Goal: Transaction & Acquisition: Purchase product/service

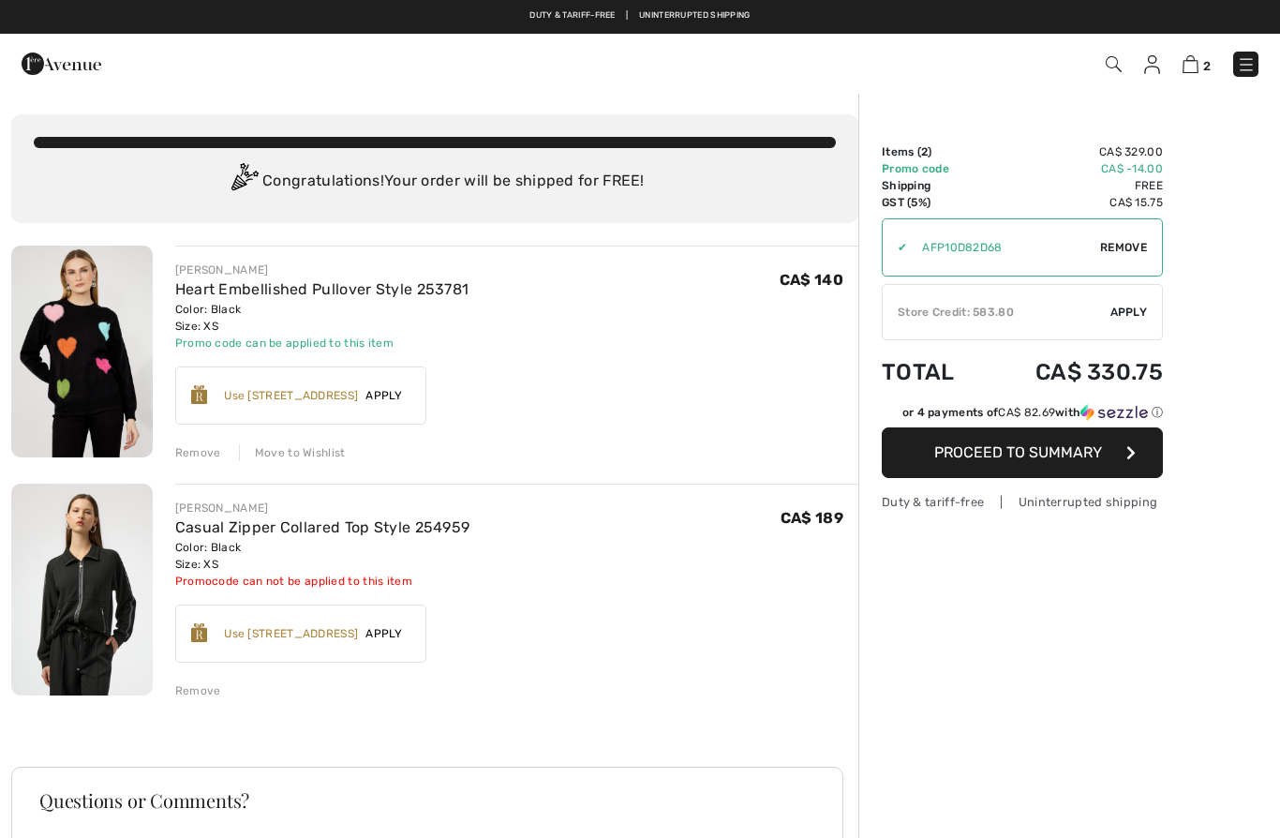
click at [80, 67] on img at bounding box center [62, 63] width 80 height 37
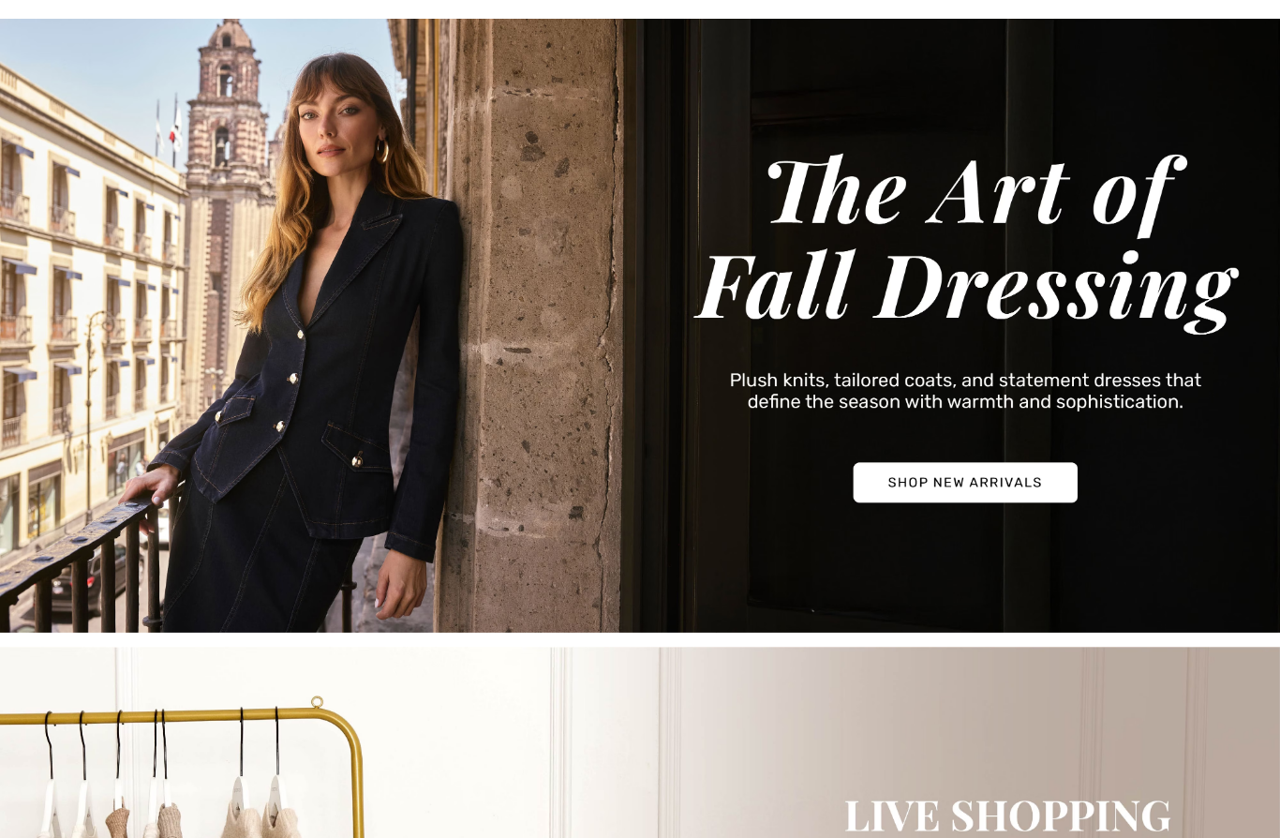
scroll to position [115, 0]
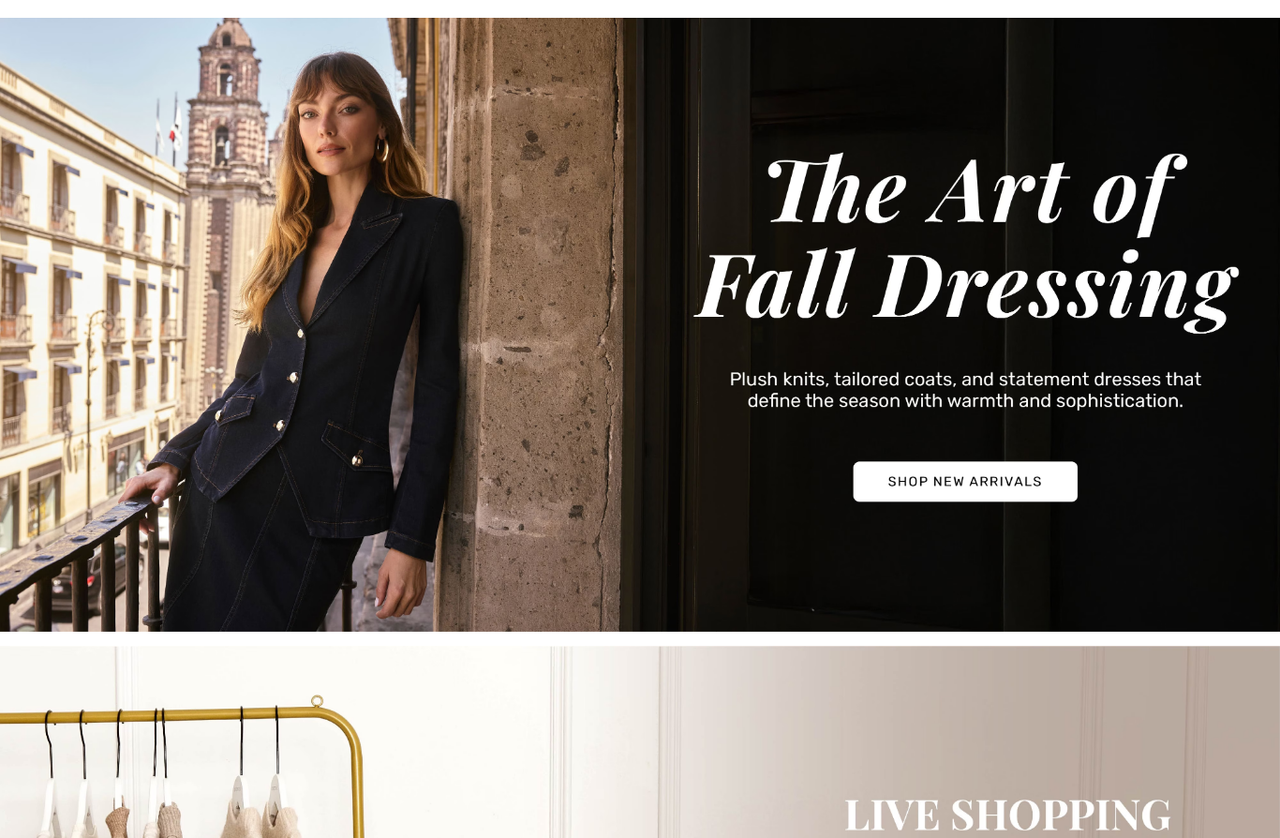
click at [1027, 485] on img at bounding box center [640, 326] width 1280 height 614
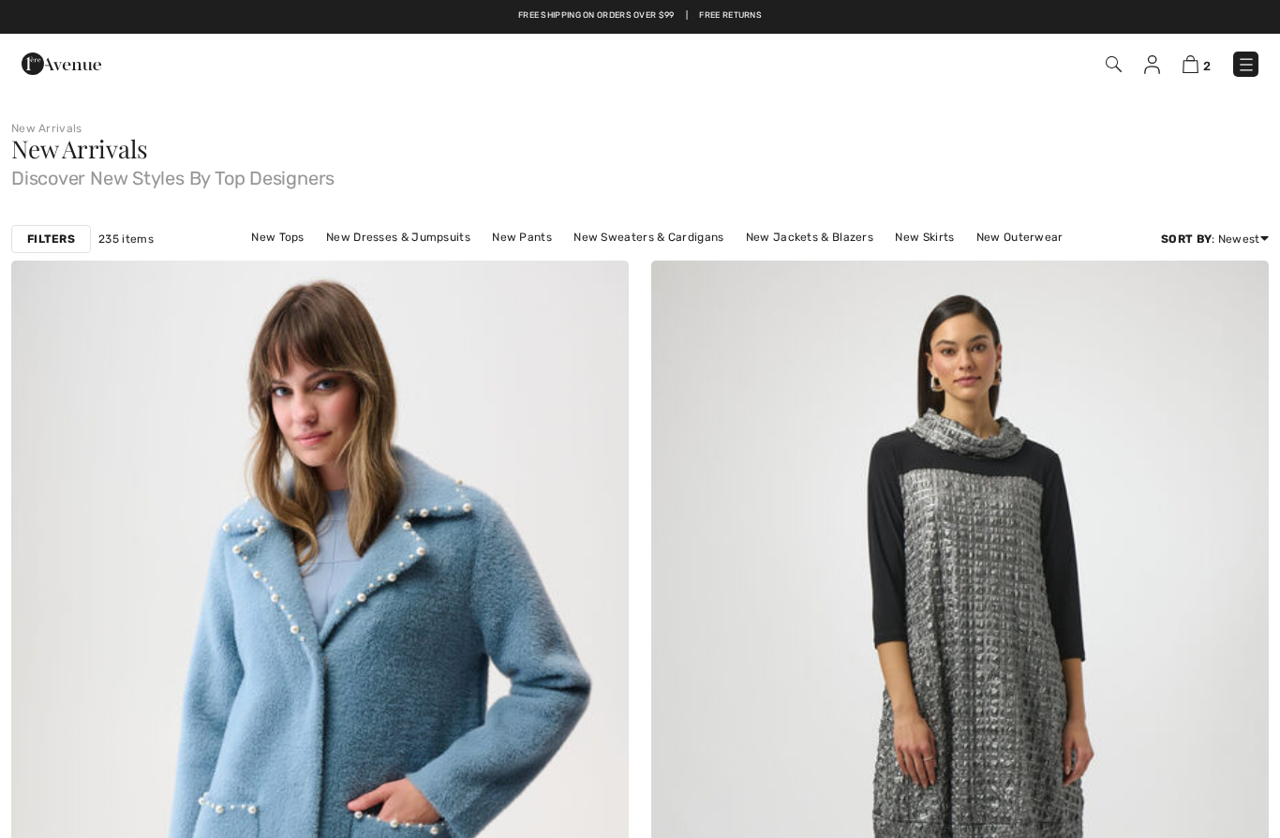
click at [1198, 67] on img at bounding box center [1190, 64] width 16 height 18
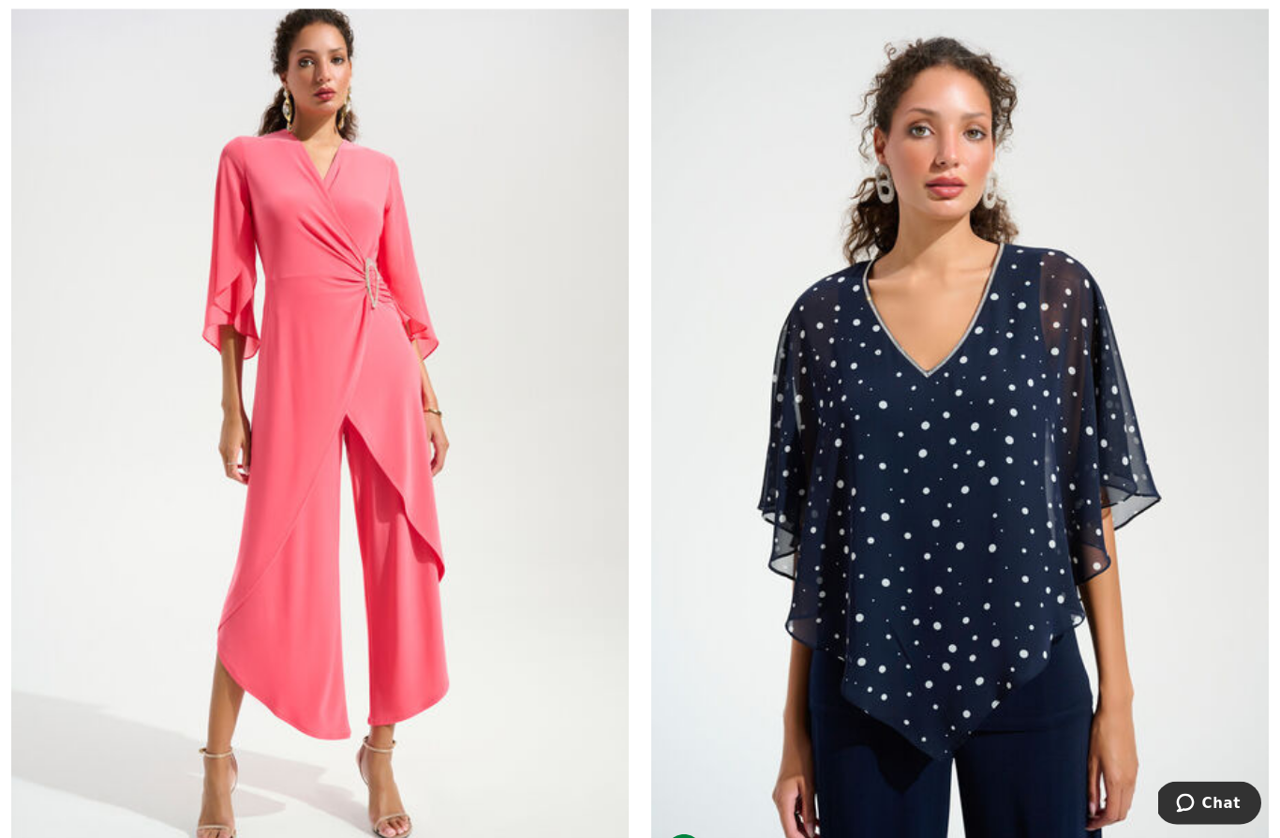
scroll to position [8496, 0]
click at [351, 221] on img at bounding box center [319, 422] width 617 height 927
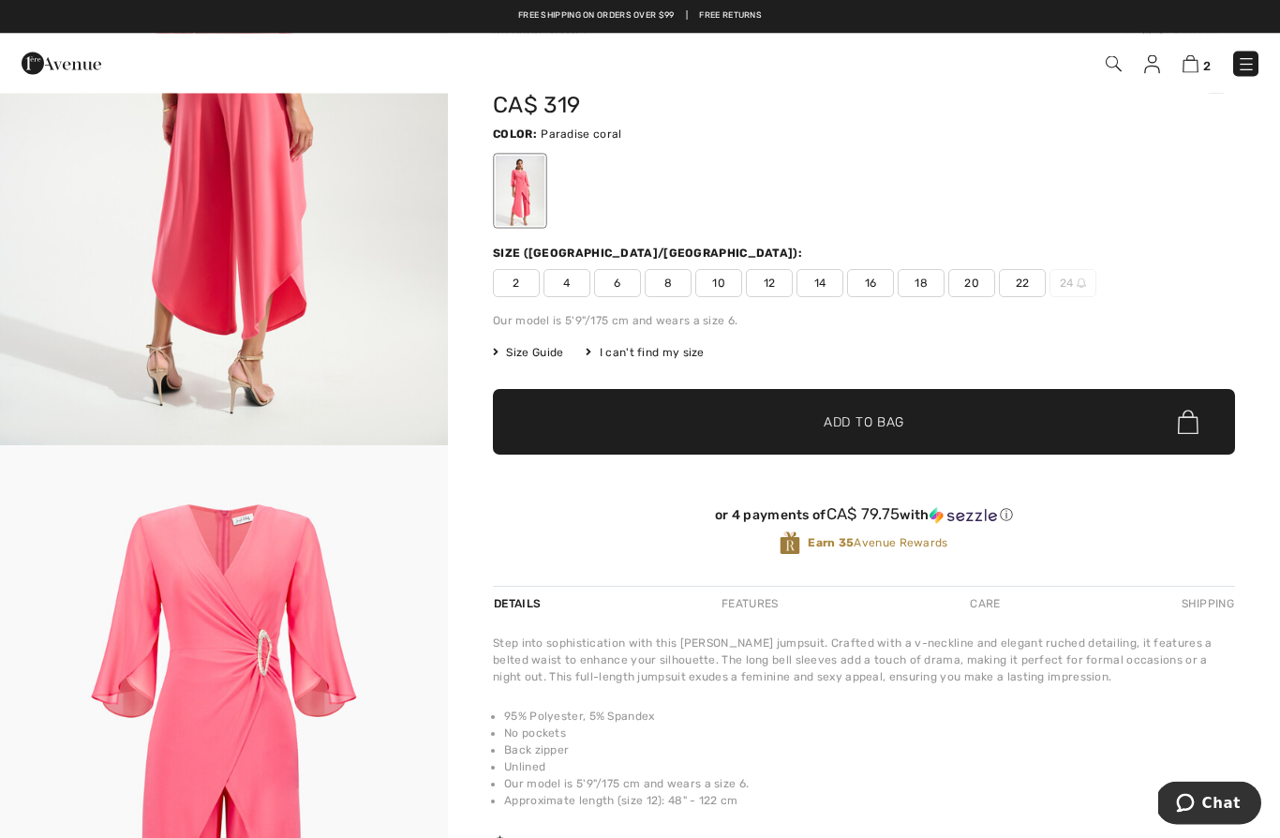
scroll to position [92, 0]
click at [578, 279] on span "4" at bounding box center [566, 283] width 47 height 28
click at [880, 414] on span "Add to Bag" at bounding box center [863, 422] width 81 height 20
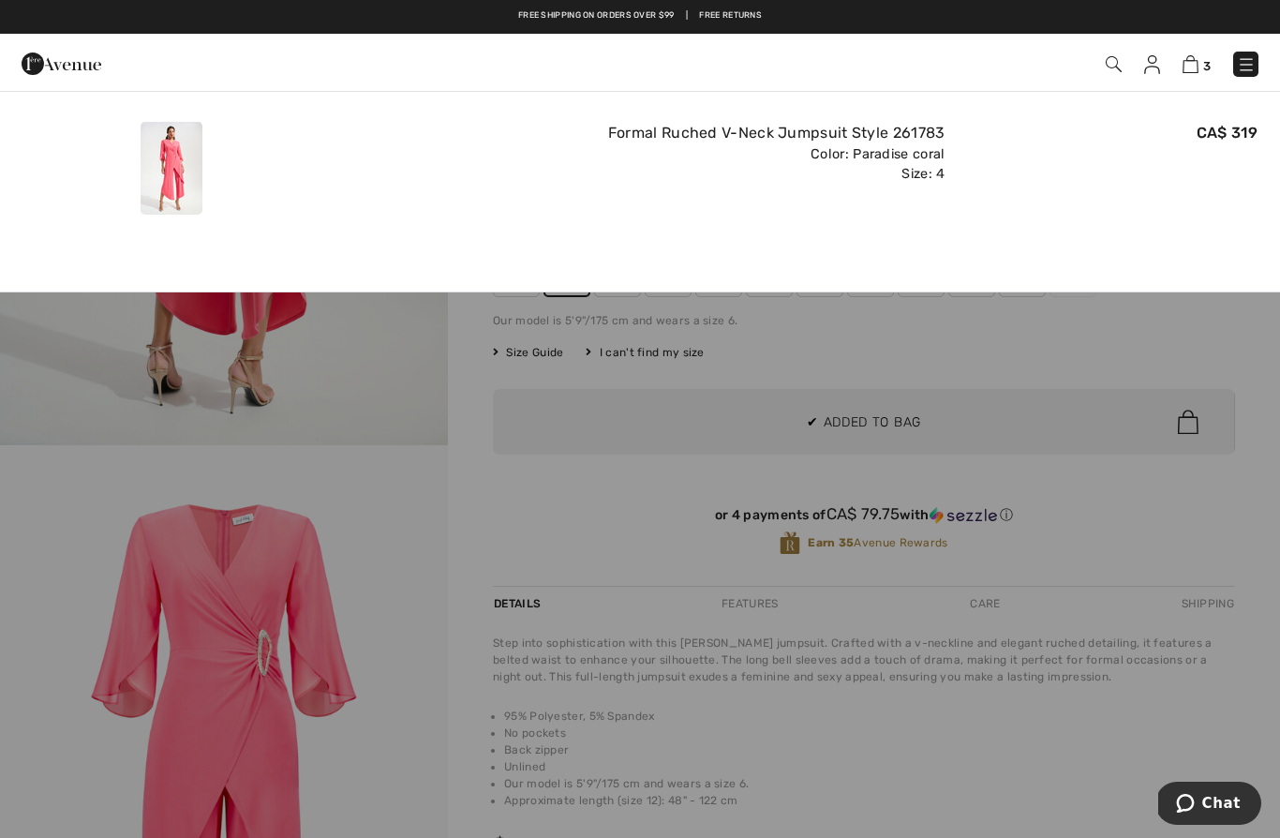
scroll to position [0, 0]
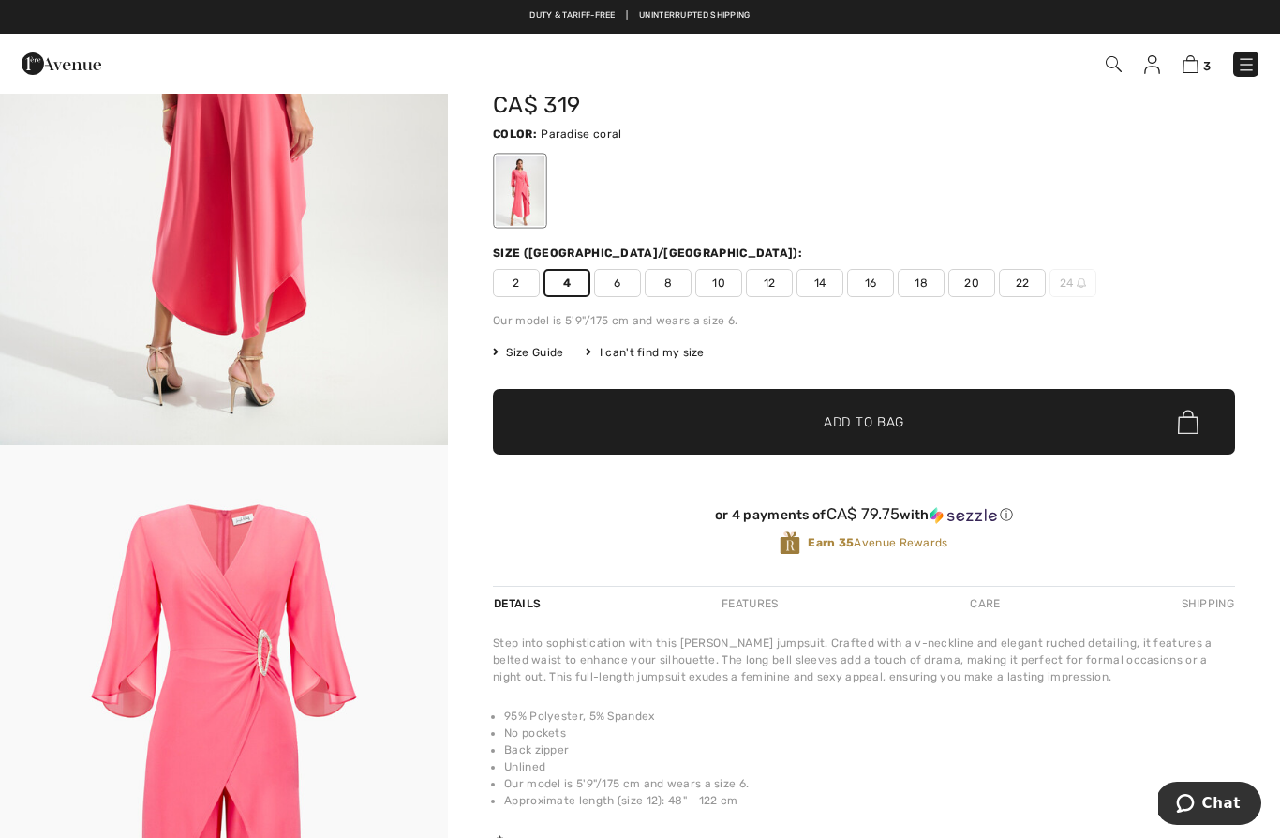
click at [626, 281] on span "6" at bounding box center [617, 283] width 47 height 28
click at [897, 408] on span "✔ Added to Bag Add to Bag" at bounding box center [864, 422] width 742 height 66
click at [879, 420] on span "Add to Bag" at bounding box center [863, 422] width 81 height 20
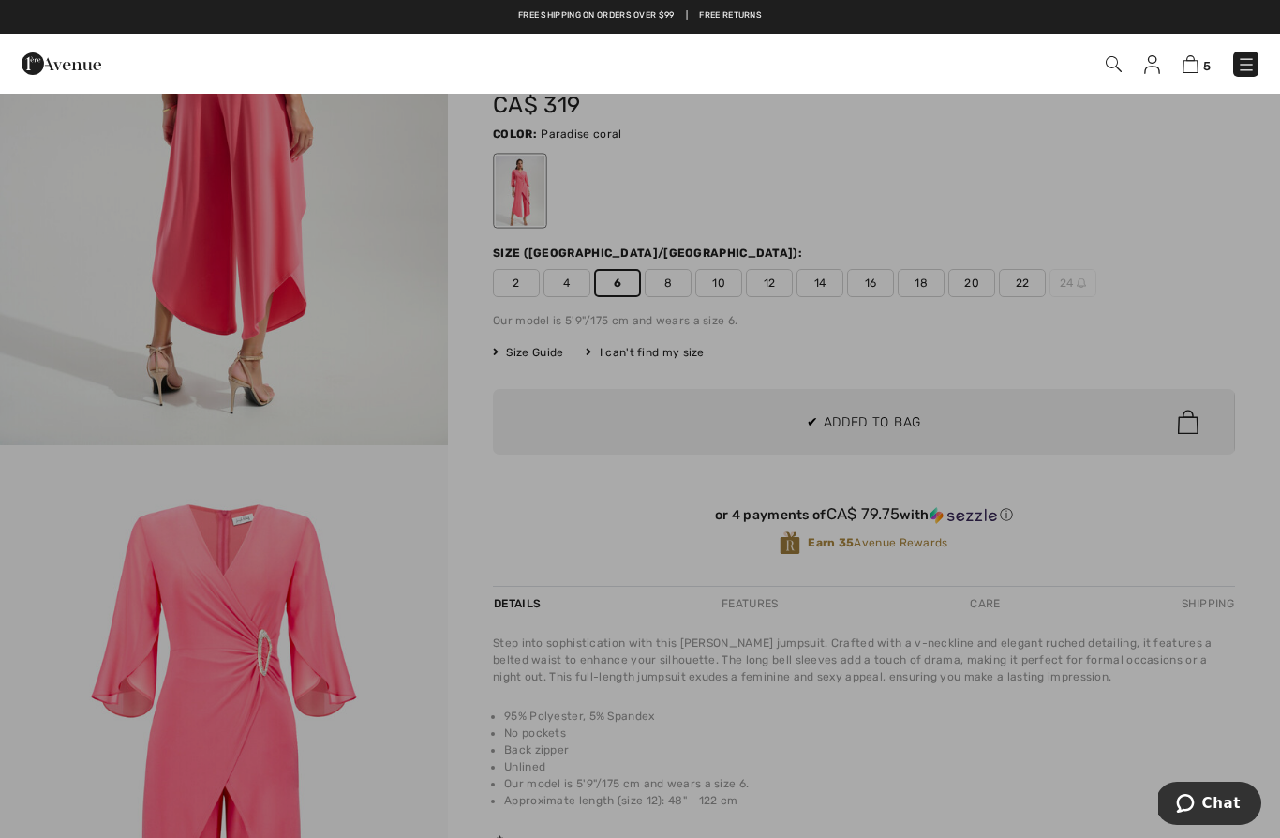
click at [548, 489] on div at bounding box center [640, 419] width 1280 height 838
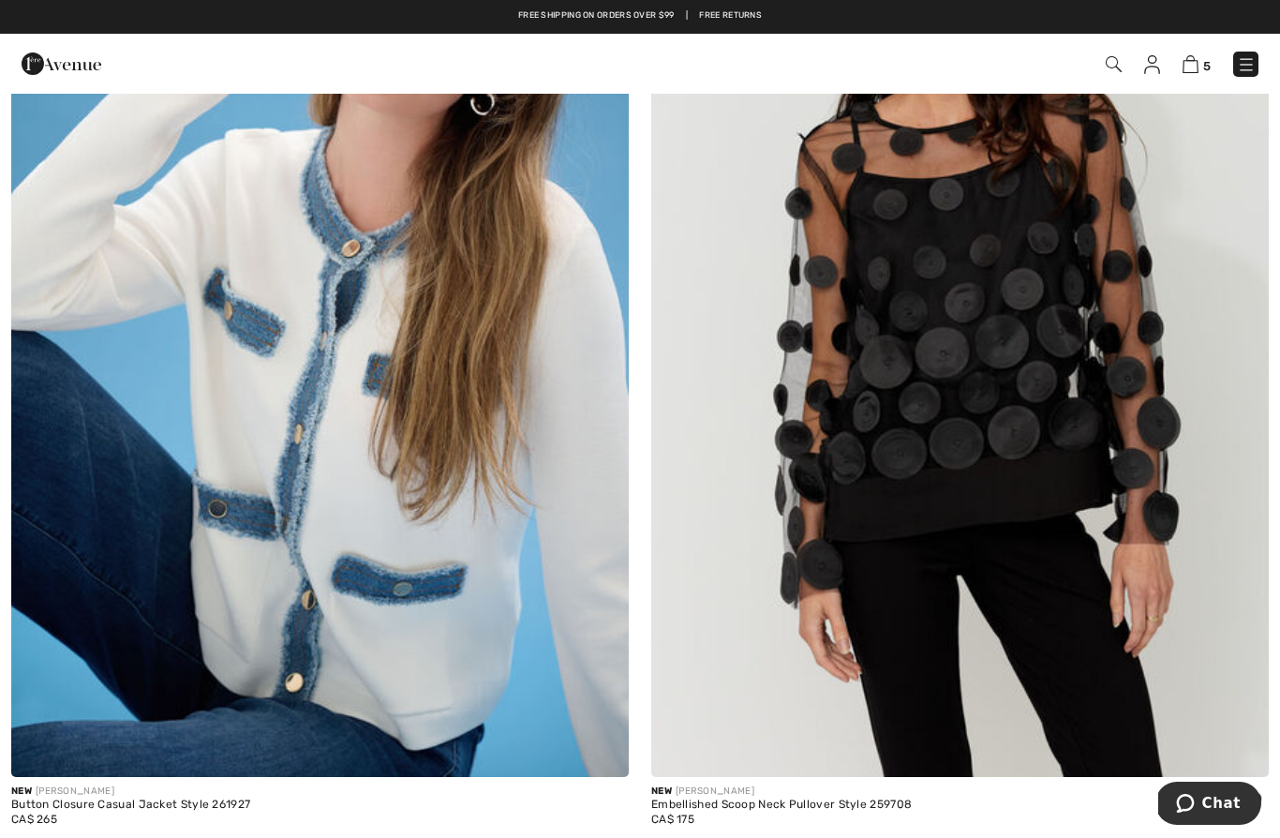
scroll to position [14798, 0]
click at [442, 604] on img at bounding box center [319, 314] width 617 height 927
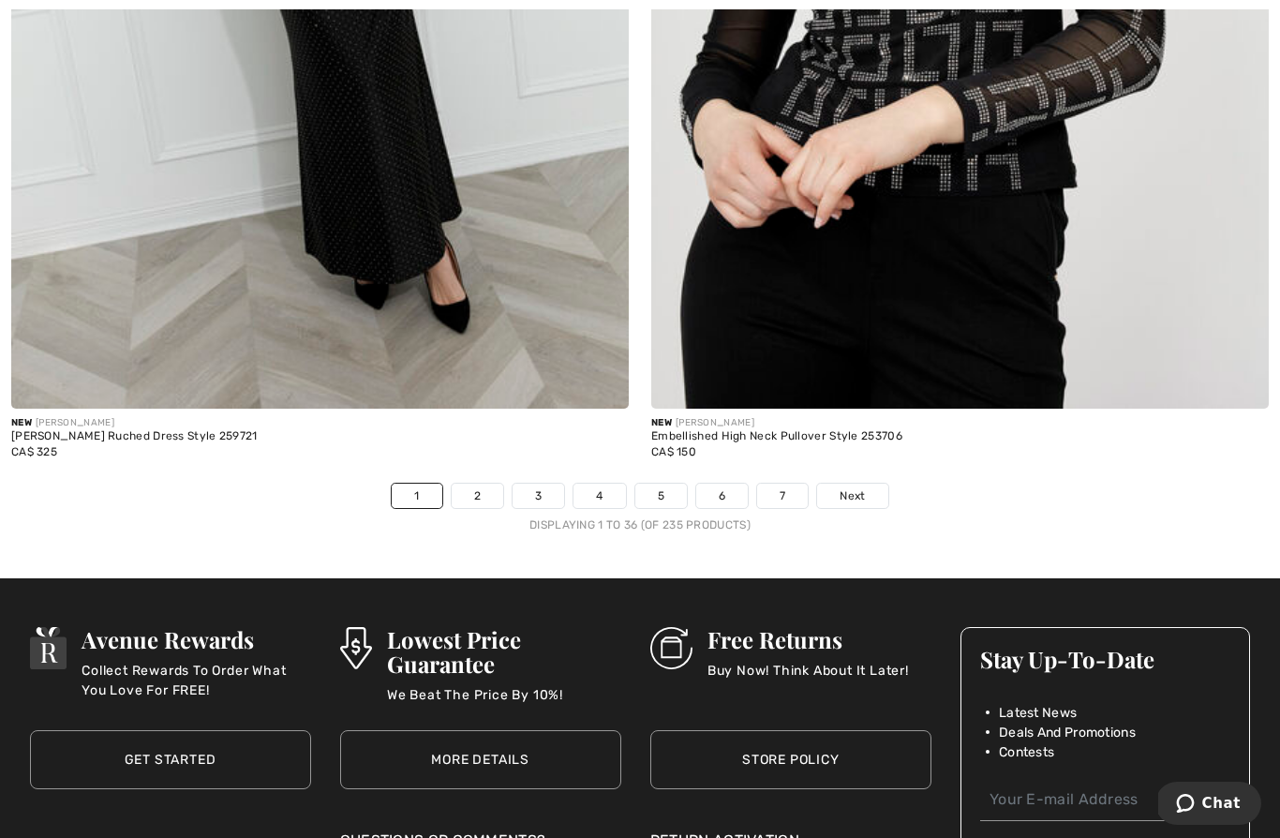
scroll to position [18192, 0]
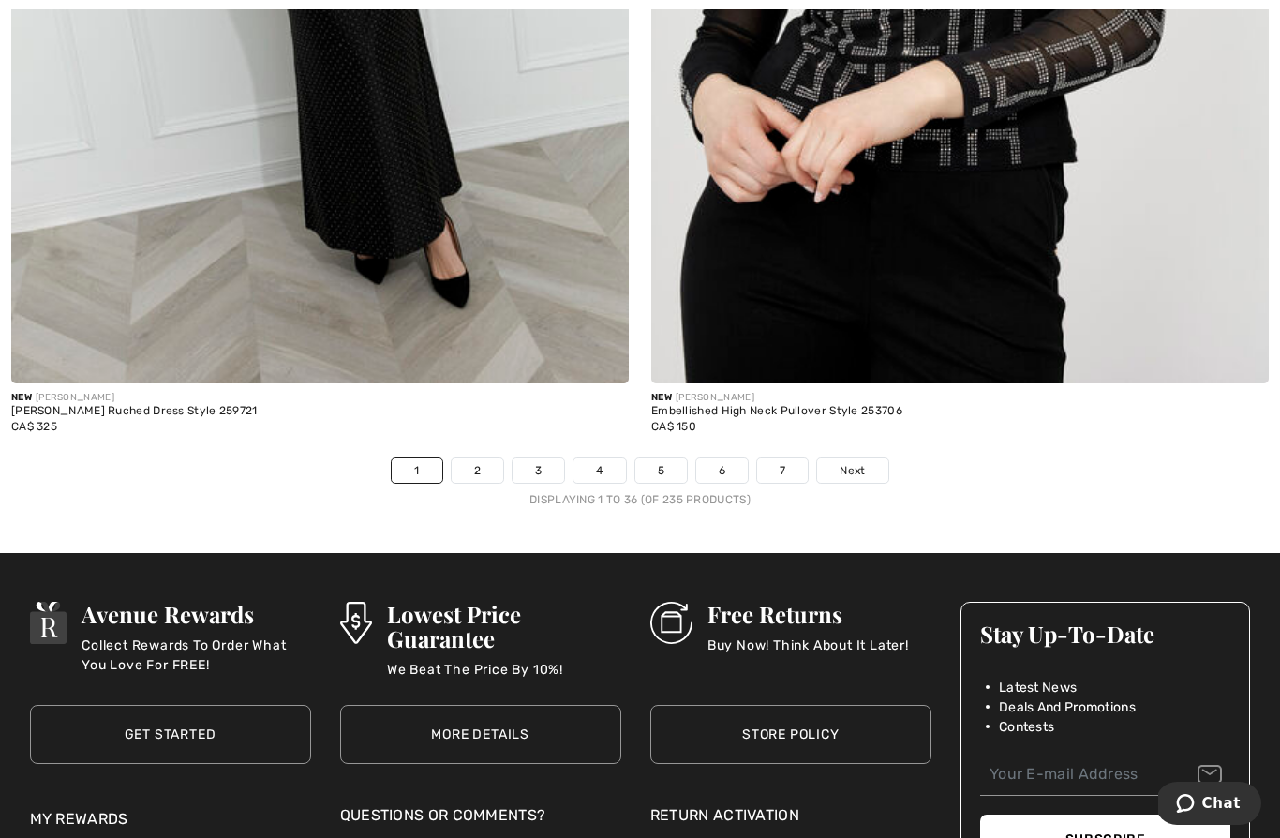
click at [853, 462] on span "Next" at bounding box center [851, 470] width 25 height 17
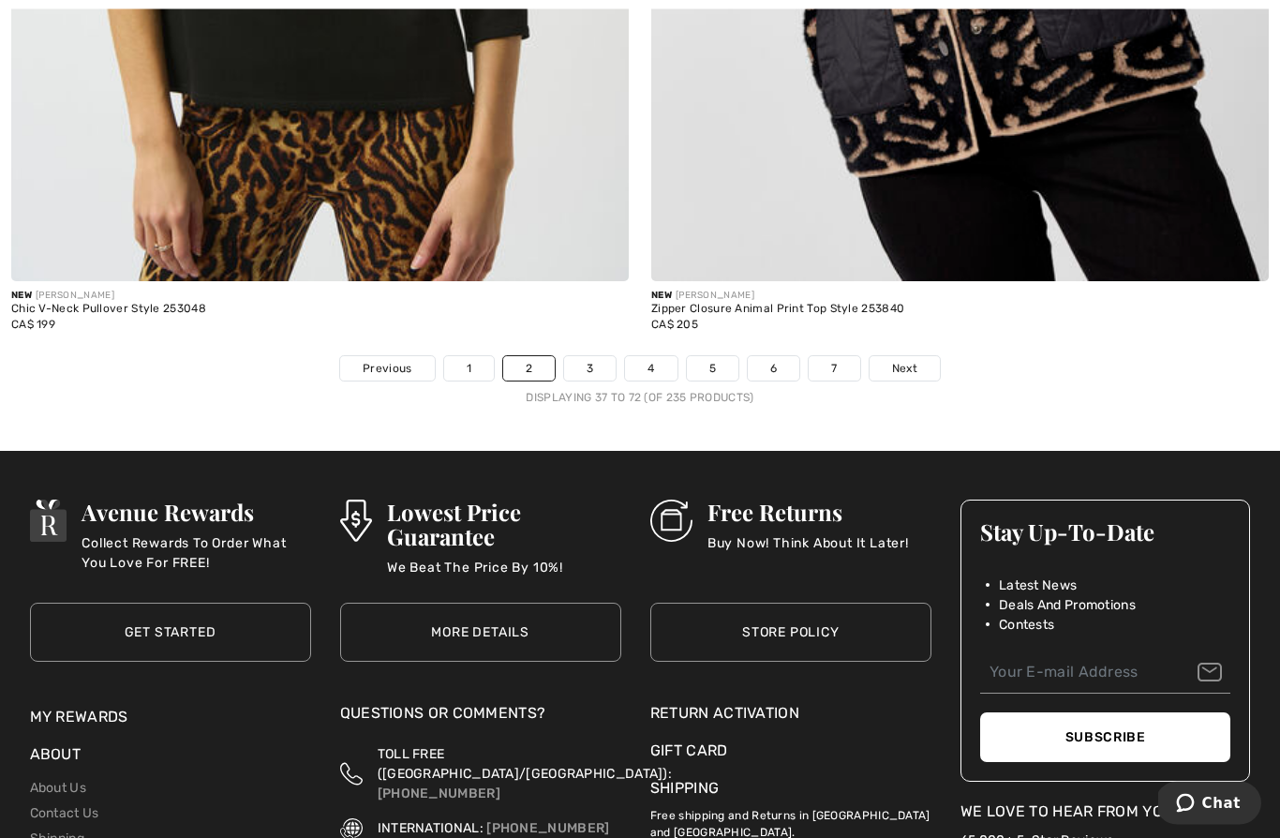
scroll to position [18294, 0]
click at [585, 362] on link "3" at bounding box center [590, 368] width 52 height 24
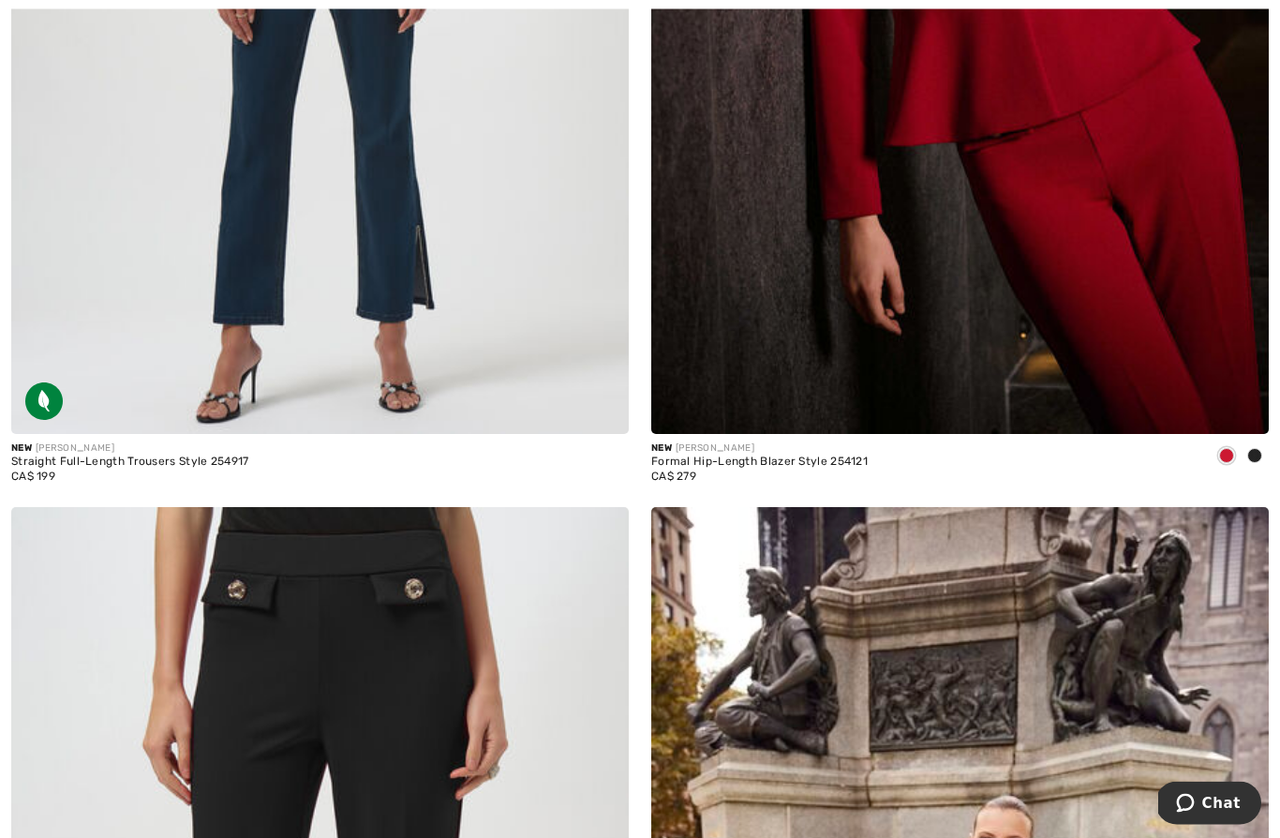
scroll to position [753, 0]
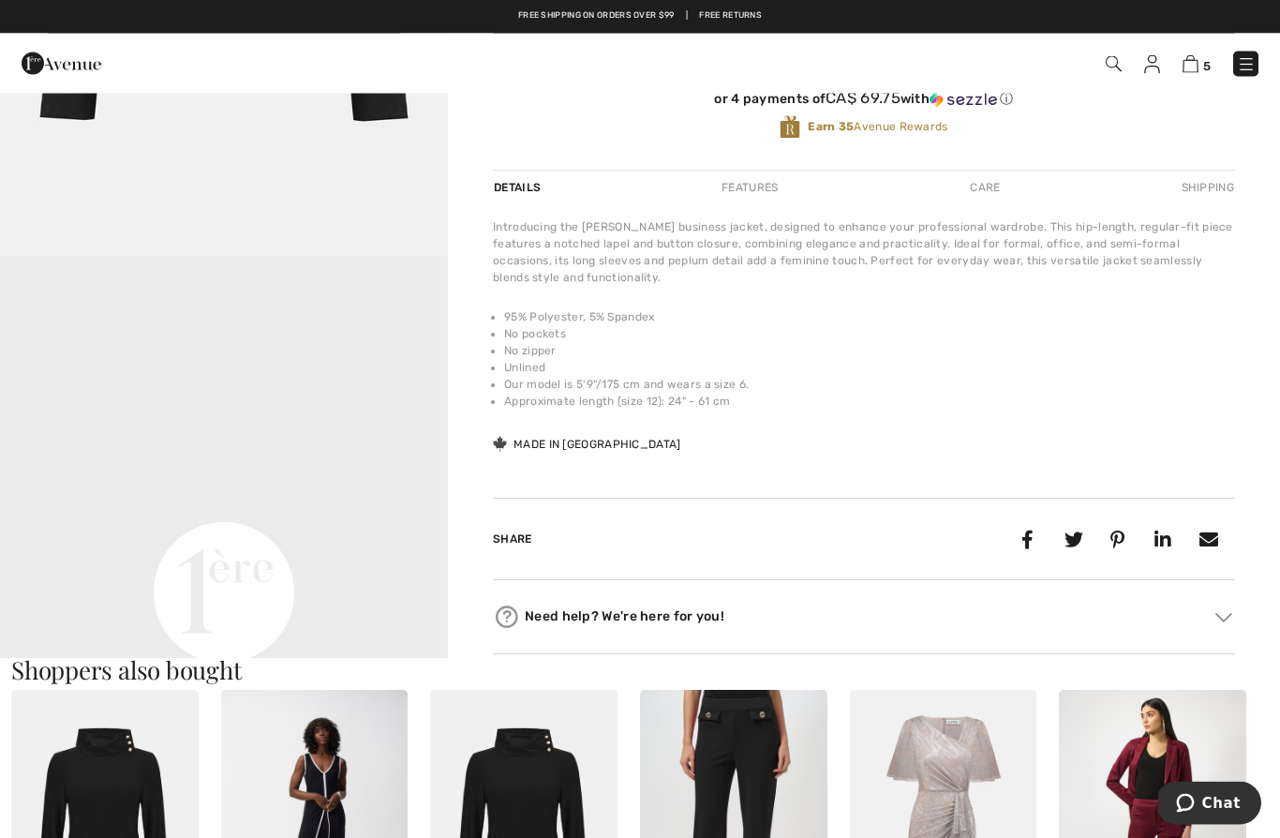
scroll to position [508, 0]
click at [1133, 80] on div "5 Checkout" at bounding box center [904, 64] width 738 height 38
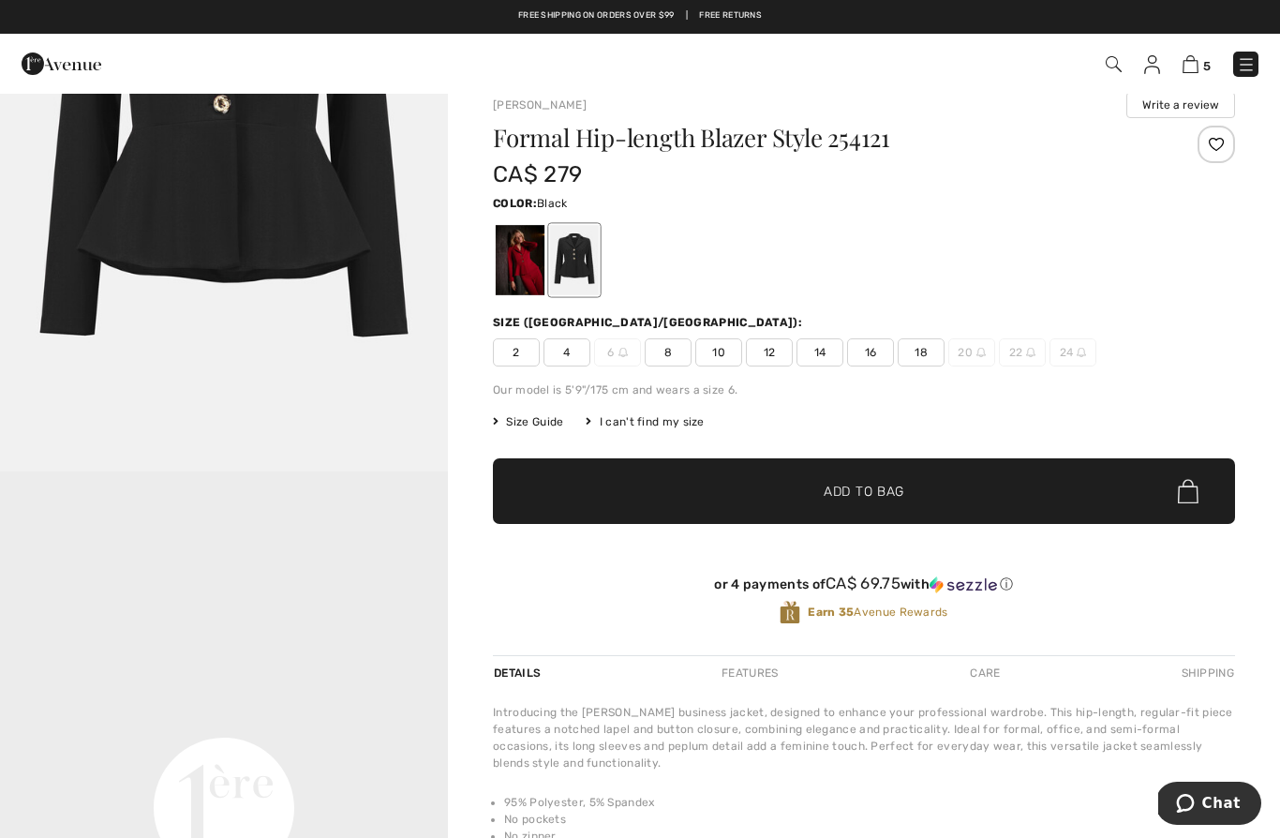
scroll to position [23, 0]
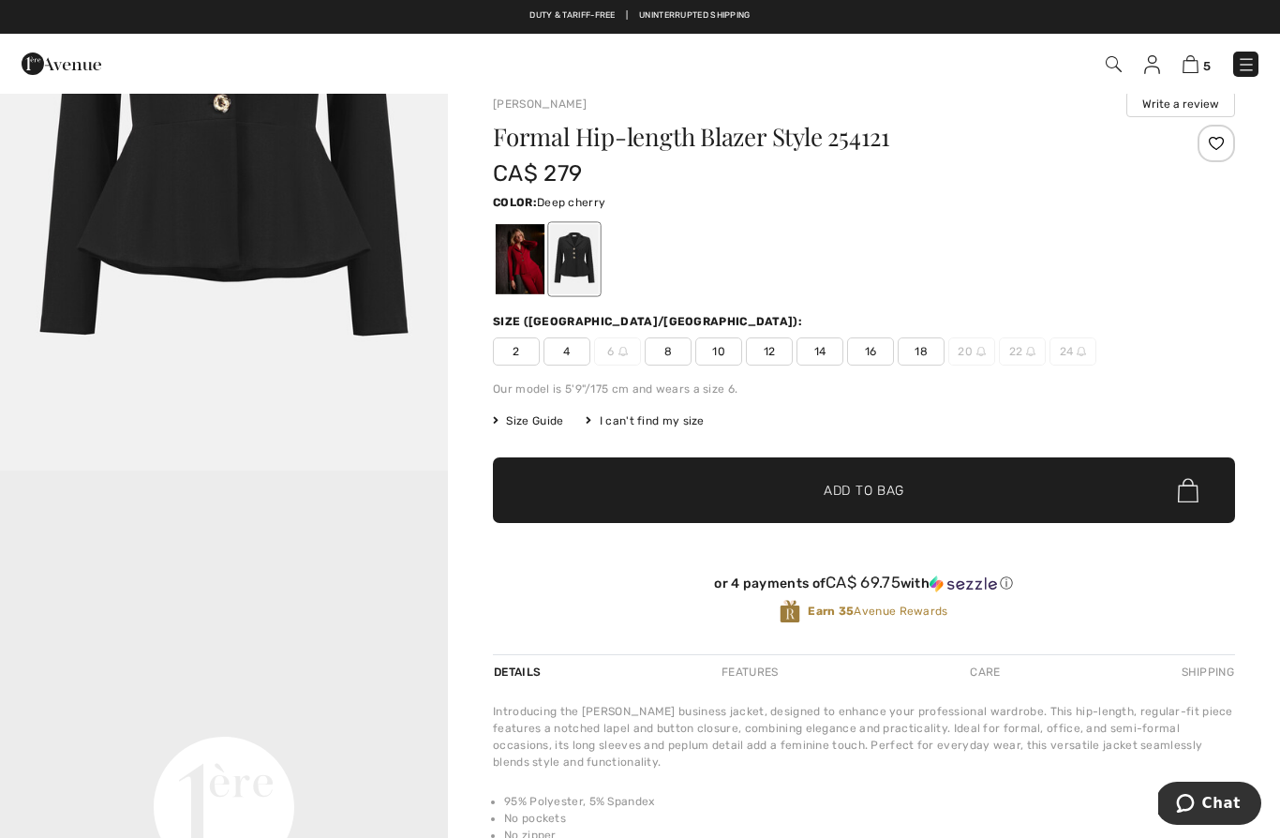
click at [528, 257] on div at bounding box center [520, 259] width 49 height 70
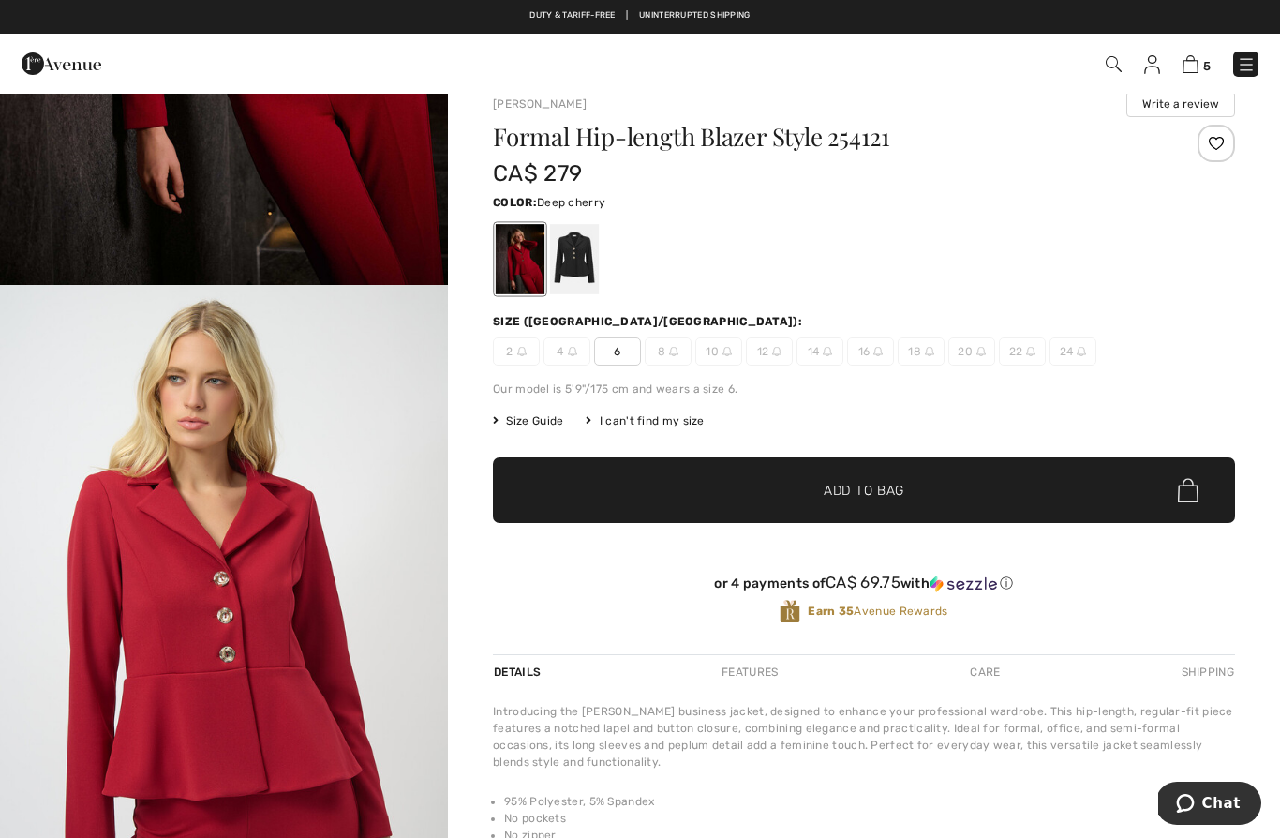
scroll to position [458, 0]
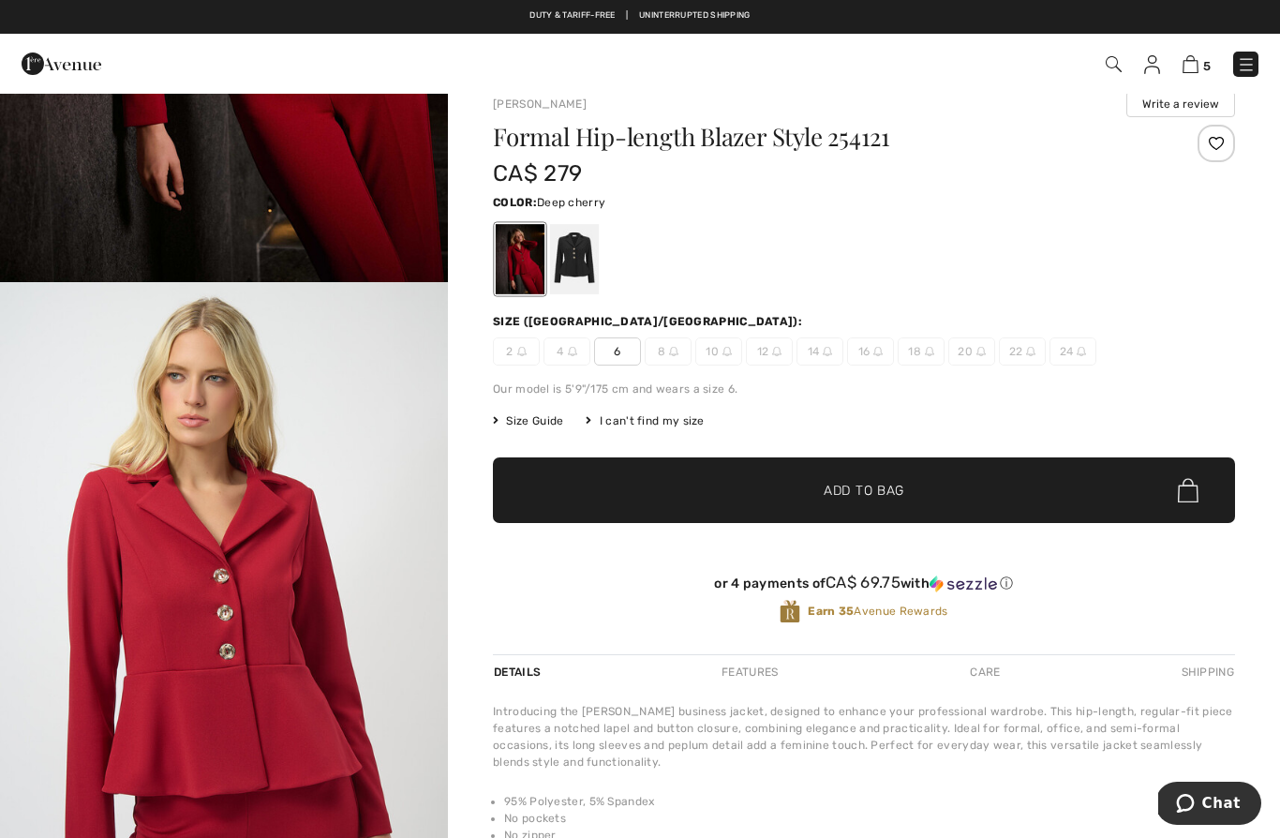
click at [582, 259] on div at bounding box center [574, 259] width 49 height 70
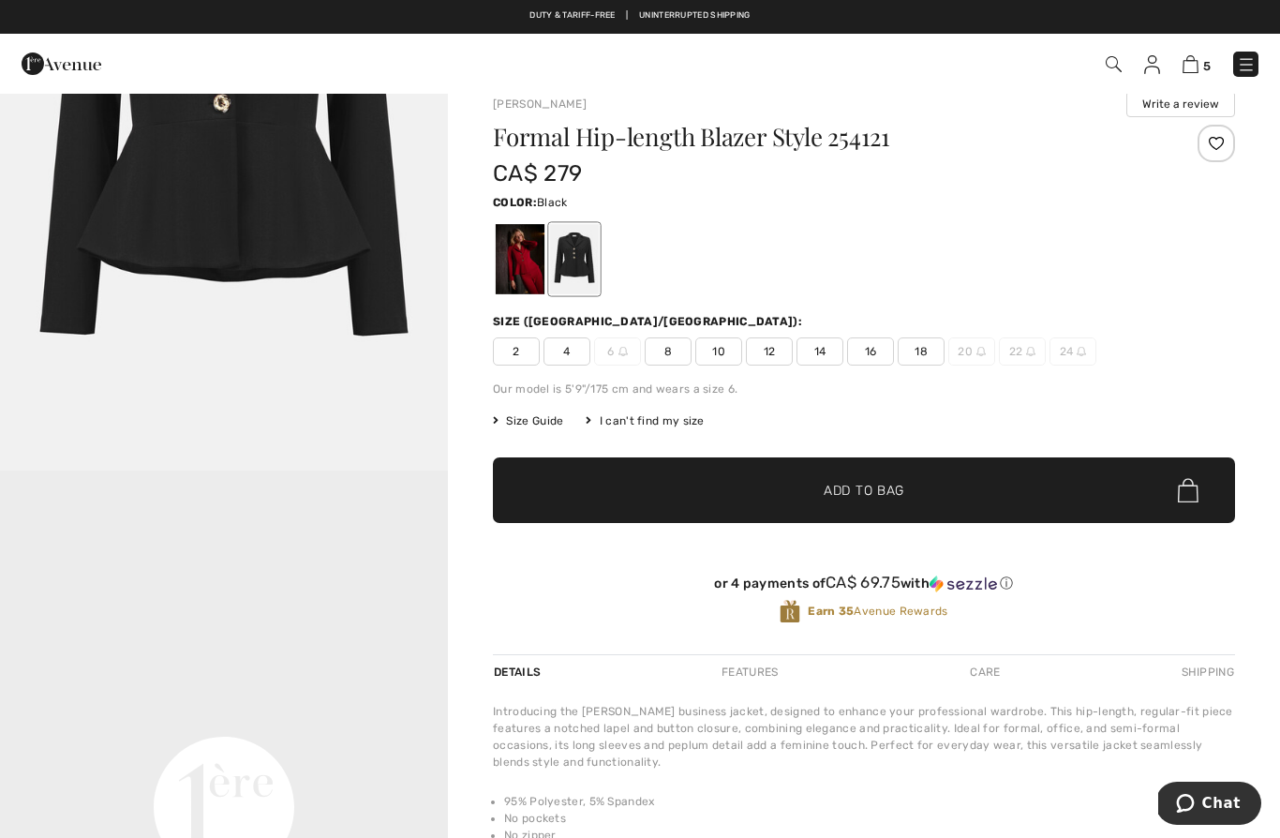
scroll to position [0, 0]
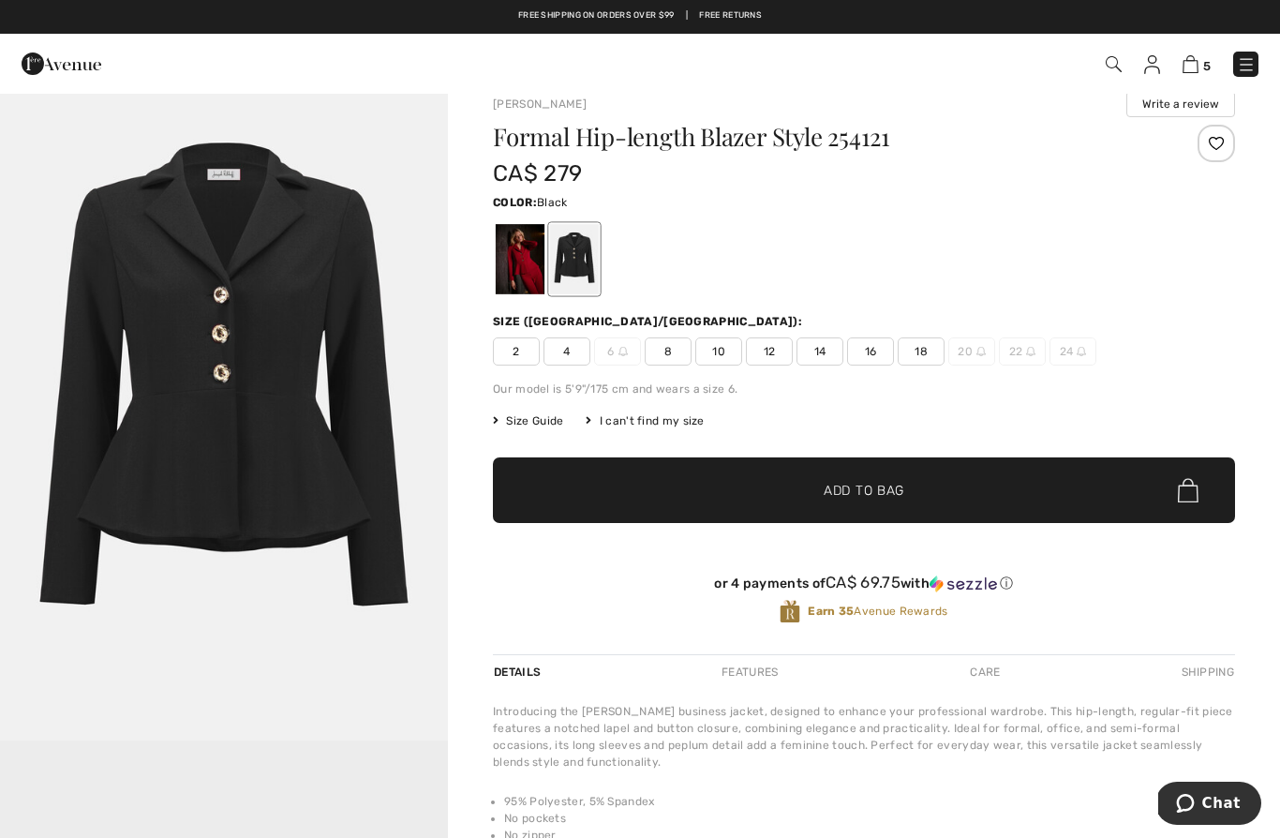
click at [576, 359] on span "4" at bounding box center [566, 351] width 47 height 28
click at [843, 474] on span "✔ Added to Bag Add to Bag" at bounding box center [864, 490] width 742 height 66
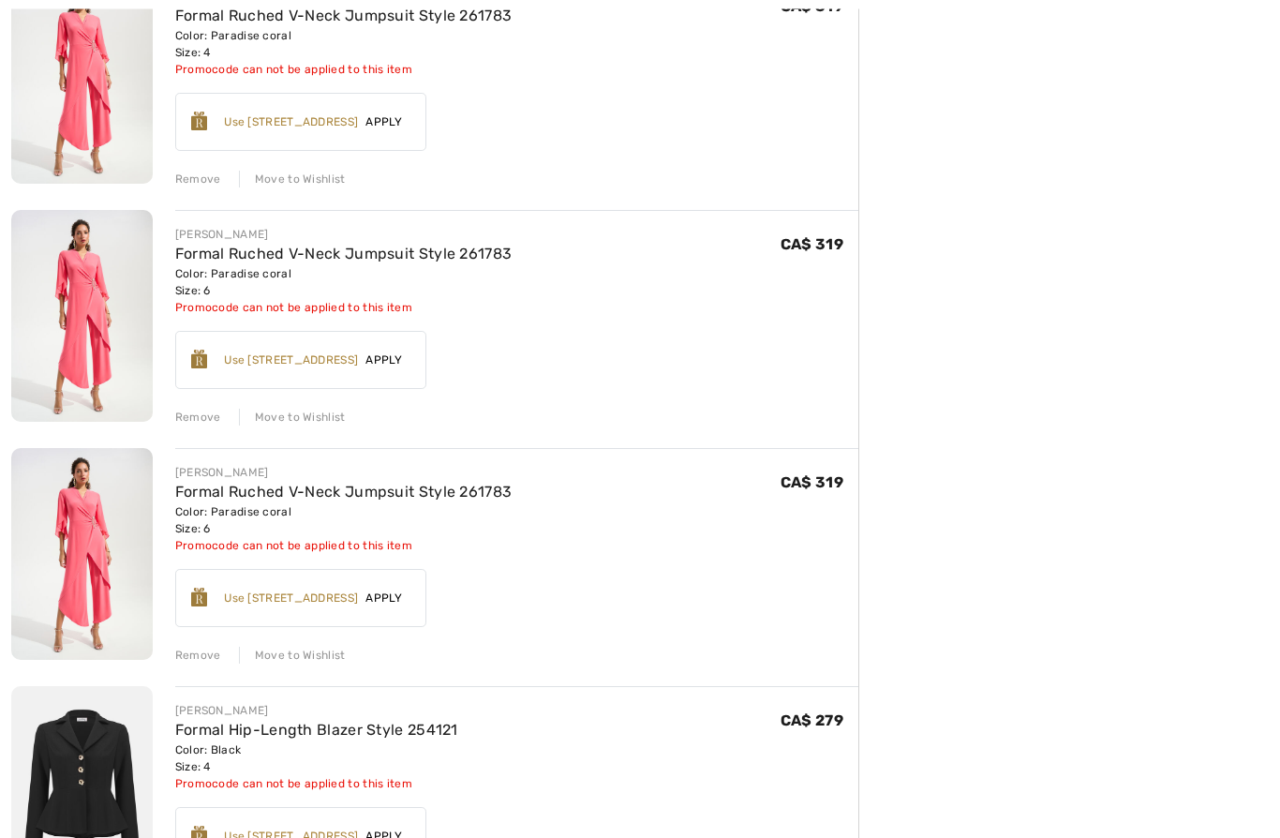
scroll to position [749, 0]
click at [201, 657] on div "Remove" at bounding box center [198, 654] width 46 height 17
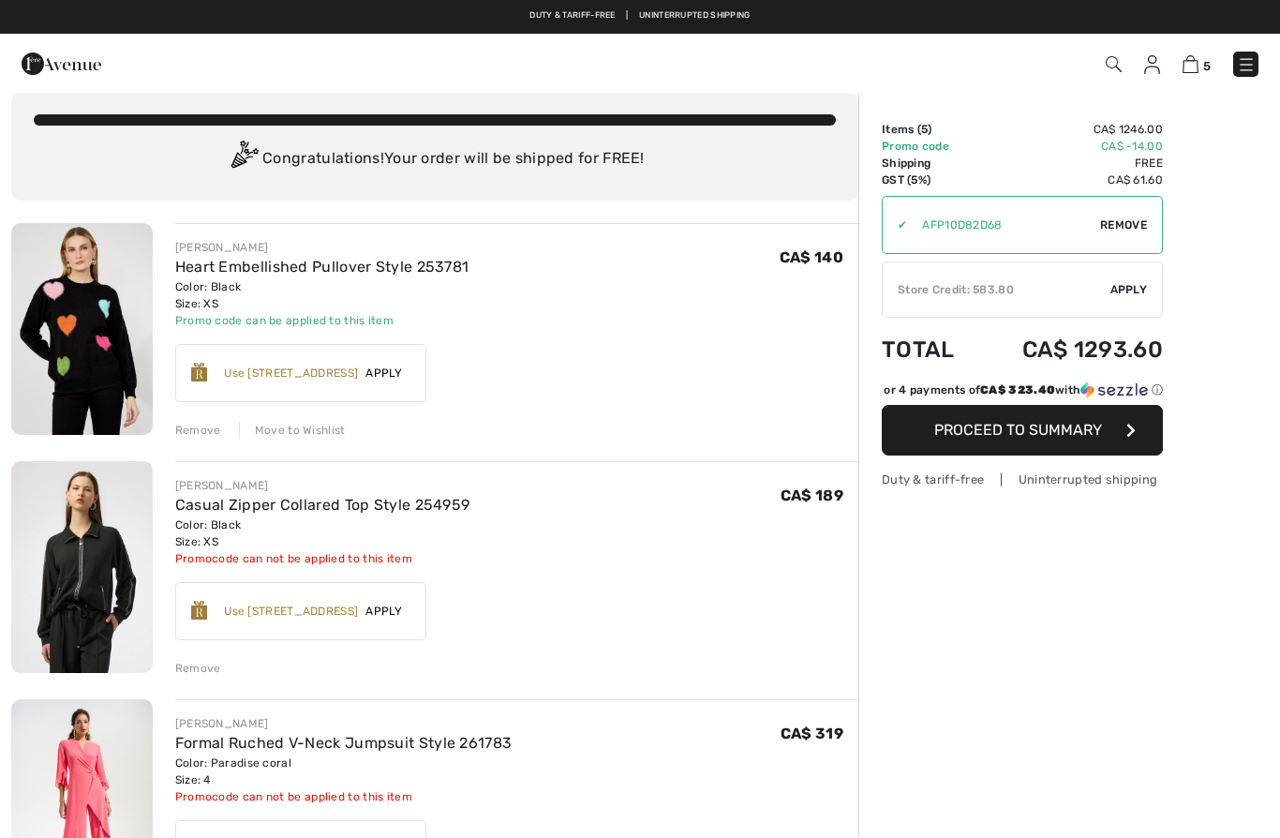
scroll to position [0, 0]
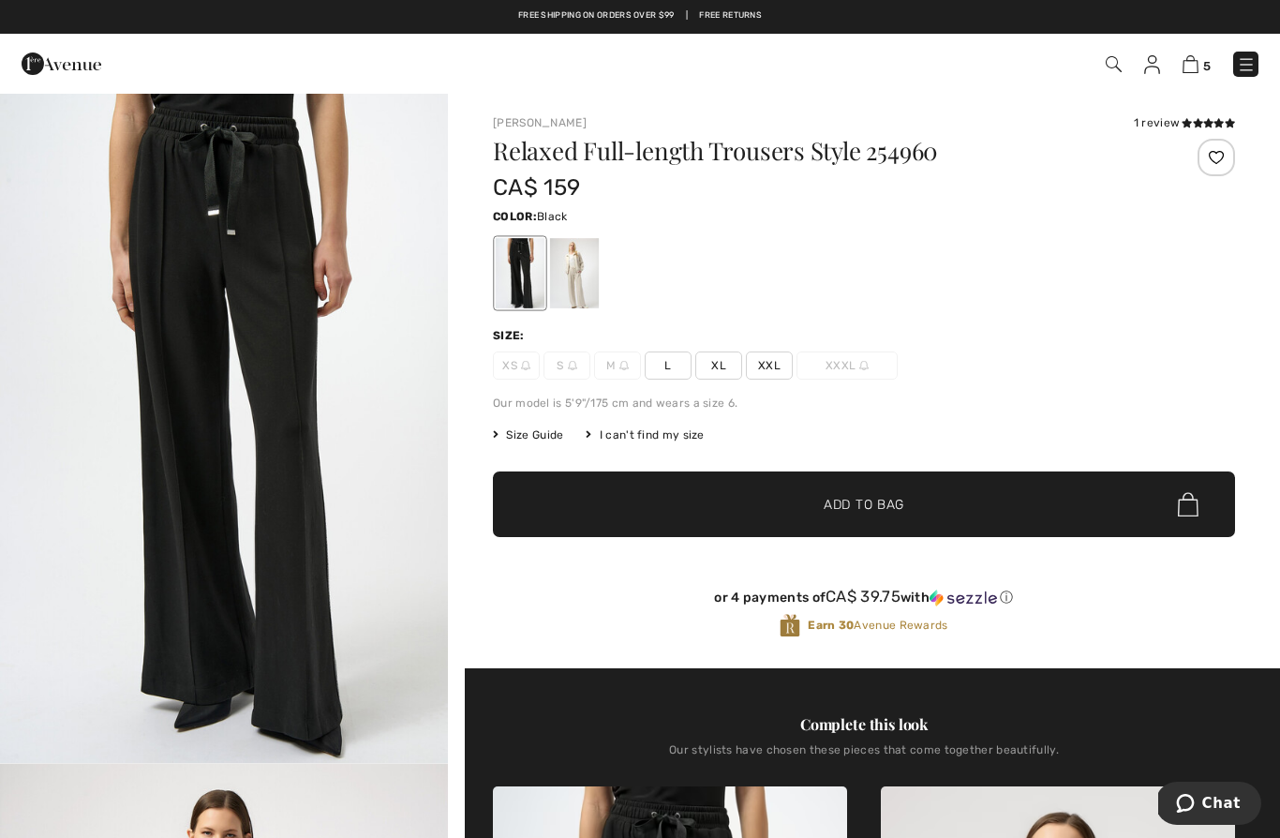
click at [578, 276] on div at bounding box center [574, 273] width 49 height 70
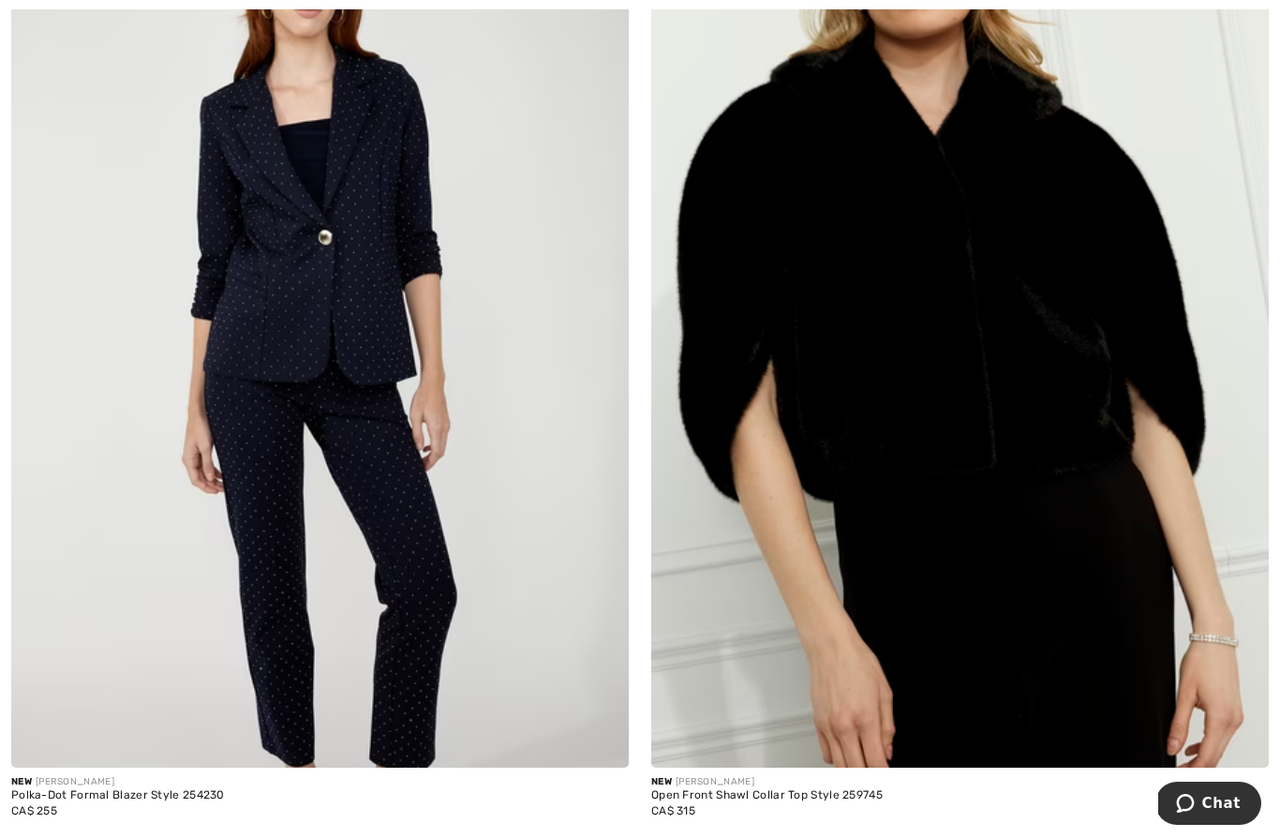
scroll to position [16781, 0]
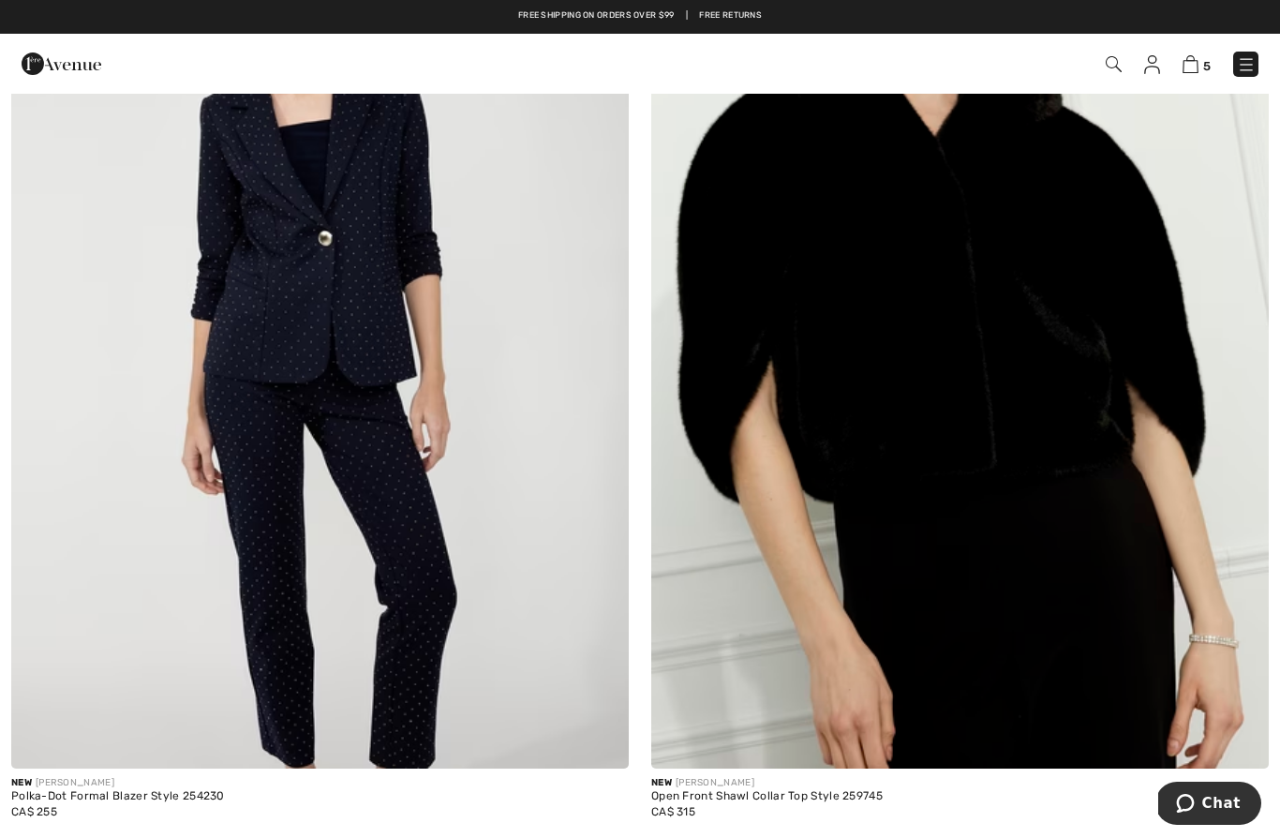
click at [396, 579] on img at bounding box center [319, 306] width 617 height 927
click at [408, 484] on img at bounding box center [319, 306] width 617 height 927
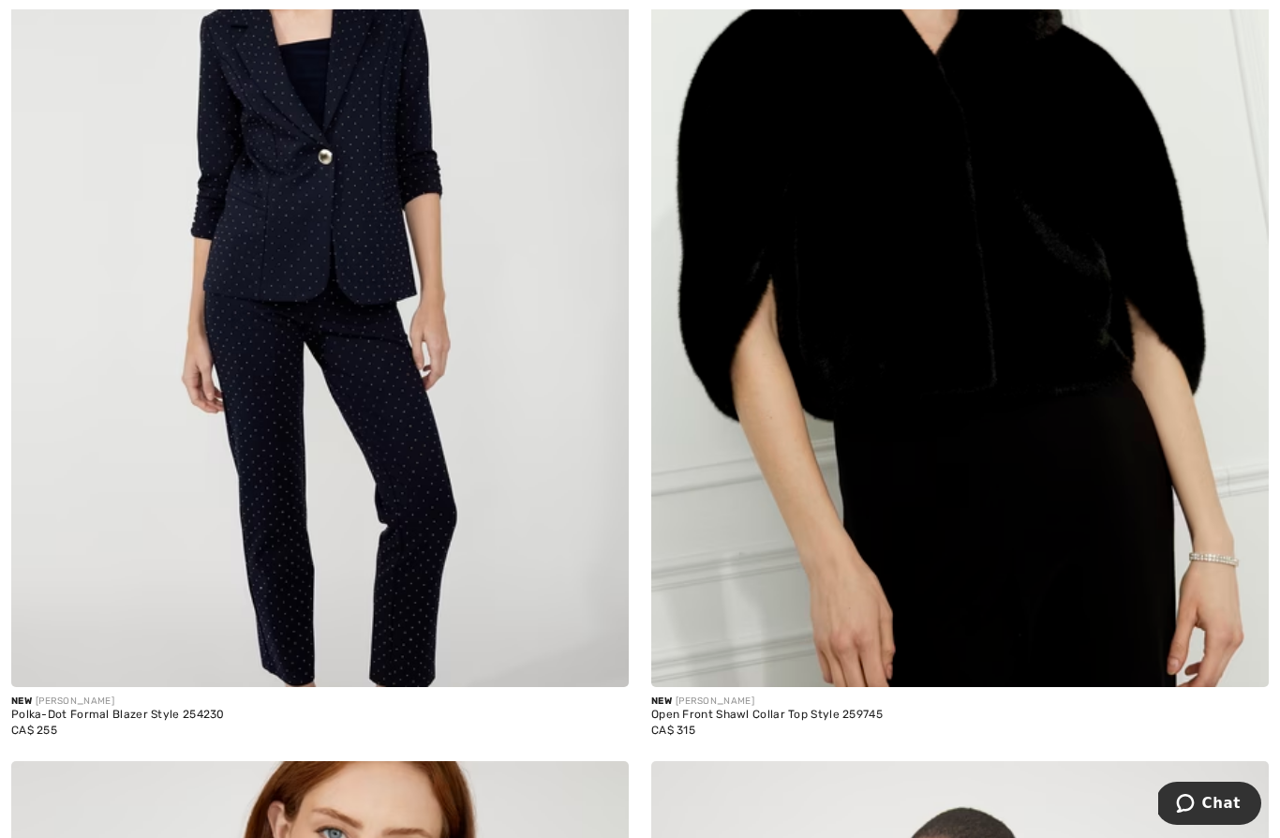
click at [382, 245] on img at bounding box center [319, 224] width 617 height 927
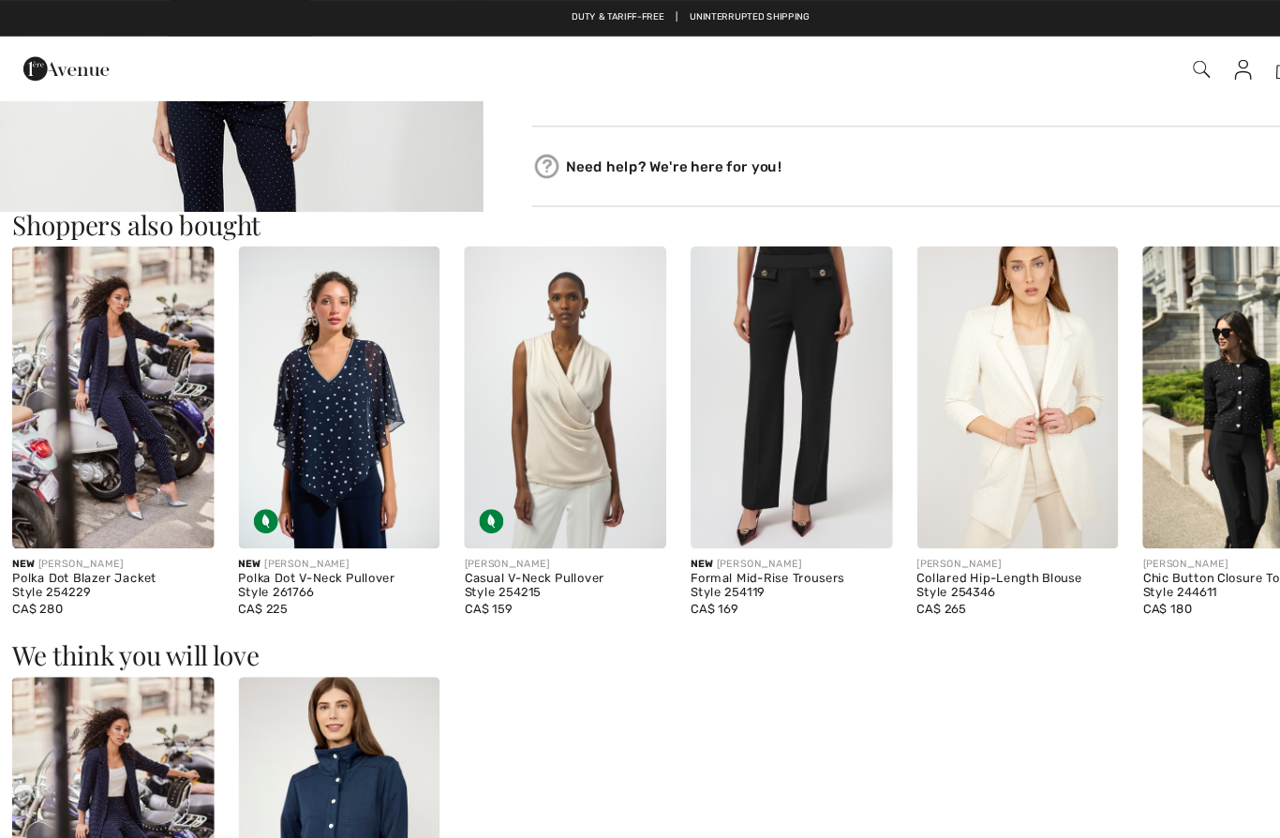
scroll to position [1659, 0]
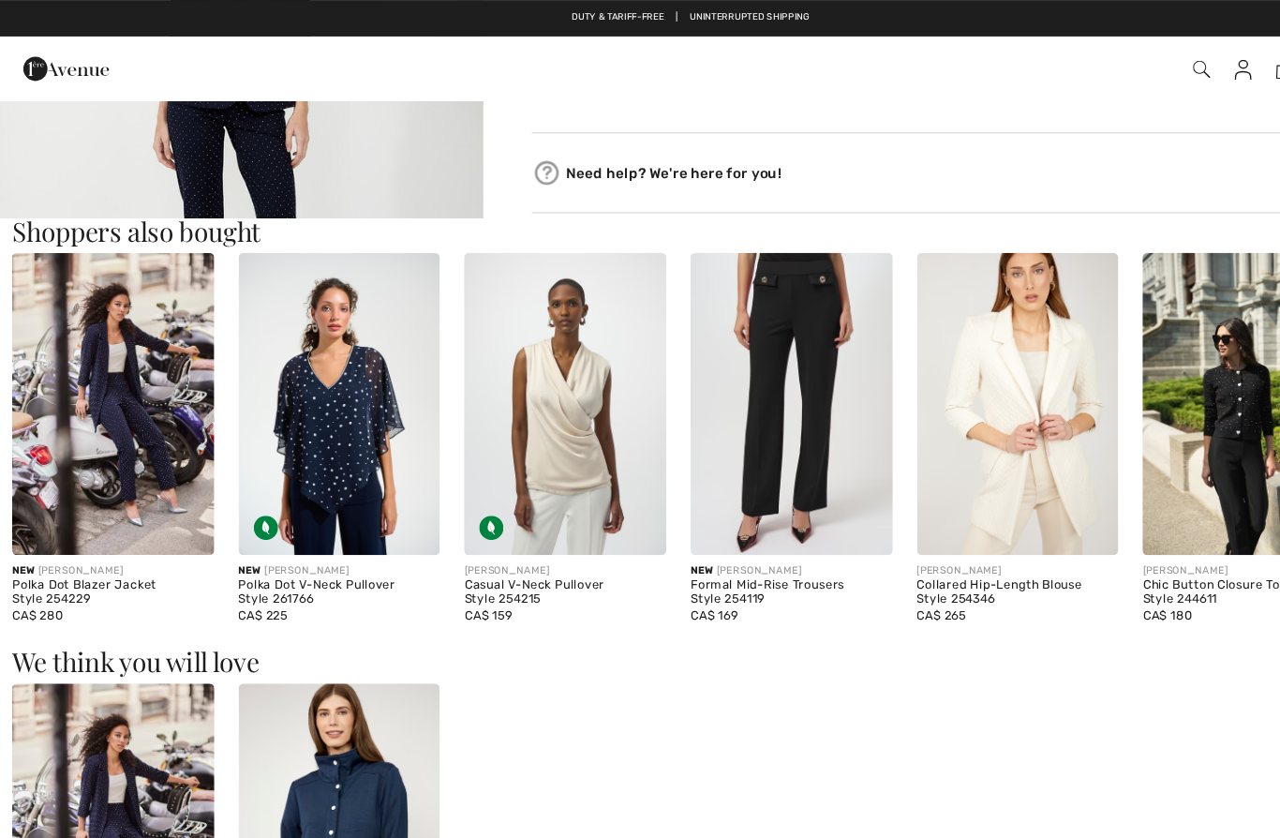
click at [156, 541] on div "Polka Dot Blazer Jacket Style 254229" at bounding box center [104, 549] width 187 height 26
click at [137, 551] on div "Polka Dot Blazer Jacket Style 254229" at bounding box center [104, 549] width 187 height 26
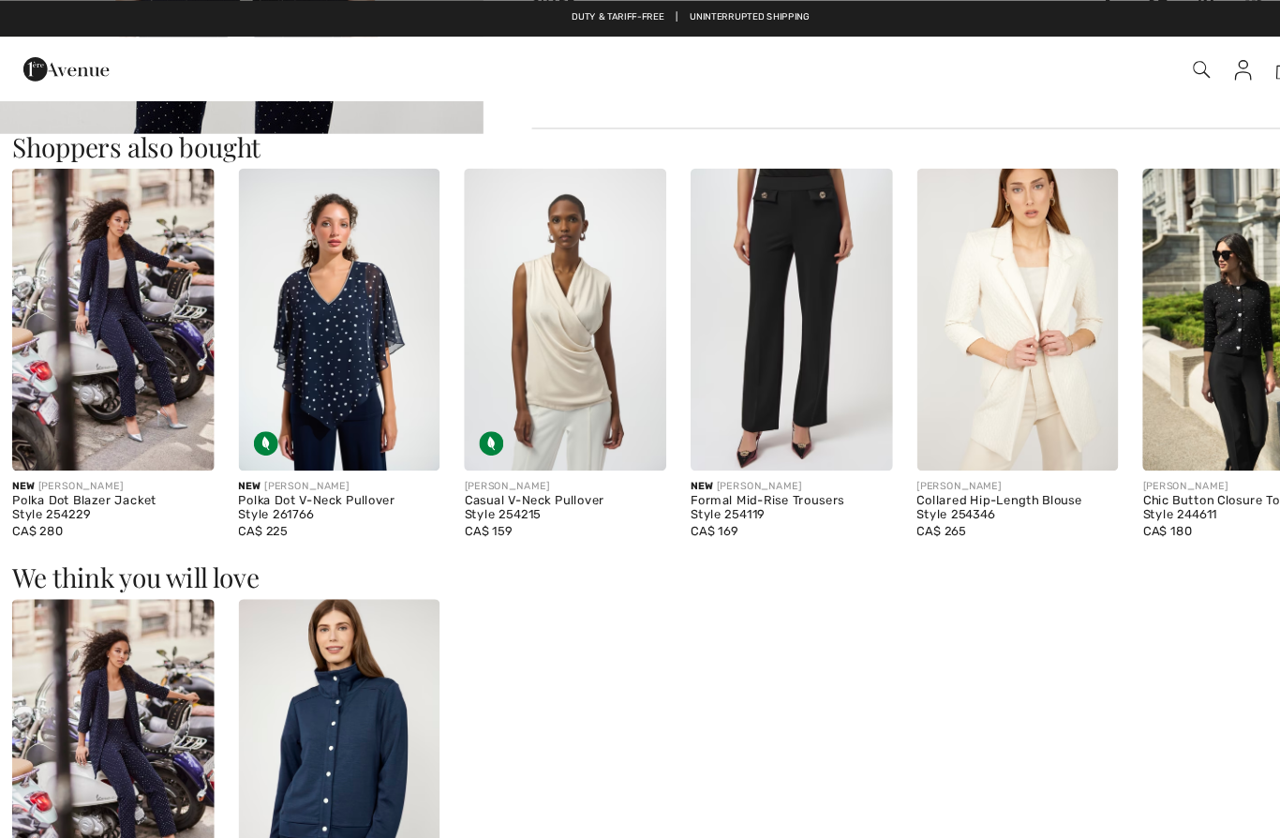
scroll to position [1784, 0]
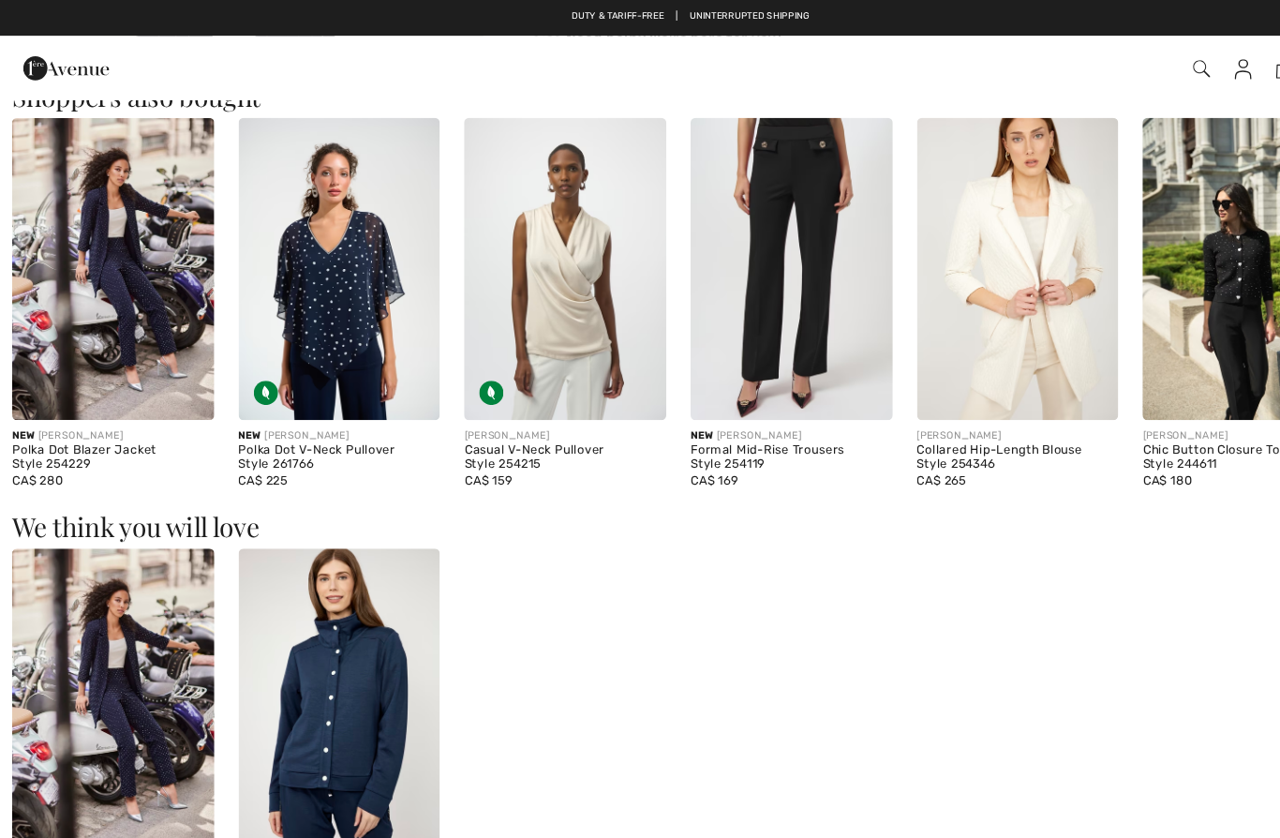
click at [143, 421] on div "Polka Dot Blazer Jacket Style 254229" at bounding box center [104, 424] width 187 height 26
click at [78, 418] on div "Polka Dot Blazer Jacket Style 254229" at bounding box center [104, 423] width 187 height 26
click at [52, 411] on div "Polka Dot Blazer Jacket Style 254229" at bounding box center [104, 423] width 187 height 26
click at [143, 277] on img at bounding box center [104, 249] width 187 height 280
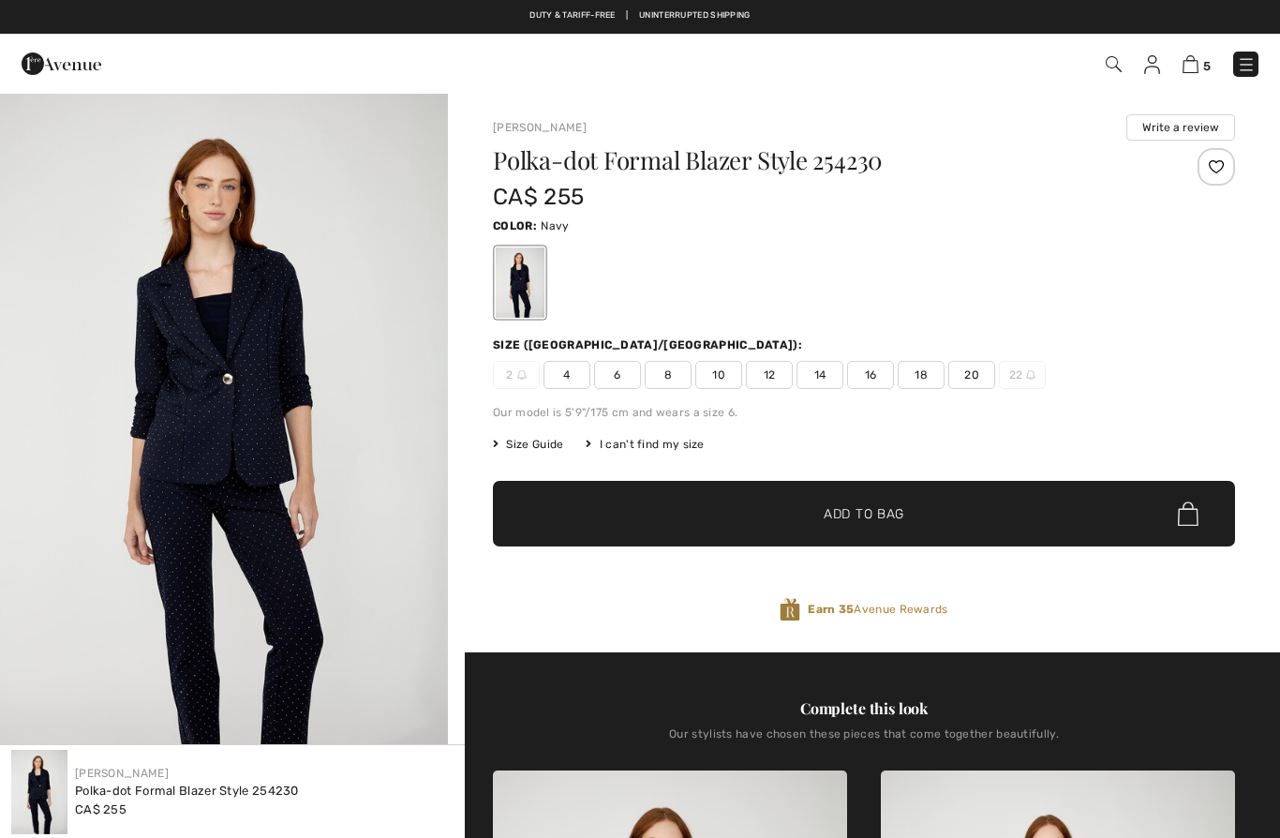
scroll to position [1798, 0]
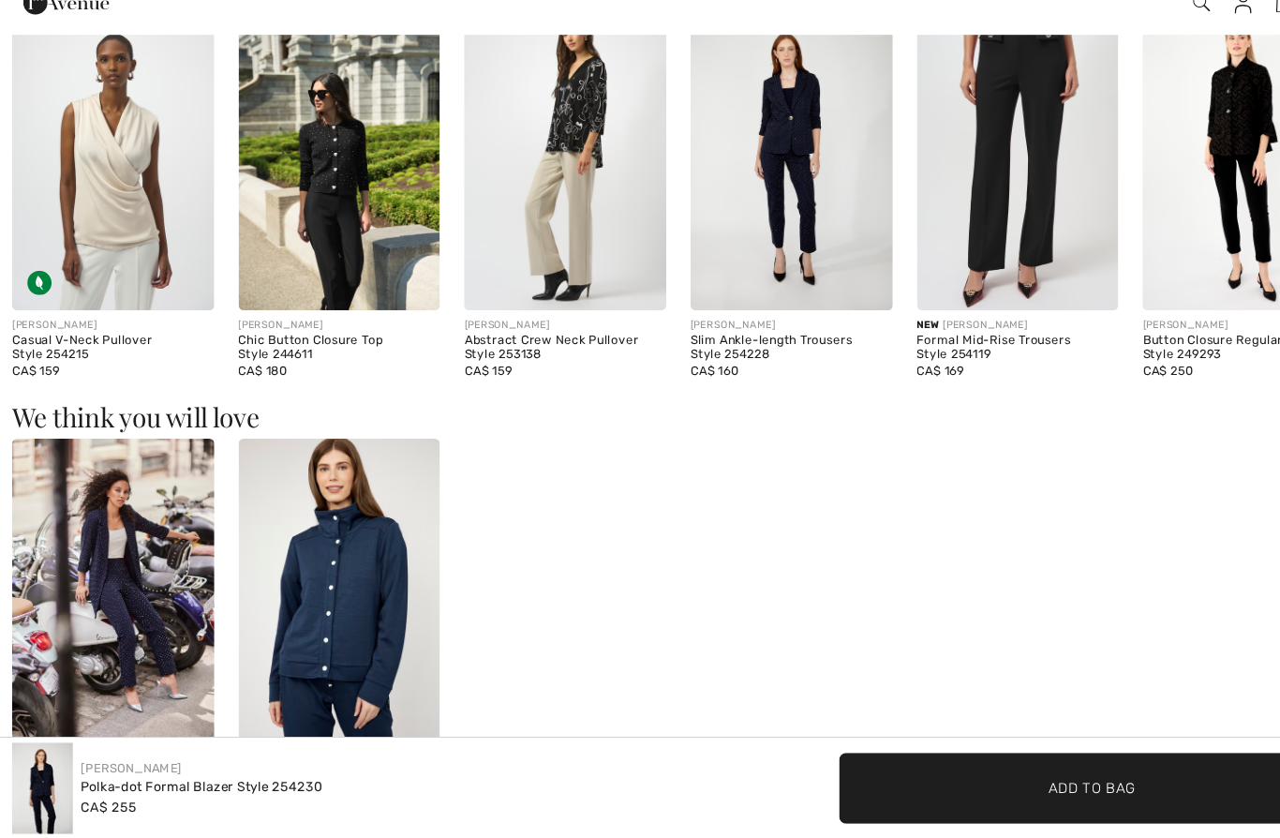
checkbox input "true"
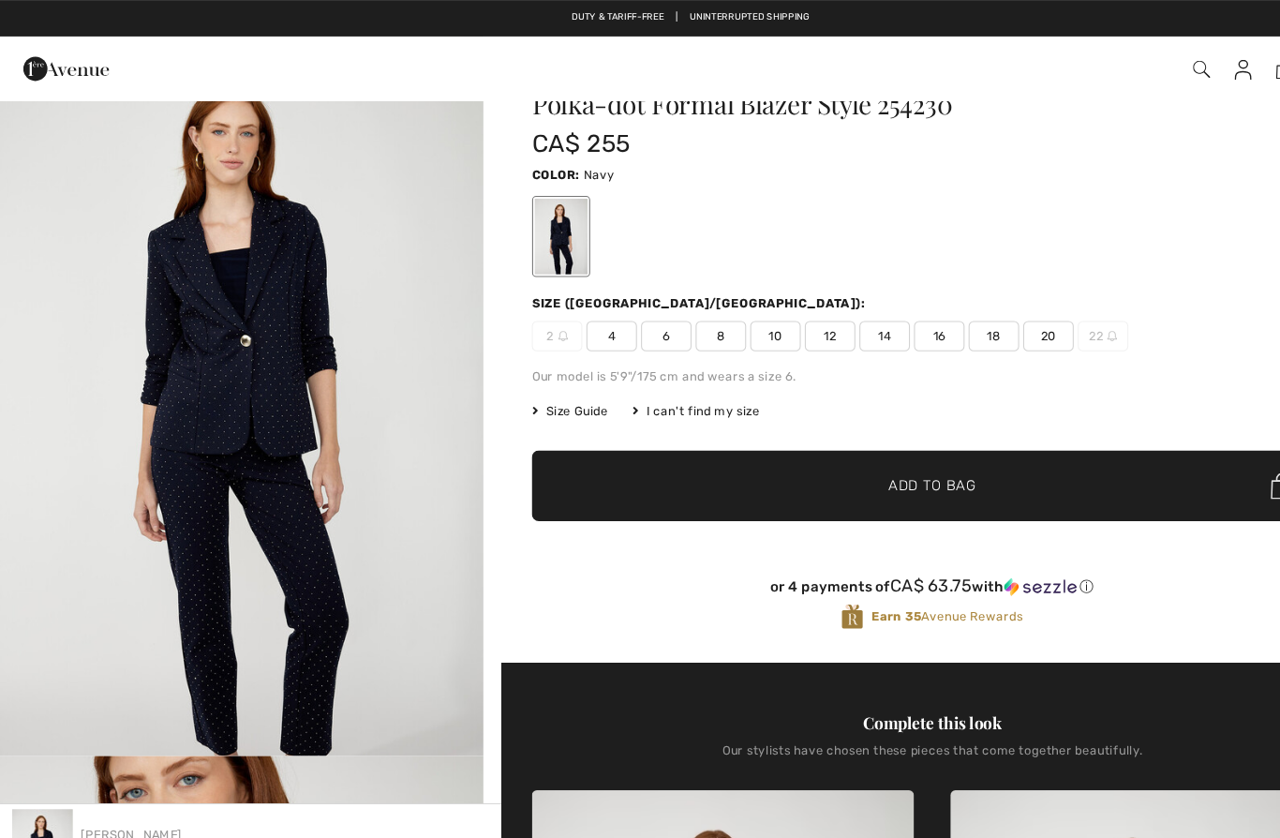
scroll to position [0, 0]
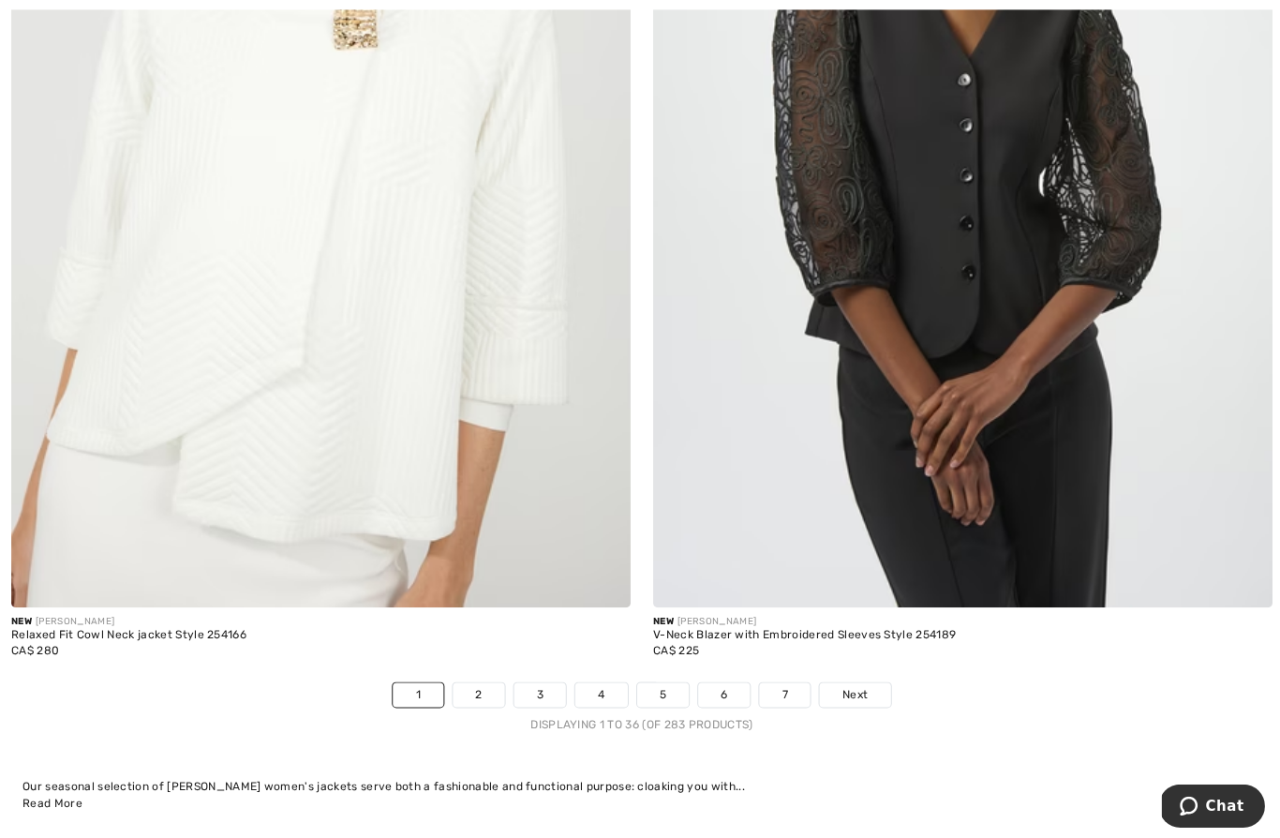
scroll to position [17943, 0]
click at [482, 680] on link "2" at bounding box center [478, 692] width 52 height 24
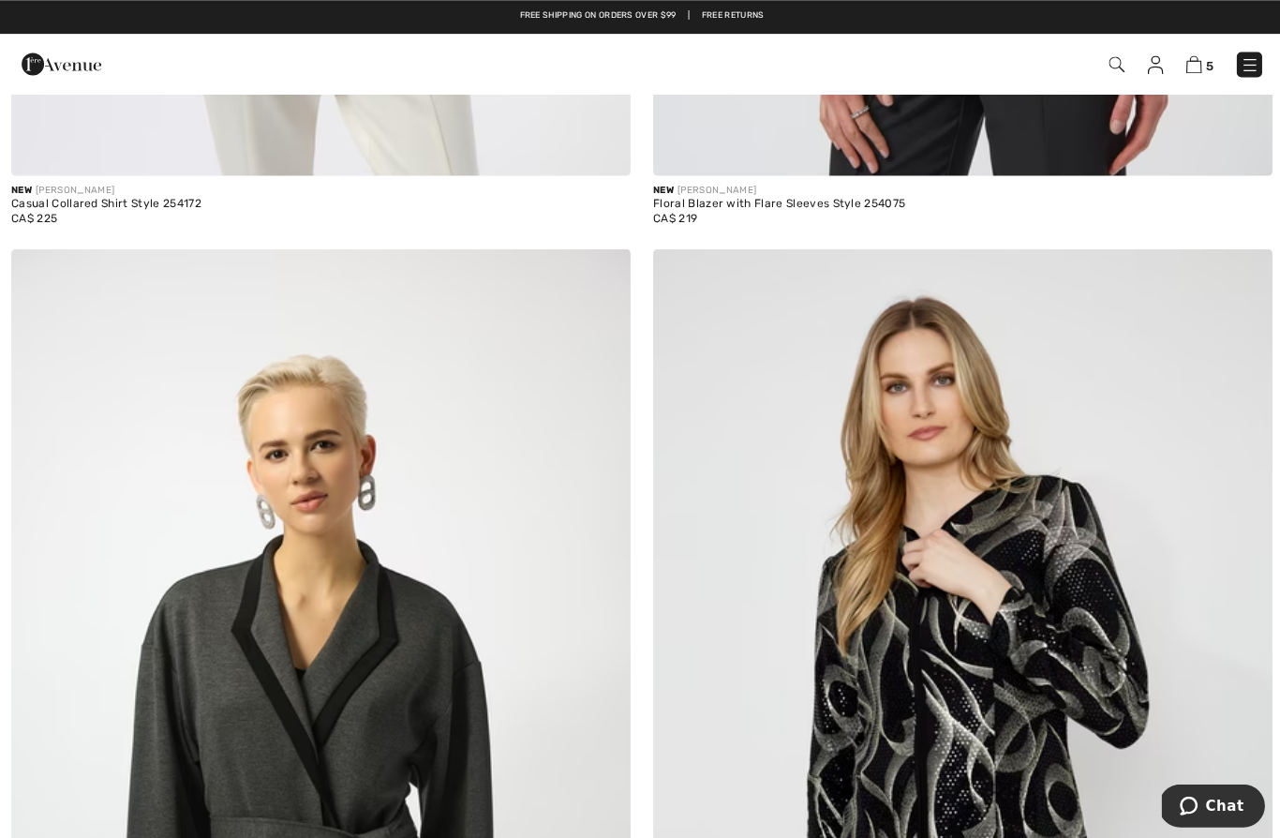
scroll to position [903, 0]
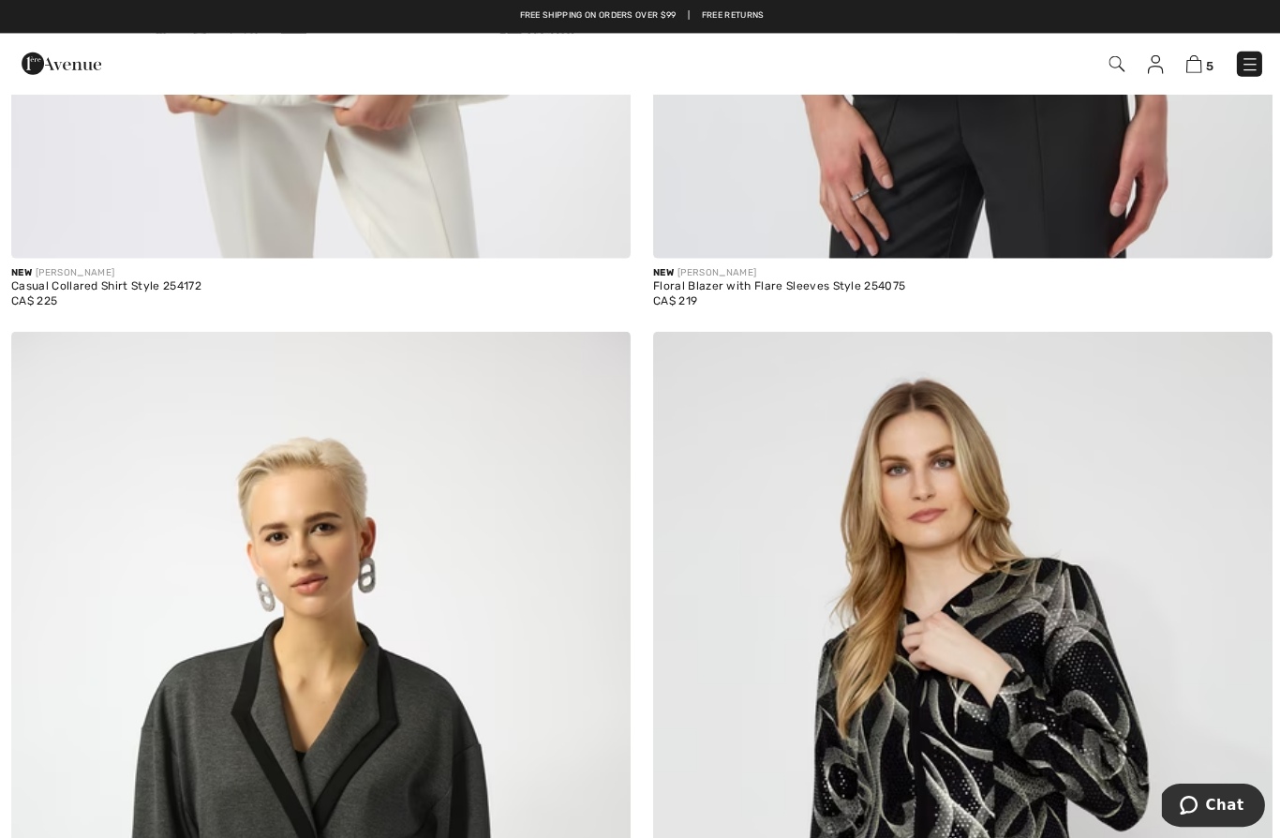
click at [76, 61] on img at bounding box center [62, 63] width 80 height 37
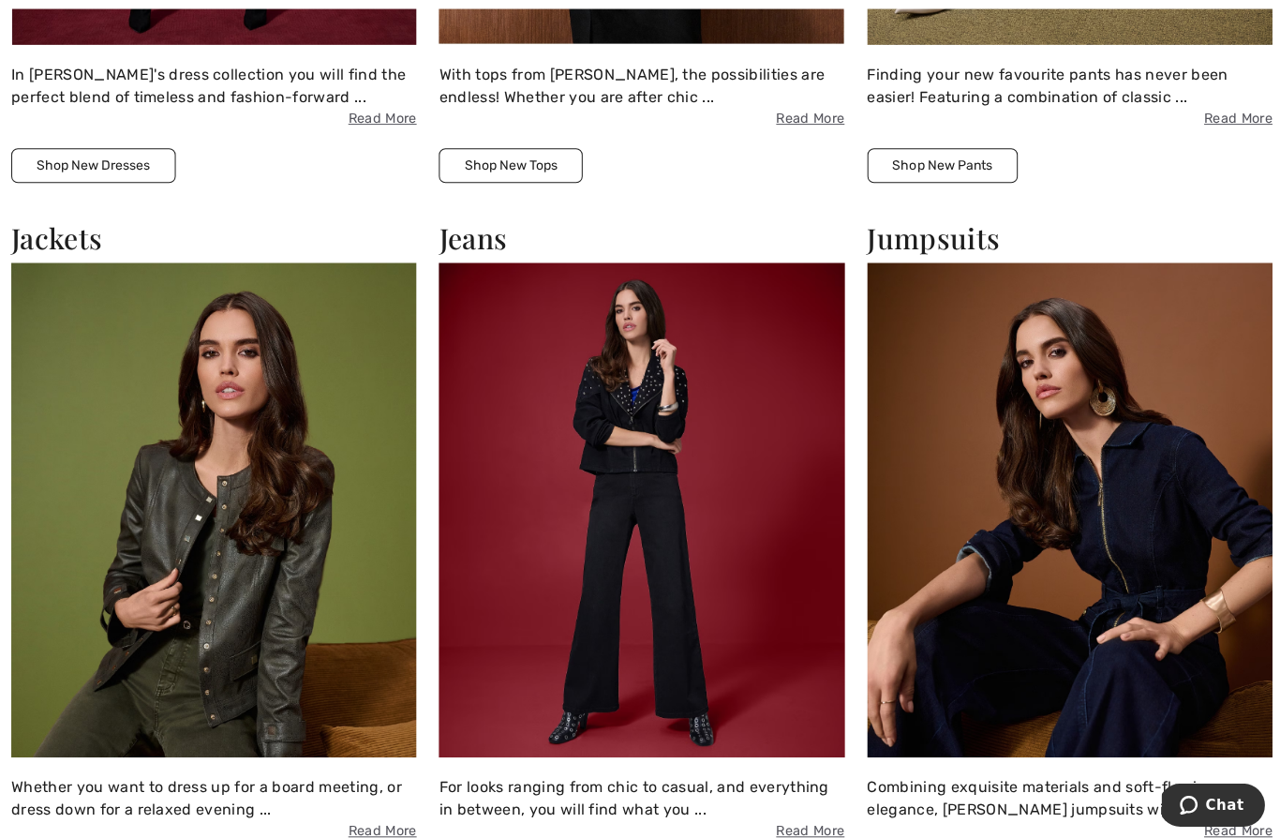
scroll to position [2141, 0]
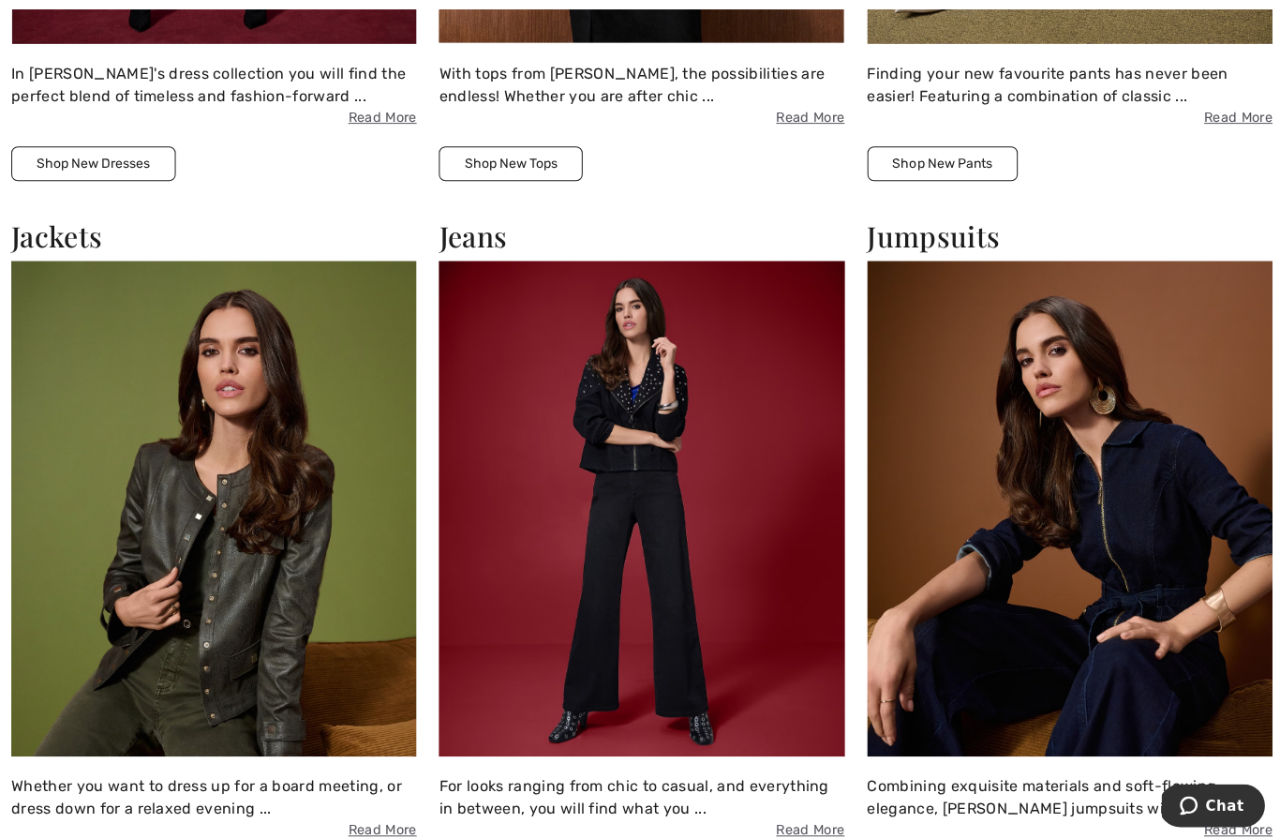
click at [1105, 527] on img at bounding box center [1067, 507] width 404 height 494
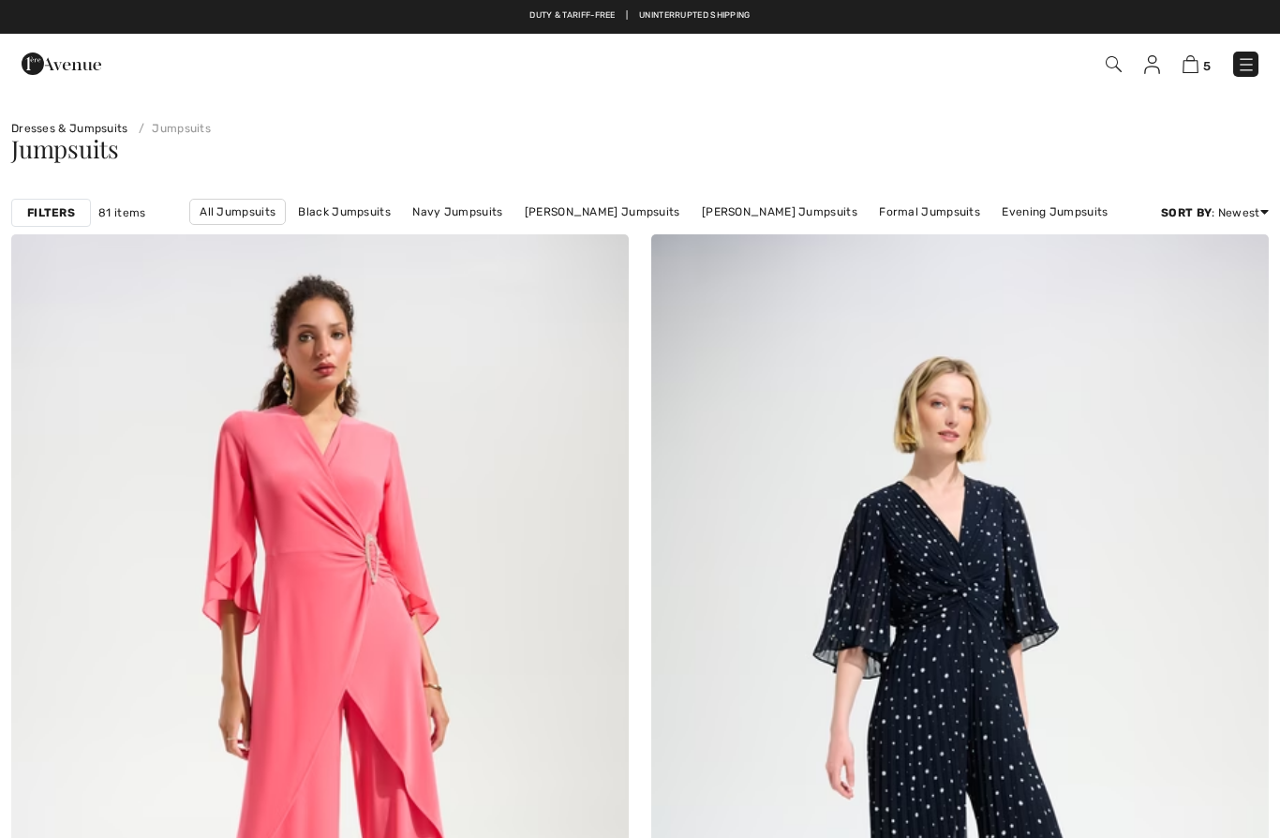
checkbox input "true"
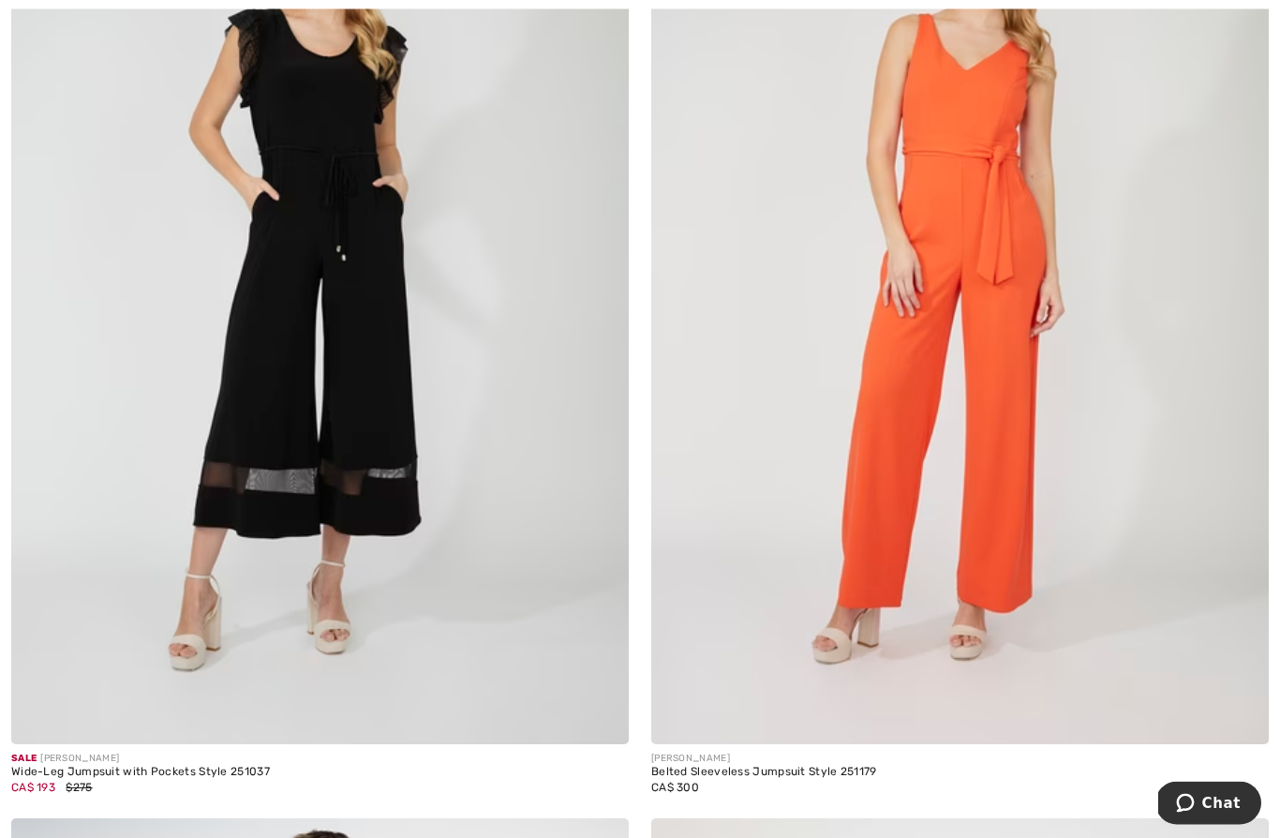
scroll to position [12801, 0]
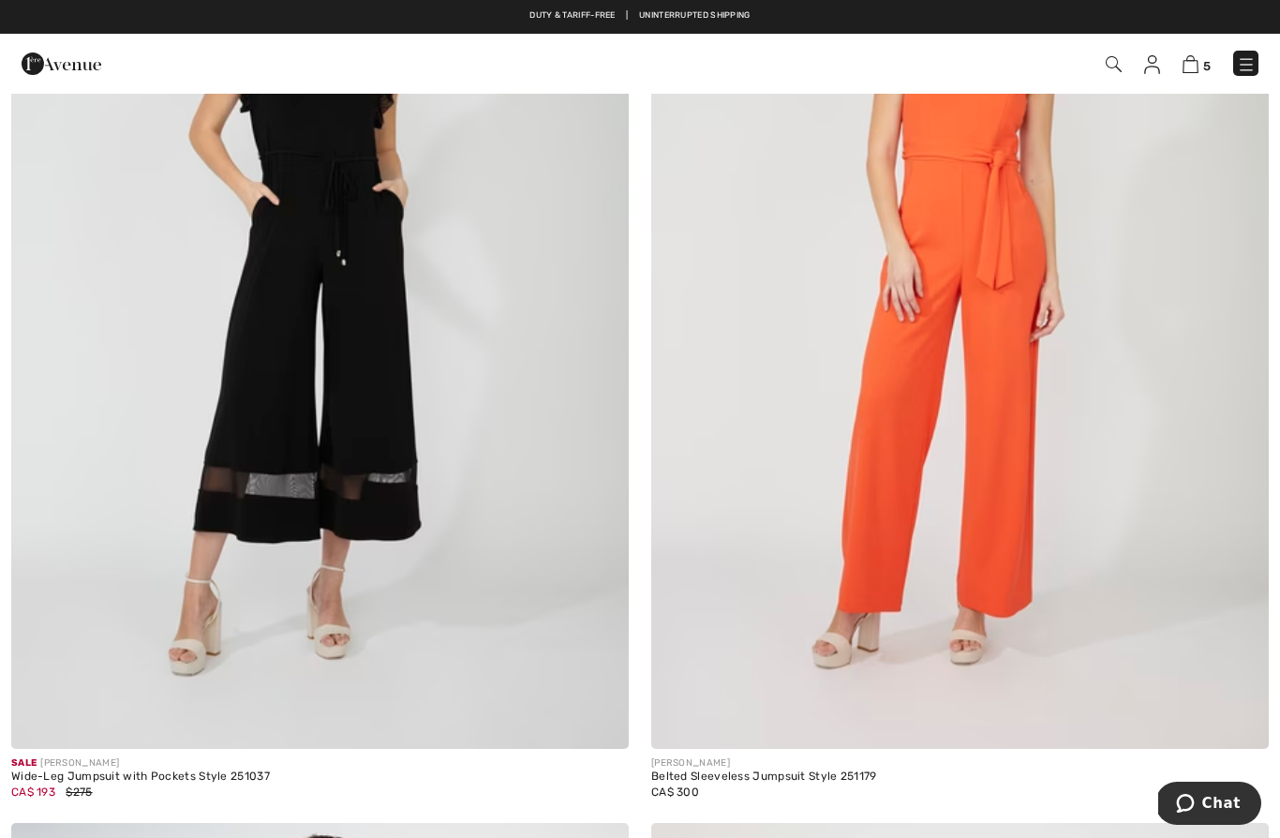
click at [1002, 504] on img at bounding box center [959, 285] width 617 height 927
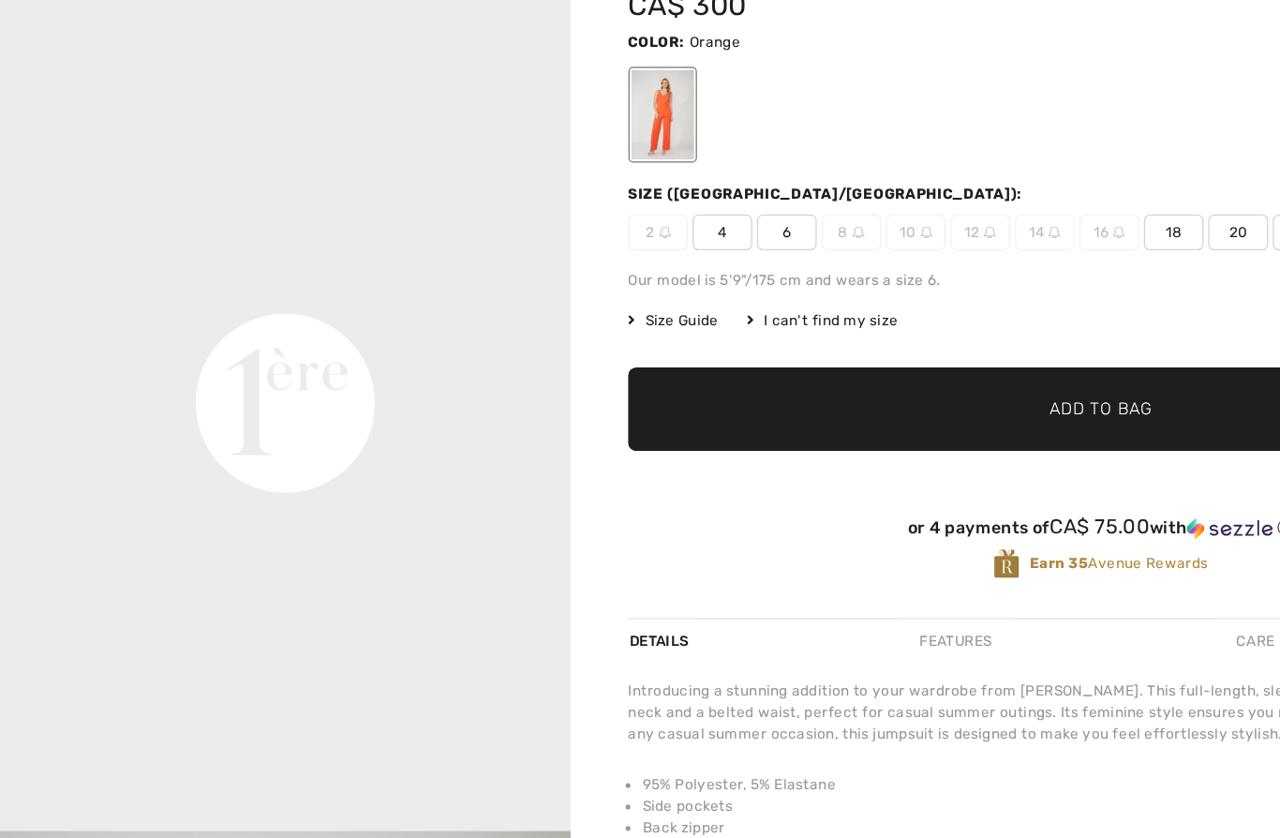
scroll to position [67, 0]
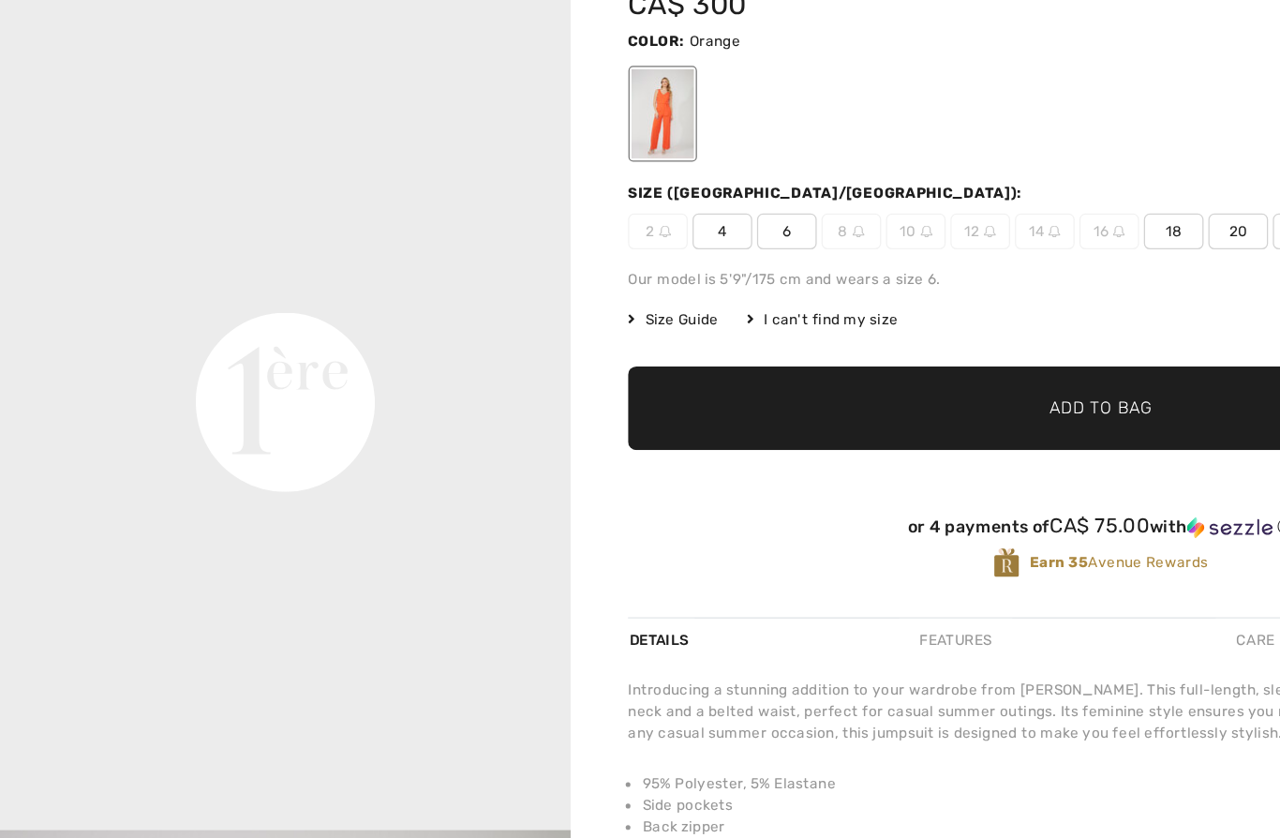
click at [577, 284] on span "4" at bounding box center [566, 298] width 47 height 28
click at [808, 404] on span "✔ Added to Bag Add to Bag" at bounding box center [864, 437] width 742 height 66
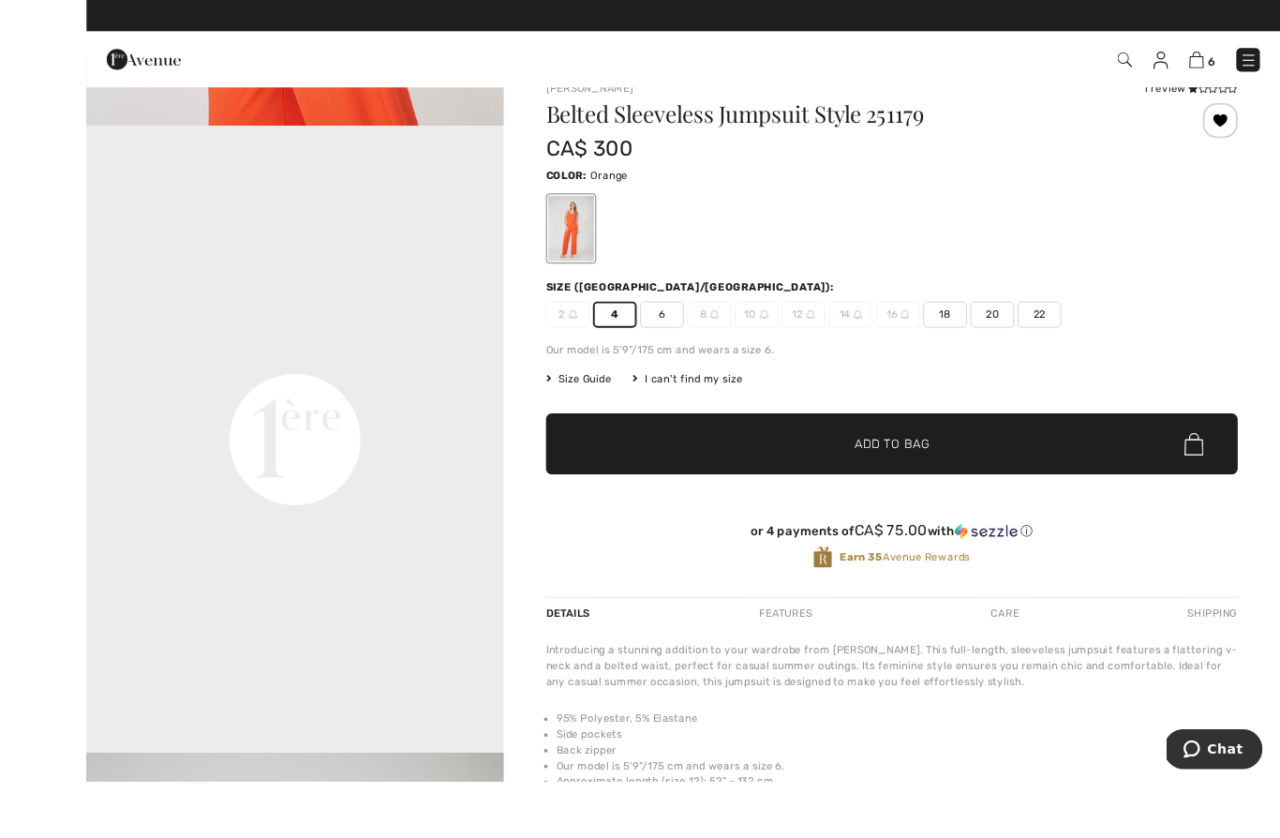
scroll to position [172, 0]
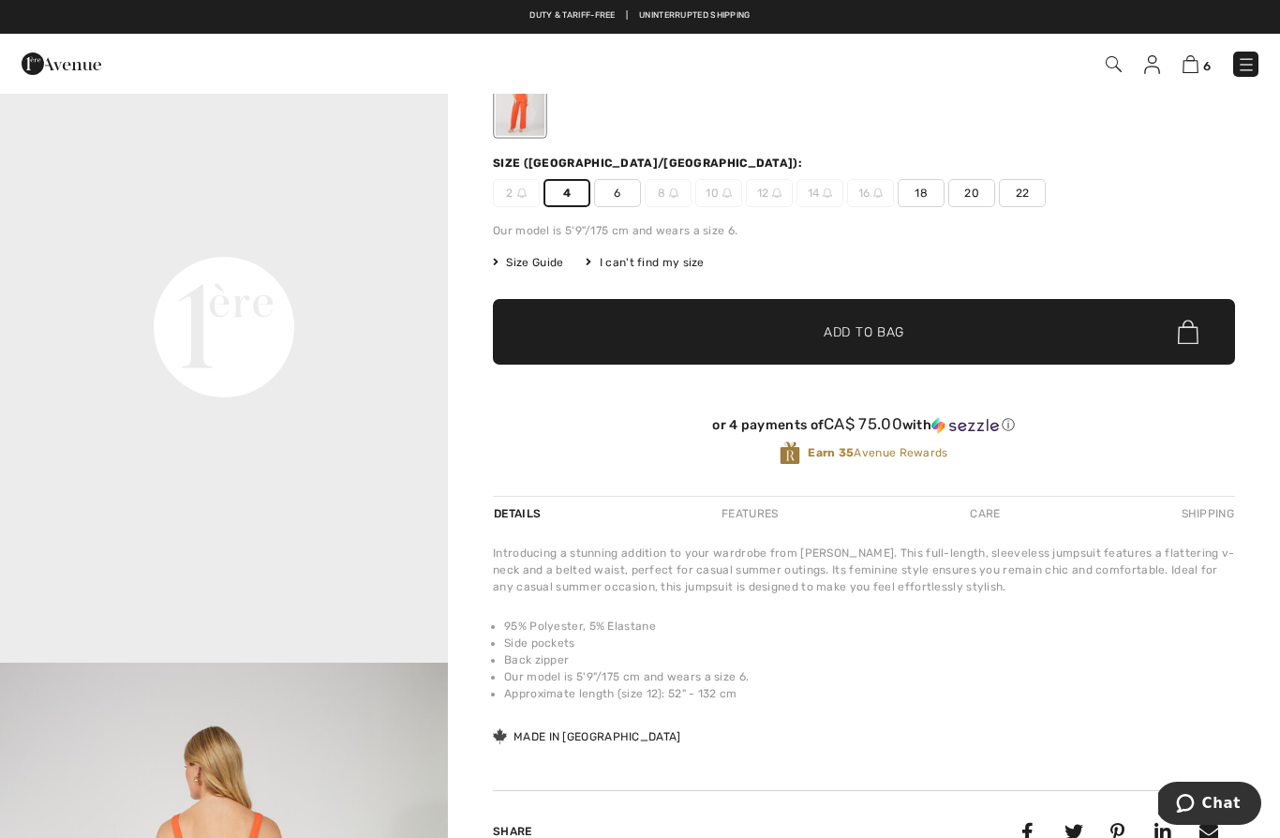
click at [895, 330] on span "Add to Bag" at bounding box center [863, 332] width 81 height 20
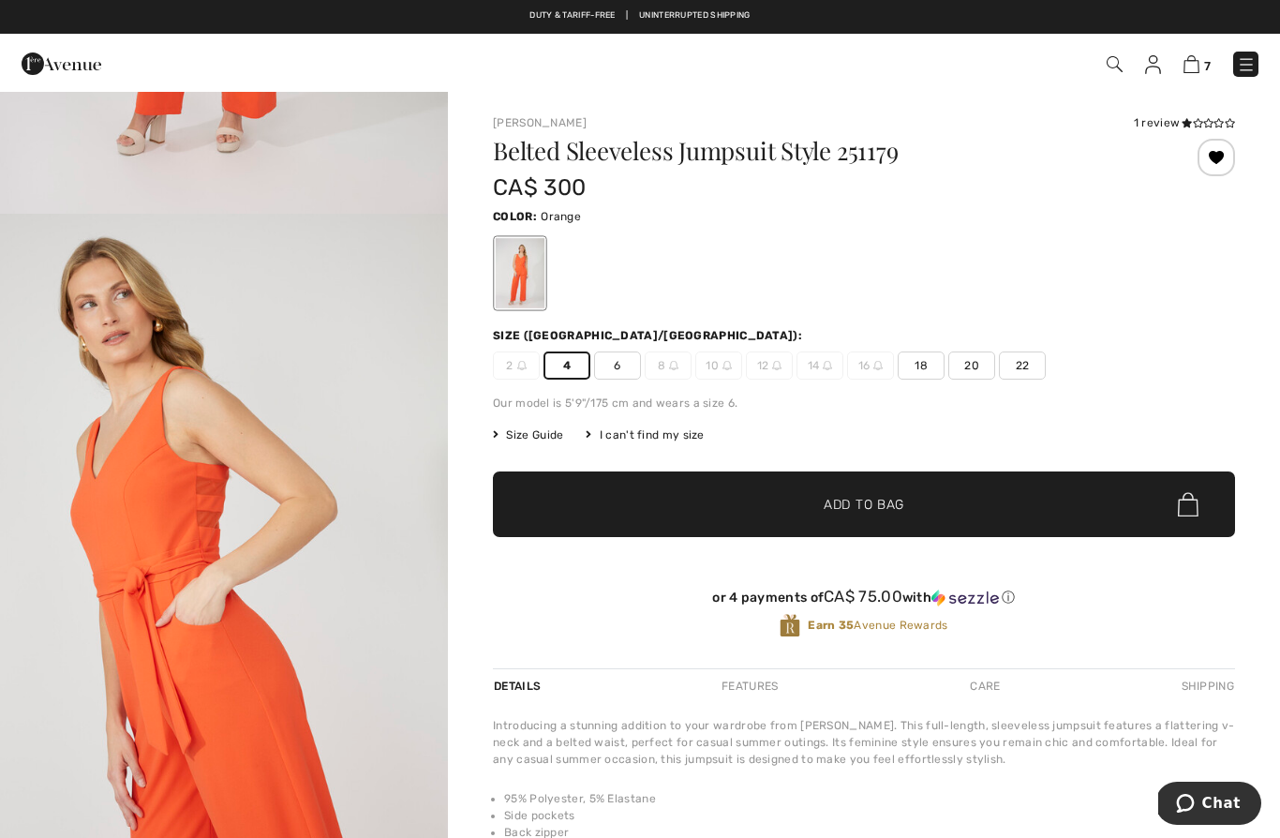
scroll to position [549, 0]
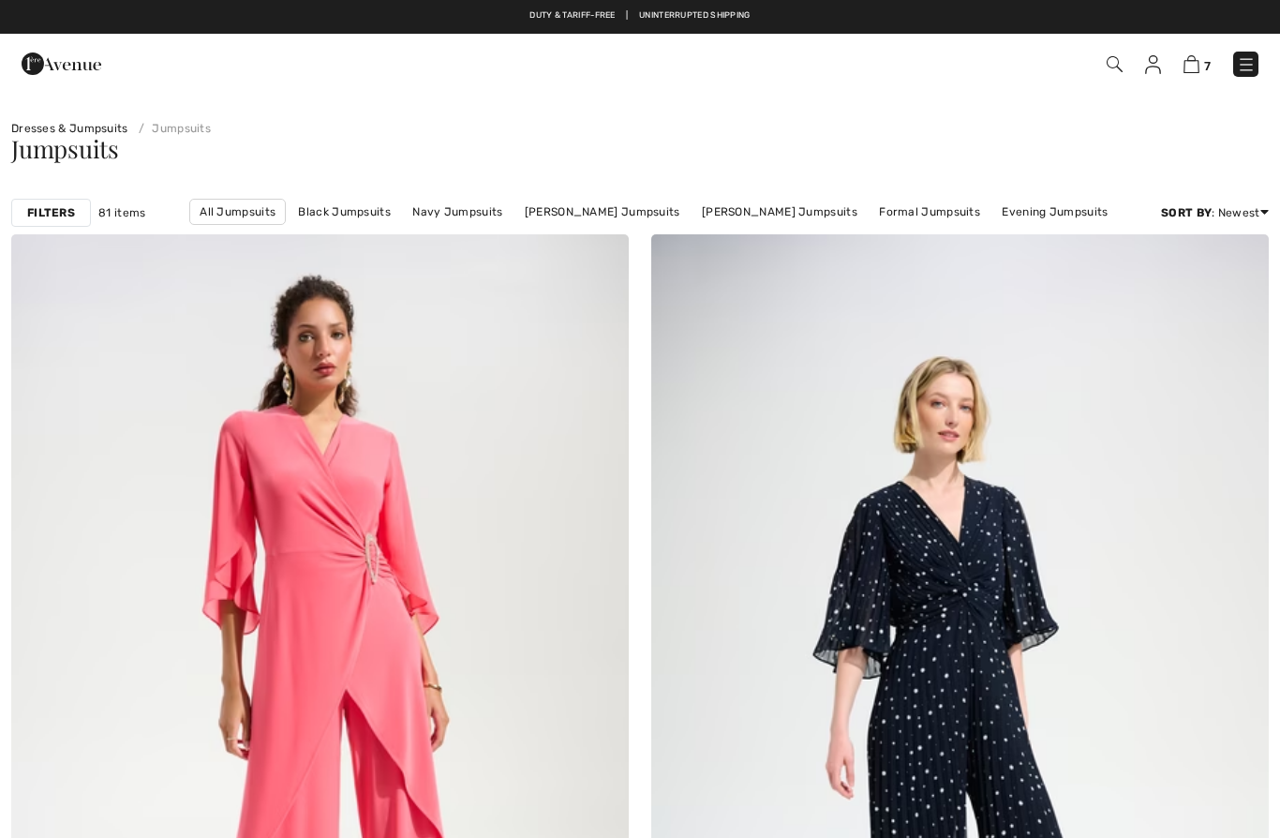
scroll to position [12883, 0]
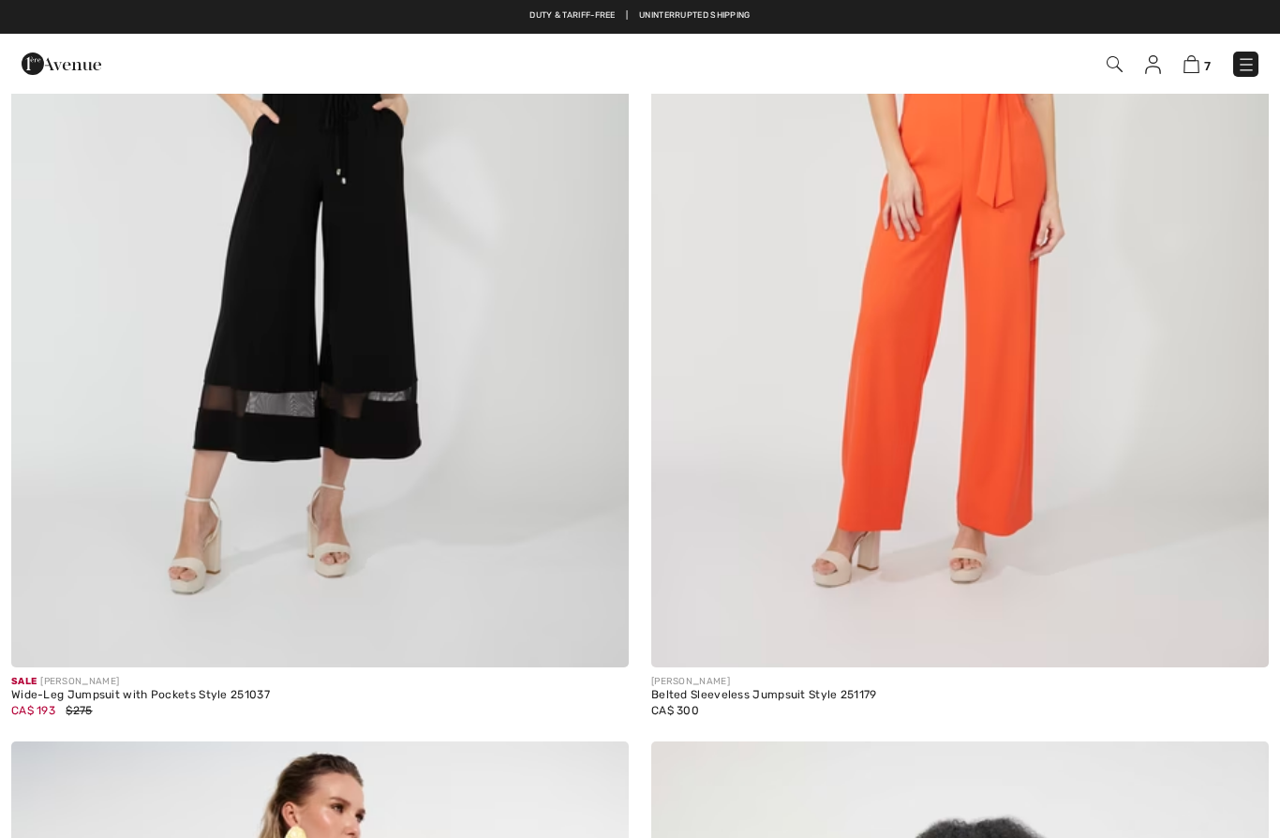
checkbox input "true"
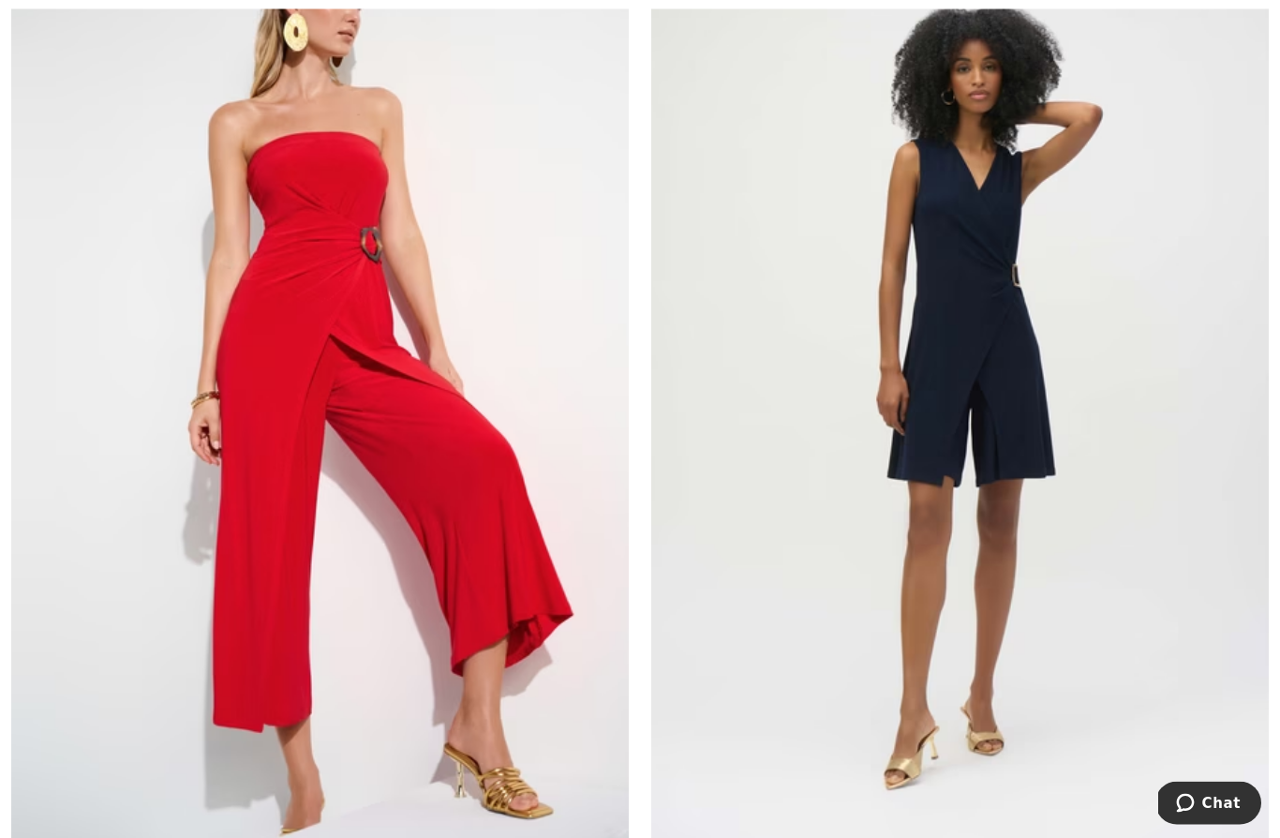
scroll to position [13696, 0]
click at [435, 606] on img at bounding box center [319, 391] width 617 height 927
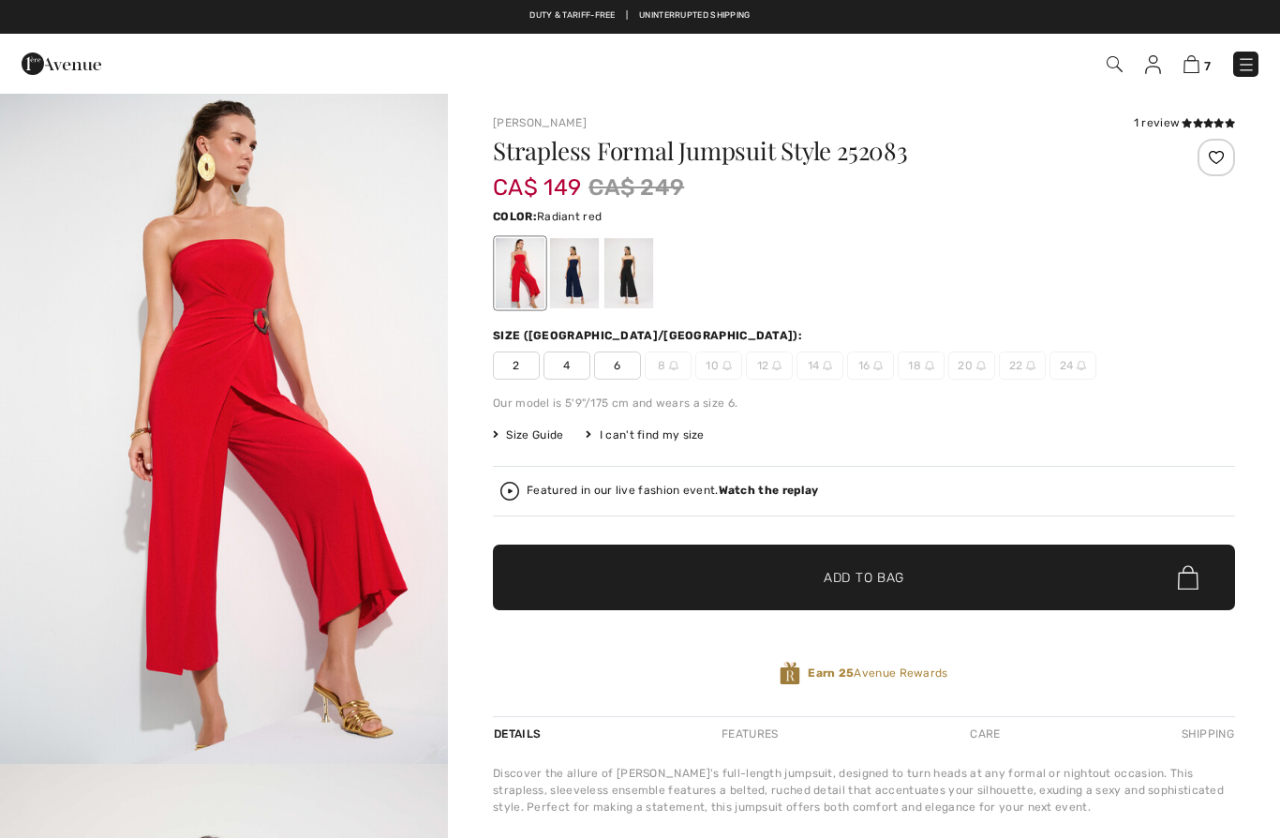
checkbox input "true"
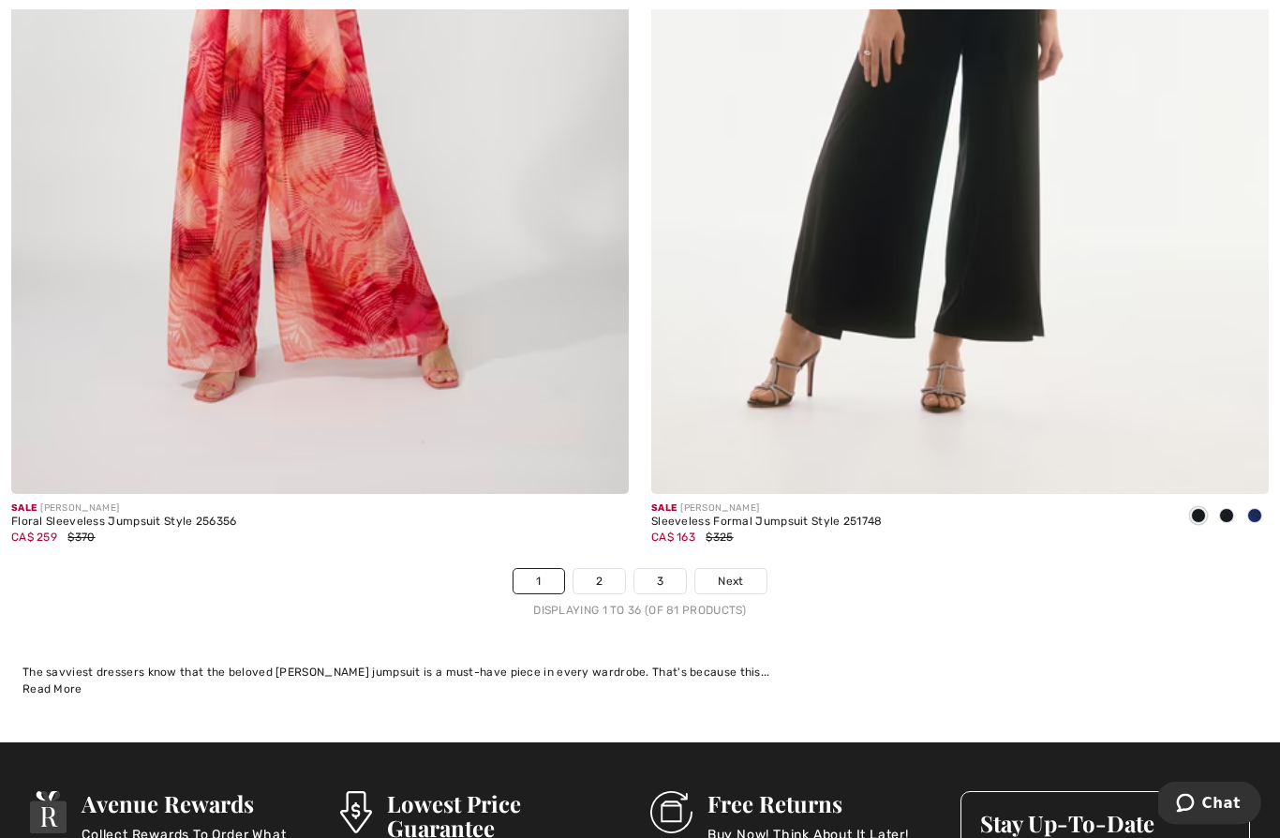
scroll to position [18061, 0]
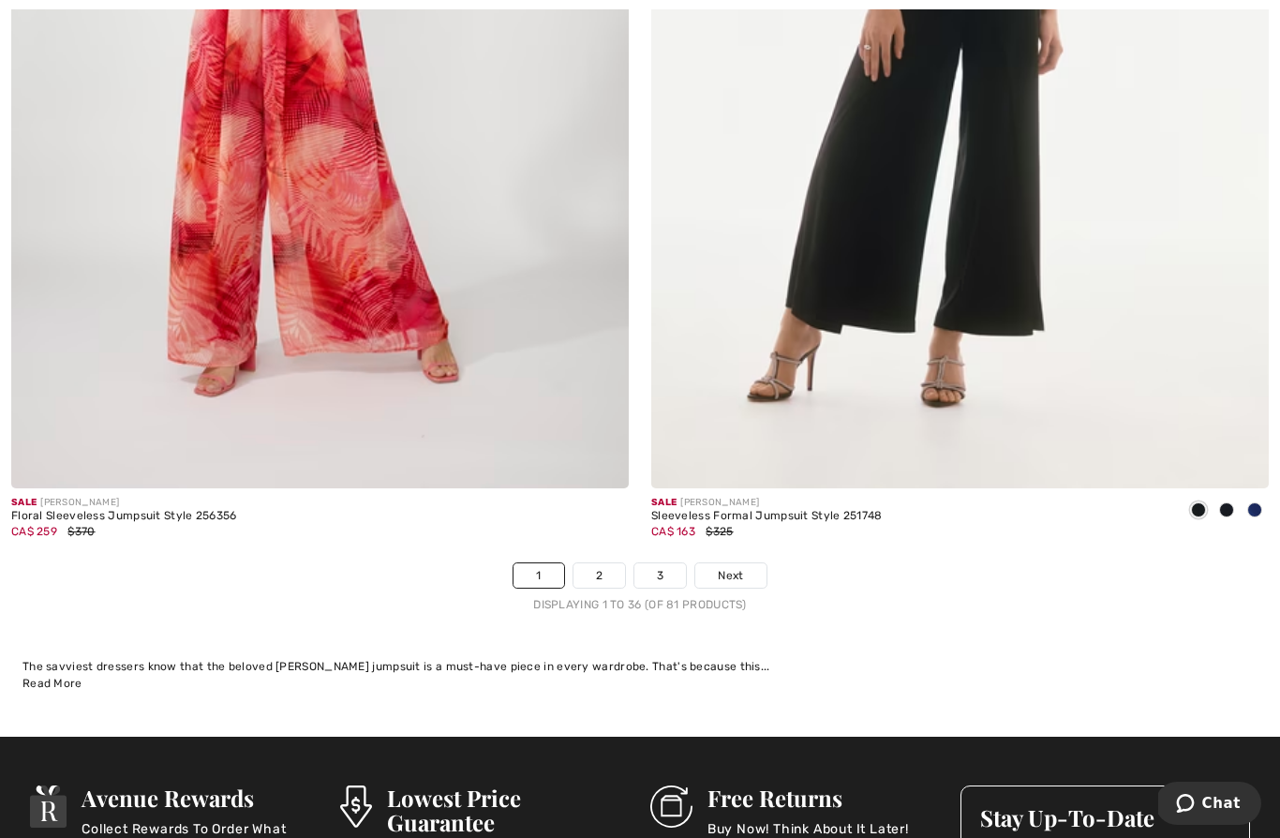
click at [607, 563] on link "2" at bounding box center [599, 575] width 52 height 24
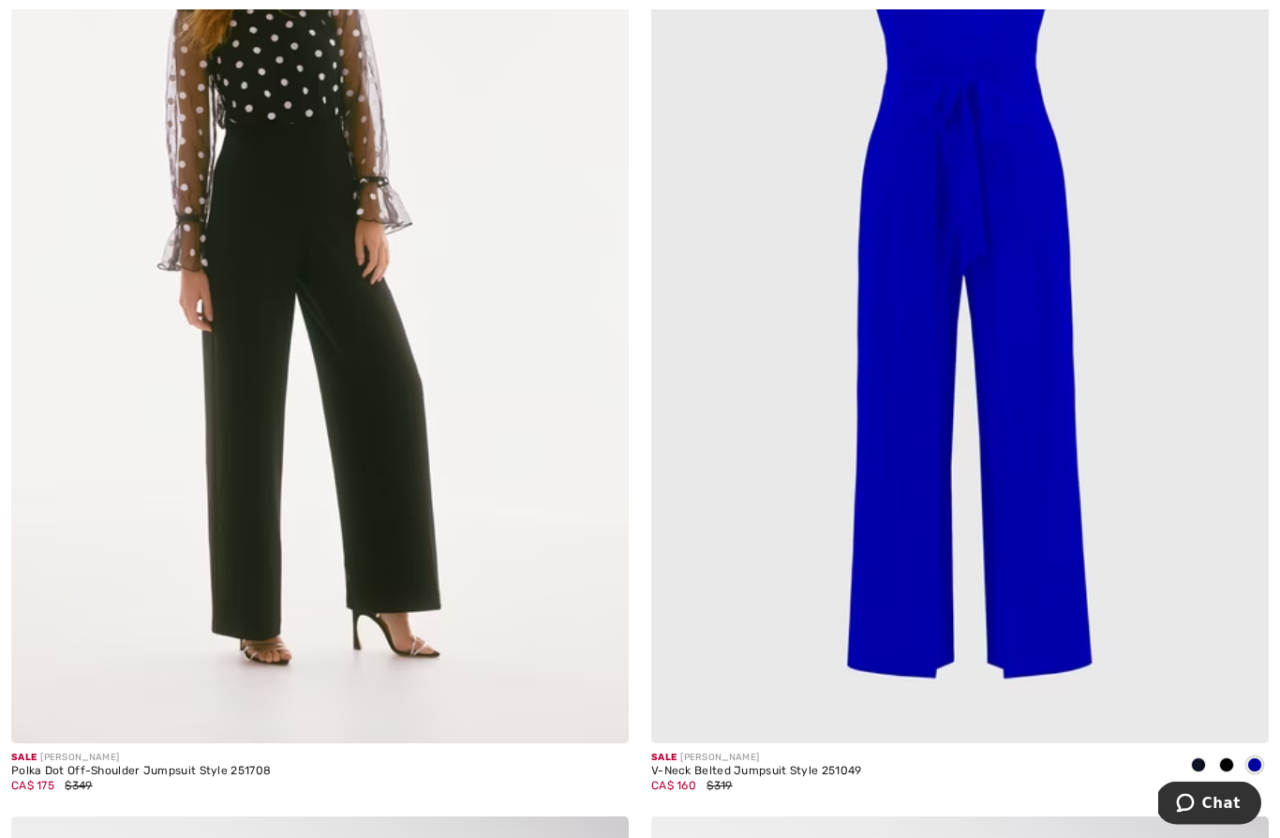
scroll to position [4417, 0]
click at [752, 764] on div "V-Neck Belted Jumpsuit Style 251049" at bounding box center [756, 770] width 211 height 13
click at [974, 386] on img at bounding box center [959, 279] width 617 height 927
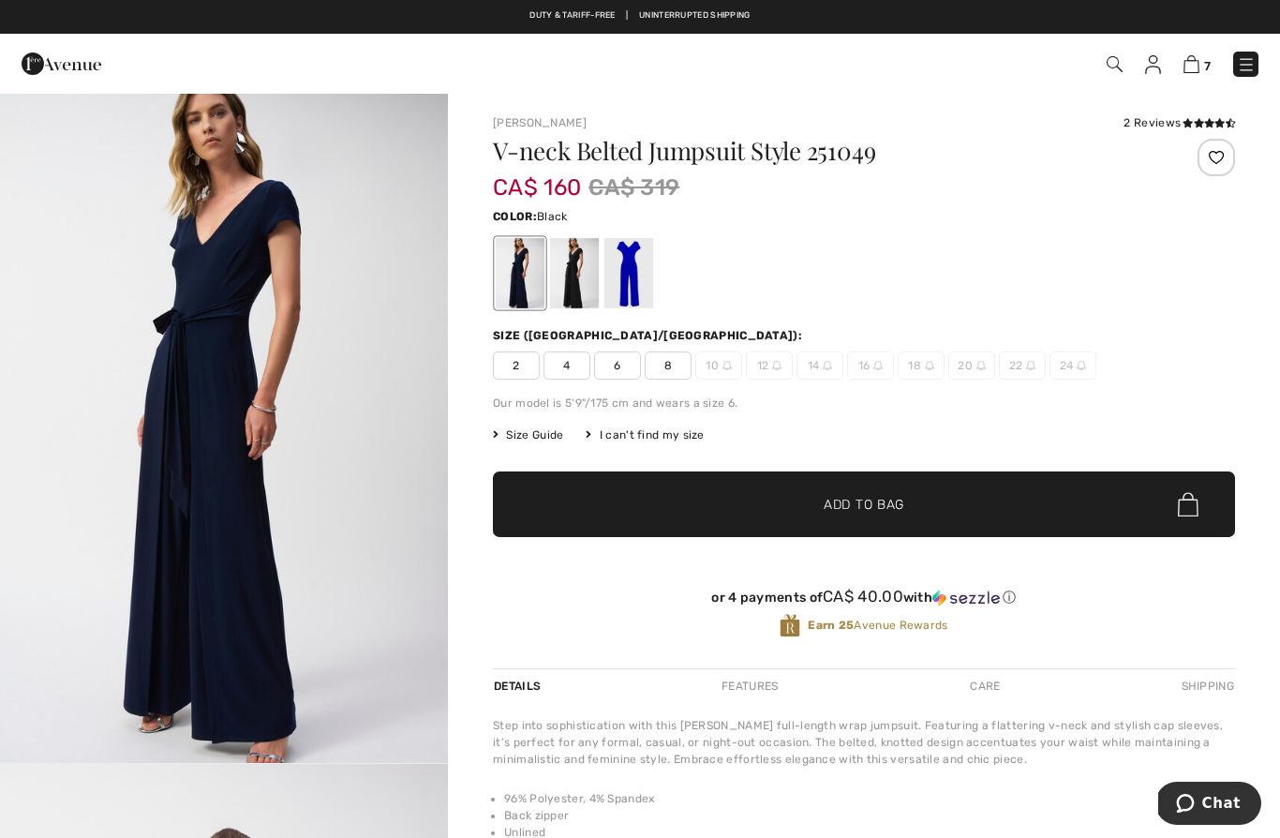
click at [589, 274] on div at bounding box center [574, 273] width 49 height 70
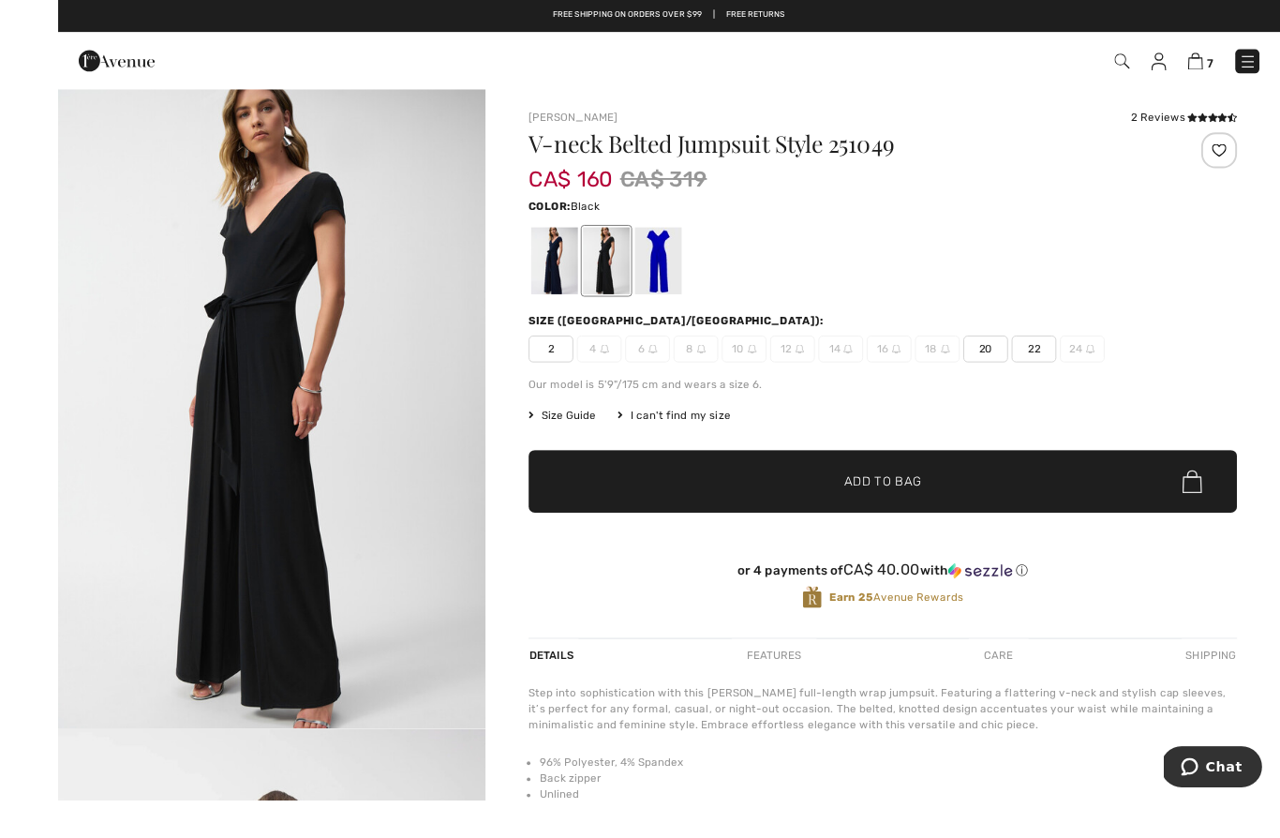
scroll to position [14, 0]
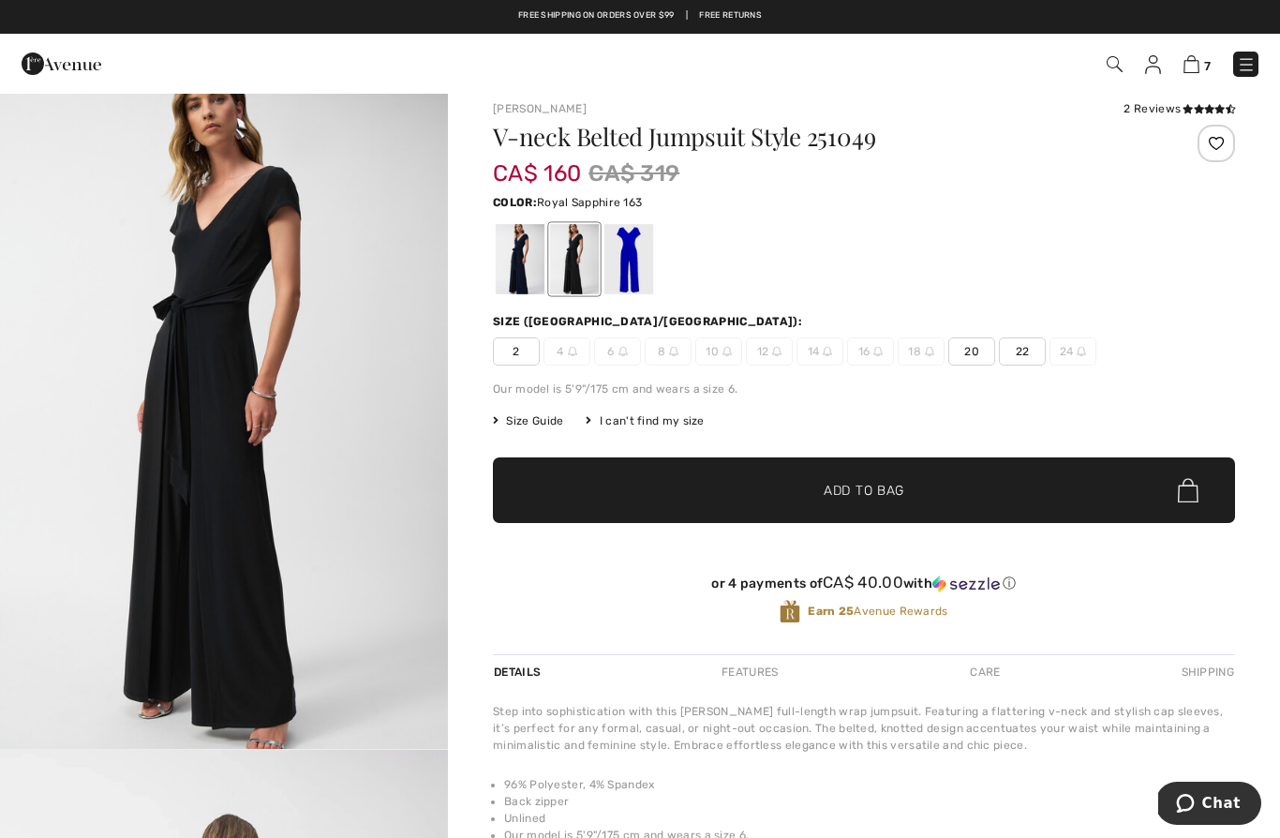
click at [632, 258] on div at bounding box center [628, 259] width 49 height 70
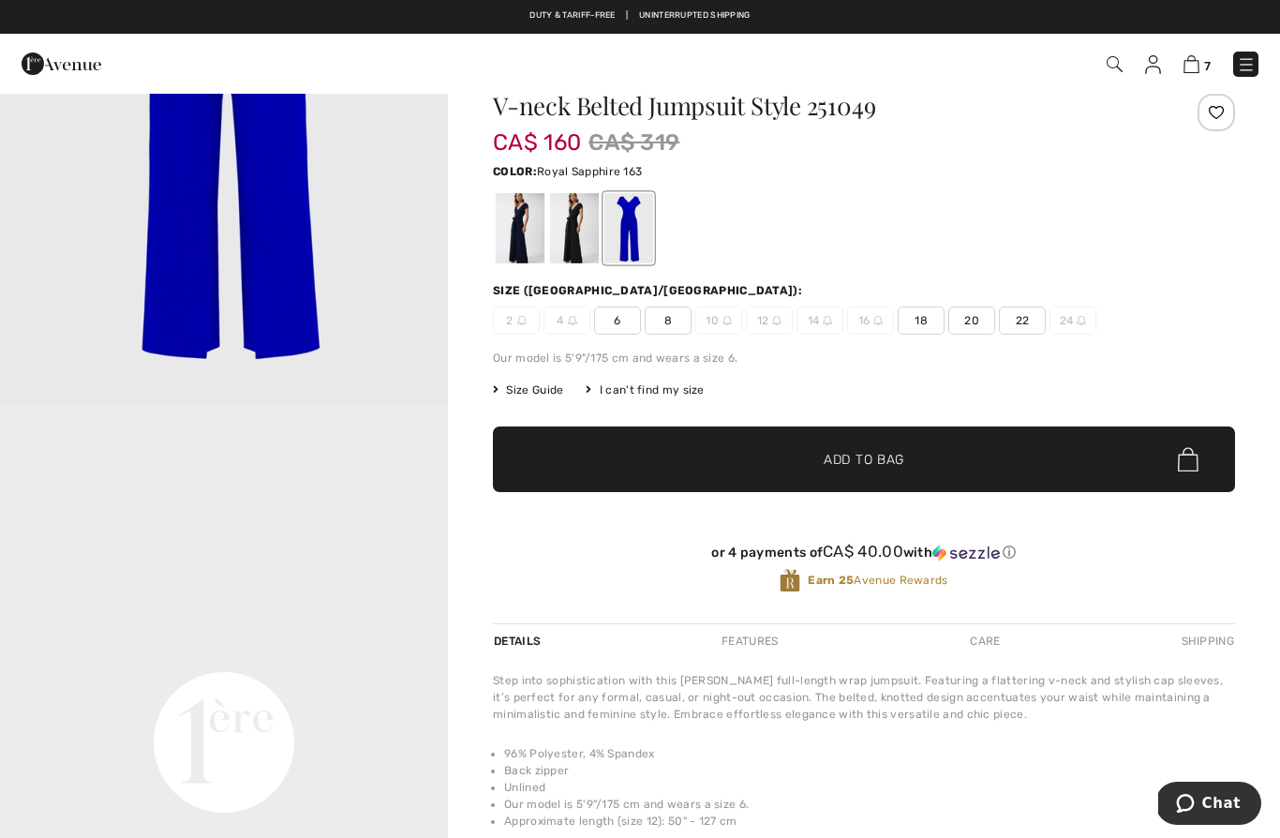
scroll to position [46, 0]
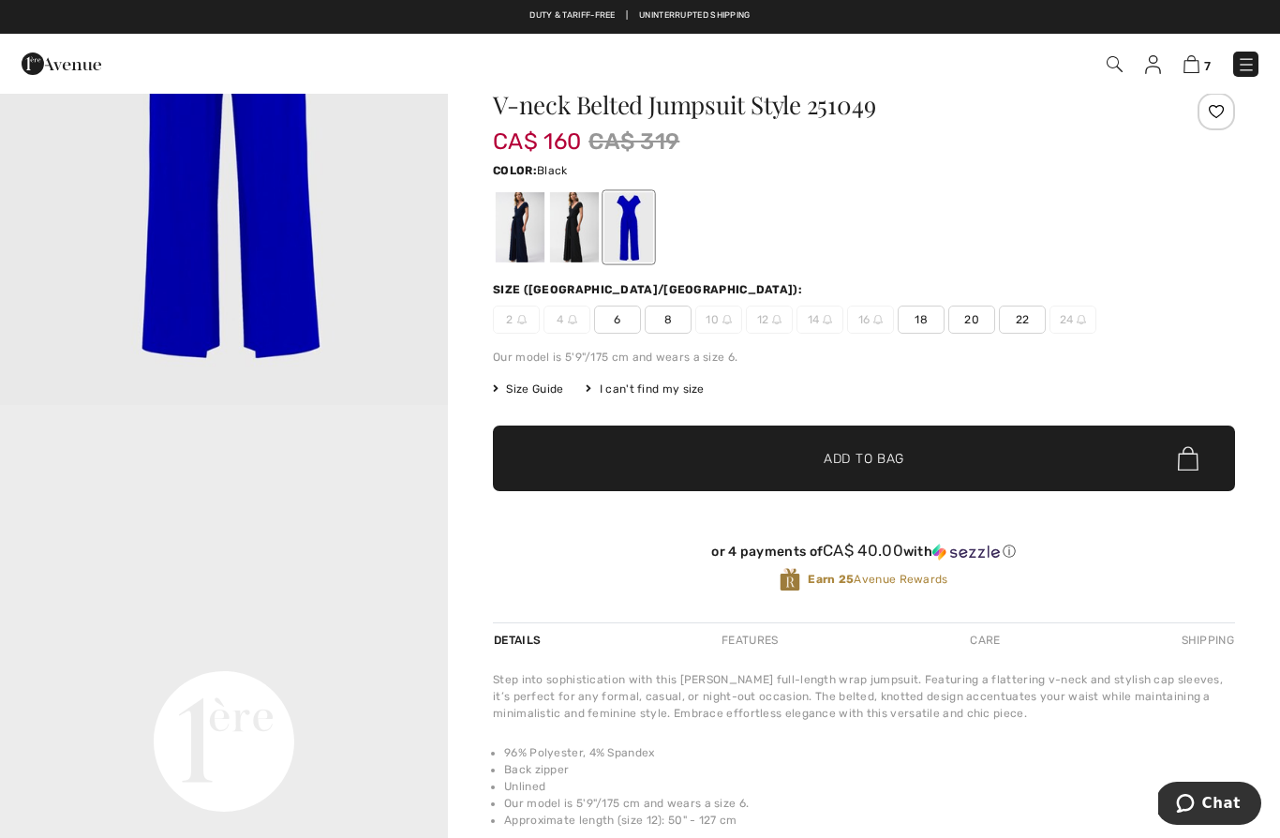
click div
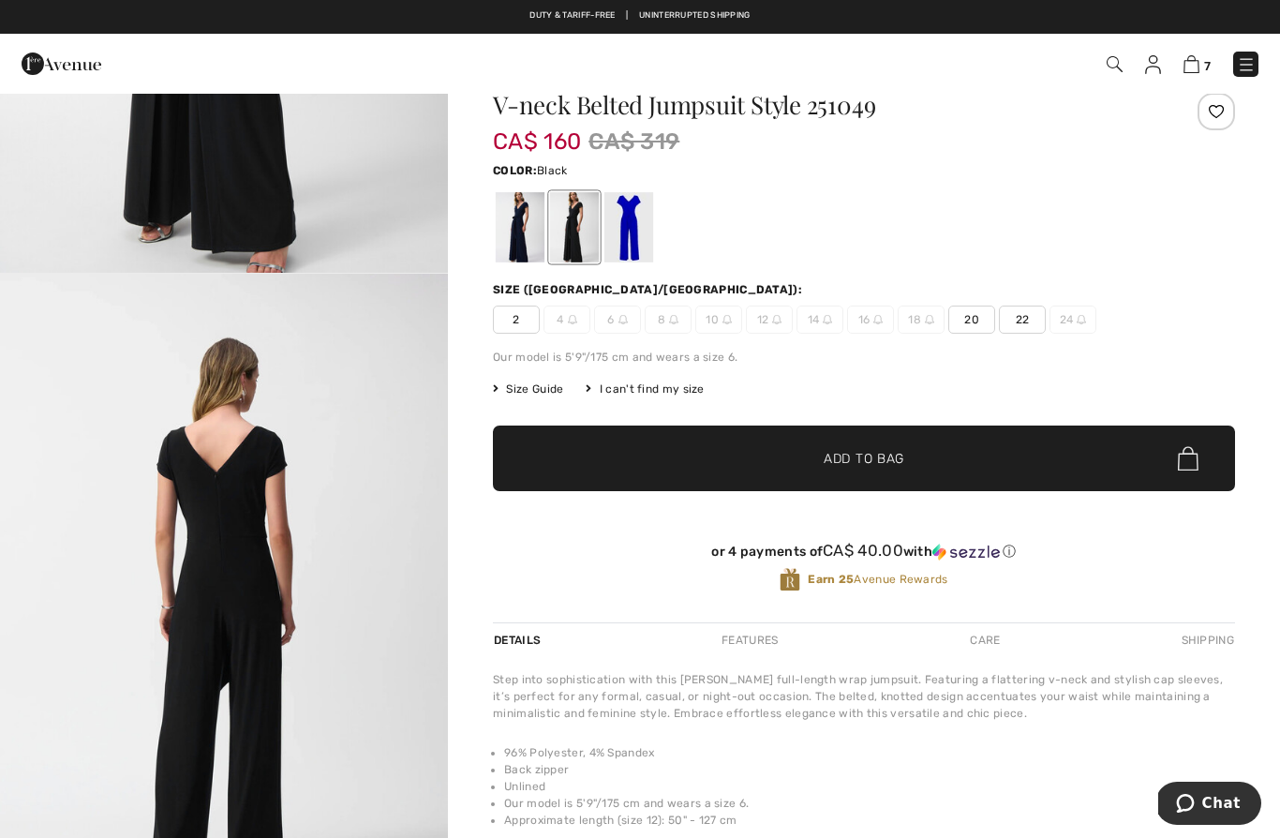
scroll to position [0, 0]
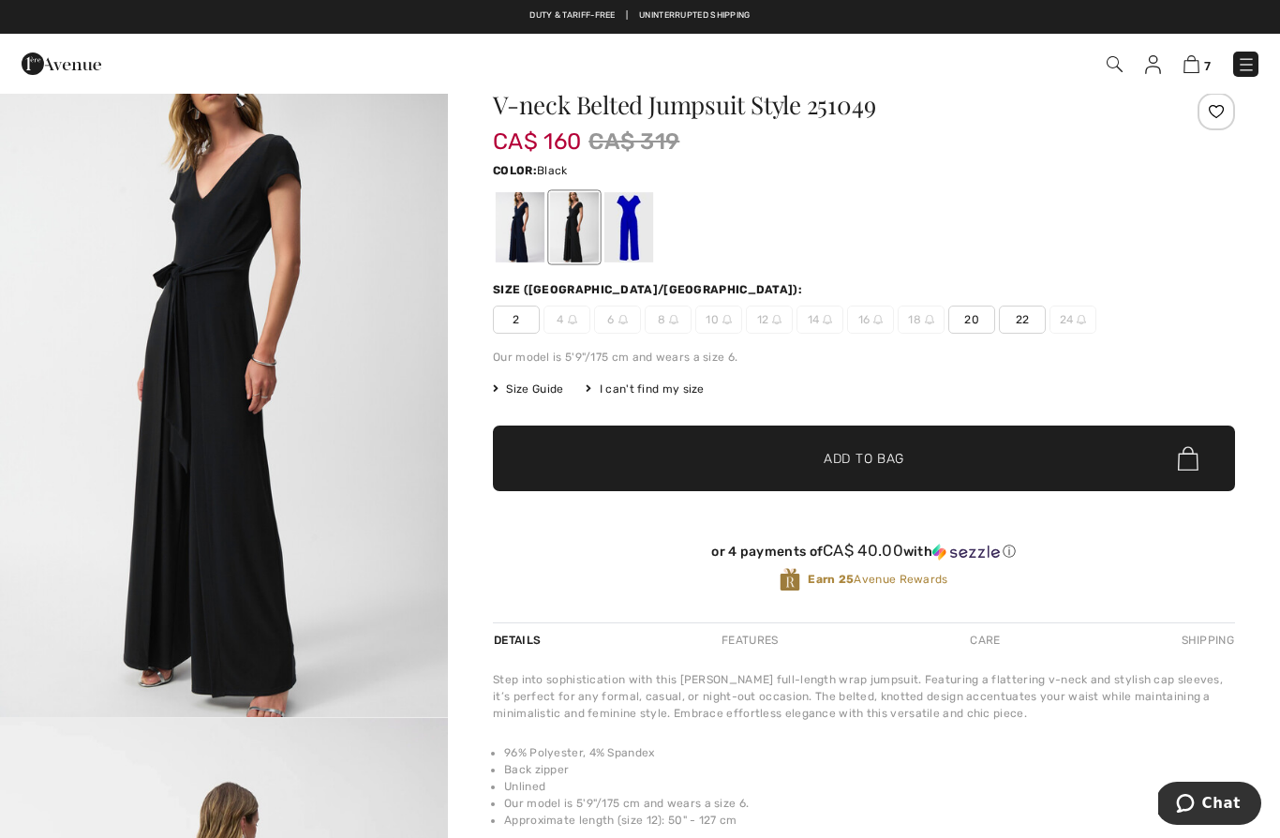
click div
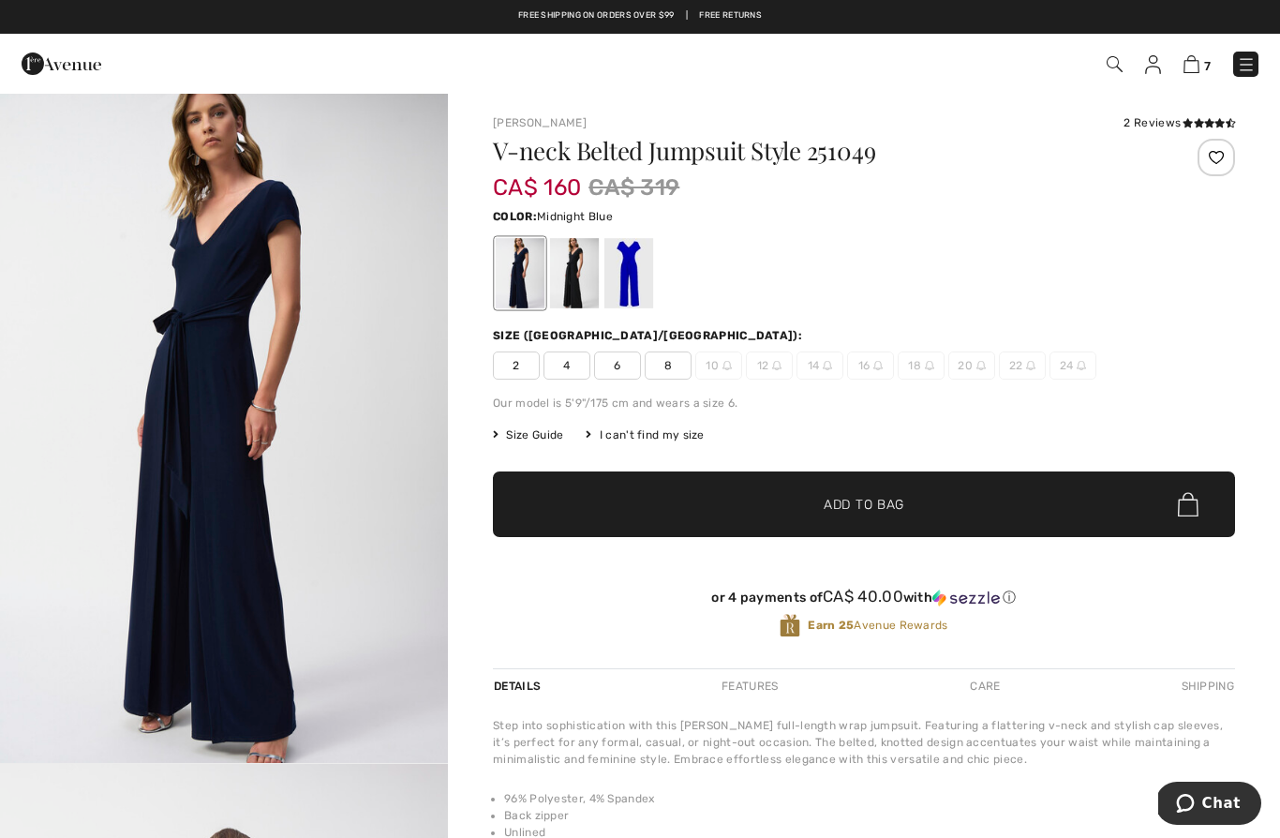
click span "4"
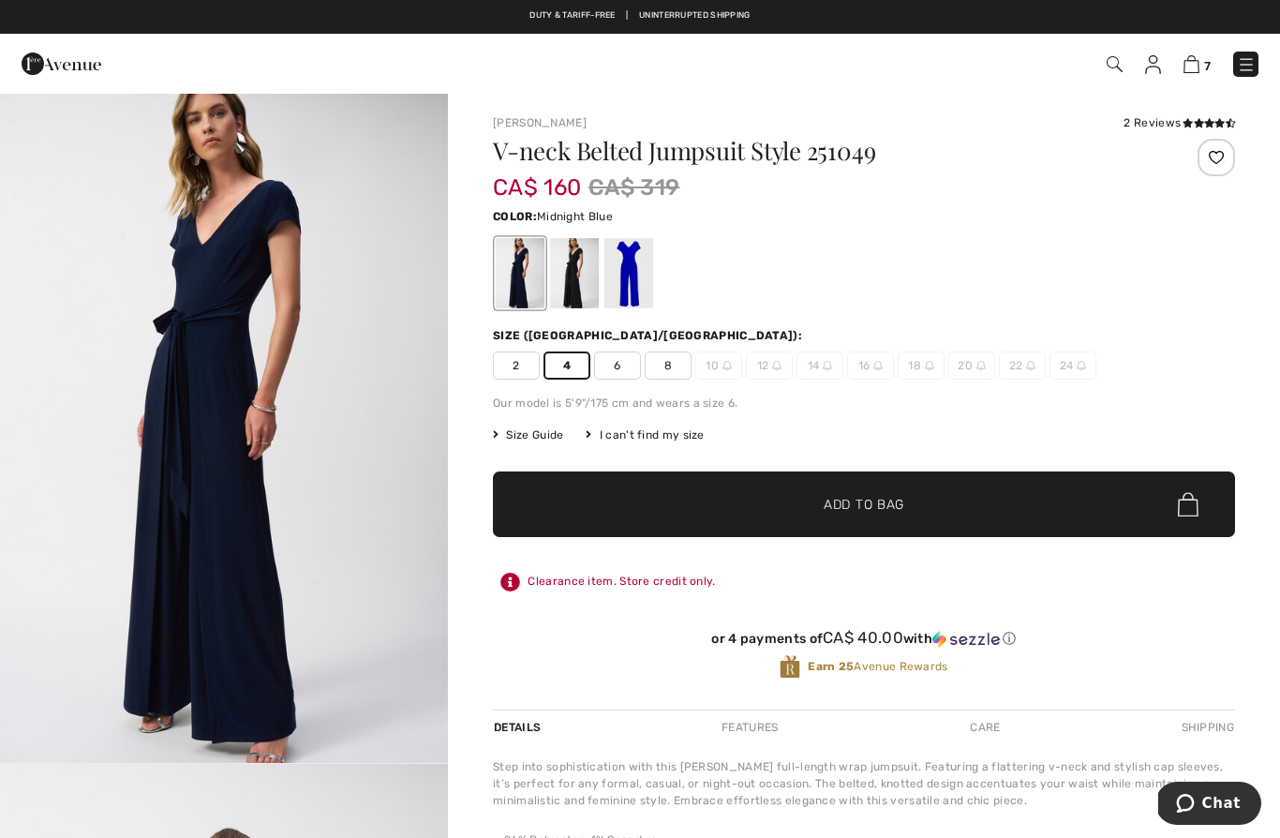
click span "✔ Added to Bag Add to Bag"
click div
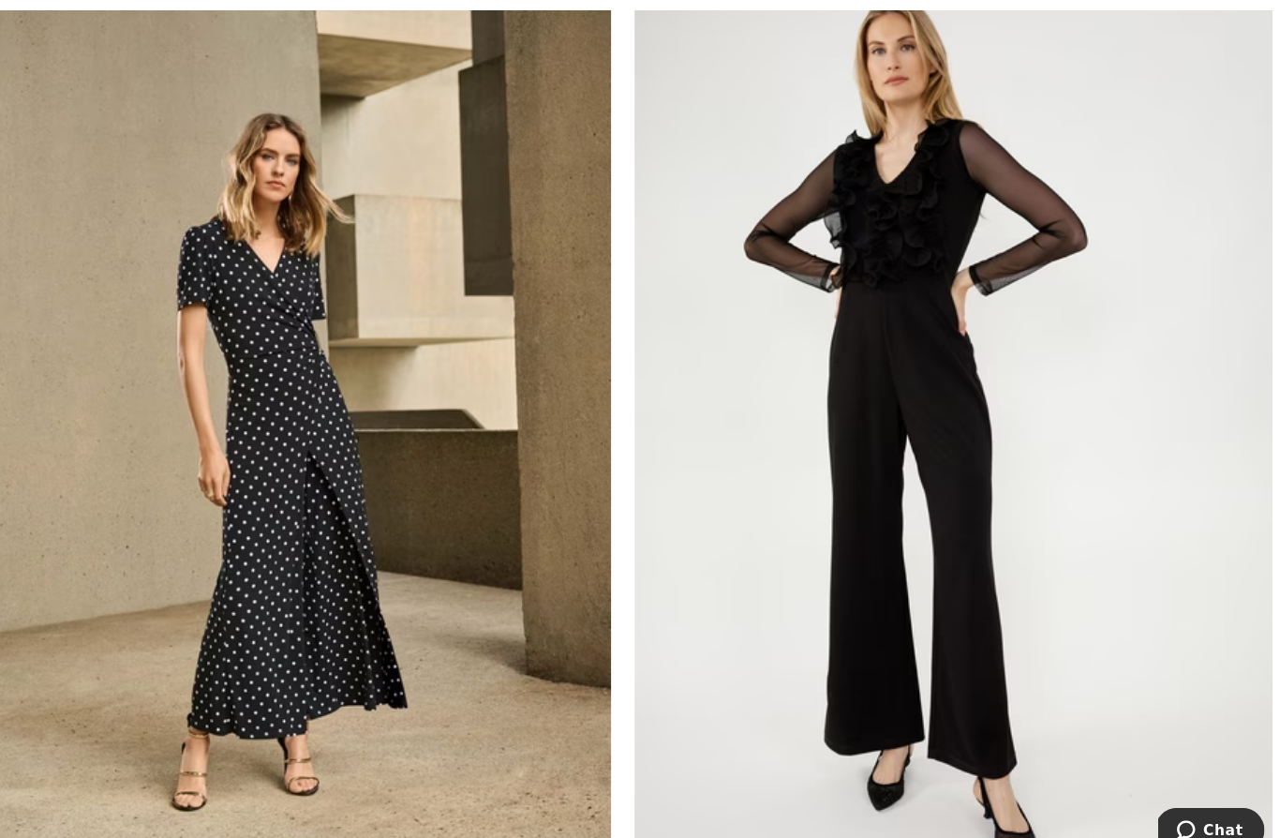
scroll to position [7494, 0]
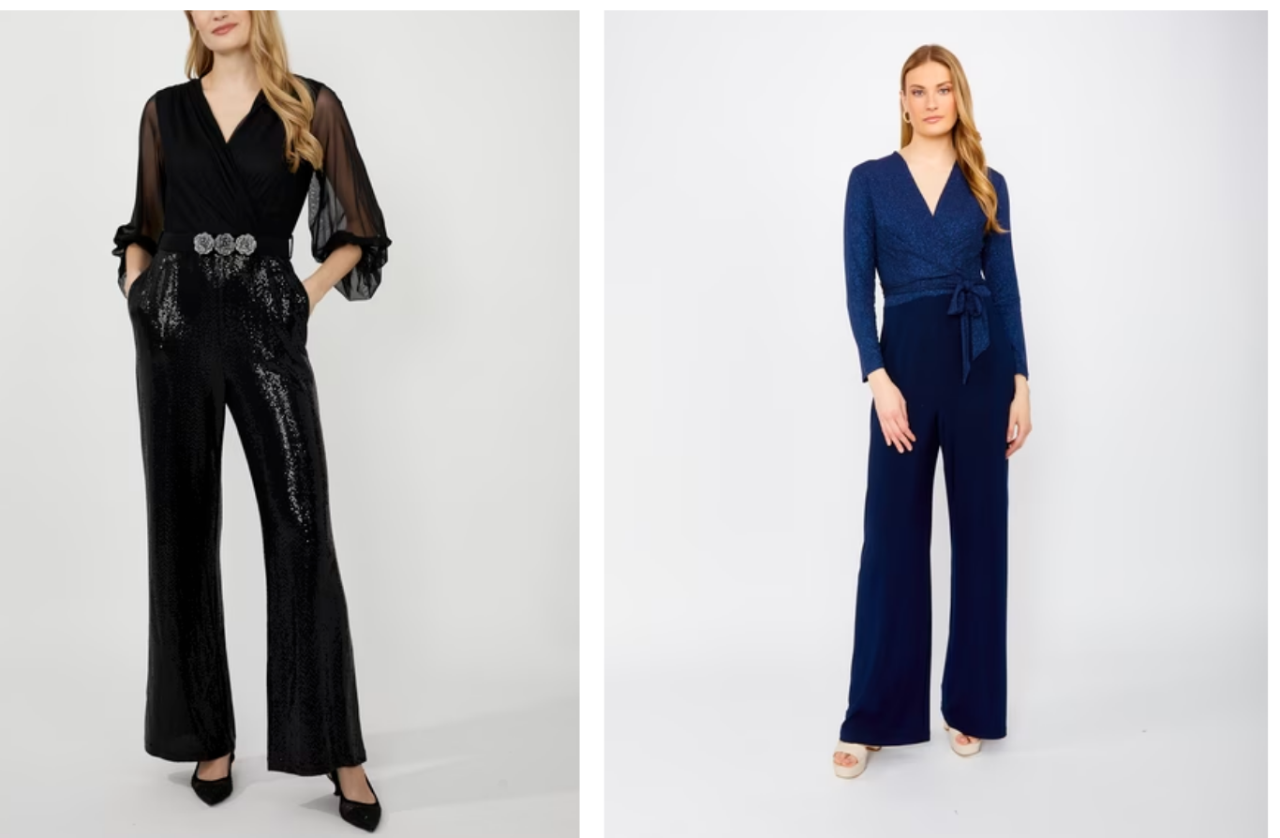
click at [899, 312] on img at bounding box center [959, 360] width 617 height 927
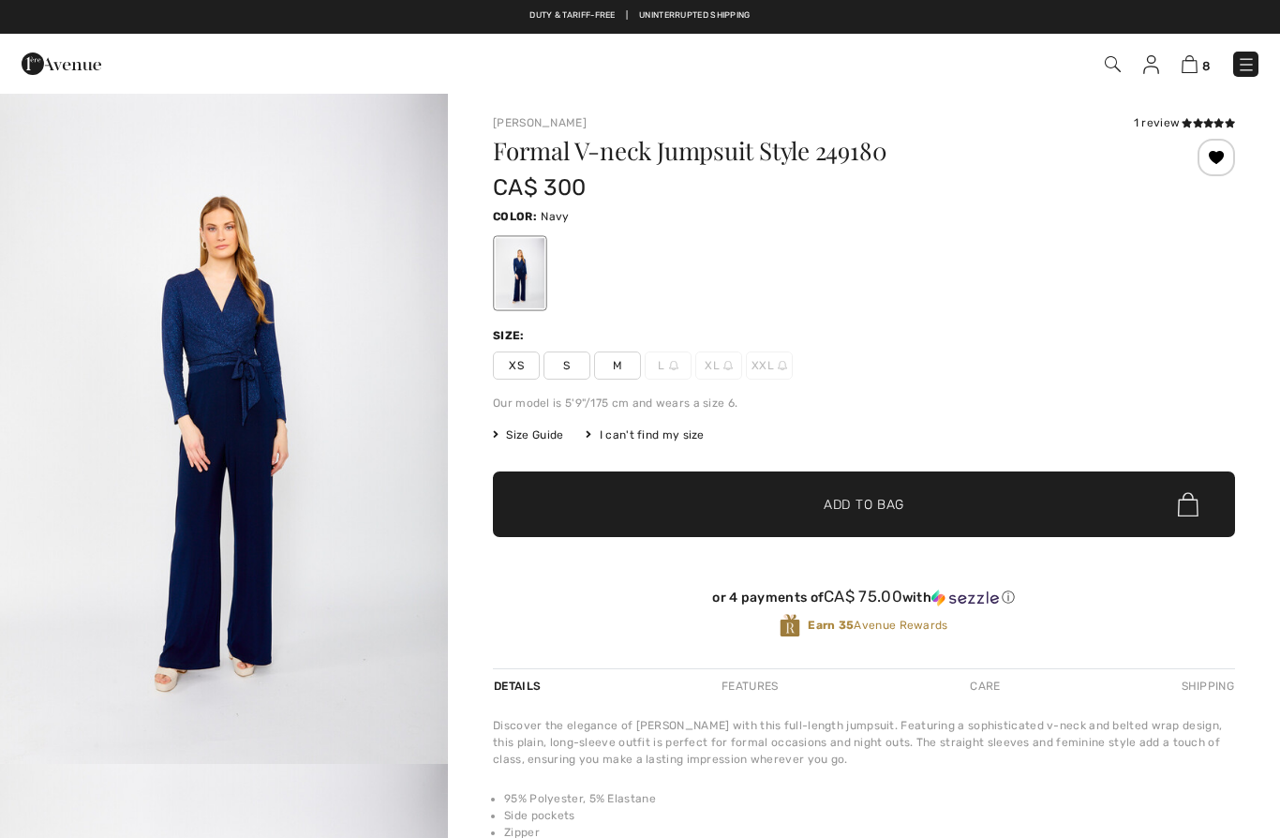
checkbox input "true"
click at [572, 366] on span "S" at bounding box center [566, 365] width 47 height 28
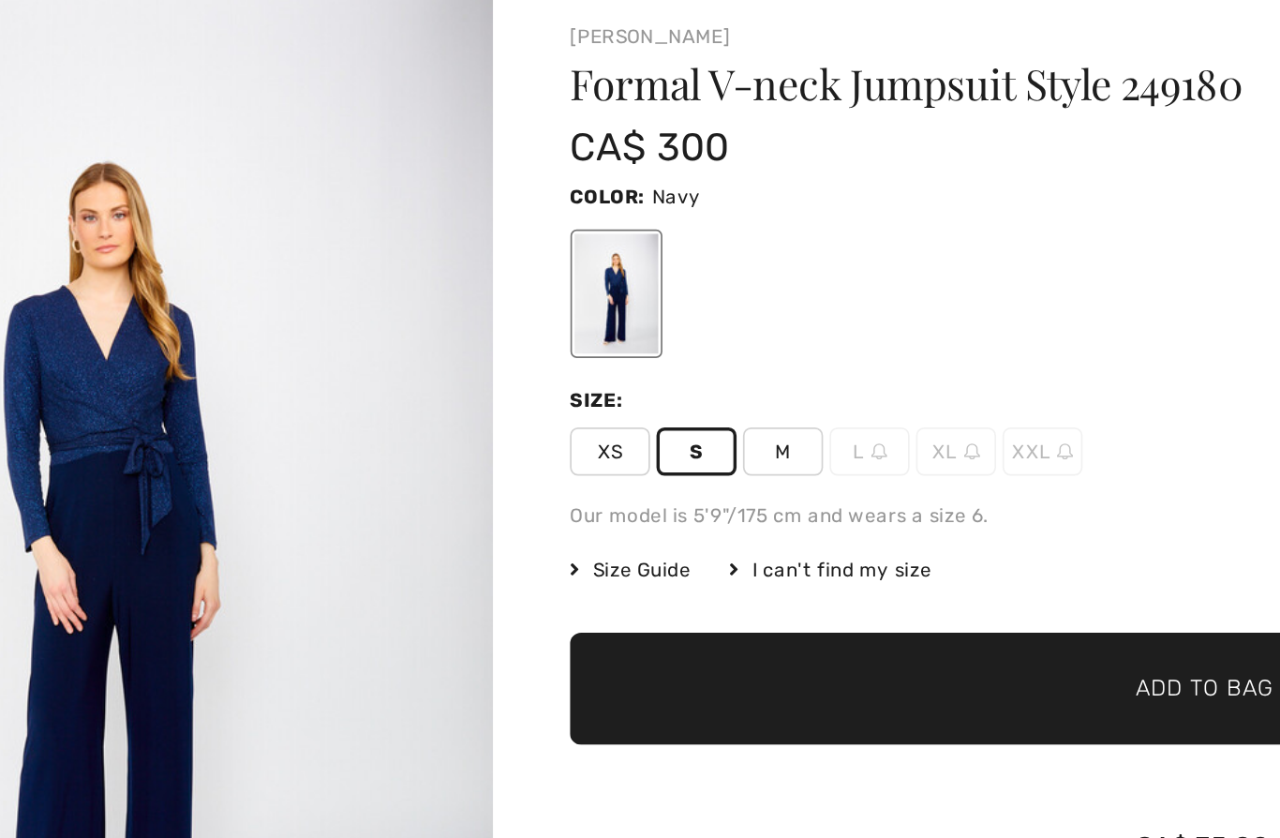
click at [779, 495] on span "✔ Added to Bag" at bounding box center [836, 505] width 114 height 20
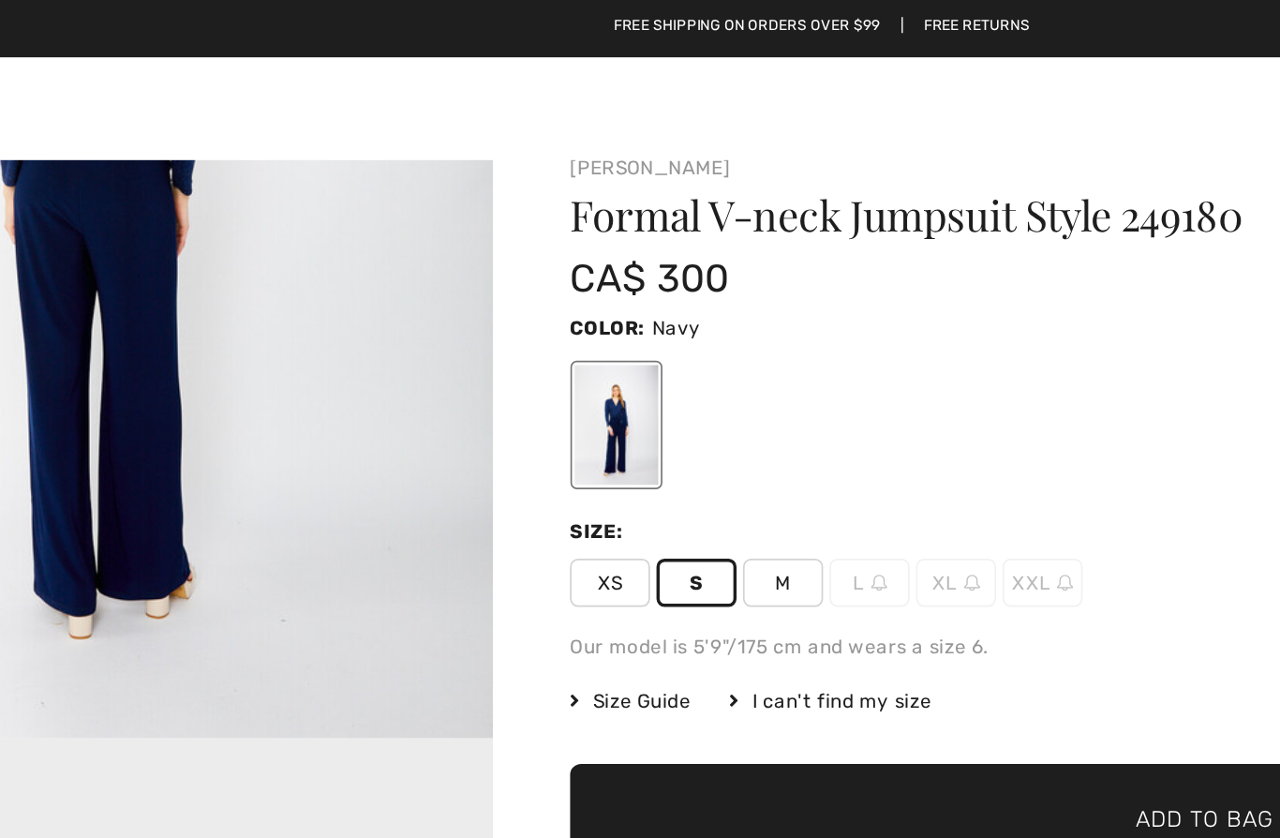
scroll to position [15, 0]
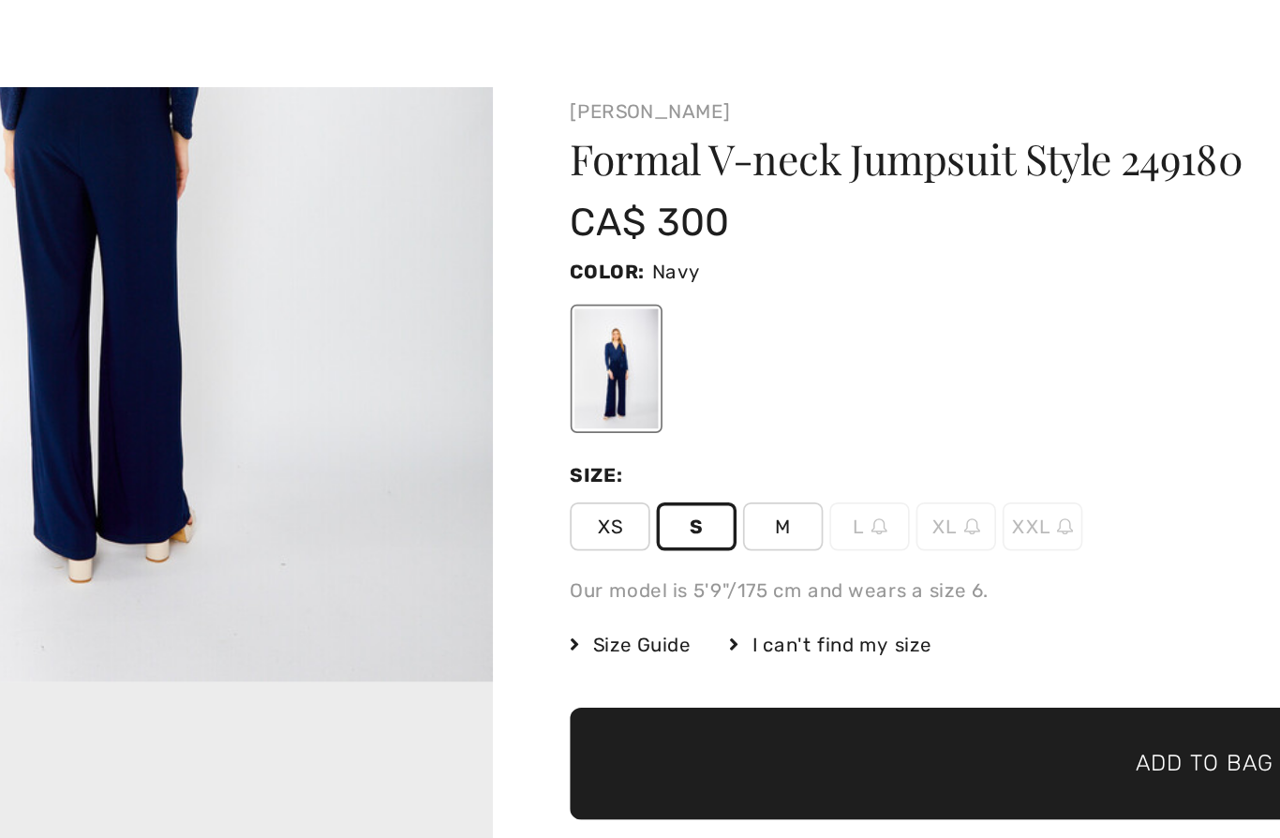
click at [649, 456] on span "✔ Added to Bag Add to Bag" at bounding box center [864, 489] width 742 height 66
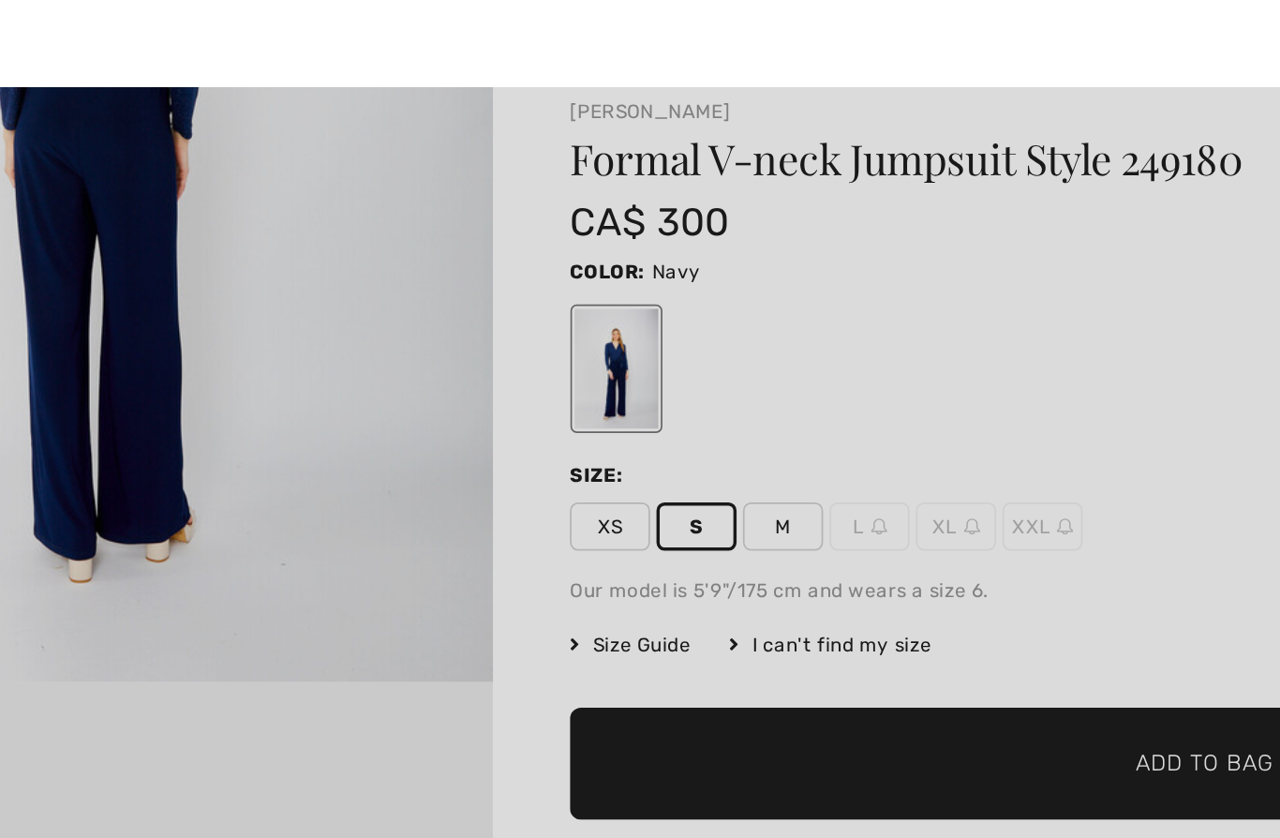
click at [667, 312] on div at bounding box center [640, 419] width 1280 height 838
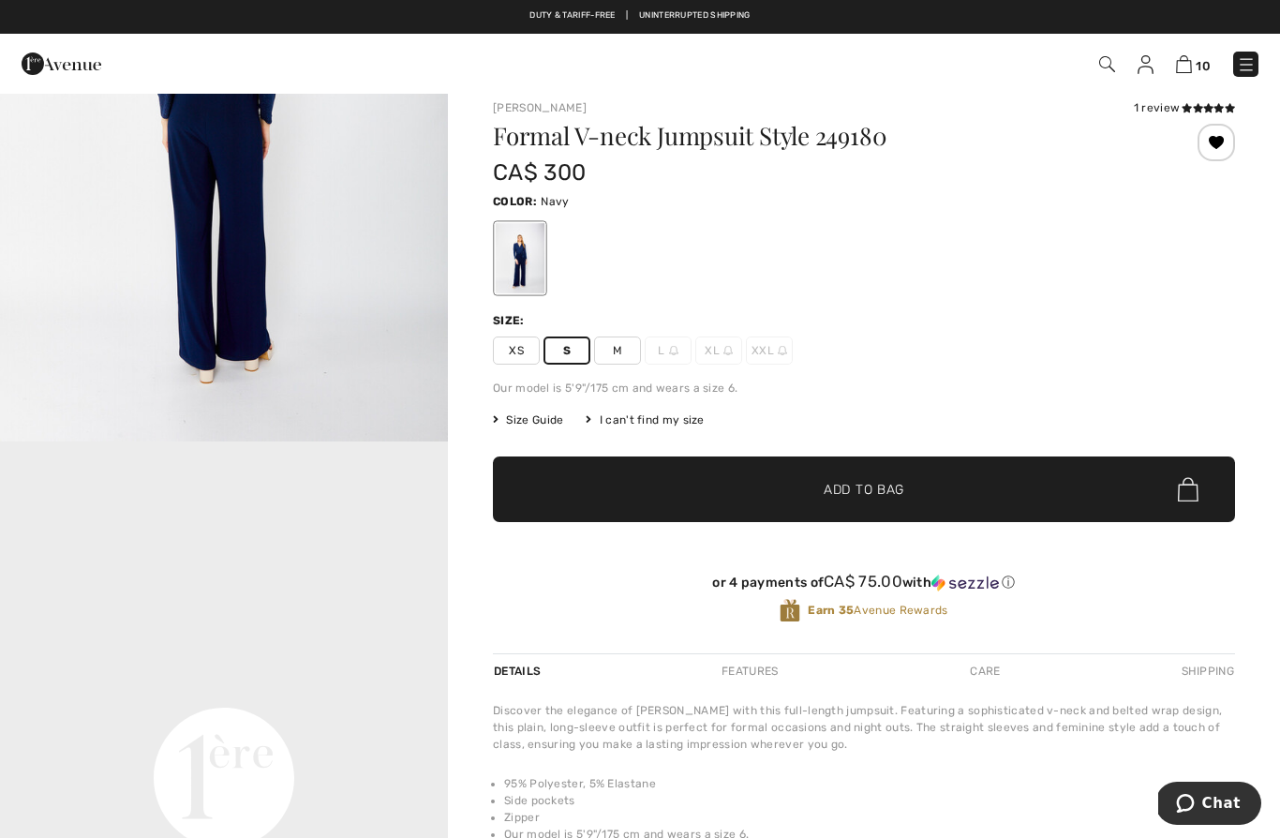
click at [541, 427] on span "Size Guide" at bounding box center [528, 419] width 70 height 17
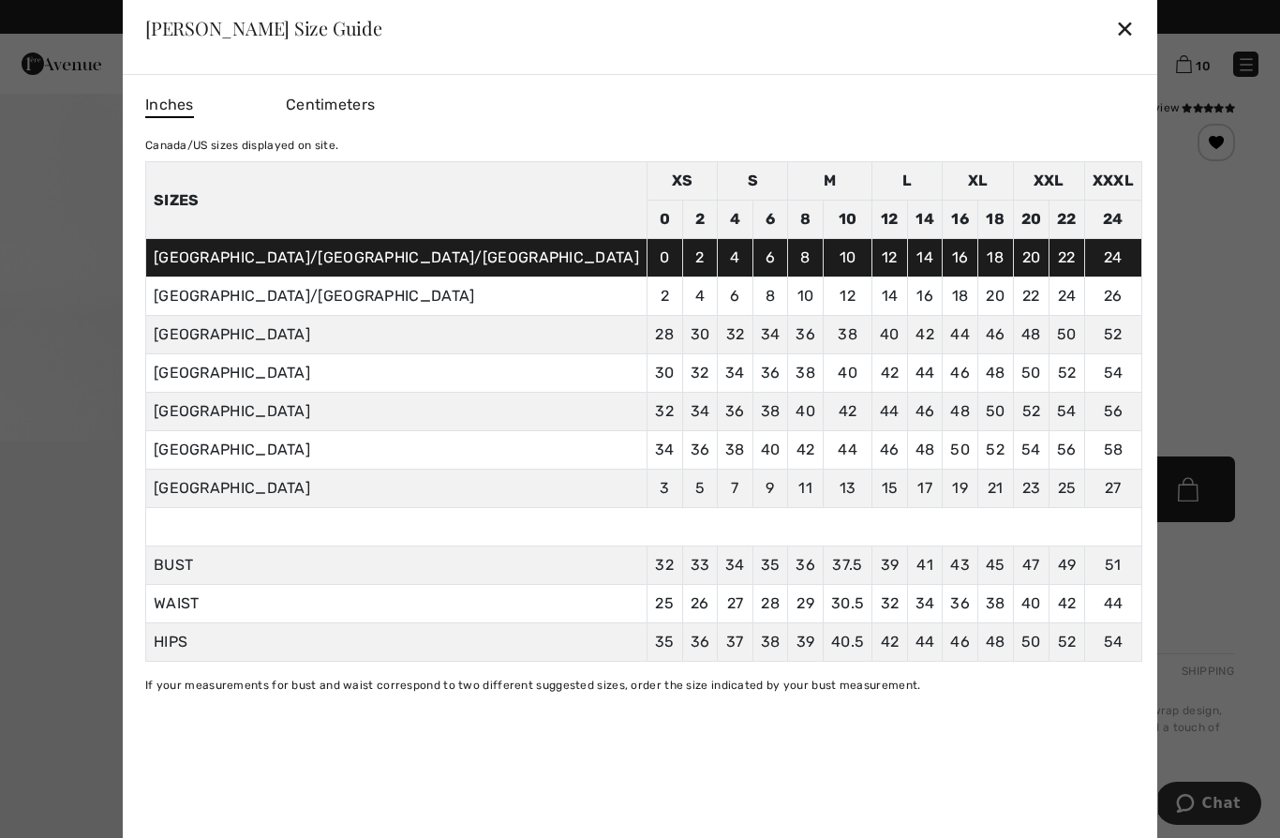
click at [1115, 48] on div "✕" at bounding box center [1125, 27] width 20 height 39
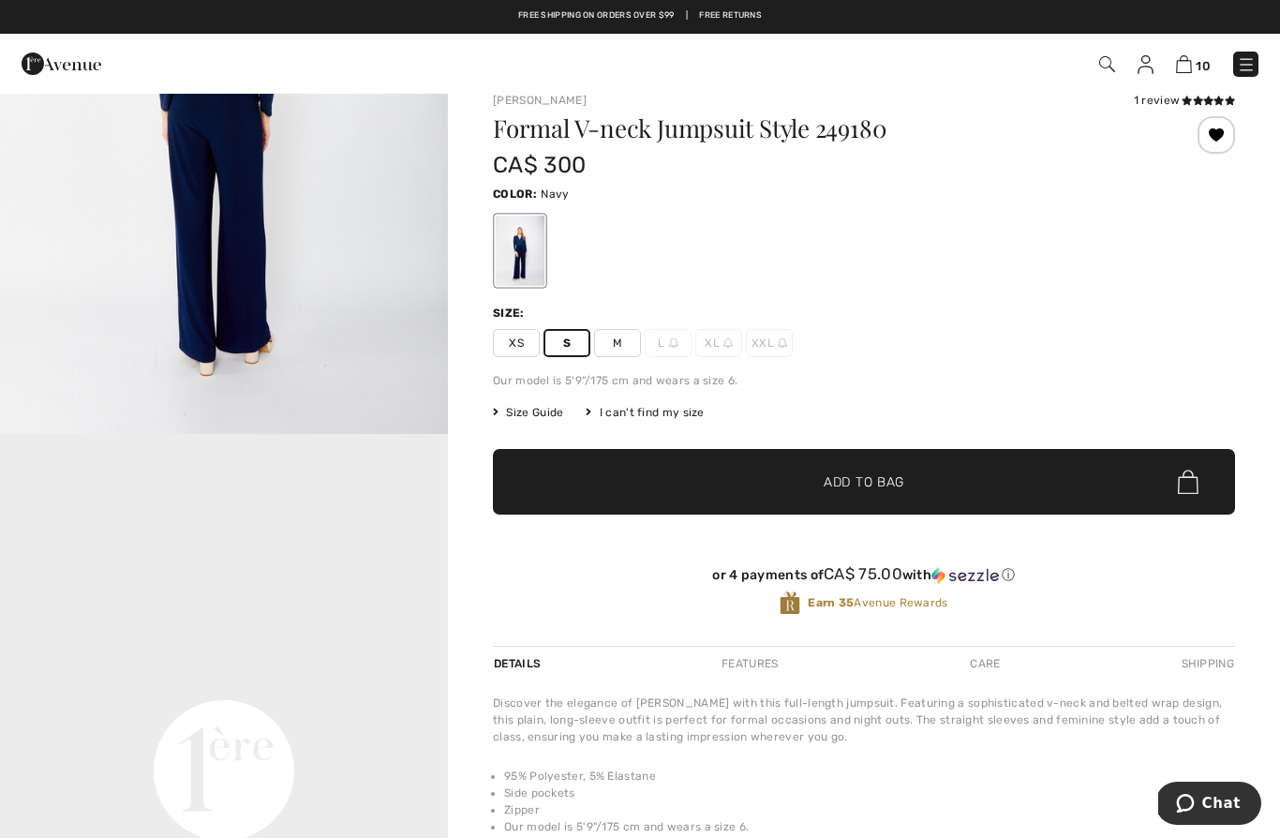
scroll to position [0, 0]
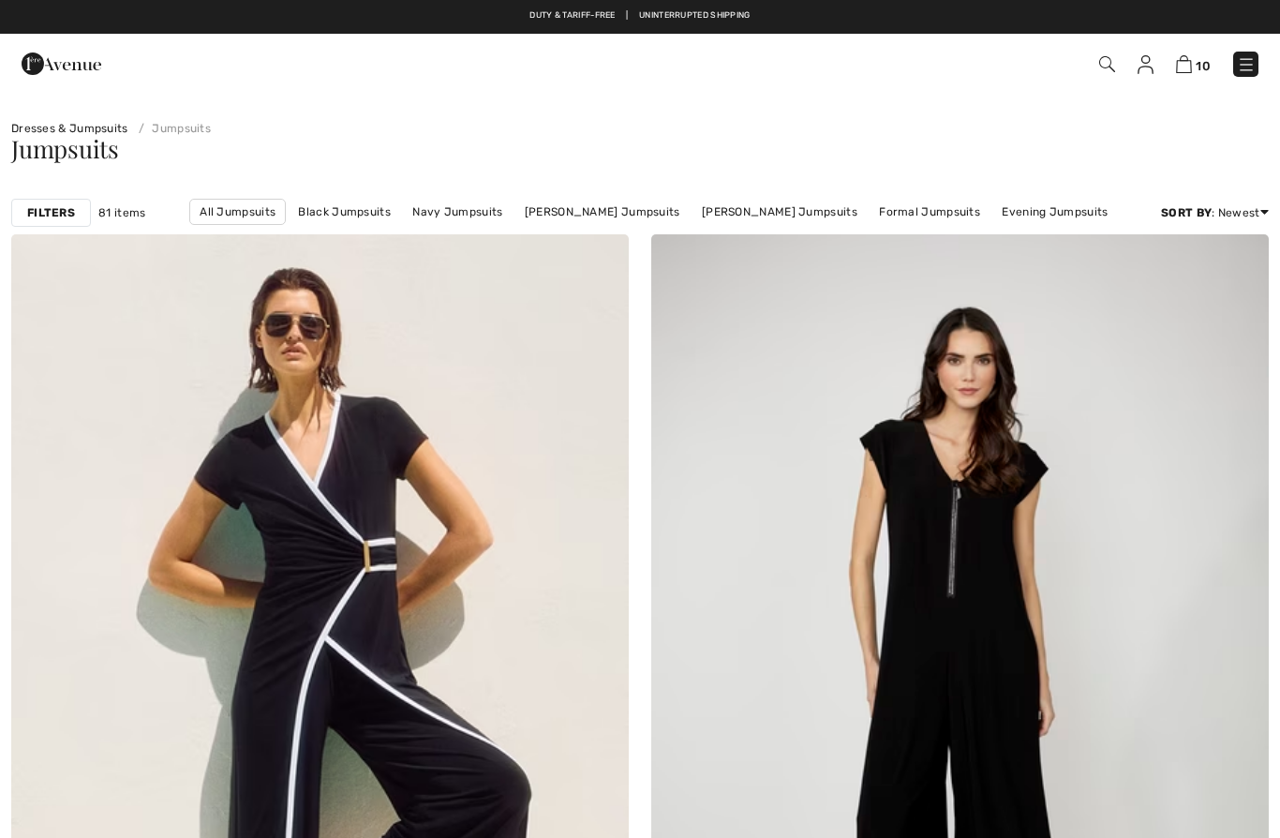
checkbox input "true"
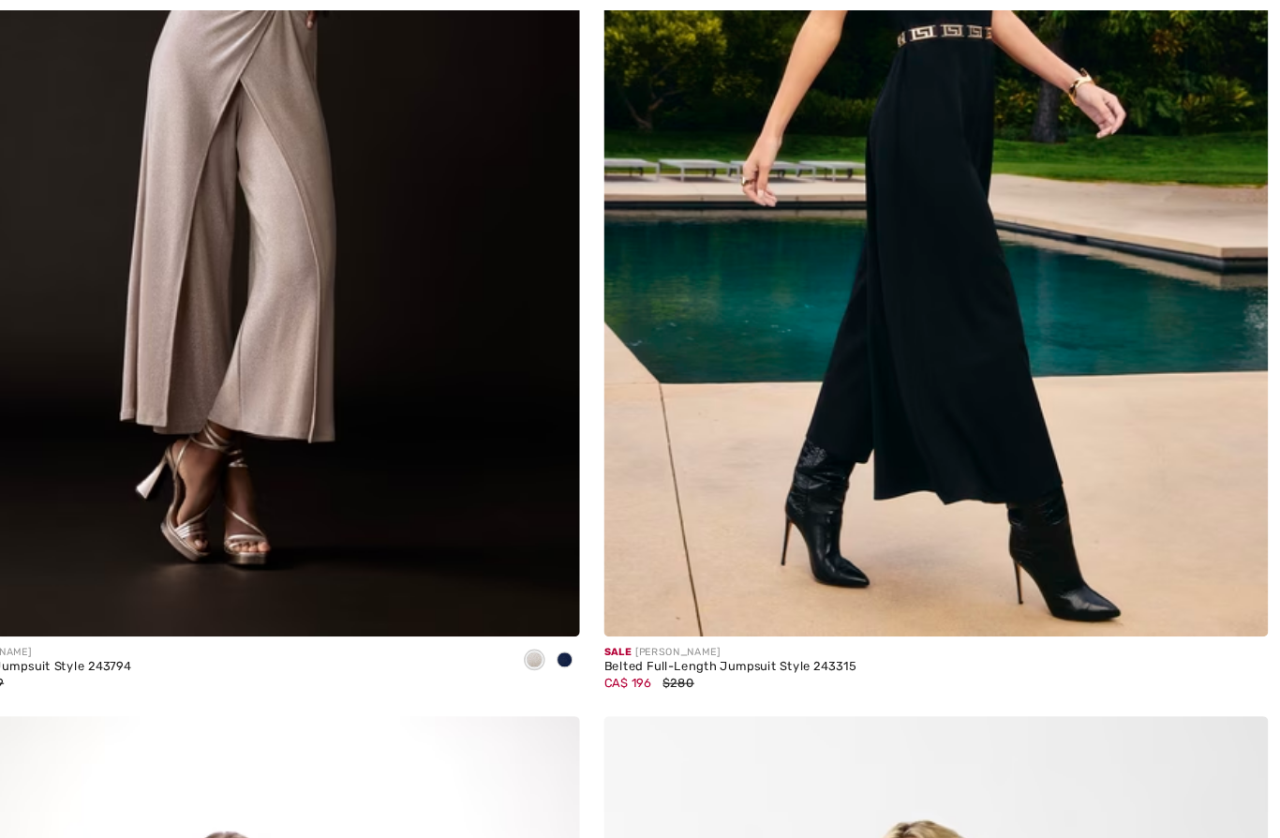
scroll to position [10776, 0]
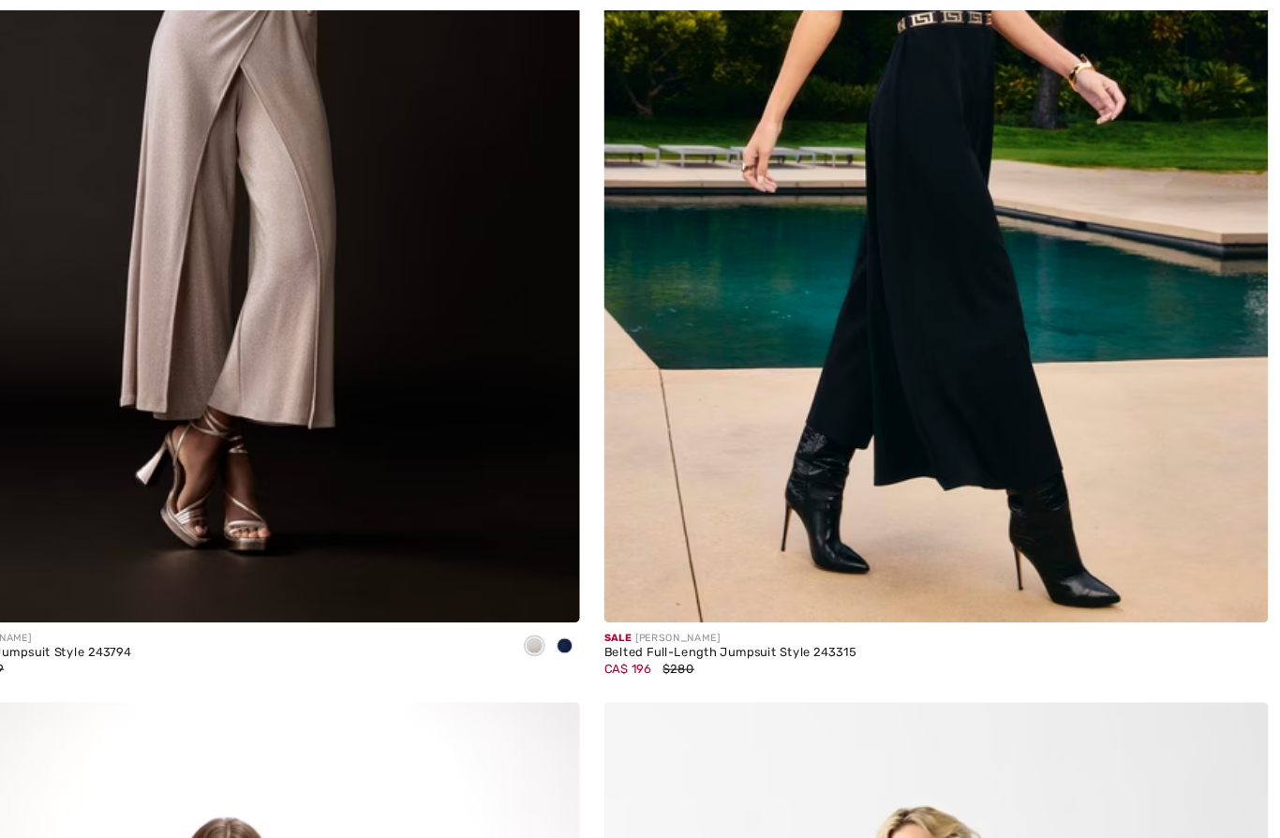
click at [697, 601] on div "Belted Full-Length Jumpsuit Style 243315" at bounding box center [768, 607] width 234 height 13
click at [879, 331] on img at bounding box center [959, 115] width 617 height 927
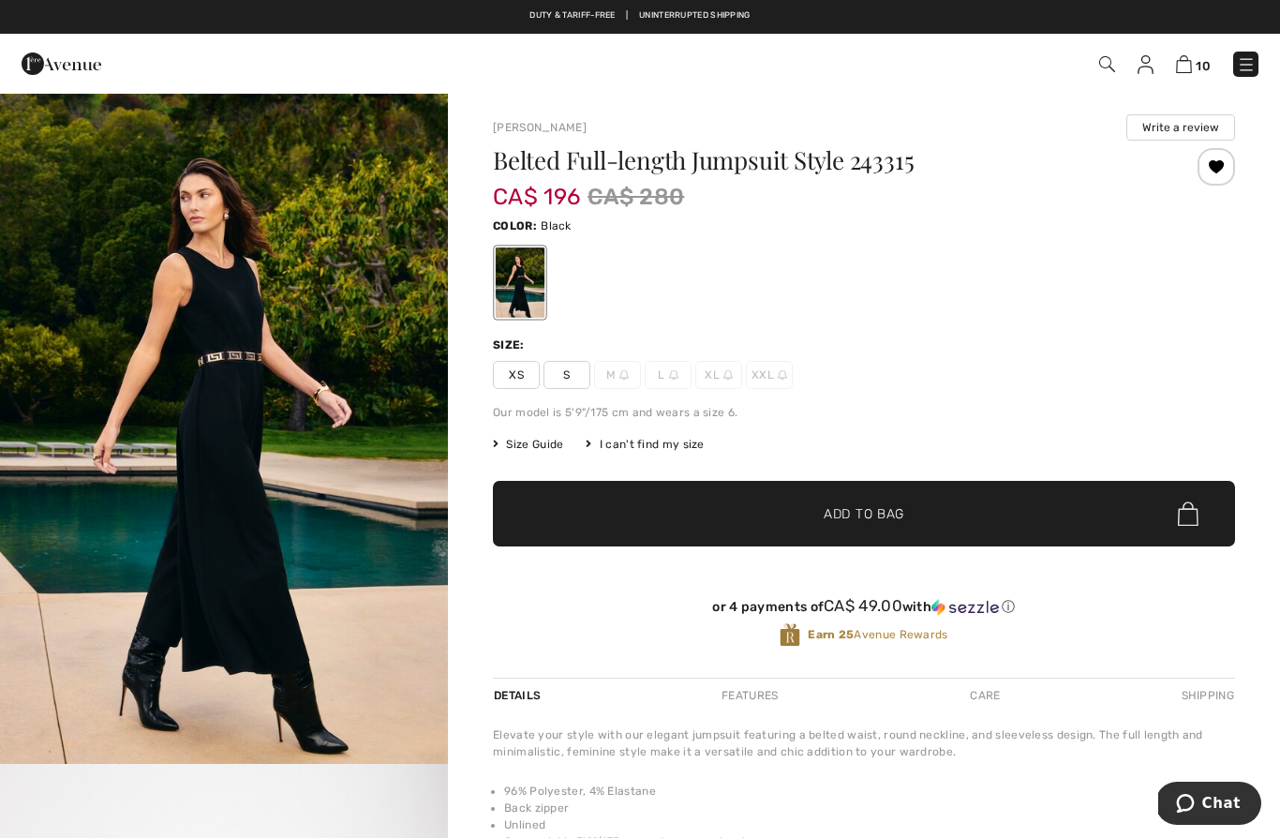
click at [573, 370] on span "S" at bounding box center [566, 375] width 47 height 28
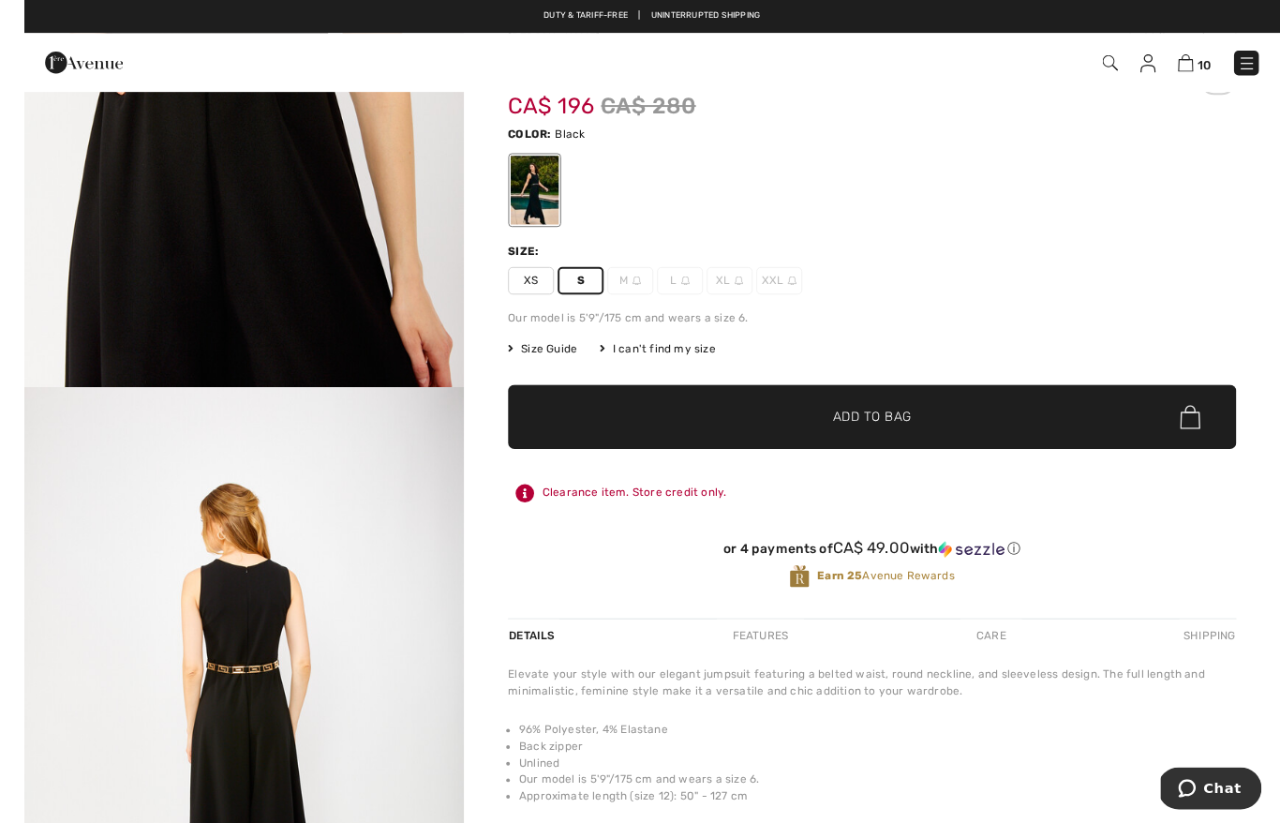
scroll to position [120, 0]
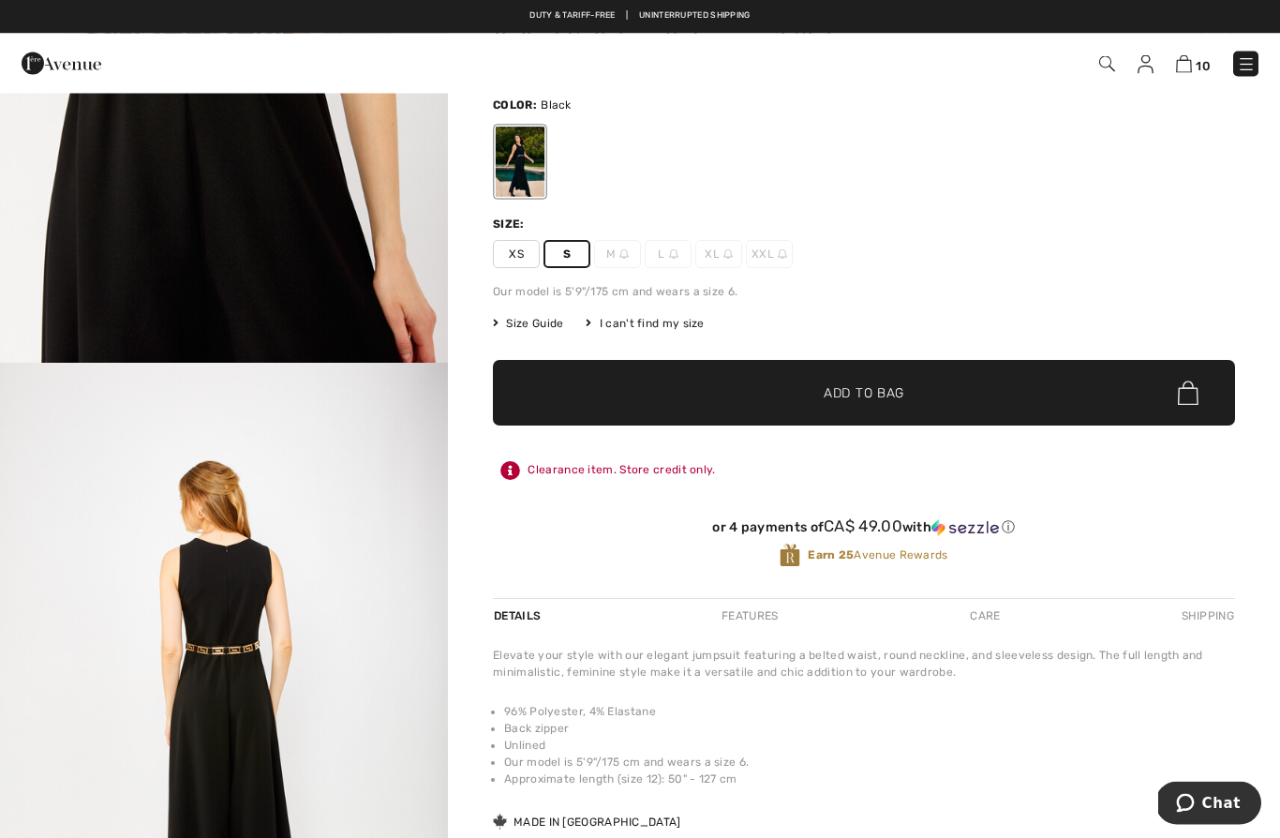
click at [840, 399] on span "Add to Bag" at bounding box center [863, 394] width 81 height 20
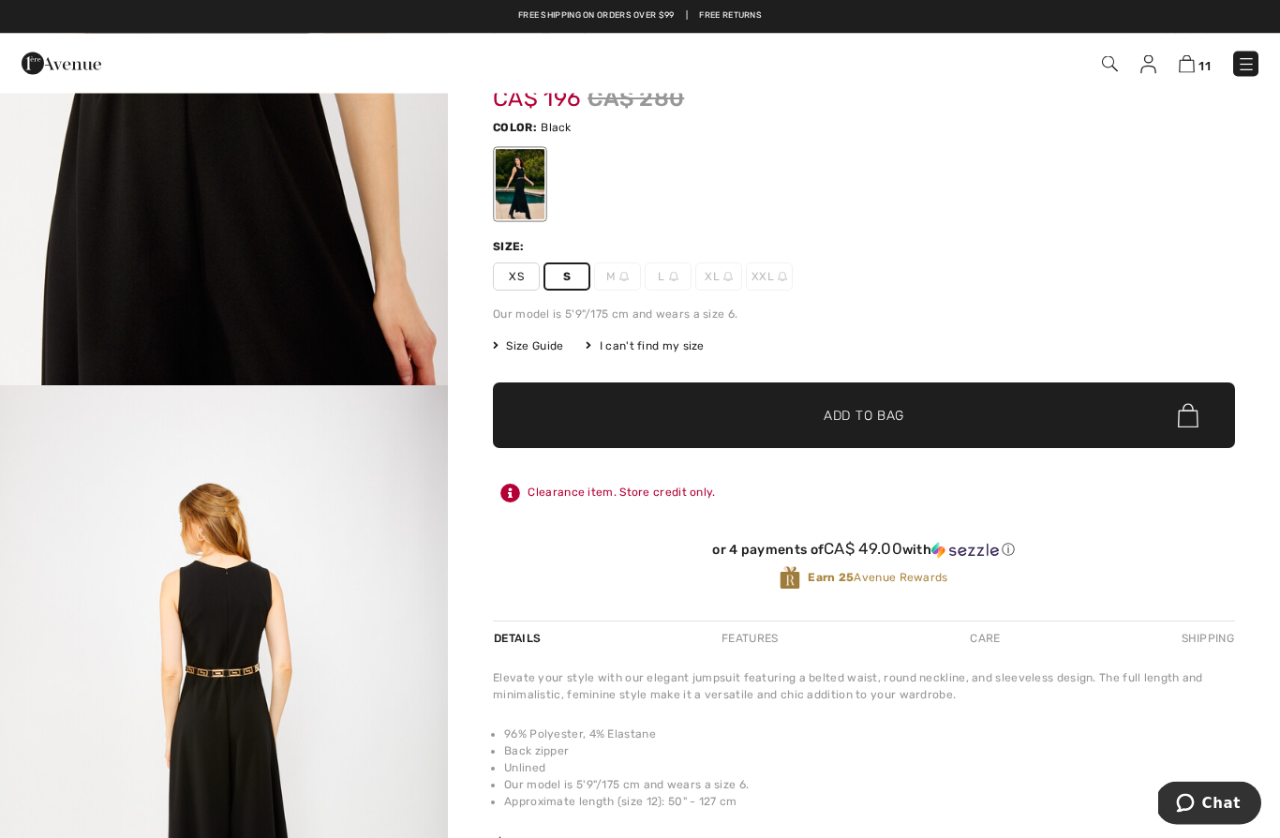
scroll to position [0, 0]
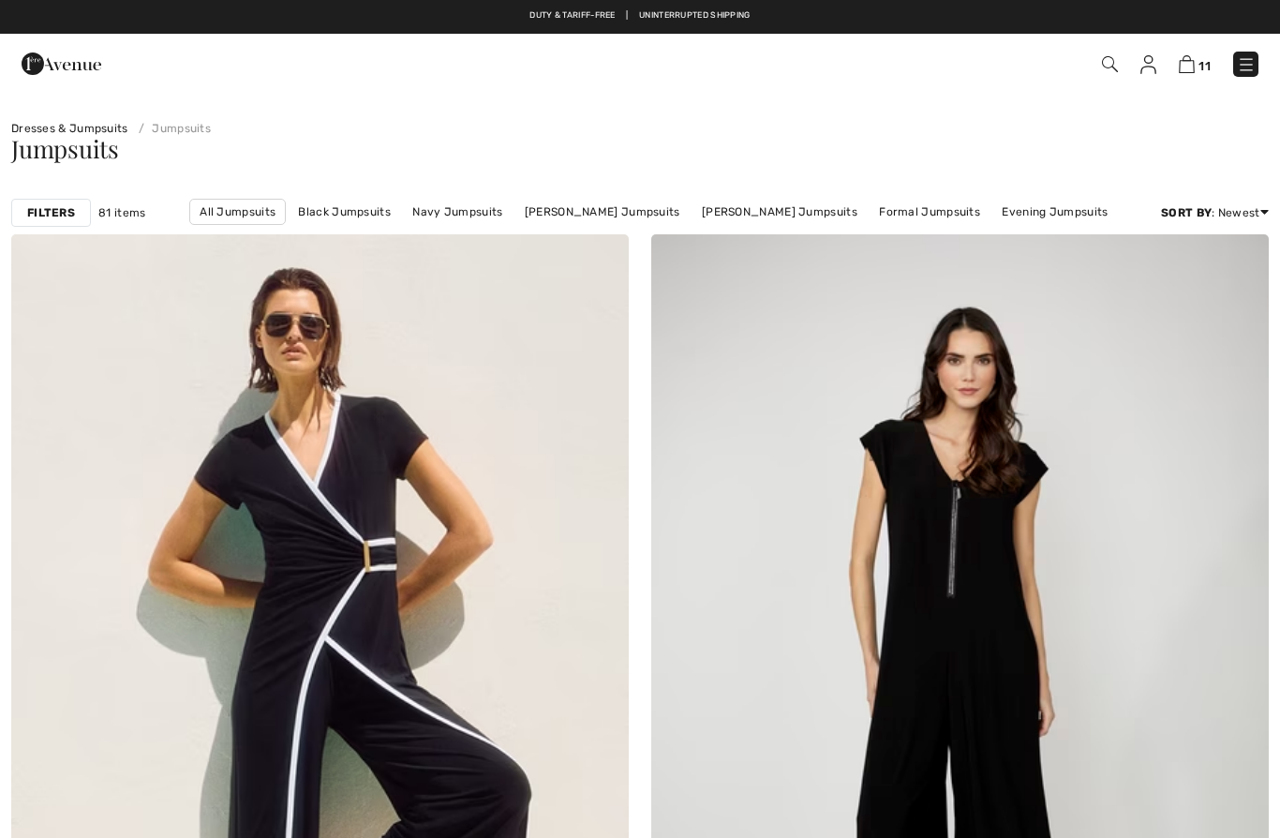
checkbox input "true"
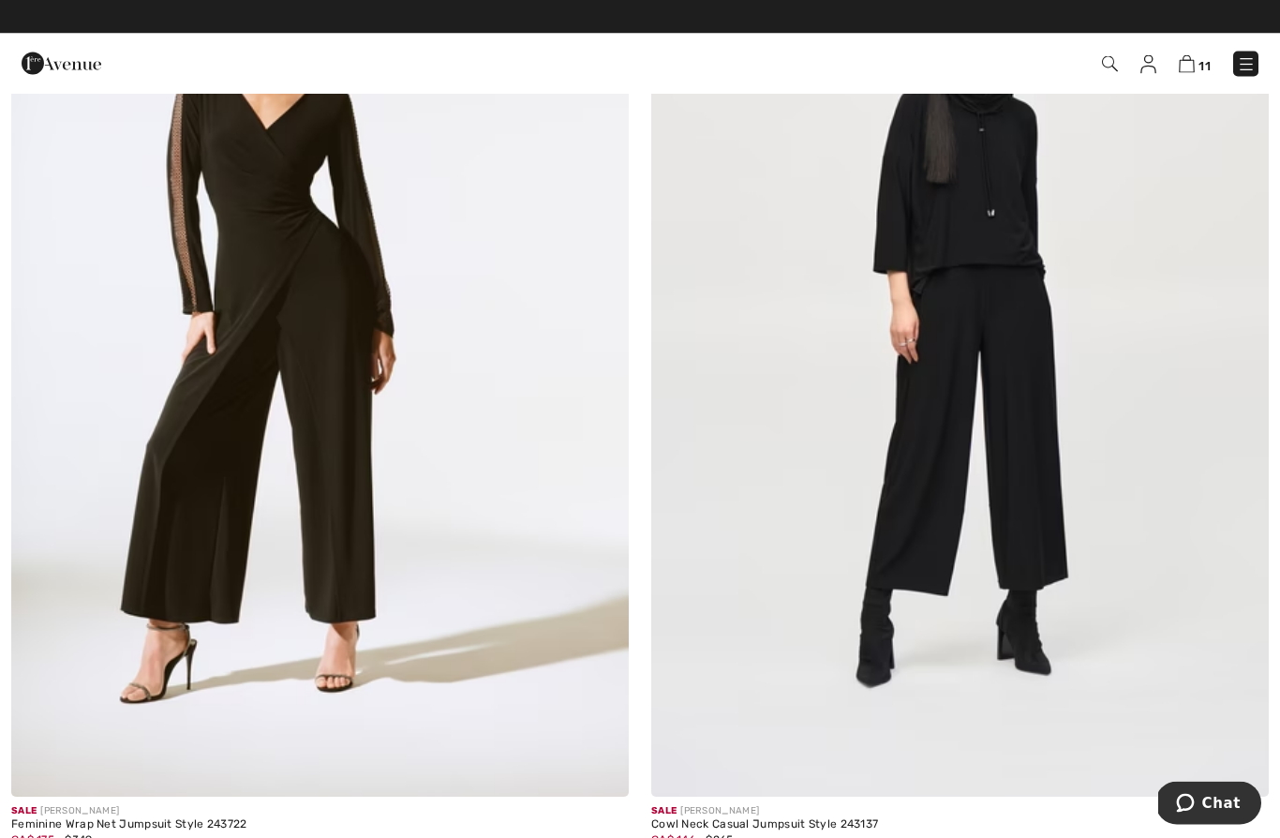
scroll to position [12751, 0]
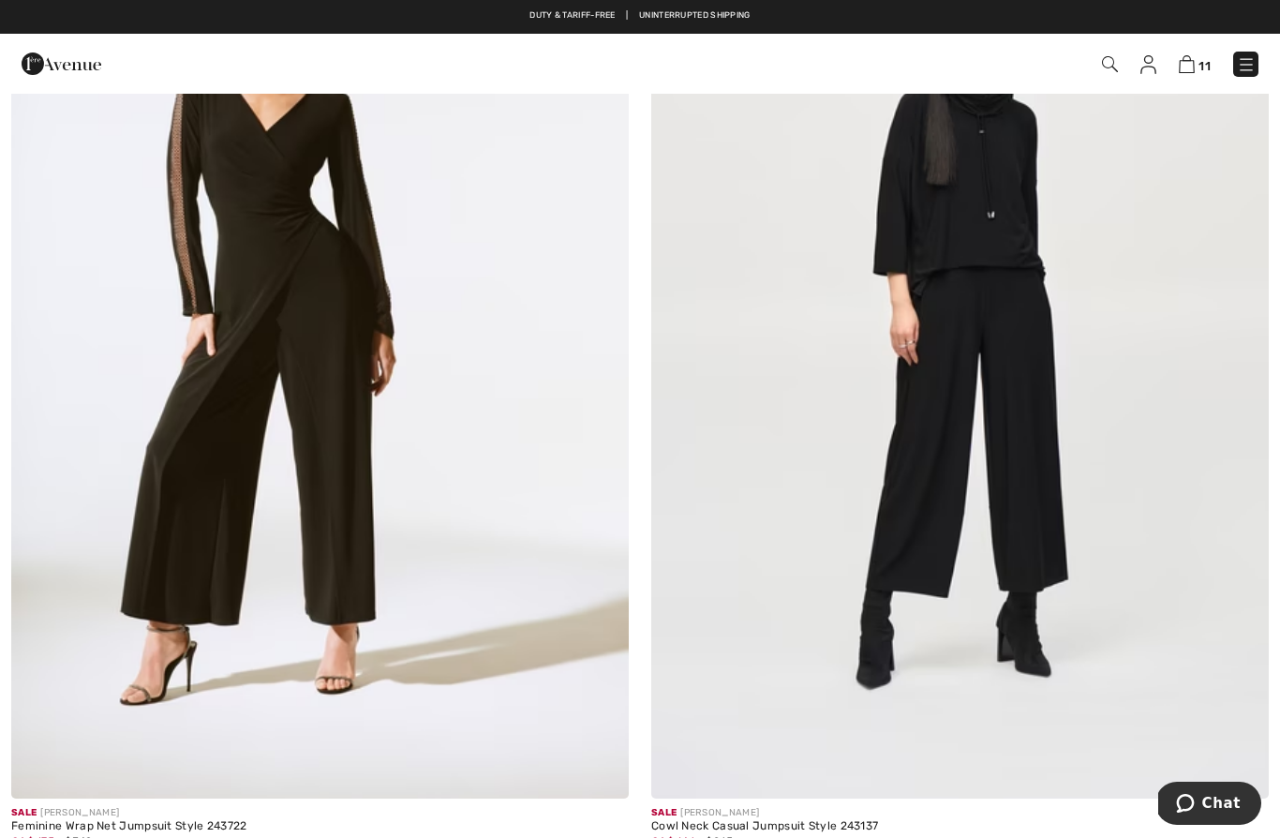
click at [385, 531] on img at bounding box center [319, 335] width 617 height 927
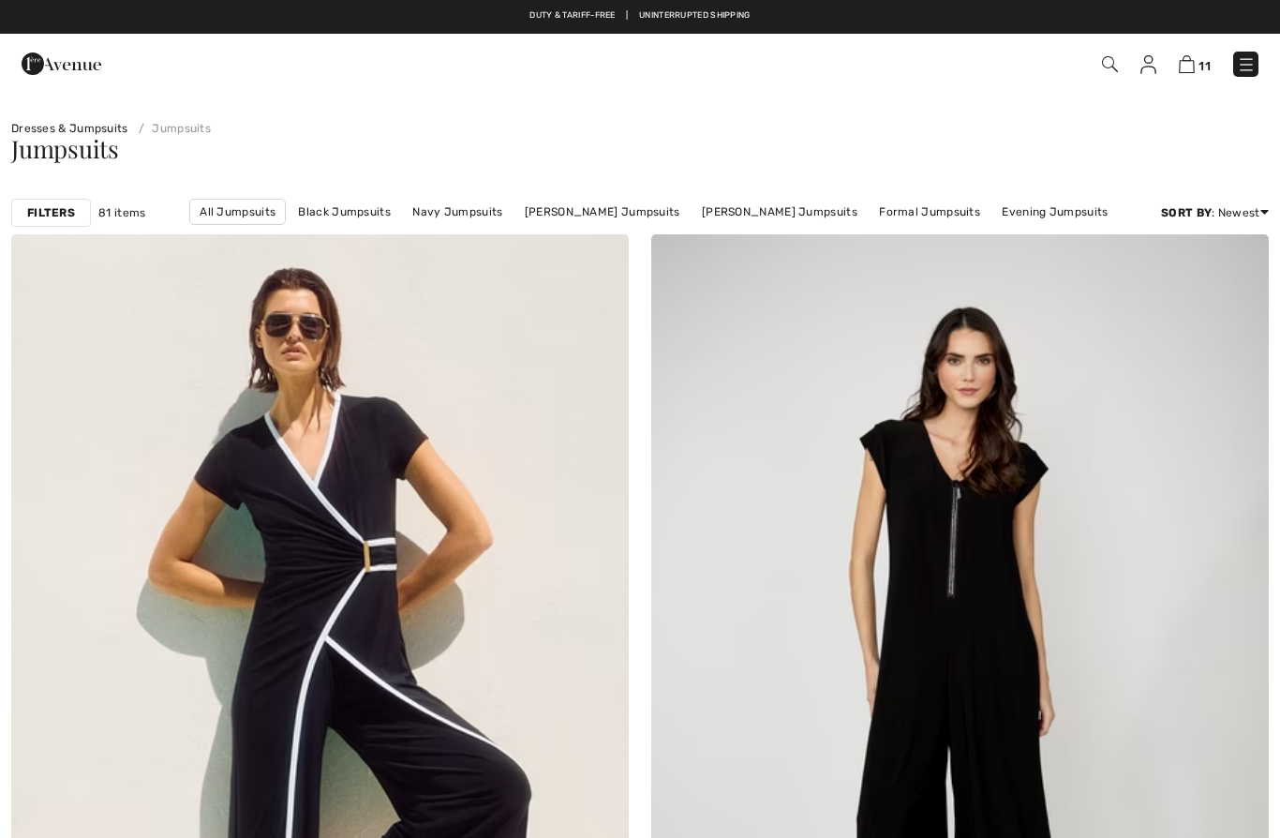
scroll to position [12833, 0]
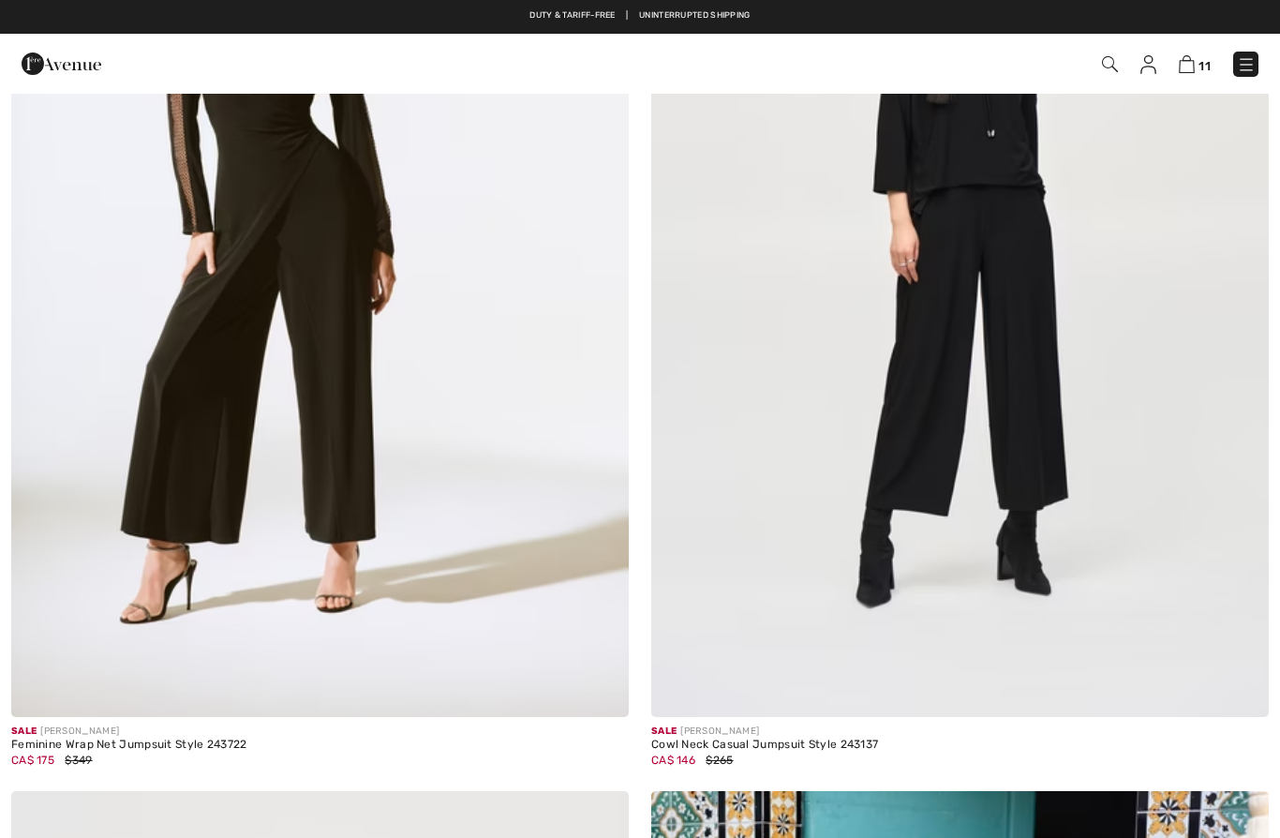
checkbox input "true"
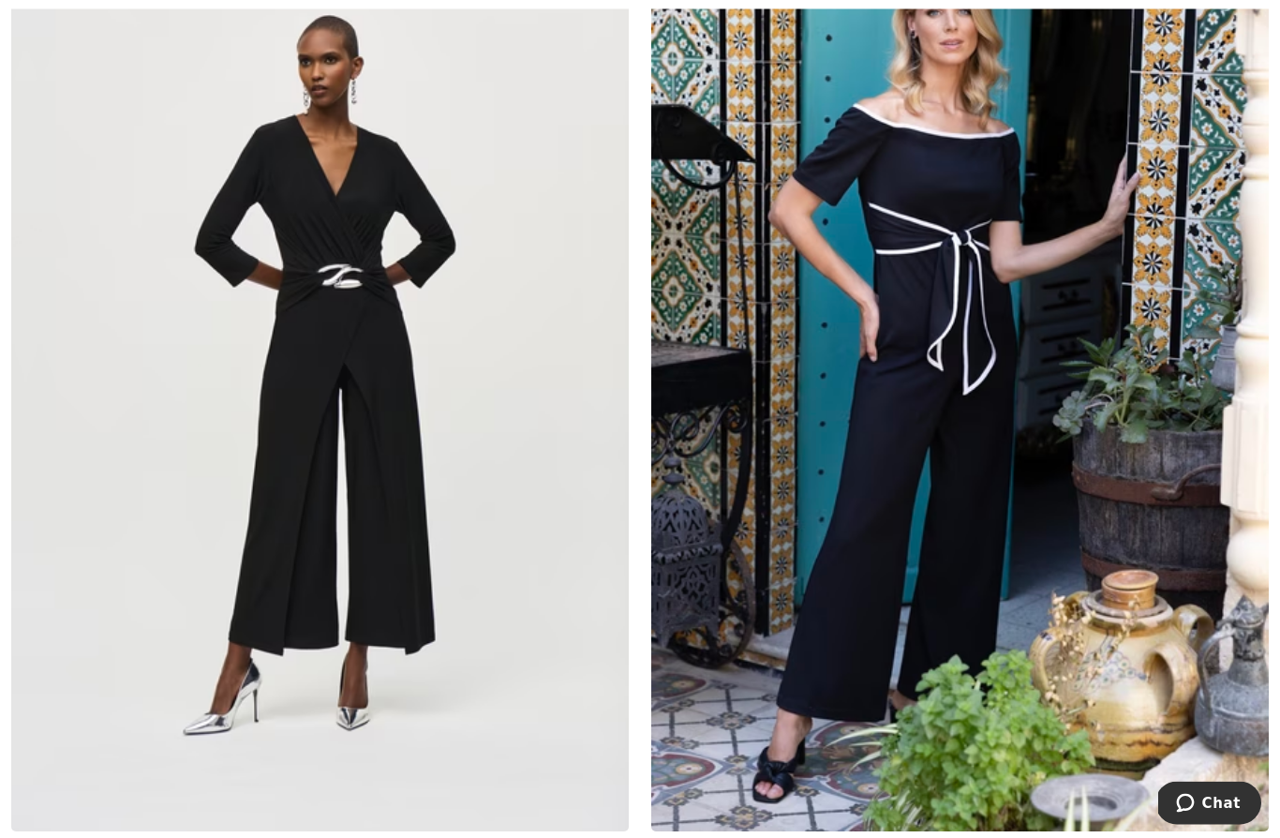
scroll to position [13718, 0]
click at [375, 600] on img at bounding box center [319, 368] width 617 height 927
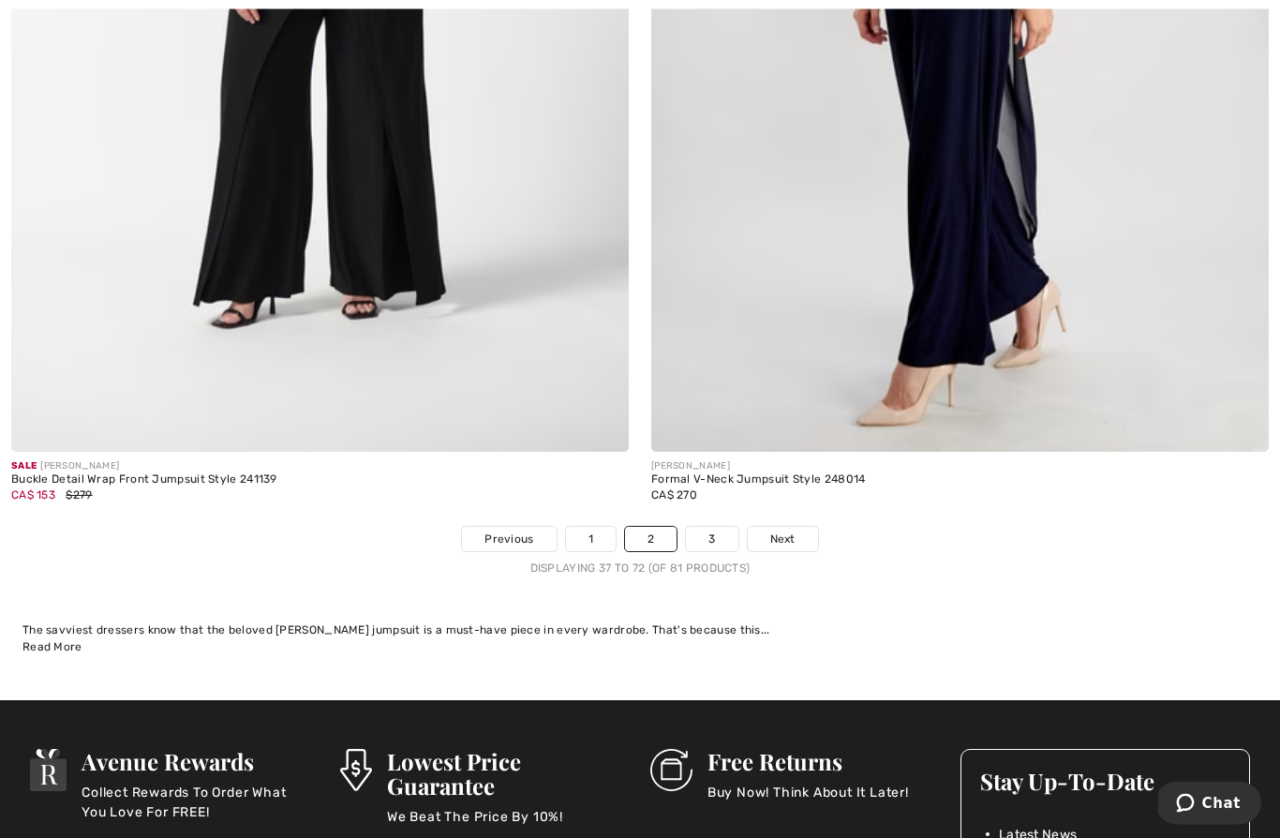
scroll to position [18099, 0]
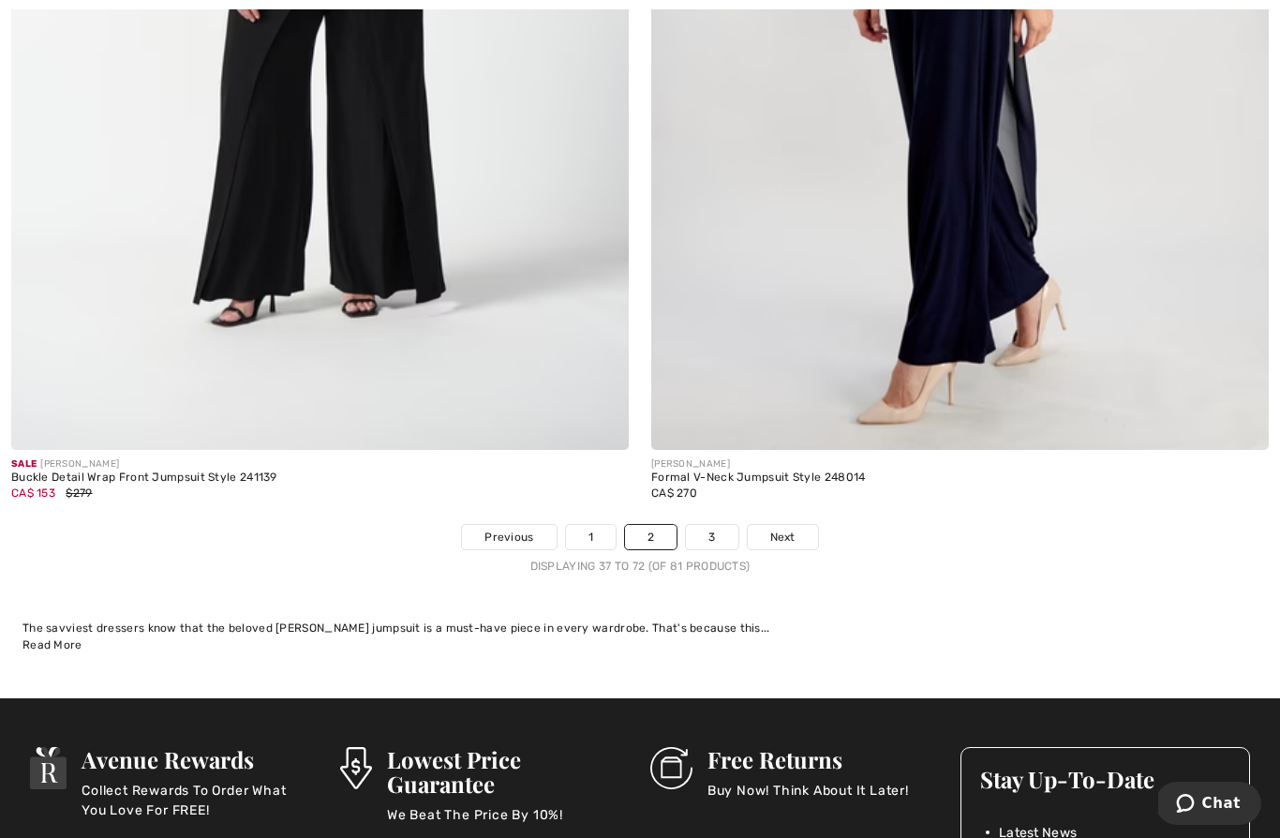
click at [712, 525] on link "3" at bounding box center [712, 537] width 52 height 24
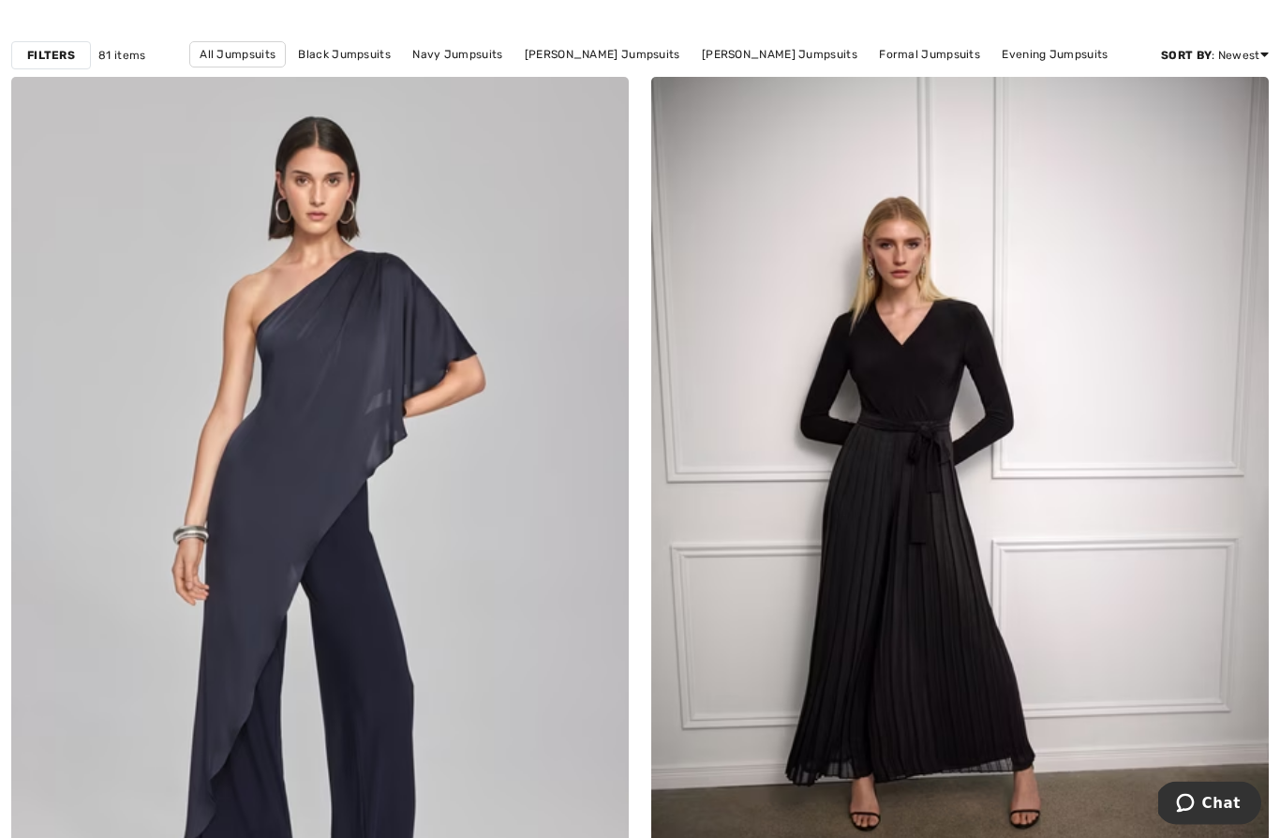
scroll to position [157, 0]
click at [1186, 494] on img at bounding box center [959, 540] width 617 height 927
click at [1192, 280] on img at bounding box center [959, 540] width 617 height 927
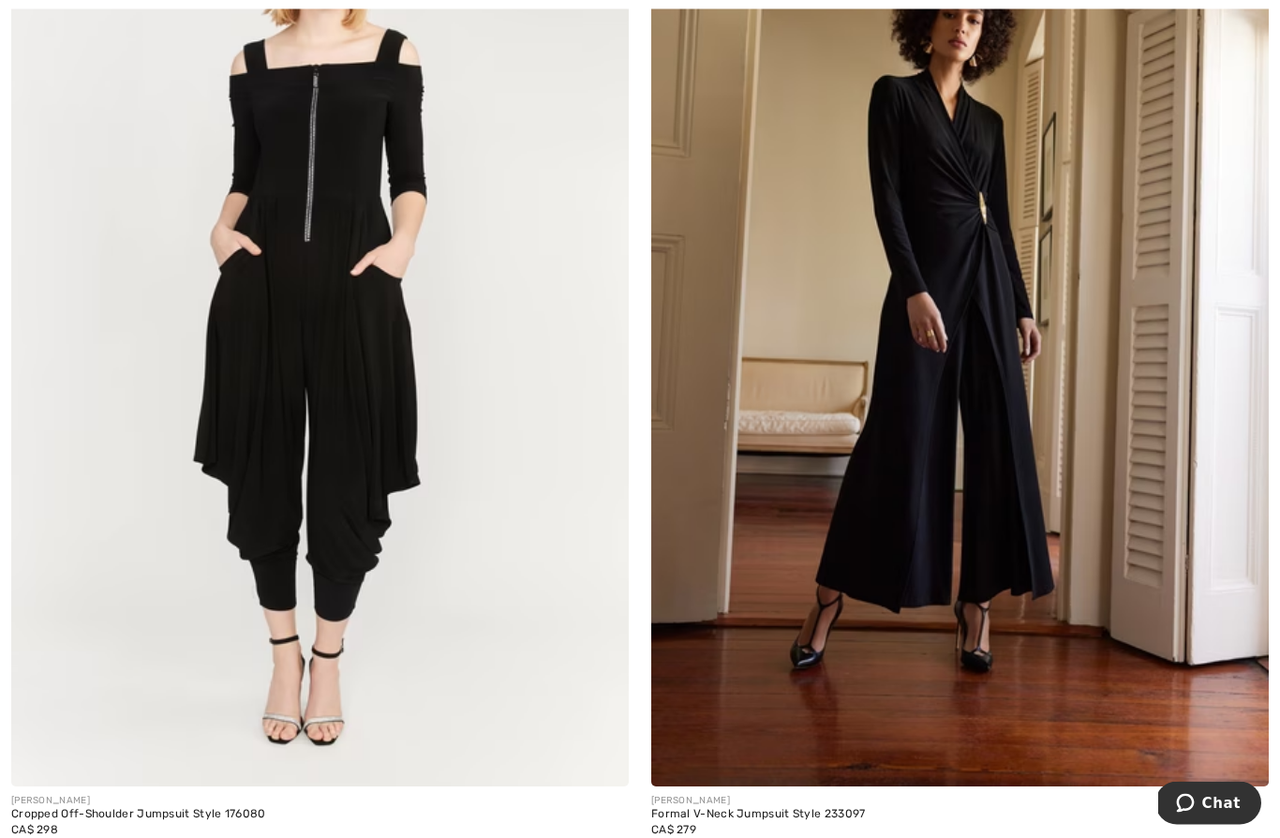
scroll to position [3374, 0]
click at [986, 467] on img at bounding box center [959, 323] width 617 height 927
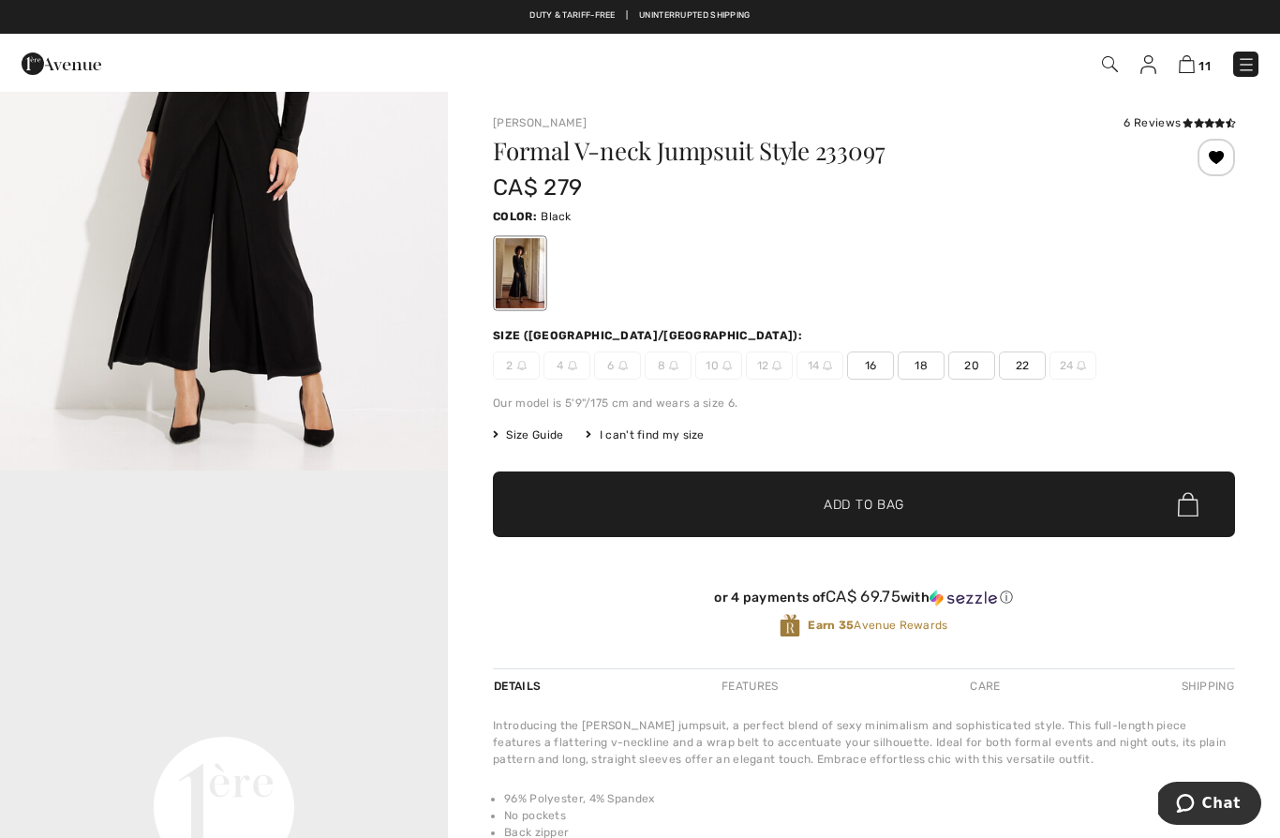
scroll to position [959, 0]
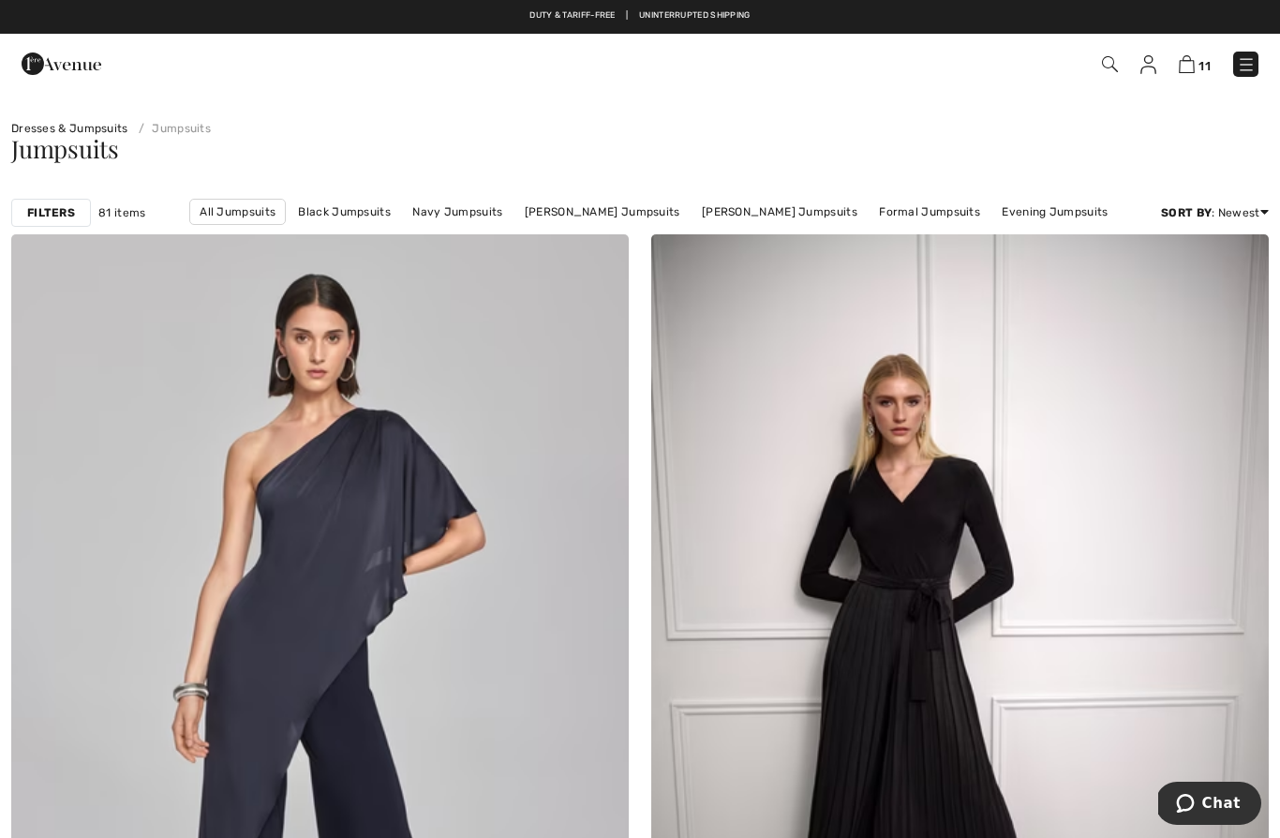
click at [78, 66] on img at bounding box center [62, 63] width 80 height 37
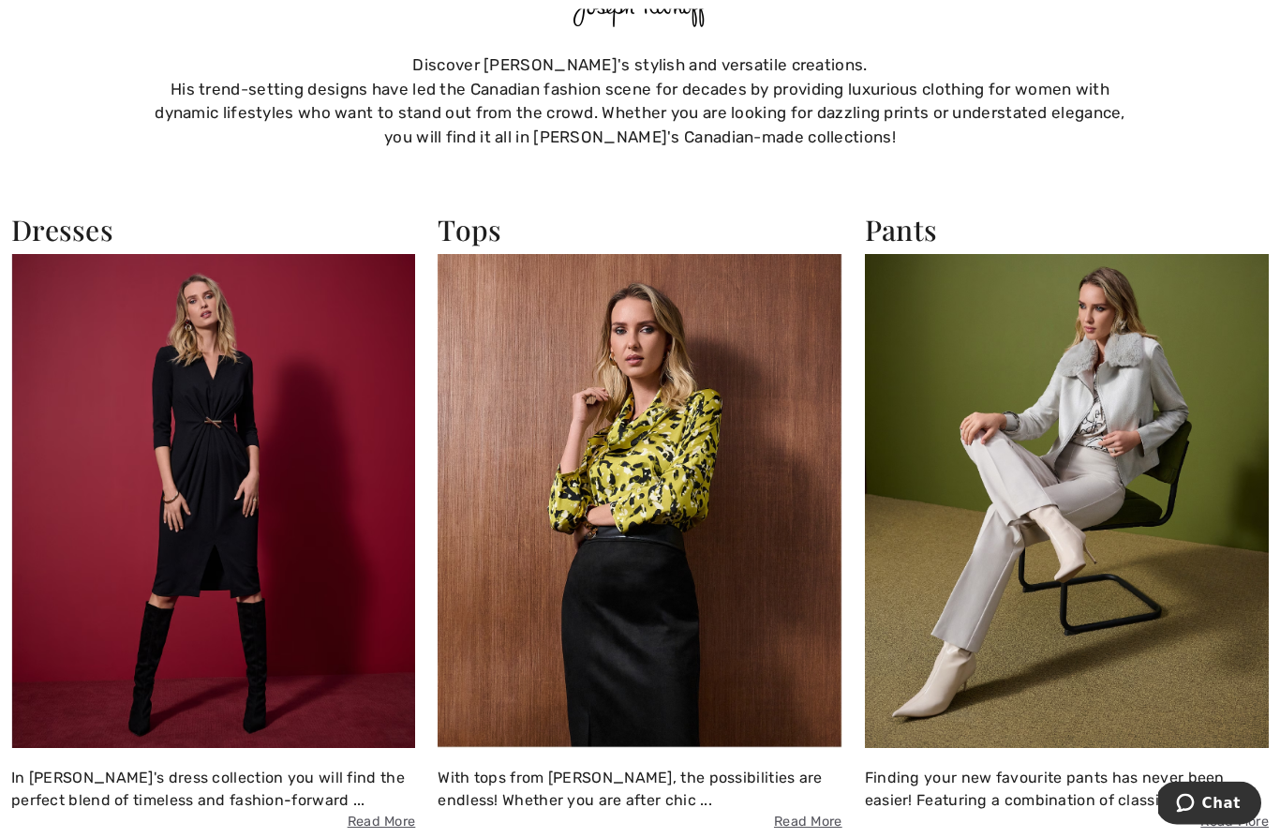
scroll to position [1437, 0]
click at [285, 783] on div "In [PERSON_NAME]'s dress collection you will find the perfect blend of timeless…" at bounding box center [213, 799] width 404 height 66
click at [244, 667] on img at bounding box center [213, 501] width 404 height 494
click at [216, 387] on img at bounding box center [213, 501] width 404 height 494
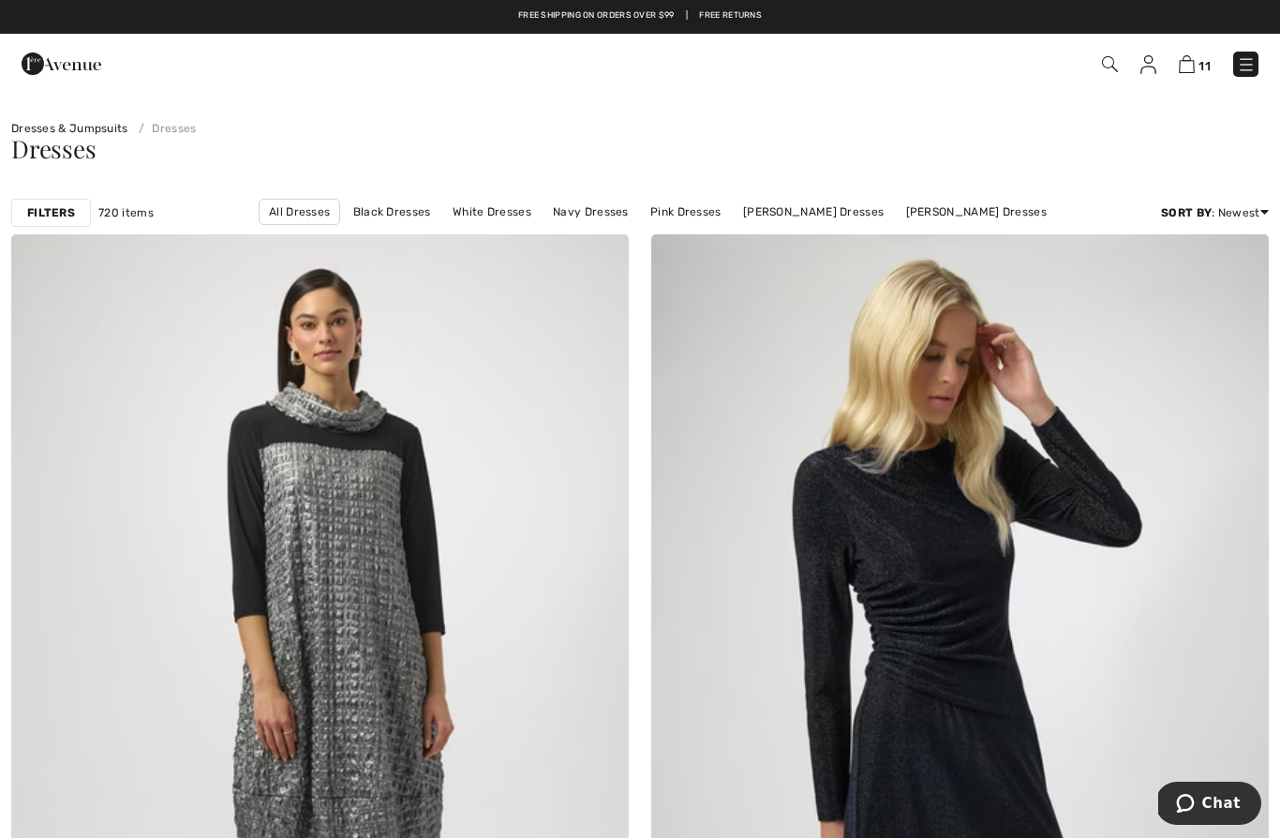
click at [655, 225] on link "Long Dresses" at bounding box center [608, 237] width 94 height 24
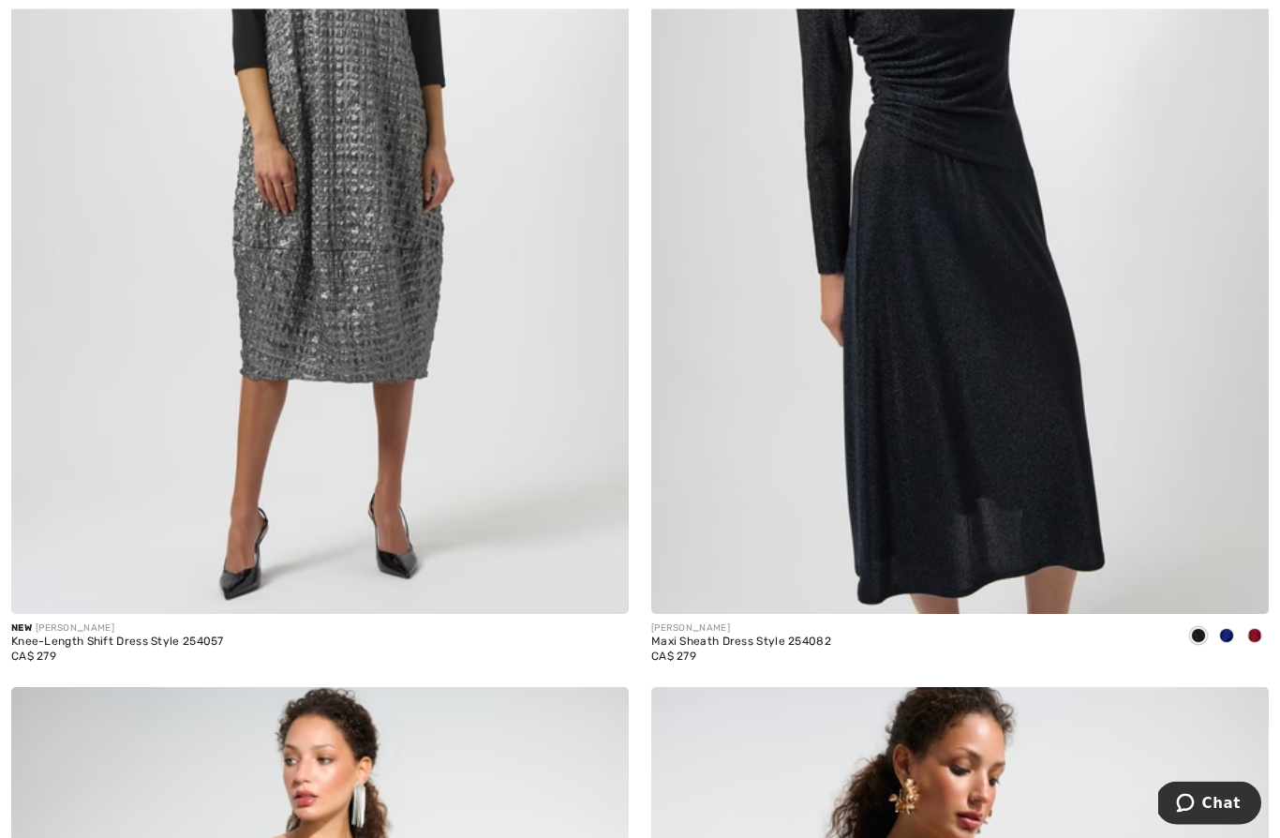
scroll to position [547, 0]
click at [1044, 380] on img at bounding box center [959, 150] width 617 height 927
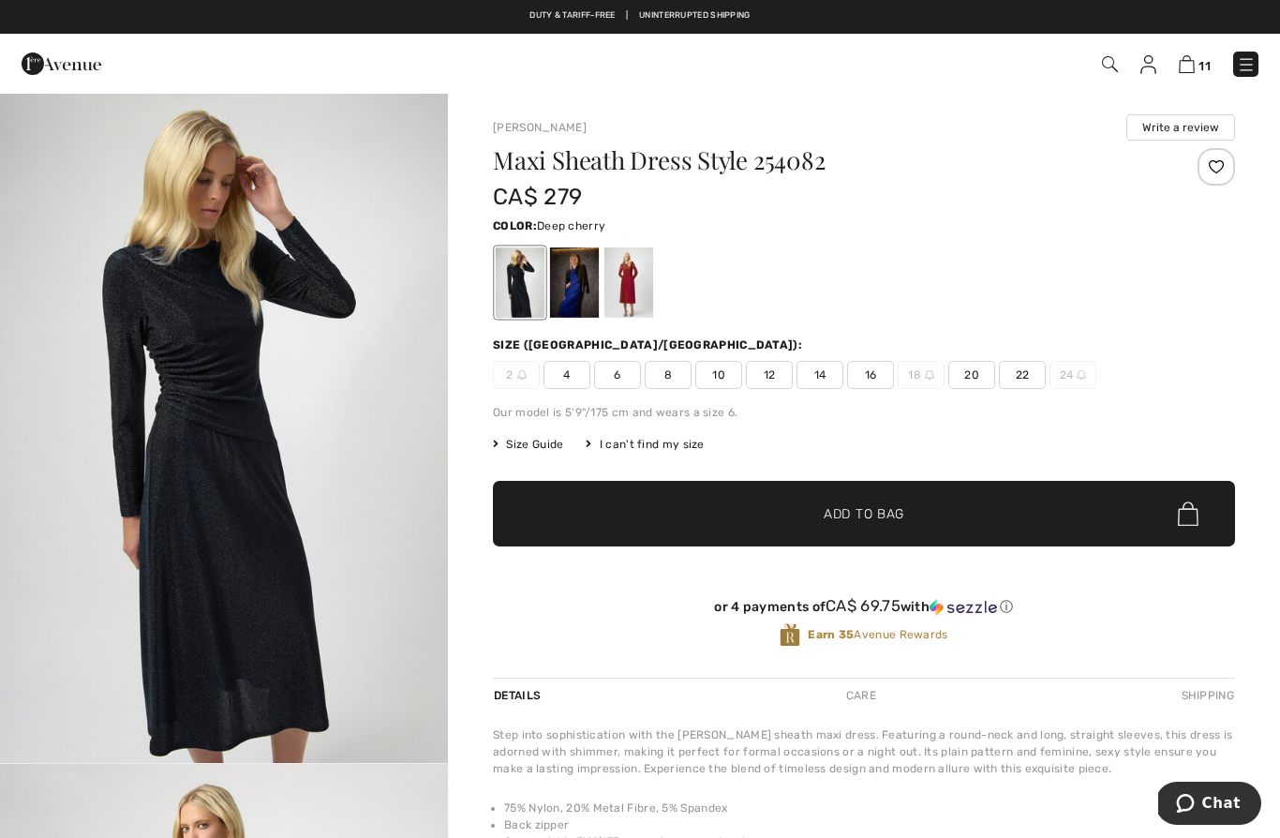
click at [627, 294] on div at bounding box center [628, 282] width 49 height 70
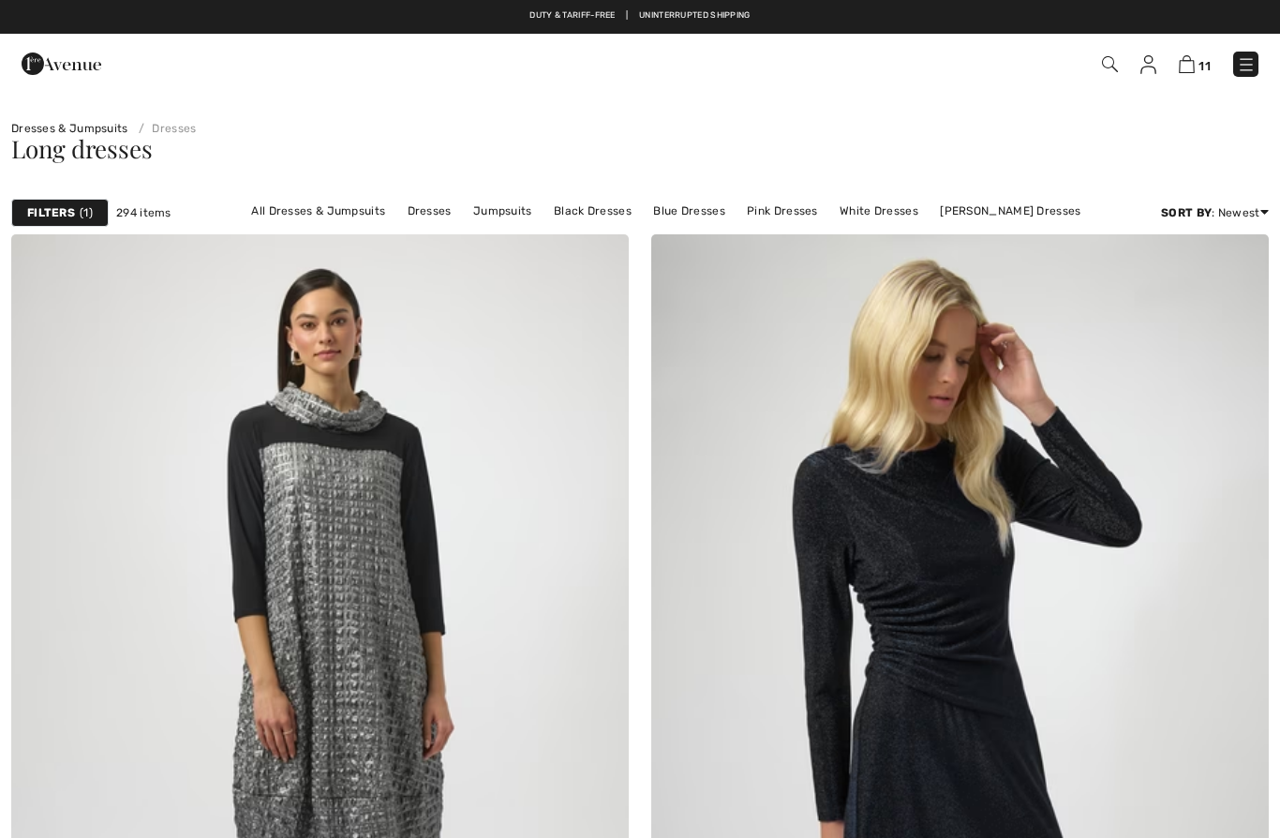
scroll to position [629, 0]
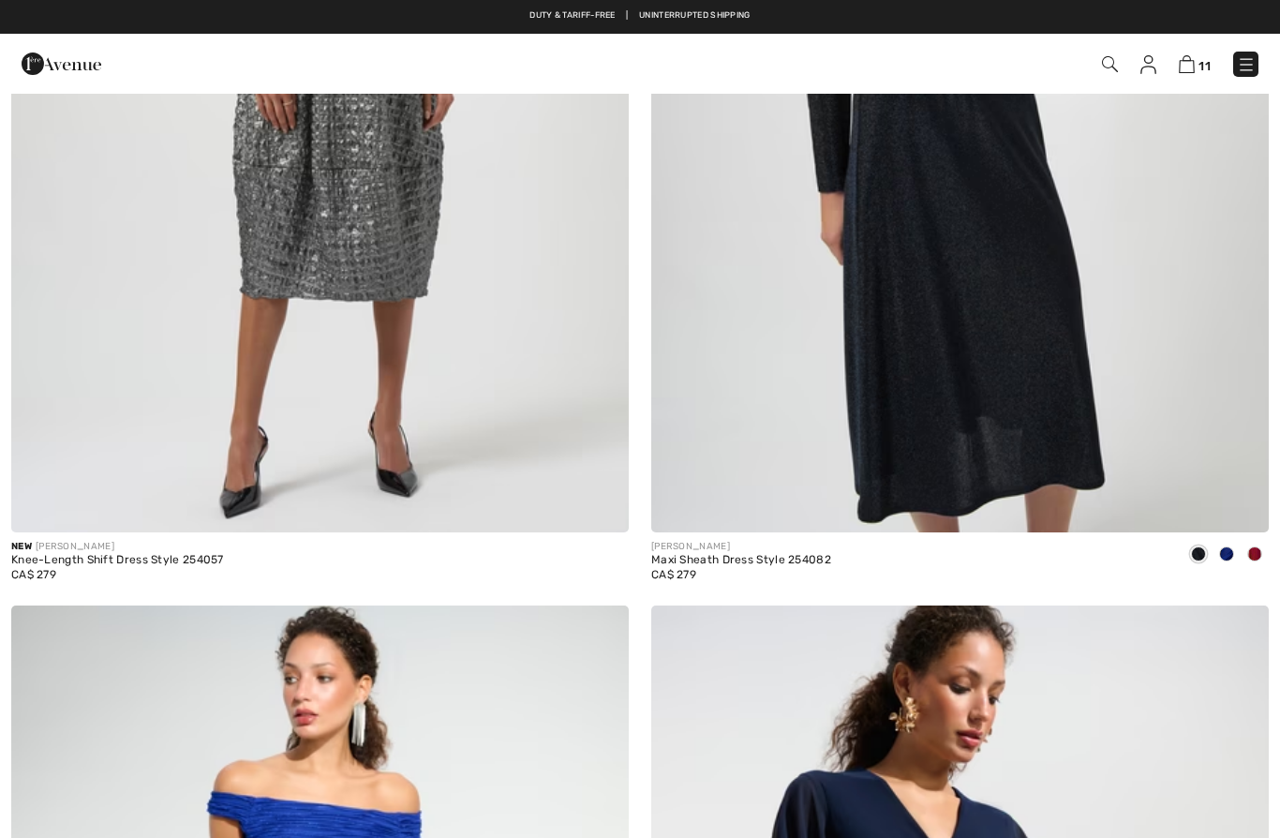
checkbox input "true"
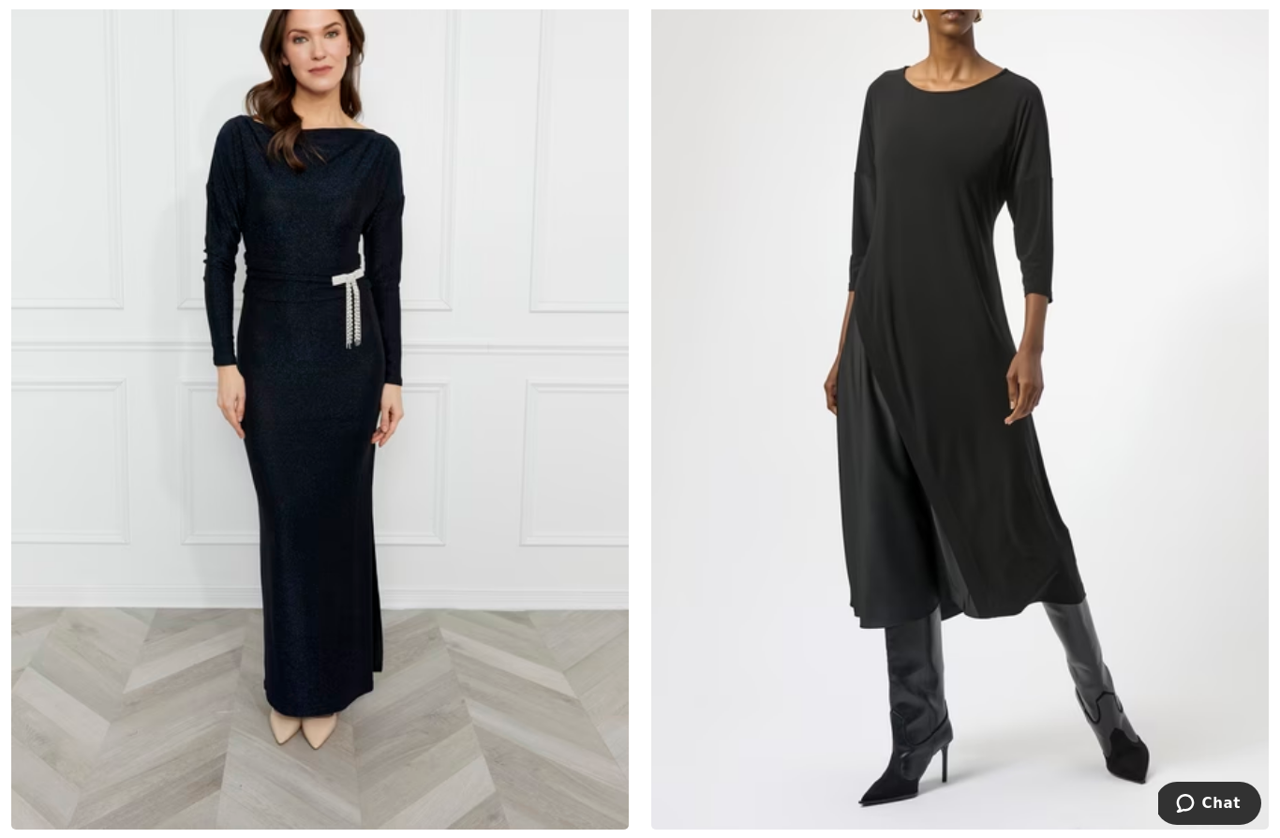
scroll to position [6527, 0]
click at [339, 628] on img at bounding box center [319, 365] width 617 height 927
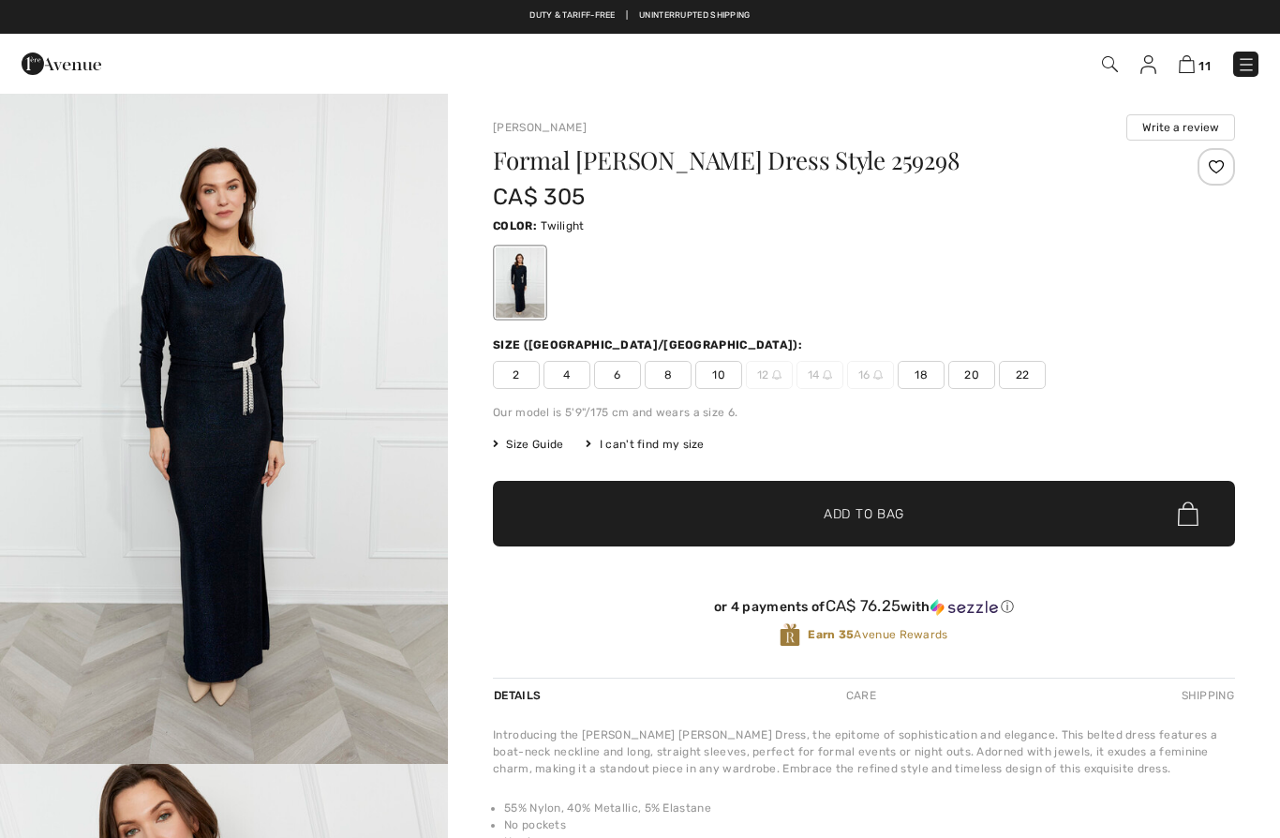
checkbox input "true"
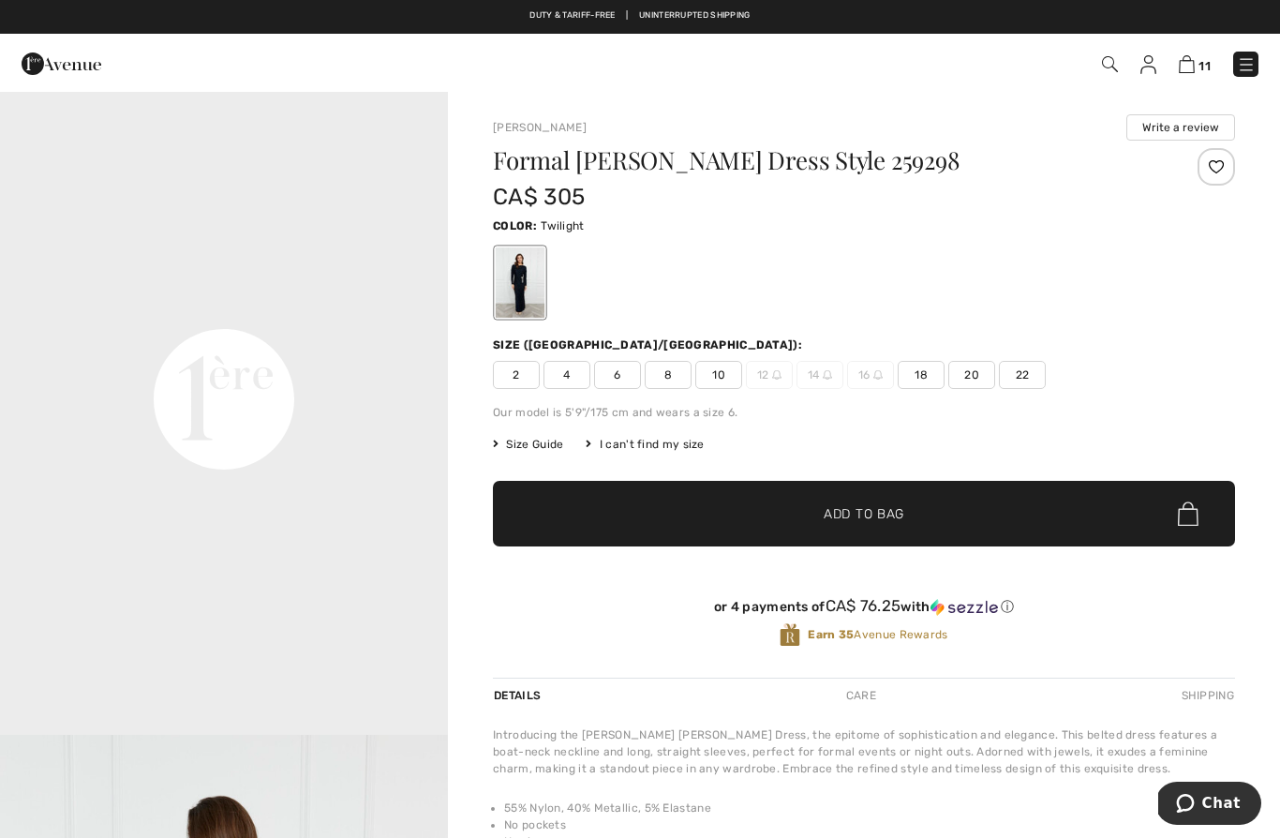
scroll to position [1373, 0]
click at [615, 379] on span "6" at bounding box center [617, 375] width 47 height 28
click at [697, 521] on span "✔ Added to Bag Add to Bag" at bounding box center [864, 514] width 742 height 66
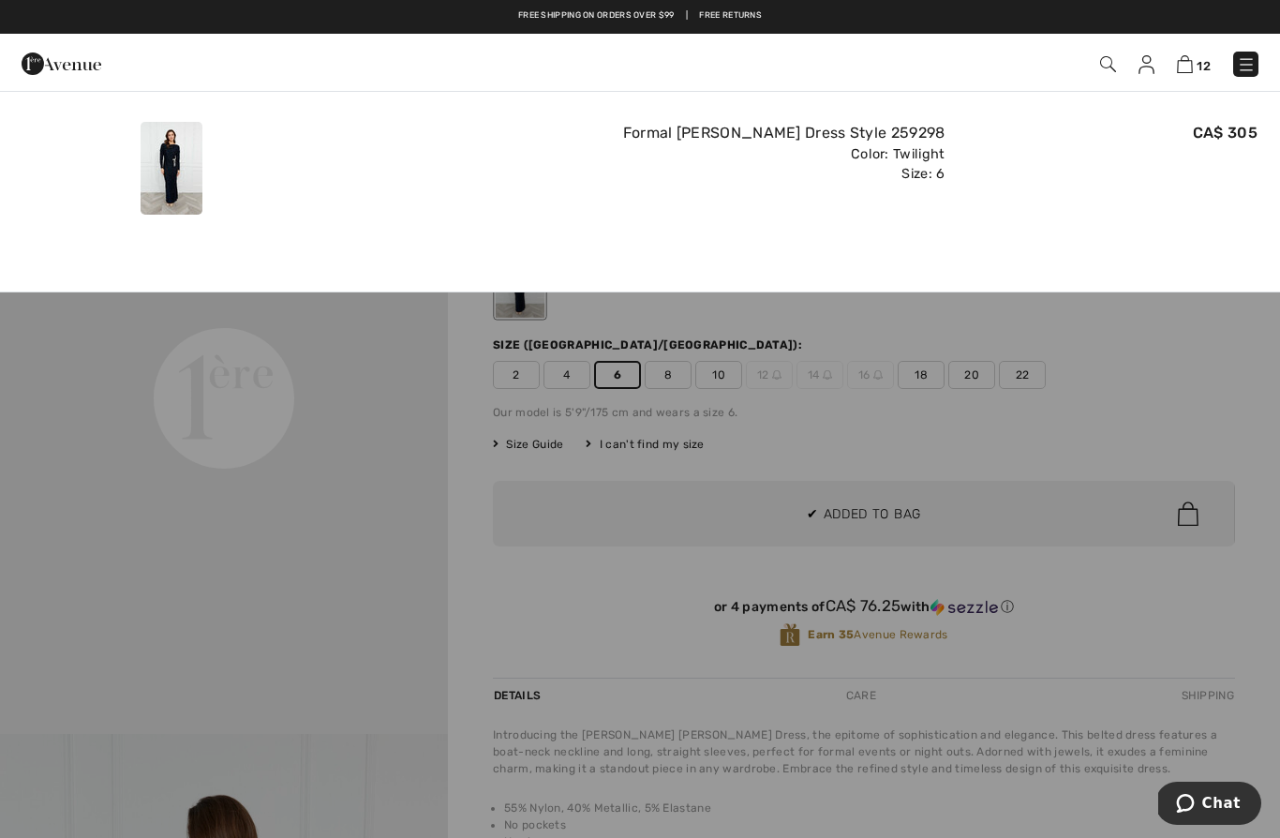
scroll to position [0, 0]
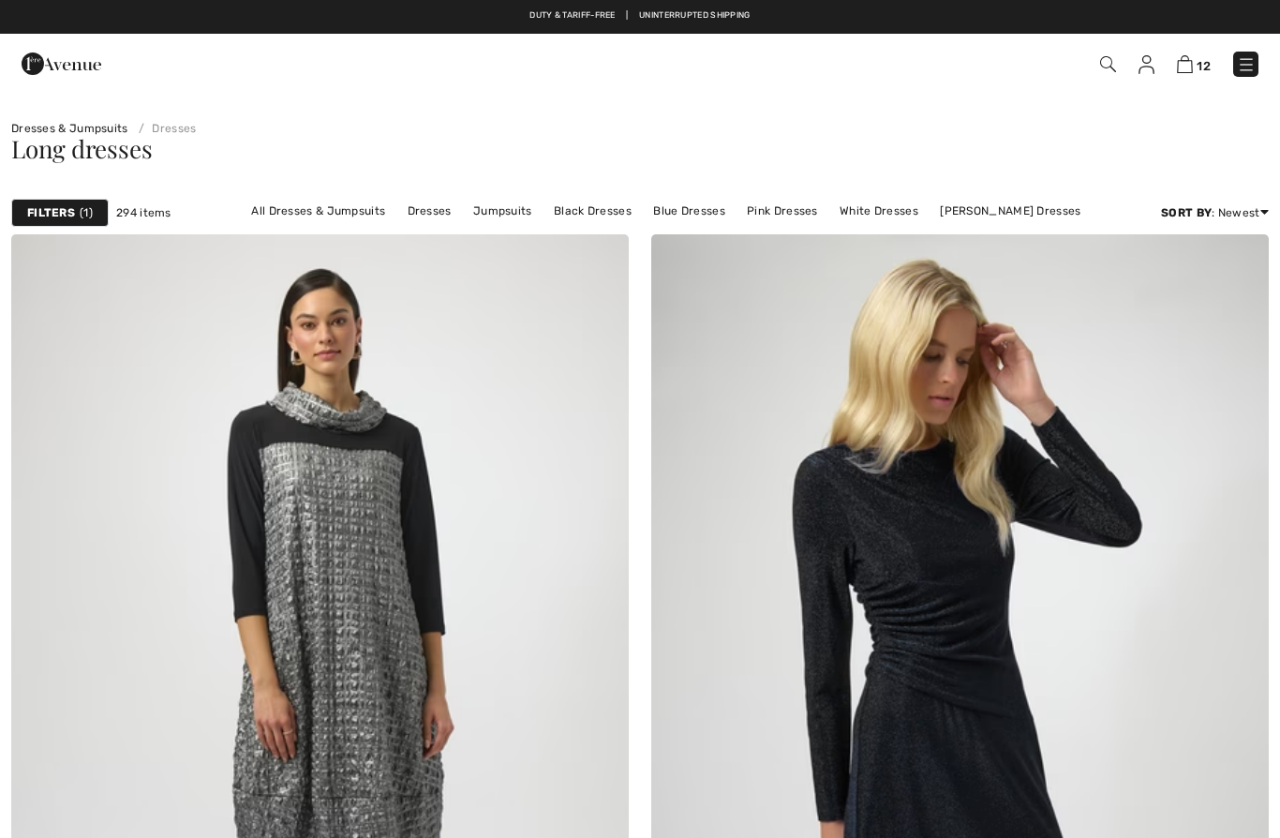
checkbox input "true"
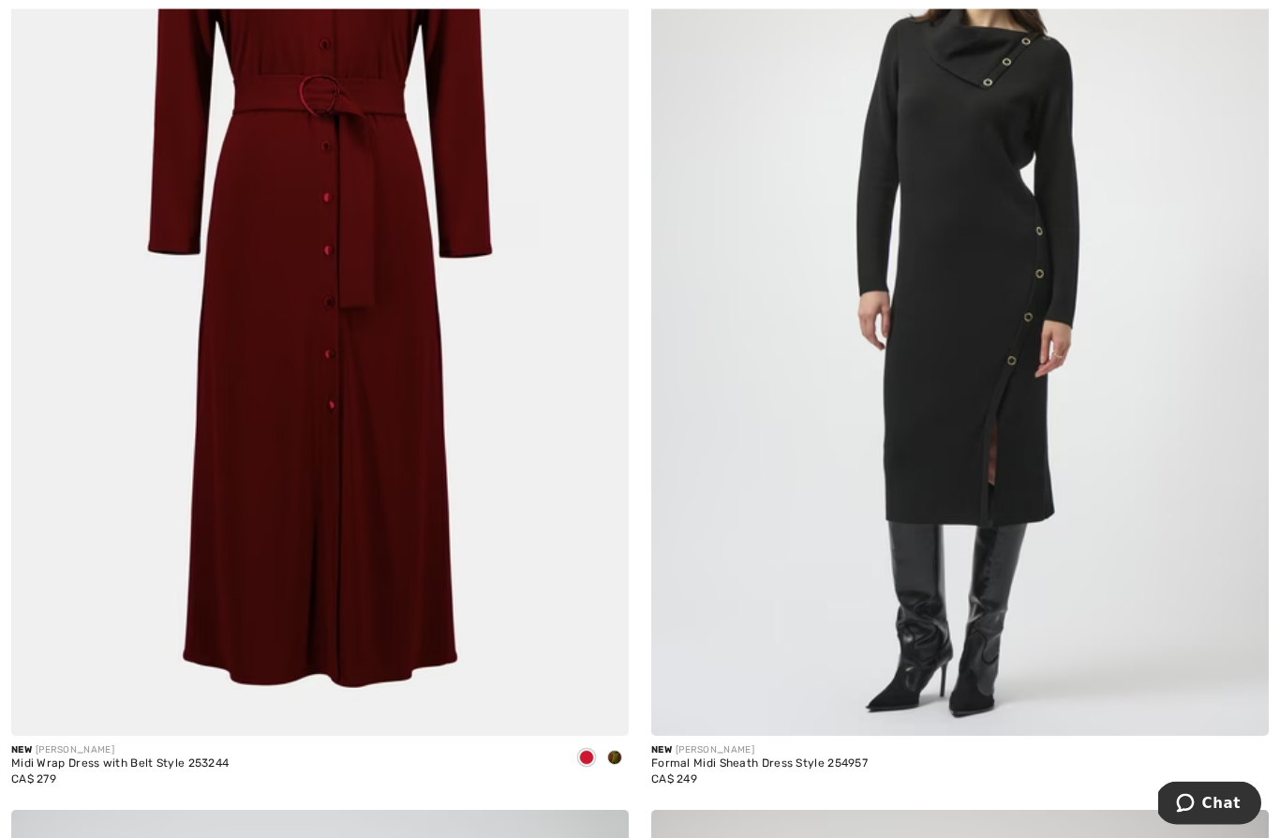
scroll to position [10619, 0]
click at [433, 512] on img at bounding box center [319, 272] width 617 height 927
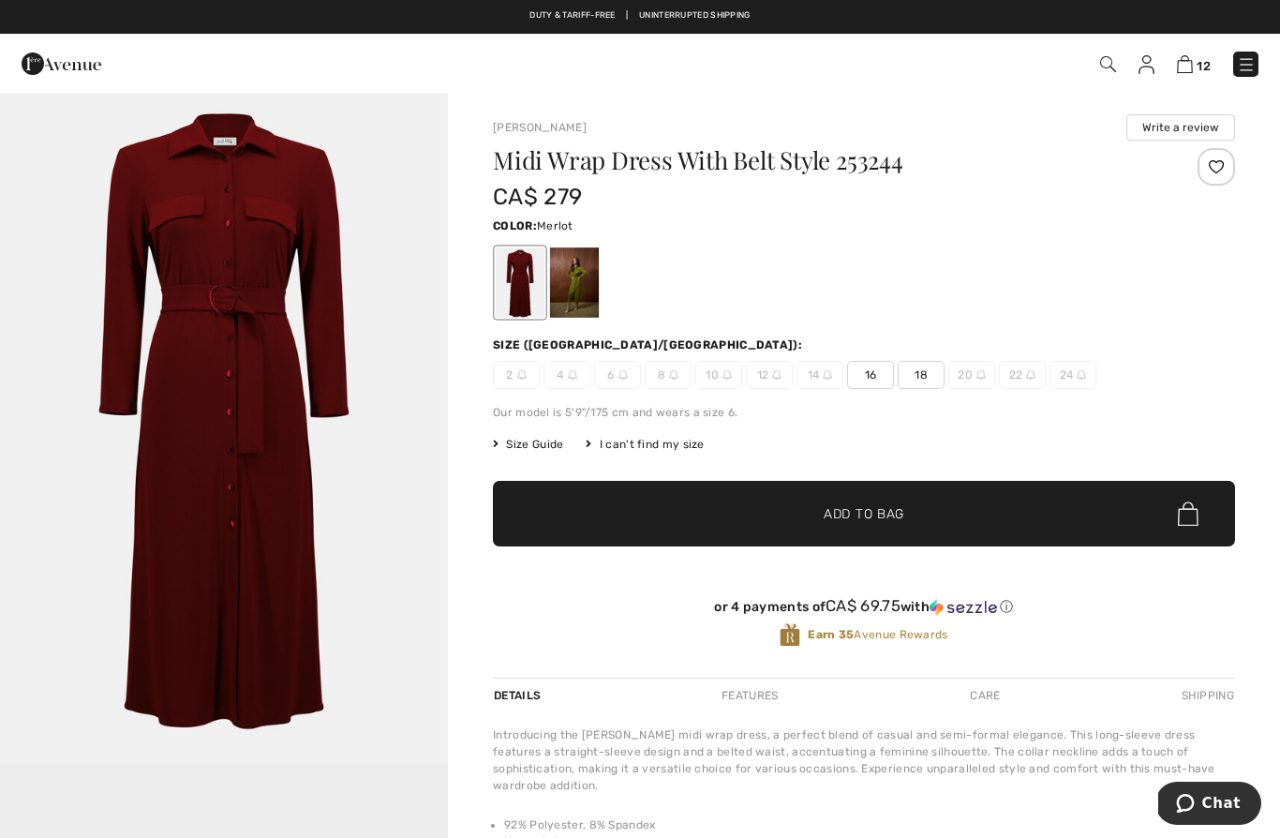
click at [588, 294] on div at bounding box center [574, 282] width 49 height 70
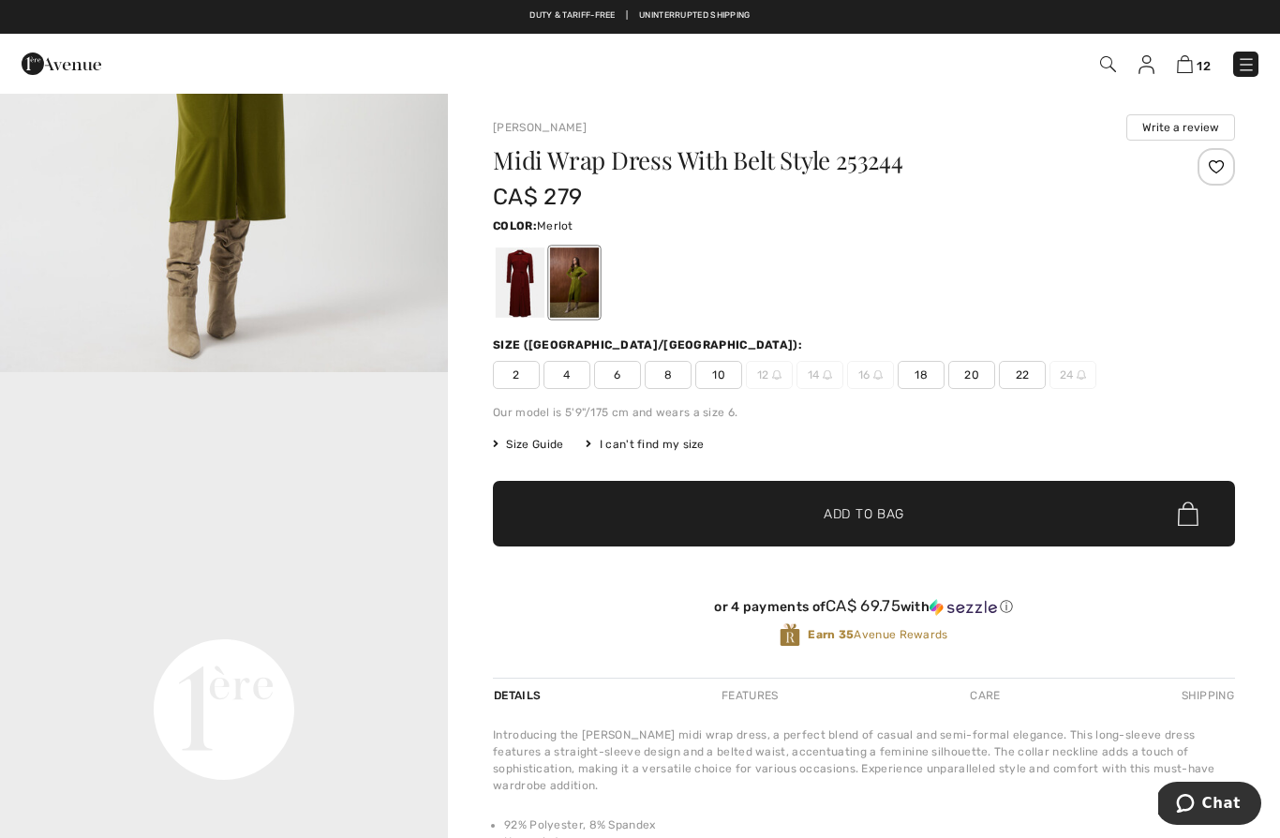
click at [522, 297] on div at bounding box center [520, 282] width 49 height 70
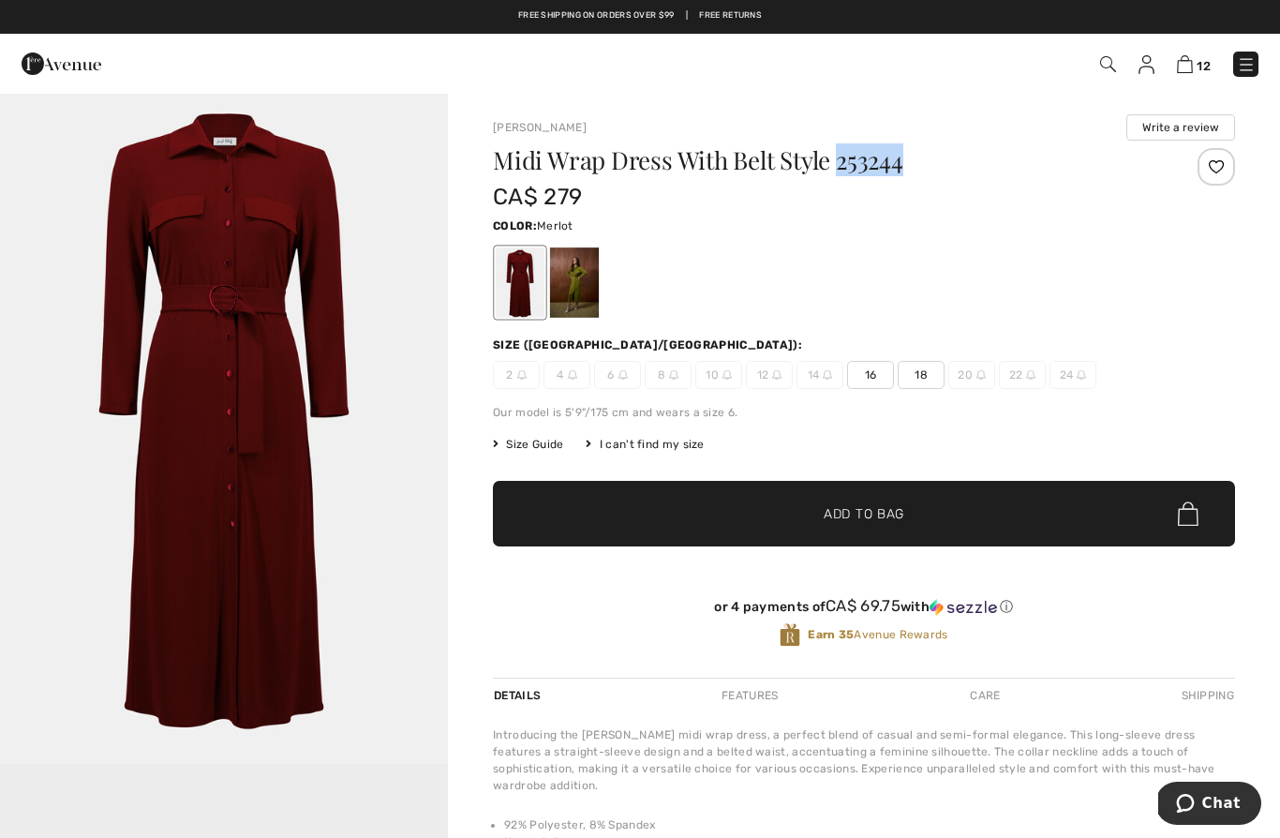
copy h1 "253244"
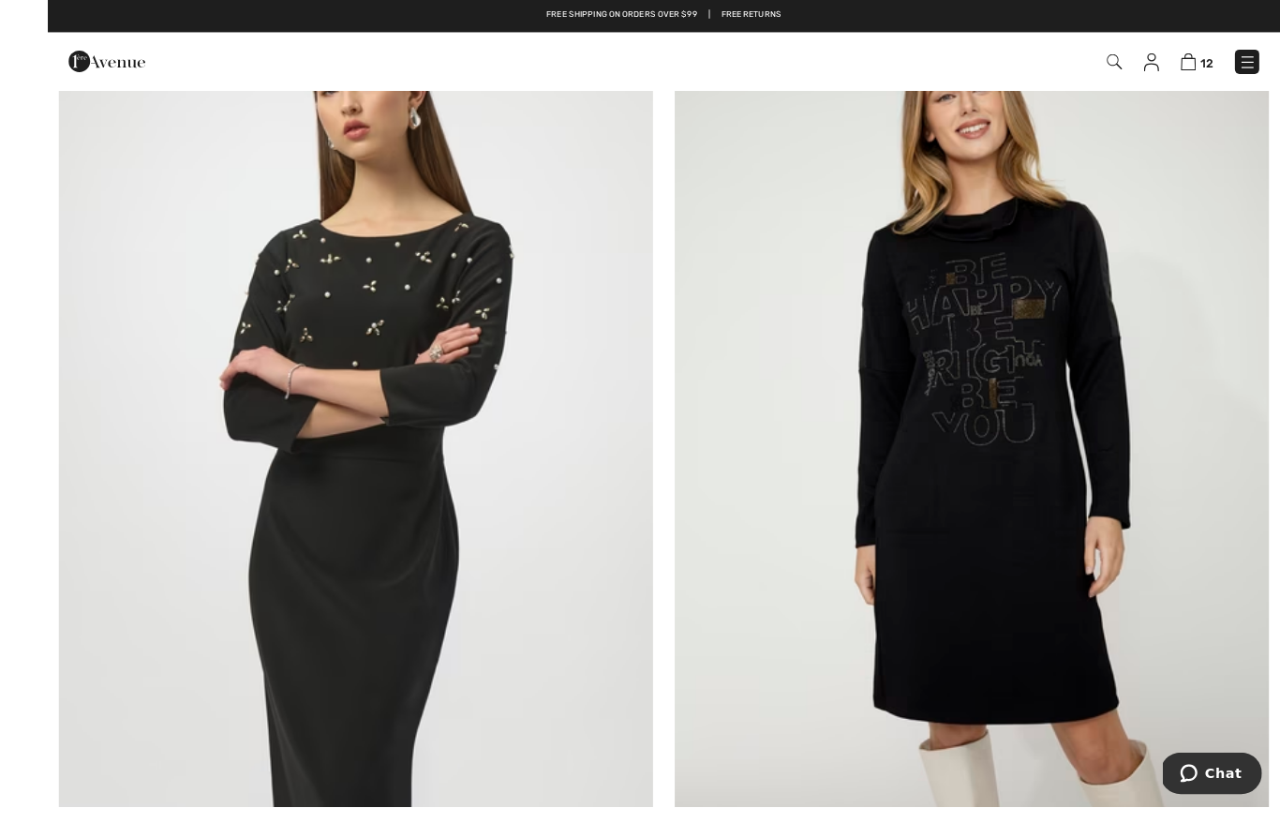
scroll to position [13663, 0]
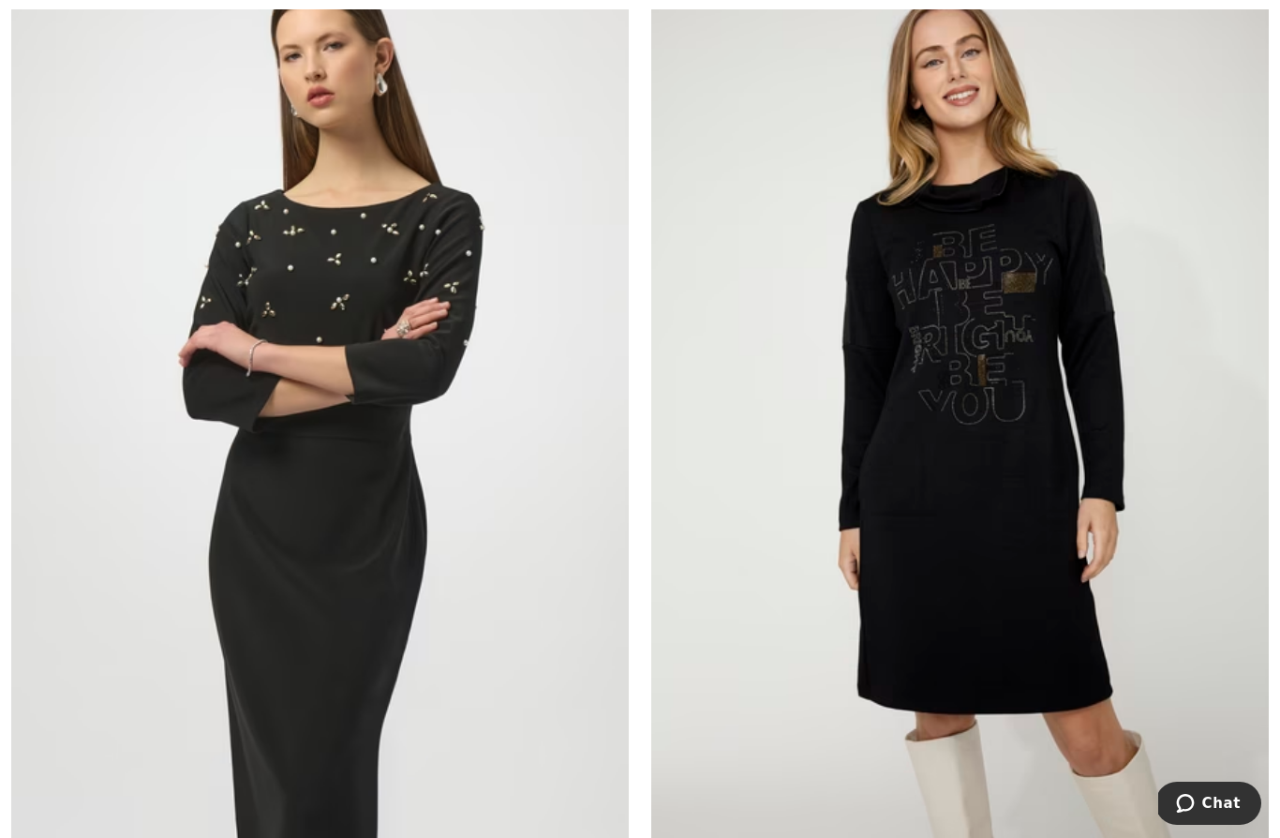
click at [393, 521] on img at bounding box center [319, 424] width 617 height 927
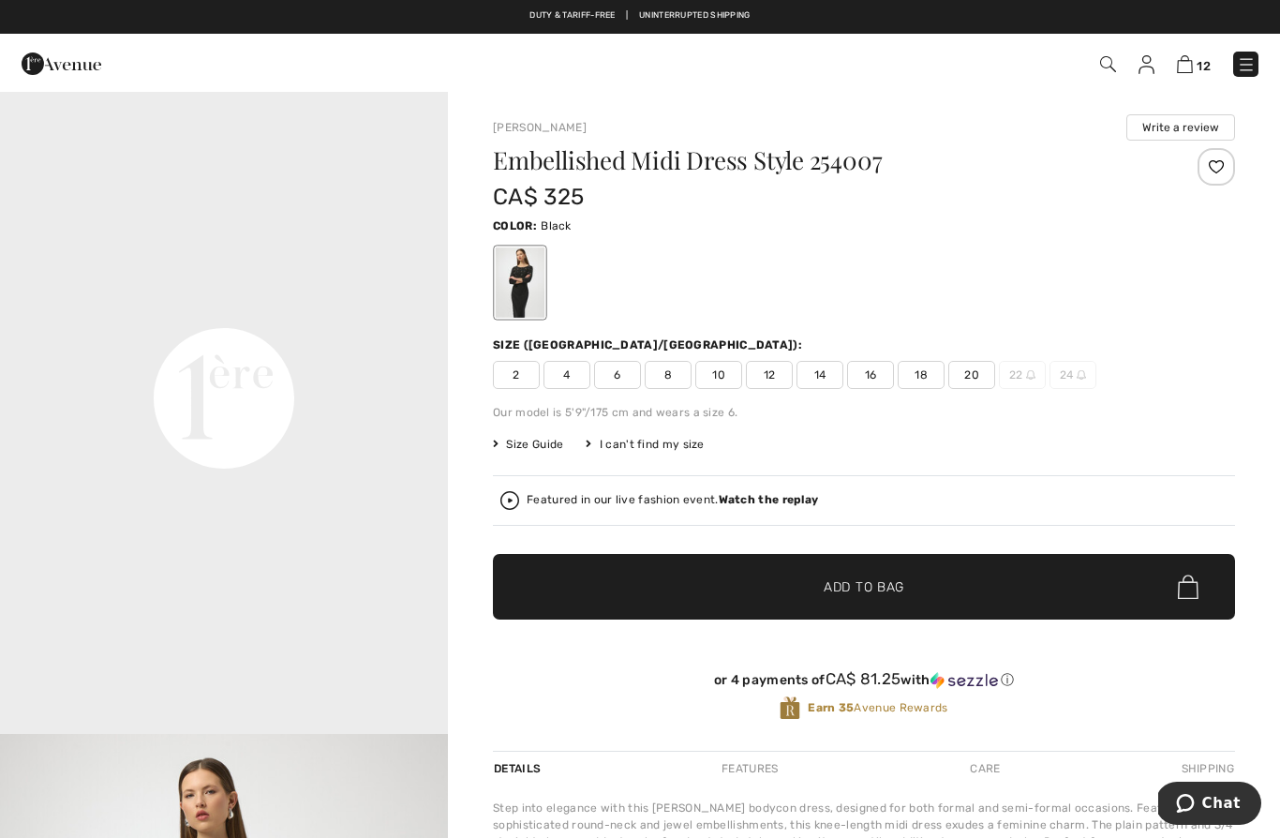
scroll to position [1374, 0]
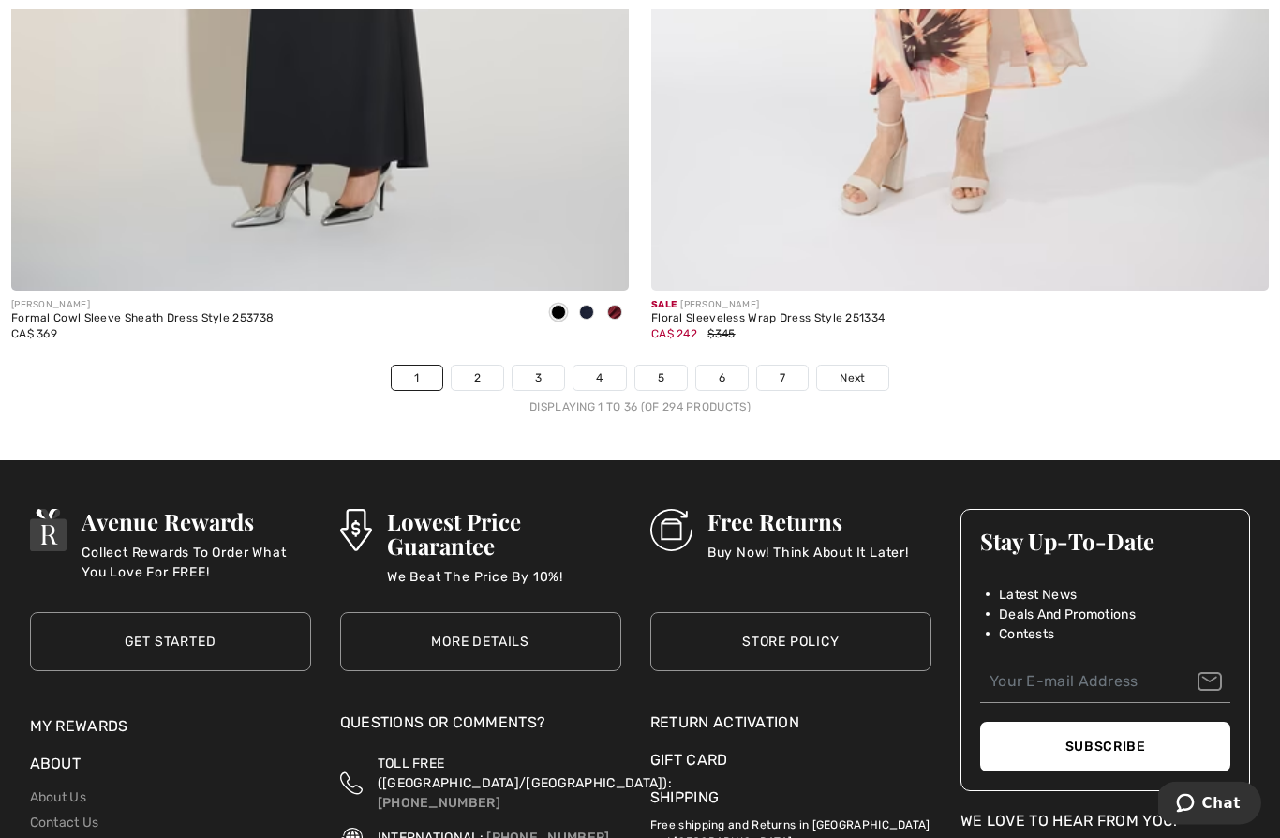
scroll to position [18258, 0]
click at [867, 365] on link "Next" at bounding box center [852, 377] width 70 height 24
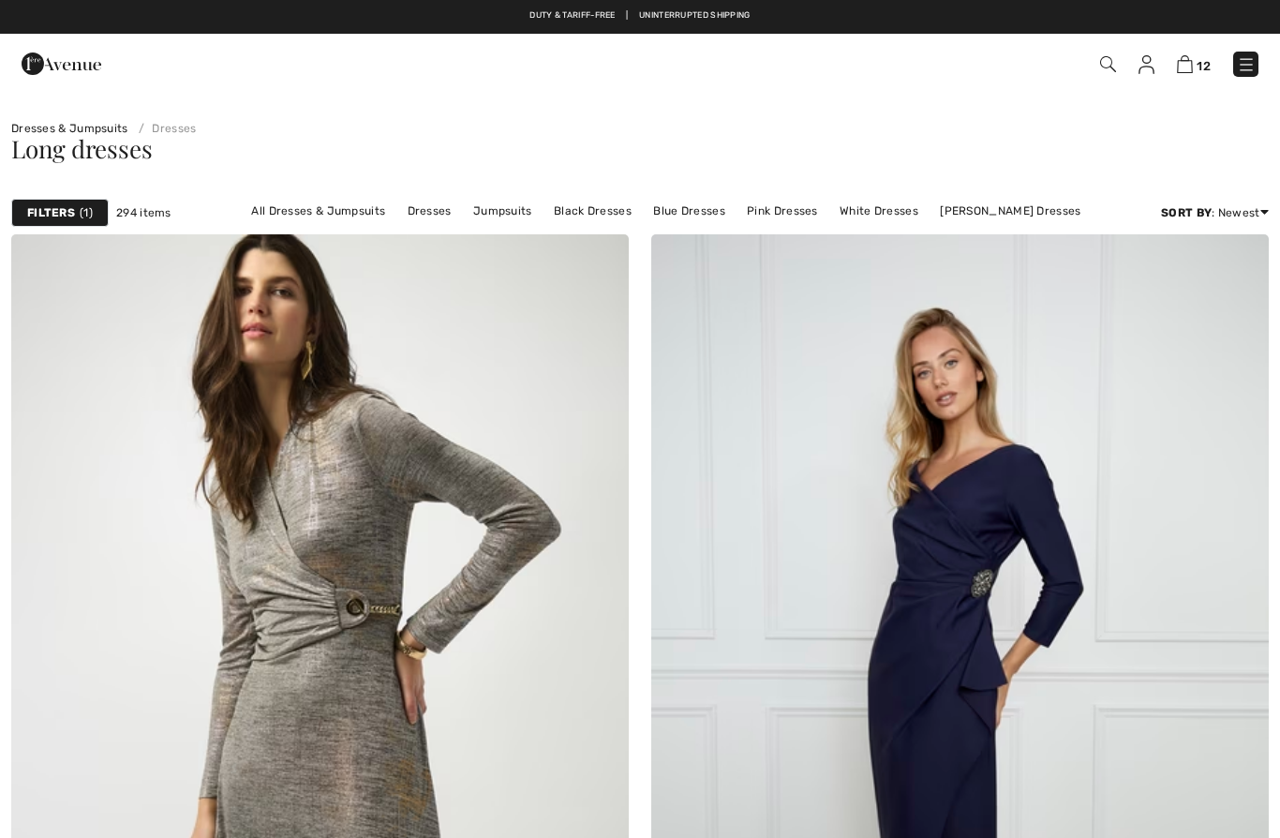
checkbox input "true"
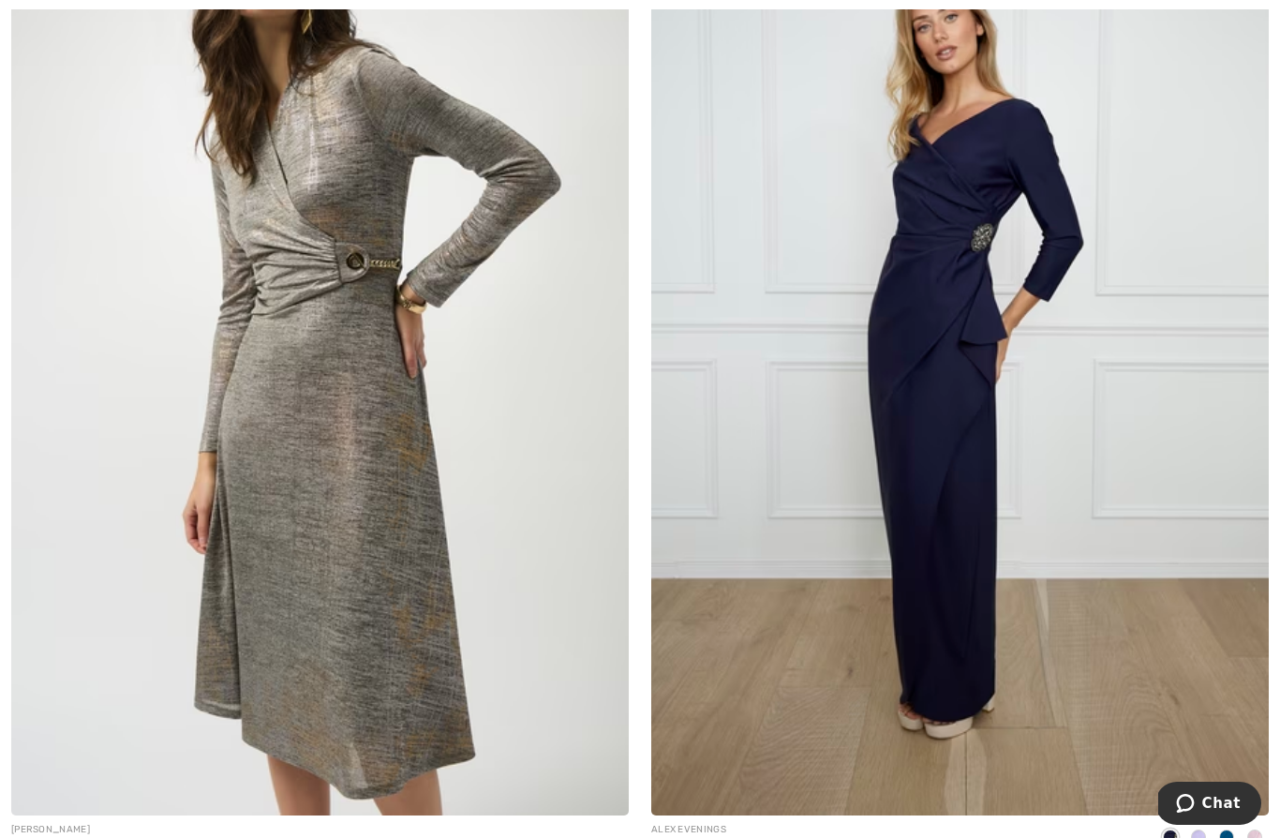
scroll to position [366, 0]
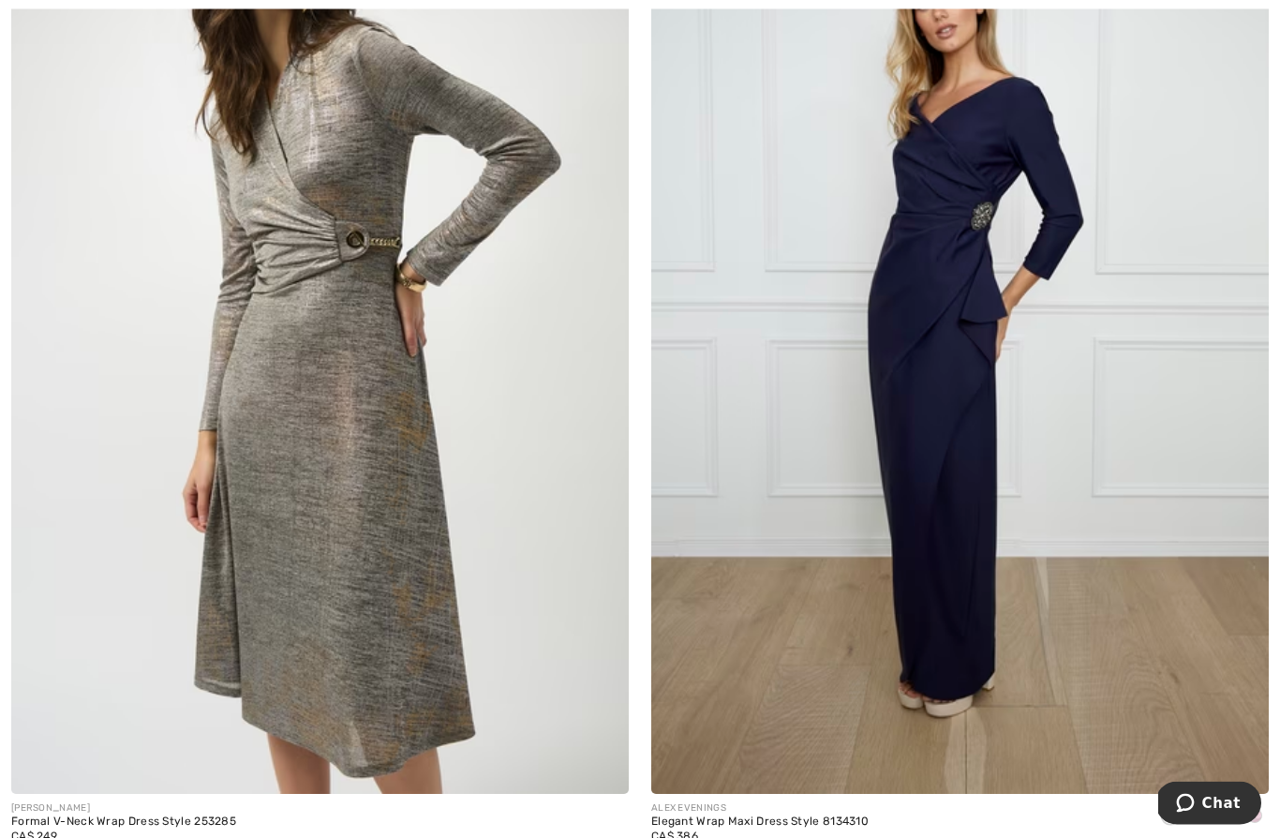
click at [944, 547] on img at bounding box center [959, 331] width 617 height 927
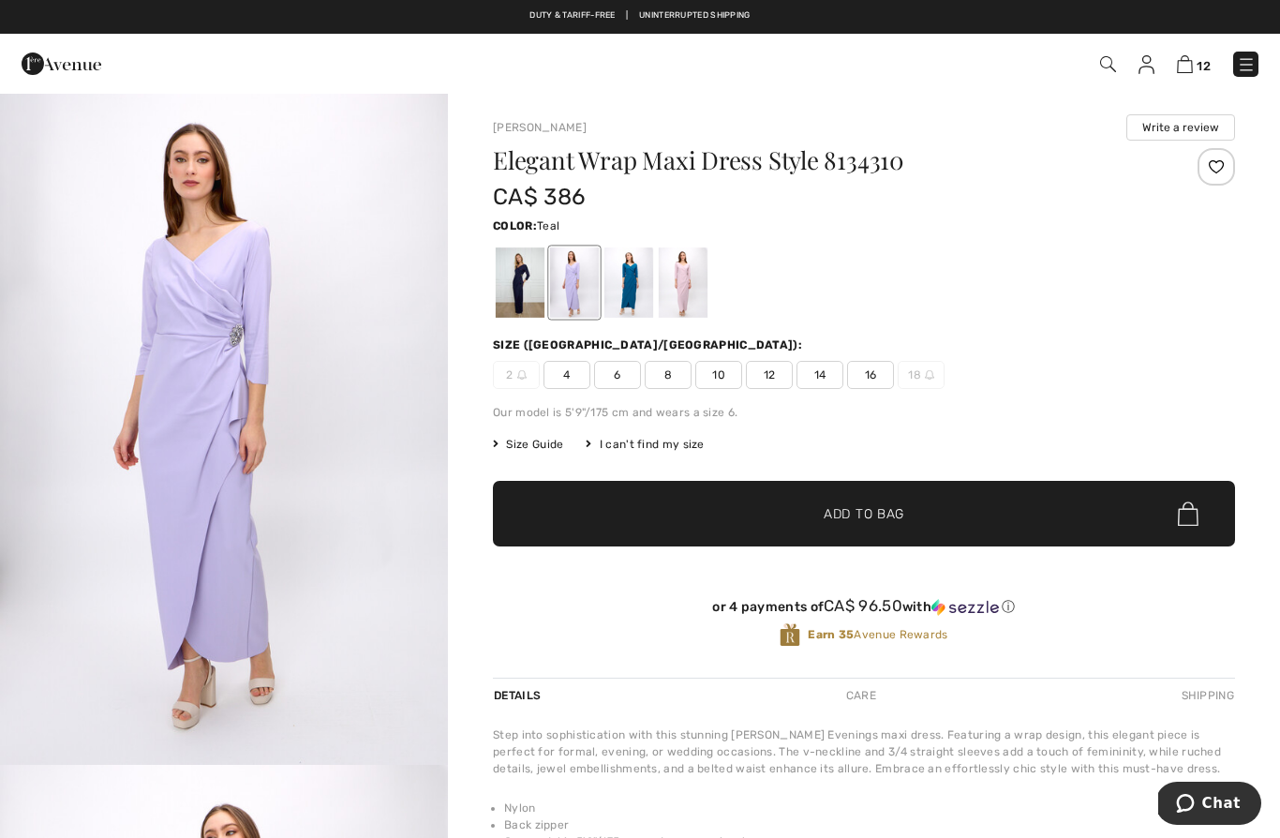
click at [637, 301] on div at bounding box center [628, 282] width 49 height 70
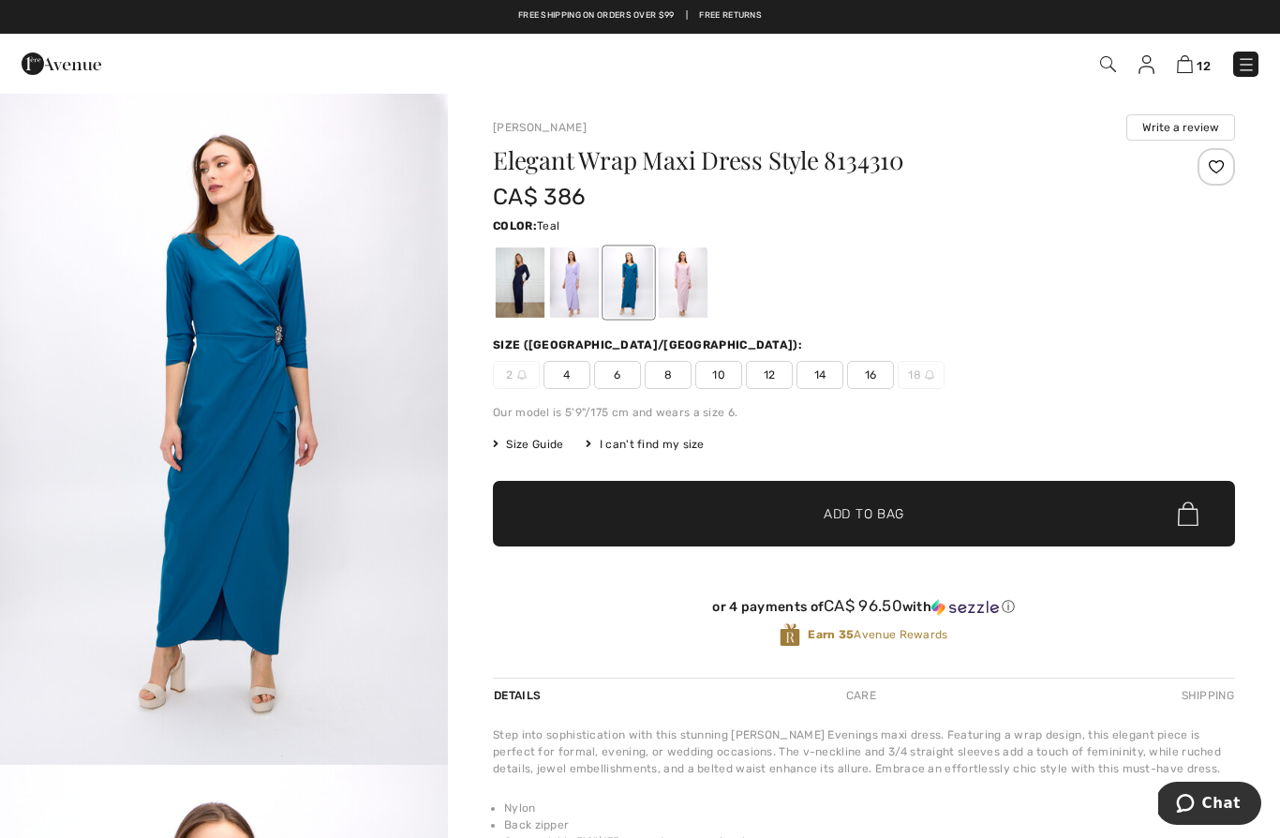
click at [514, 298] on div at bounding box center [520, 282] width 49 height 70
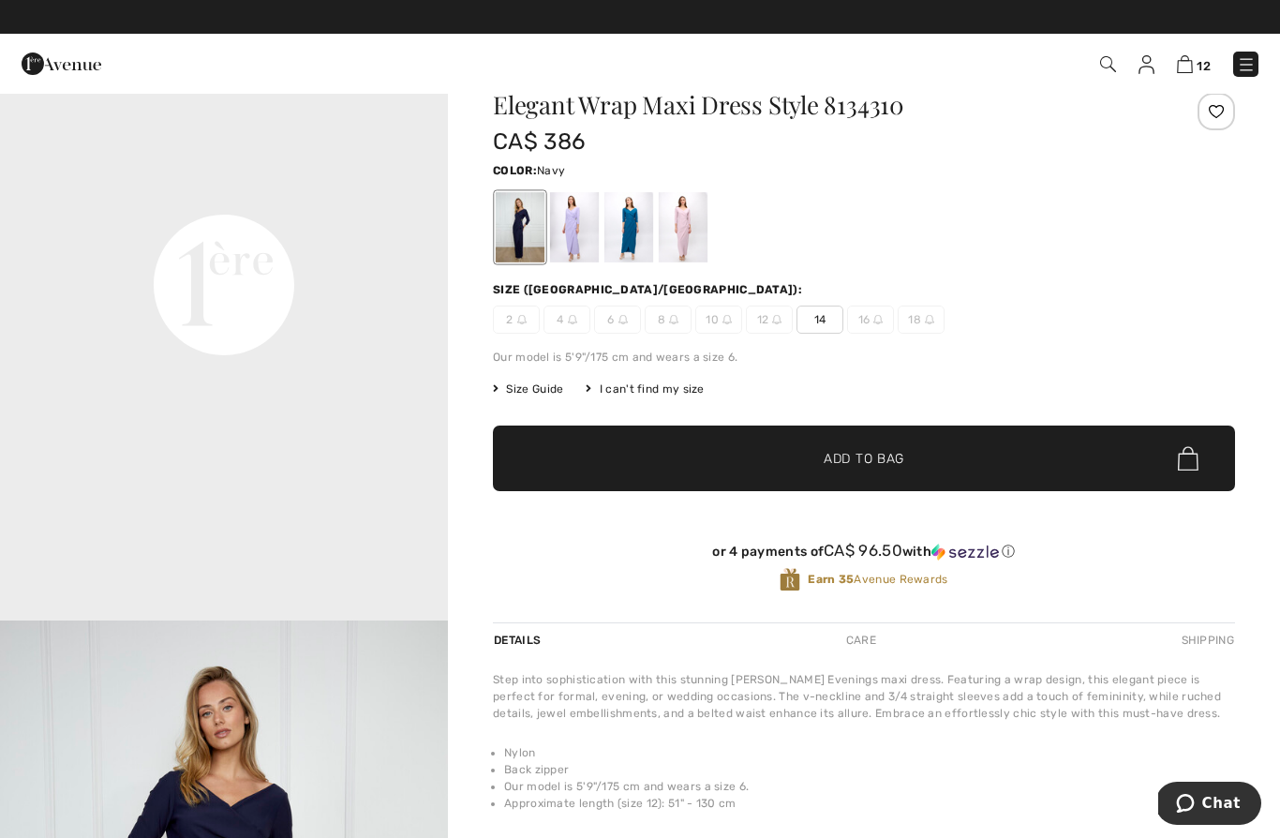
scroll to position [1436, 0]
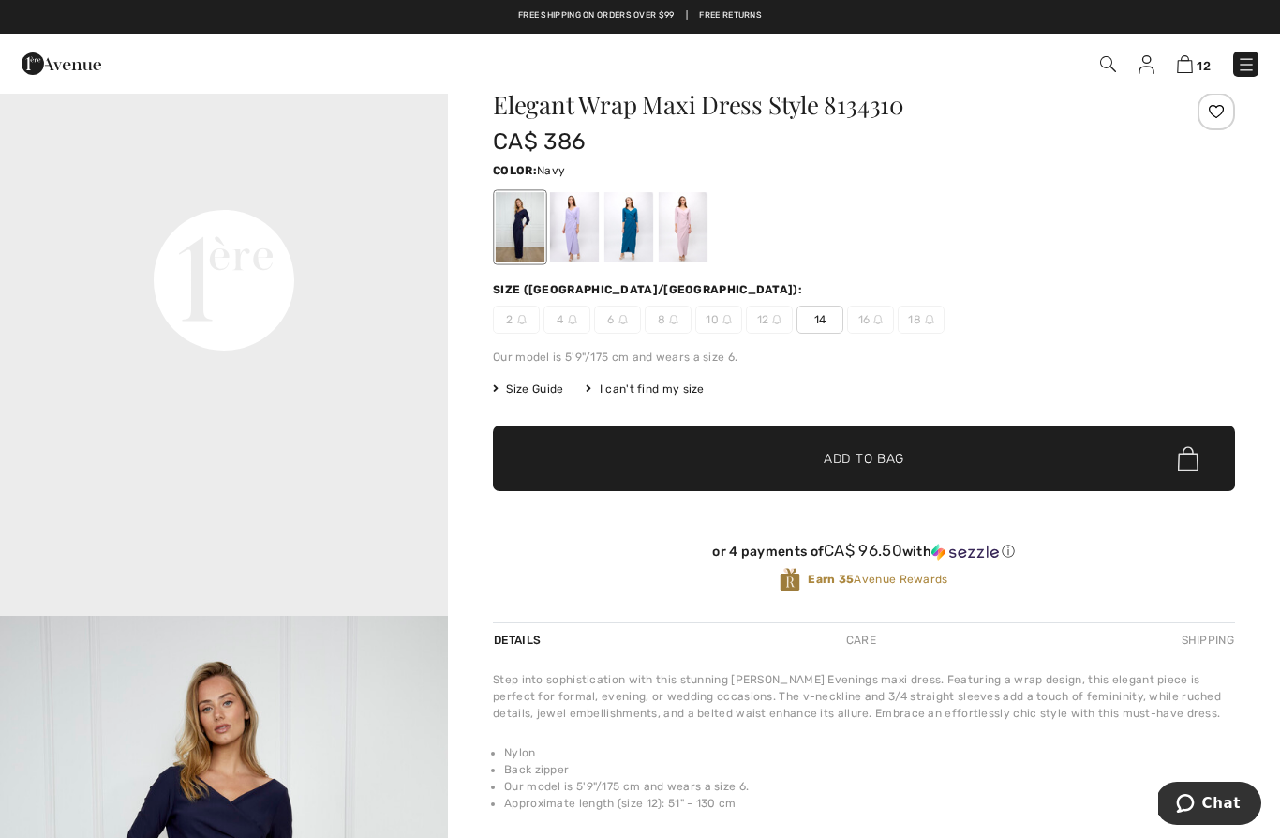
click at [699, 235] on div at bounding box center [683, 227] width 49 height 70
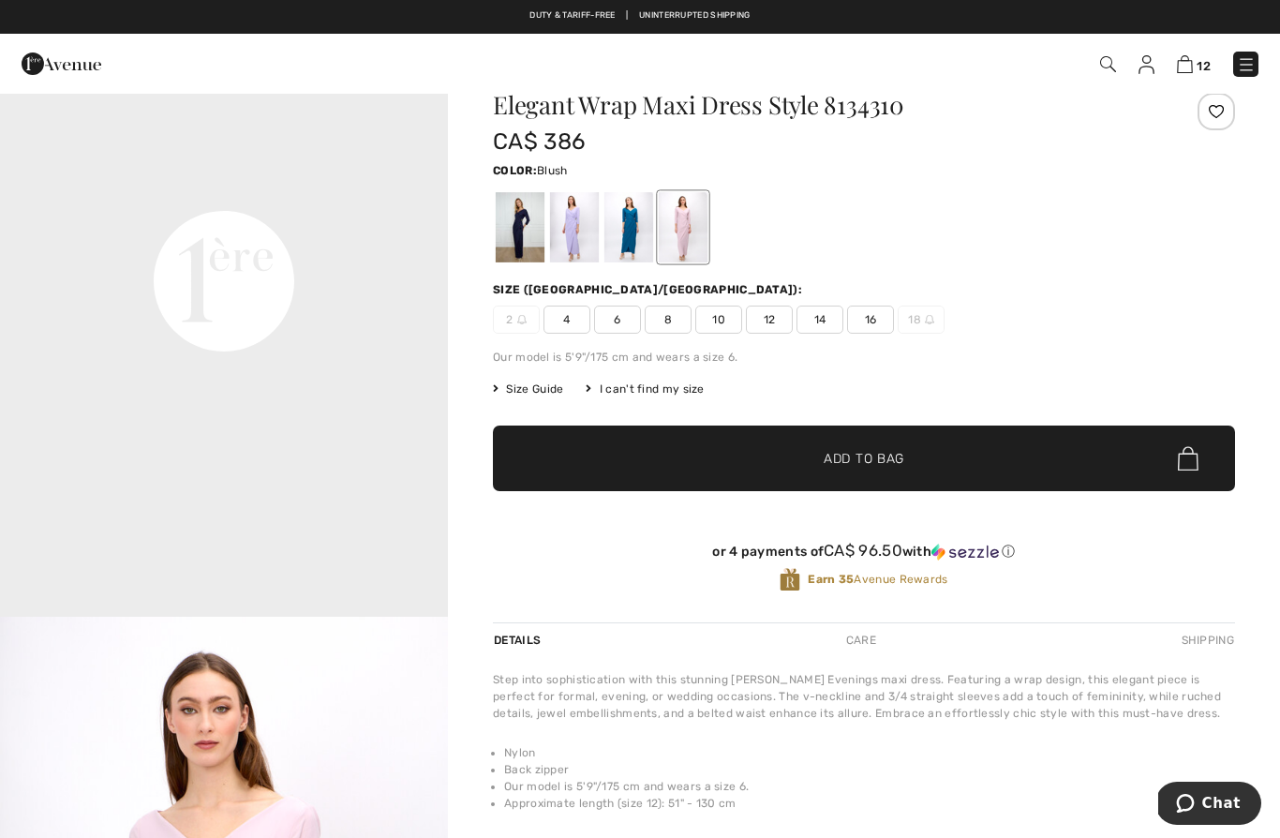
click at [691, 227] on div at bounding box center [683, 227] width 49 height 70
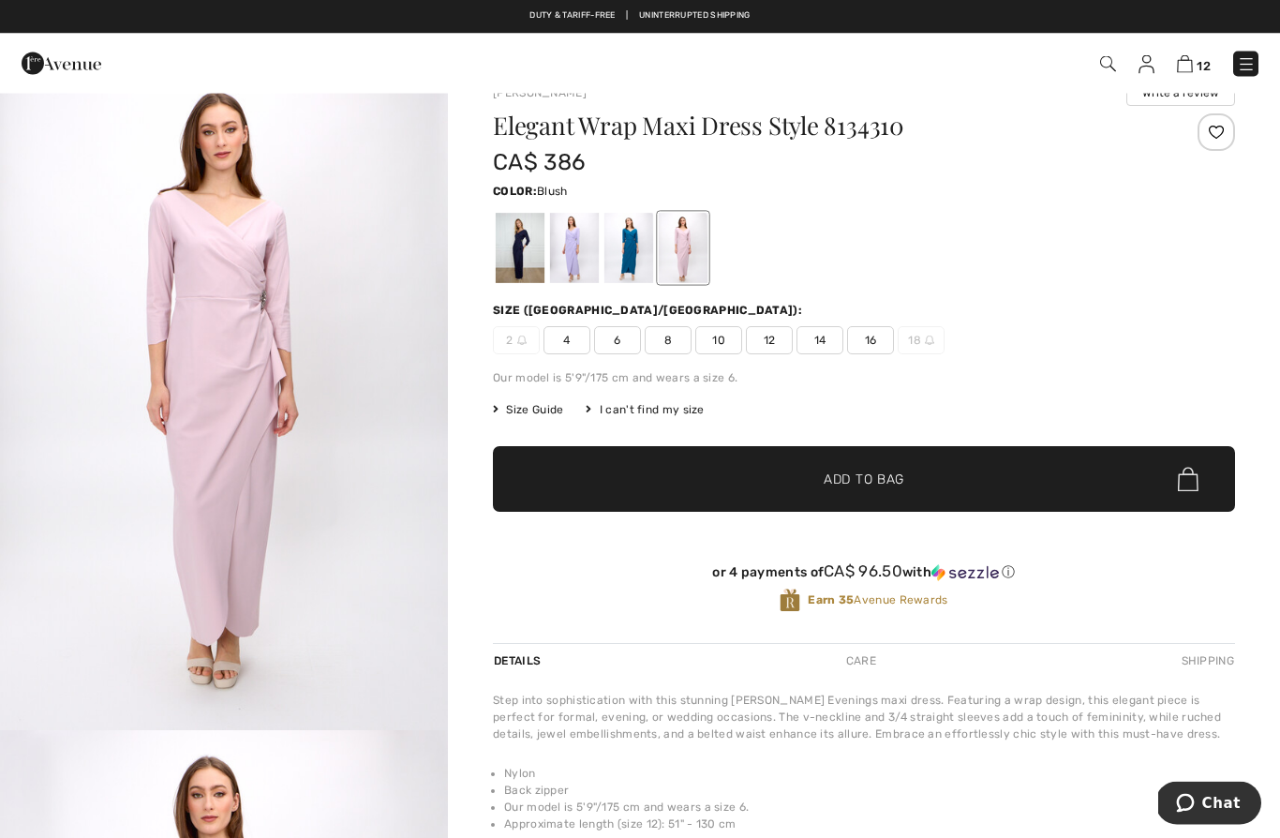
scroll to position [23, 0]
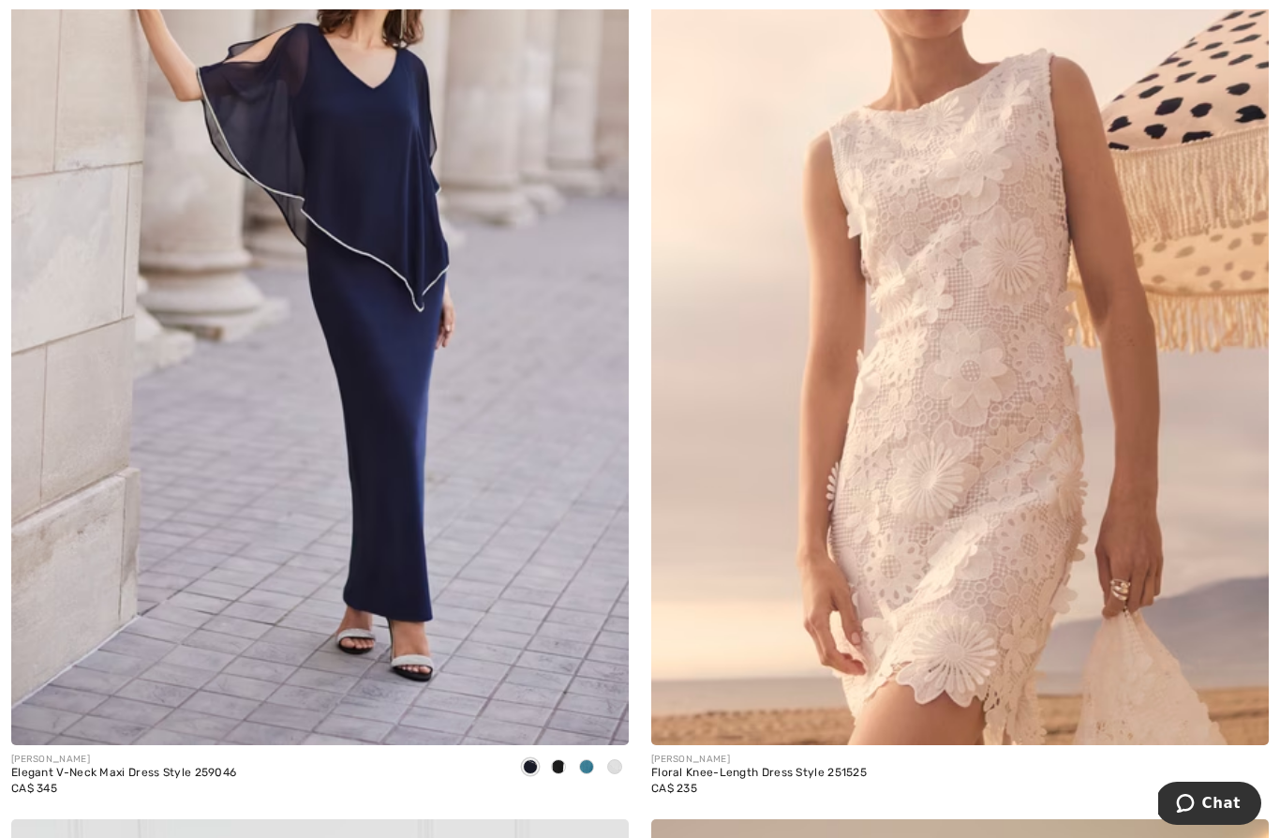
scroll to position [3431, 0]
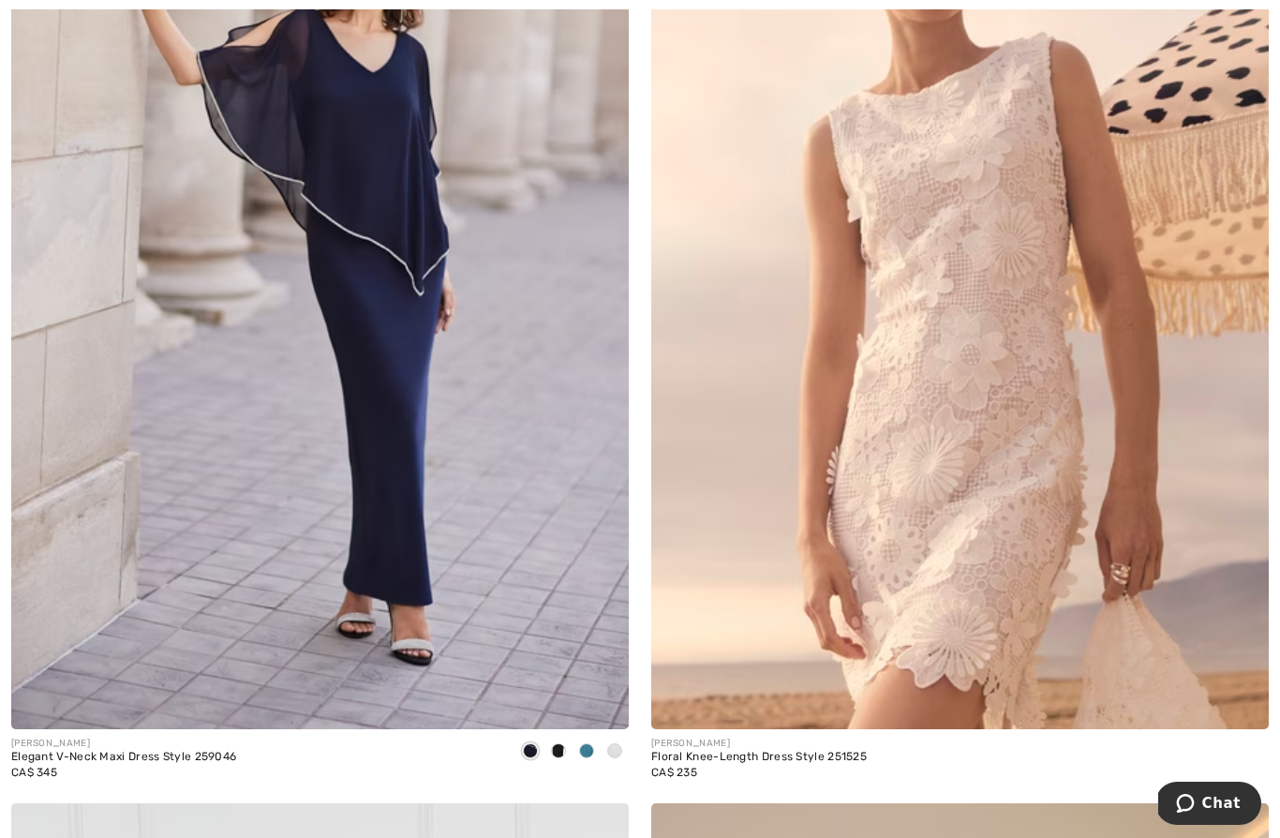
click at [1024, 394] on img at bounding box center [959, 266] width 617 height 927
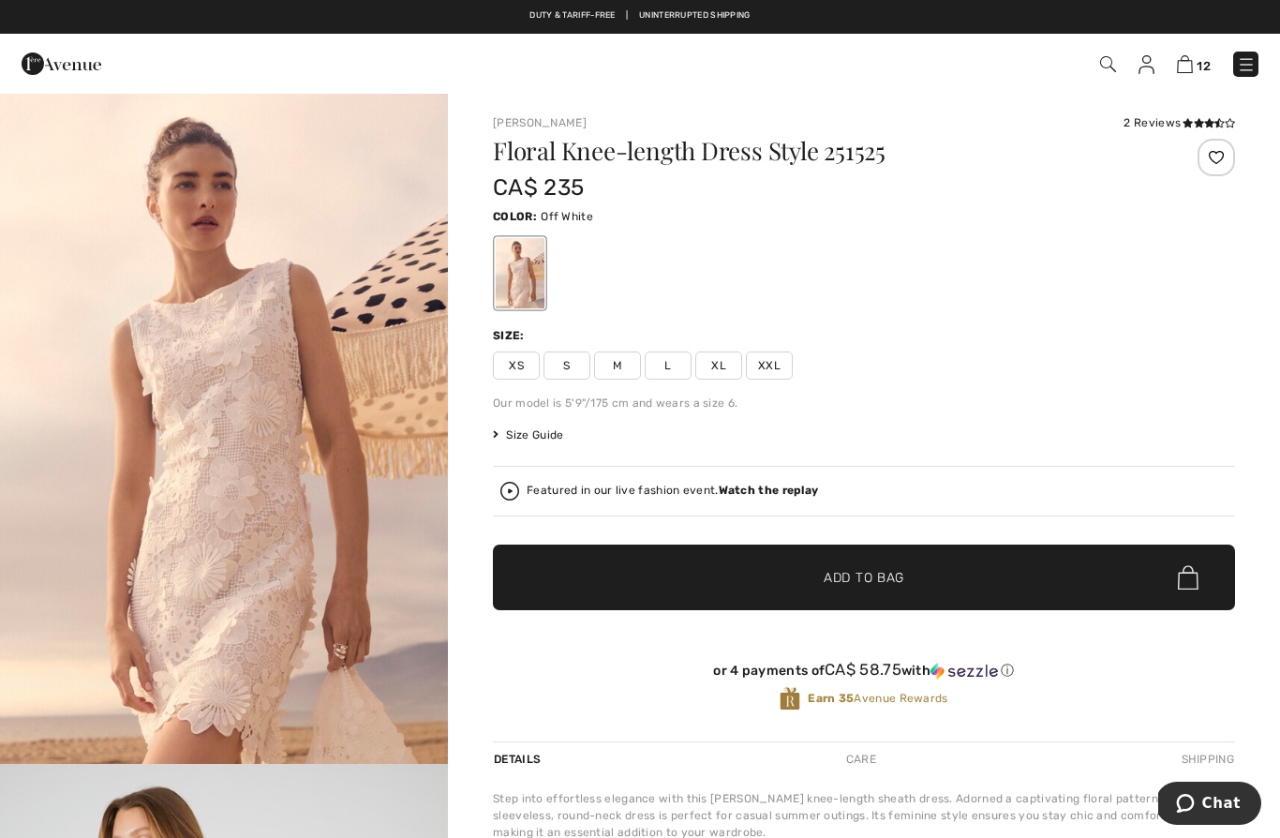
click at [575, 357] on span "S" at bounding box center [566, 365] width 47 height 28
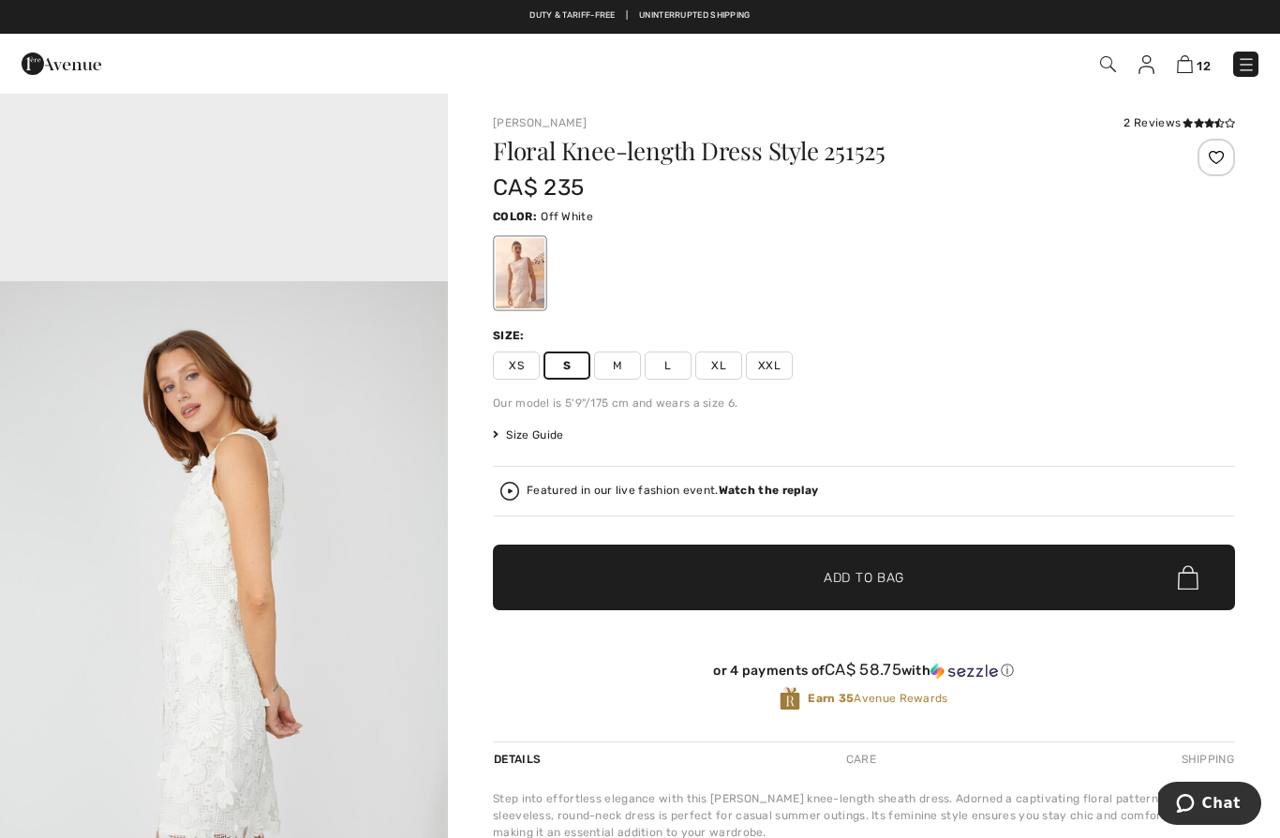
click at [855, 571] on span "Add to Bag" at bounding box center [863, 578] width 81 height 20
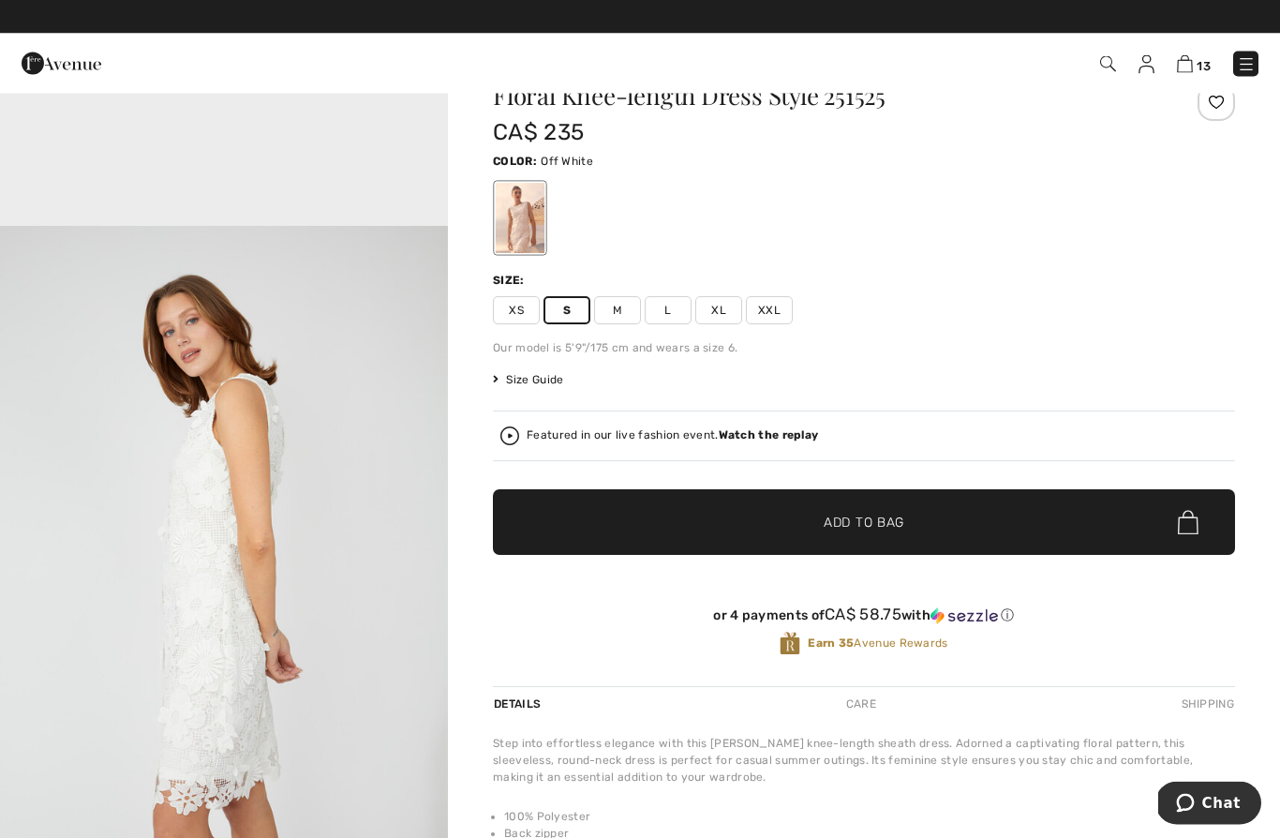
scroll to position [55, 0]
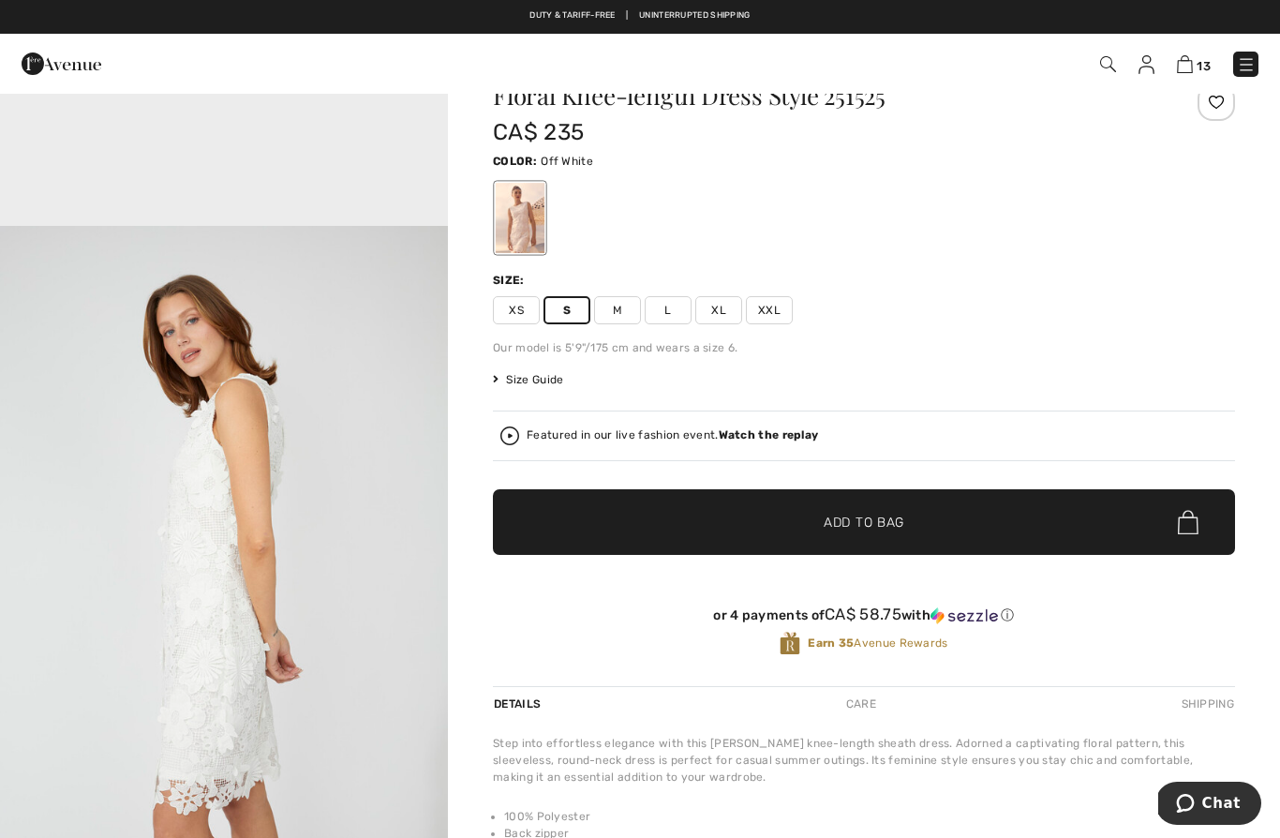
click at [837, 485] on div "Floral Knee-length Dress Style 251525 CA$ 235 Color: Off White Size: XS S M L X…" at bounding box center [864, 384] width 742 height 602
click at [777, 431] on strong "Watch the replay" at bounding box center [769, 434] width 100 height 13
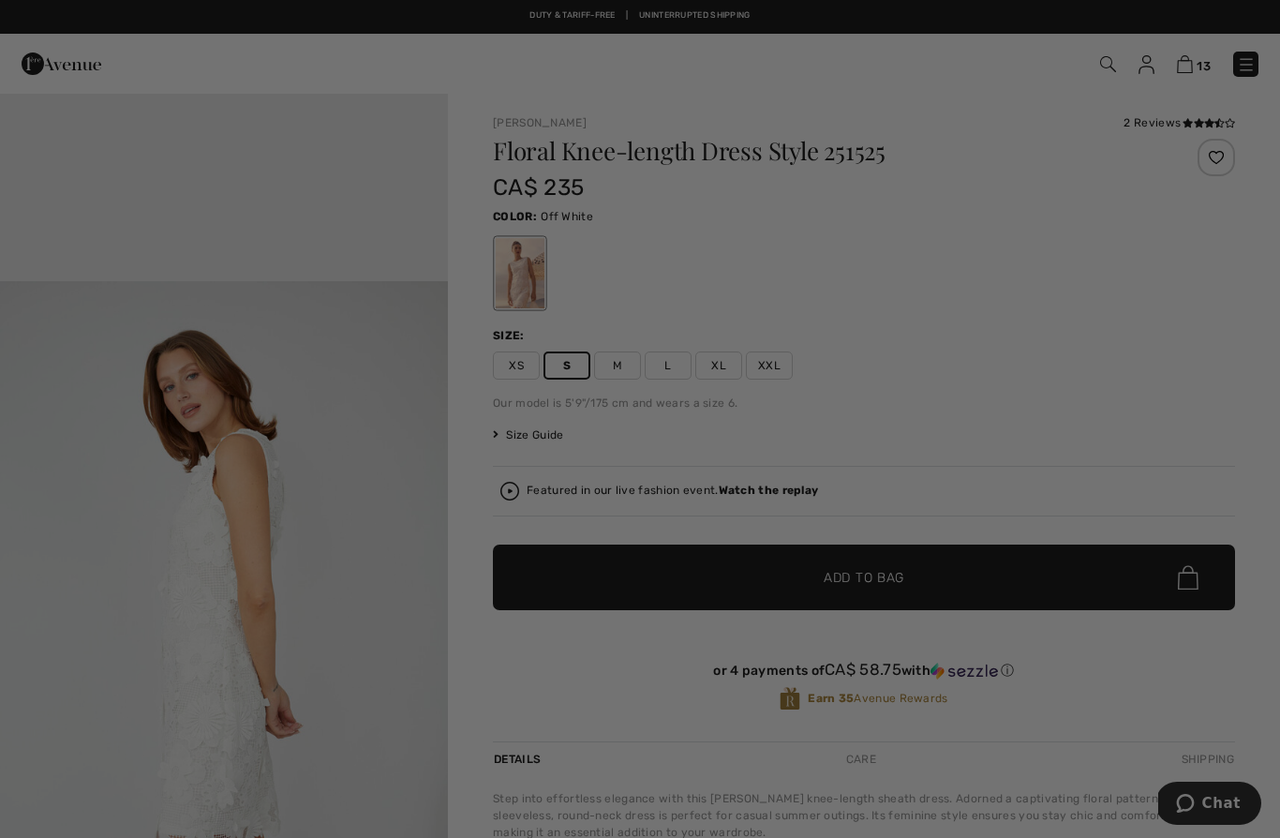
scroll to position [0, 0]
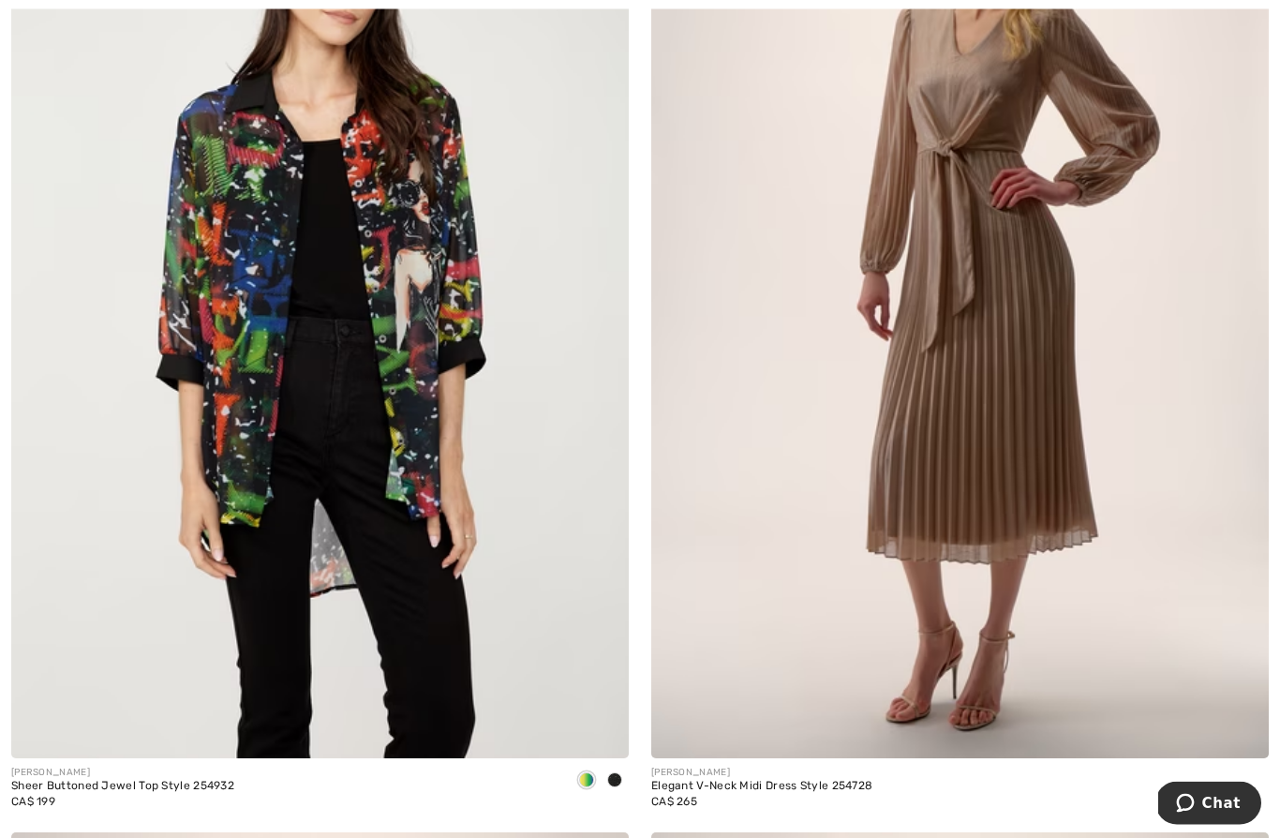
scroll to position [7597, 0]
click at [1057, 296] on img at bounding box center [959, 295] width 617 height 927
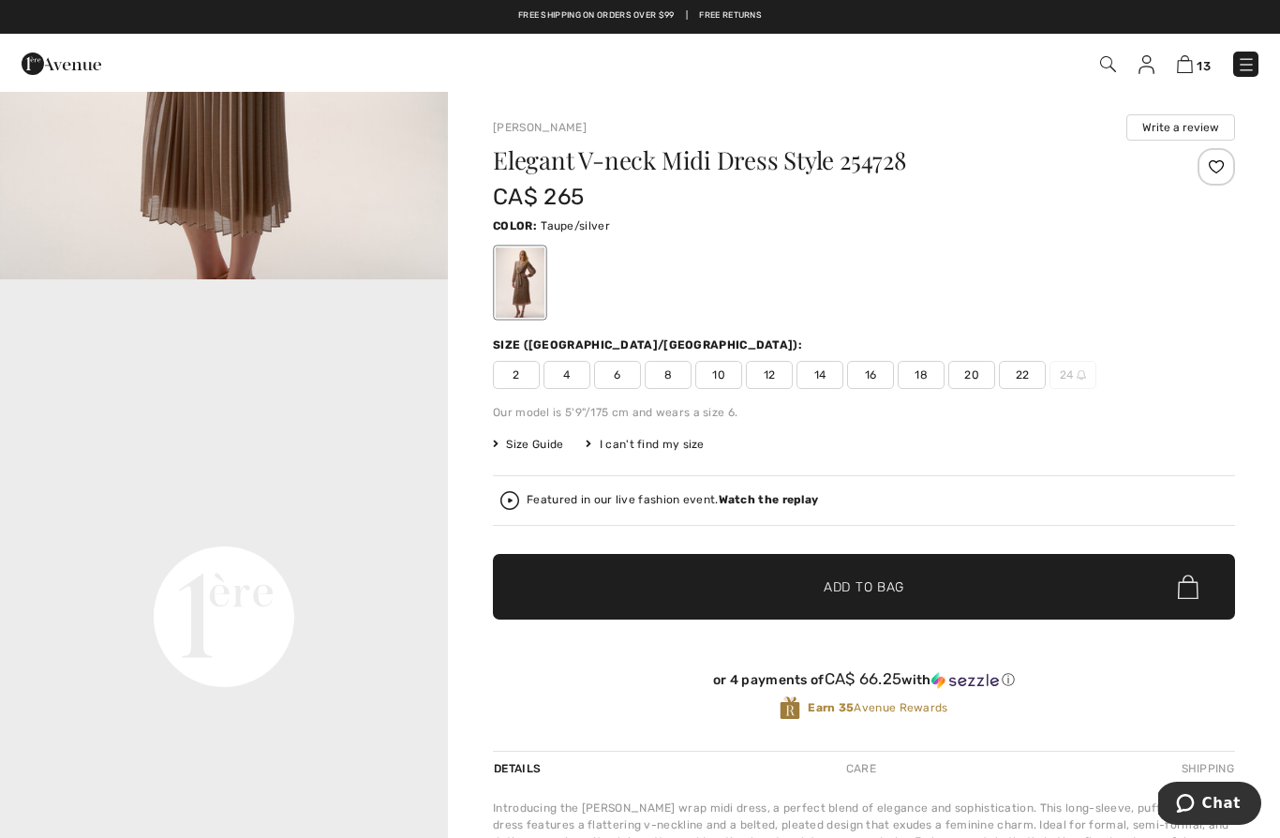
scroll to position [1158, 0]
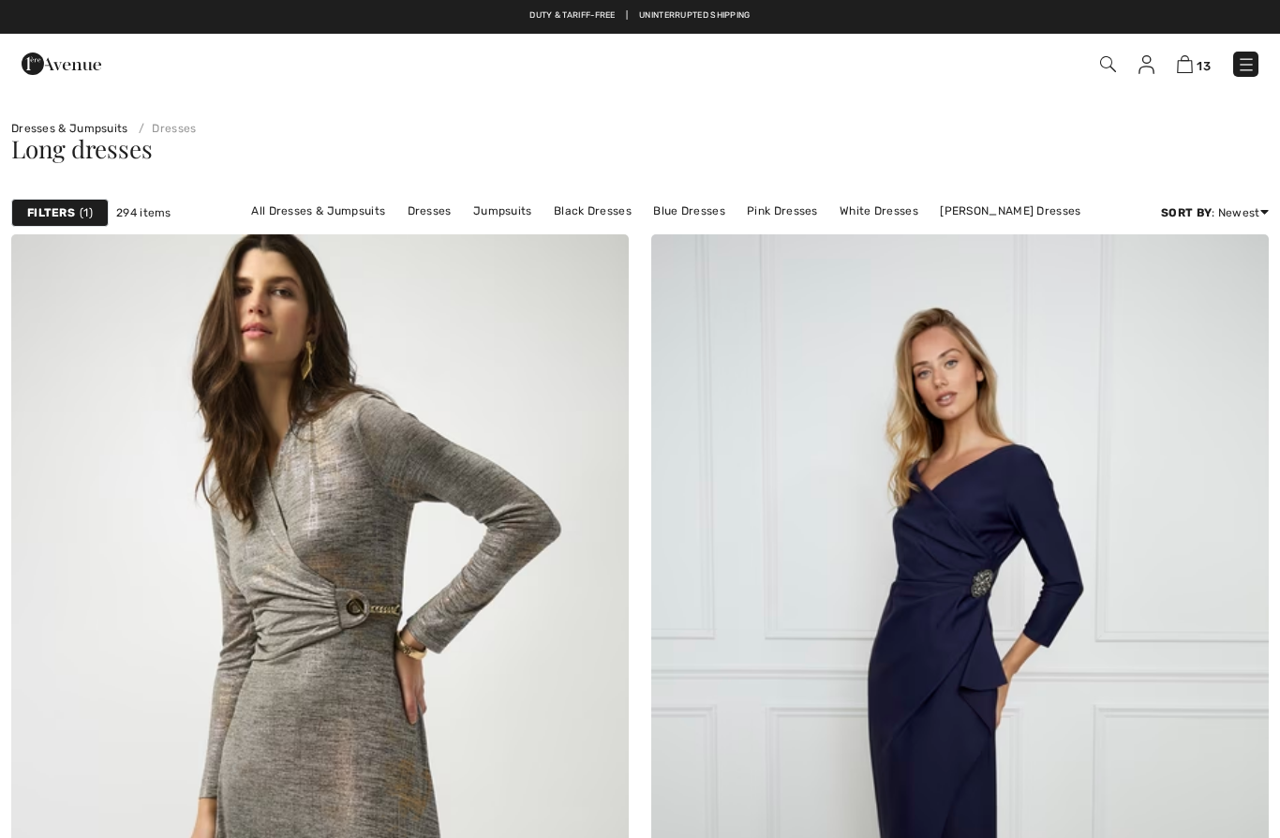
scroll to position [7678, 0]
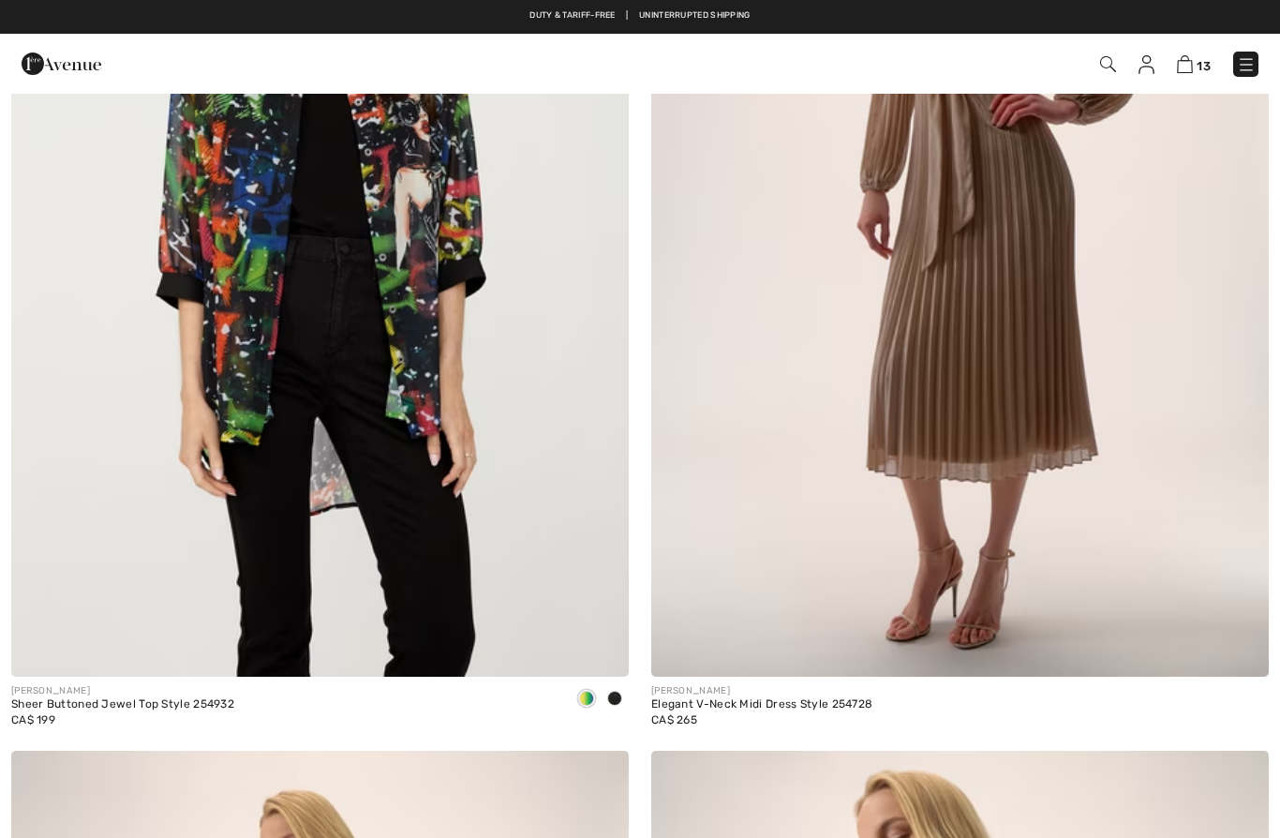
checkbox input "true"
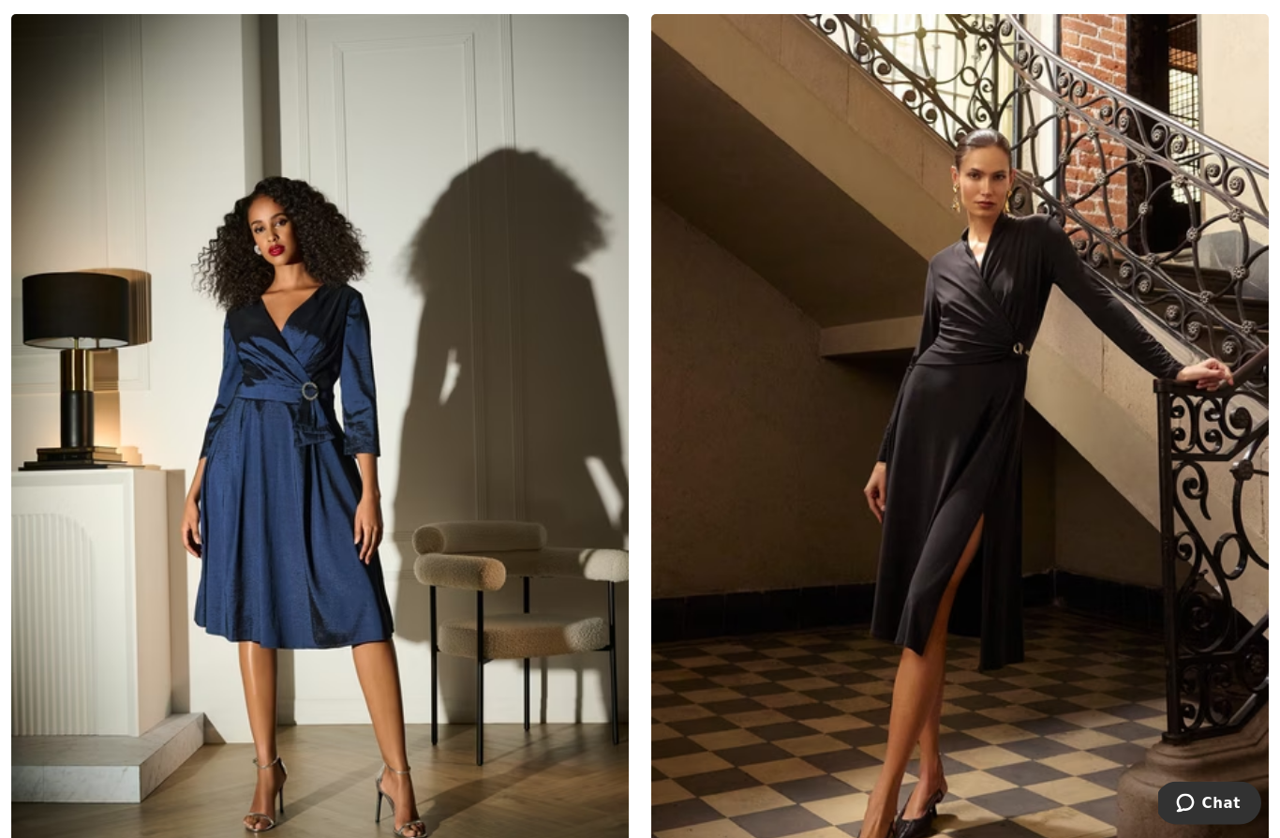
scroll to position [13611, 0]
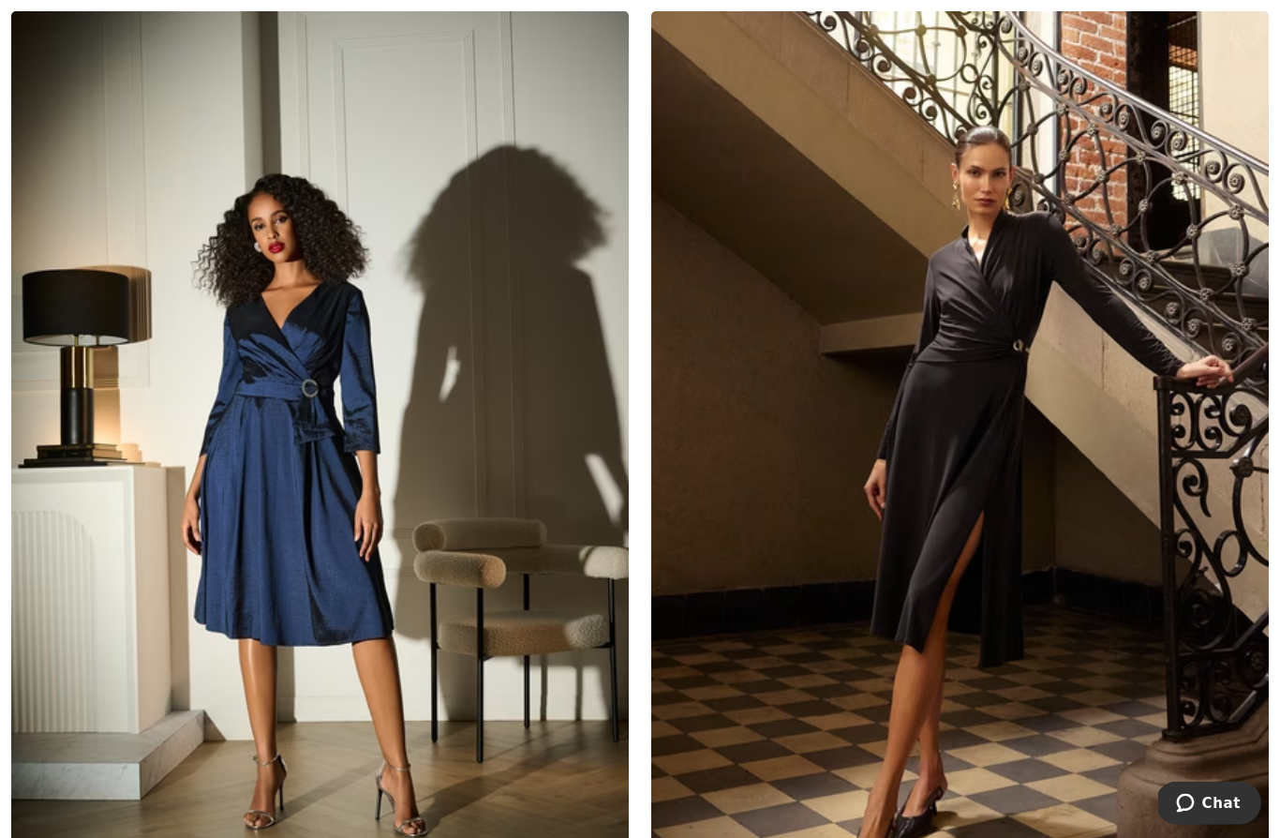
click at [1016, 361] on img at bounding box center [959, 475] width 617 height 927
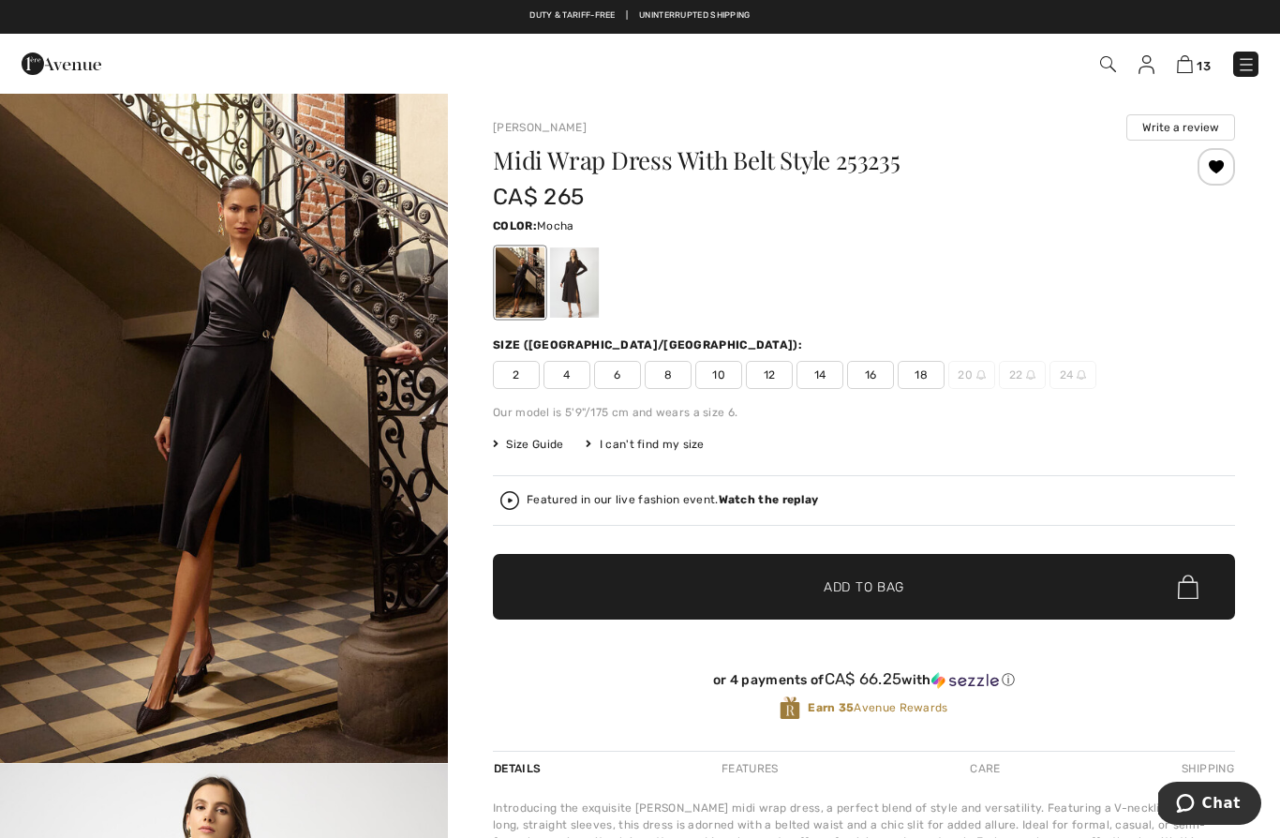
click at [577, 270] on div at bounding box center [574, 282] width 49 height 70
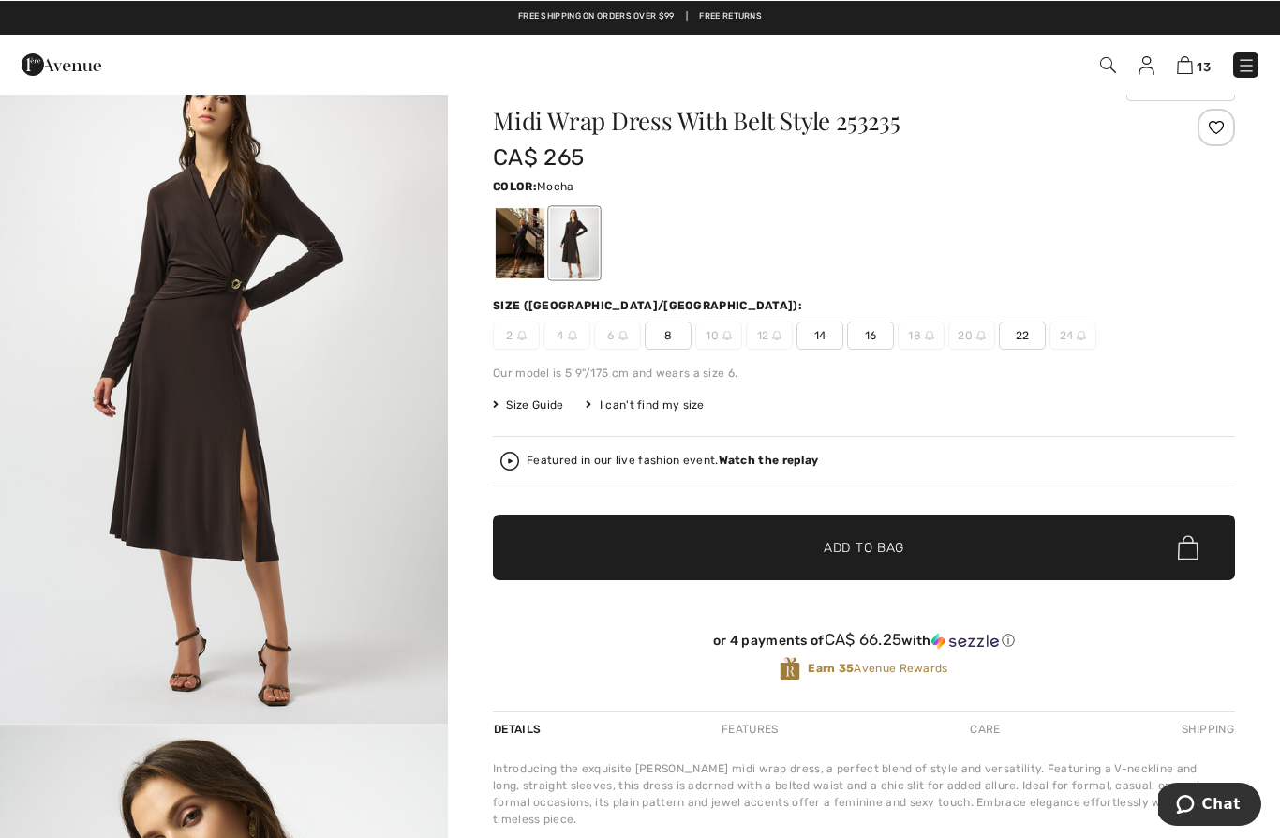
scroll to position [39, 0]
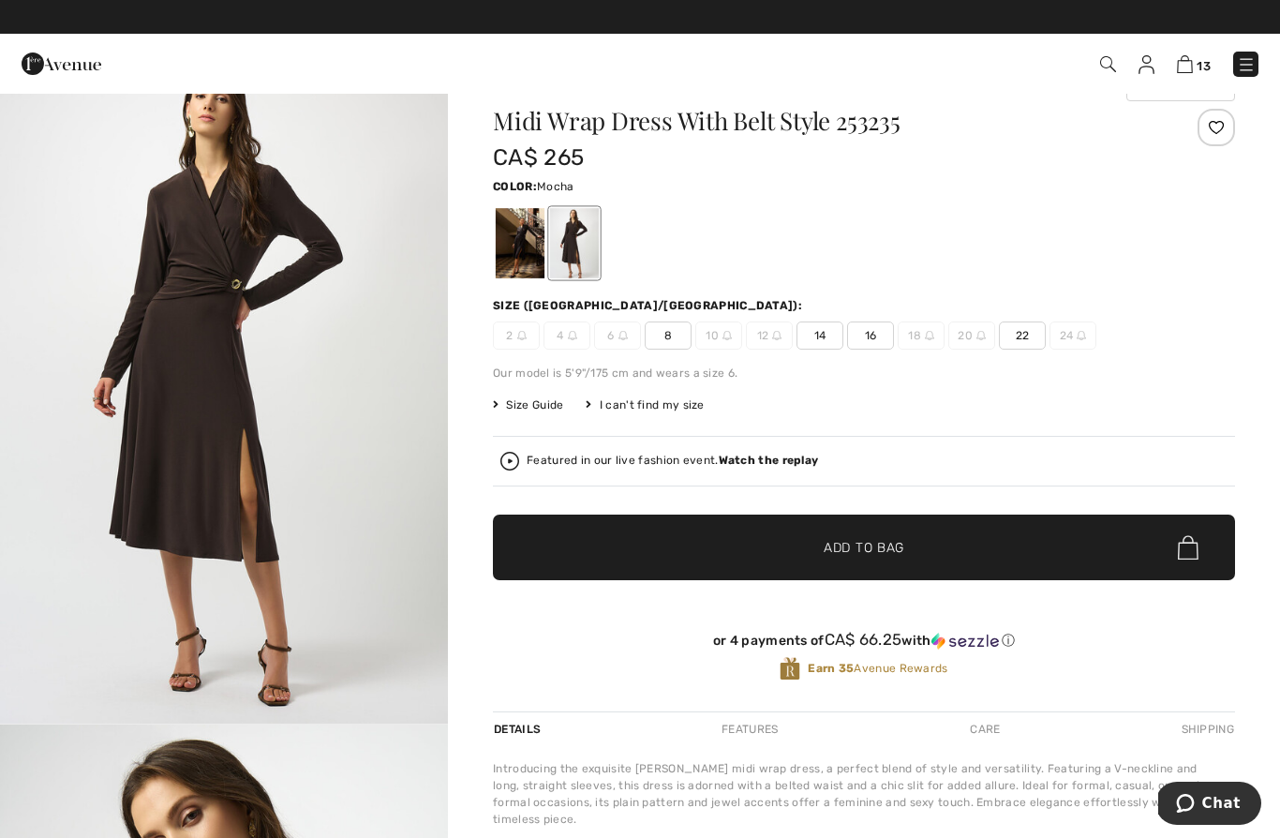
click at [585, 241] on div at bounding box center [574, 243] width 49 height 70
click at [583, 243] on div at bounding box center [574, 243] width 49 height 70
click at [519, 250] on div at bounding box center [520, 243] width 49 height 70
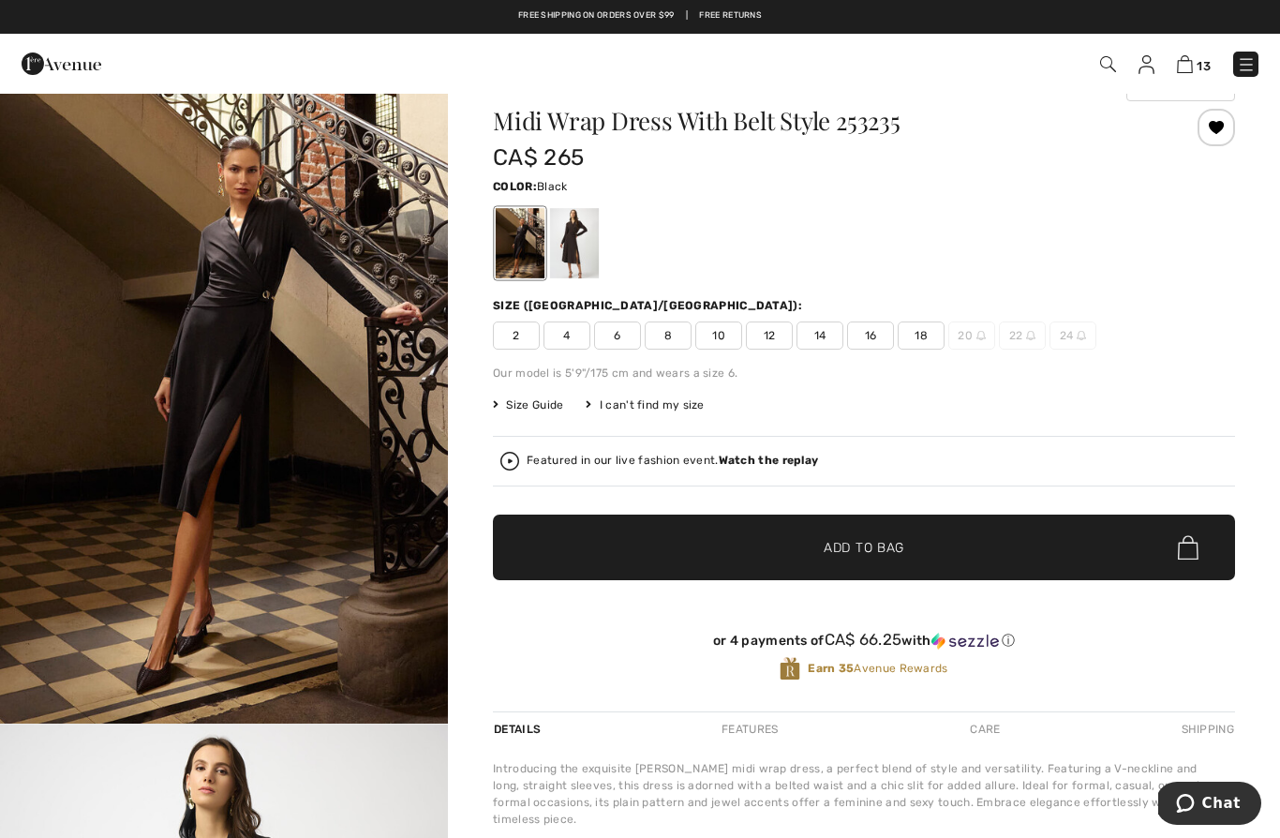
scroll to position [0, 0]
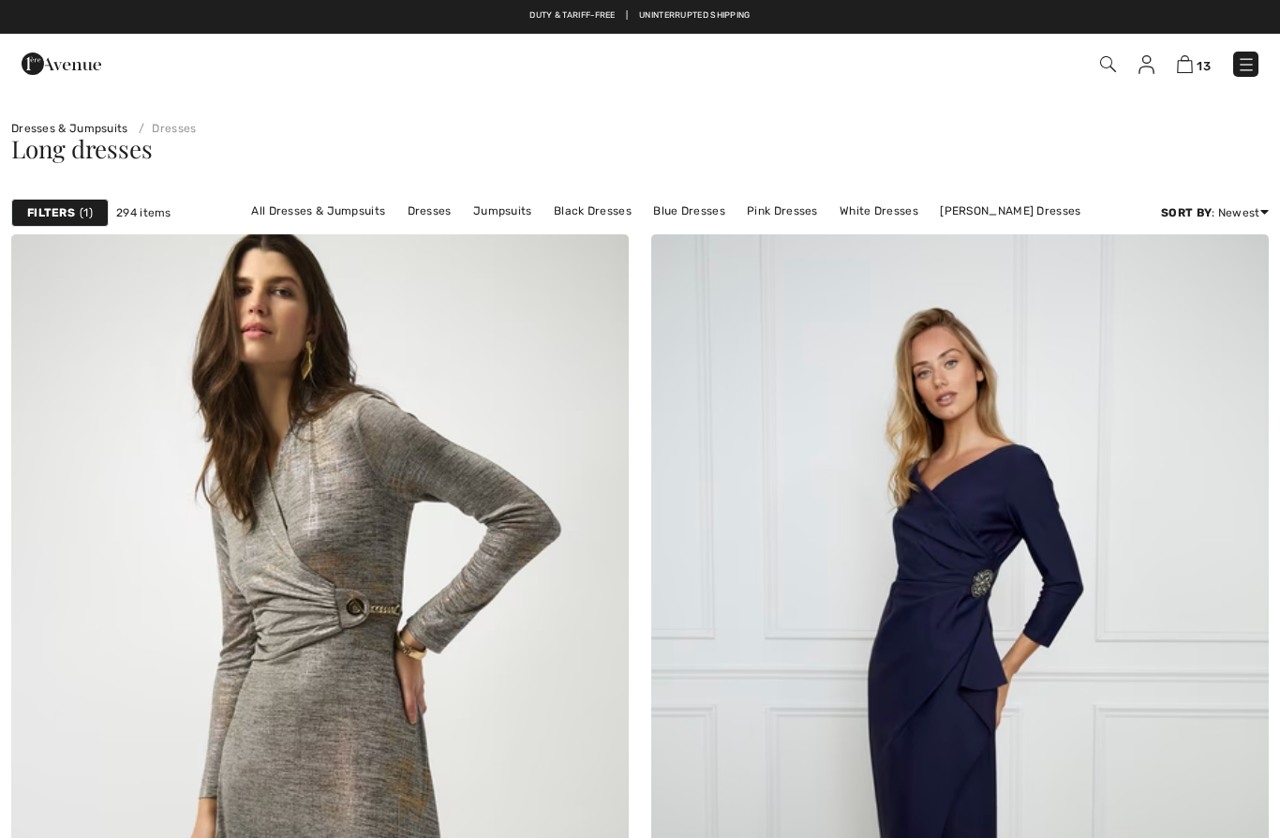
checkbox input "true"
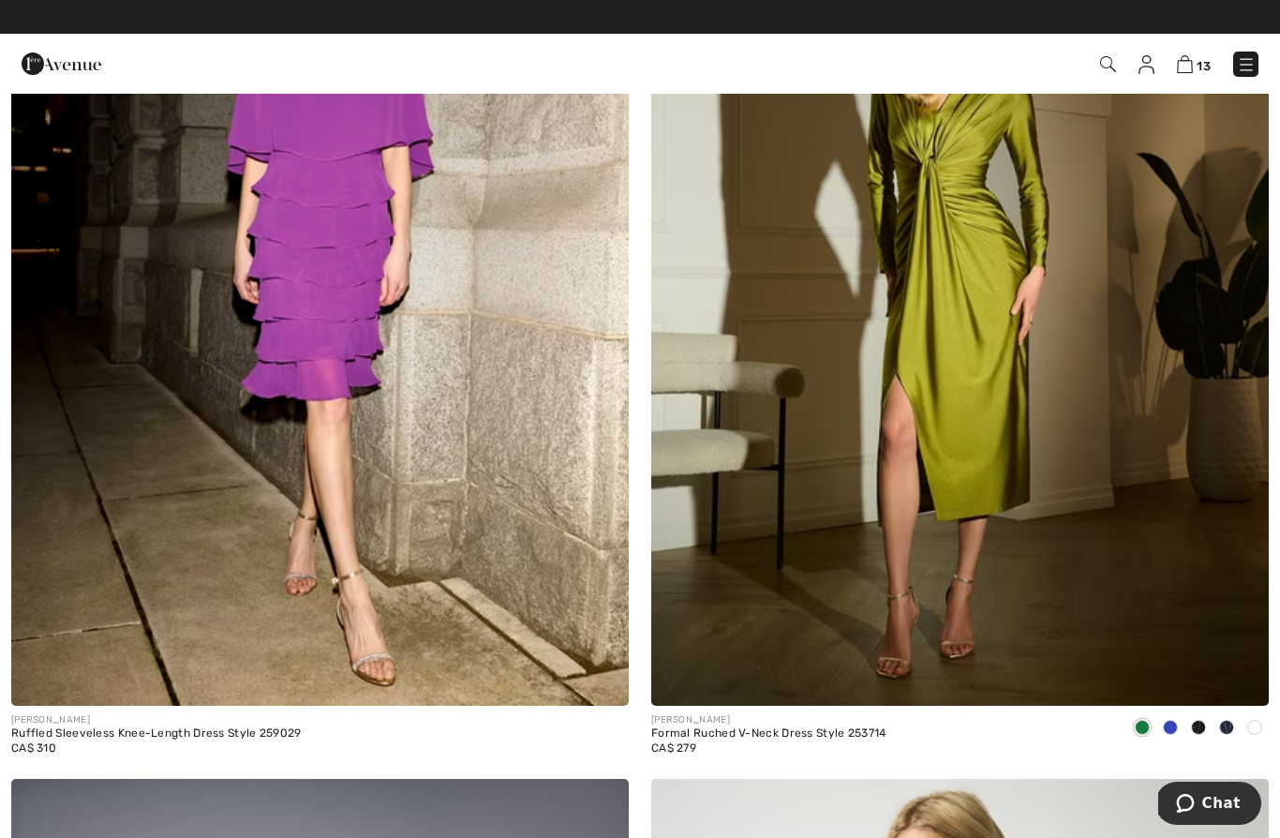
scroll to position [14843, 0]
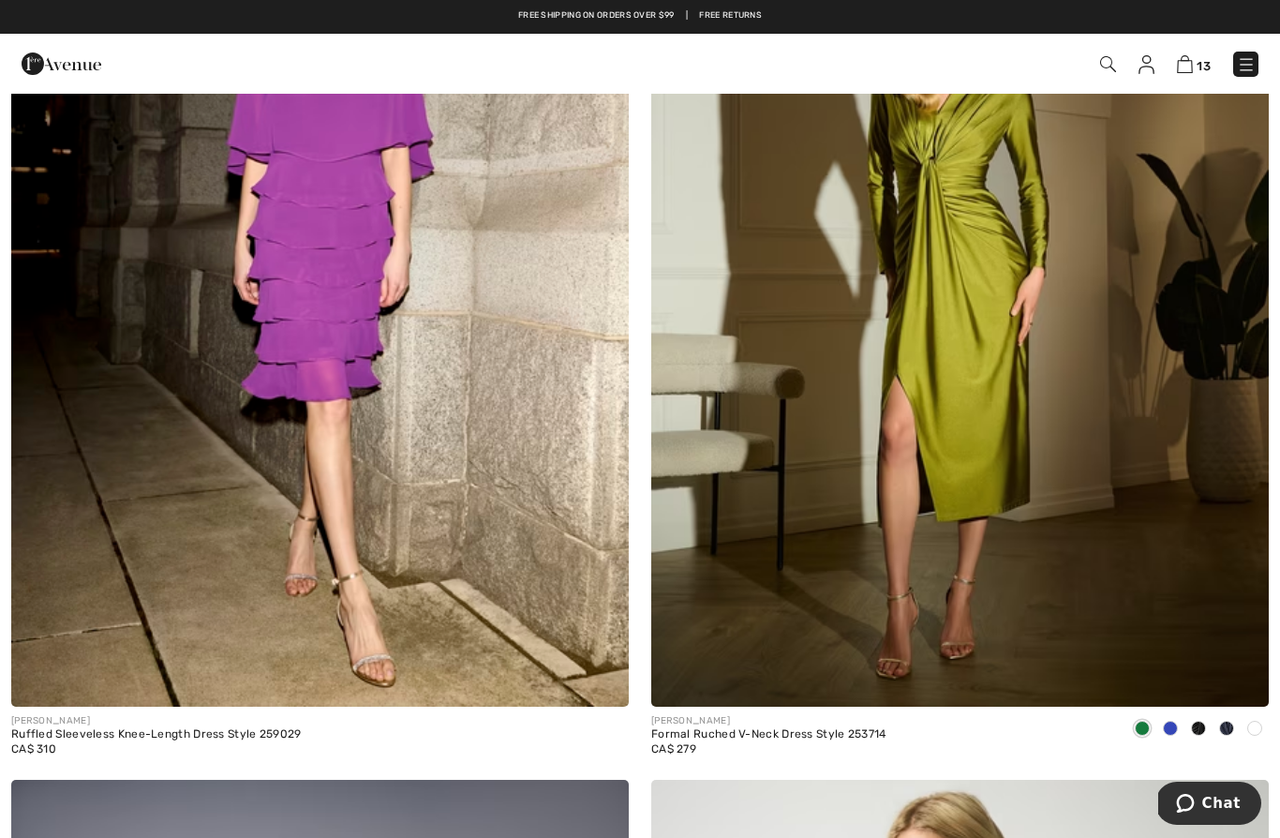
click at [1016, 437] on img at bounding box center [959, 243] width 617 height 927
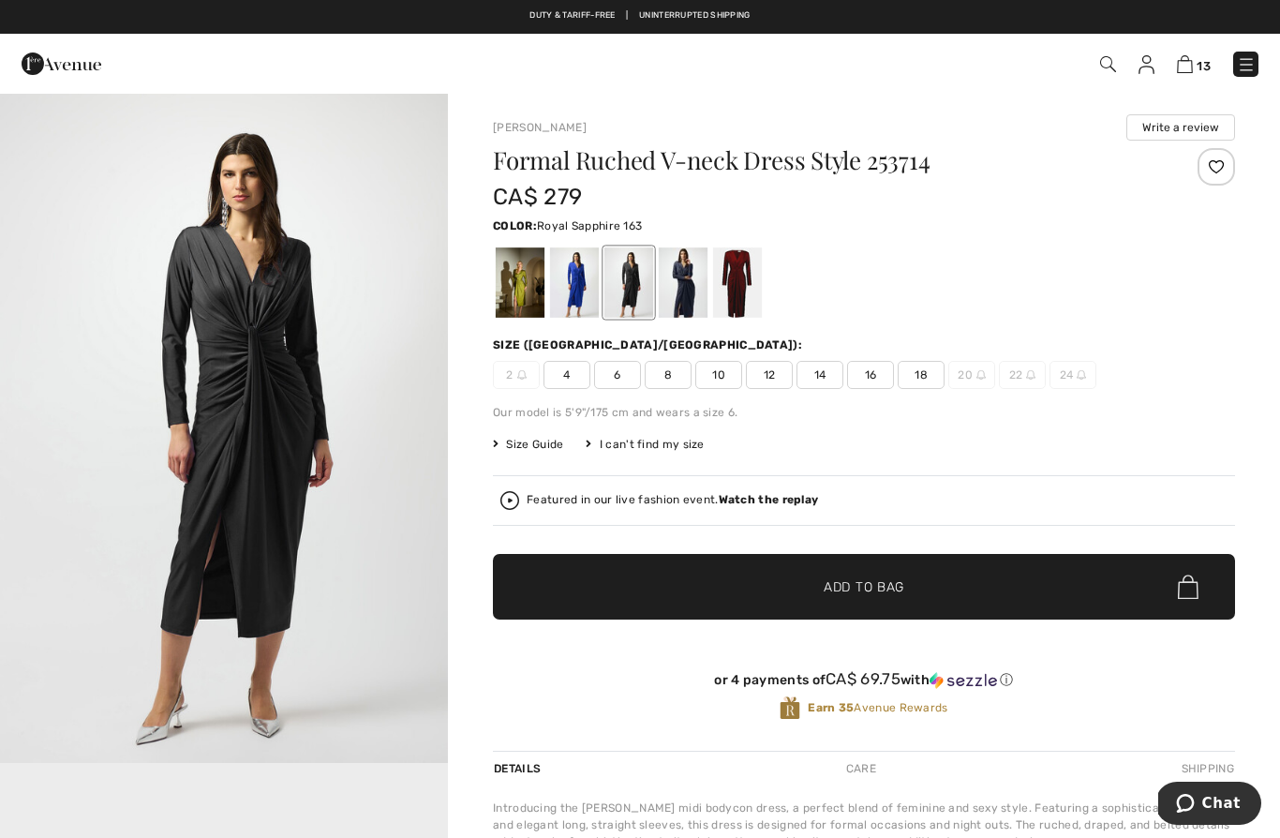
click at [598, 294] on div at bounding box center [574, 282] width 49 height 70
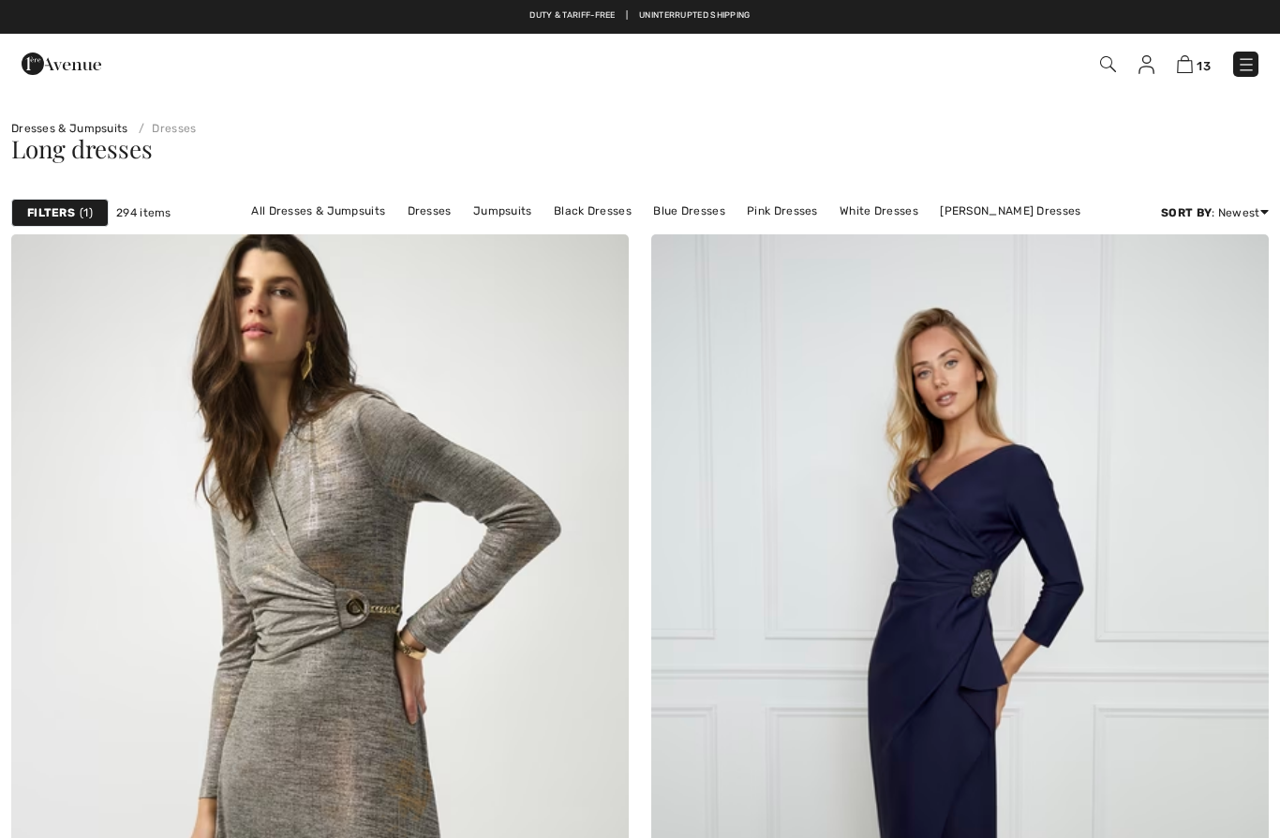
checkbox input "true"
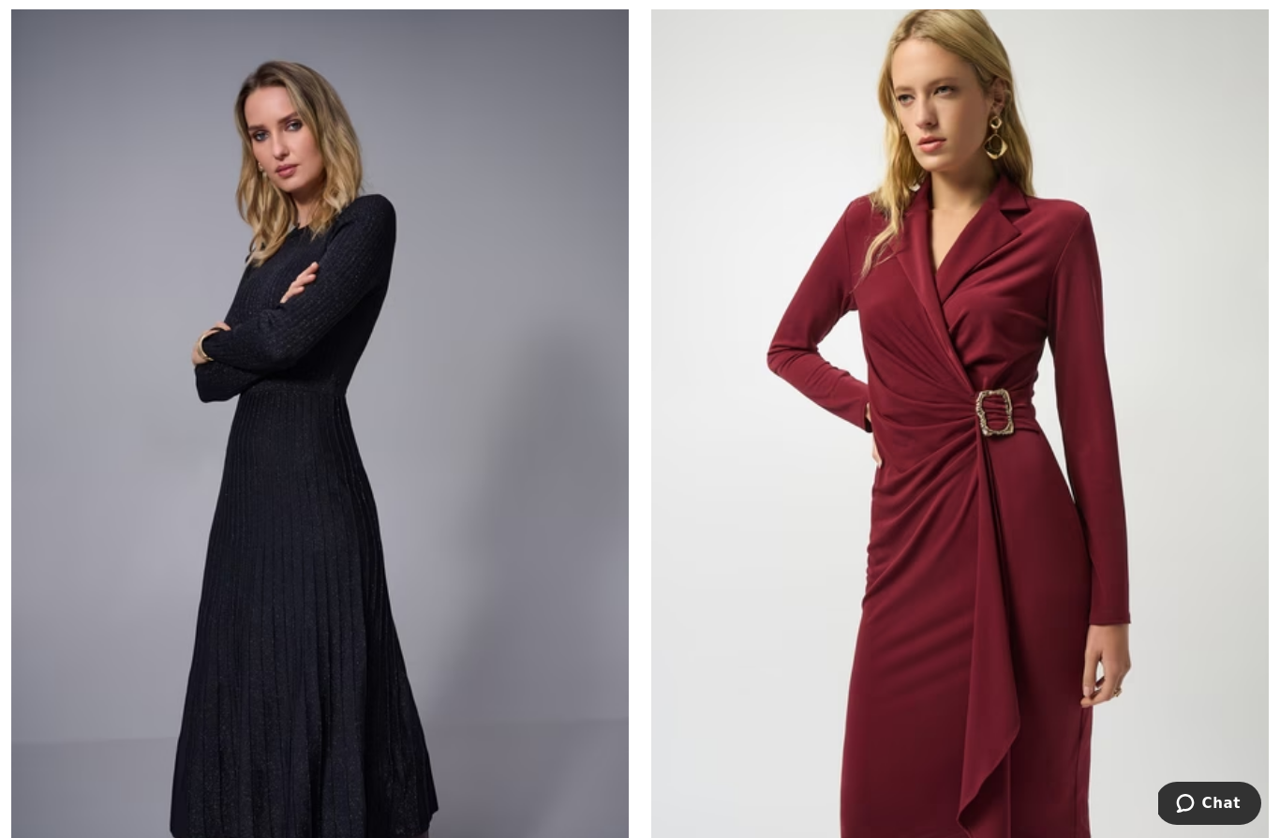
scroll to position [15643, 0]
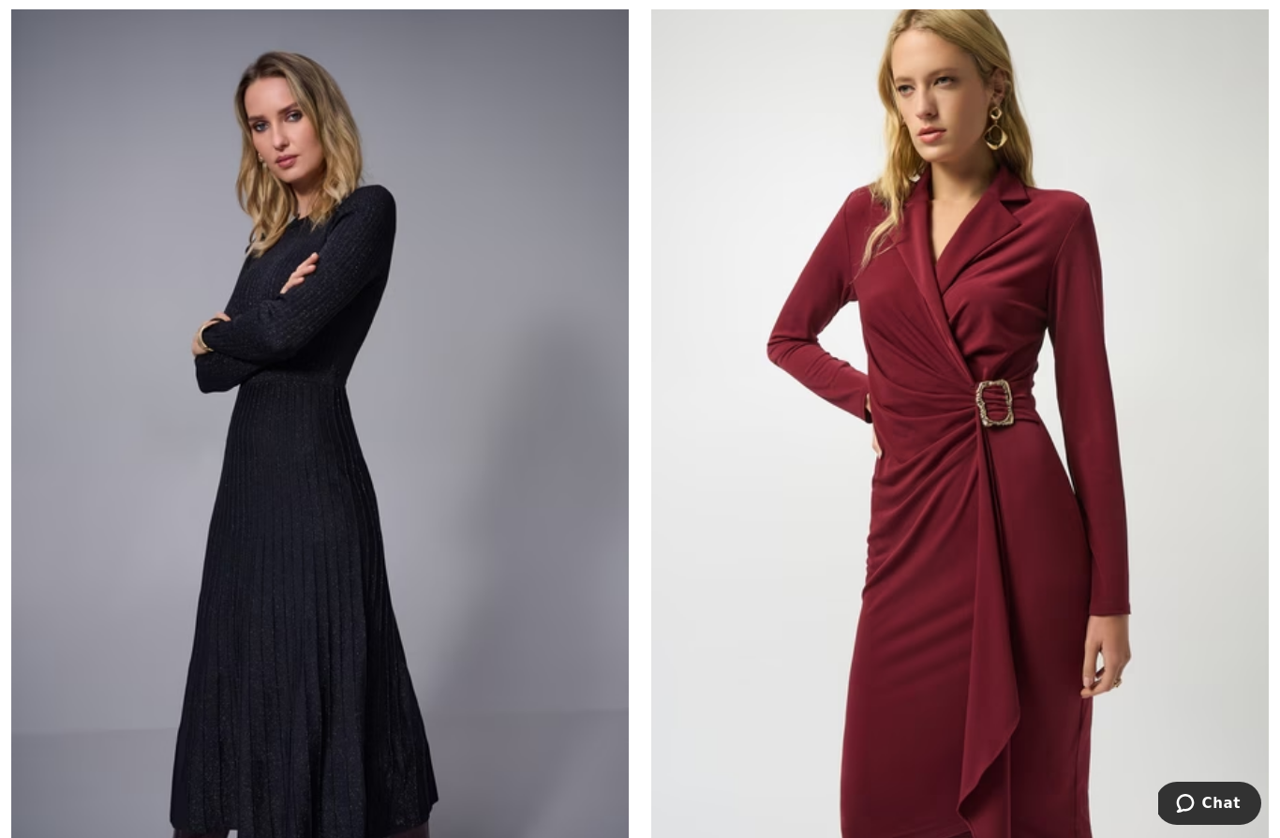
click at [397, 637] on img at bounding box center [319, 443] width 617 height 927
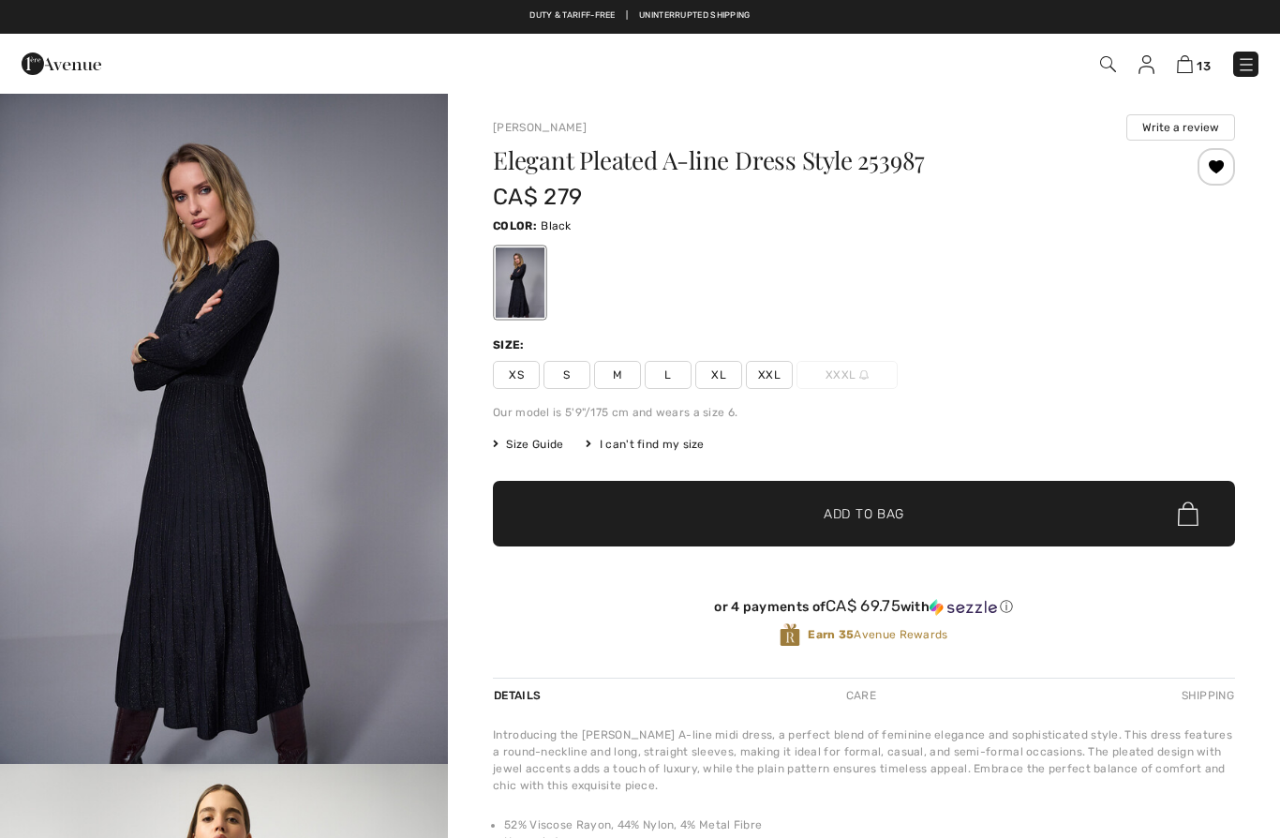
checkbox input "true"
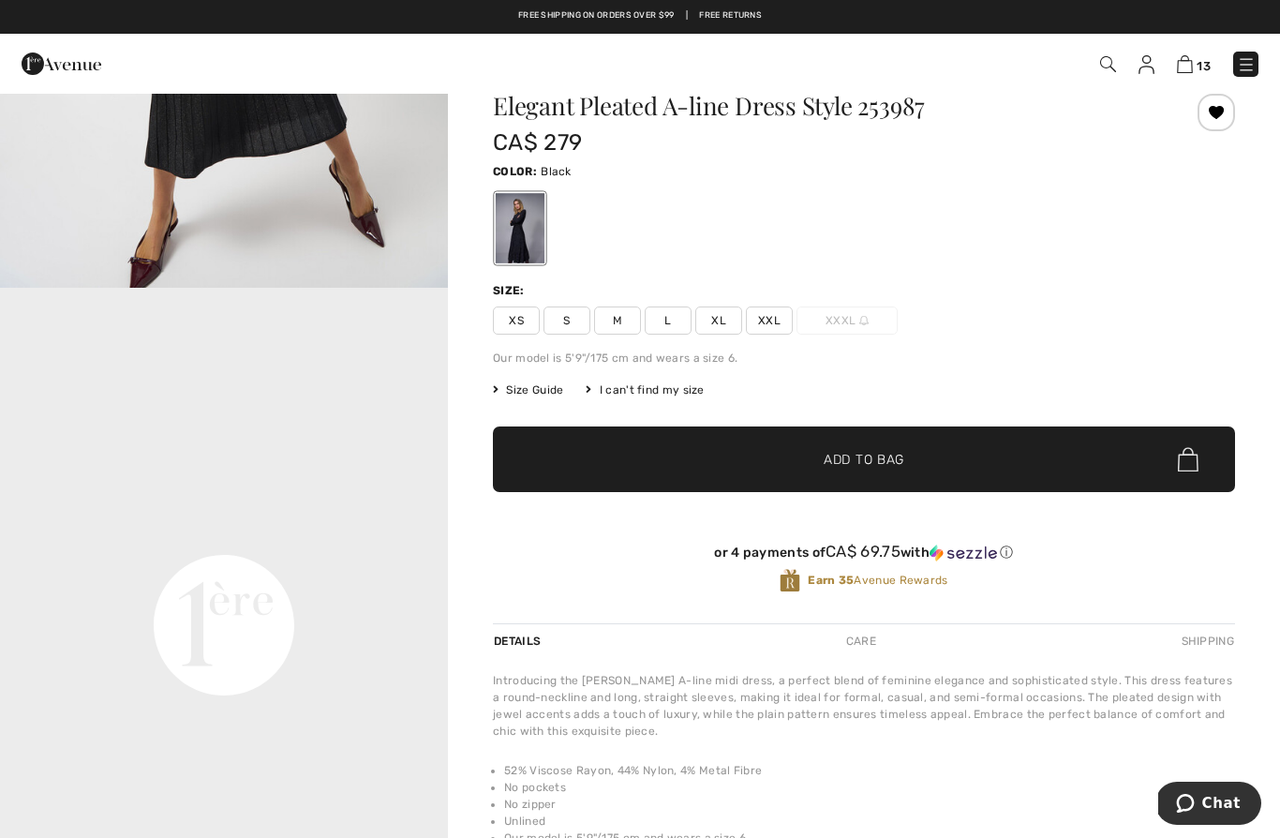
scroll to position [55, 0]
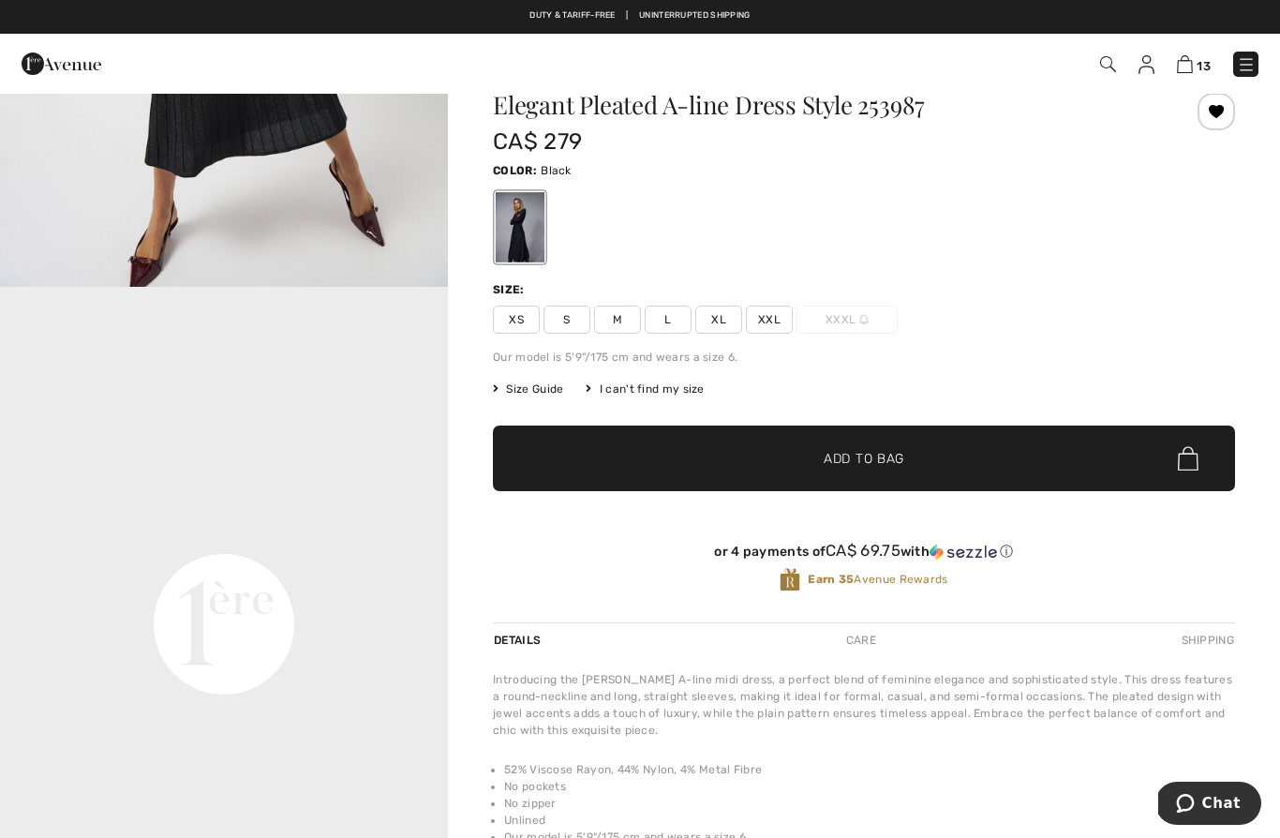
click at [568, 325] on span "S" at bounding box center [566, 319] width 47 height 28
click at [871, 443] on span "✔ Added to Bag Add to Bag" at bounding box center [864, 458] width 742 height 66
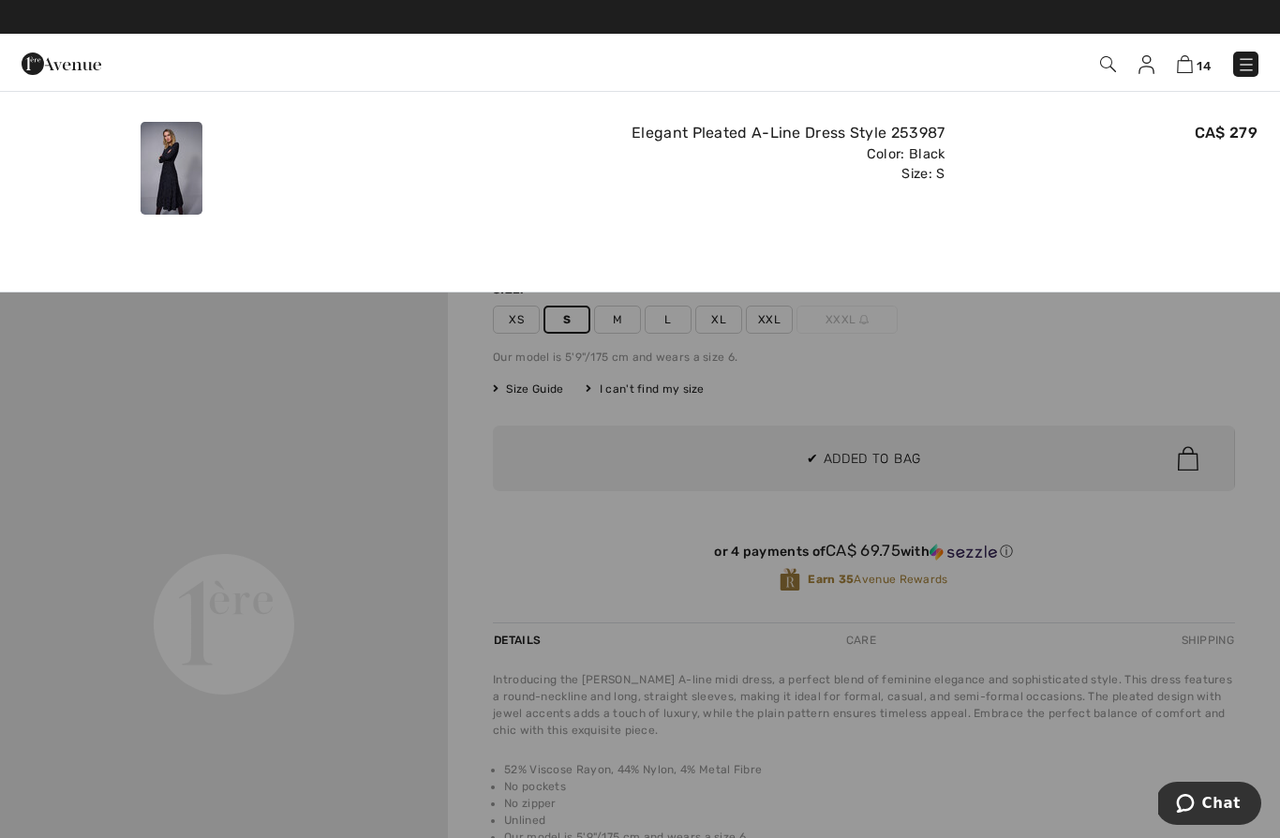
click at [712, 553] on div at bounding box center [640, 419] width 1280 height 838
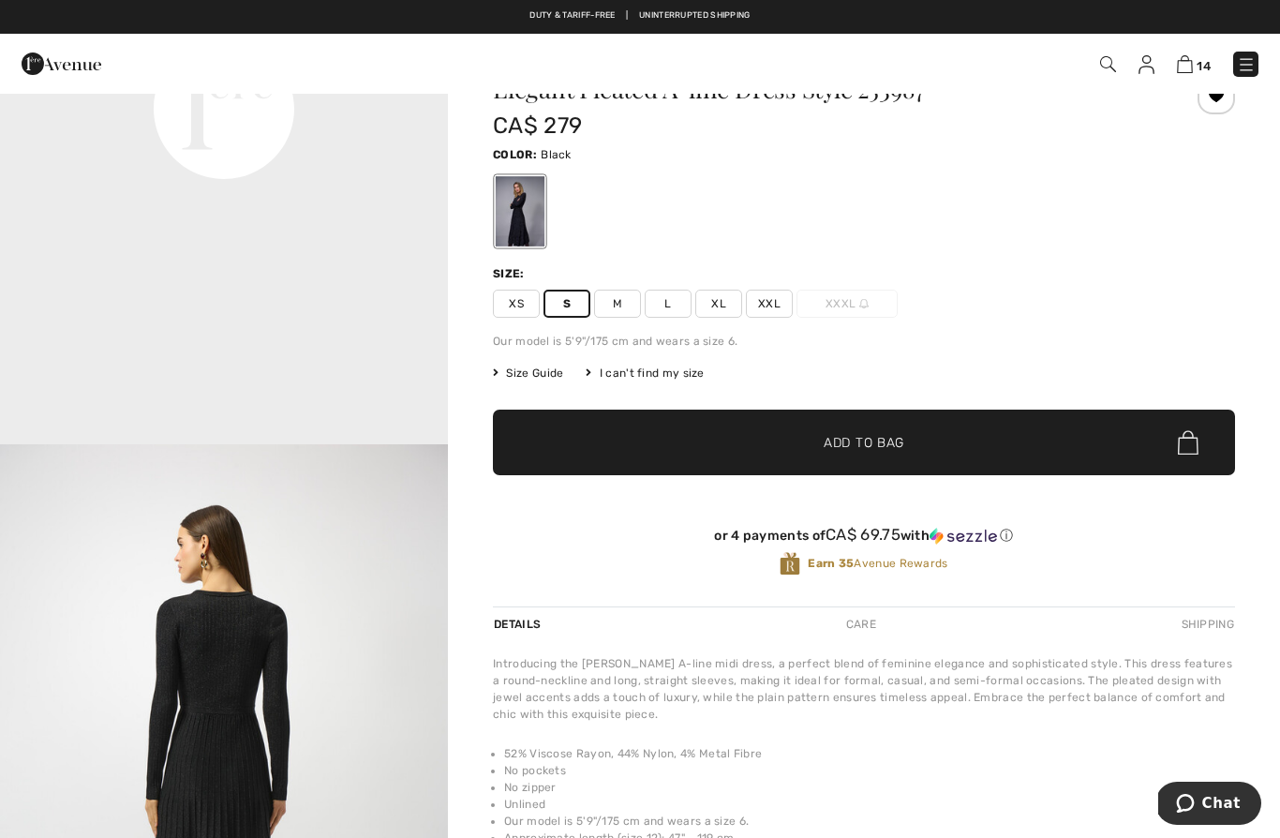
scroll to position [70, 0]
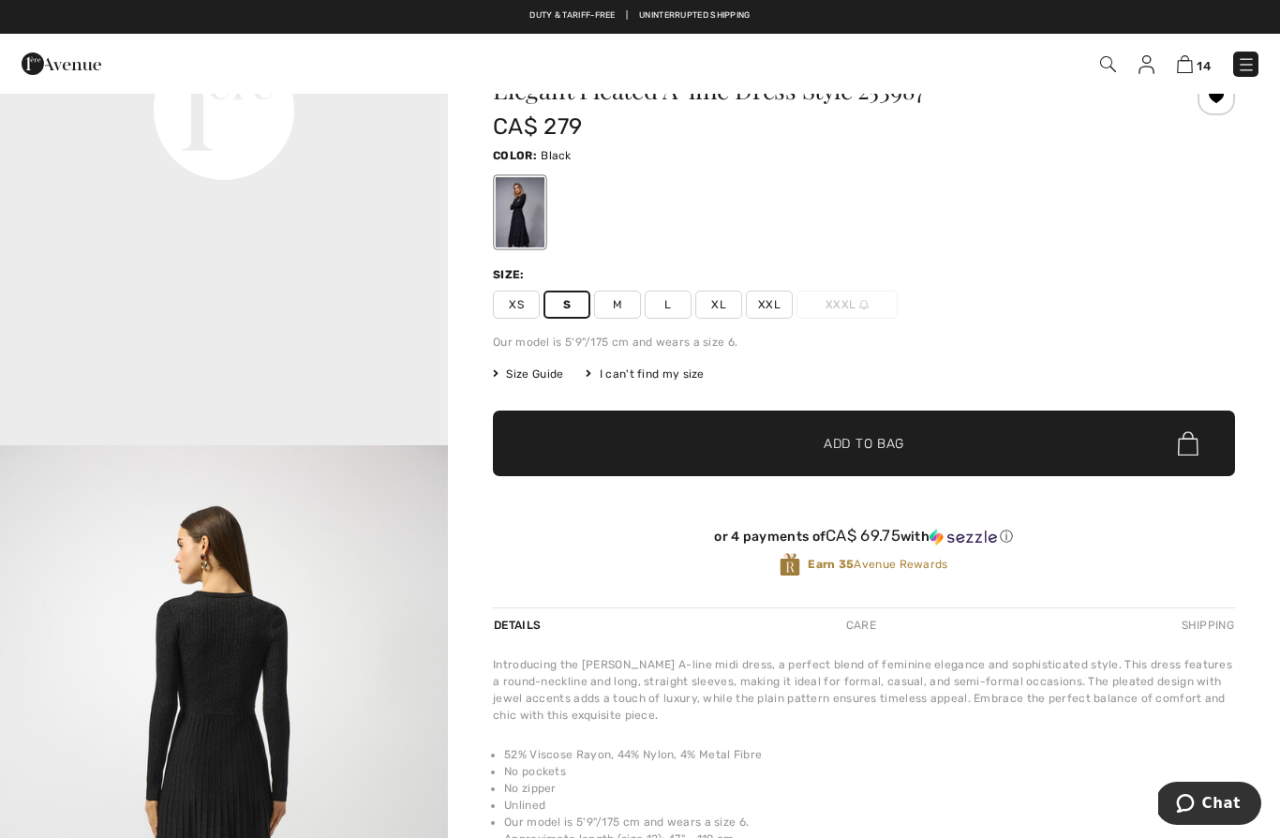
click at [807, 431] on span "✔ Added to Bag Add to Bag" at bounding box center [864, 443] width 742 height 66
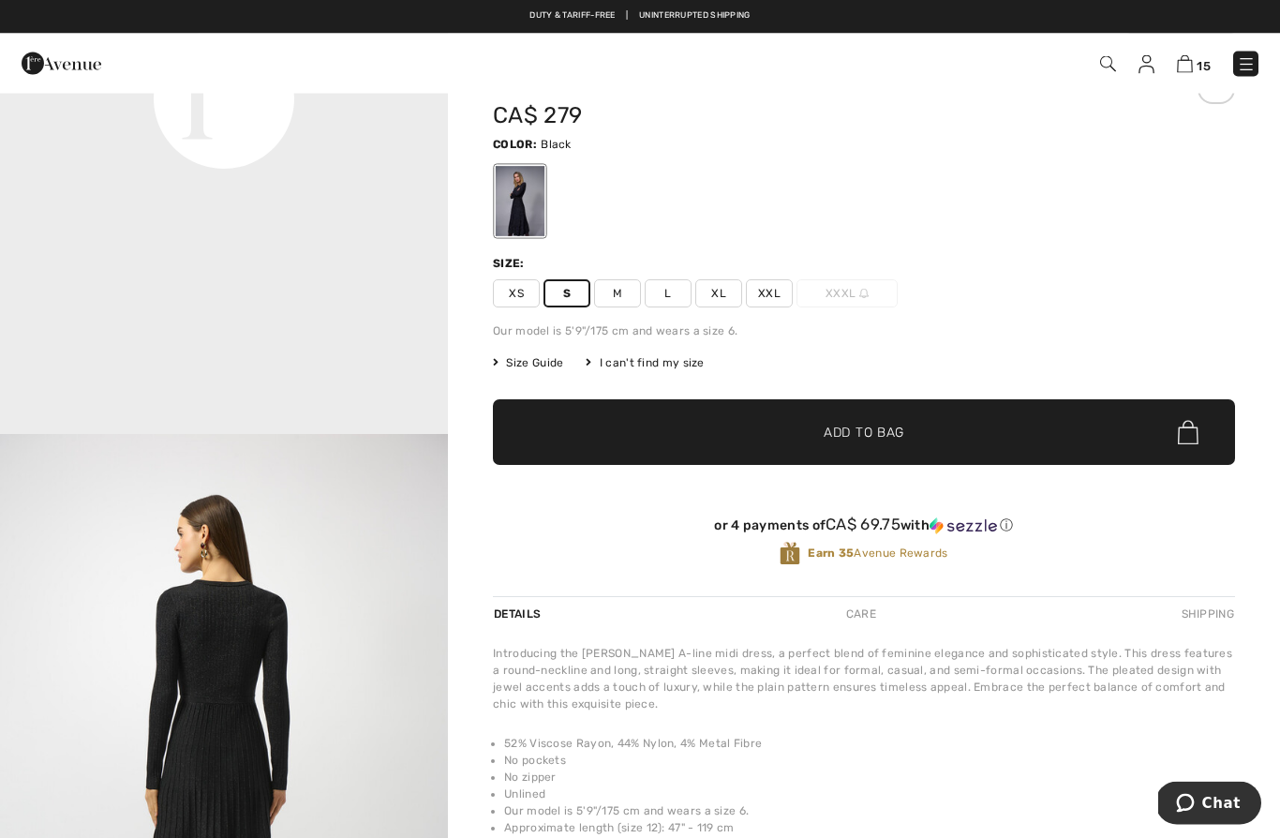
scroll to position [0, 0]
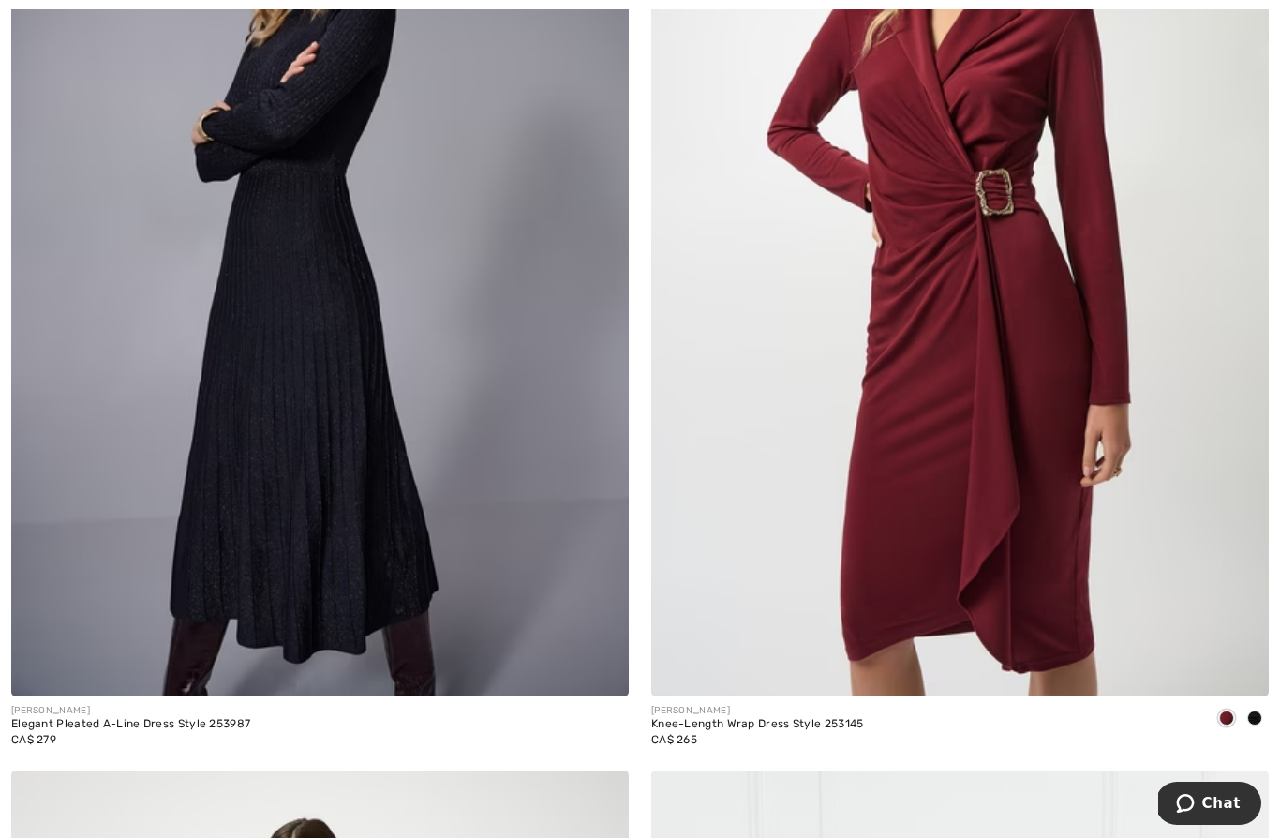
scroll to position [15850, 0]
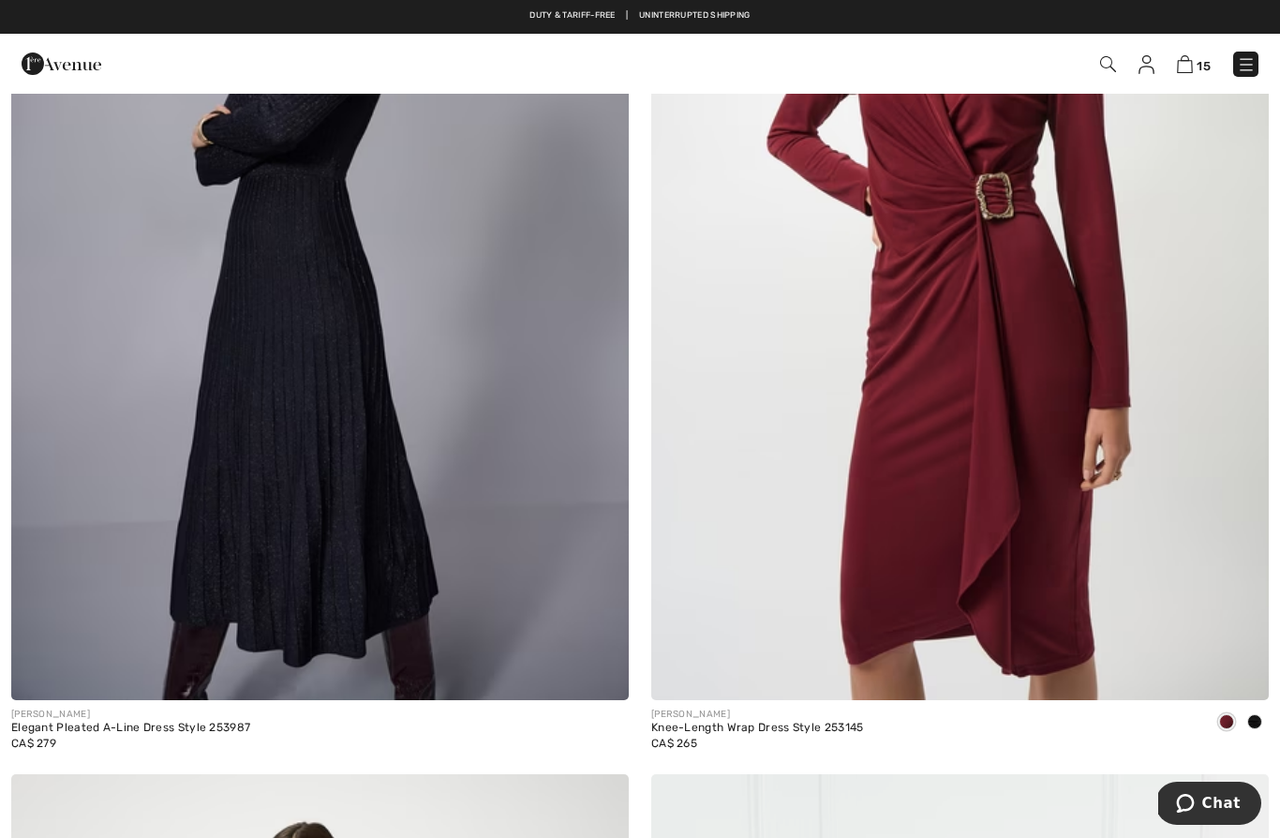
click at [1046, 349] on img at bounding box center [959, 236] width 617 height 927
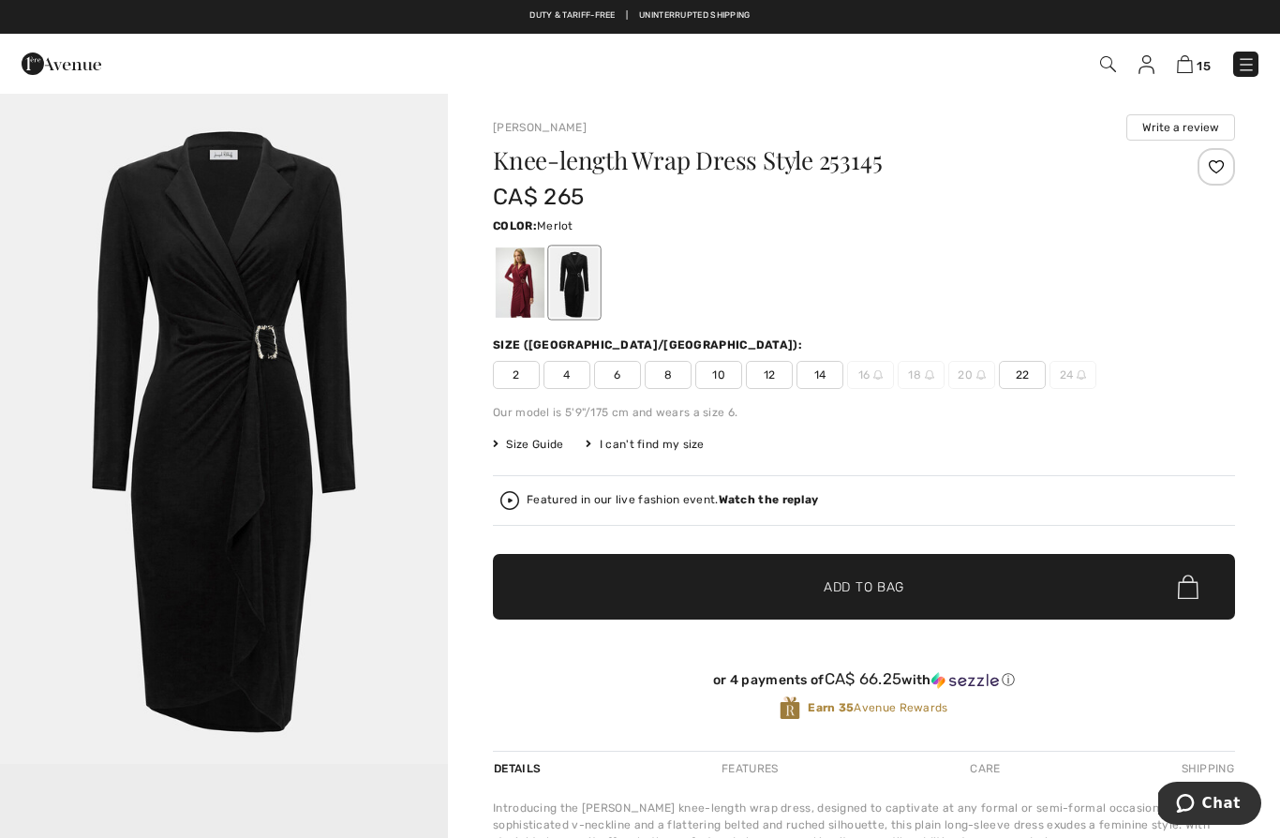
click at [534, 305] on div at bounding box center [520, 282] width 49 height 70
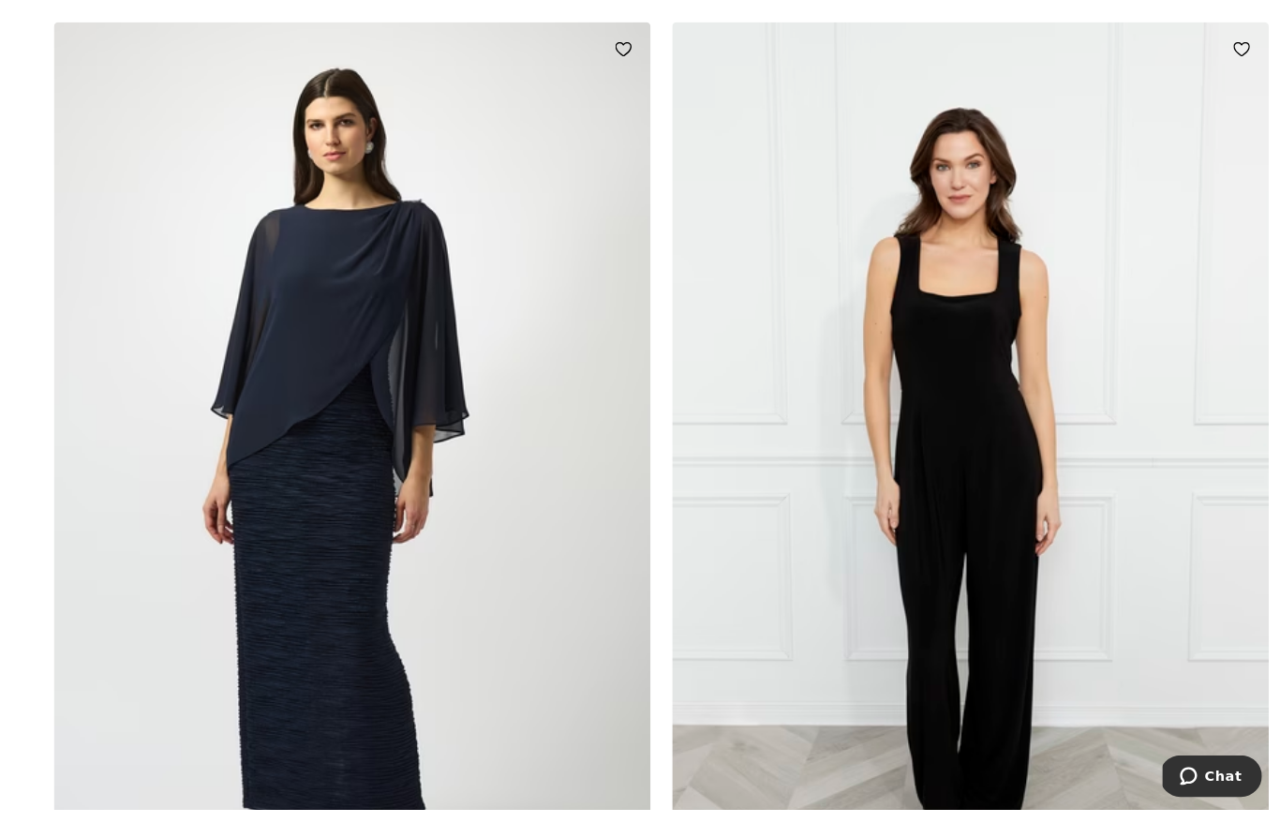
scroll to position [16678, 0]
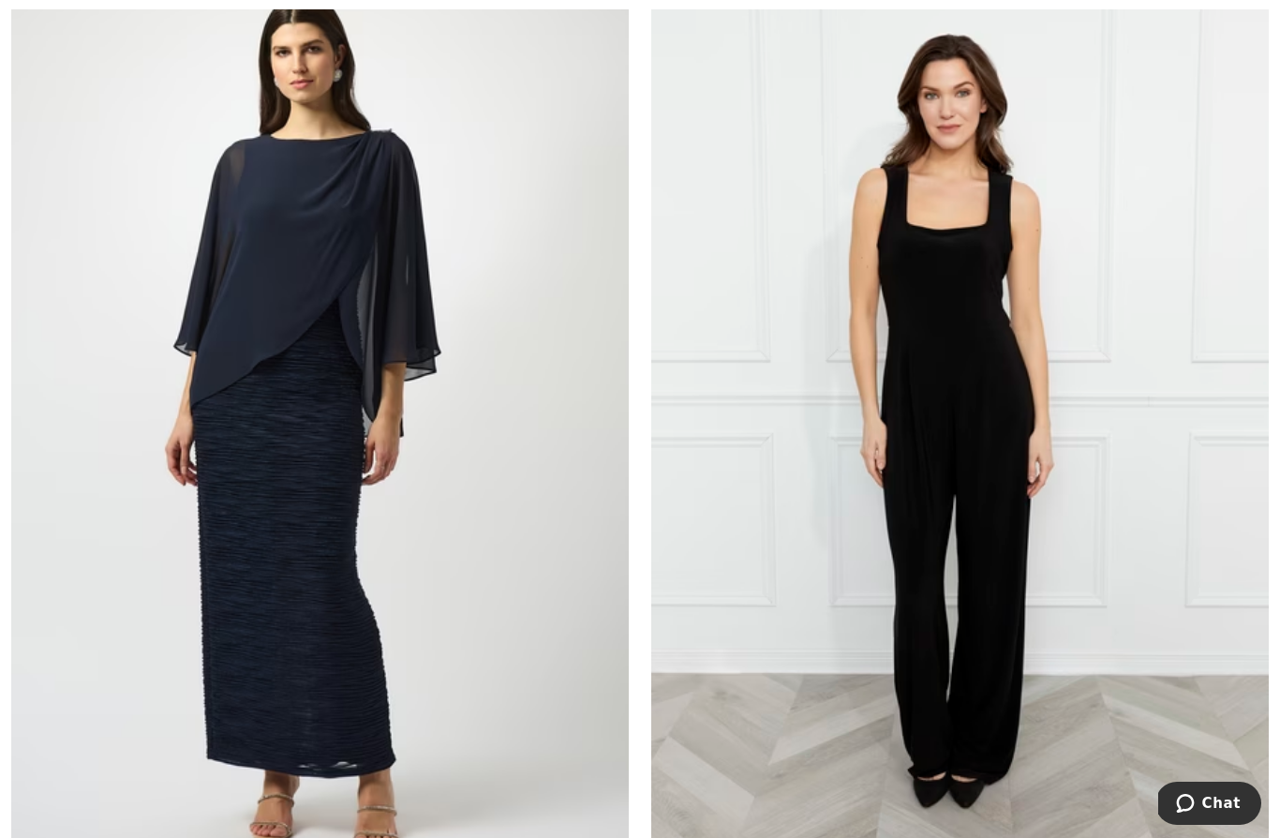
click at [1030, 384] on img at bounding box center [959, 409] width 617 height 927
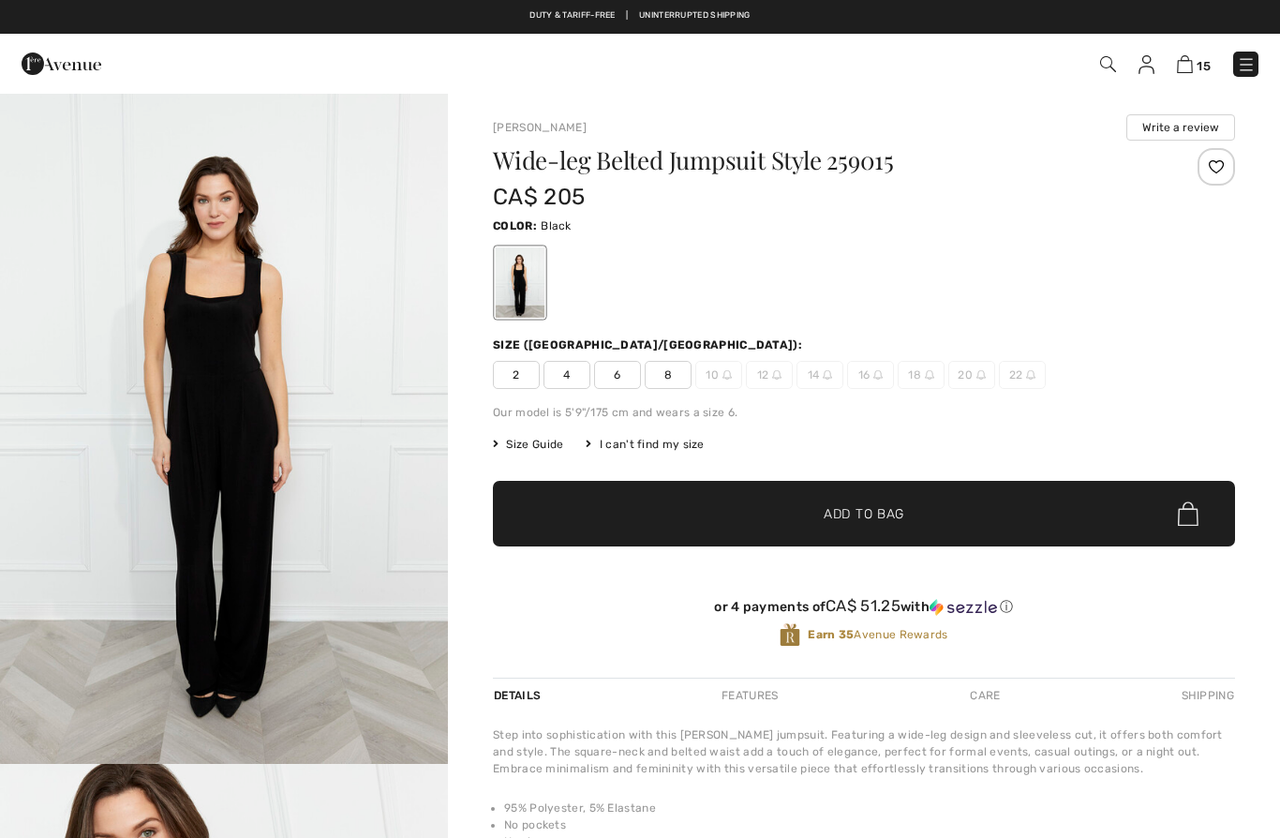
checkbox input "true"
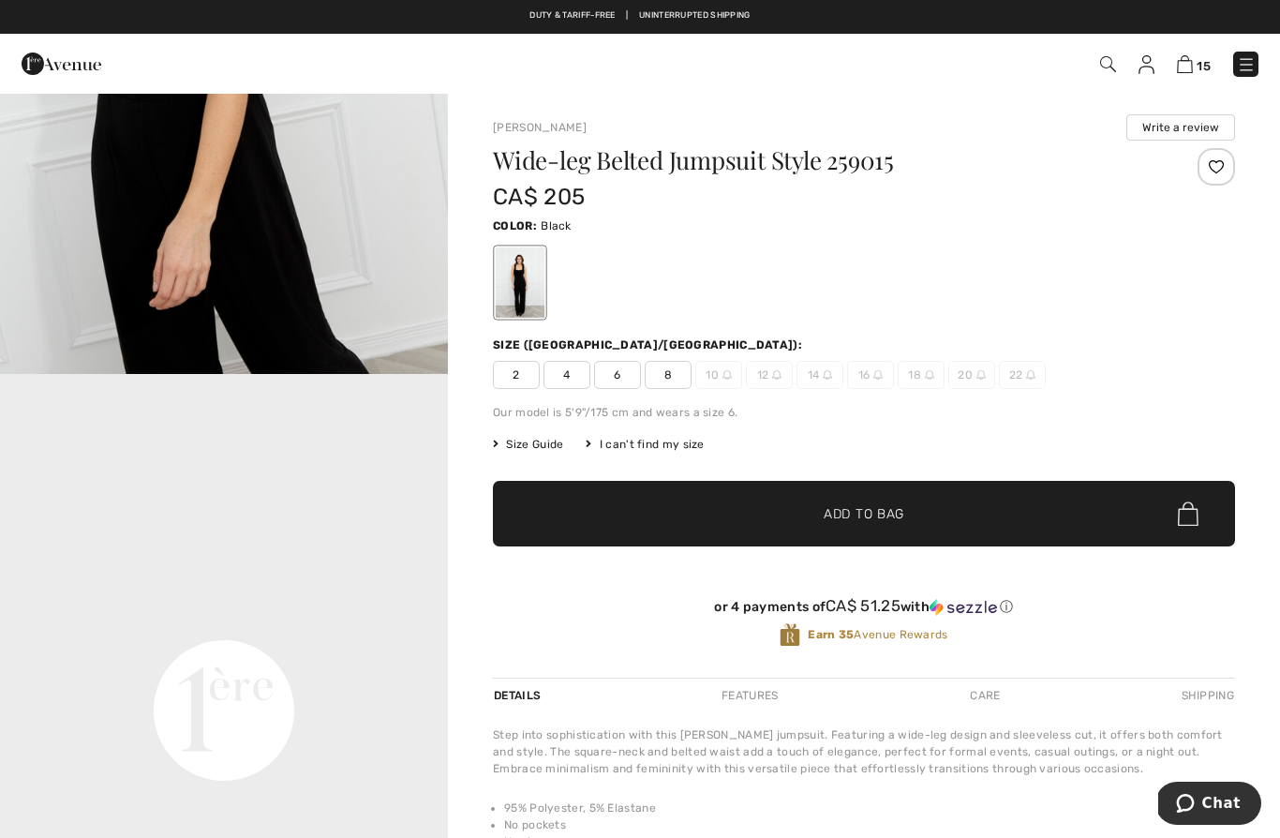
click at [572, 376] on span "4" at bounding box center [566, 375] width 47 height 28
click at [770, 514] on span "✔ Added to Bag Add to Bag" at bounding box center [864, 514] width 742 height 66
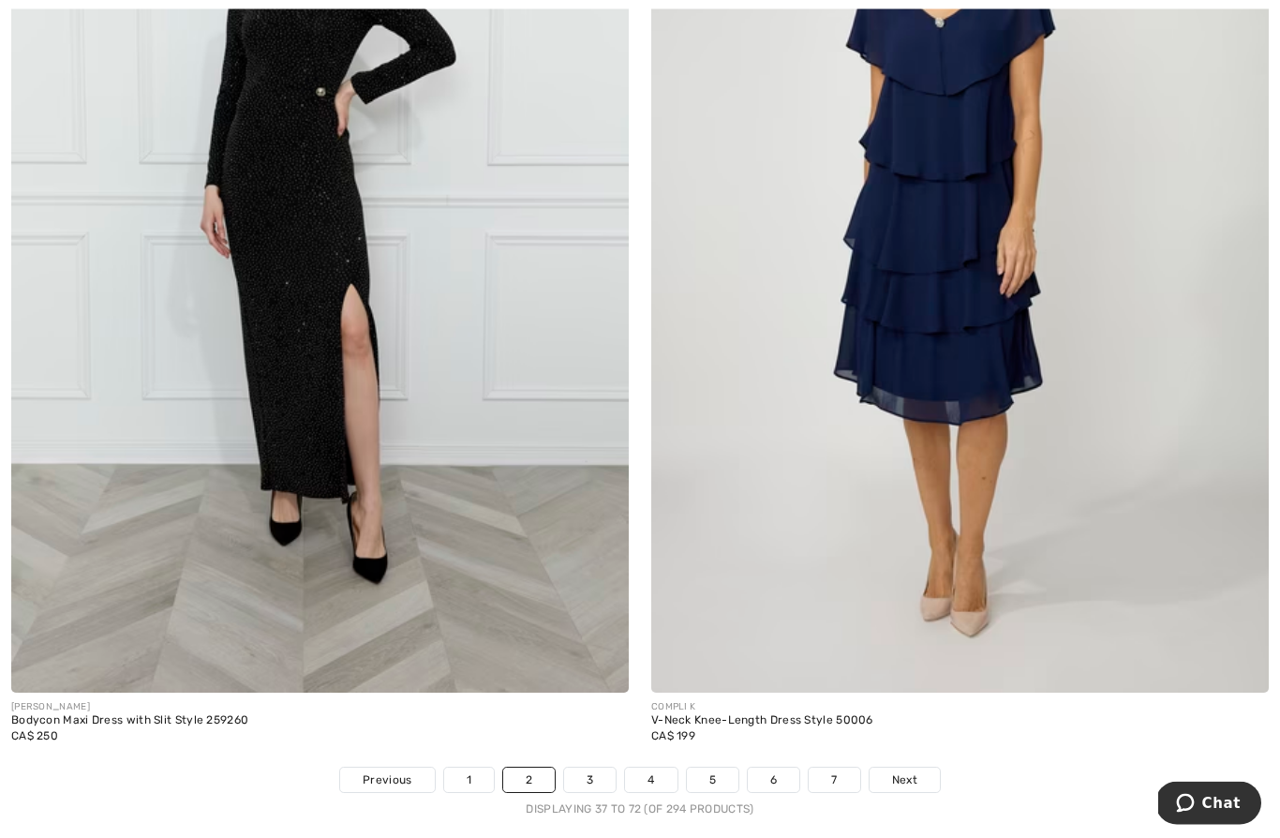
scroll to position [17855, 0]
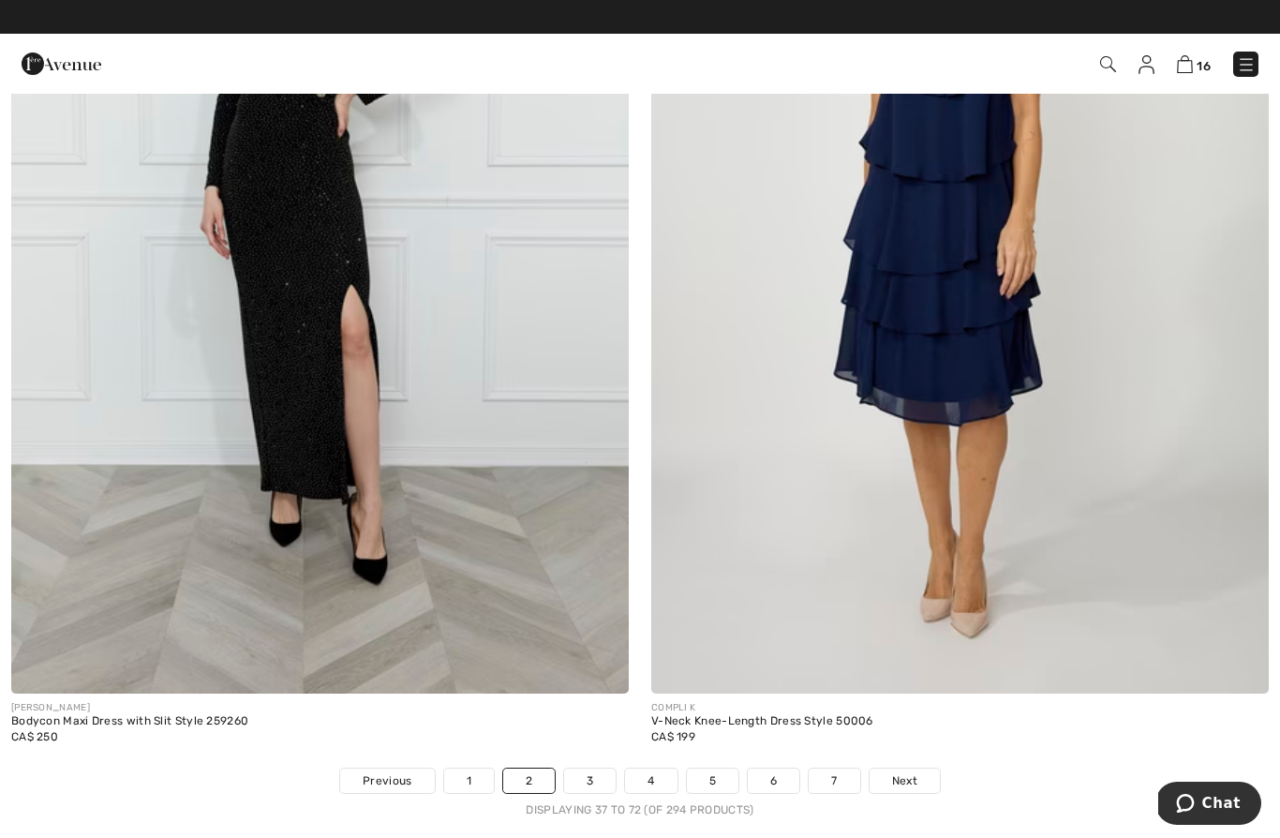
click at [530, 414] on img at bounding box center [319, 231] width 617 height 927
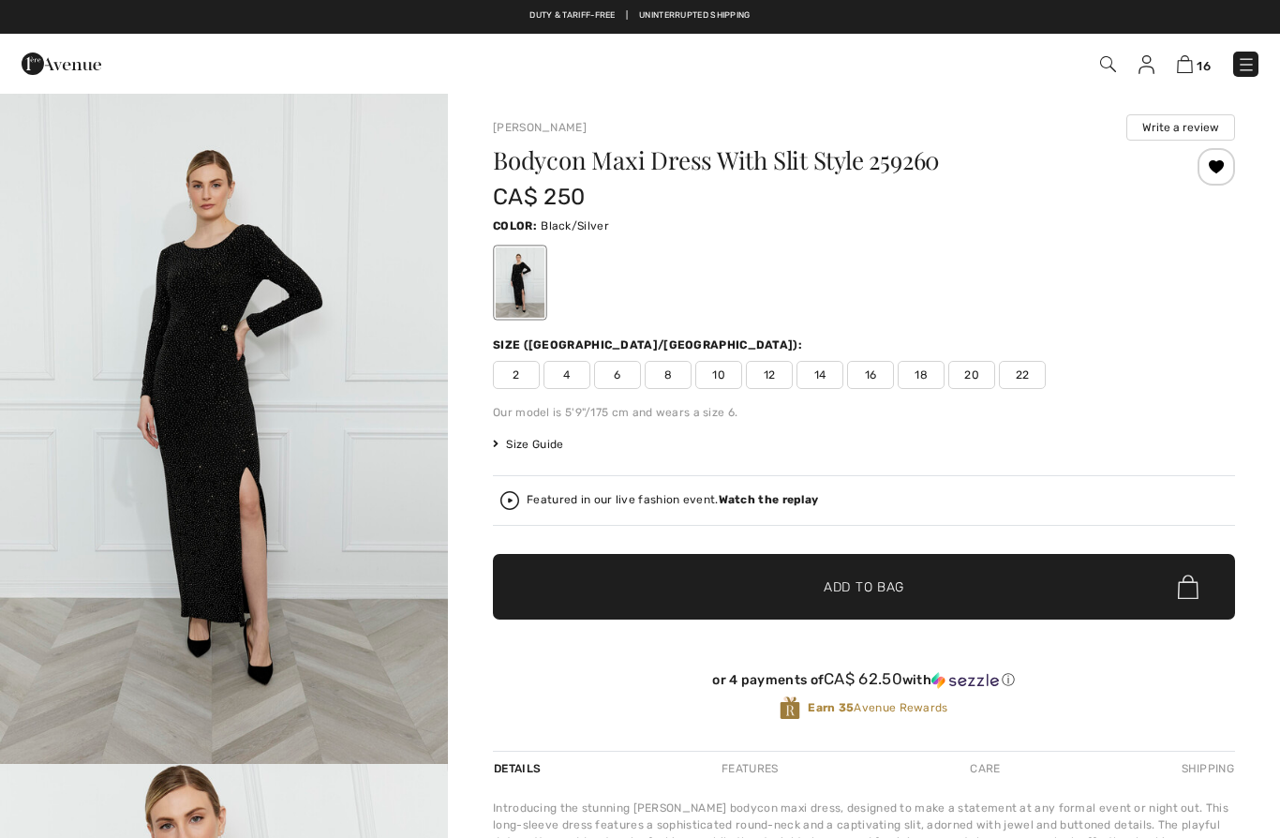
checkbox input "true"
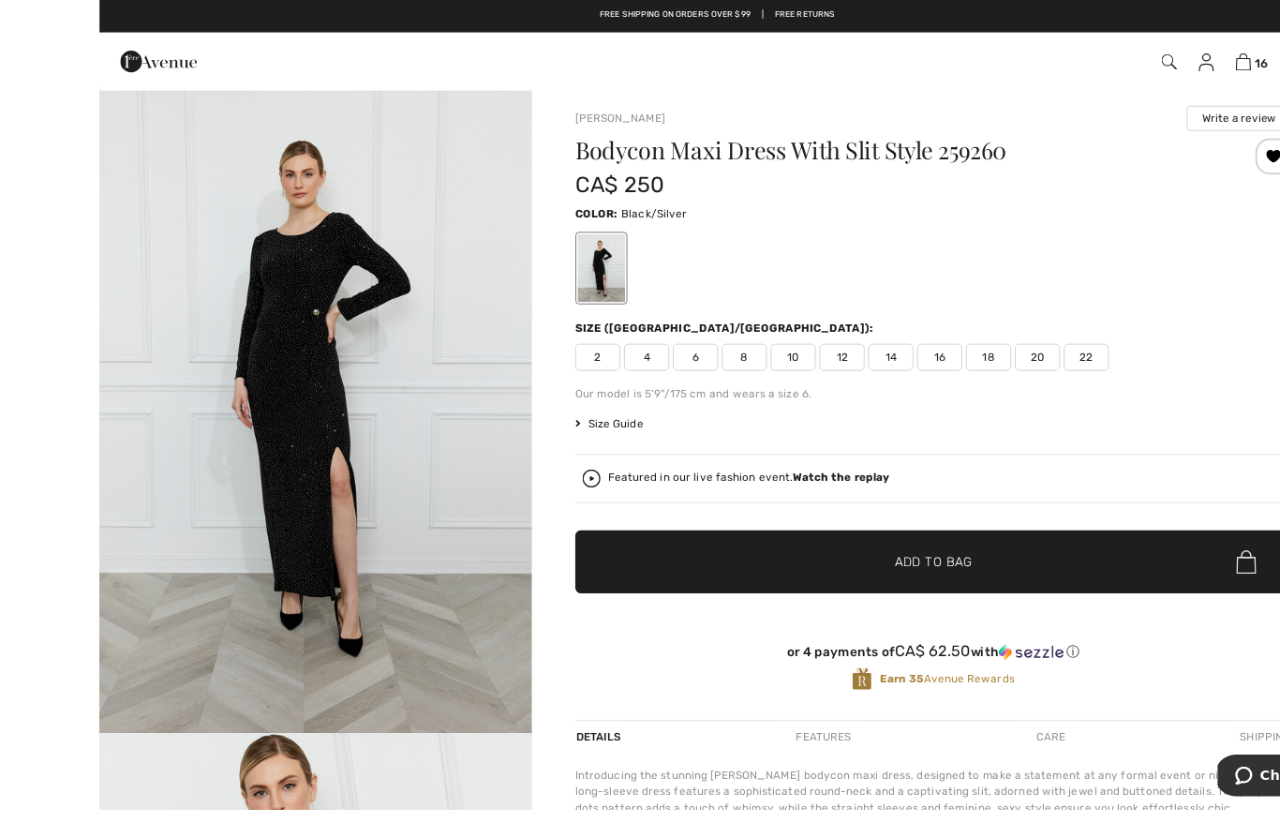
scroll to position [22, 0]
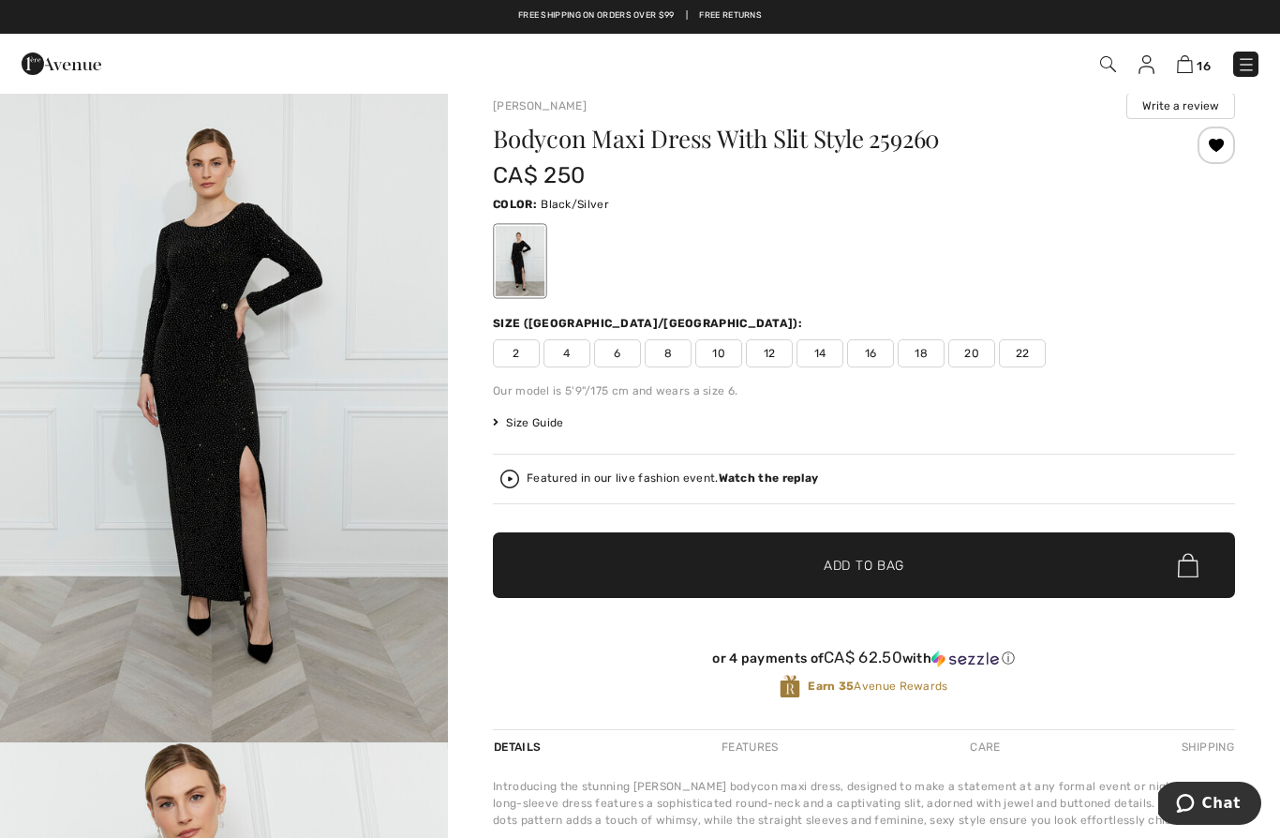
click at [624, 349] on span "6" at bounding box center [617, 353] width 47 height 28
click at [867, 556] on span "Add to Bag" at bounding box center [863, 566] width 81 height 20
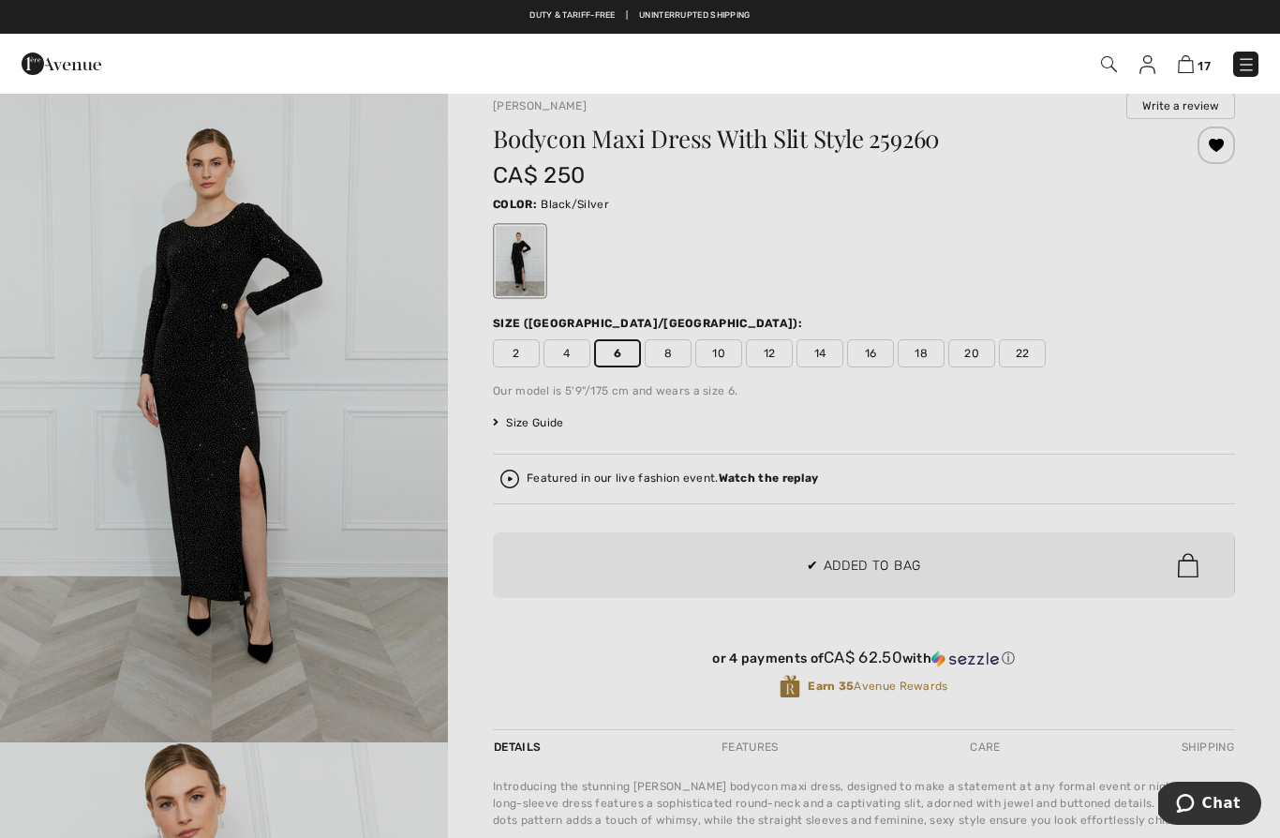
click at [479, 527] on div at bounding box center [640, 419] width 1280 height 838
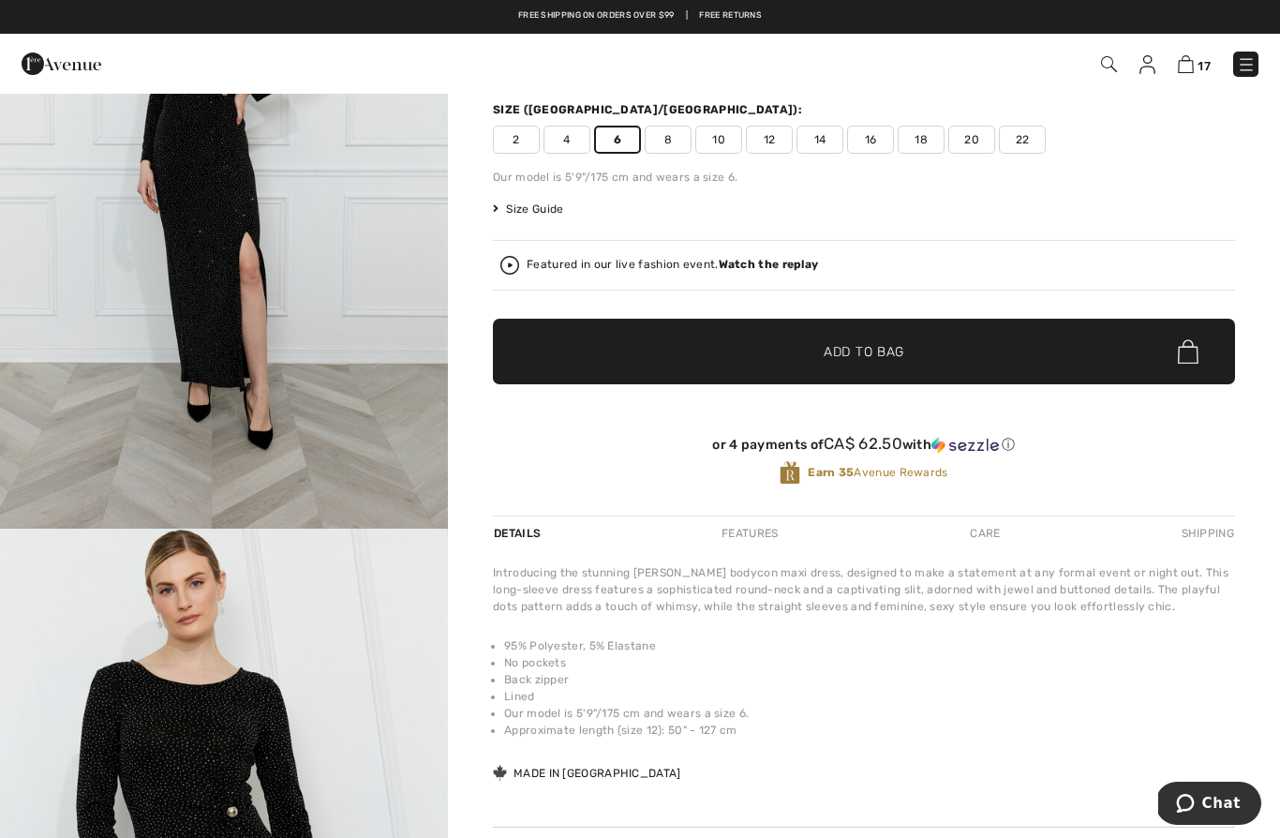
scroll to position [0, 0]
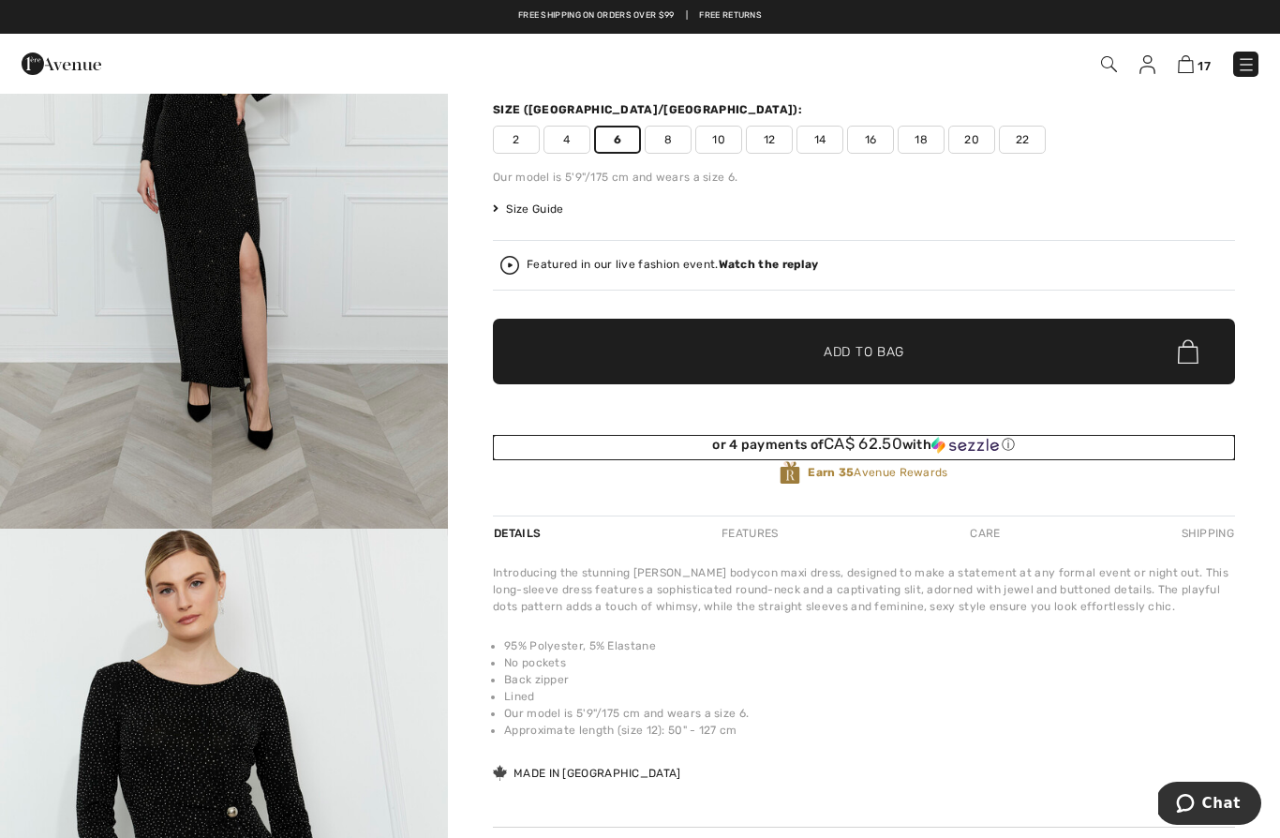
click at [634, 459] on div "or 4 payments of CA$ 62.50 with ⓘ" at bounding box center [864, 447] width 742 height 25
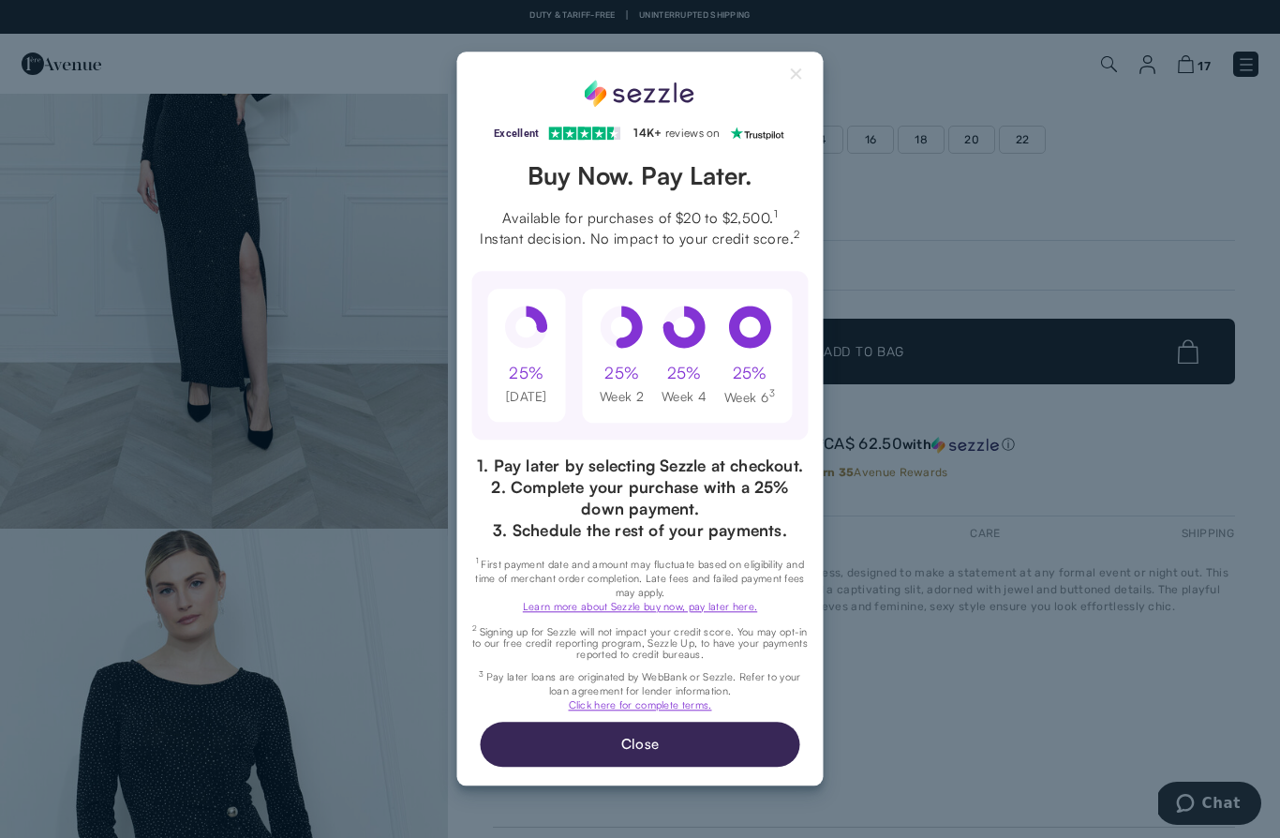
click at [796, 68] on button "Close Sezzle Modal" at bounding box center [797, 78] width 22 height 22
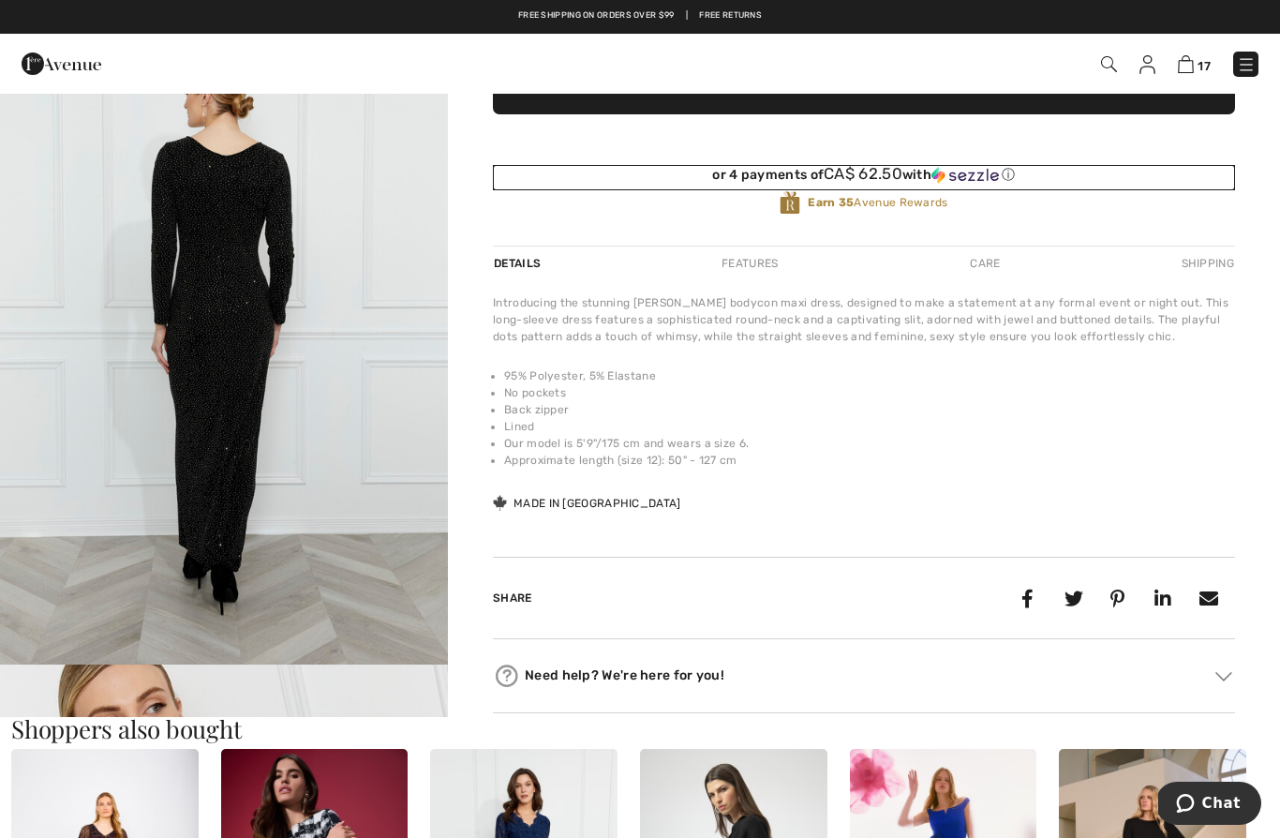
scroll to position [901, 0]
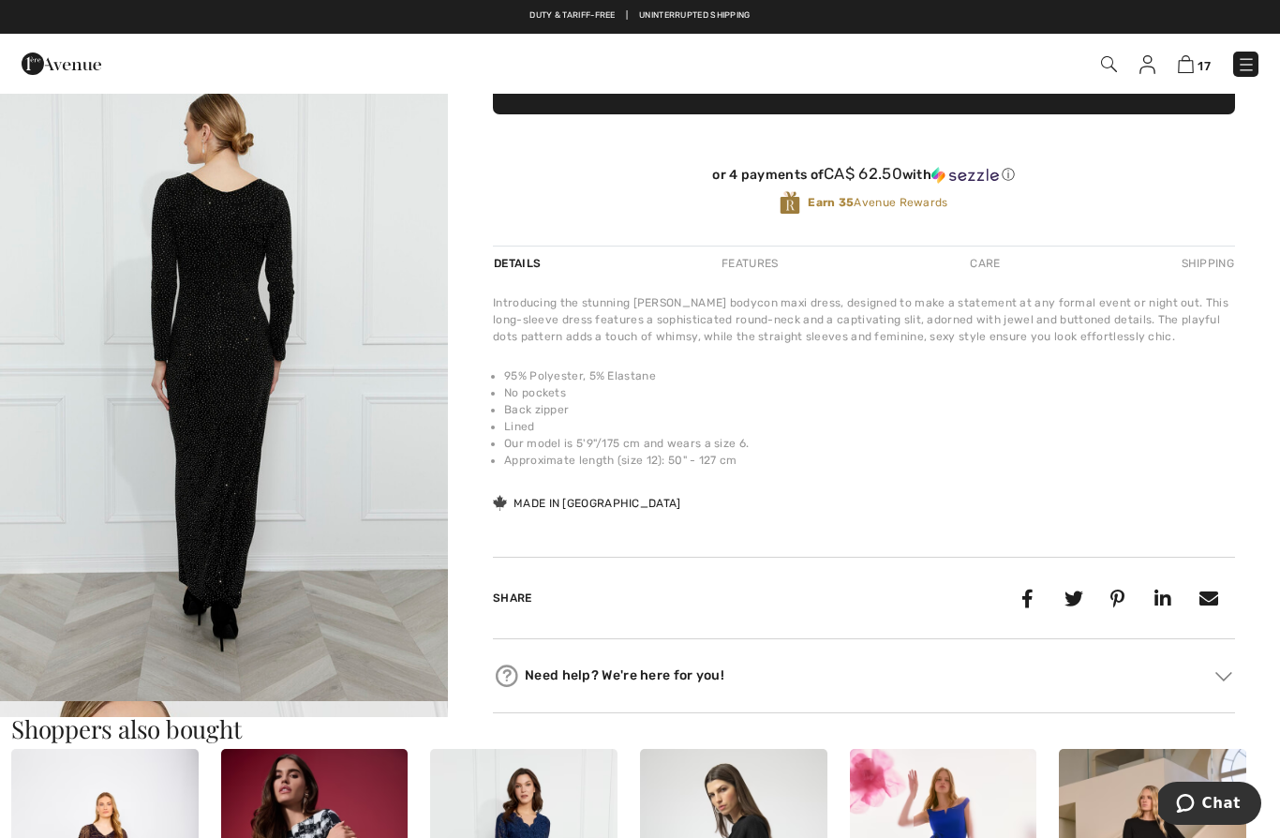
click at [369, 408] on img "3 / 4" at bounding box center [224, 365] width 448 height 672
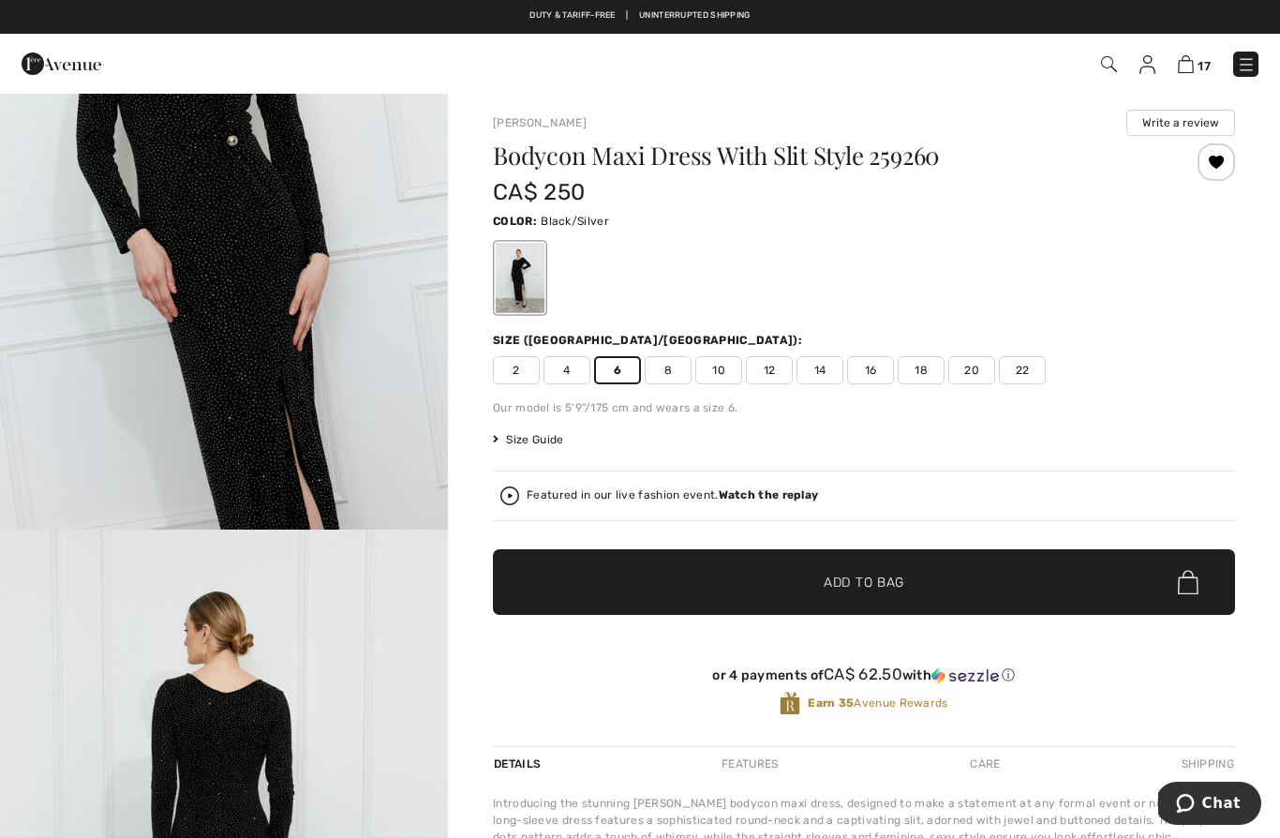
scroll to position [4, 0]
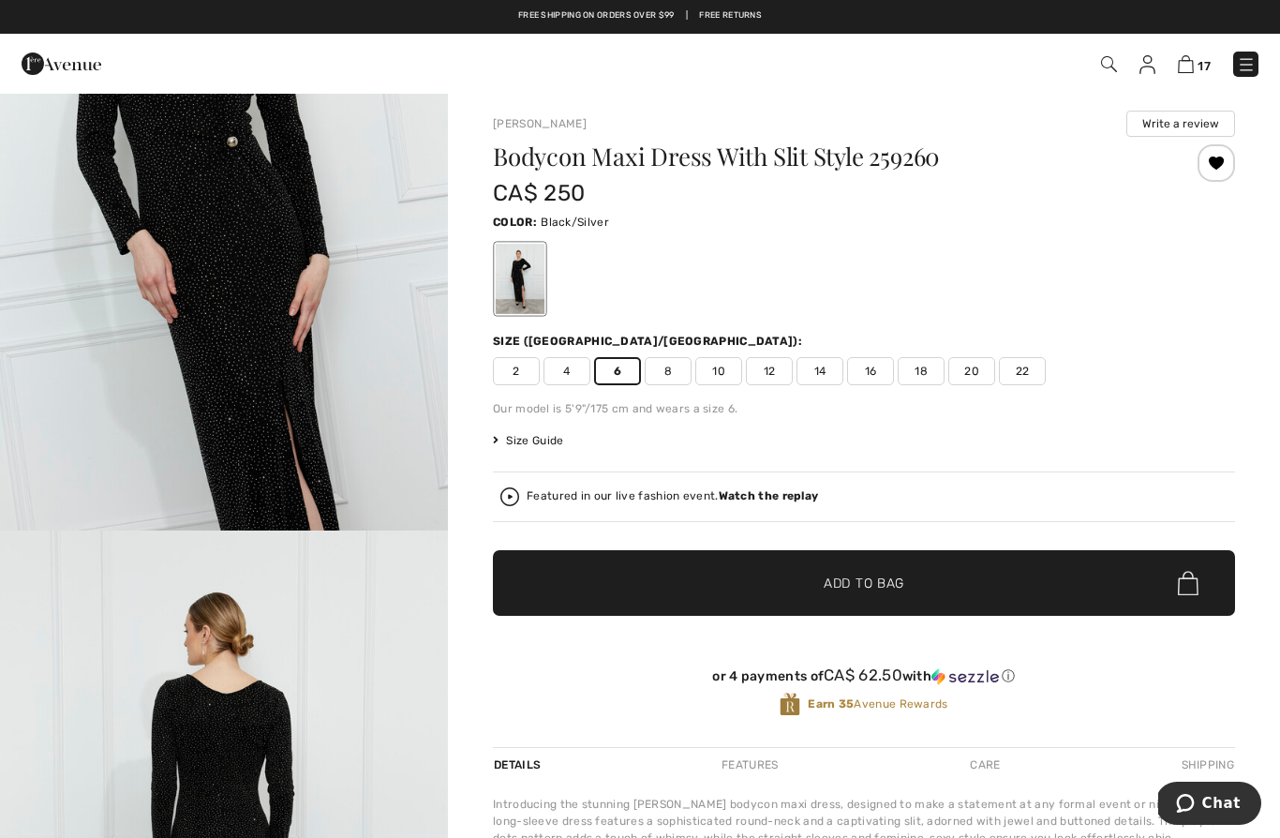
click at [1180, 67] on img at bounding box center [1186, 64] width 16 height 18
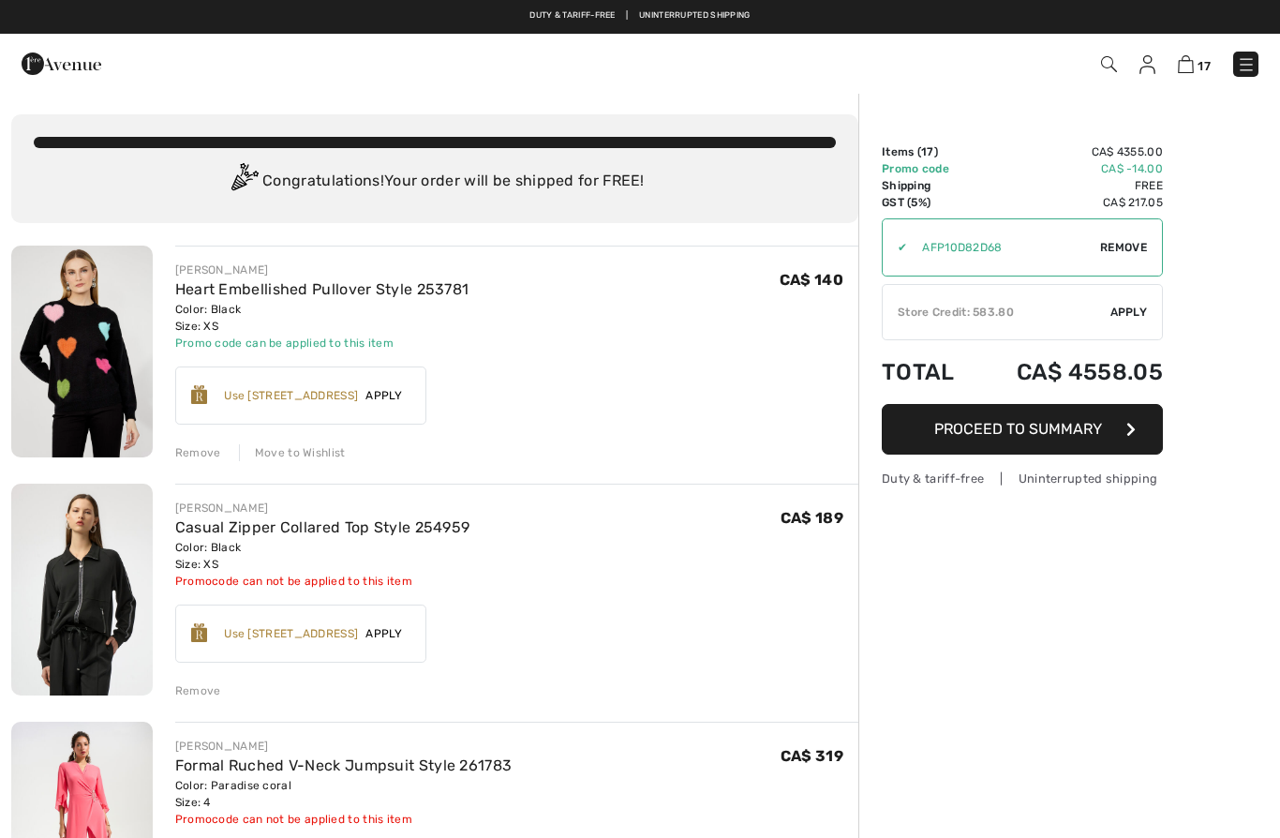
click at [301, 448] on div "Move to Wishlist" at bounding box center [292, 452] width 107 height 17
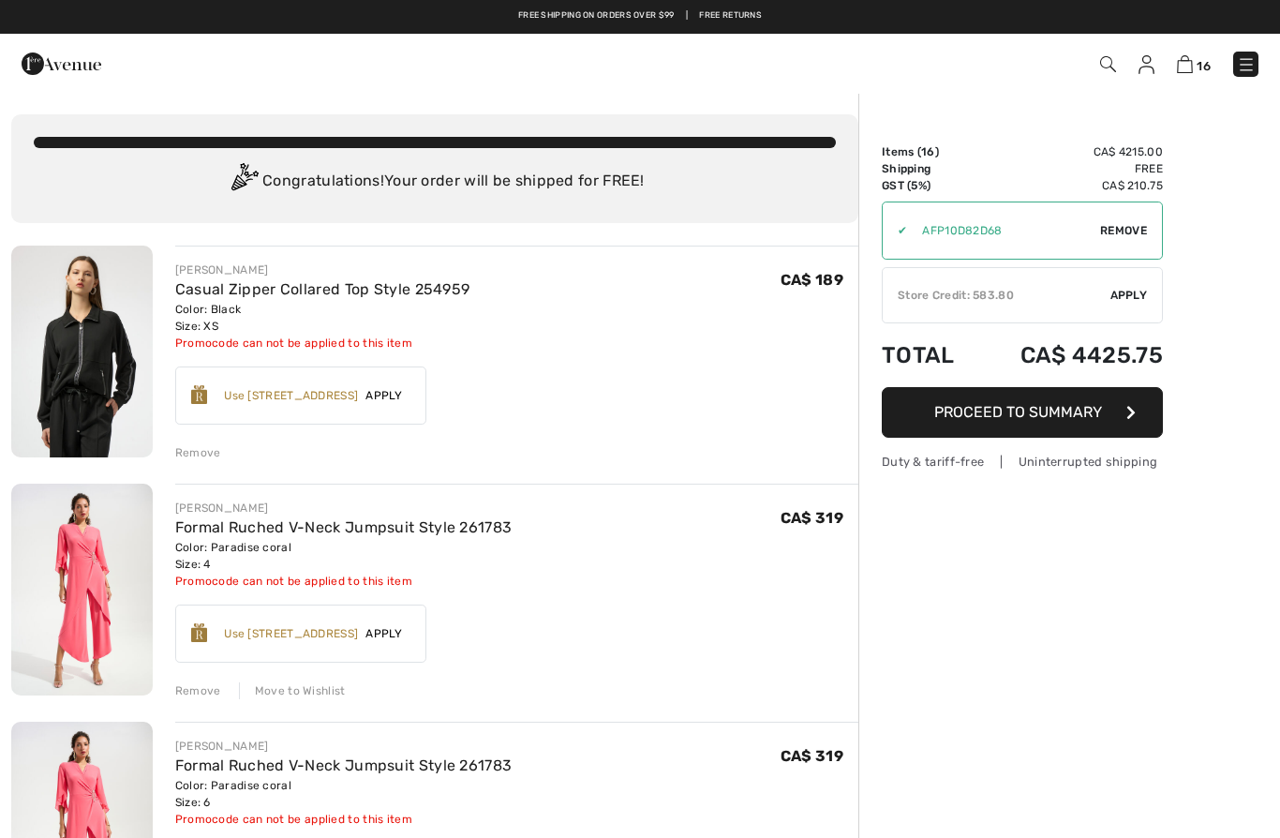
click at [210, 451] on div "Remove" at bounding box center [198, 452] width 46 height 17
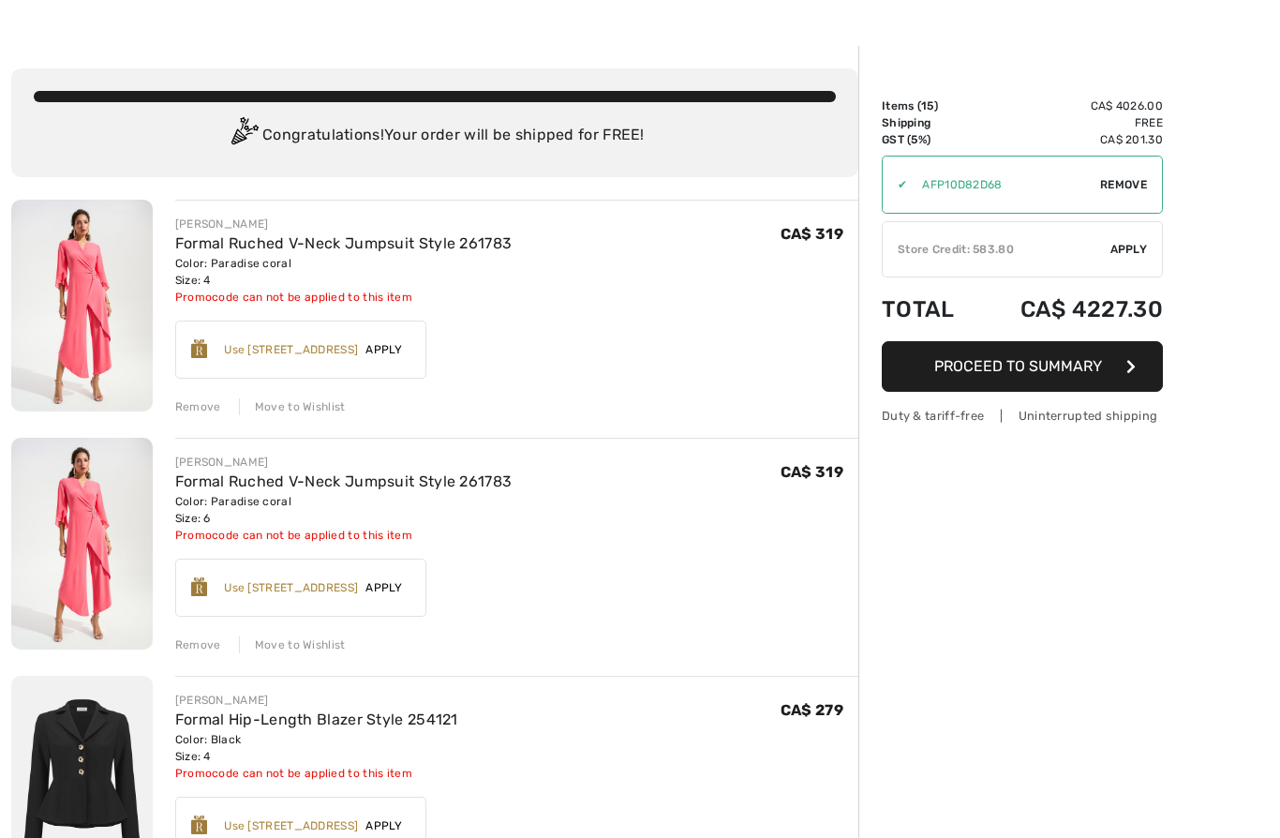
scroll to position [48, 0]
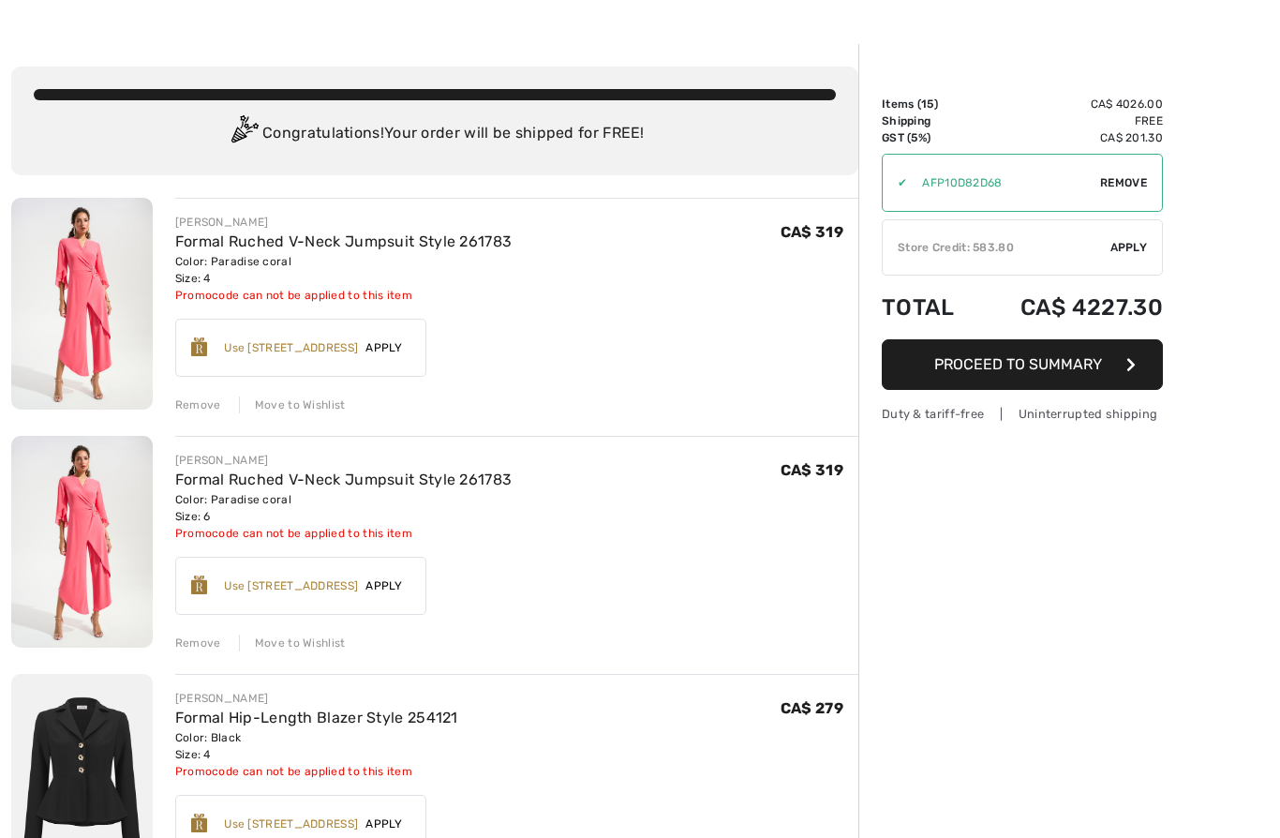
click at [203, 401] on div "Remove" at bounding box center [198, 404] width 46 height 17
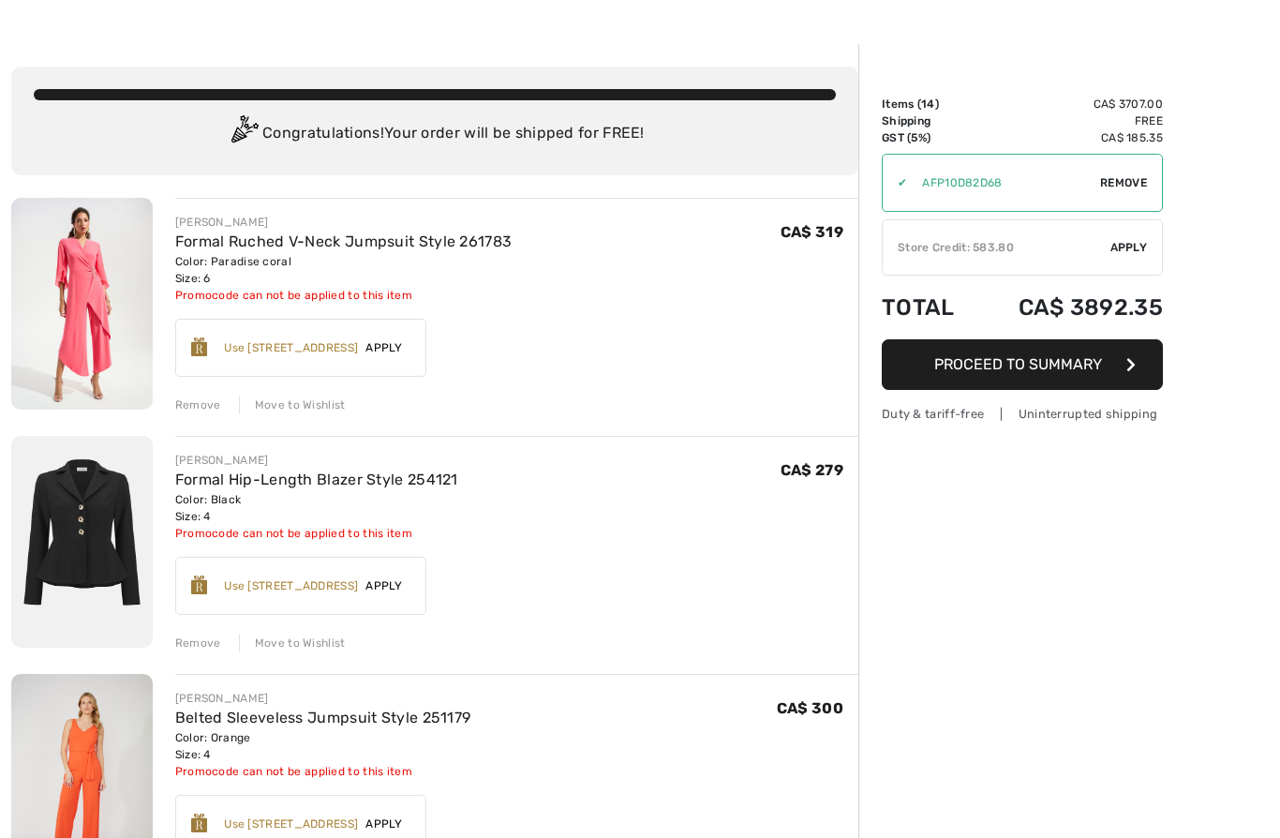
click at [206, 405] on div "Remove" at bounding box center [198, 404] width 46 height 17
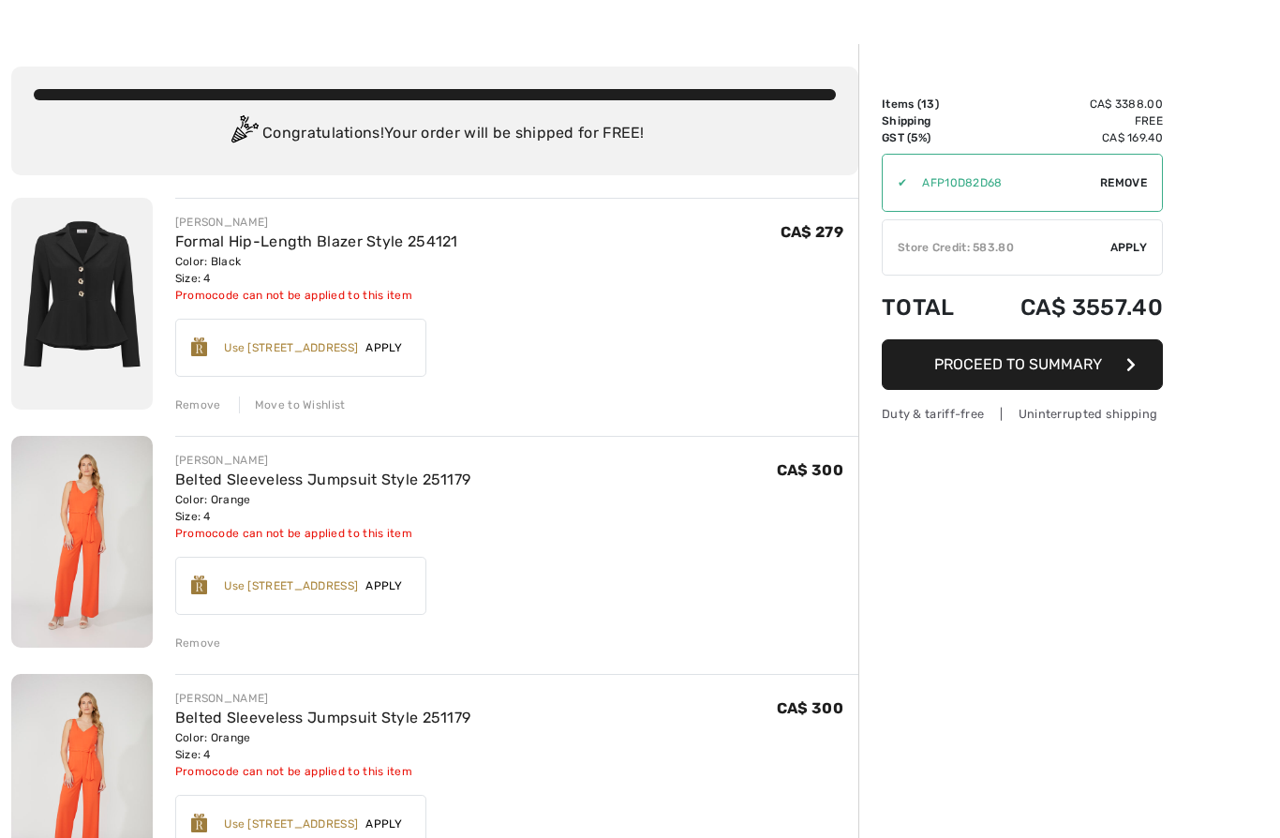
click at [206, 408] on div "Remove" at bounding box center [198, 404] width 46 height 17
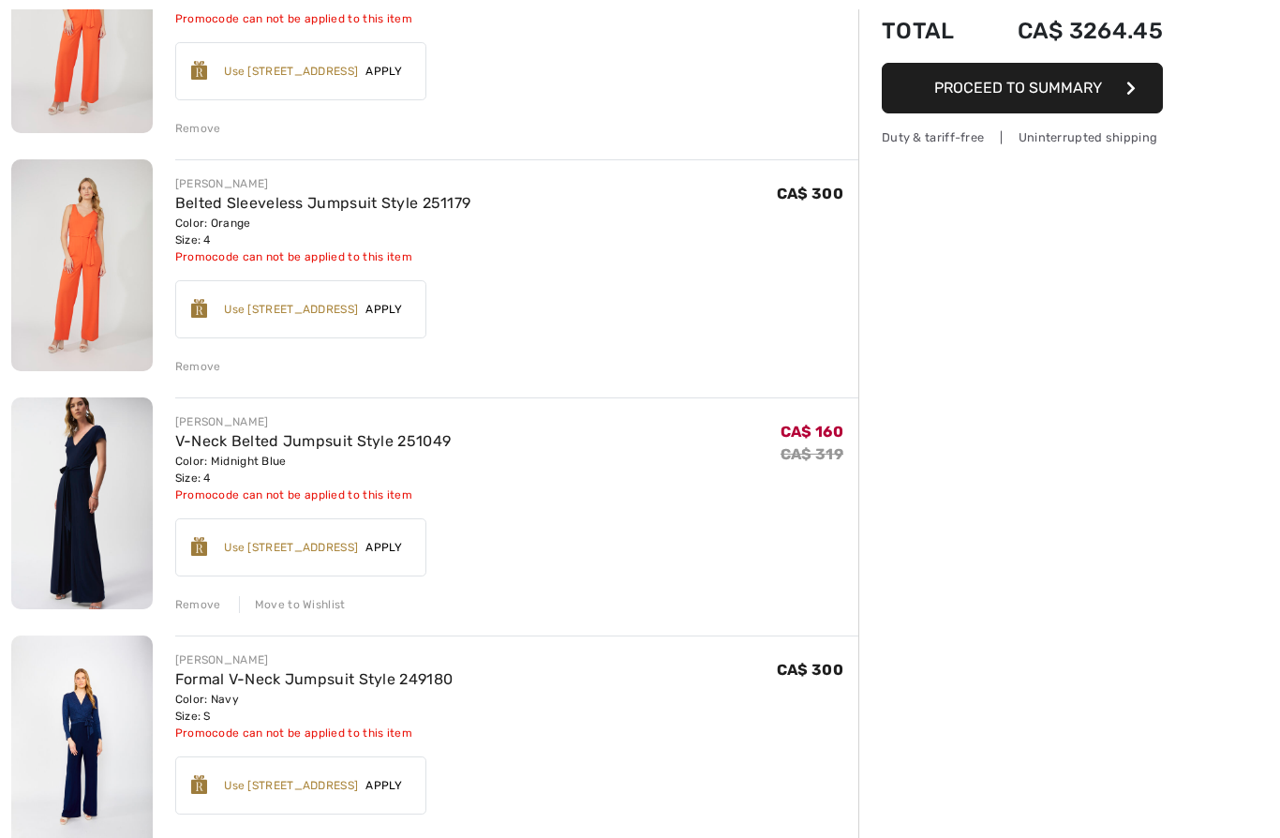
scroll to position [324, 0]
click at [209, 599] on div "Remove" at bounding box center [198, 604] width 46 height 17
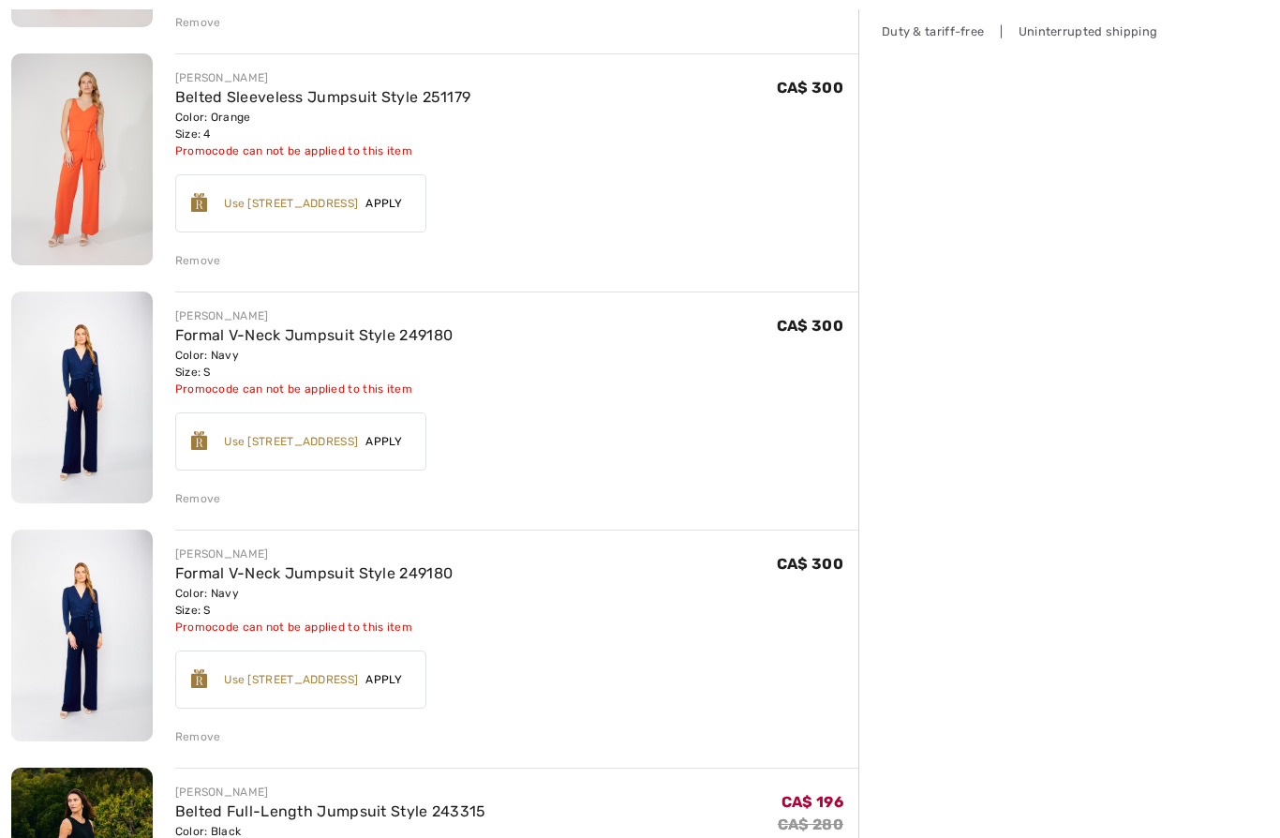
scroll to position [430, 0]
click at [211, 498] on div "Remove" at bounding box center [198, 498] width 46 height 17
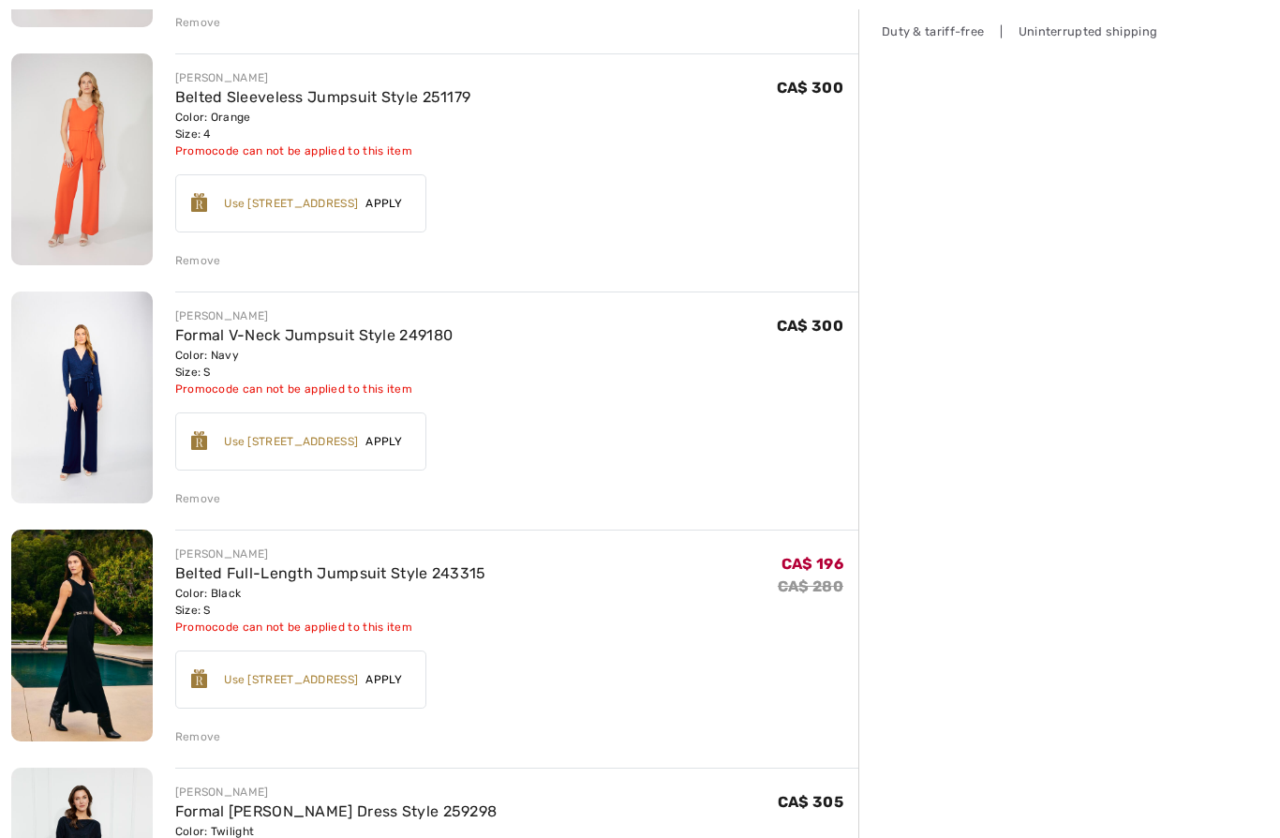
click at [240, 691] on div "Earn [STREET_ADDRESS] ✔ Use 800 Avenue Rewards Apply Remove" at bounding box center [300, 679] width 251 height 58
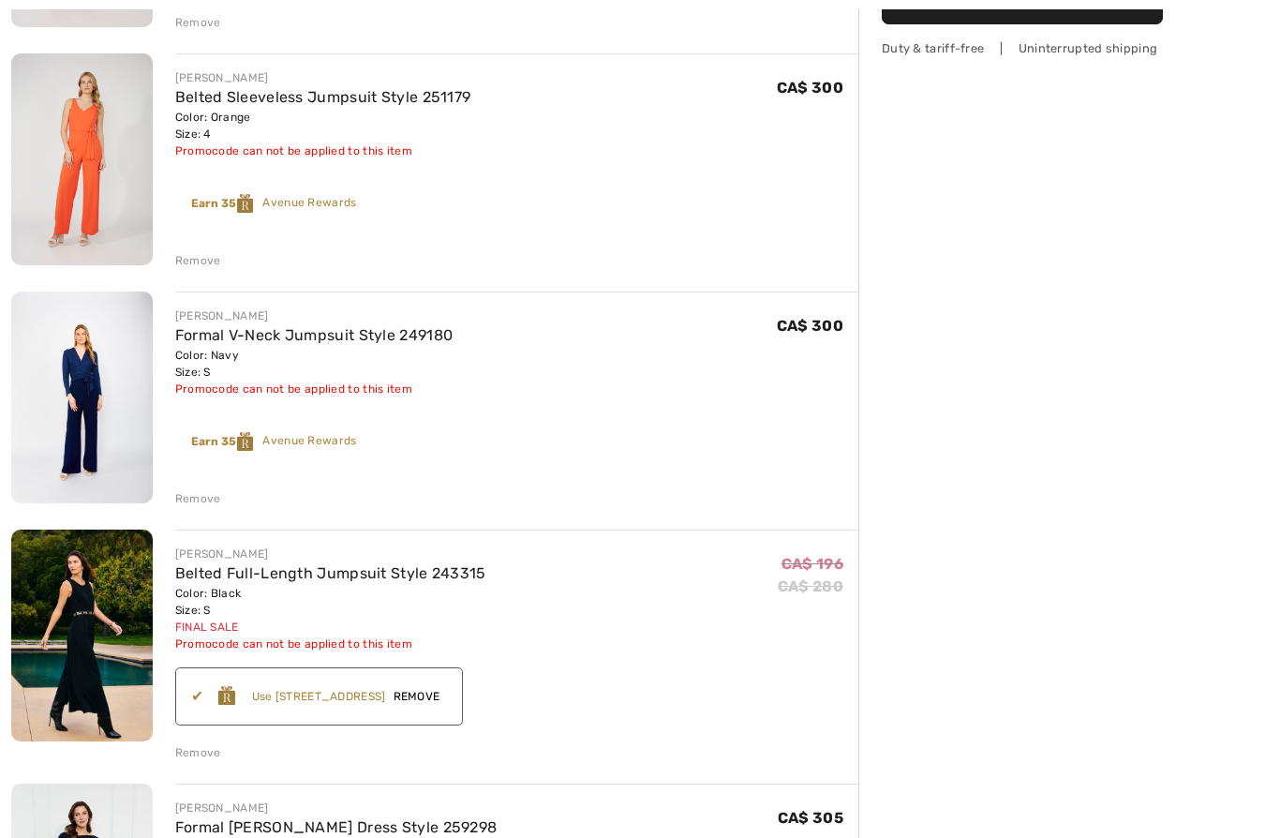
click at [211, 748] on div "Remove" at bounding box center [198, 752] width 46 height 17
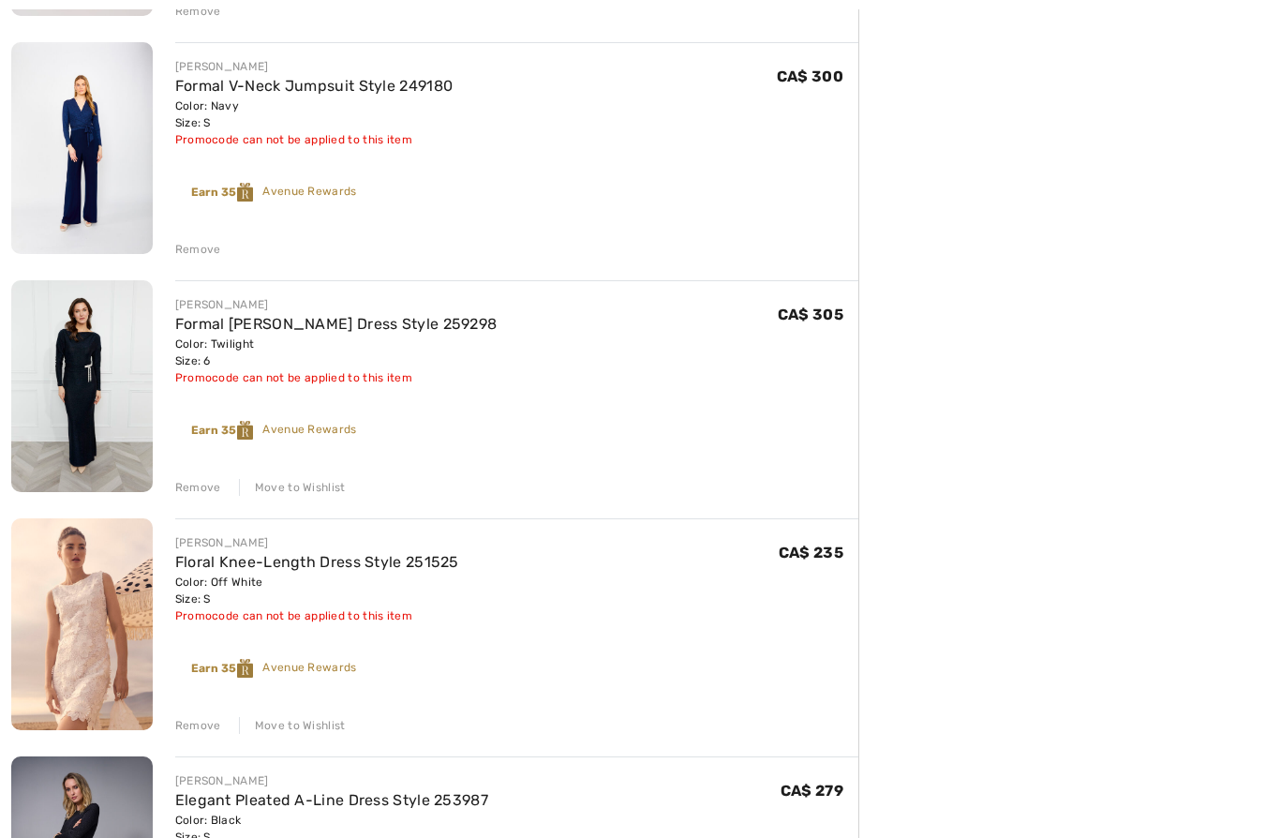
scroll to position [679, 0]
click at [218, 719] on div "Remove Move to Wishlist" at bounding box center [516, 723] width 683 height 21
click at [214, 708] on div "[PERSON_NAME] Floral Knee-Length Dress Style 251525 Color: Off White Size: S Fi…" at bounding box center [516, 625] width 683 height 215
click at [200, 721] on div "Remove" at bounding box center [198, 725] width 46 height 17
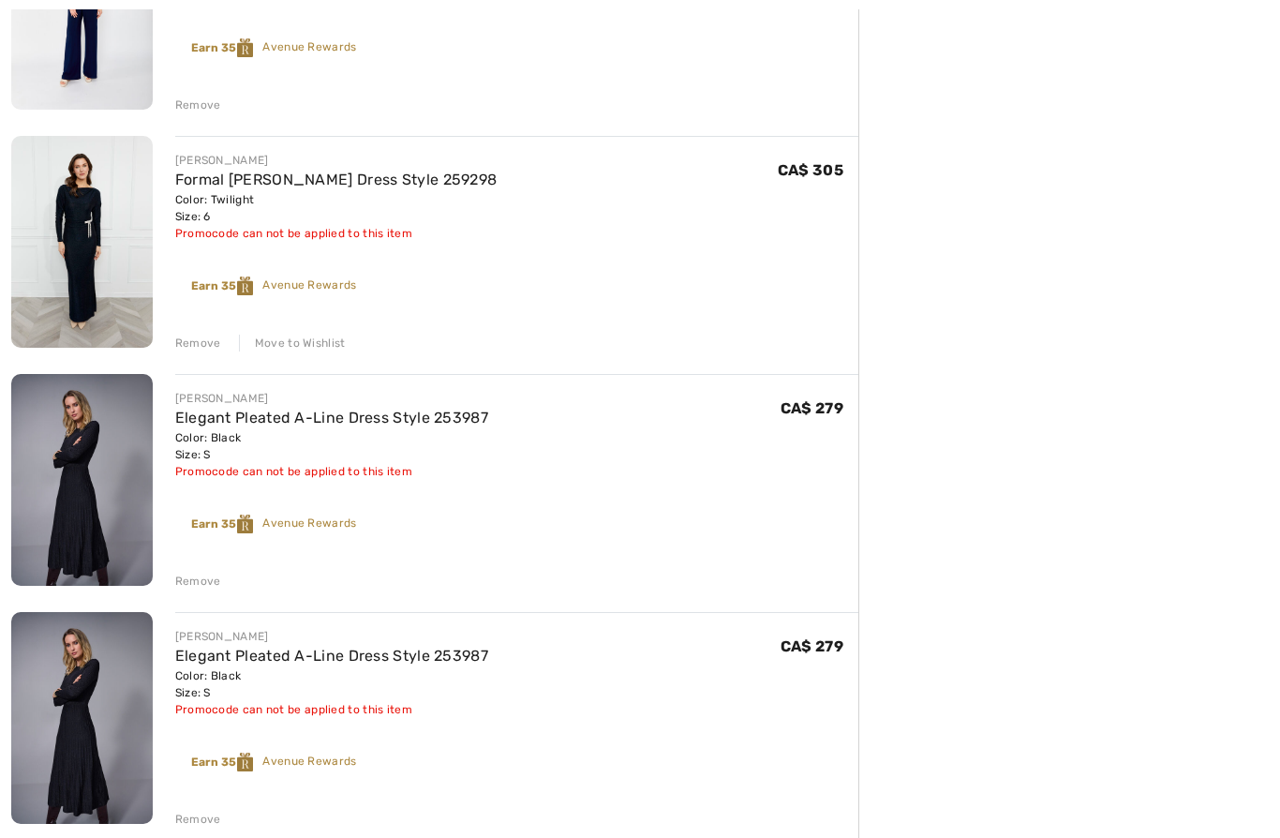
scroll to position [826, 0]
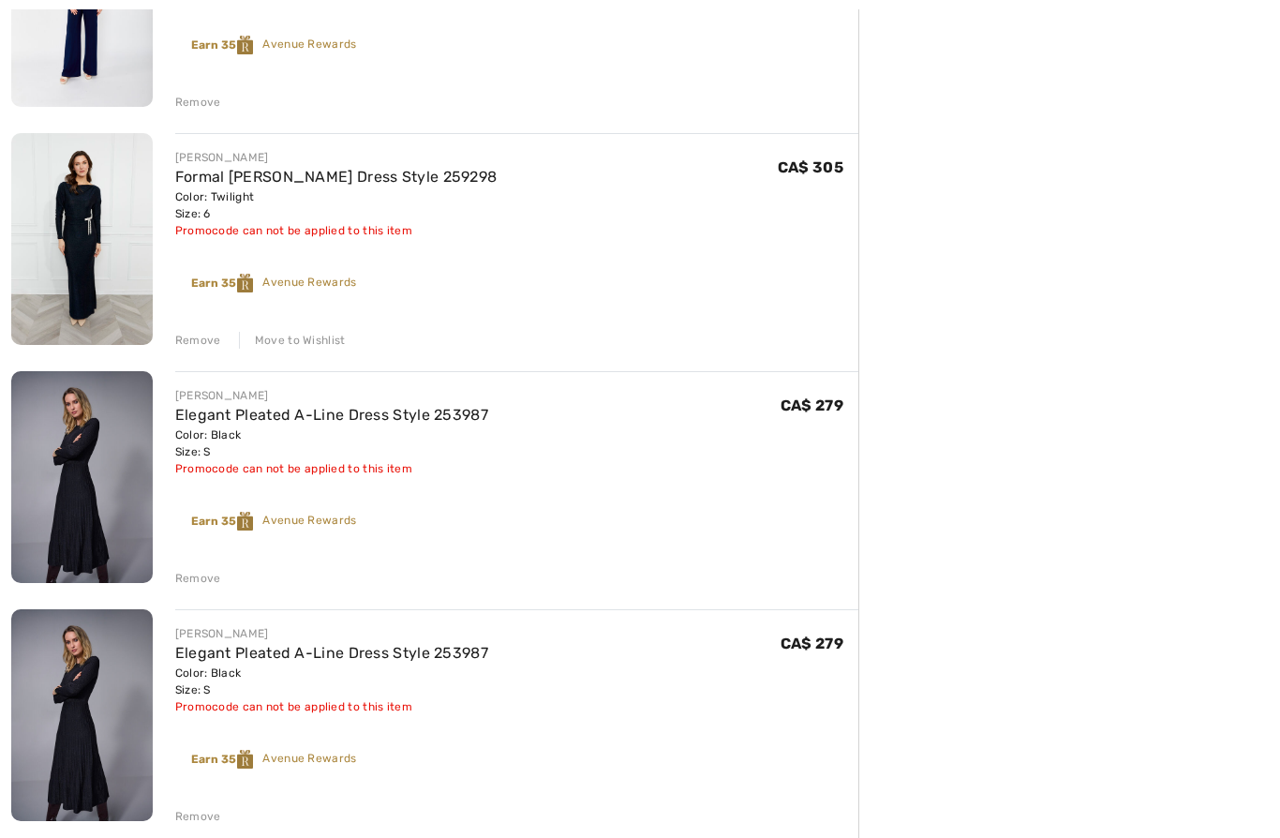
click at [199, 813] on div "Remove" at bounding box center [198, 816] width 46 height 17
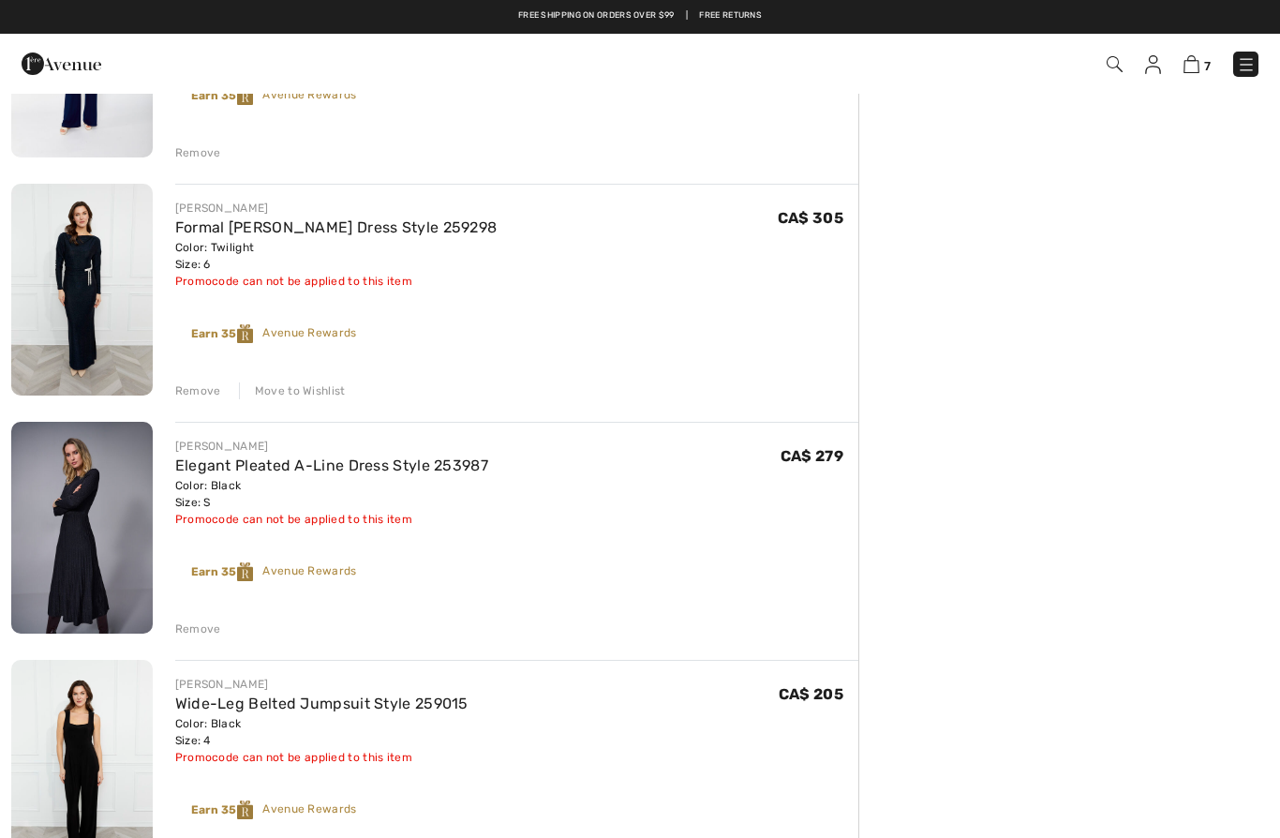
scroll to position [775, 0]
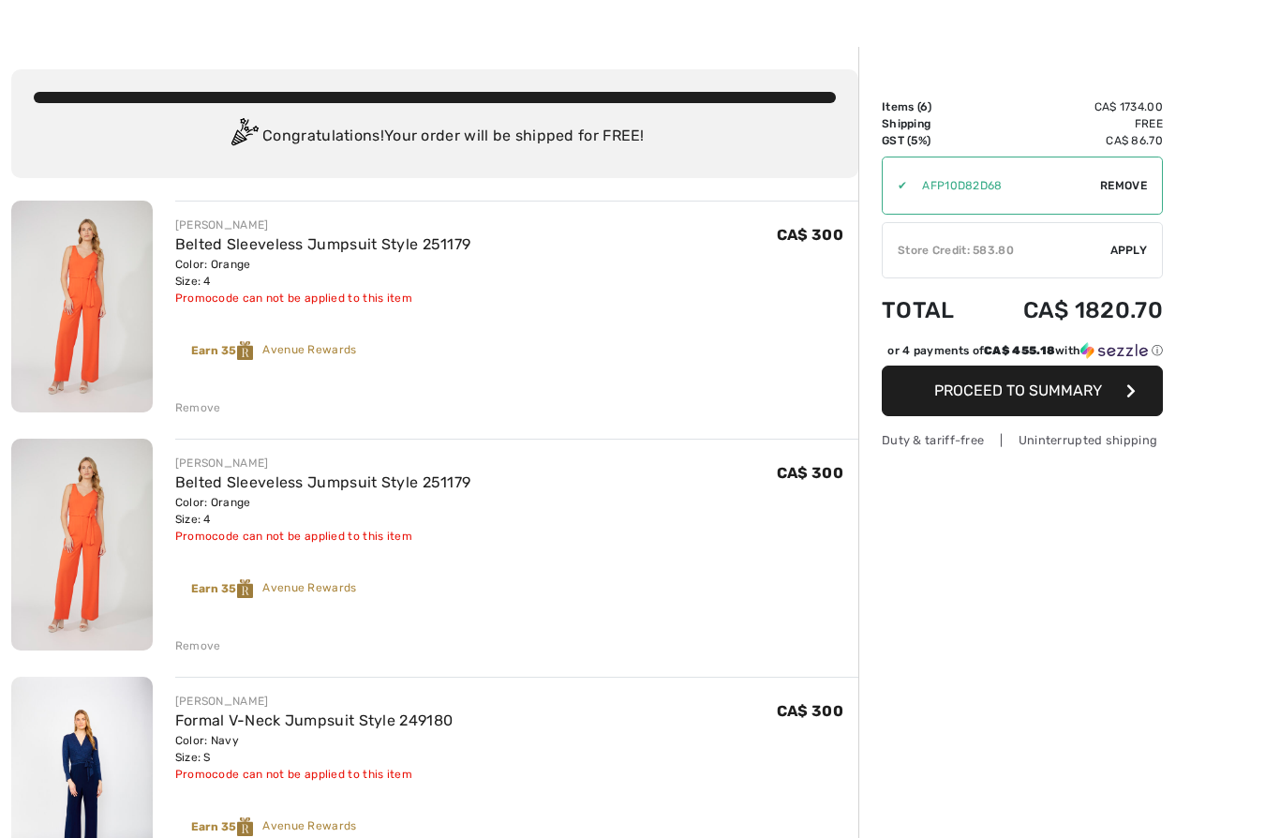
scroll to position [45, 0]
click at [208, 402] on div "Remove" at bounding box center [198, 407] width 46 height 17
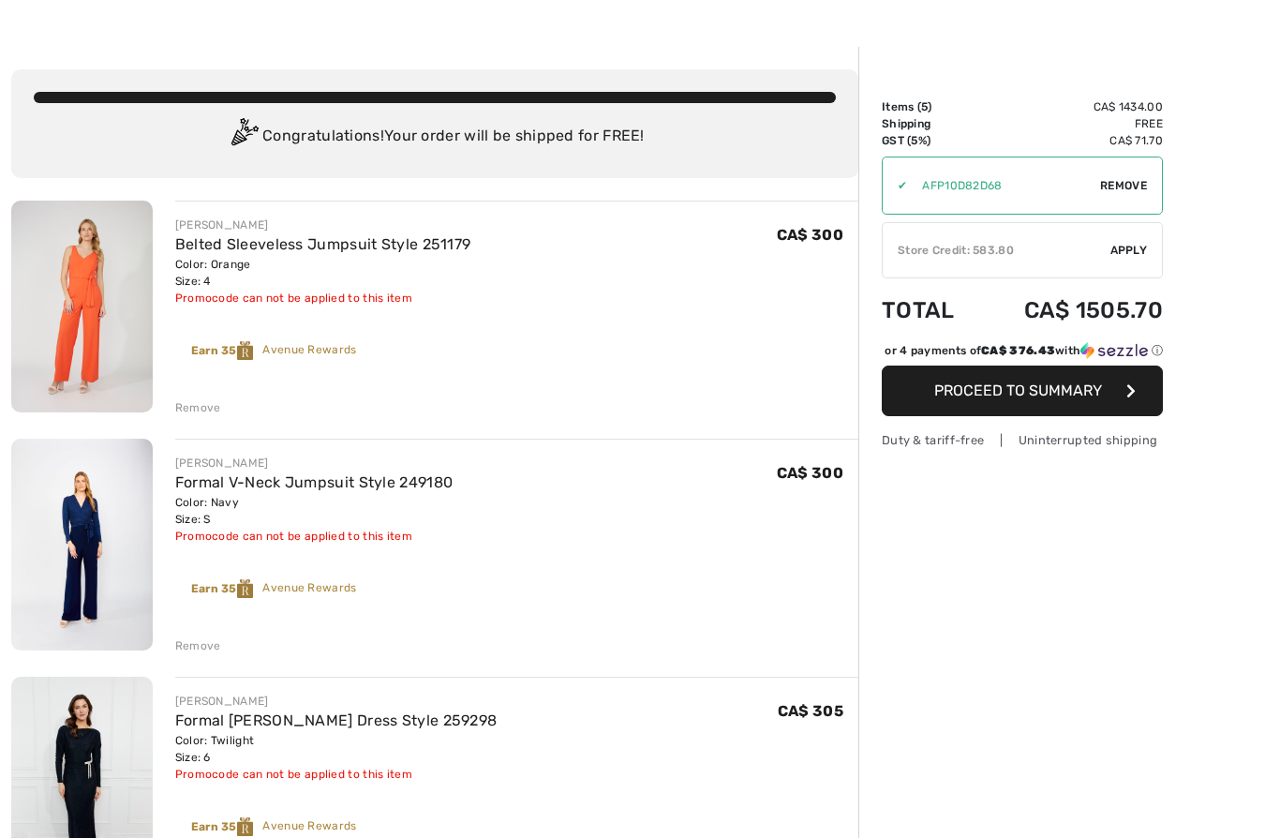
click at [208, 408] on div "Remove" at bounding box center [198, 407] width 46 height 17
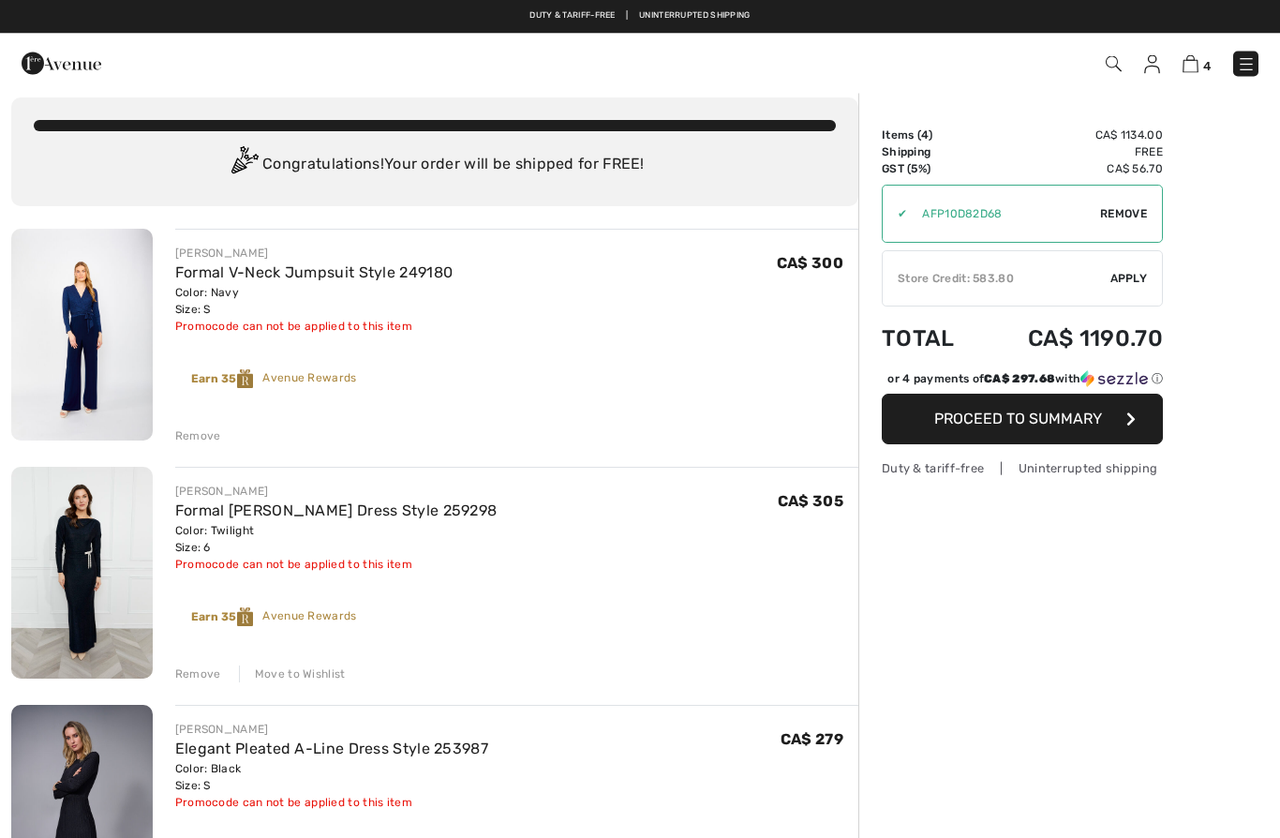
scroll to position [0, 0]
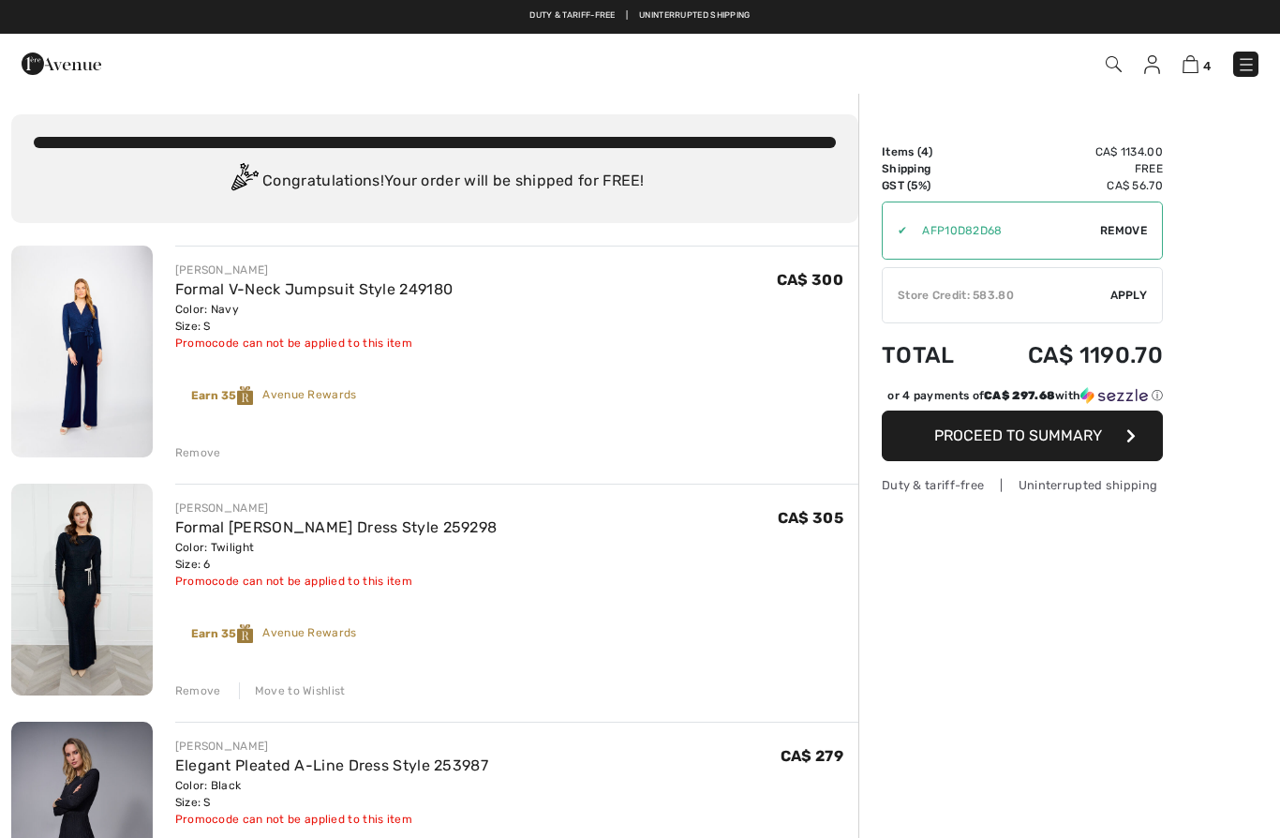
click at [1132, 224] on span "Remove" at bounding box center [1123, 230] width 47 height 17
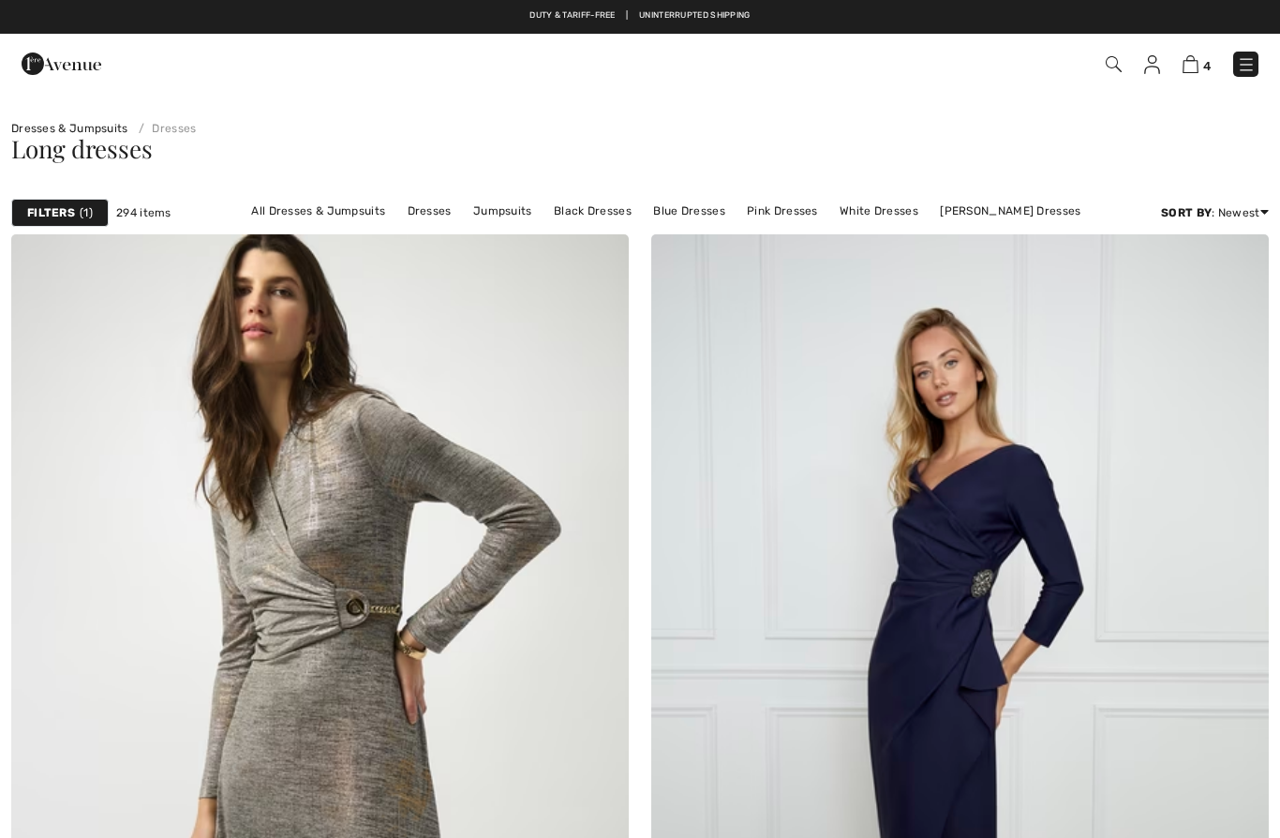
scroll to position [17937, 0]
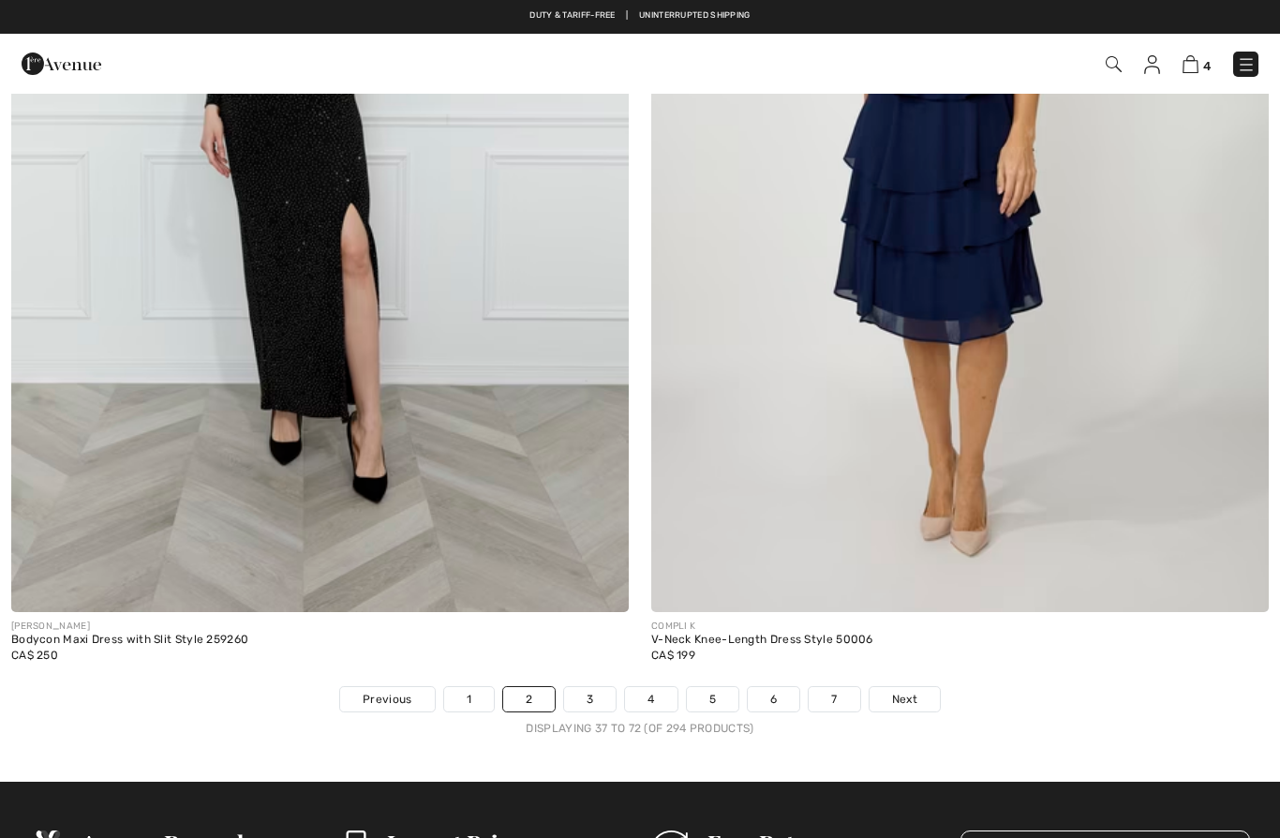
checkbox input "true"
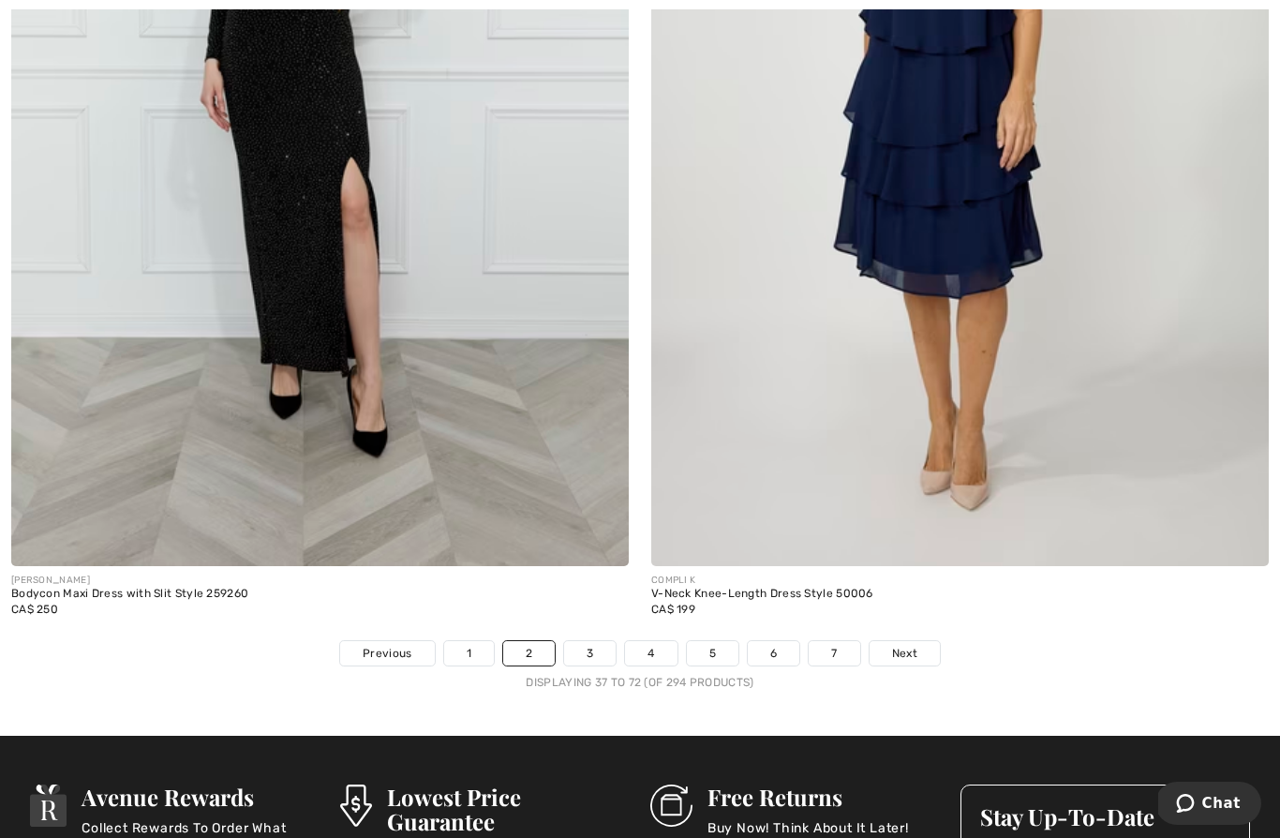
scroll to position [17993, 0]
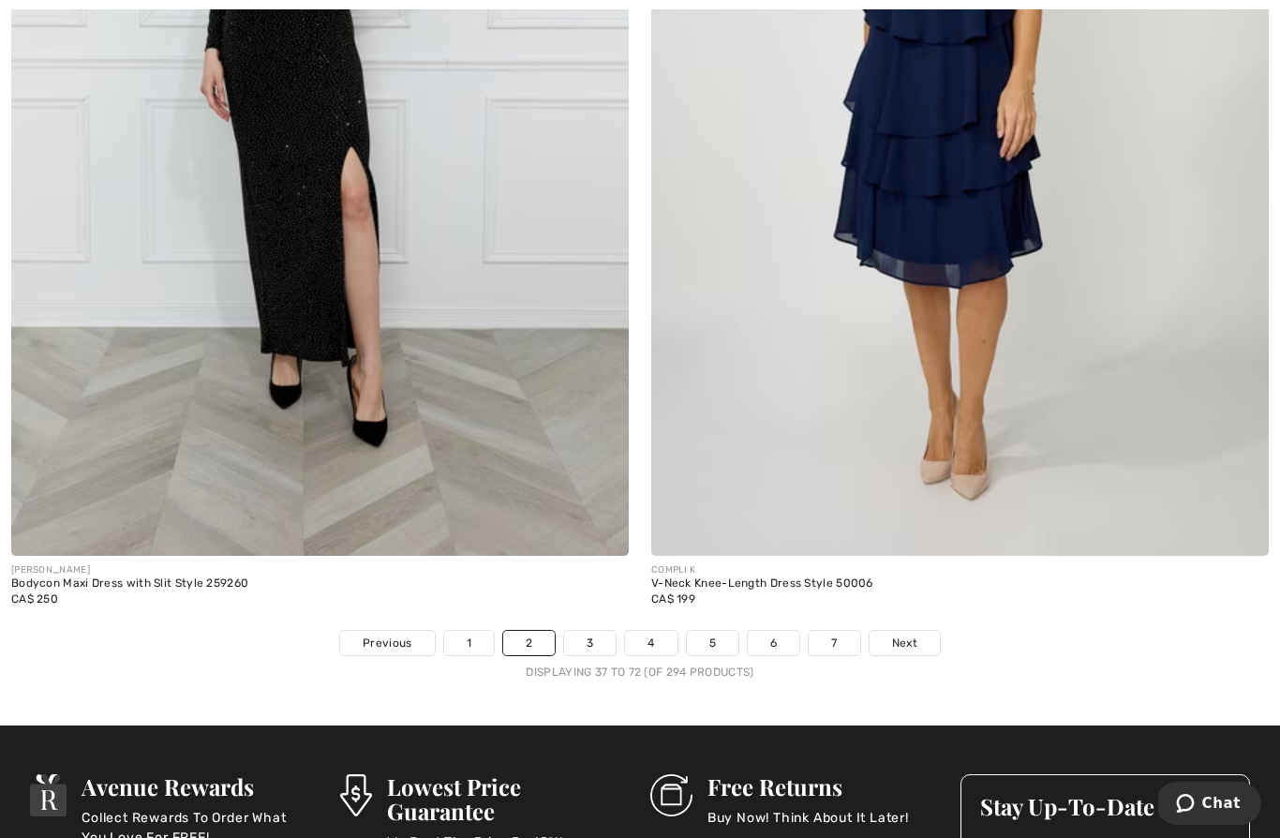
click at [593, 630] on link "3" at bounding box center [590, 642] width 52 height 24
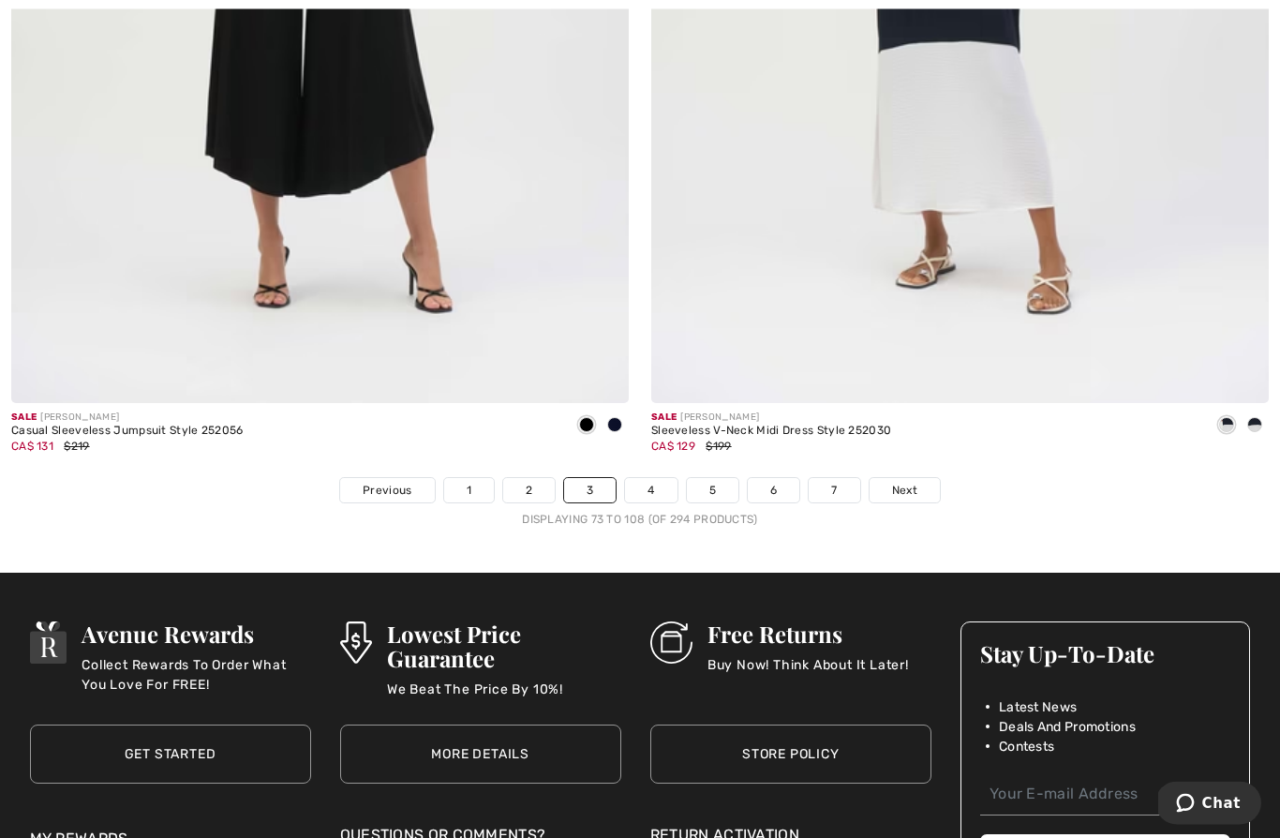
scroll to position [18145, 0]
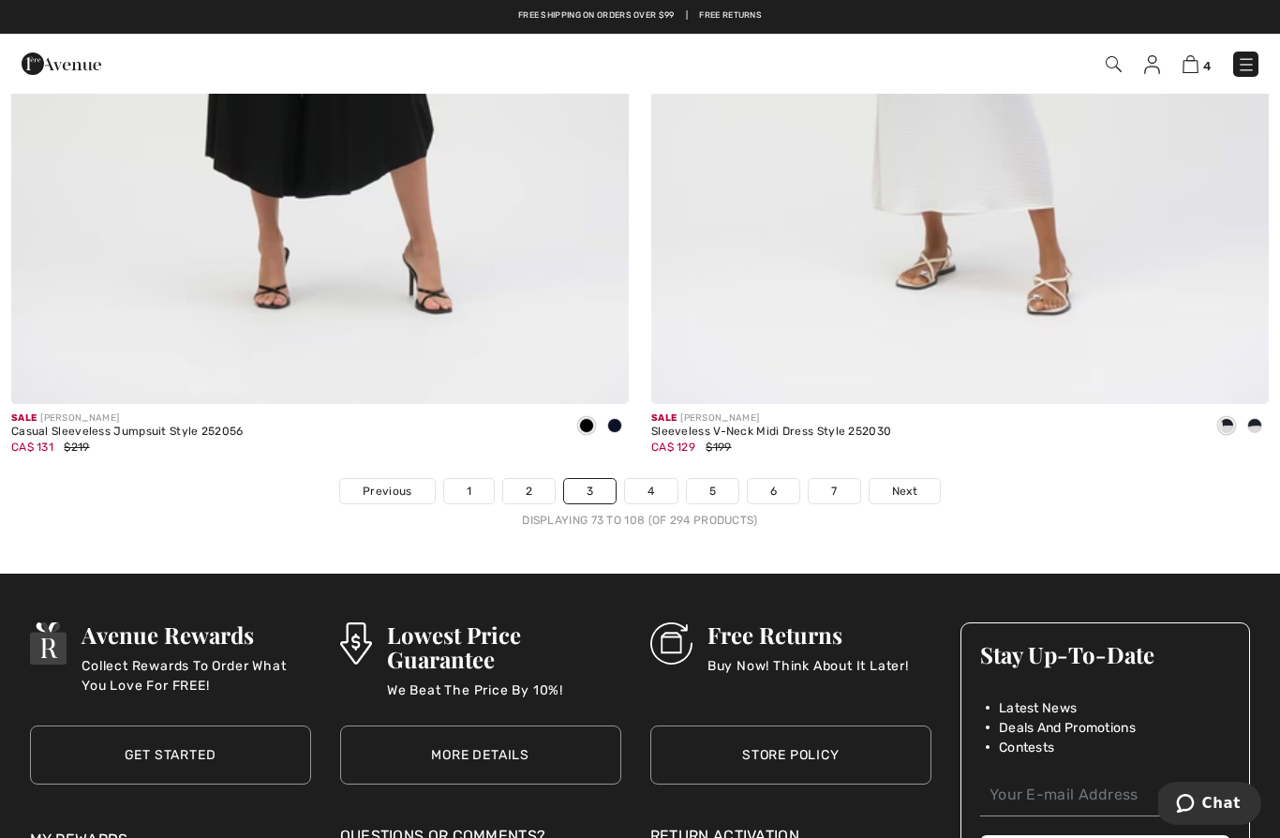
click at [912, 482] on span "Next" at bounding box center [904, 490] width 25 height 17
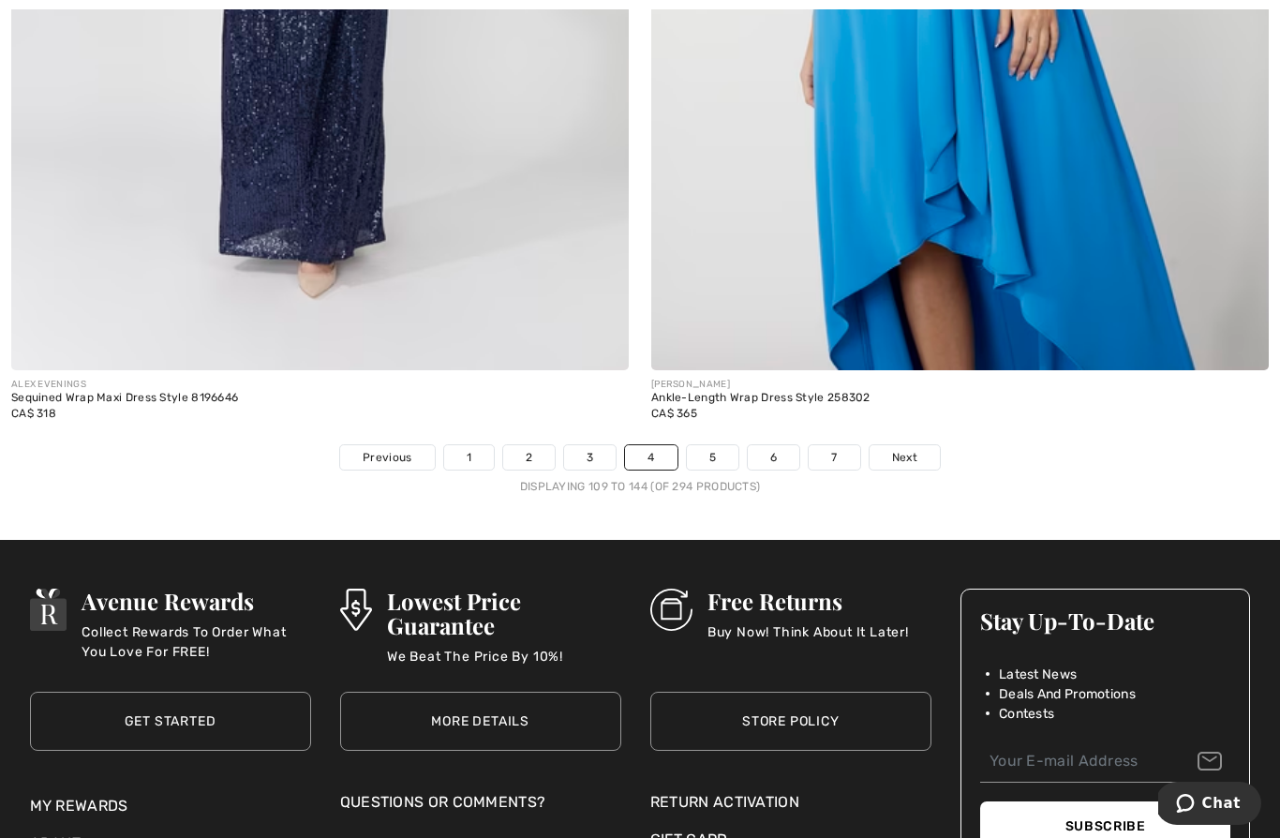
click at [912, 449] on span "Next" at bounding box center [904, 457] width 25 height 17
click at [917, 445] on link "Next" at bounding box center [904, 457] width 70 height 24
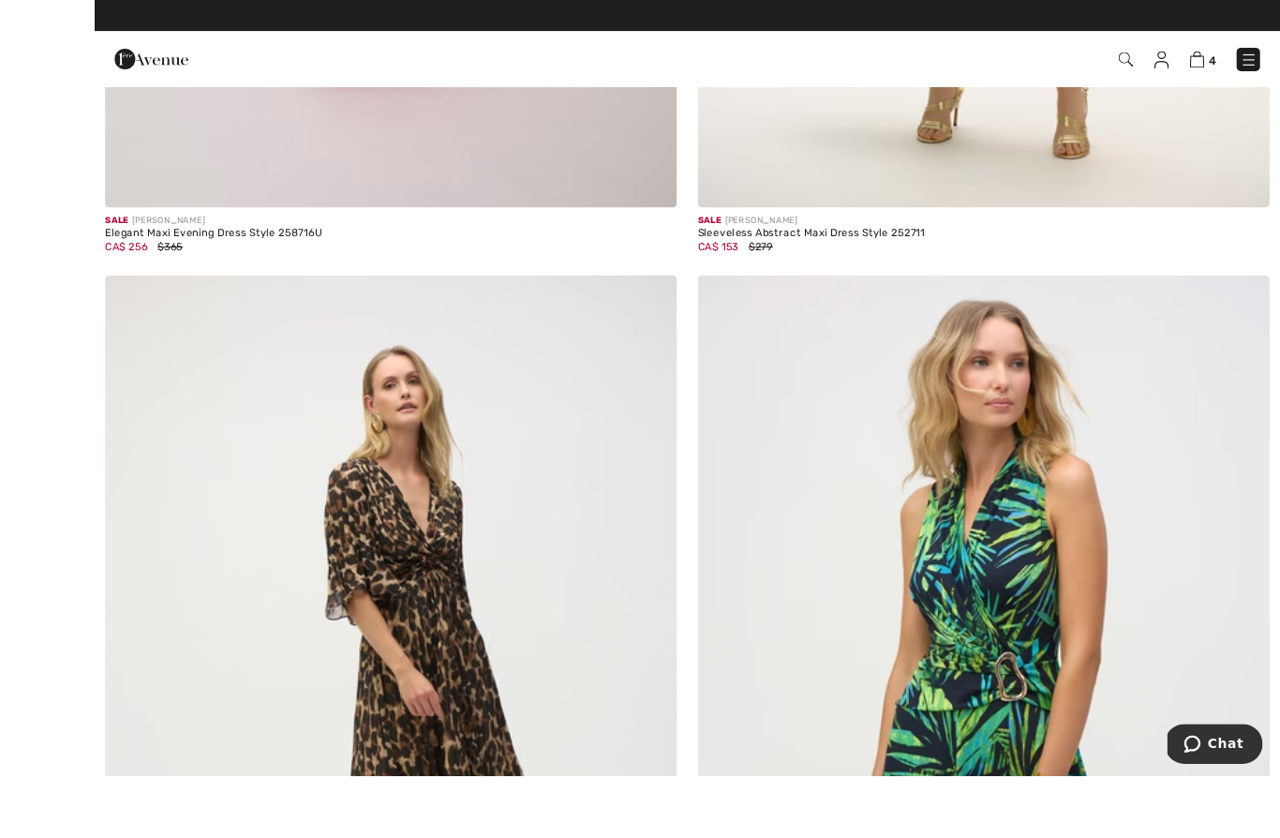
scroll to position [1104, 0]
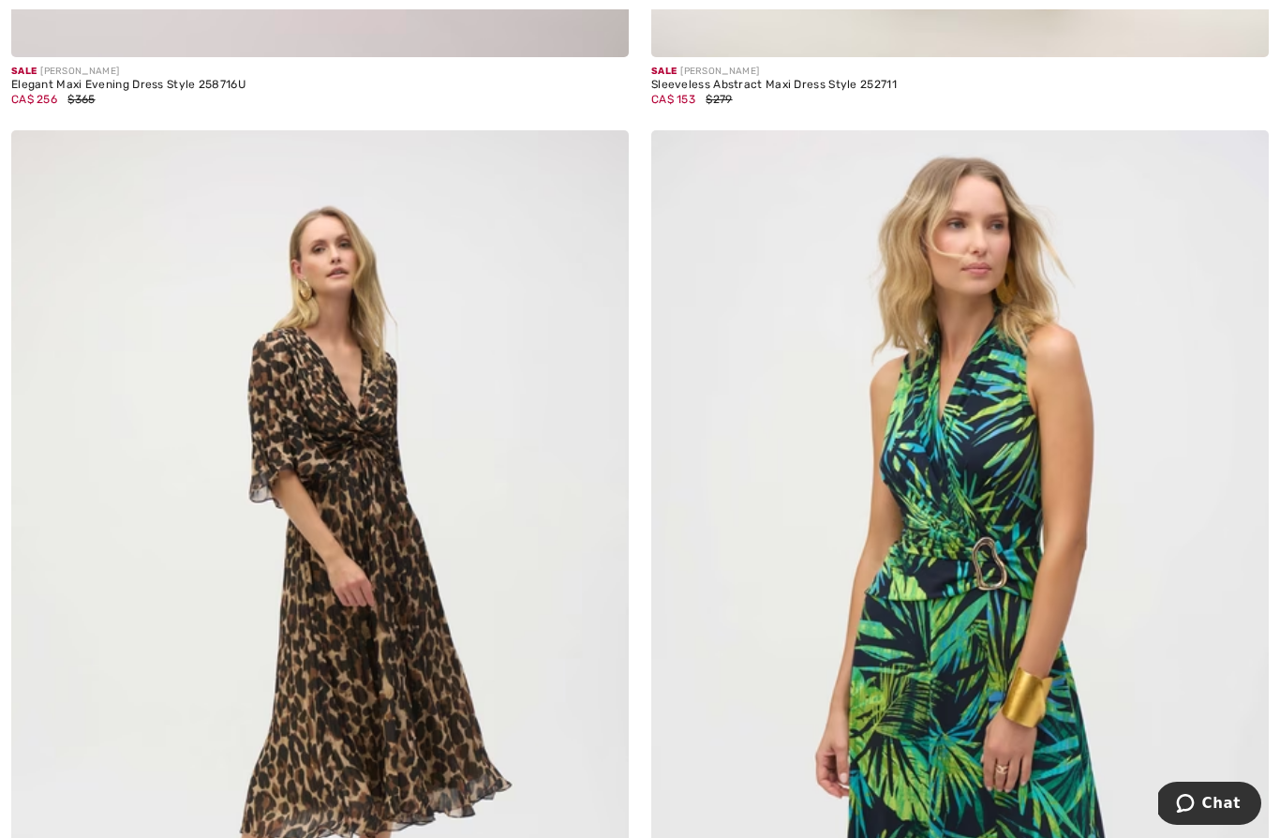
click at [473, 637] on img at bounding box center [319, 593] width 617 height 927
click at [428, 568] on img at bounding box center [319, 593] width 617 height 927
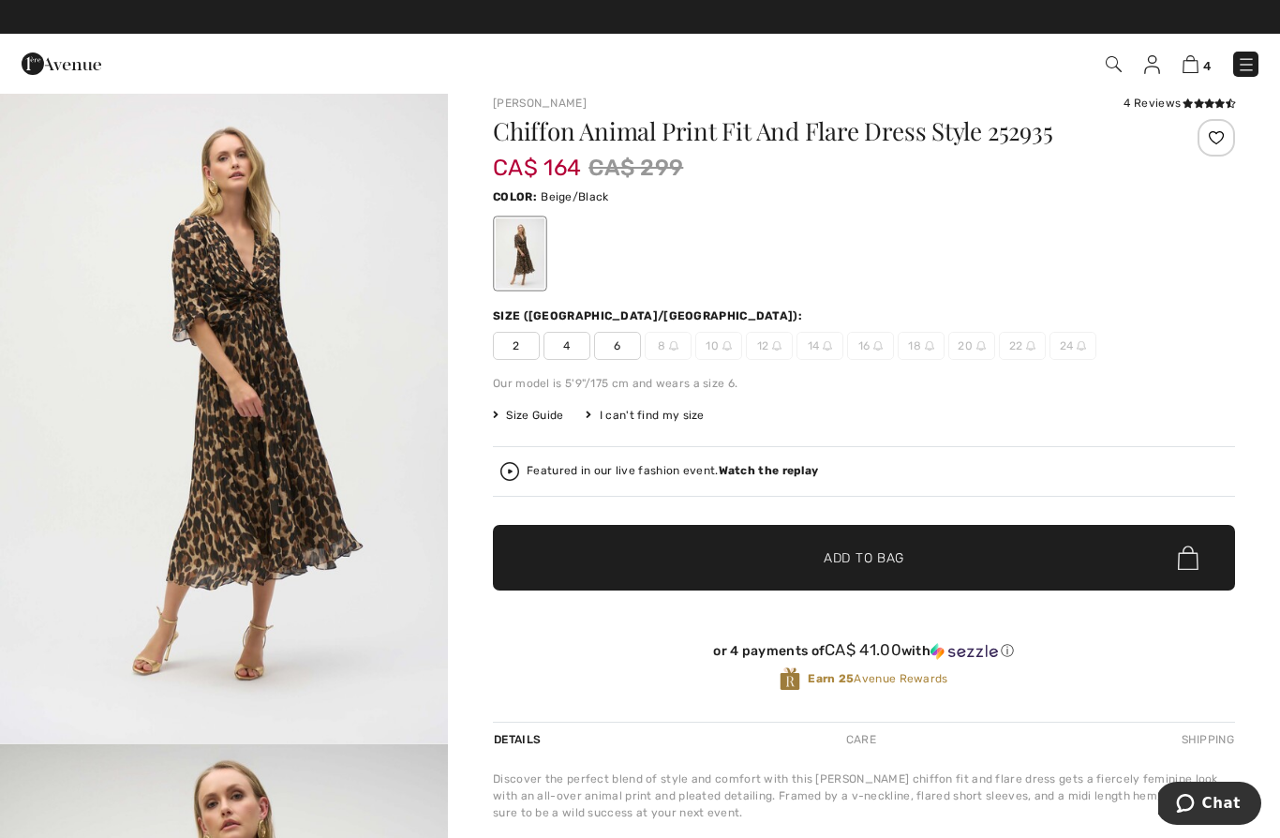
scroll to position [18, 0]
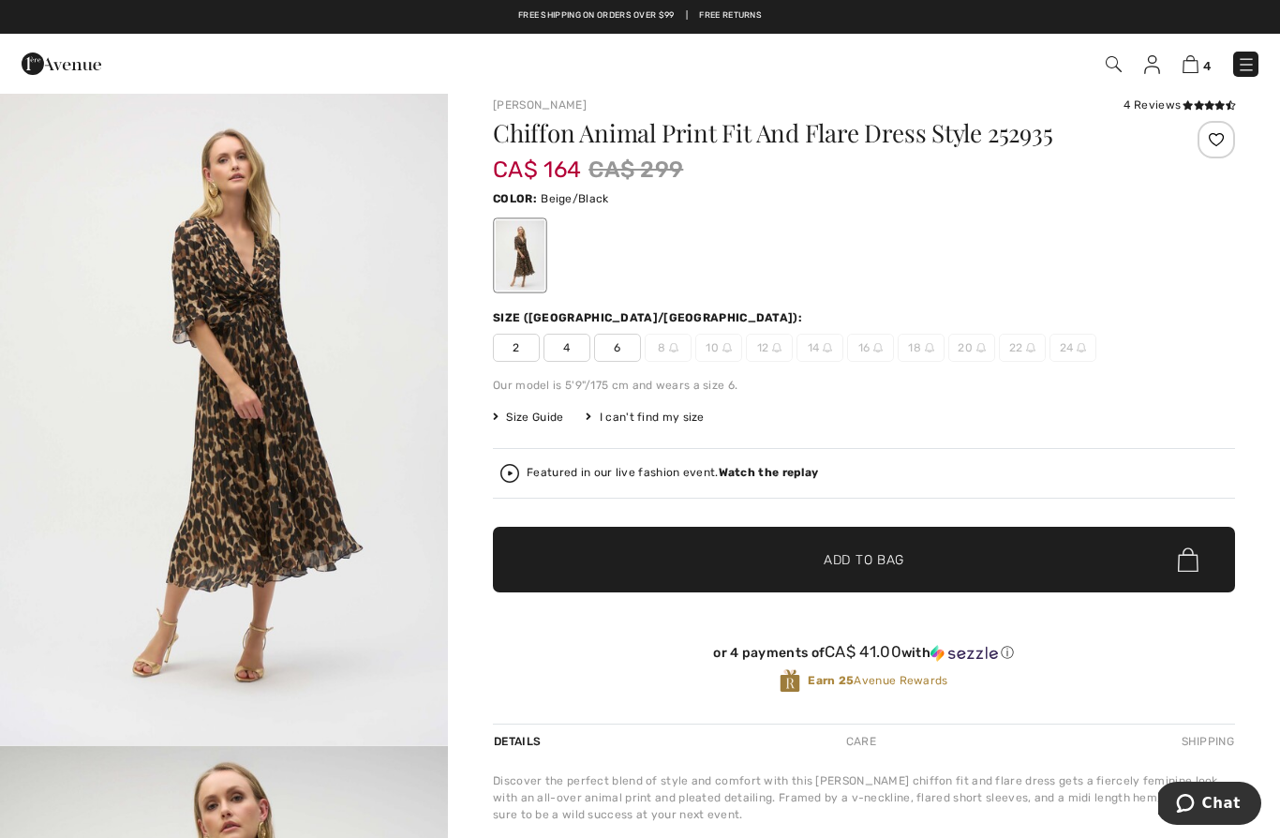
click at [569, 353] on span "4" at bounding box center [566, 348] width 47 height 28
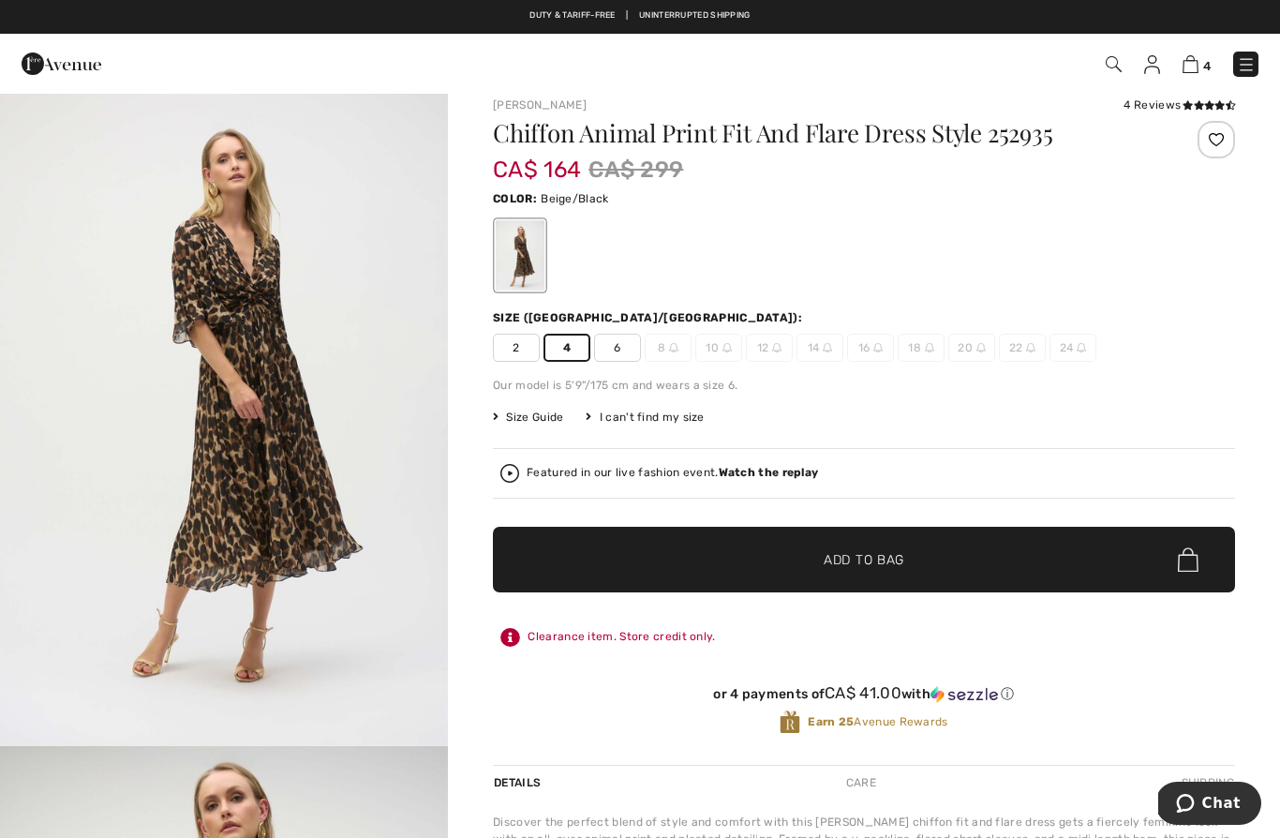
click at [876, 576] on span "✔ Added to Bag Add to Bag" at bounding box center [864, 560] width 742 height 66
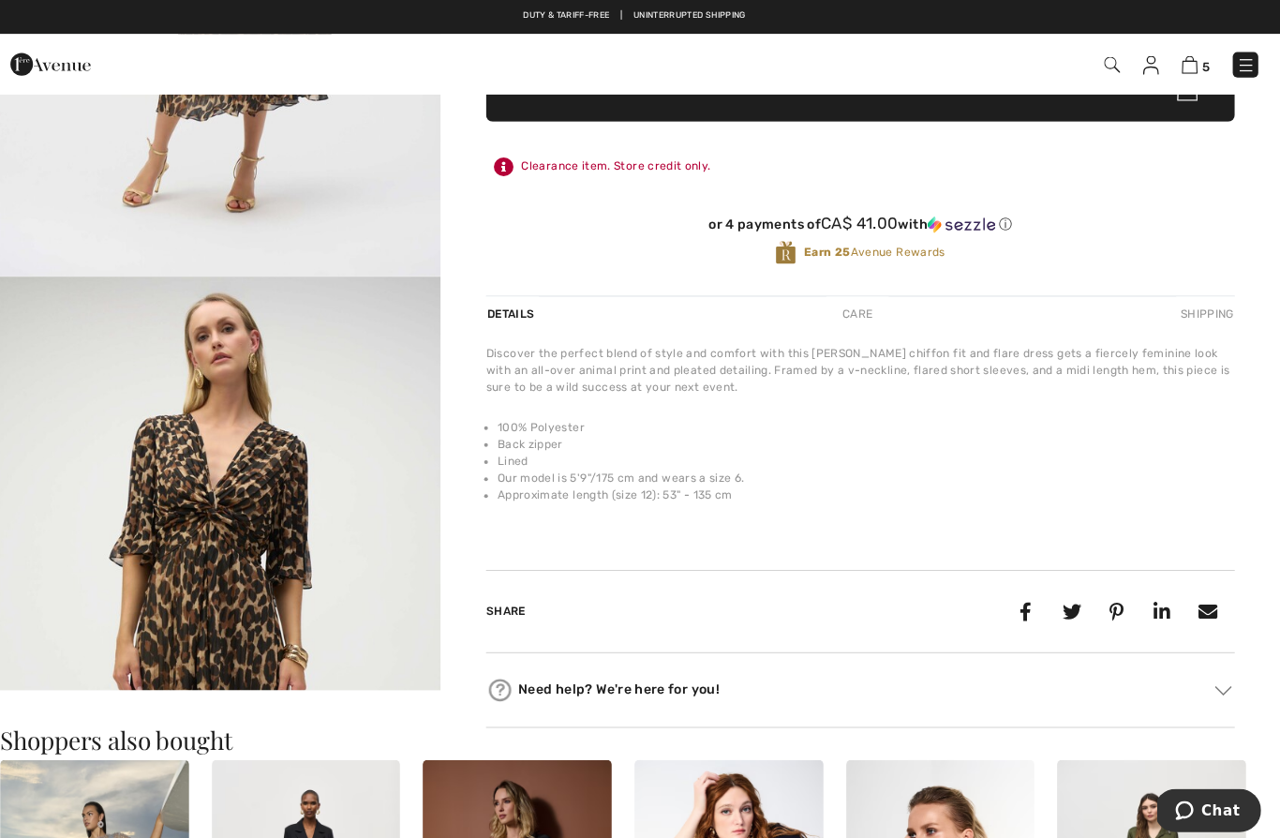
scroll to position [483, 3]
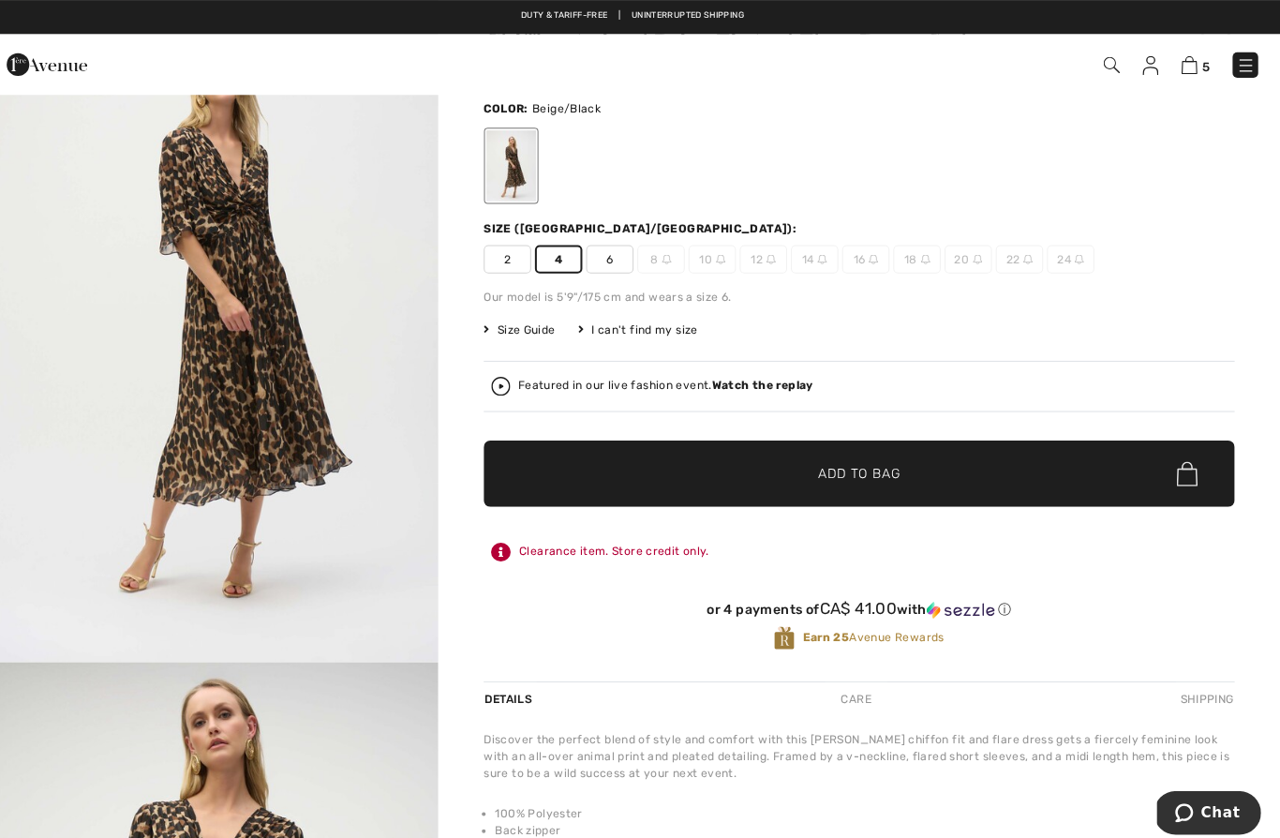
click at [609, 256] on span "6" at bounding box center [617, 256] width 47 height 28
click at [838, 477] on span "Add to Bag" at bounding box center [863, 468] width 81 height 20
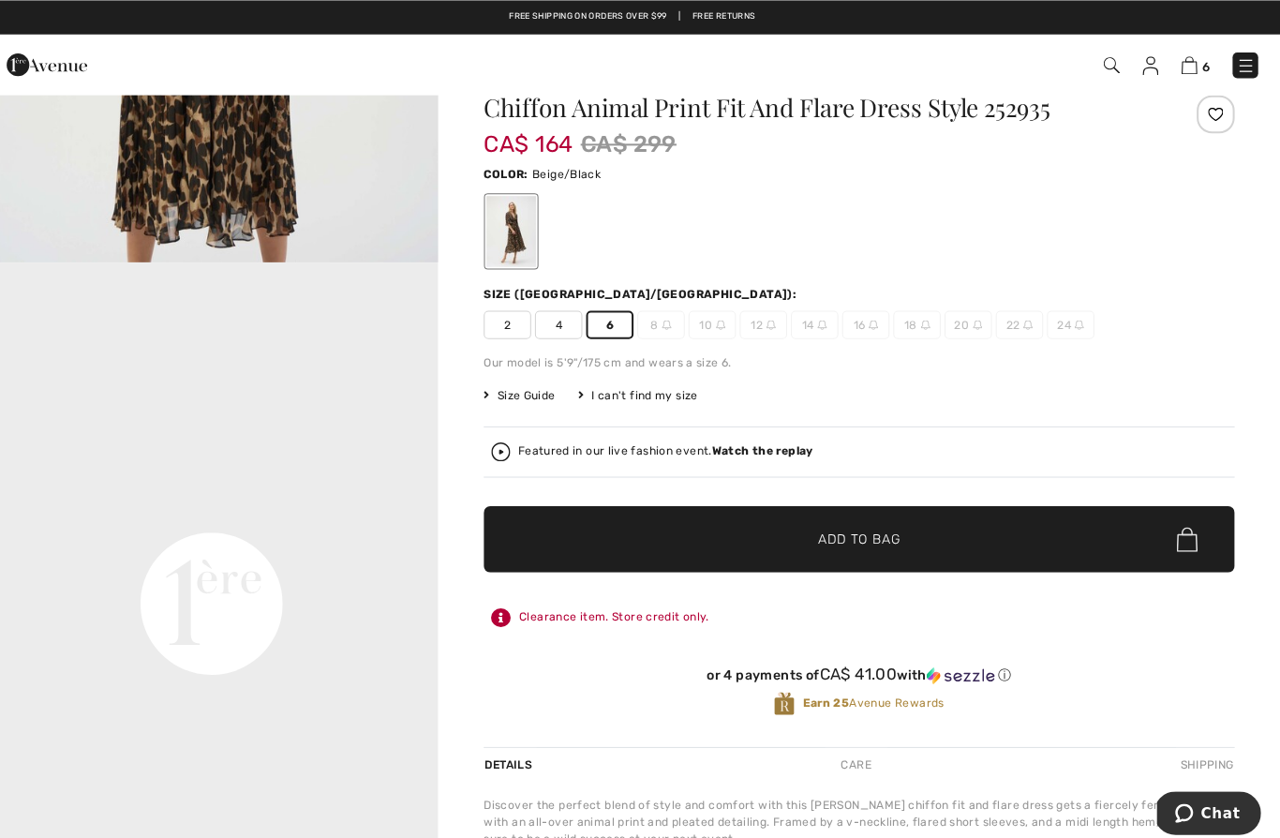
scroll to position [0, 0]
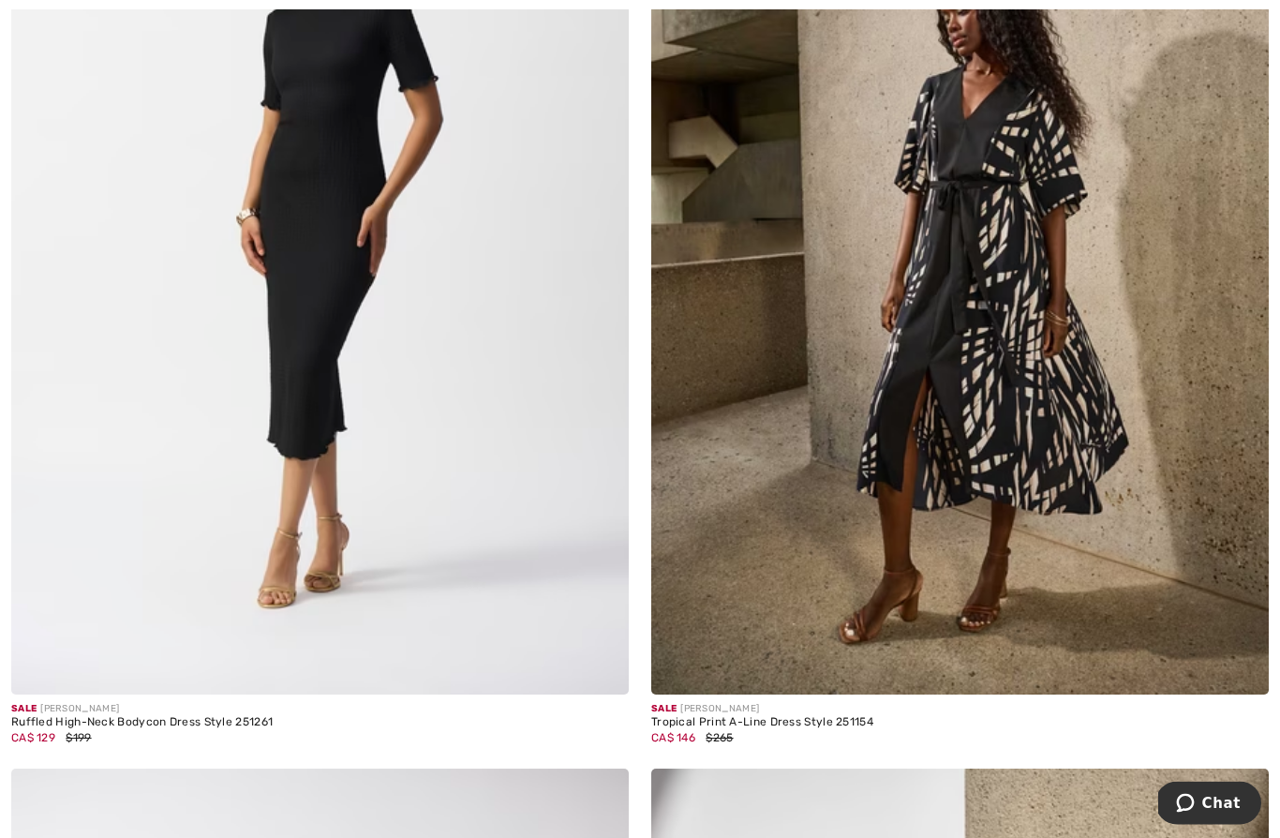
scroll to position [10660, 0]
click at [377, 230] on img at bounding box center [319, 231] width 617 height 927
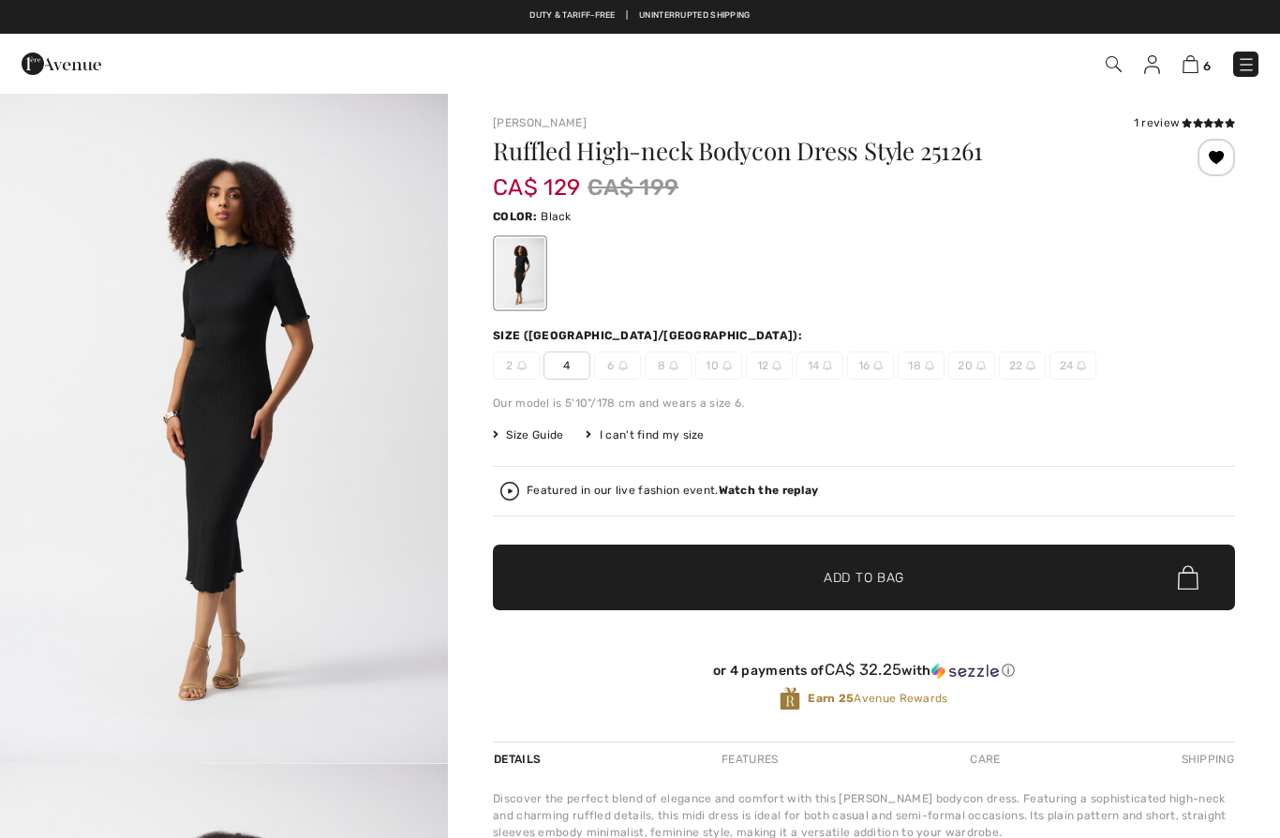
checkbox input "true"
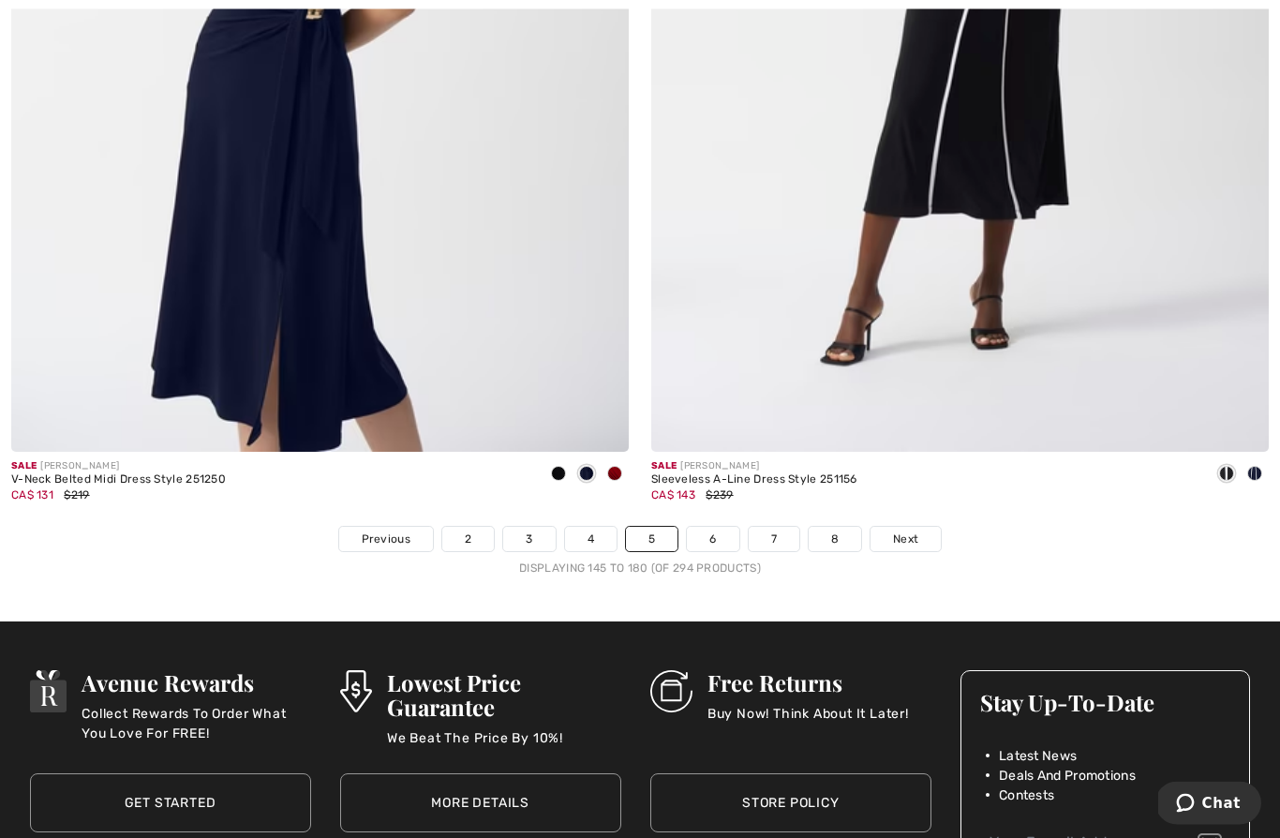
scroll to position [18097, 0]
click at [909, 530] on span "Next" at bounding box center [905, 538] width 25 height 17
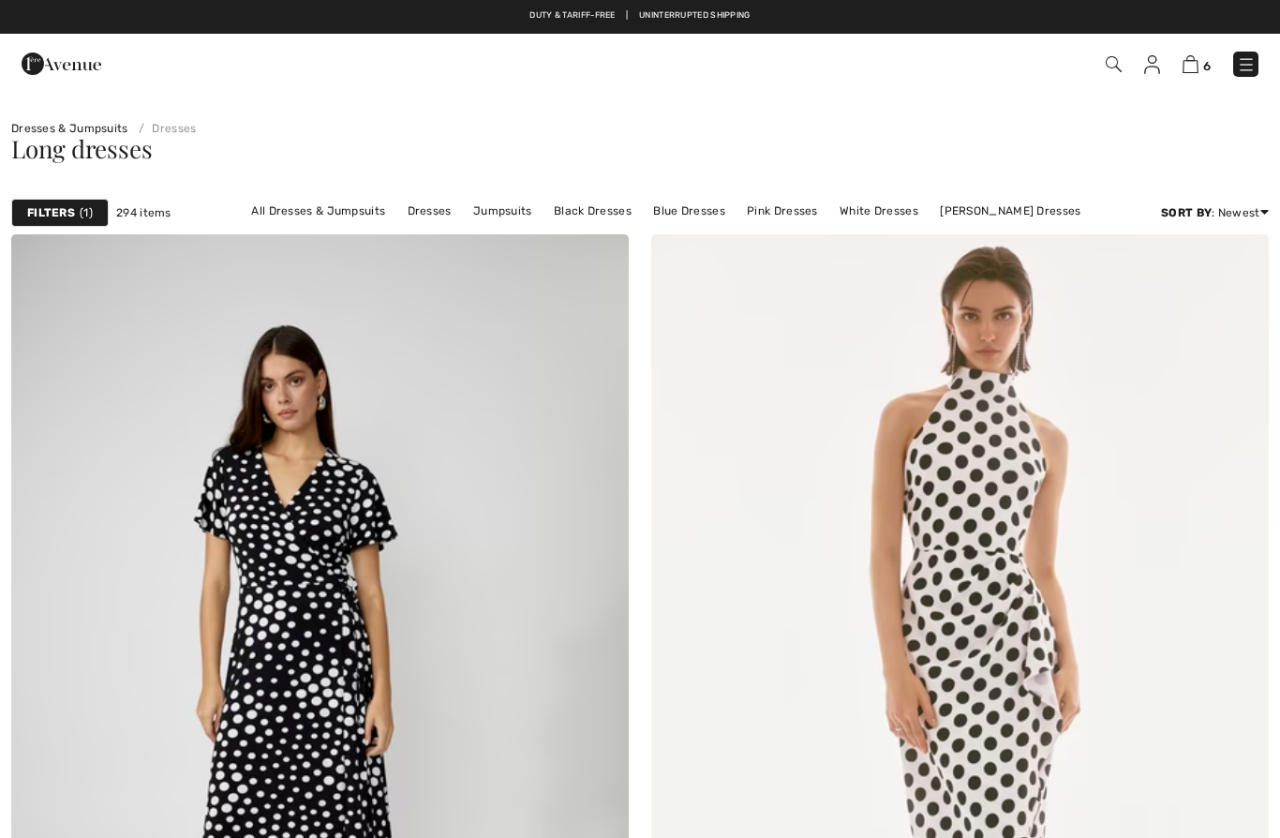
checkbox input "true"
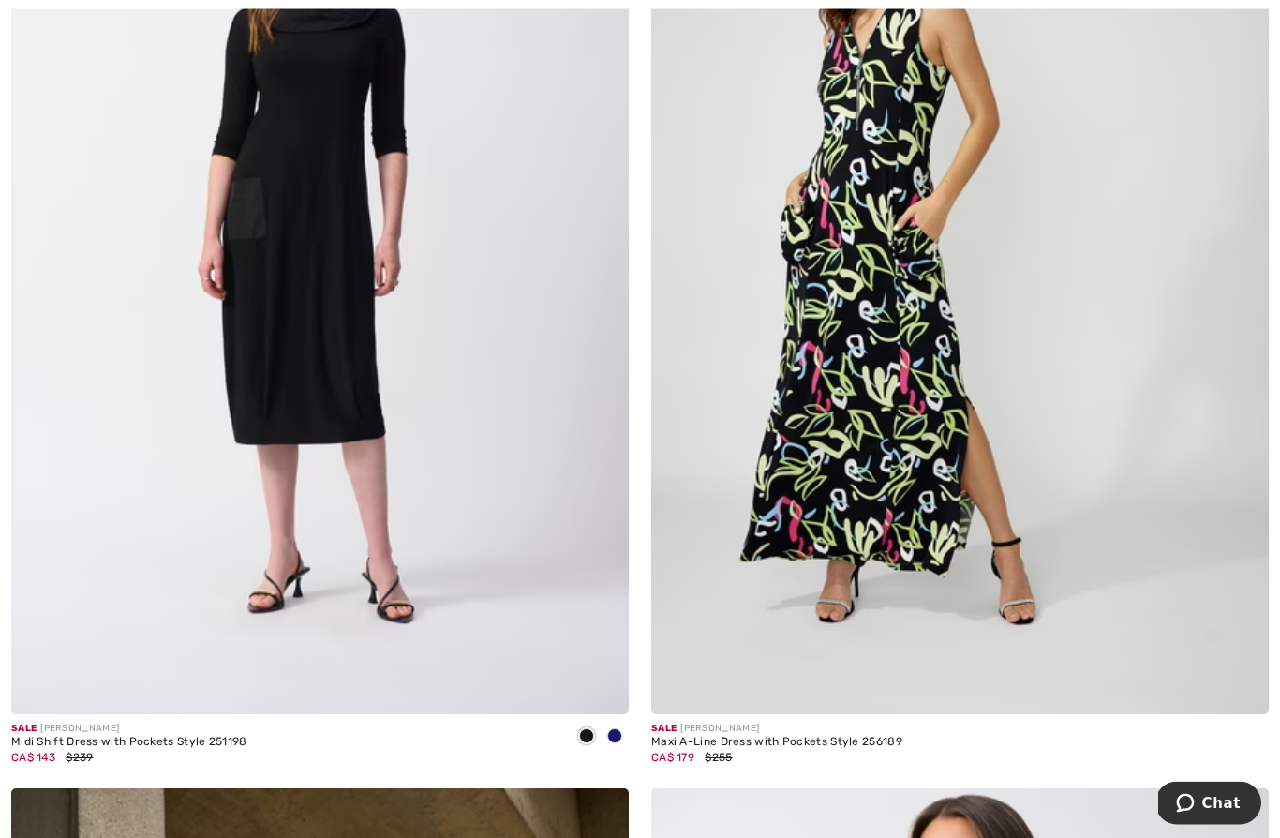
scroll to position [1446, 0]
click at [1013, 509] on img at bounding box center [959, 250] width 617 height 927
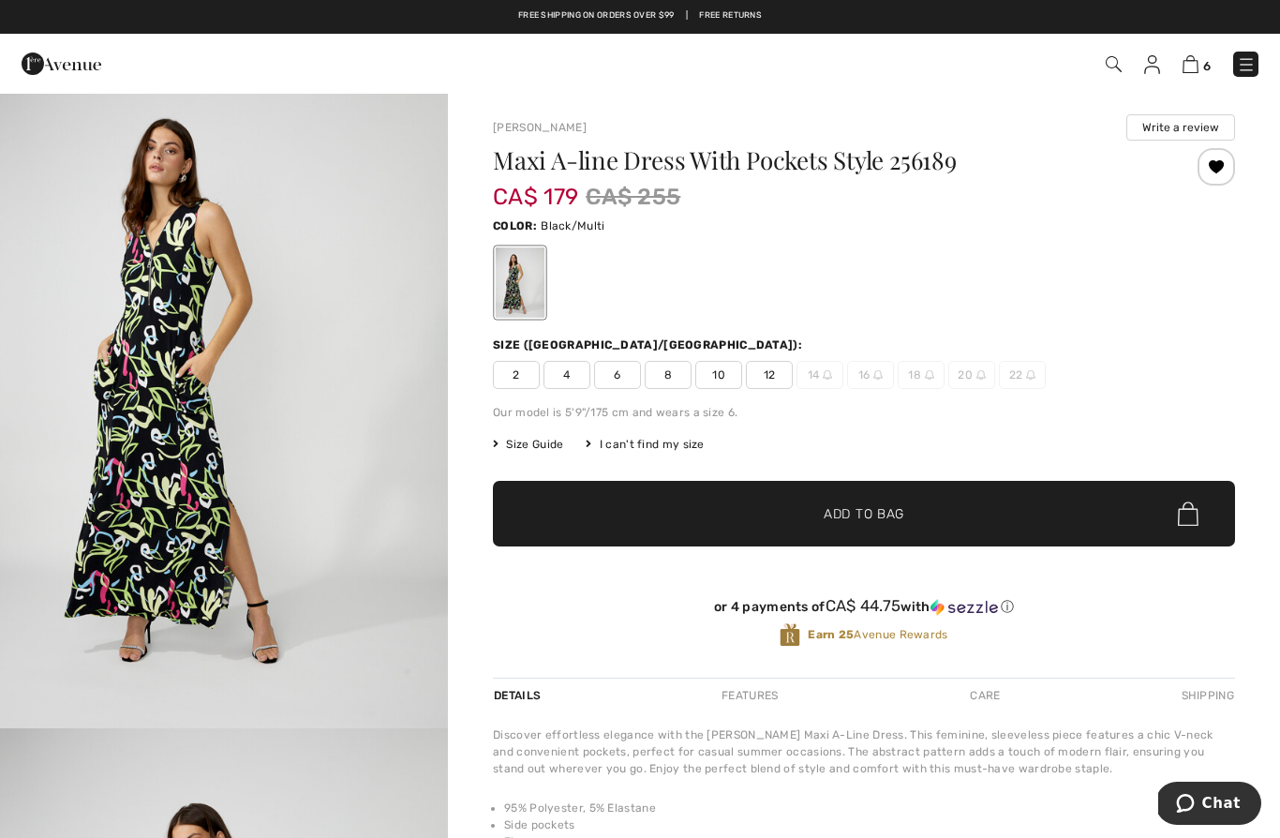
scroll to position [35, 0]
click at [571, 375] on span "4" at bounding box center [566, 375] width 47 height 28
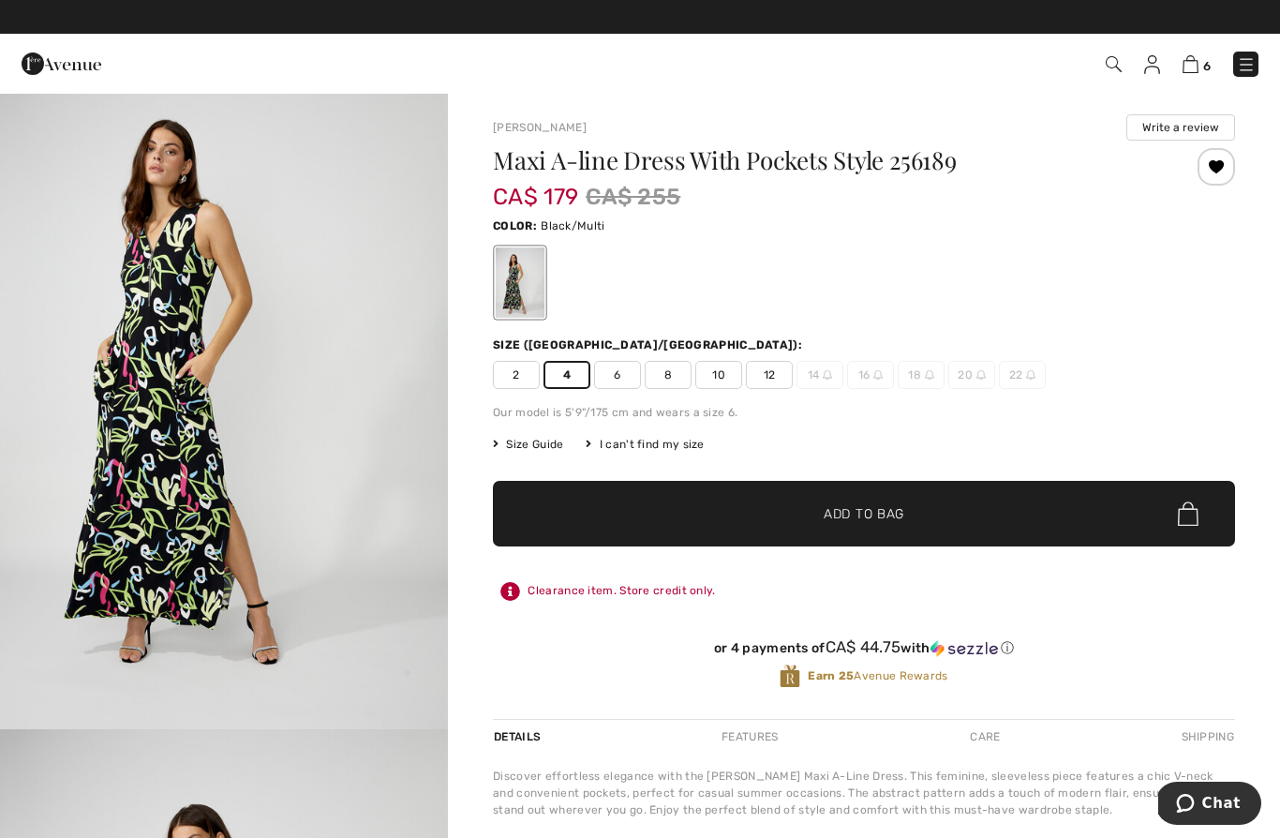
click at [824, 520] on span "Add to Bag" at bounding box center [863, 514] width 81 height 20
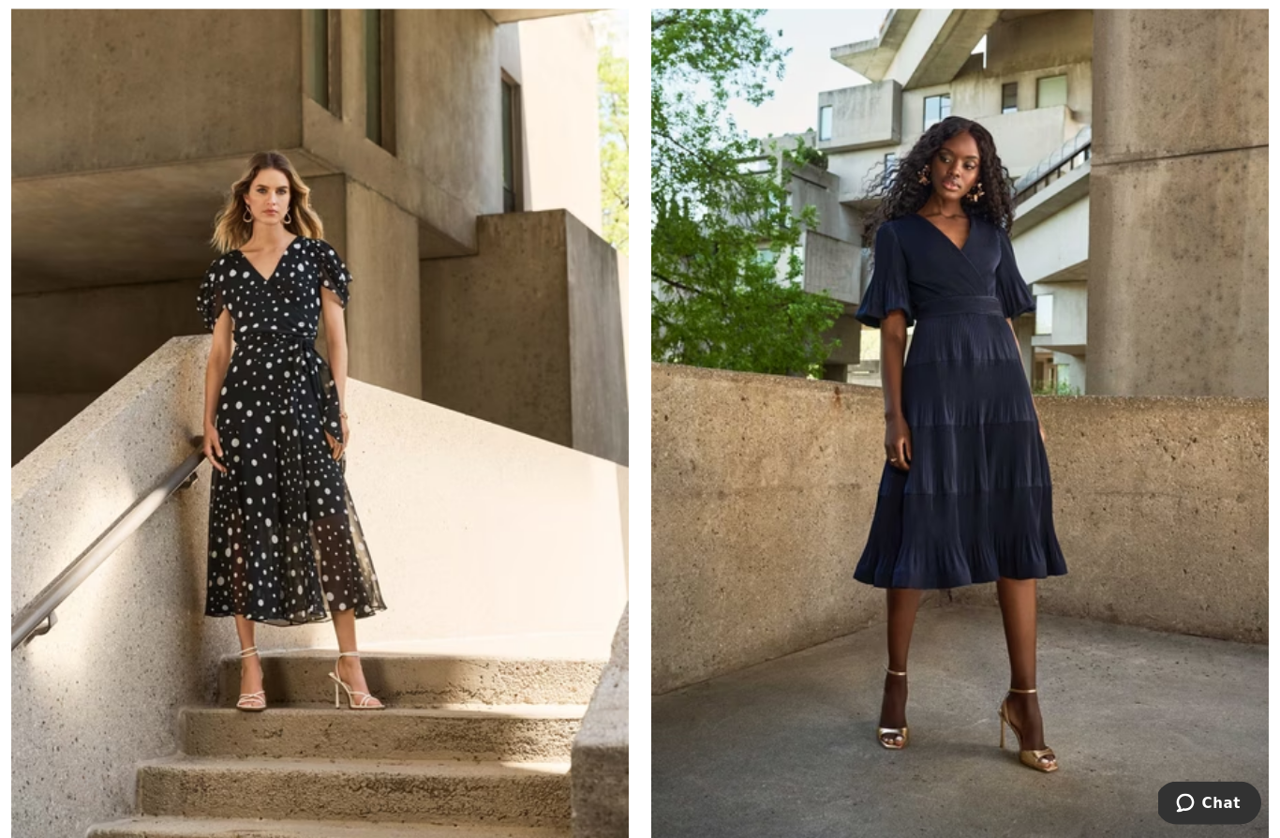
scroll to position [3345, 0]
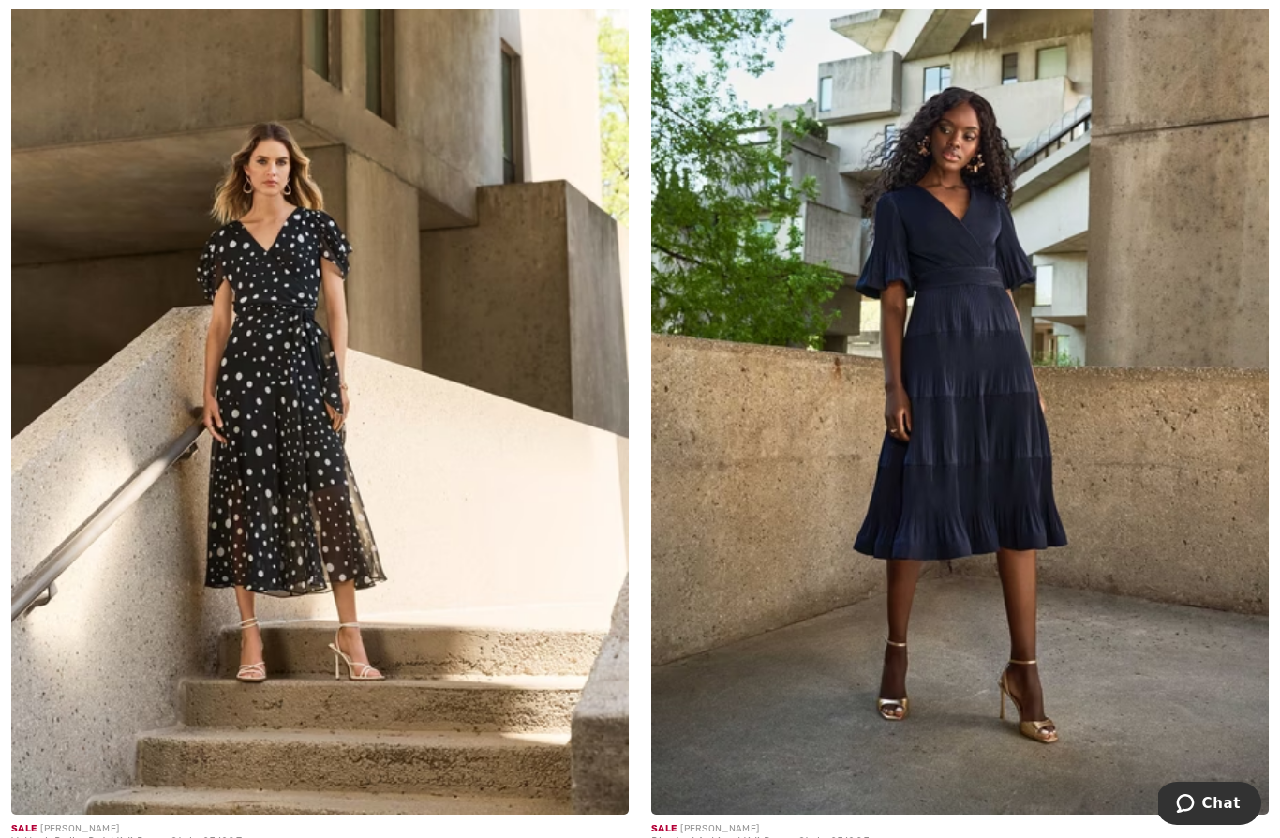
click at [986, 405] on img at bounding box center [959, 352] width 617 height 927
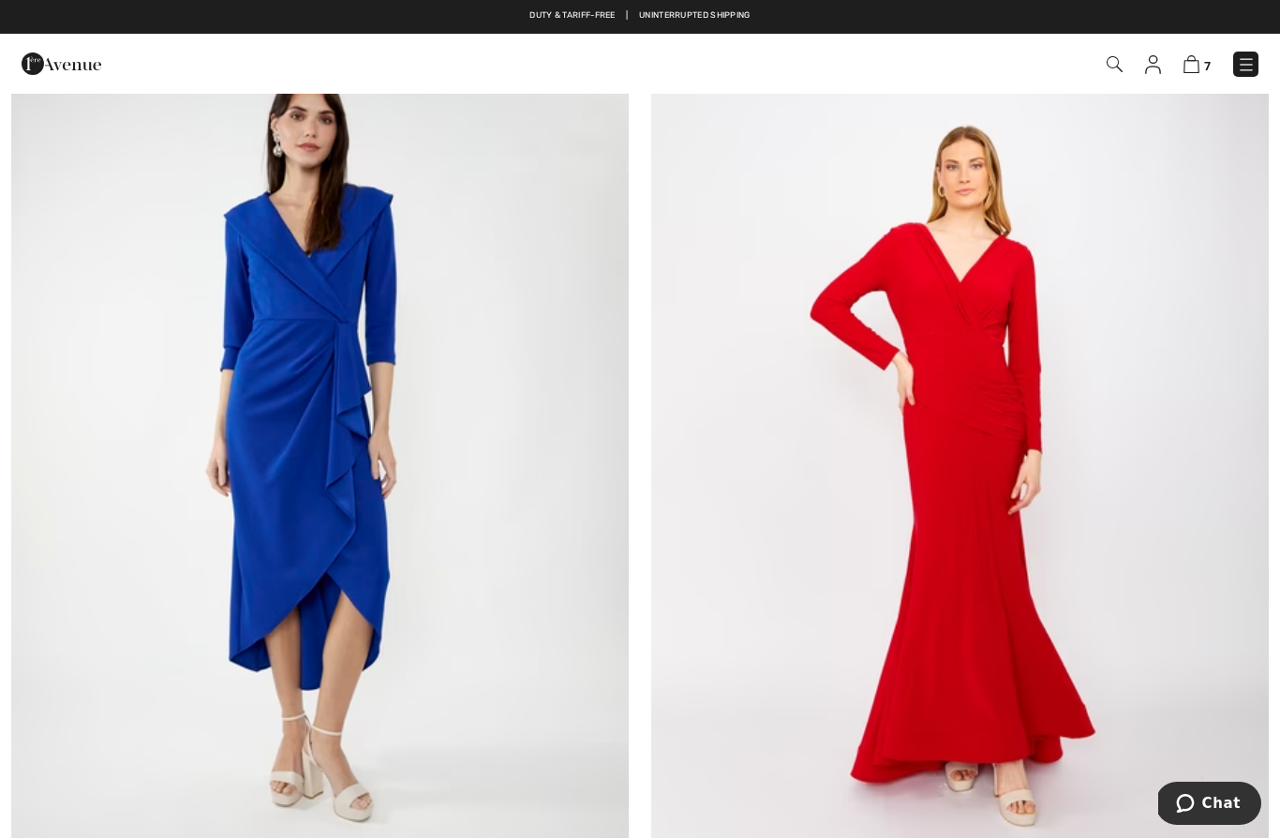
scroll to position [7431, 0]
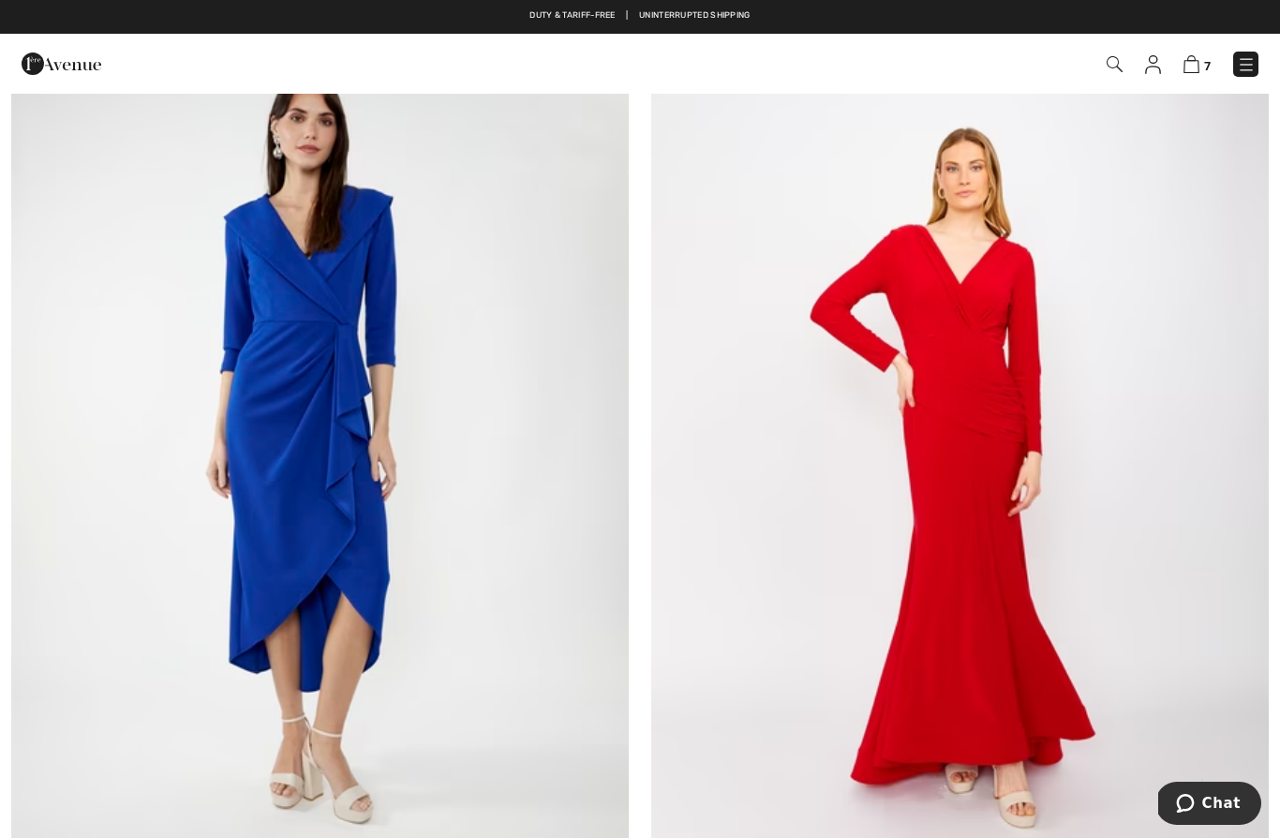
click at [1006, 440] on img at bounding box center [959, 461] width 617 height 927
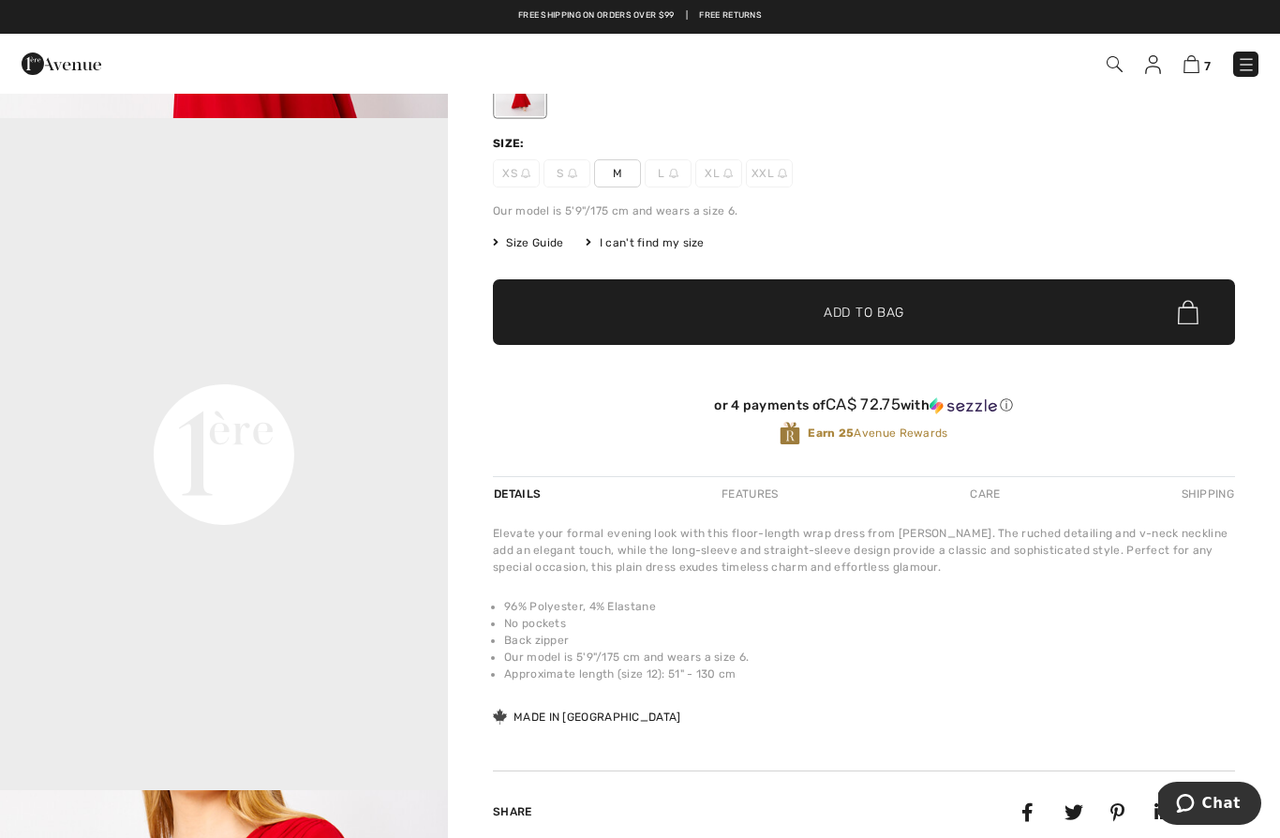
scroll to position [190, 0]
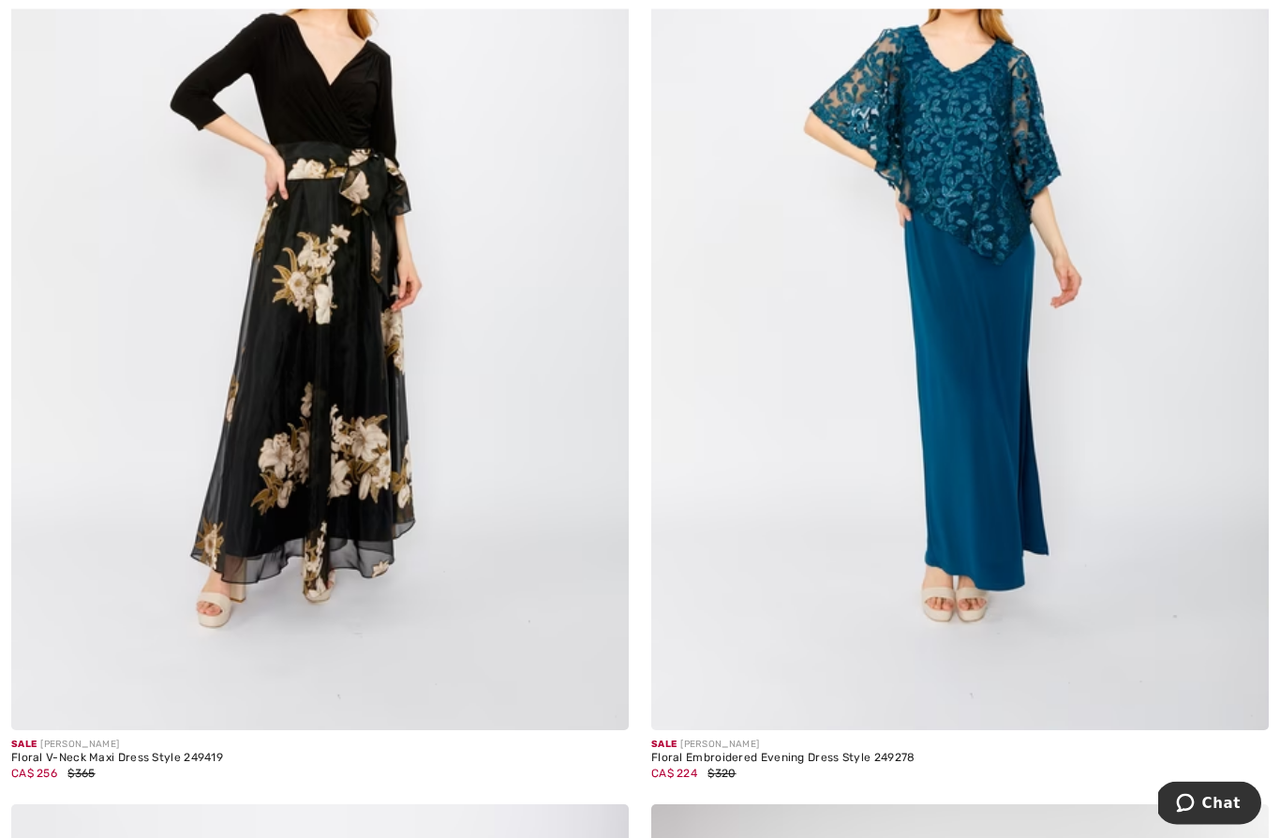
scroll to position [8625, 0]
click at [384, 492] on img at bounding box center [319, 267] width 617 height 927
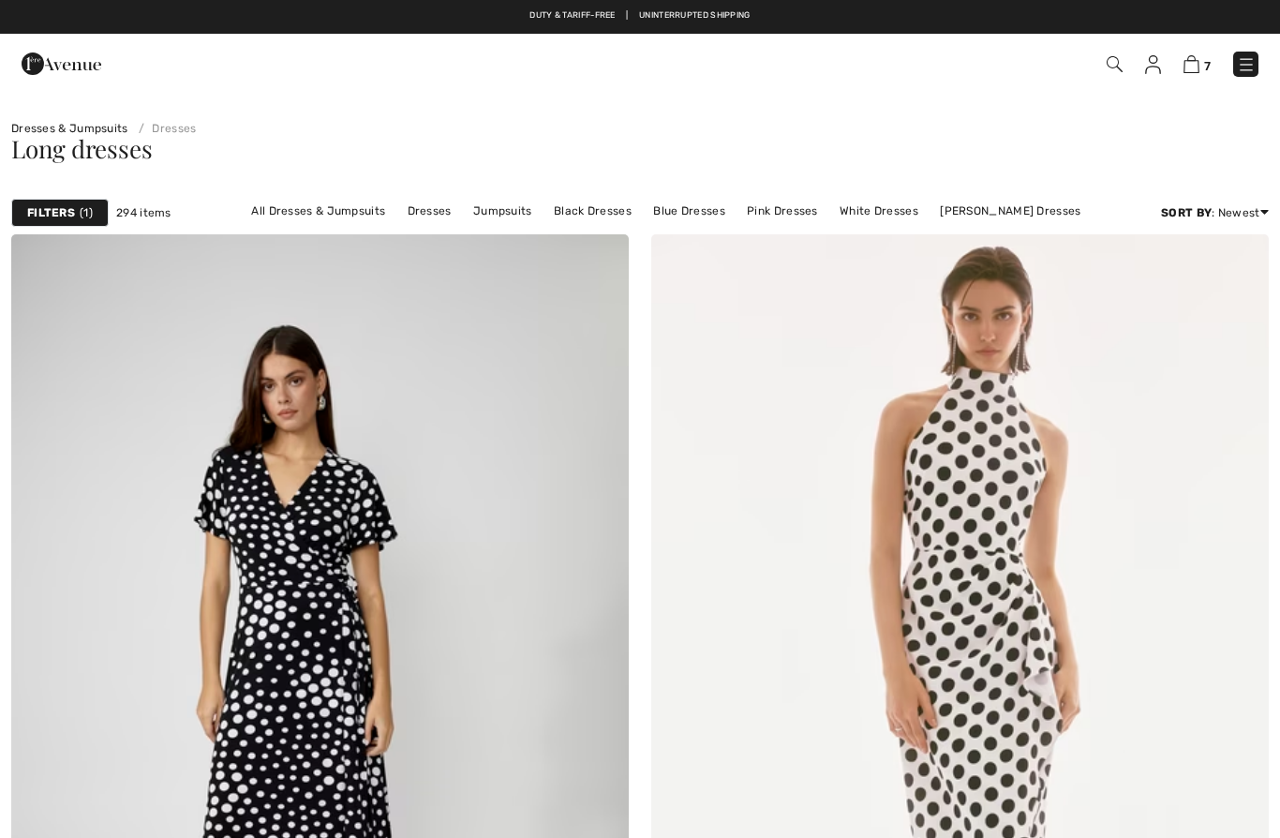
checkbox input "true"
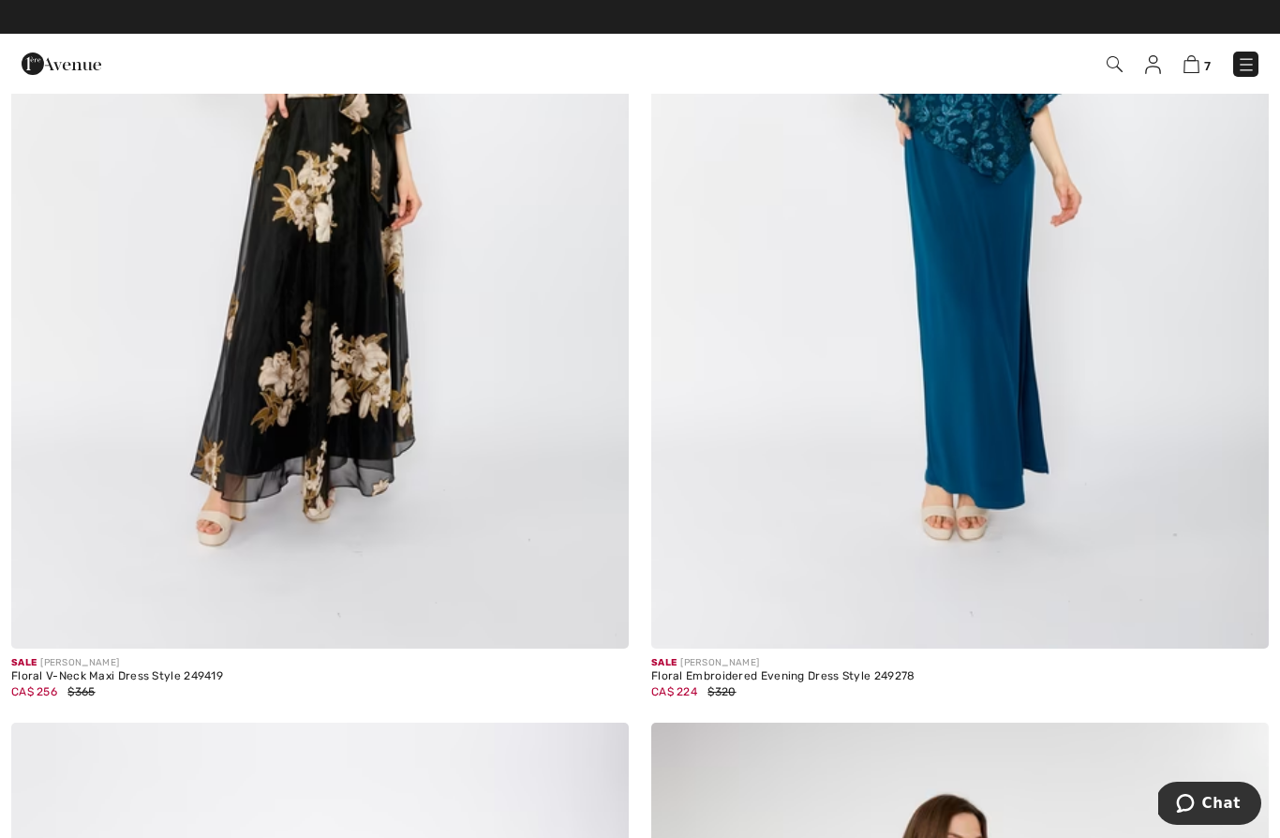
click at [332, 416] on img at bounding box center [319, 186] width 617 height 927
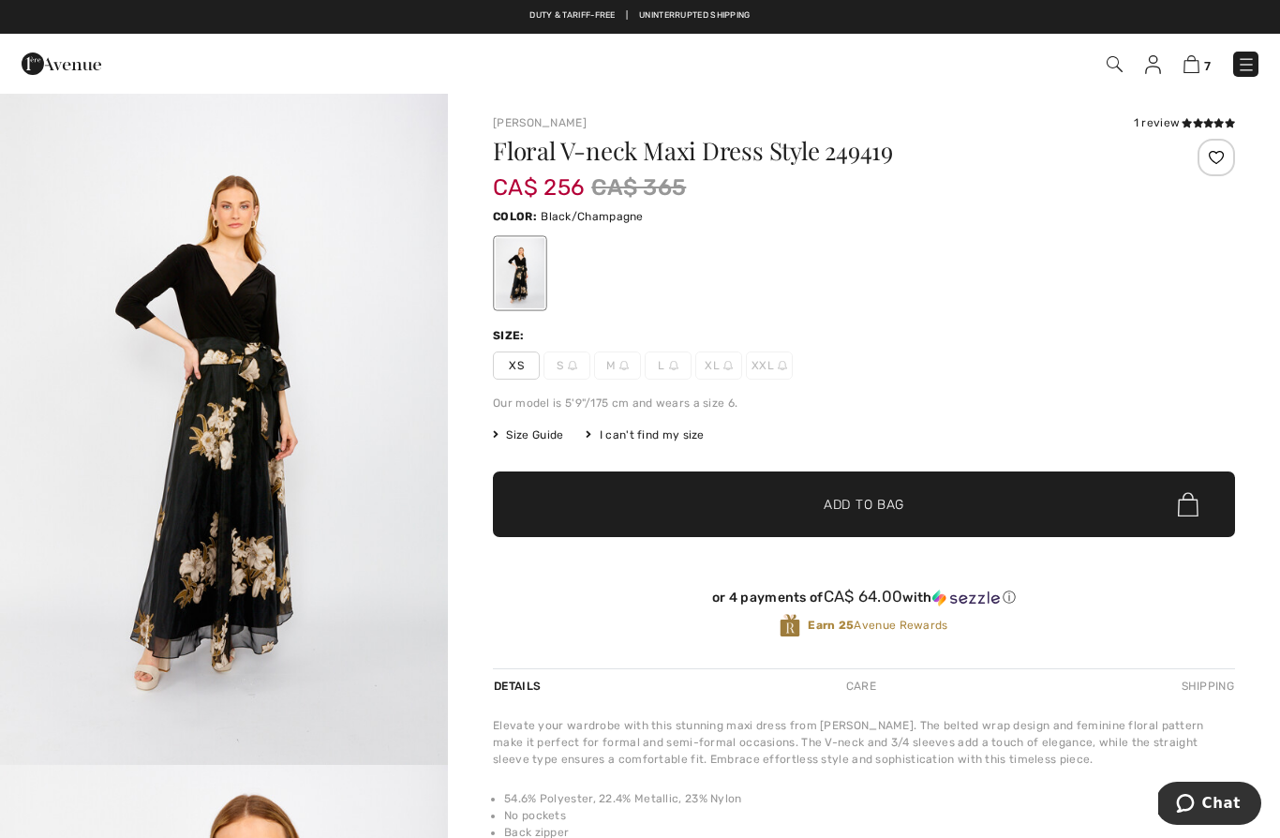
click at [512, 372] on span "XS" at bounding box center [516, 365] width 47 height 28
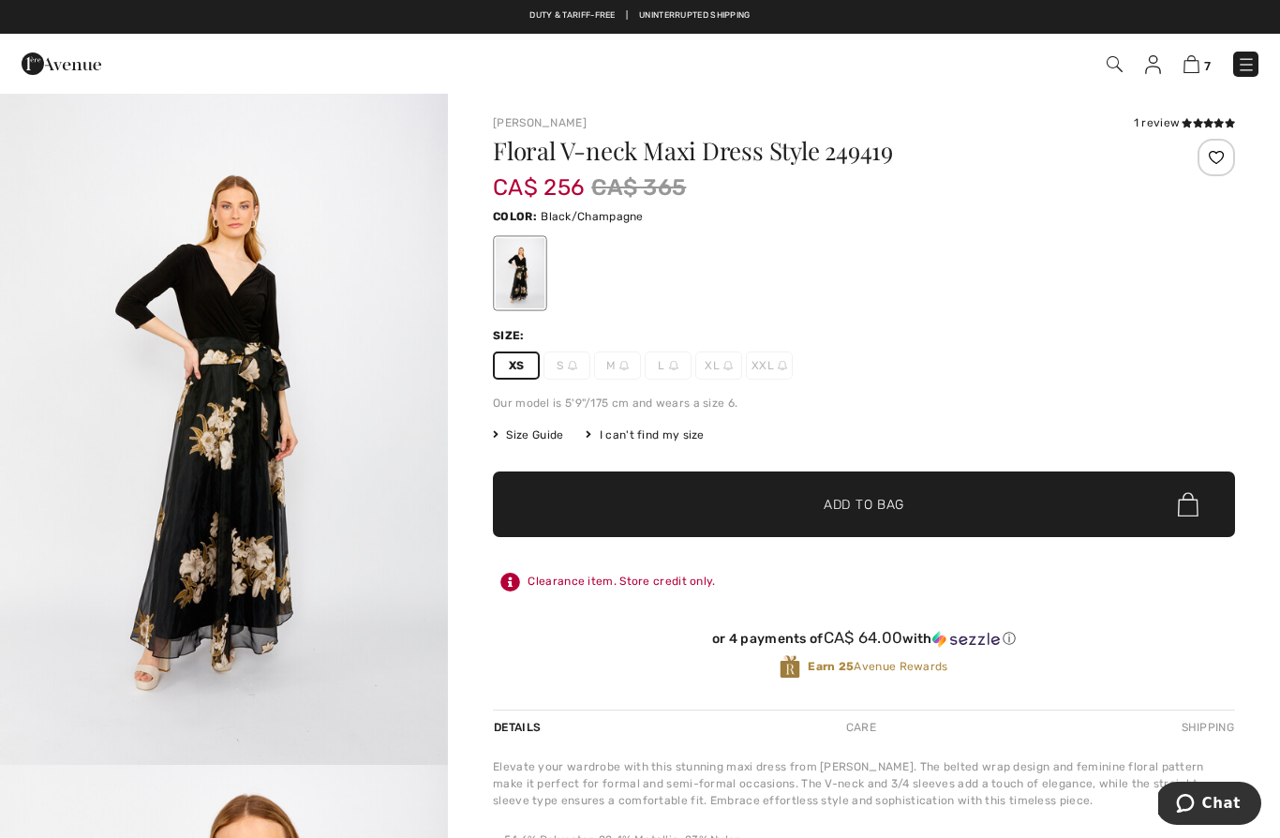
click at [757, 508] on span "✔ Added to Bag Add to Bag" at bounding box center [864, 504] width 742 height 66
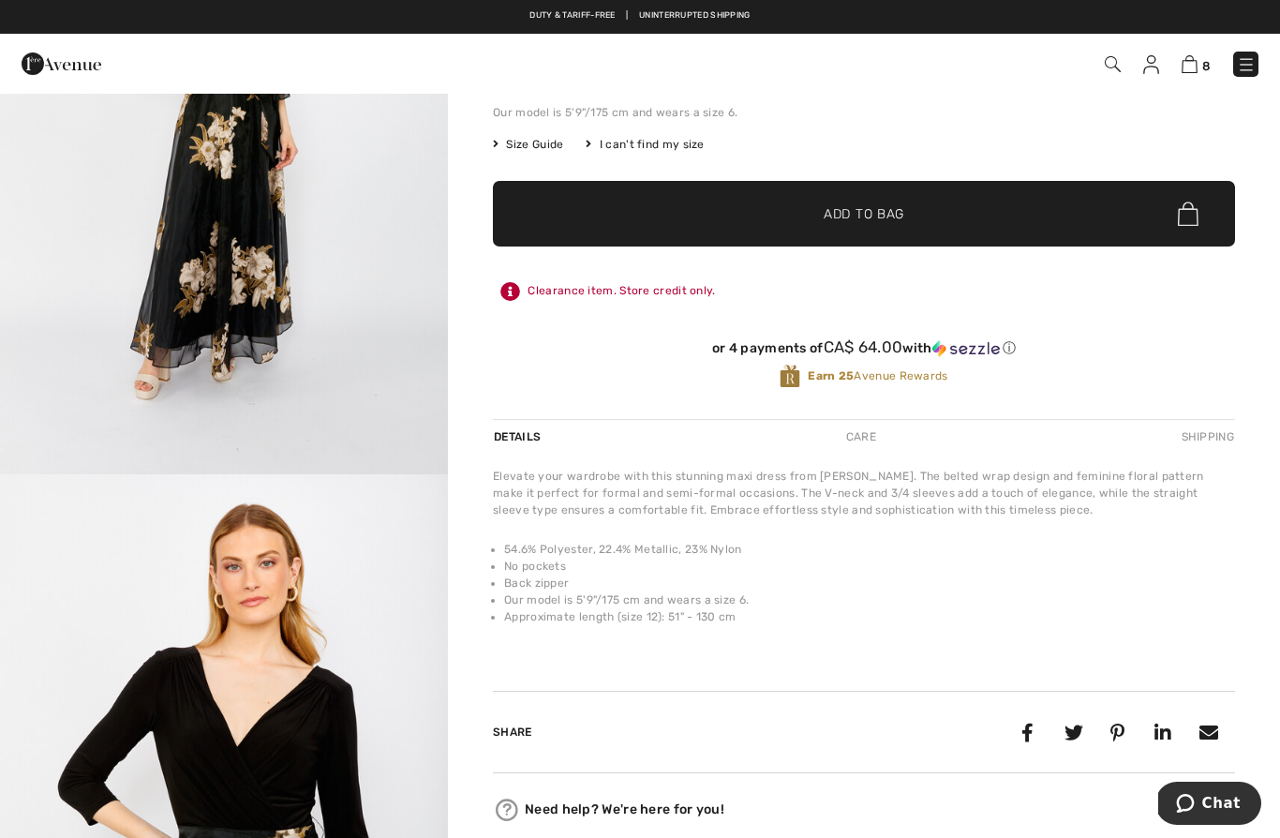
scroll to position [288, 0]
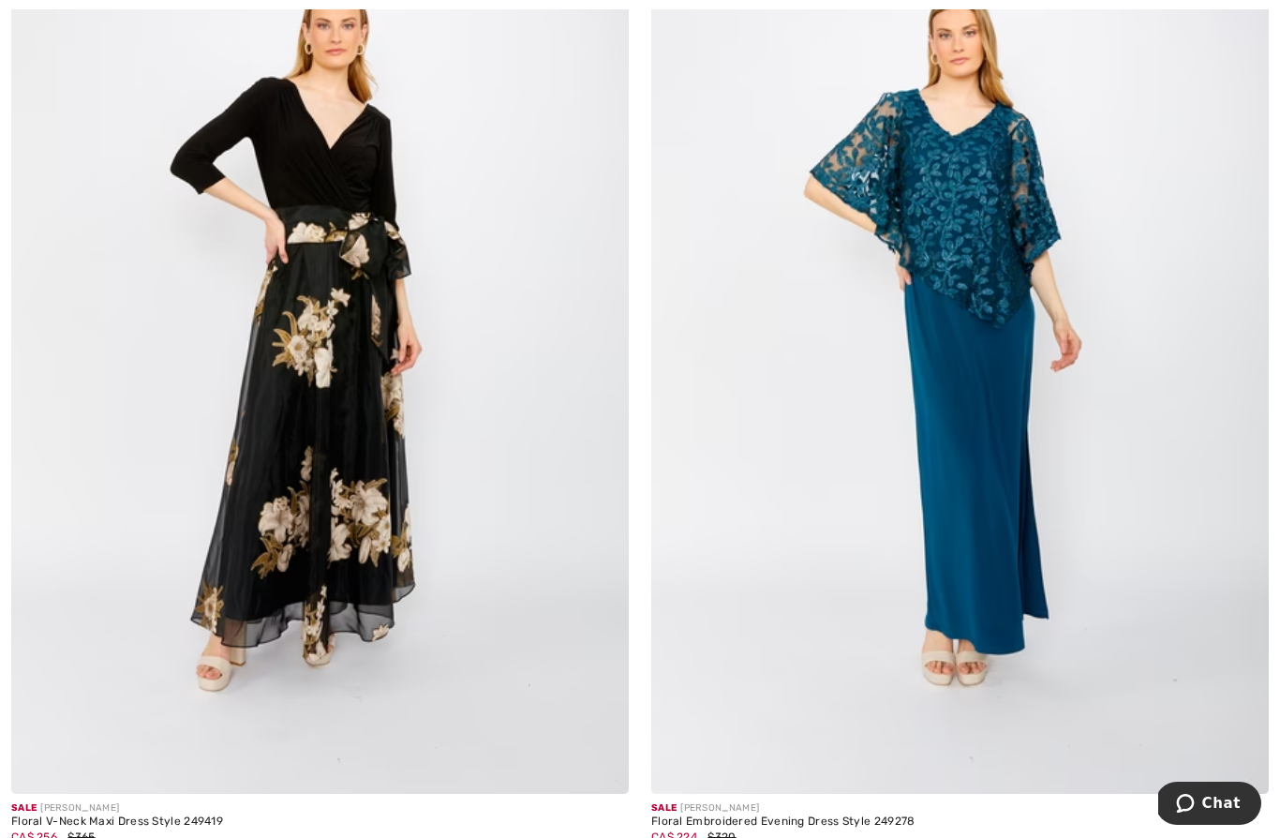
scroll to position [8581, 0]
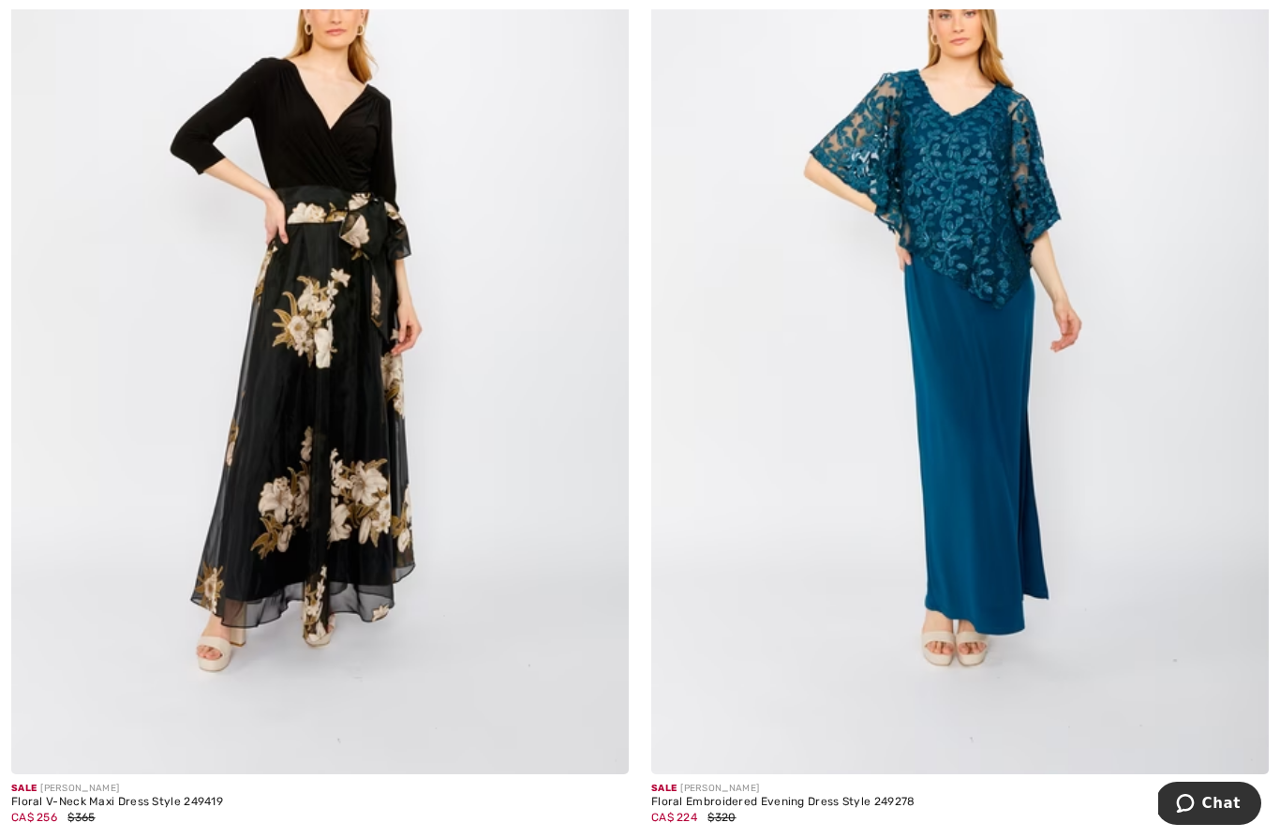
click at [392, 474] on img at bounding box center [319, 311] width 617 height 927
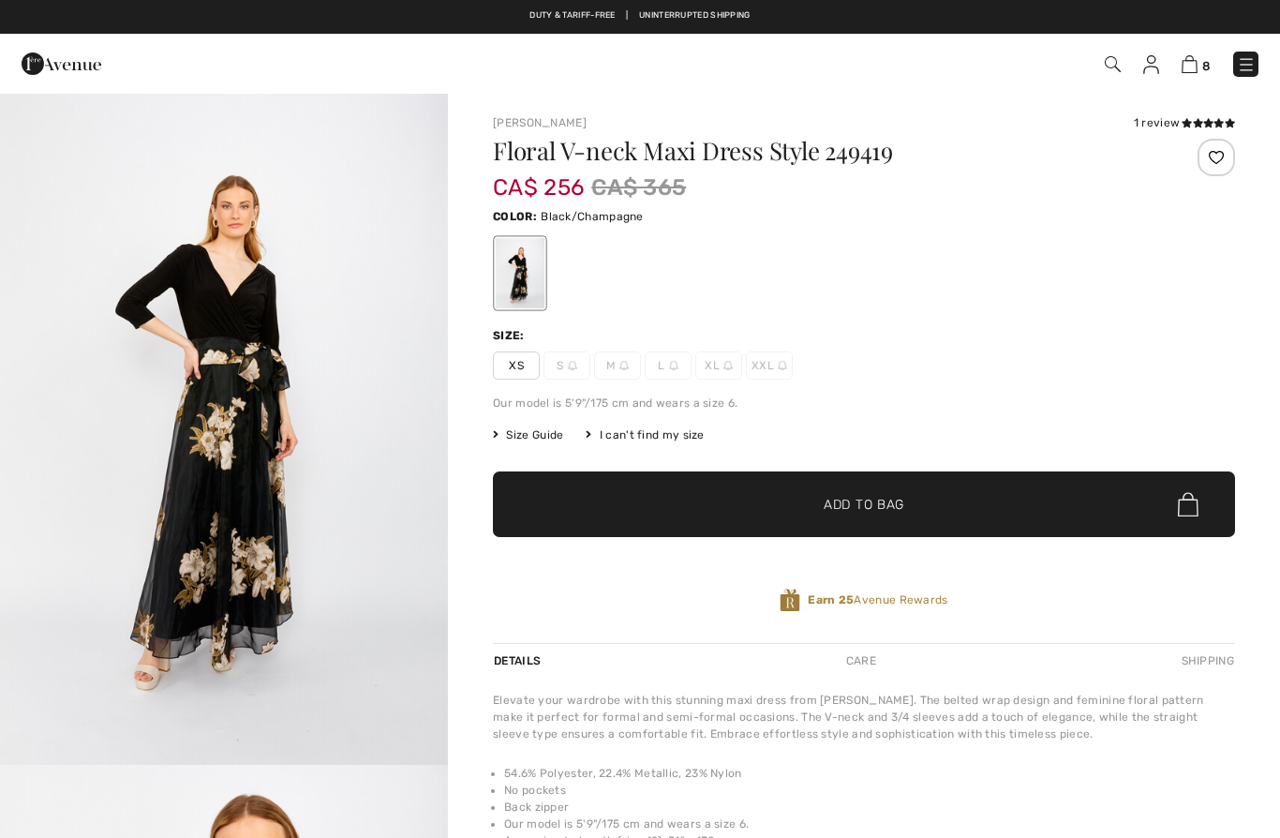
checkbox input "true"
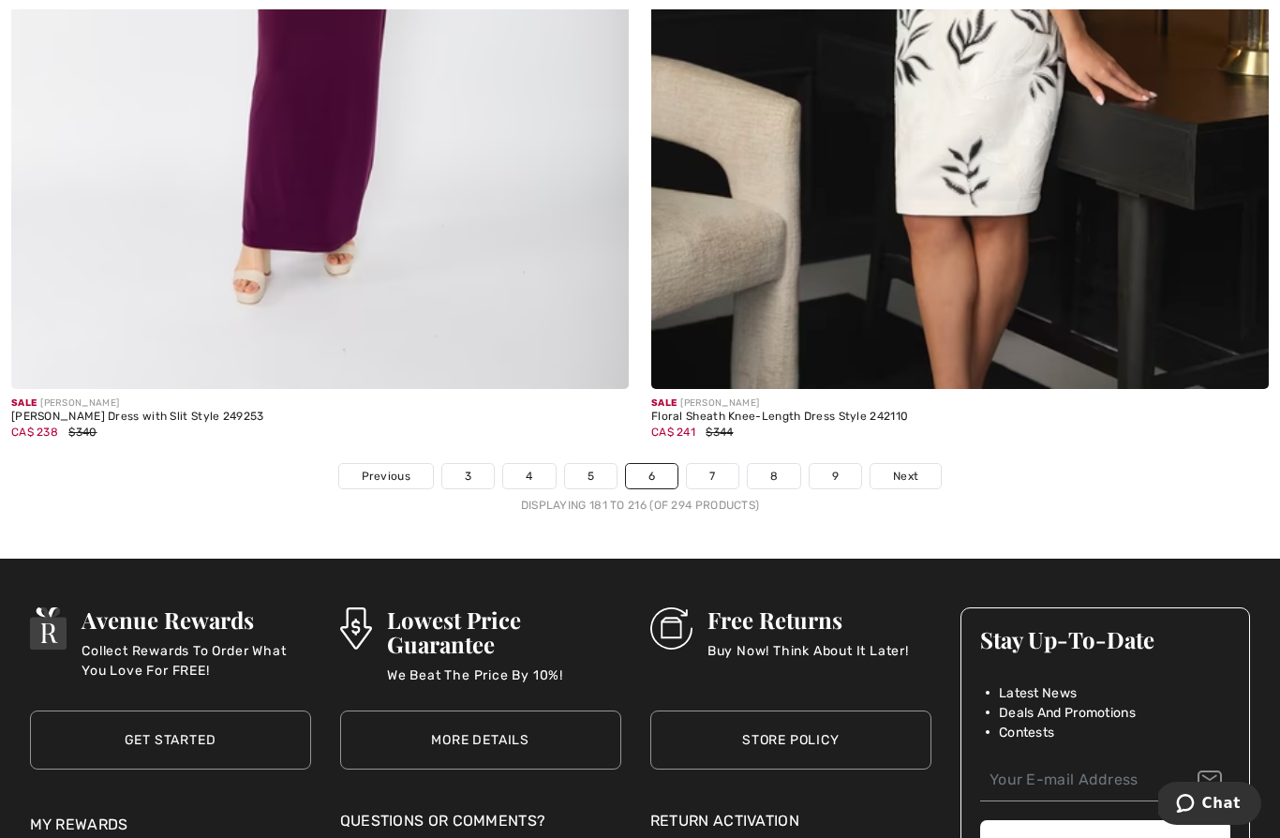
scroll to position [18223, 0]
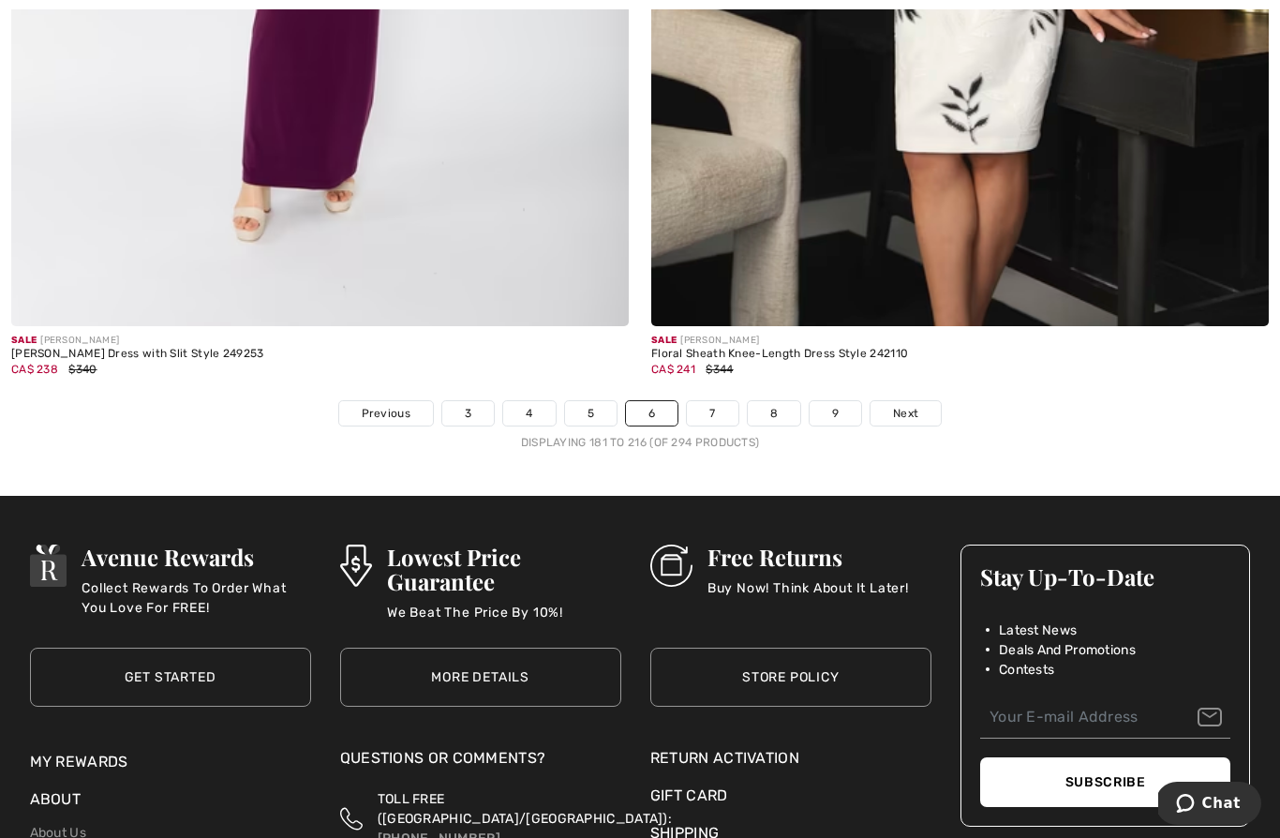
click at [904, 405] on span "Next" at bounding box center [905, 413] width 25 height 17
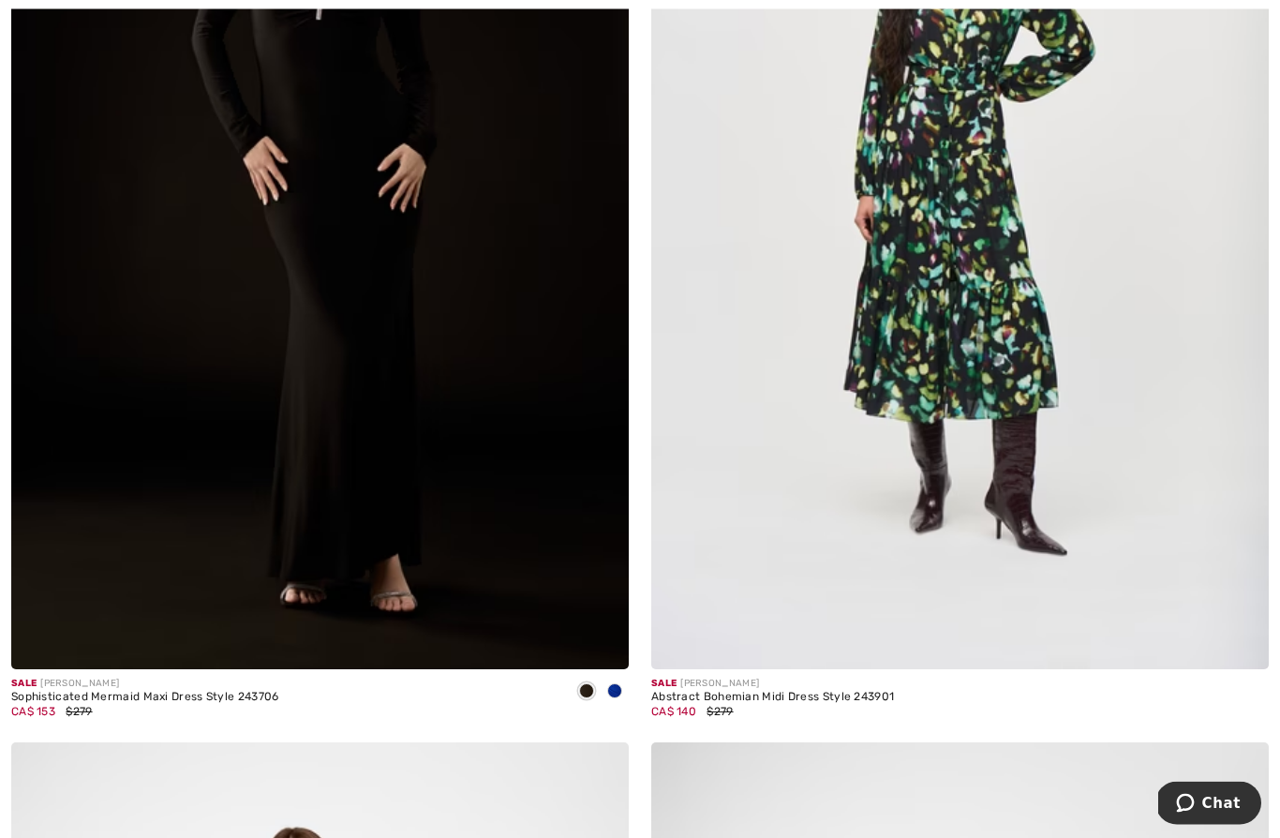
scroll to position [493, 0]
click at [1105, 350] on img at bounding box center [959, 204] width 617 height 927
click at [609, 682] on span at bounding box center [614, 689] width 15 height 15
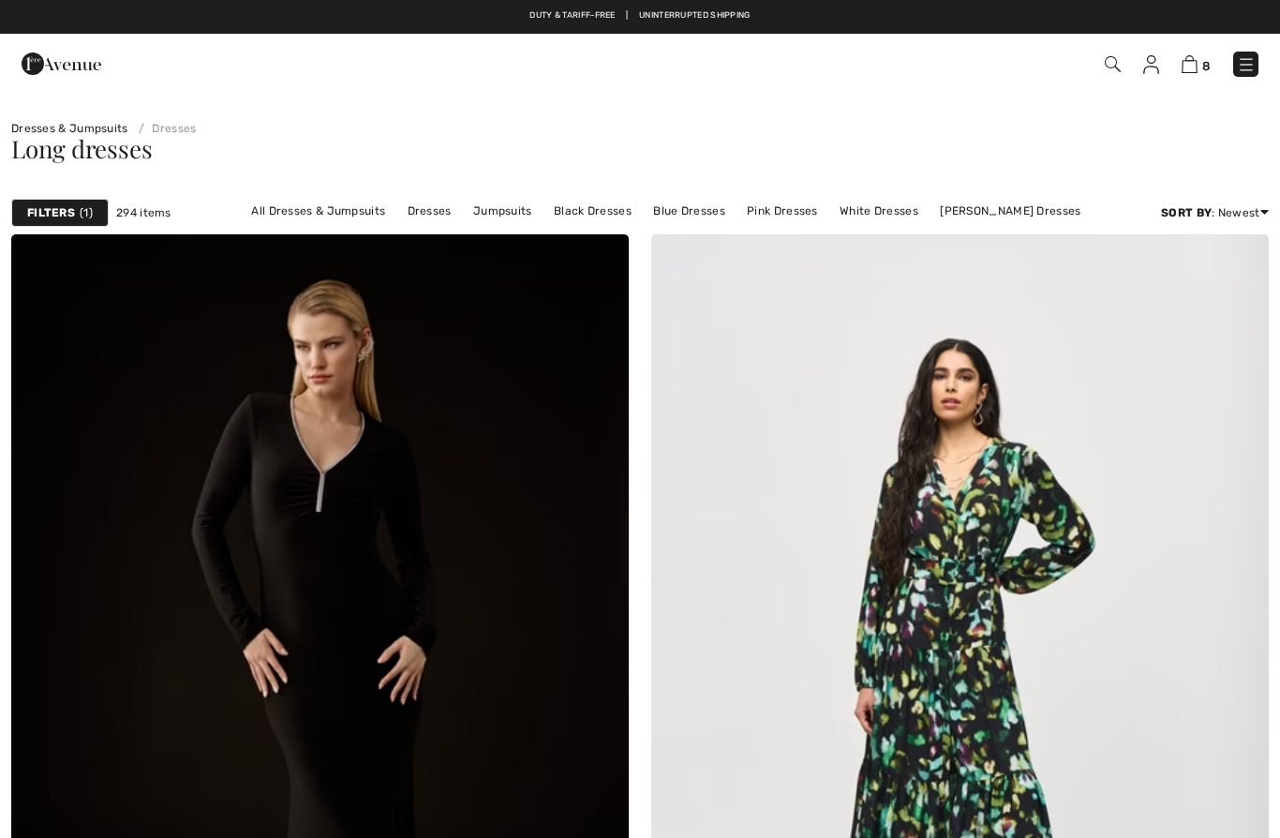
scroll to position [574, 0]
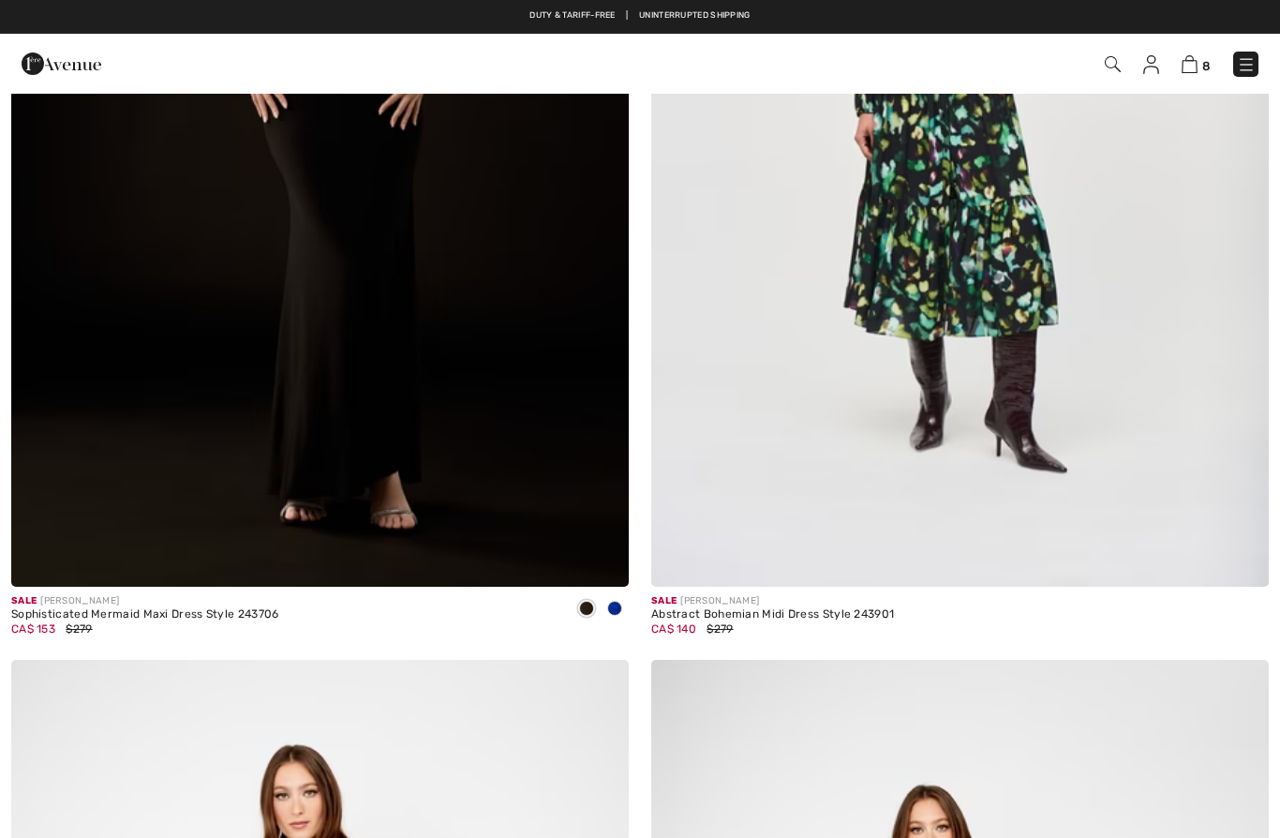
checkbox input "true"
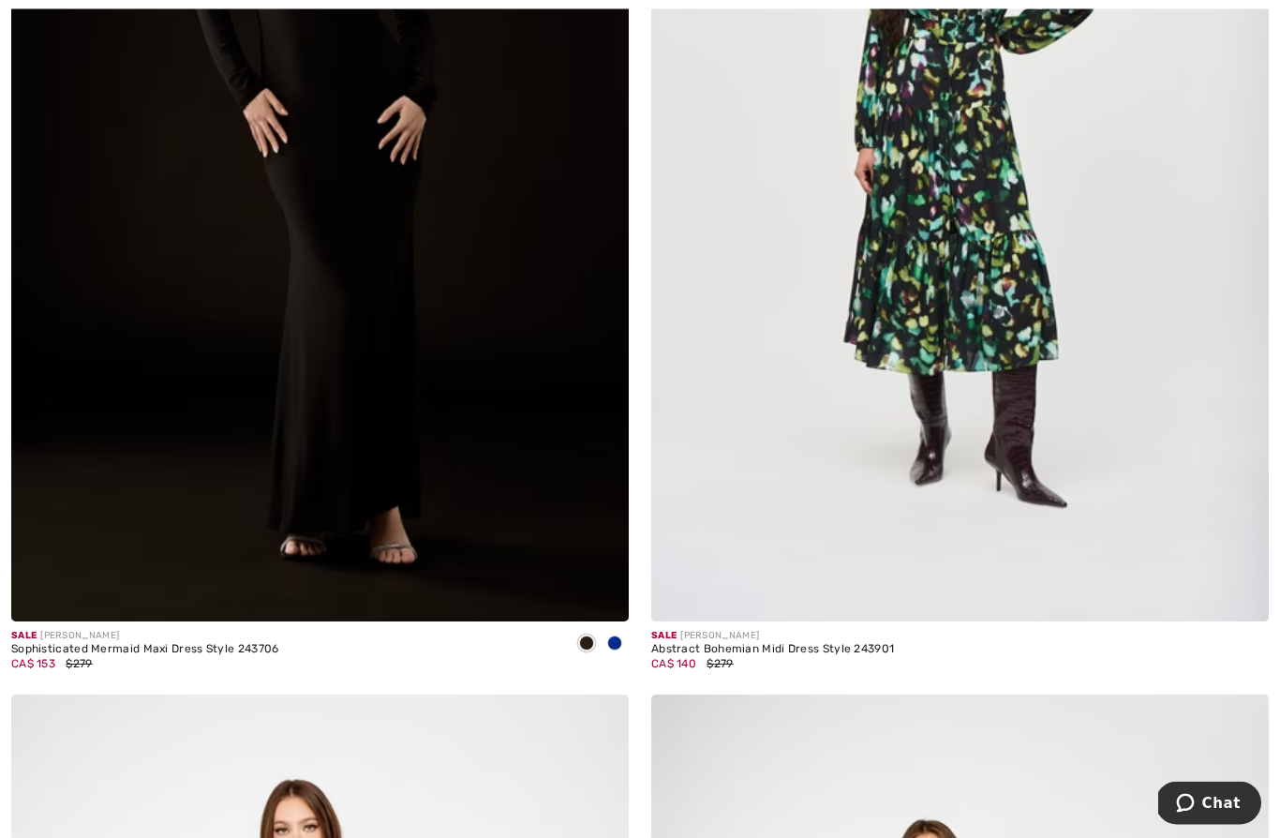
scroll to position [549, 0]
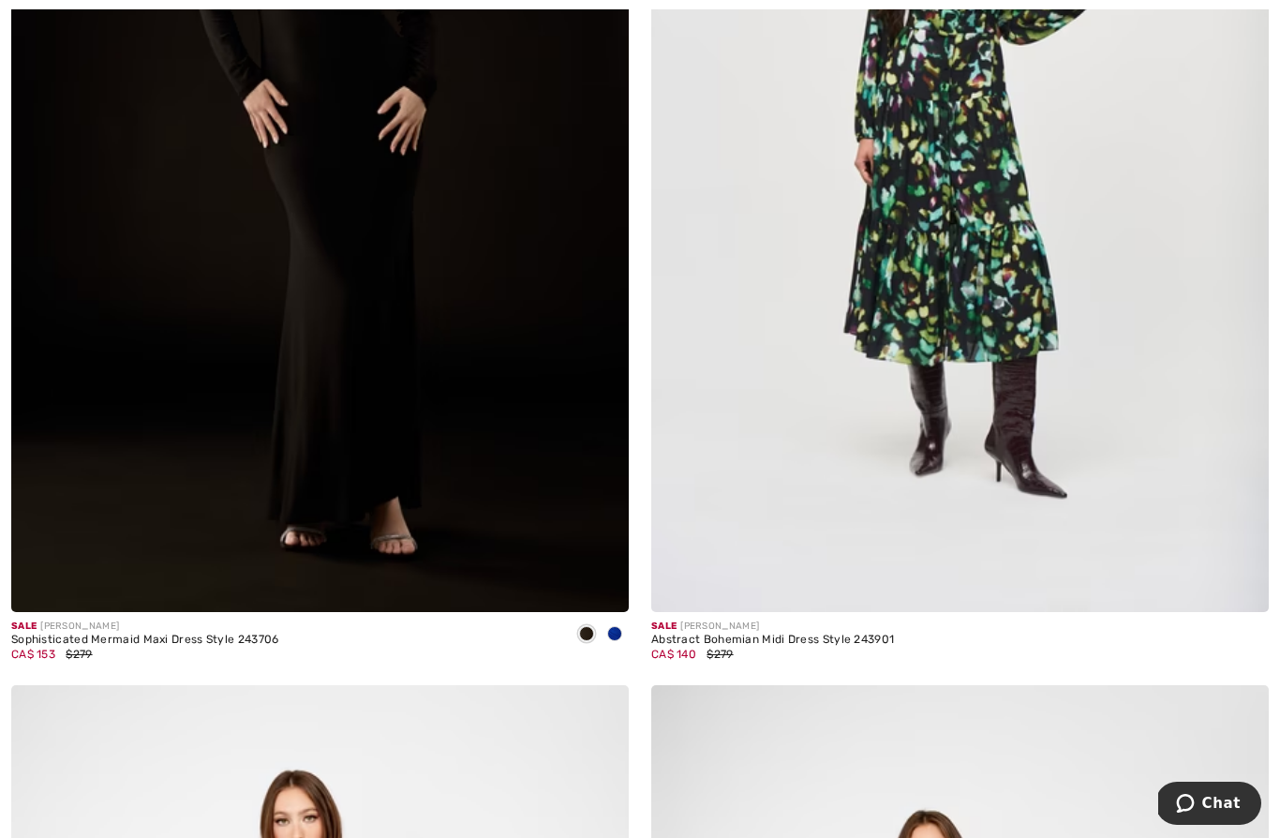
click at [148, 641] on div "Sophisticated Mermaid Maxi Dress Style 243706" at bounding box center [145, 639] width 268 height 13
click at [171, 644] on div "Sophisticated Mermaid Maxi Dress Style 243706" at bounding box center [145, 639] width 268 height 13
click at [617, 628] on span at bounding box center [614, 633] width 15 height 15
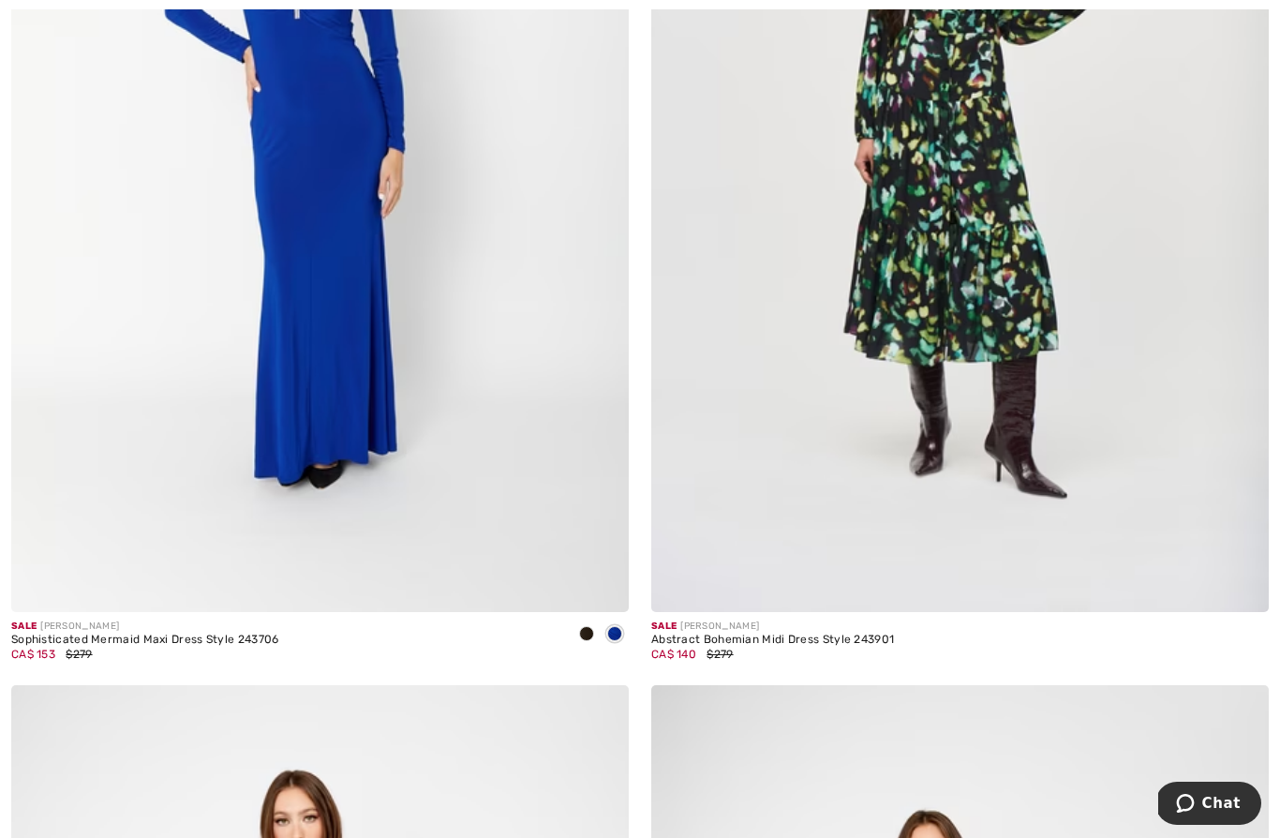
click at [374, 375] on img at bounding box center [319, 148] width 617 height 927
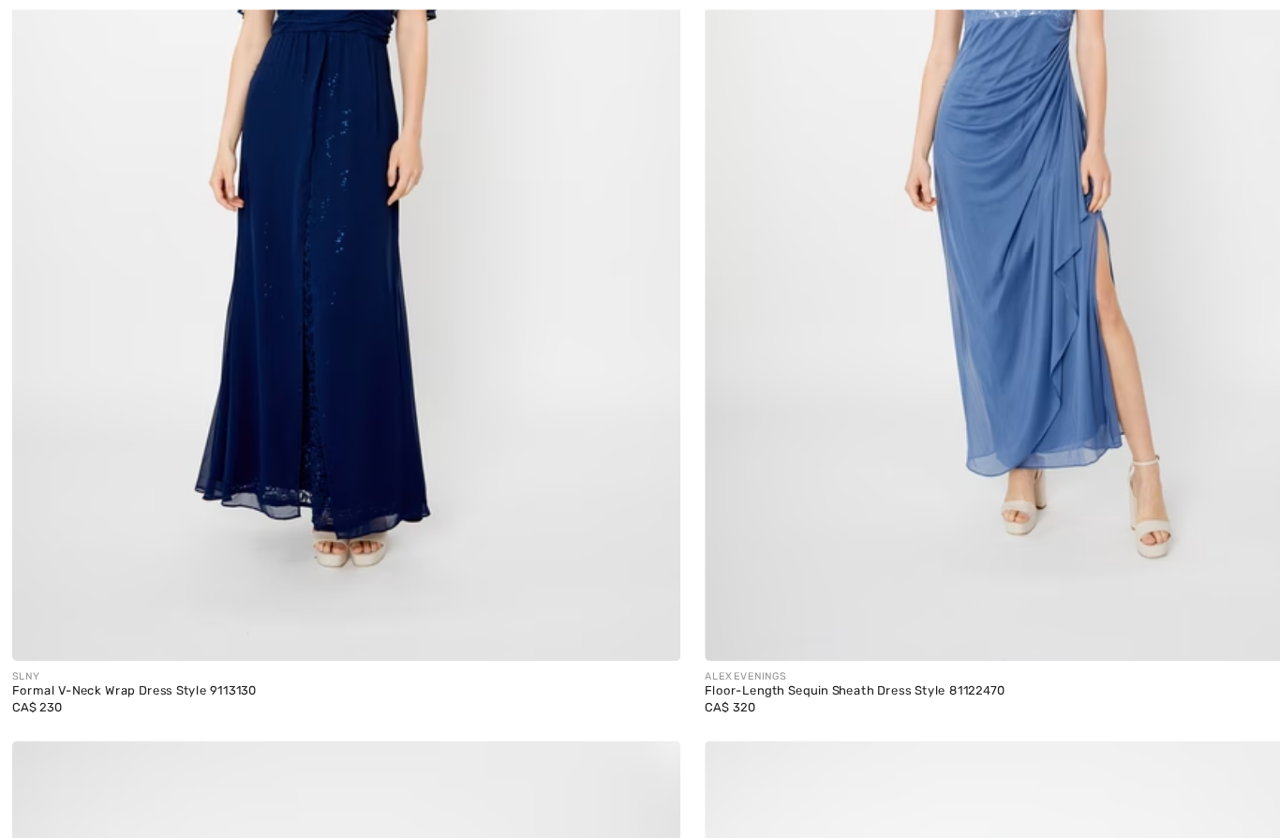
scroll to position [1550, 0]
click at [280, 471] on img at bounding box center [319, 146] width 617 height 927
click at [324, 327] on img at bounding box center [319, 146] width 617 height 927
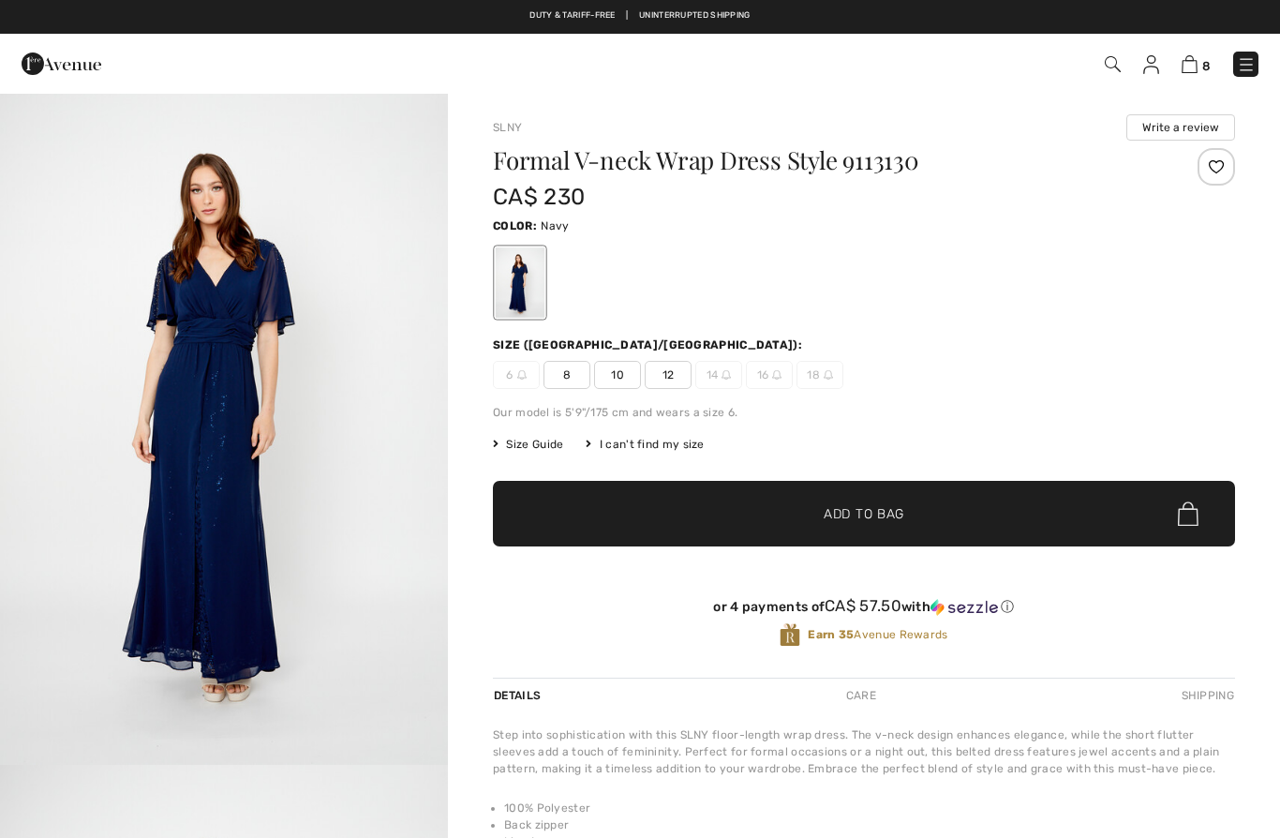
checkbox input "true"
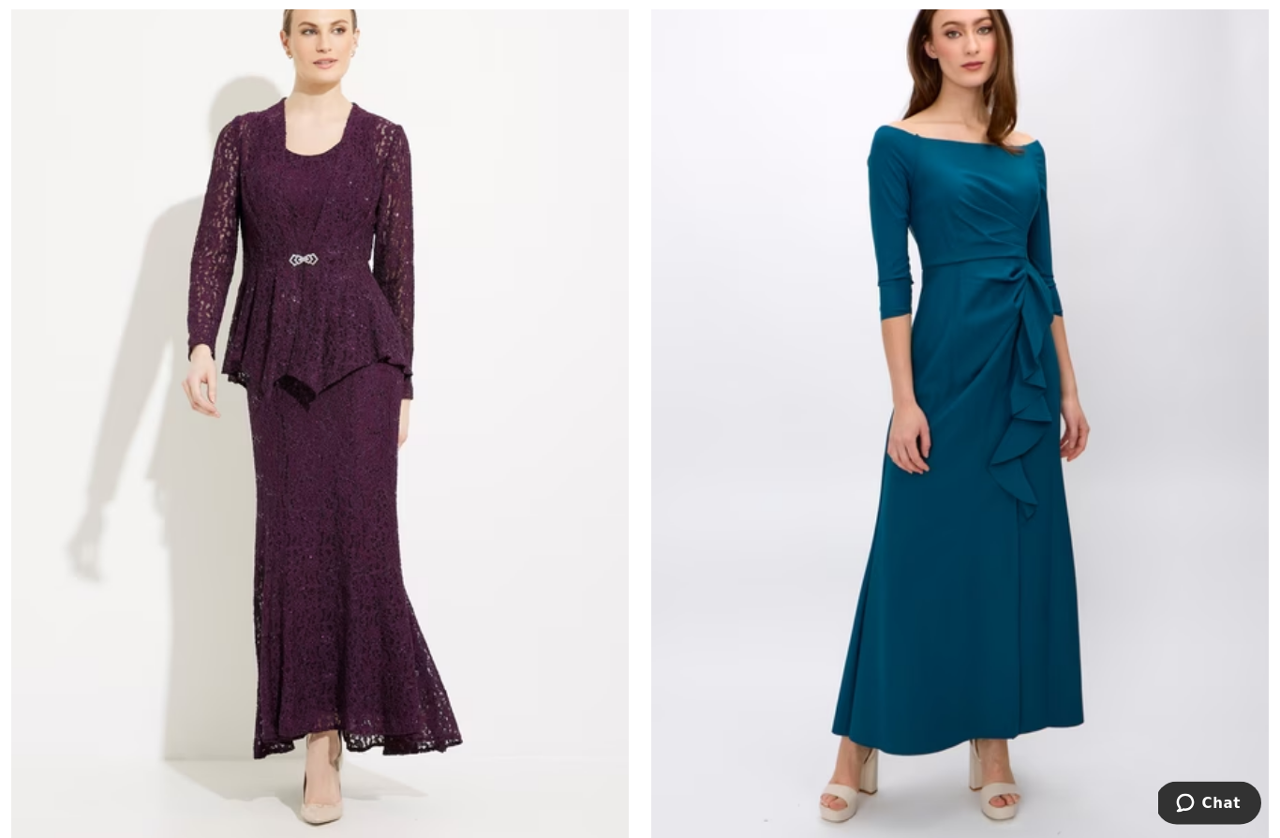
scroll to position [12706, 0]
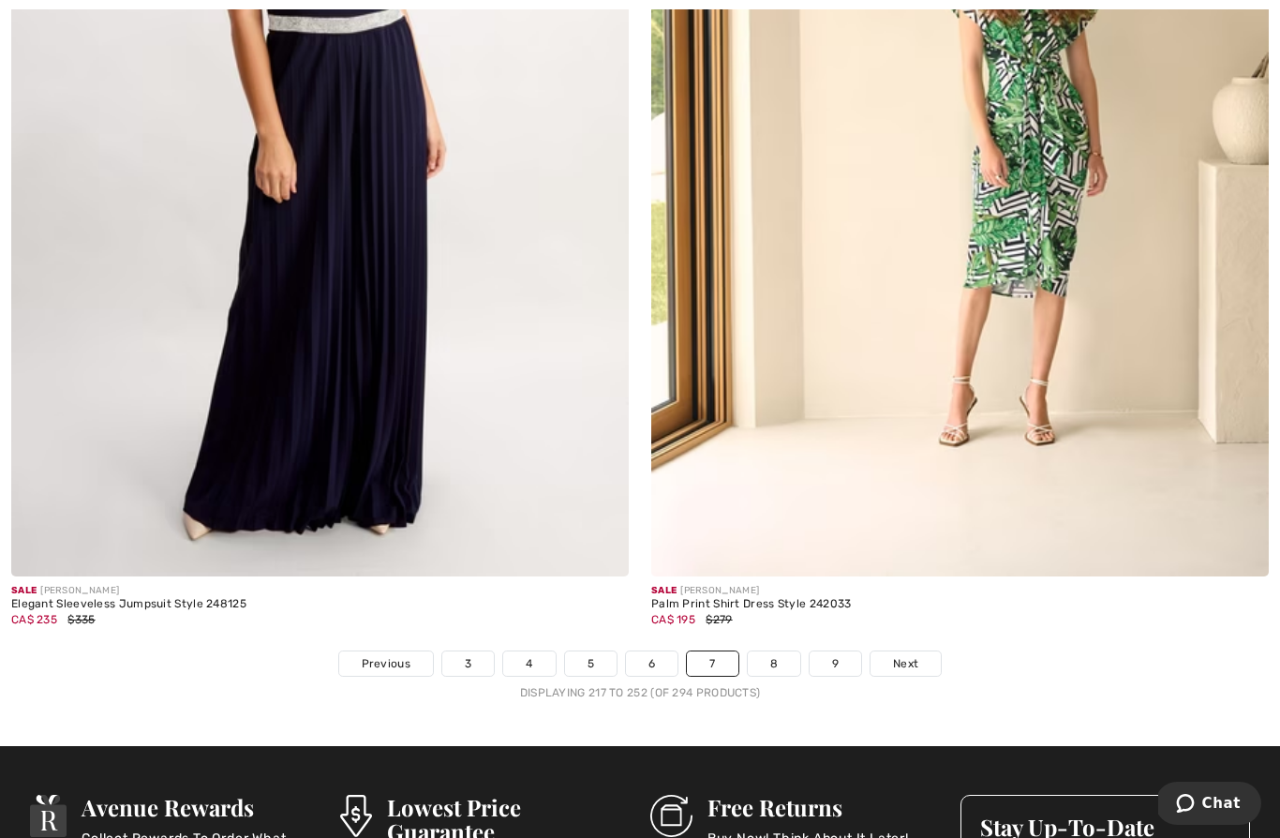
scroll to position [18001, 0]
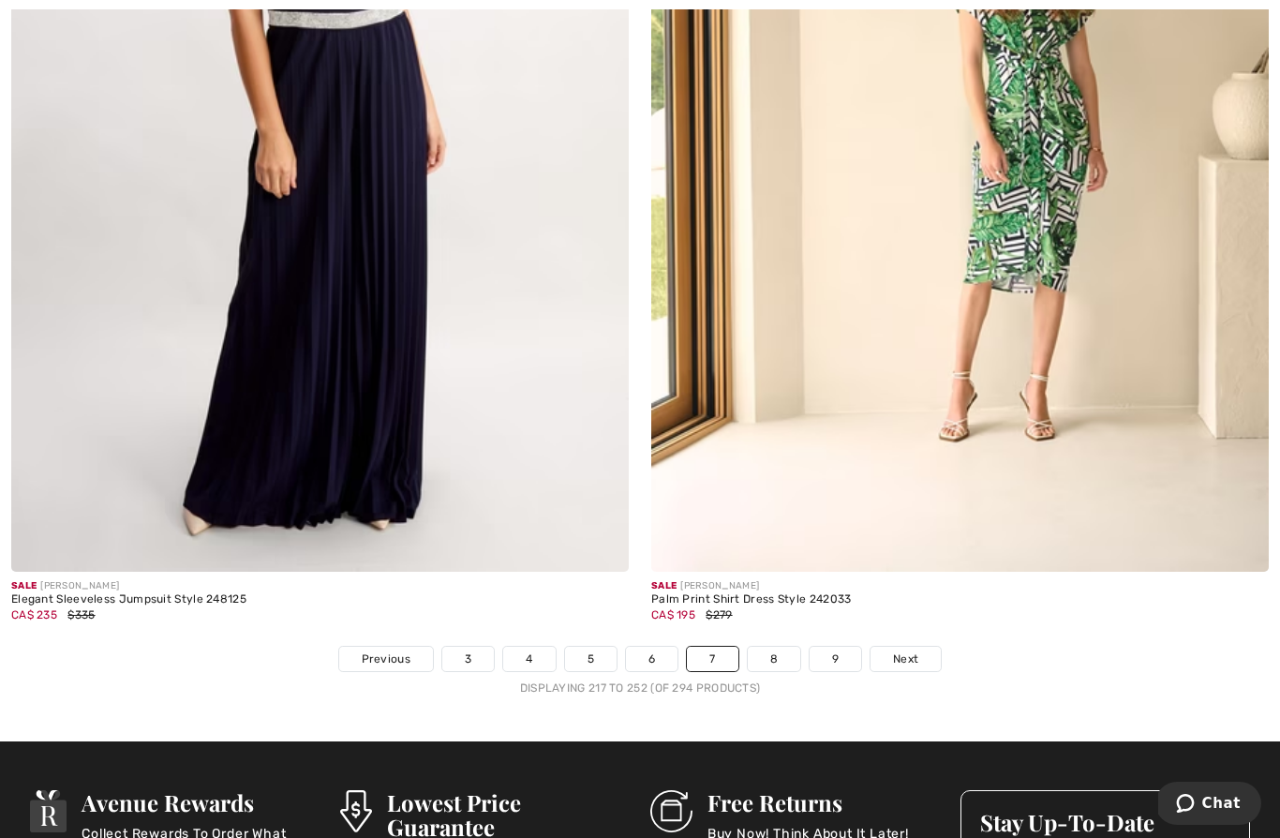
click at [779, 646] on link "8" at bounding box center [774, 658] width 52 height 24
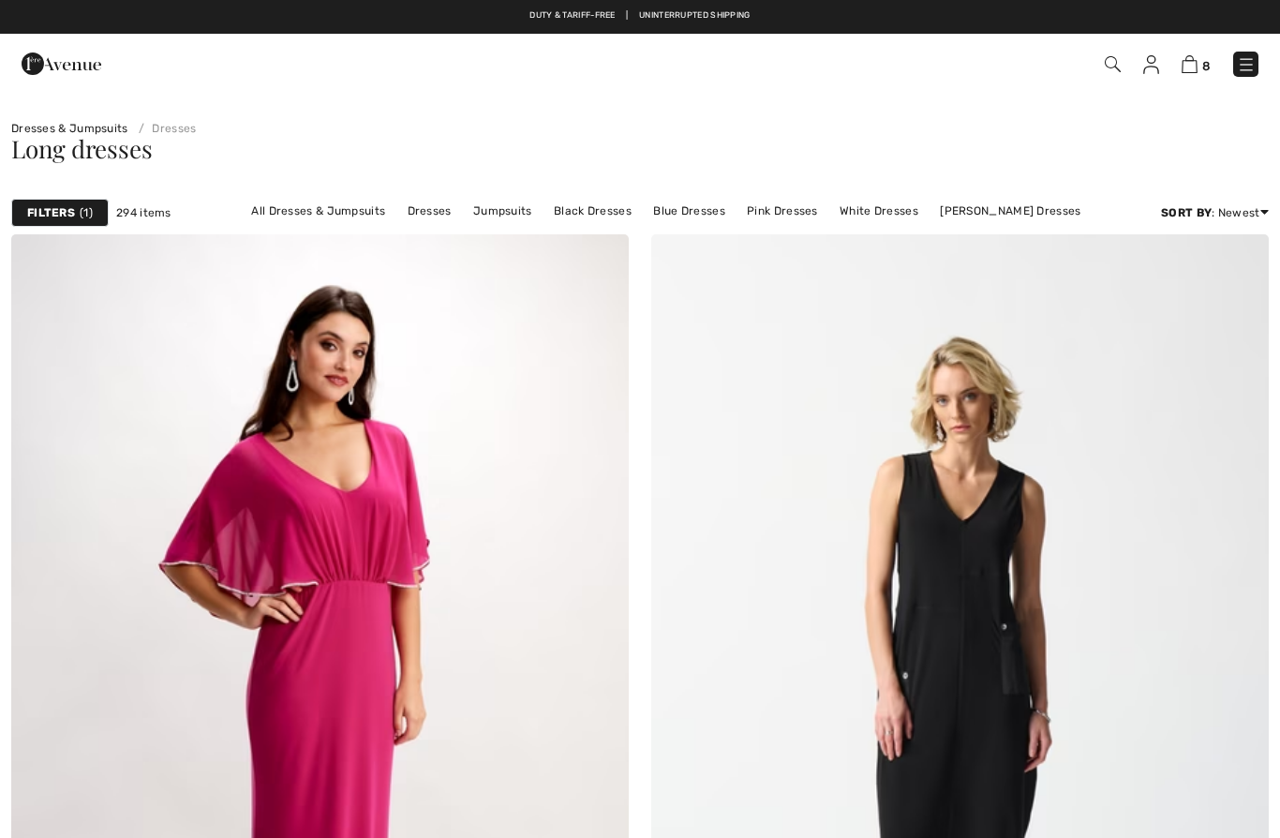
checkbox input "true"
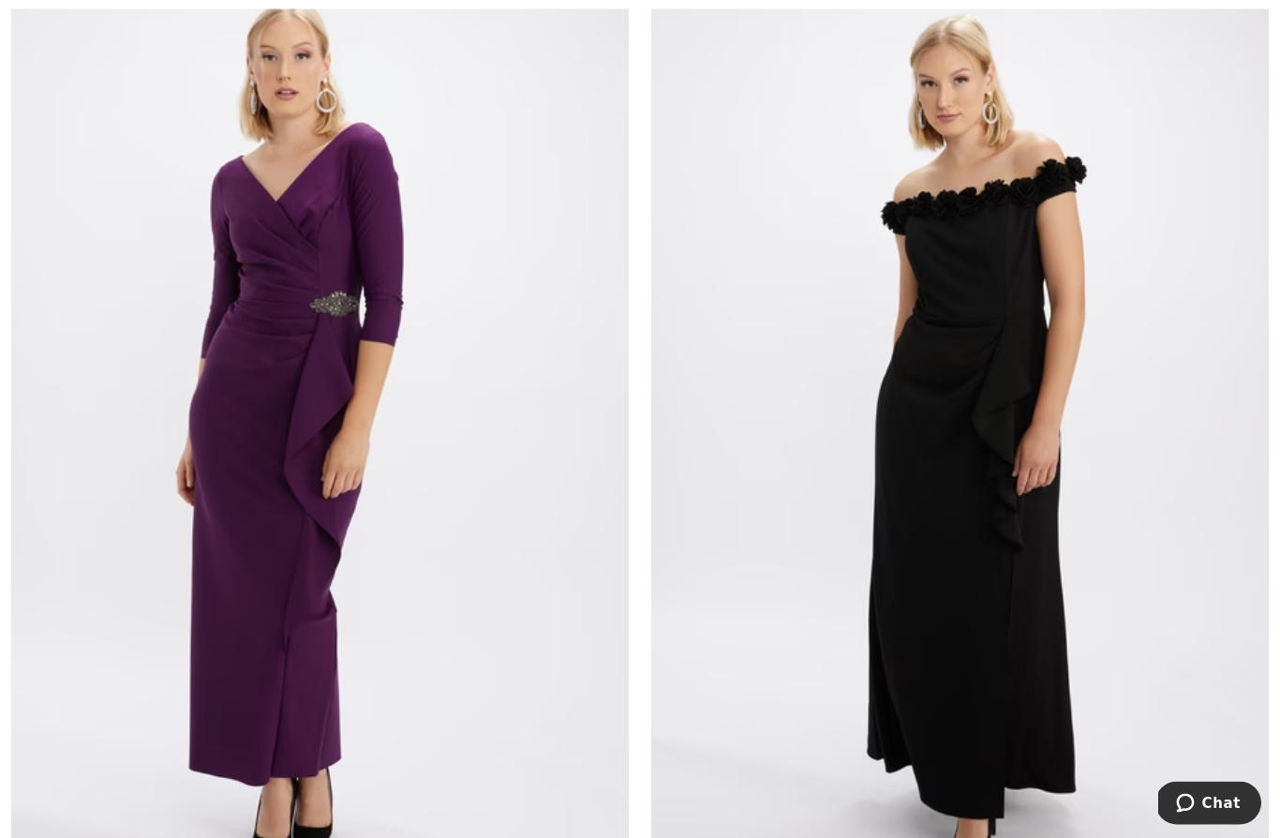
scroll to position [1258, 0]
click at [371, 649] on img at bounding box center [319, 439] width 617 height 927
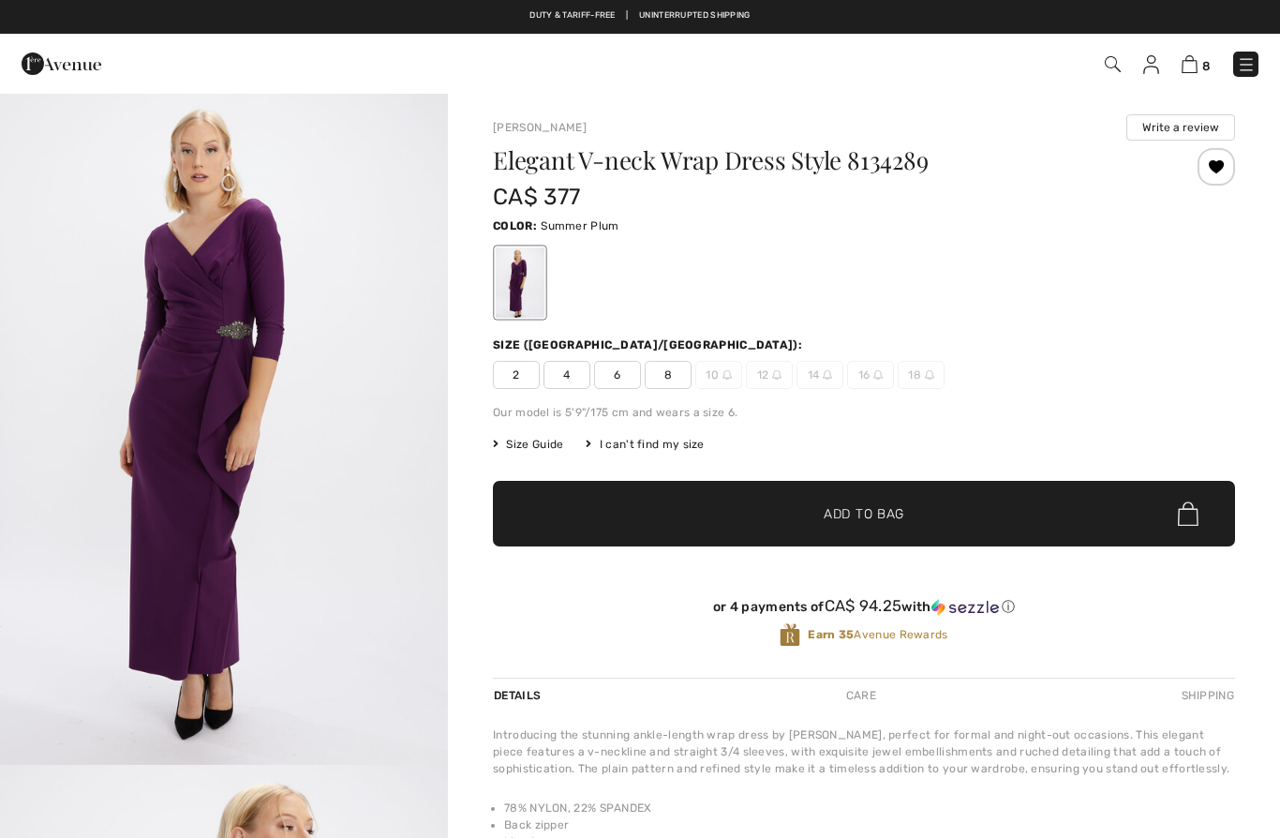
checkbox input "true"
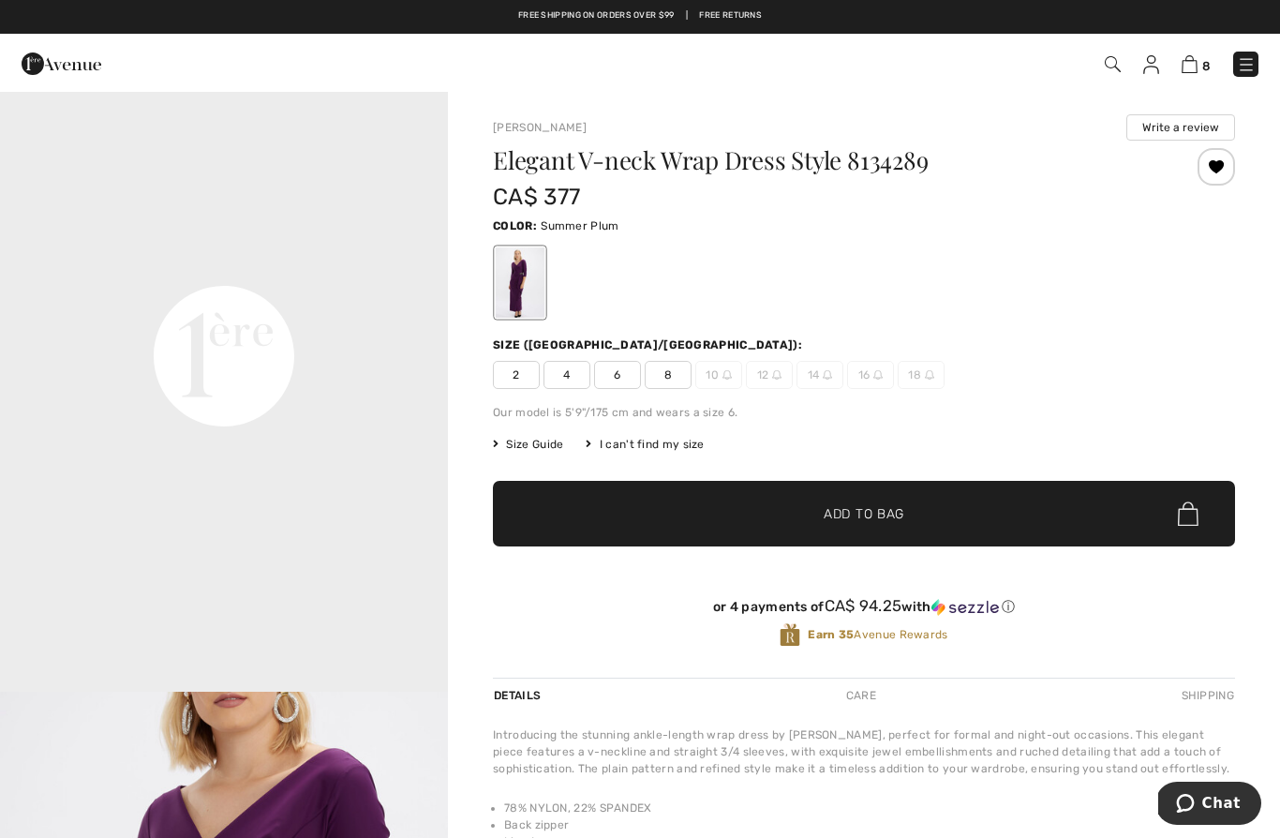
scroll to position [1418, 0]
click at [627, 377] on span "6" at bounding box center [617, 375] width 47 height 28
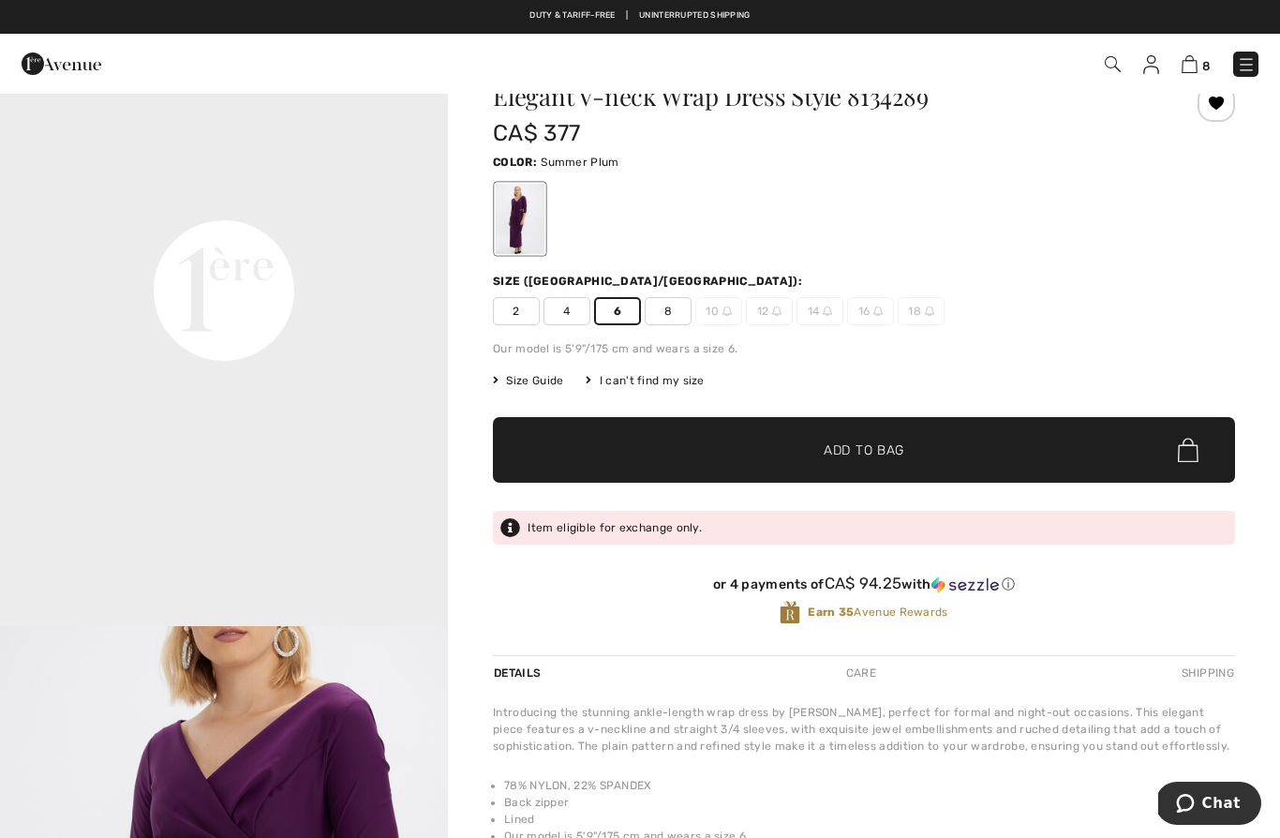
scroll to position [63, 0]
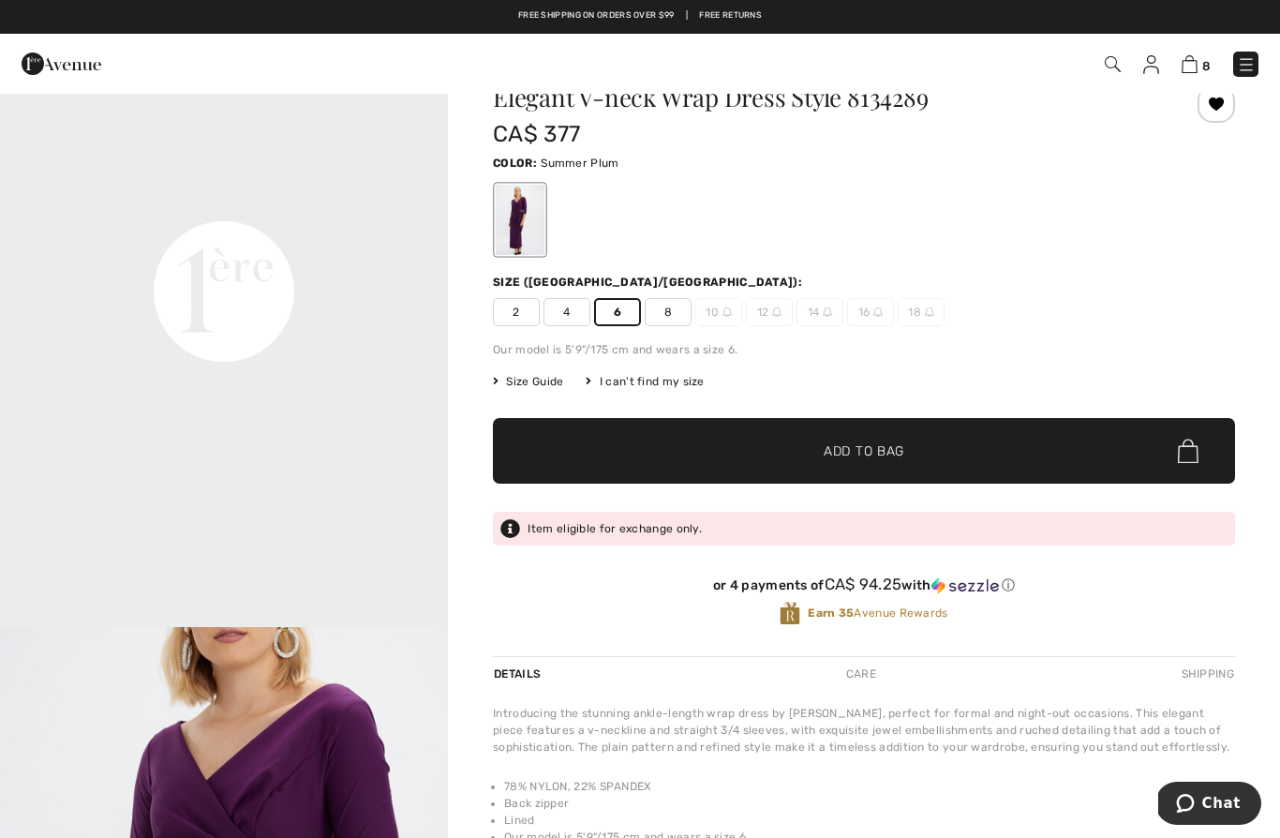
click at [428, 179] on video "Your browser does not support the video tag." at bounding box center [224, 67] width 448 height 224
click at [831, 430] on span "✔ Added to Bag Add to Bag" at bounding box center [864, 451] width 742 height 66
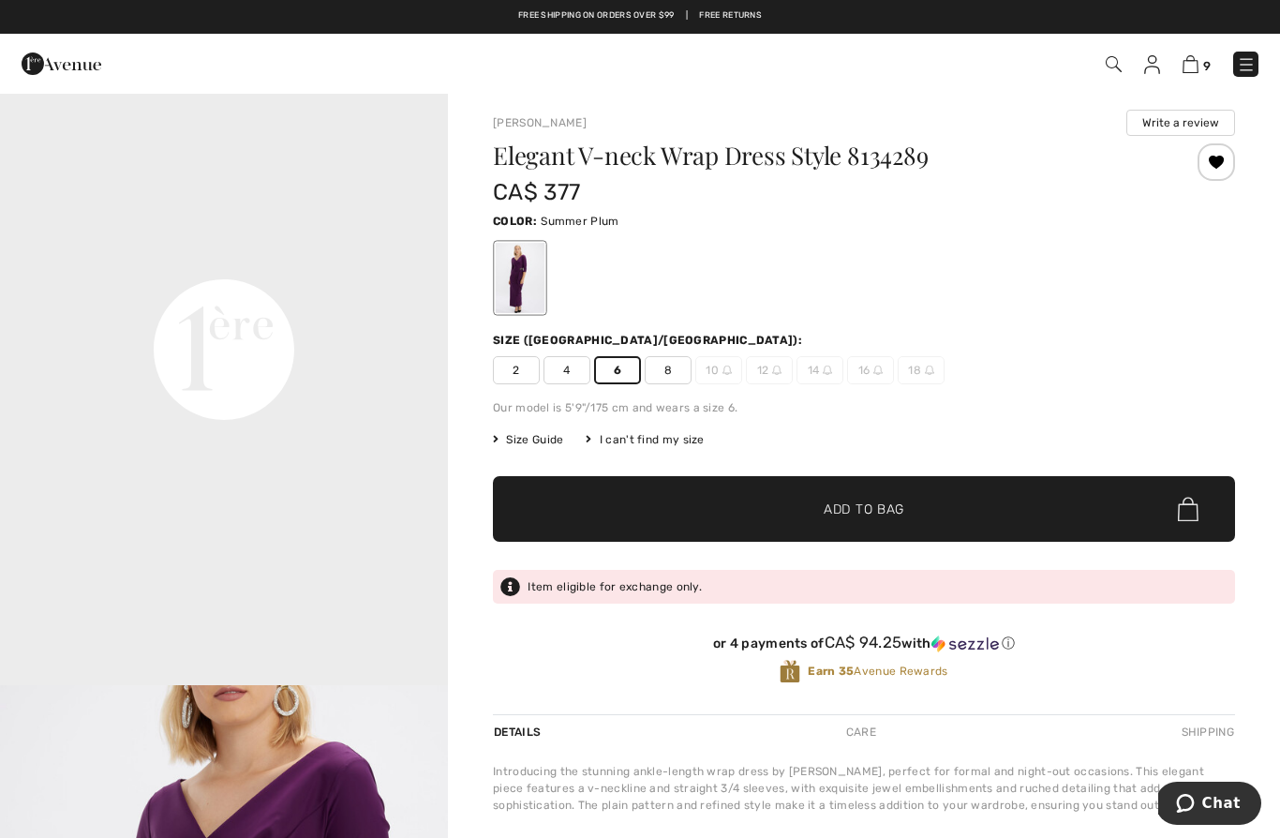
scroll to position [0, 0]
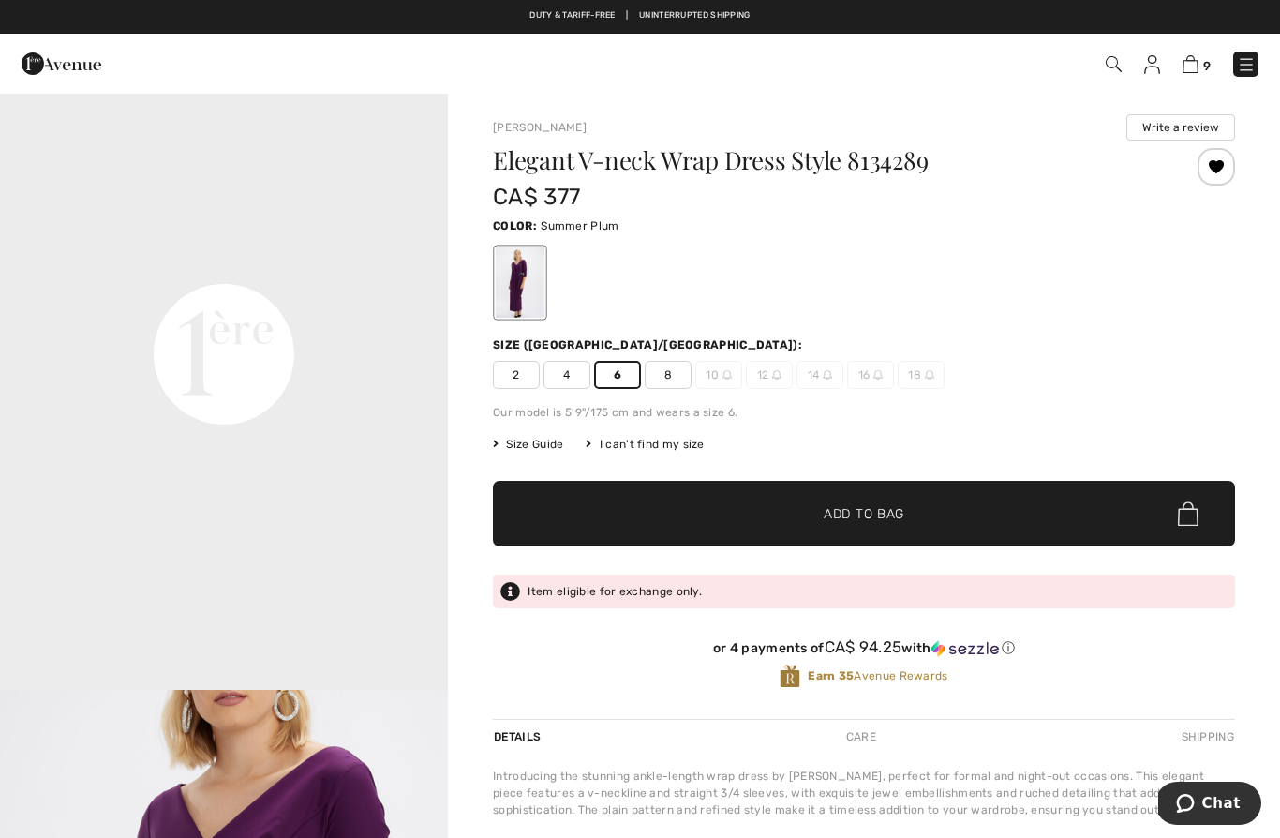
click at [915, 309] on div at bounding box center [864, 283] width 742 height 78
click at [571, 373] on span "4" at bounding box center [566, 375] width 47 height 28
click at [836, 533] on span "✔ Added to Bag Add to Bag" at bounding box center [864, 514] width 742 height 66
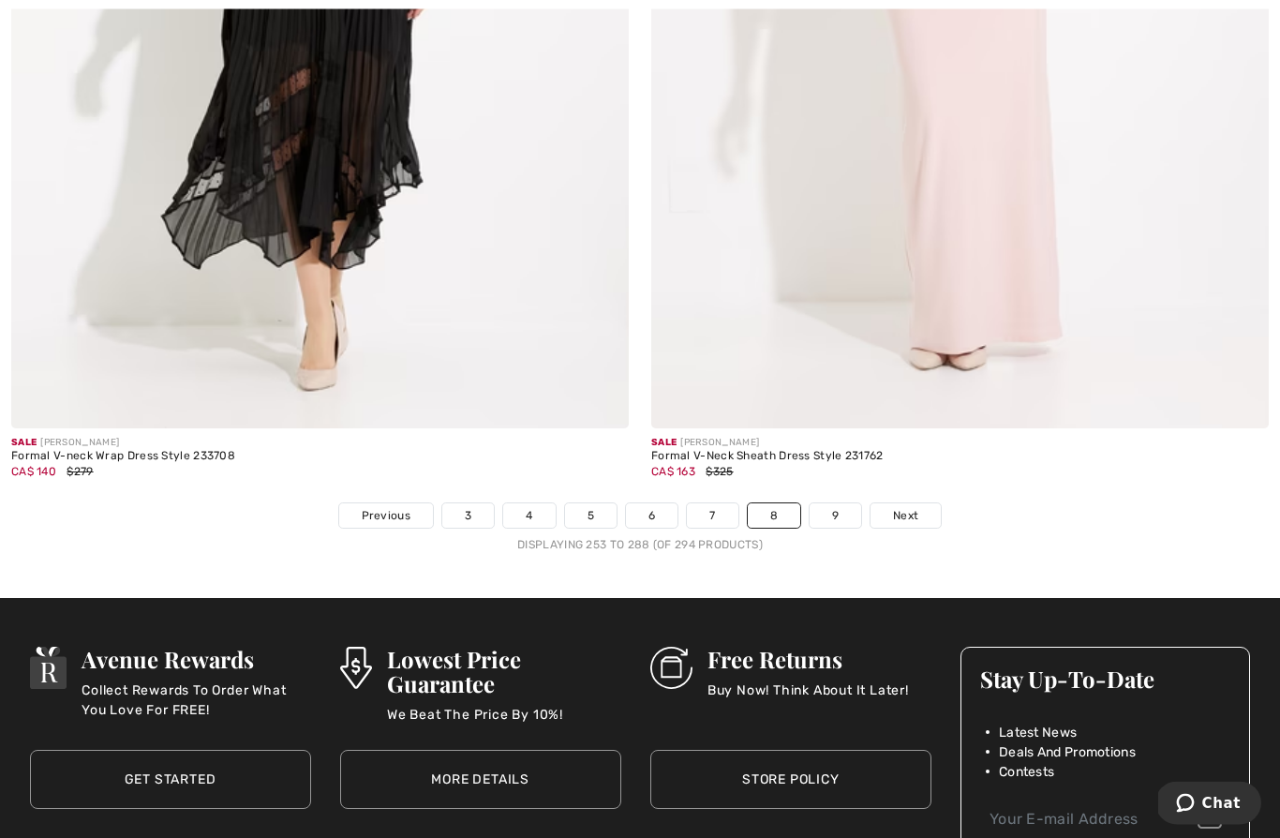
scroll to position [18121, 0]
click at [835, 508] on link "9" at bounding box center [835, 515] width 52 height 24
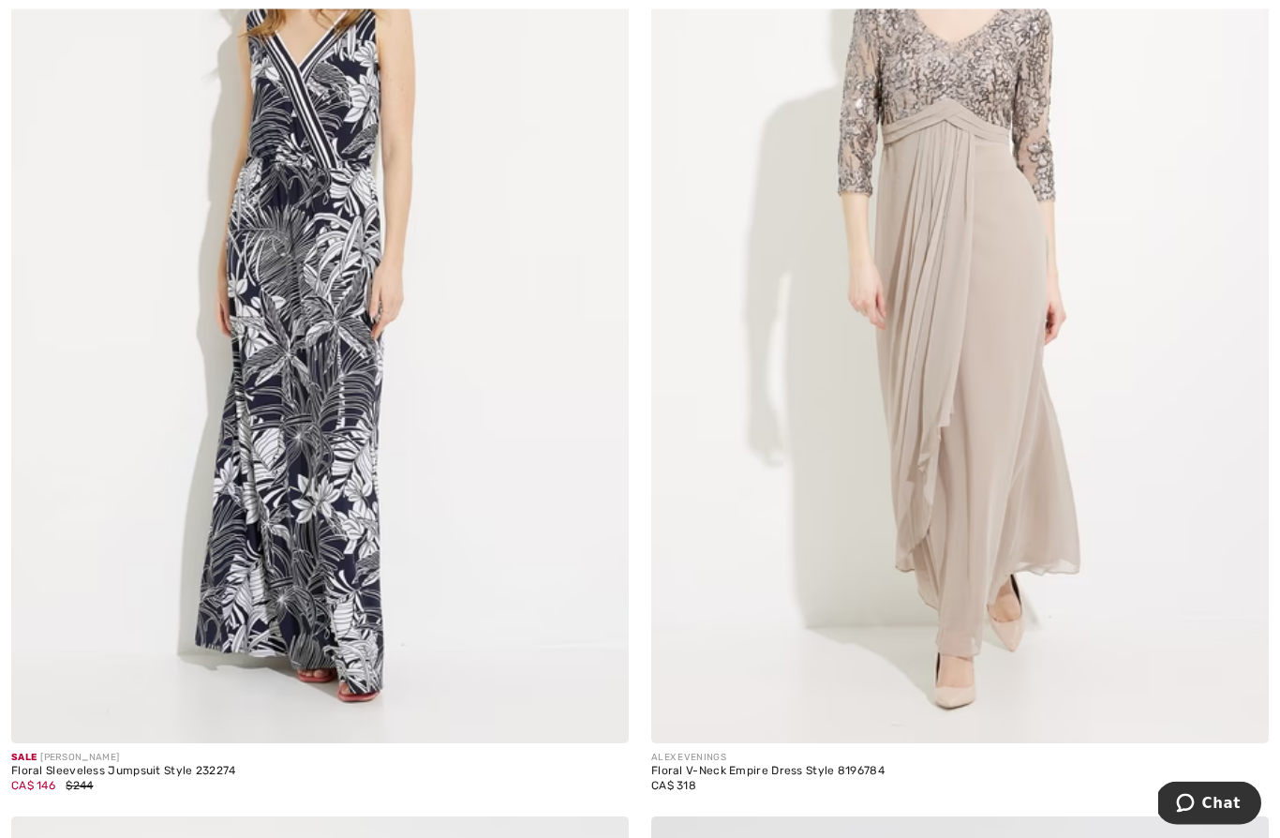
scroll to position [418, 0]
click at [1022, 386] on img at bounding box center [959, 279] width 617 height 927
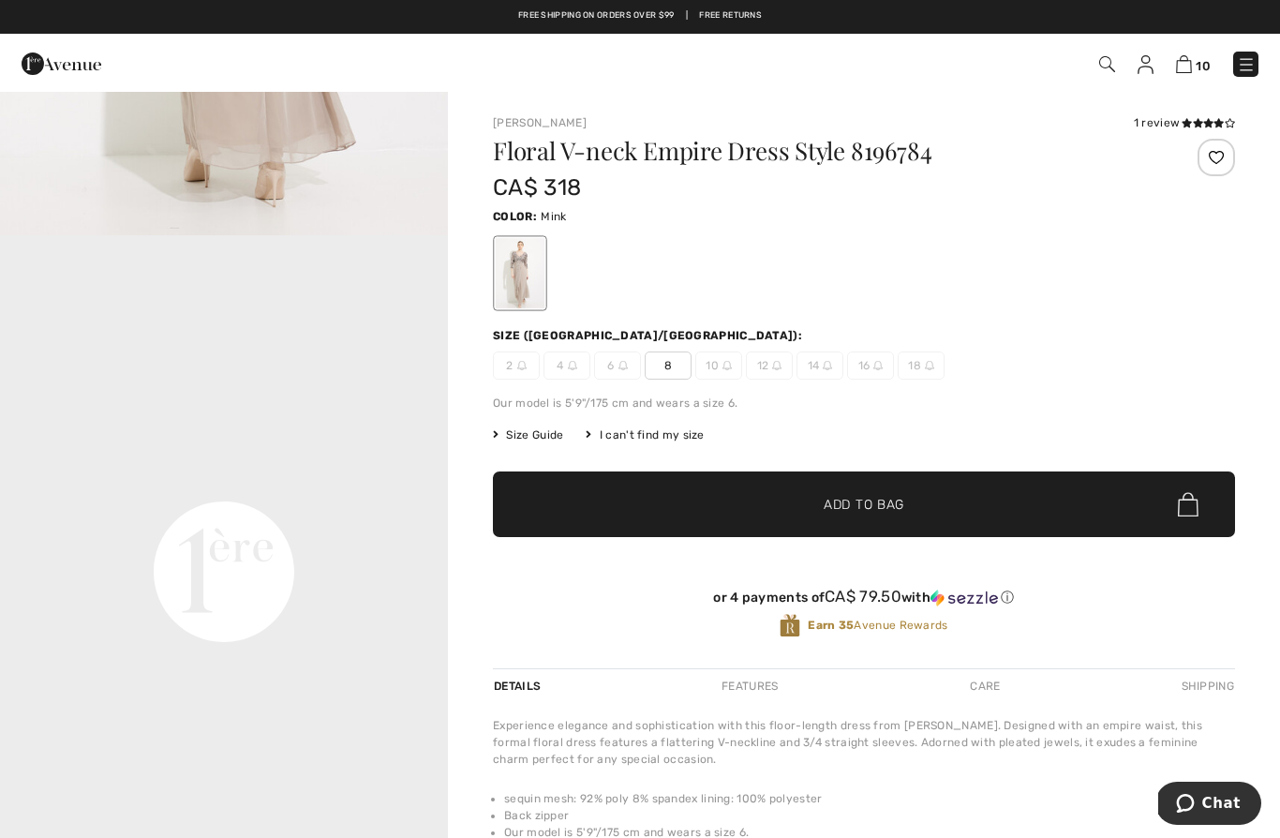
scroll to position [1204, 0]
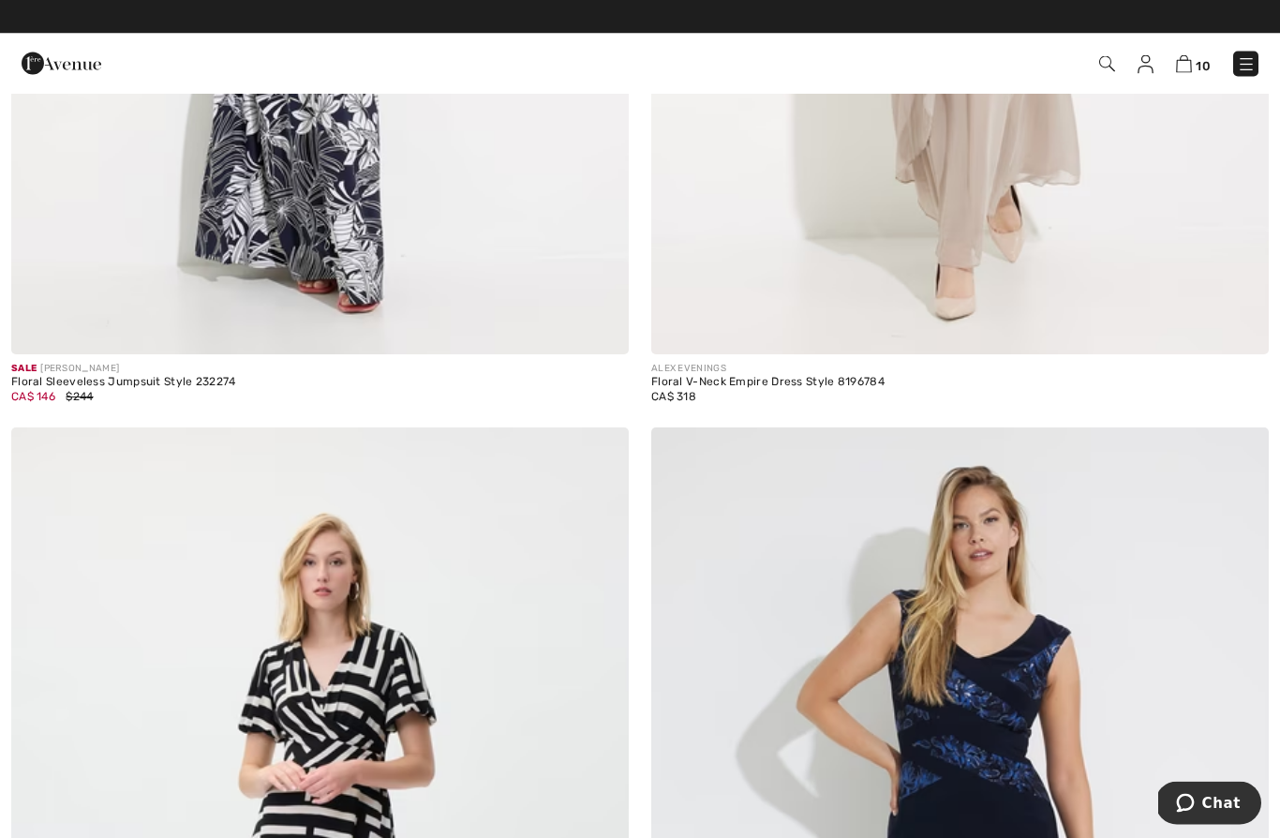
scroll to position [787, 0]
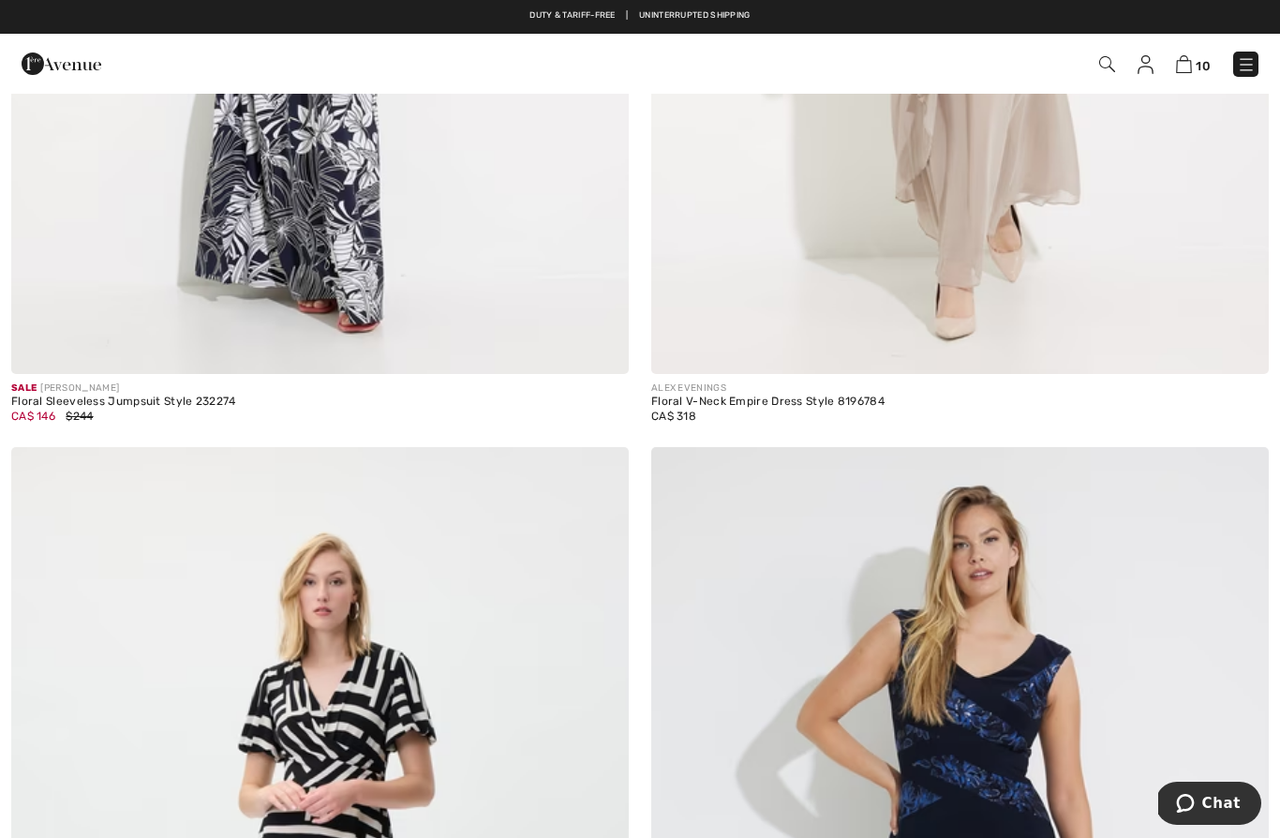
click at [1187, 66] on img at bounding box center [1184, 64] width 16 height 18
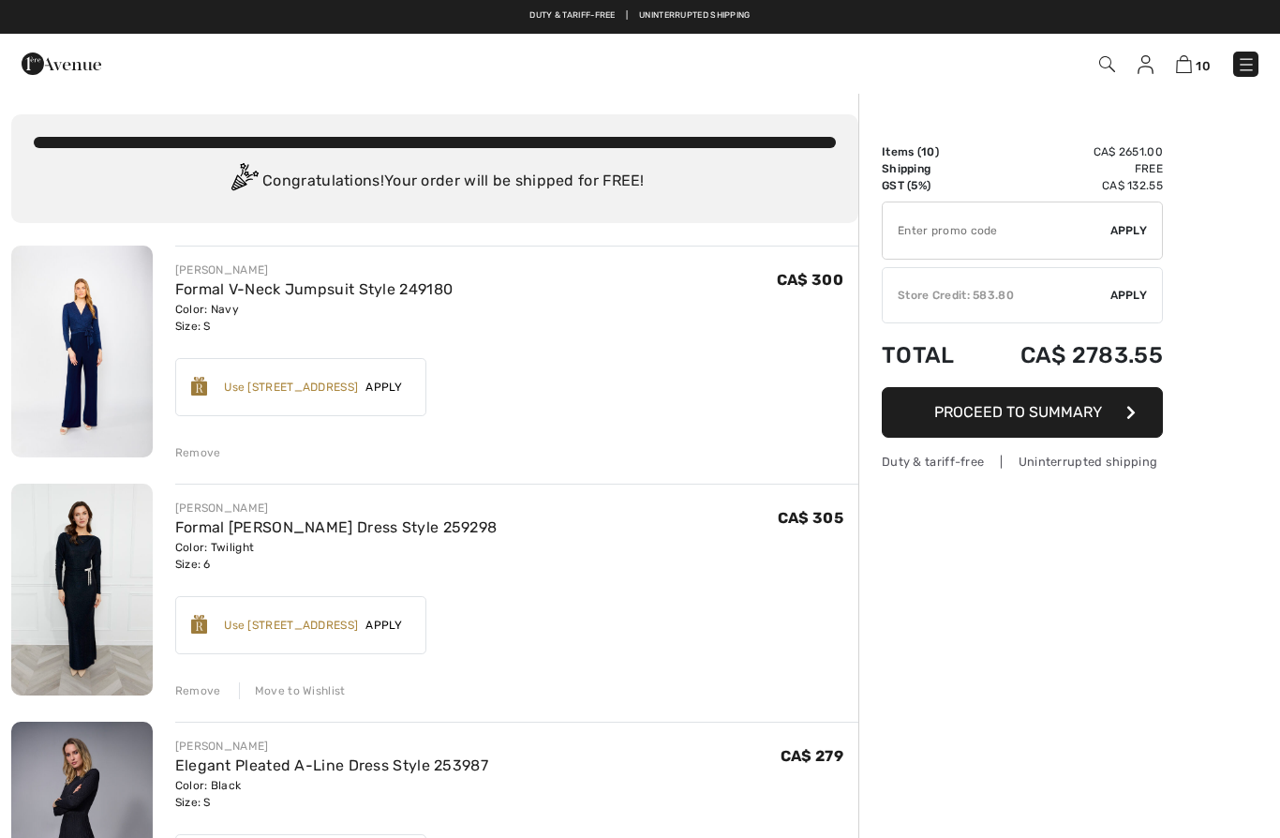
click at [1191, 70] on img at bounding box center [1184, 64] width 16 height 18
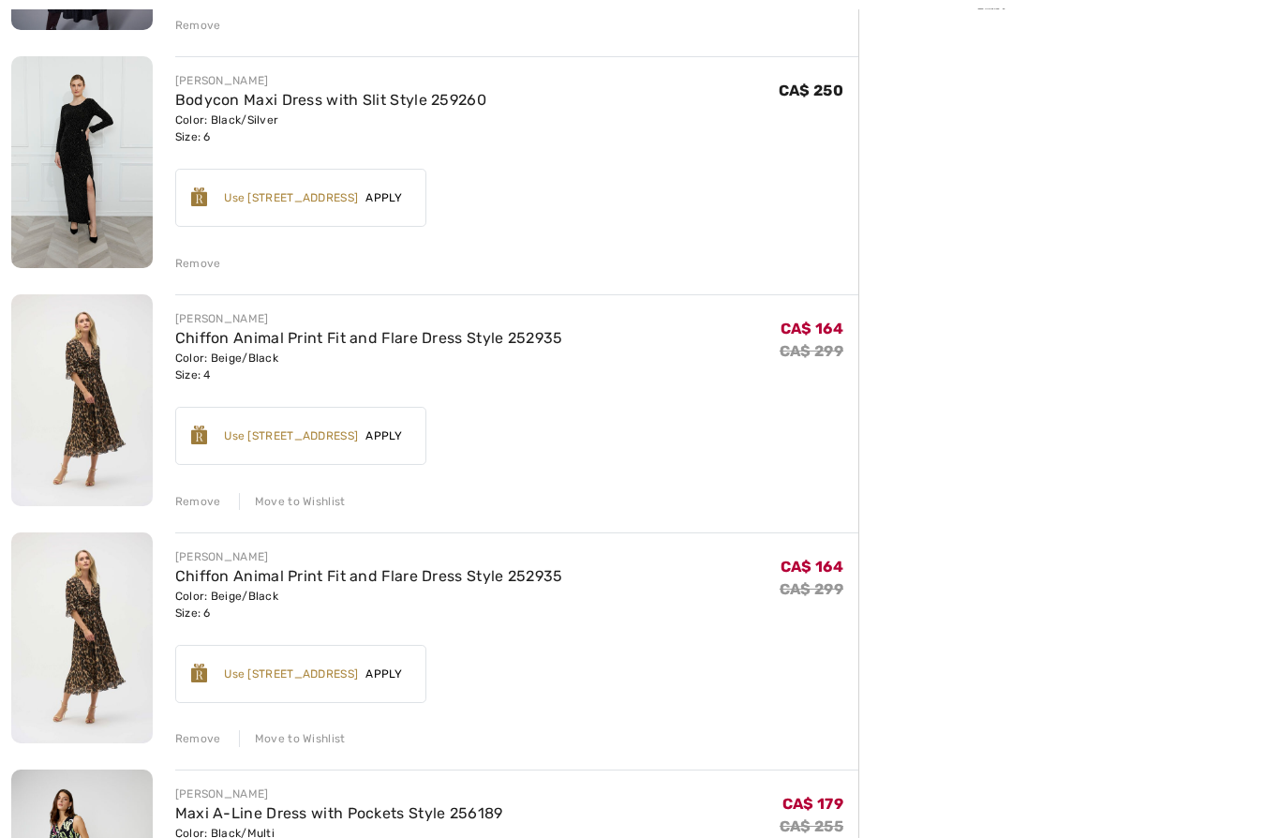
scroll to position [904, 0]
click at [301, 516] on div "FRANK LYMAN Formal V-Neck Jumpsuit Style 249180 Color: Navy Size: S Final Sale …" at bounding box center [434, 717] width 847 height 2752
click at [311, 492] on div "Move to Wishlist" at bounding box center [292, 500] width 107 height 17
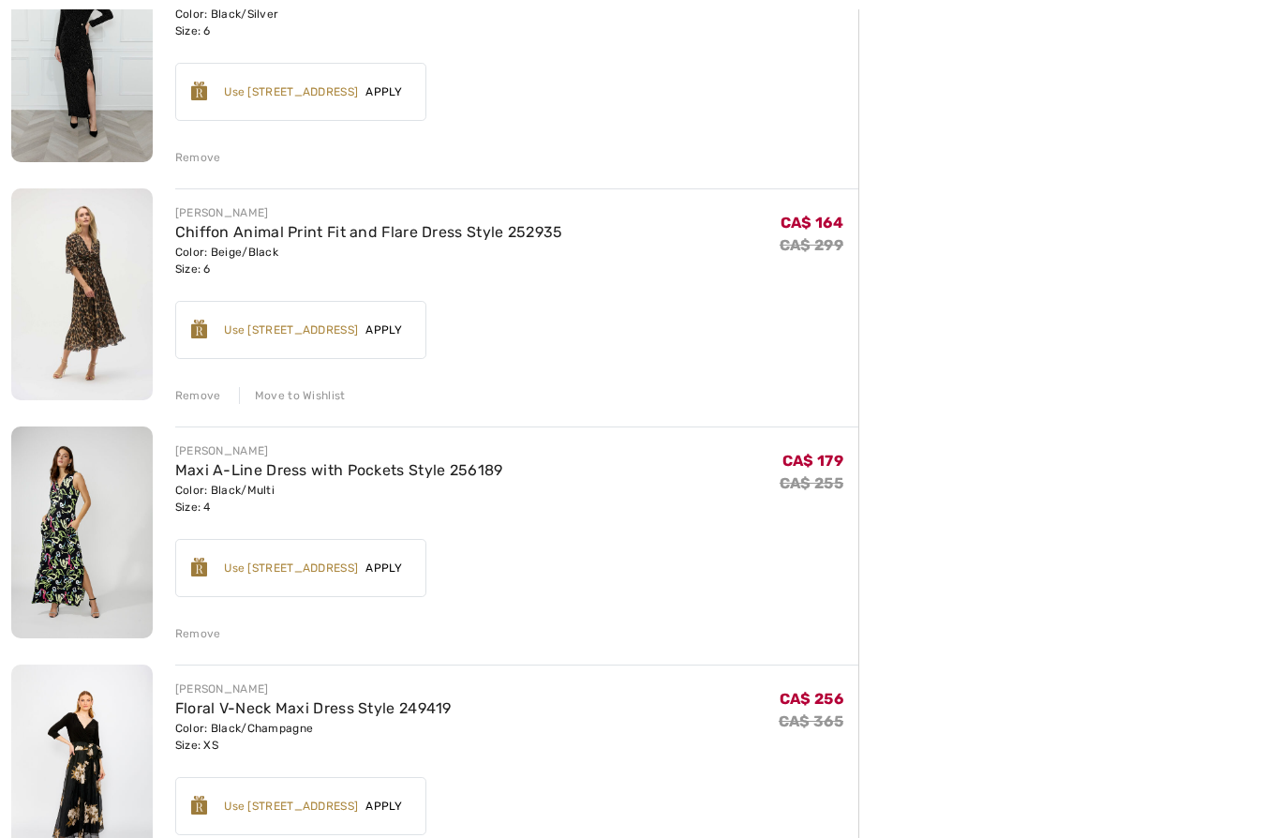
scroll to position [1014, 0]
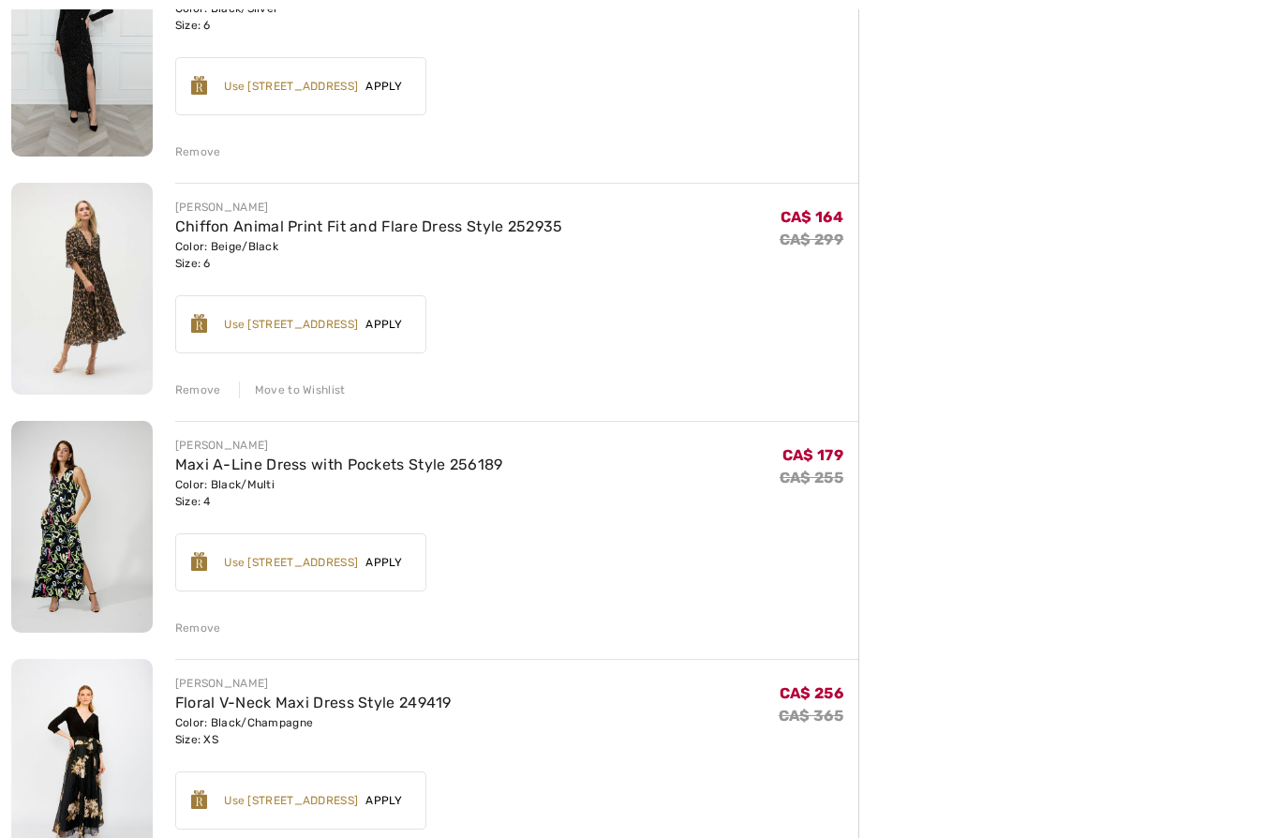
click at [200, 623] on div "Remove" at bounding box center [198, 628] width 46 height 17
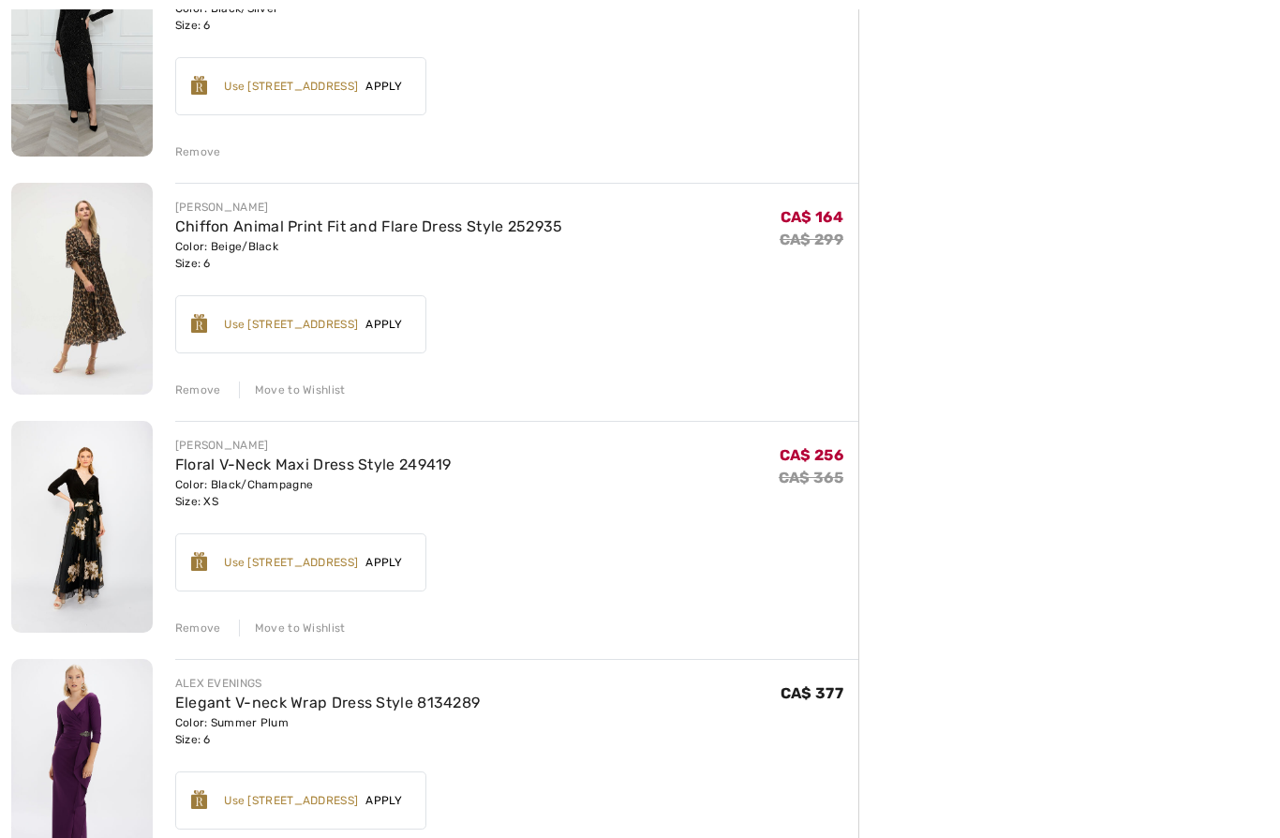
click at [305, 401] on div "FRANK LYMAN Formal V-Neck Jumpsuit Style 249180 Color: Navy Size: S Final Sale …" at bounding box center [434, 369] width 847 height 2277
click at [327, 391] on div "Move to Wishlist" at bounding box center [292, 389] width 107 height 17
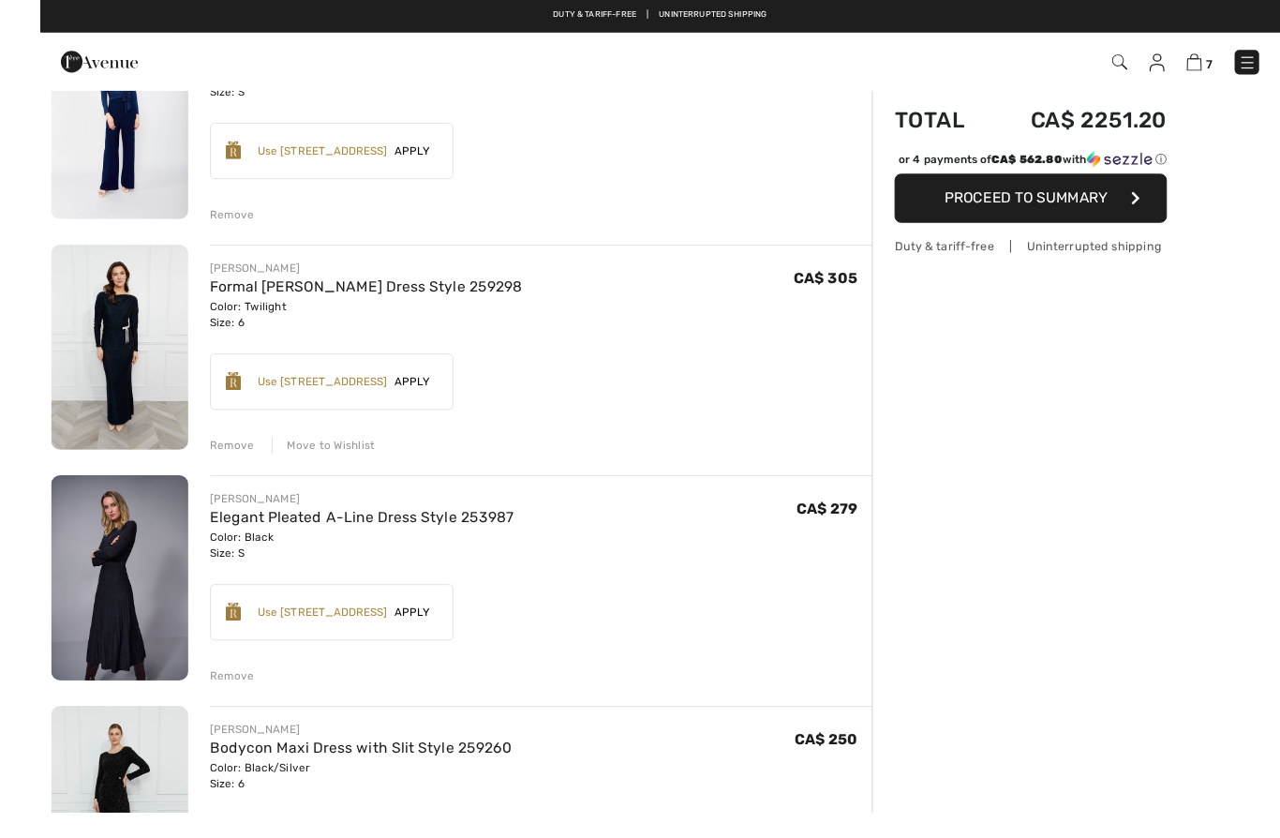
scroll to position [255, 0]
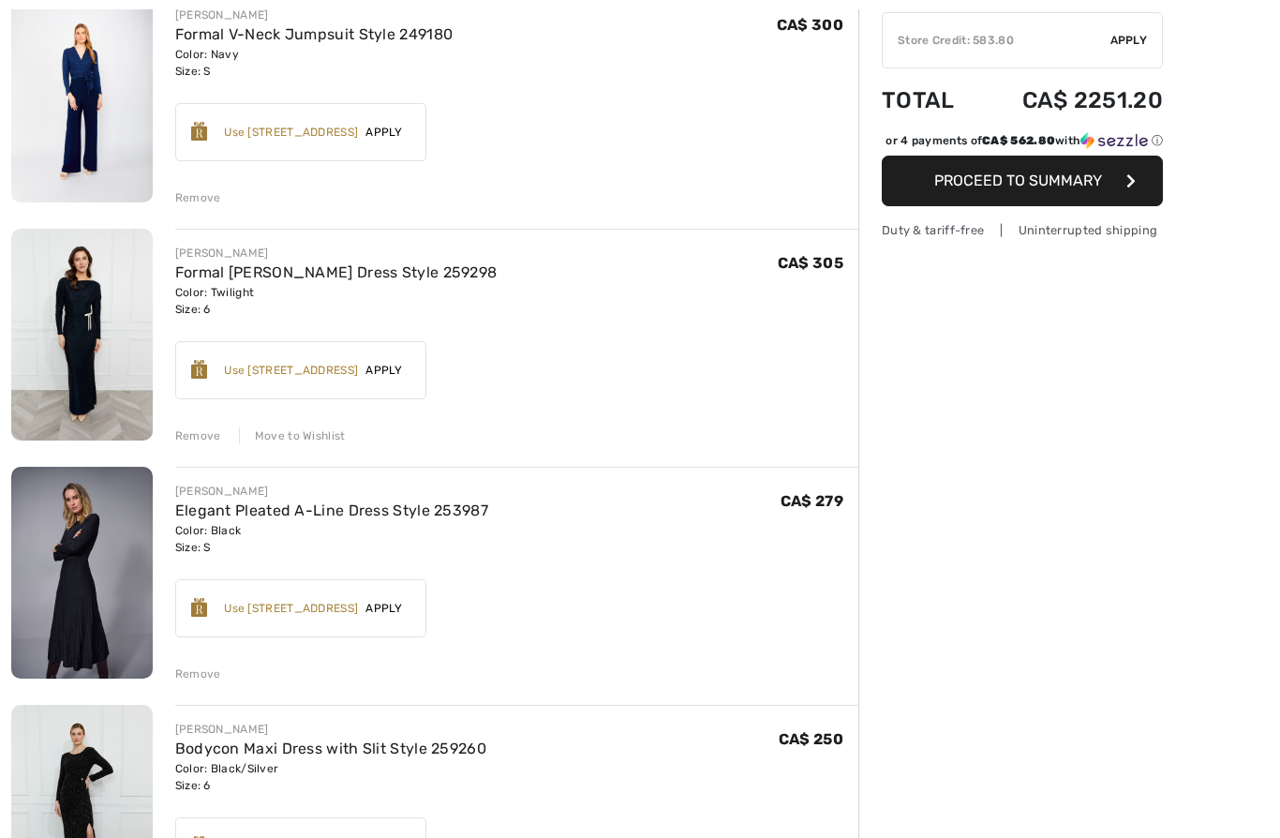
click at [314, 438] on div "Move to Wishlist" at bounding box center [292, 435] width 107 height 17
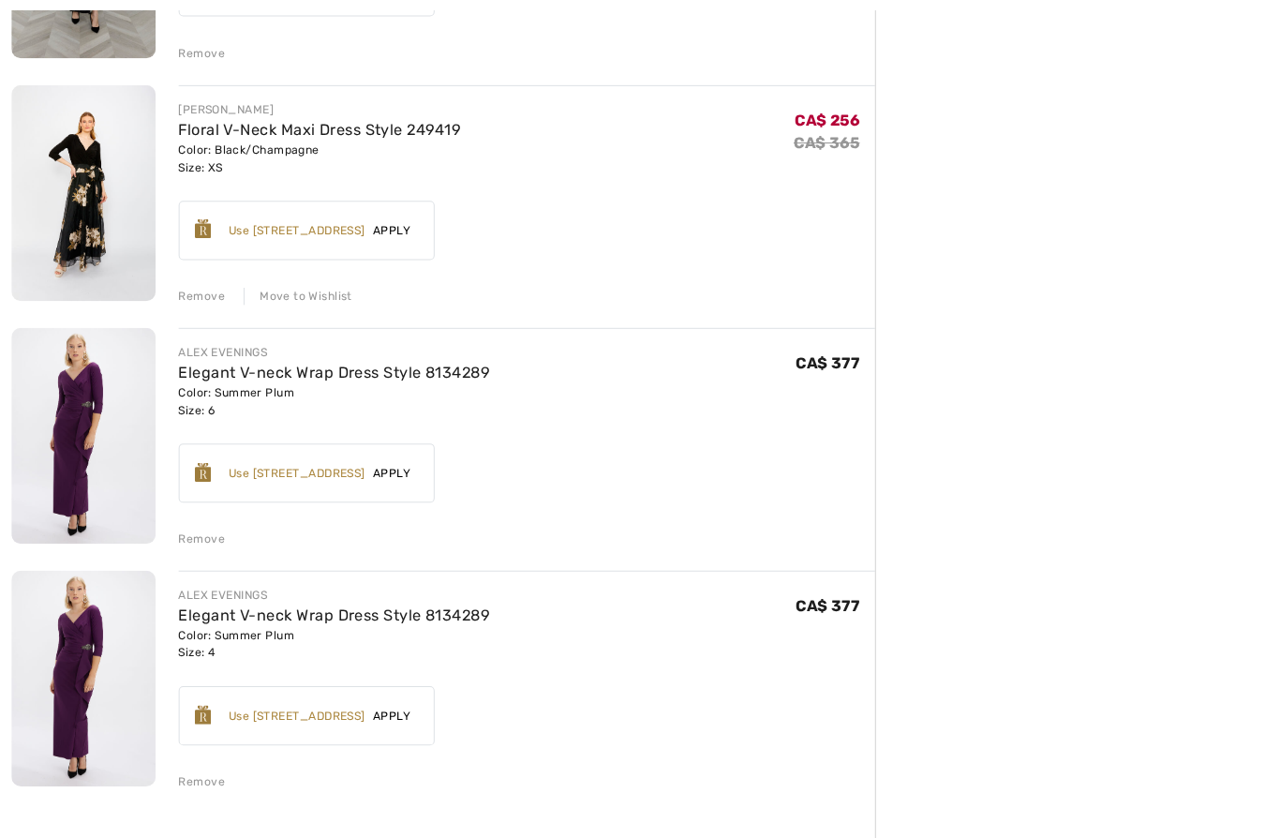
scroll to position [876, 0]
click at [197, 762] on div "Remove" at bounding box center [198, 766] width 46 height 17
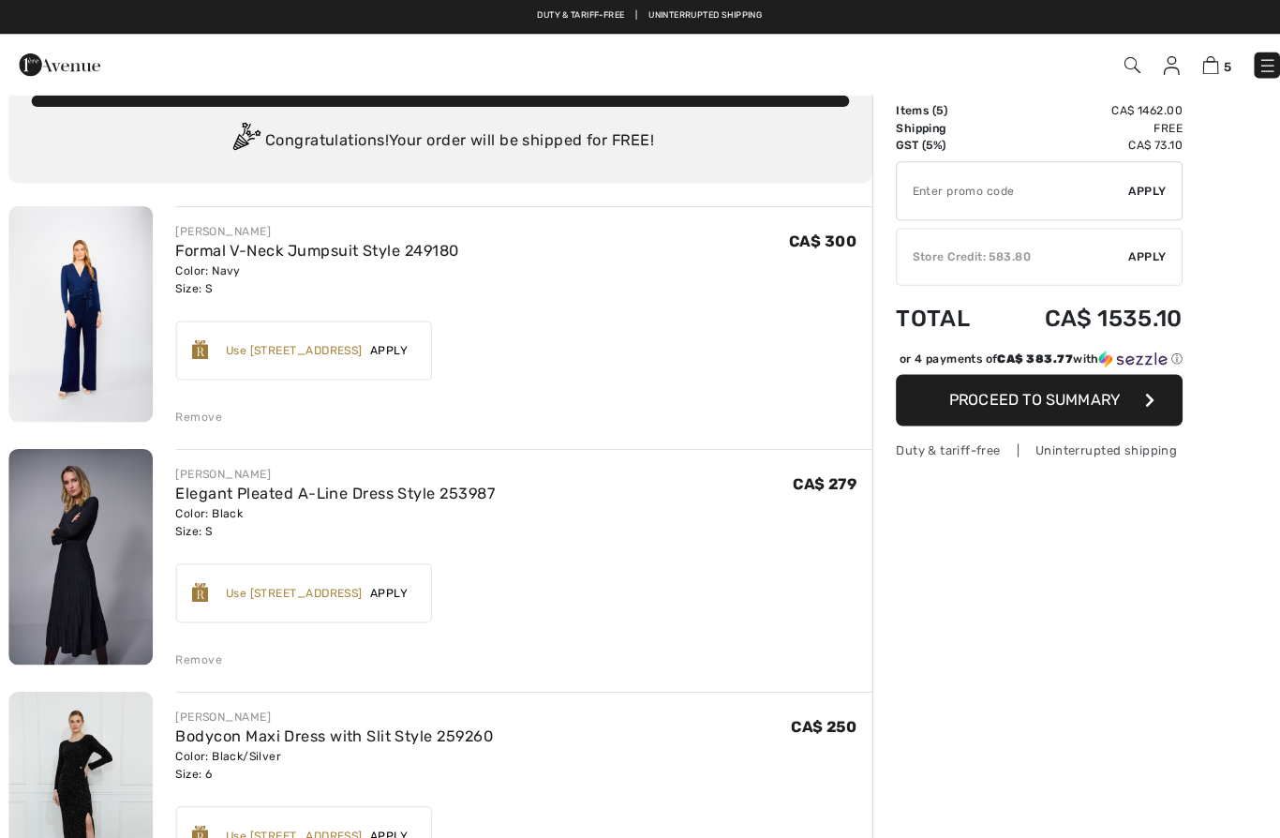
scroll to position [36, 0]
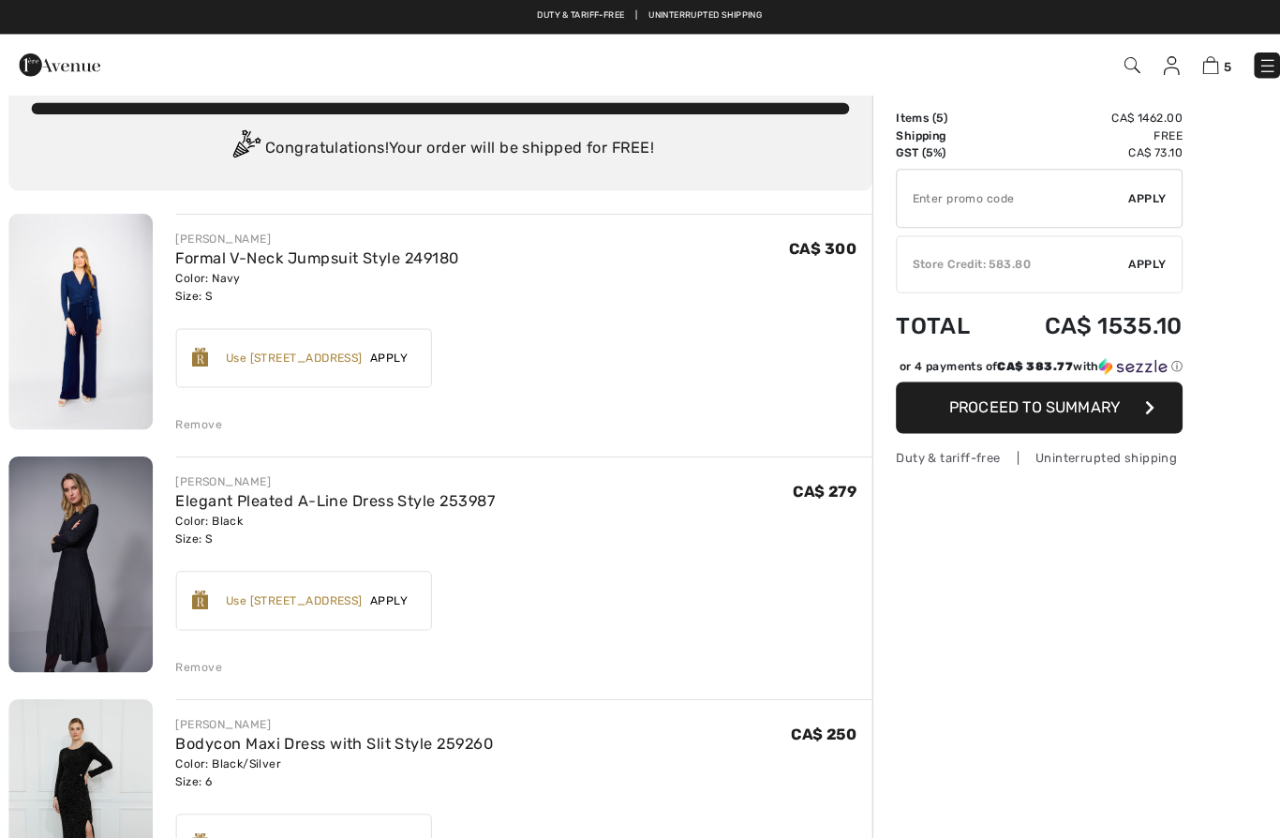
click at [474, 497] on link "Elegant Pleated A-Line Dress Style 253987" at bounding box center [331, 491] width 313 height 18
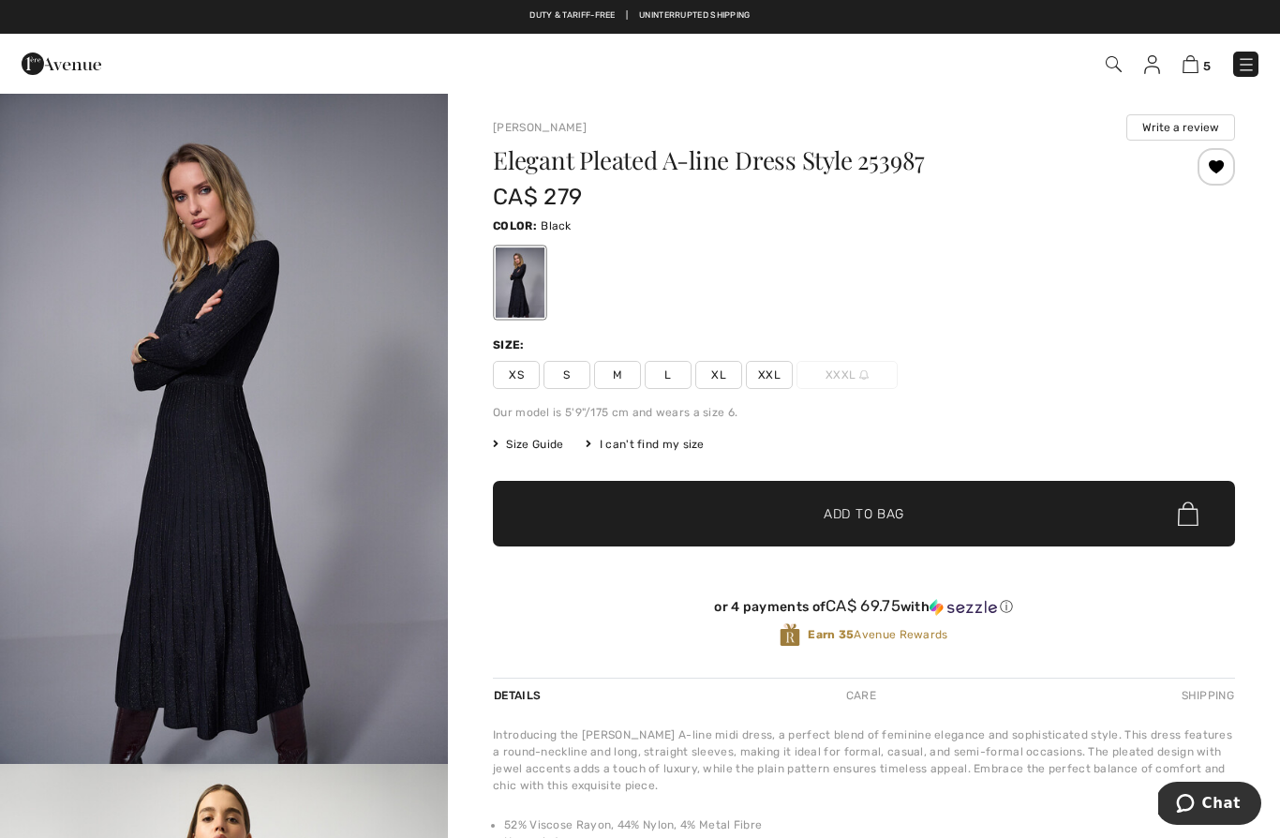
click at [1188, 64] on img at bounding box center [1190, 64] width 16 height 18
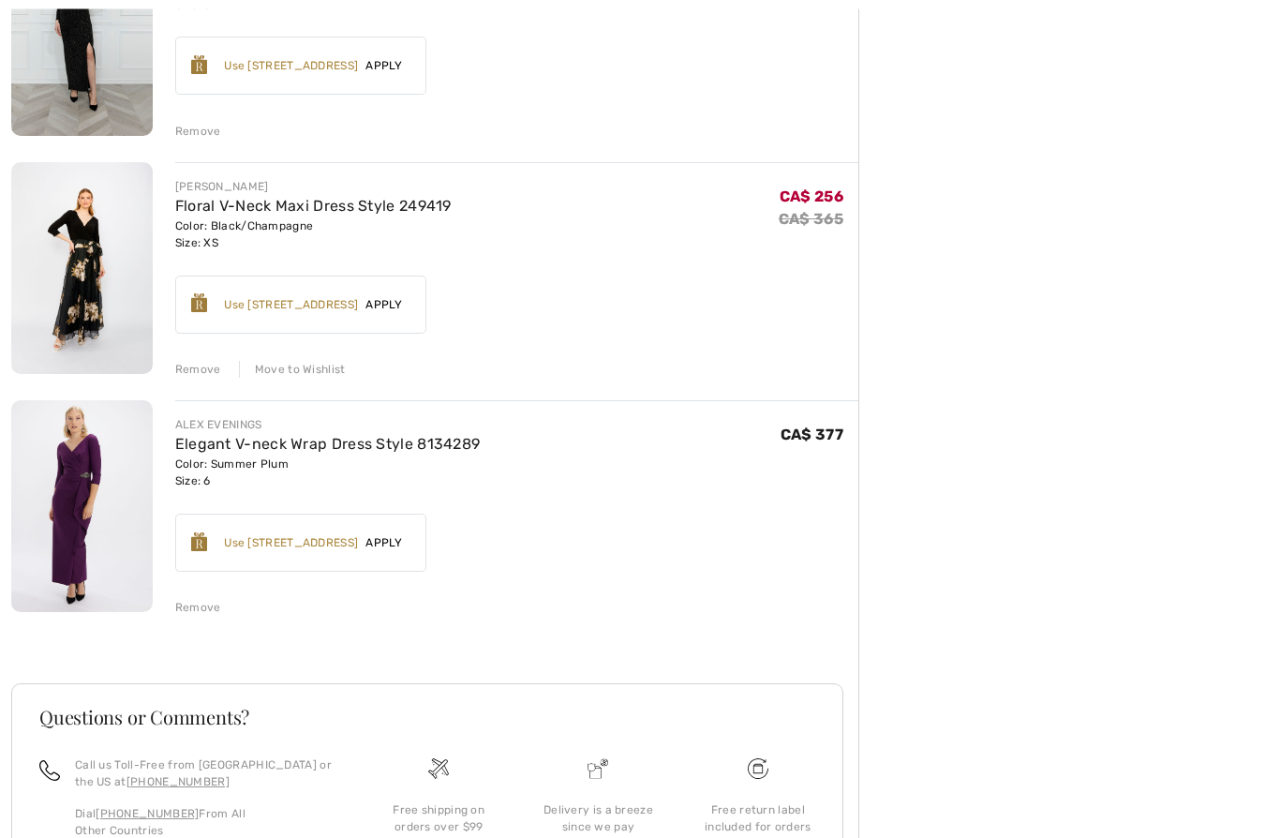
scroll to position [799, 0]
click at [111, 483] on img at bounding box center [81, 504] width 141 height 212
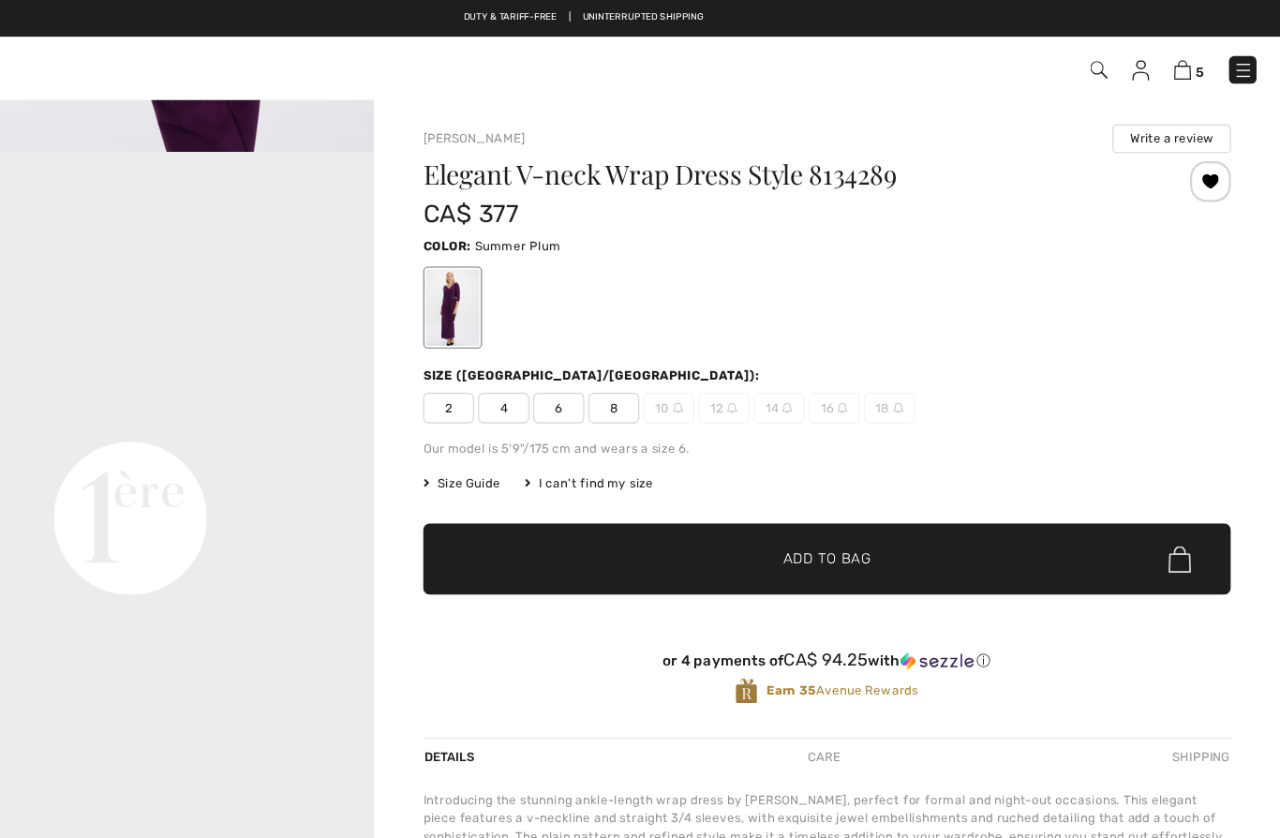
scroll to position [1300, 0]
click at [1182, 60] on img at bounding box center [1190, 64] width 16 height 18
click at [1182, 63] on img at bounding box center [1190, 64] width 16 height 18
